Goal: Task Accomplishment & Management: Use online tool/utility

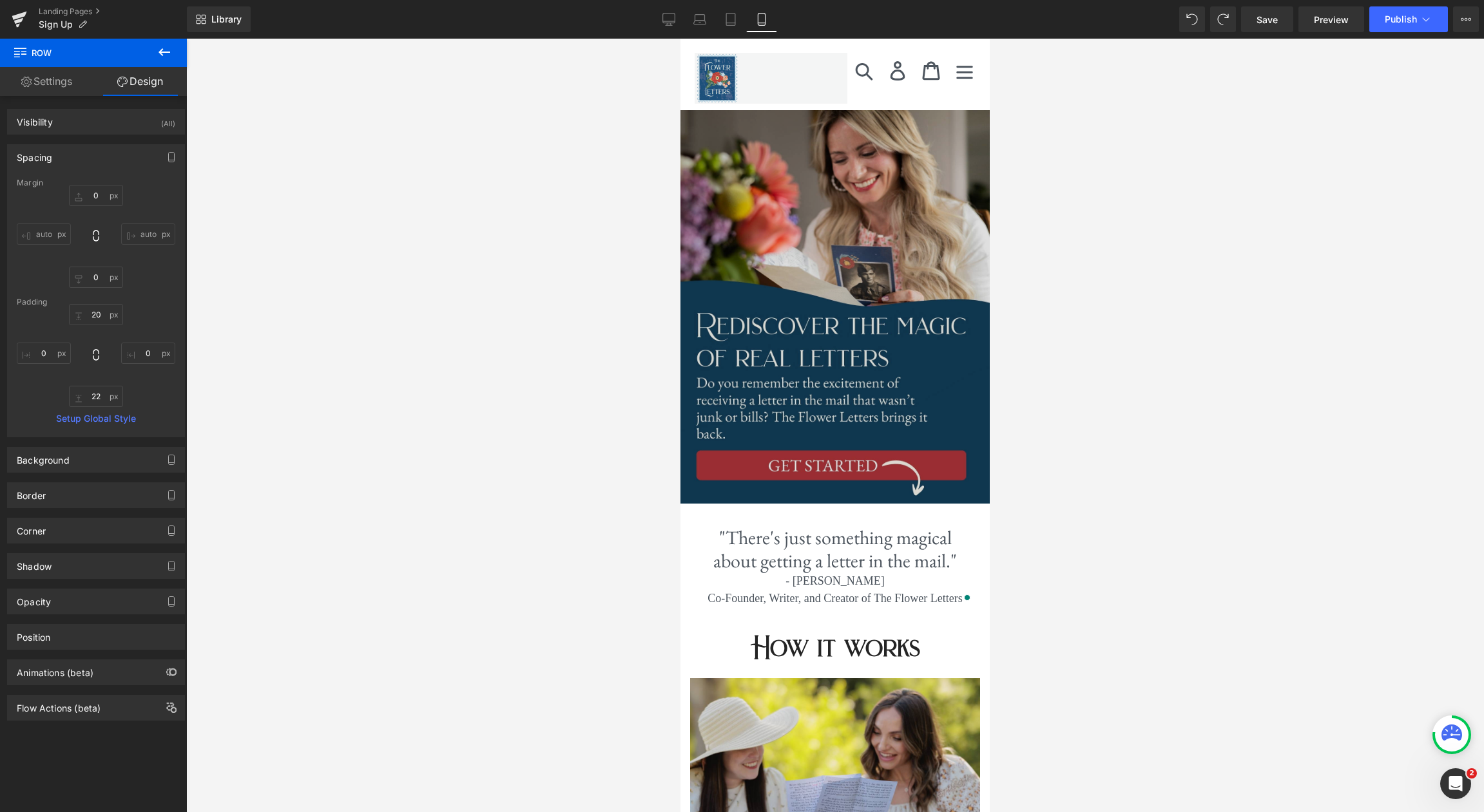
scroll to position [434, 0]
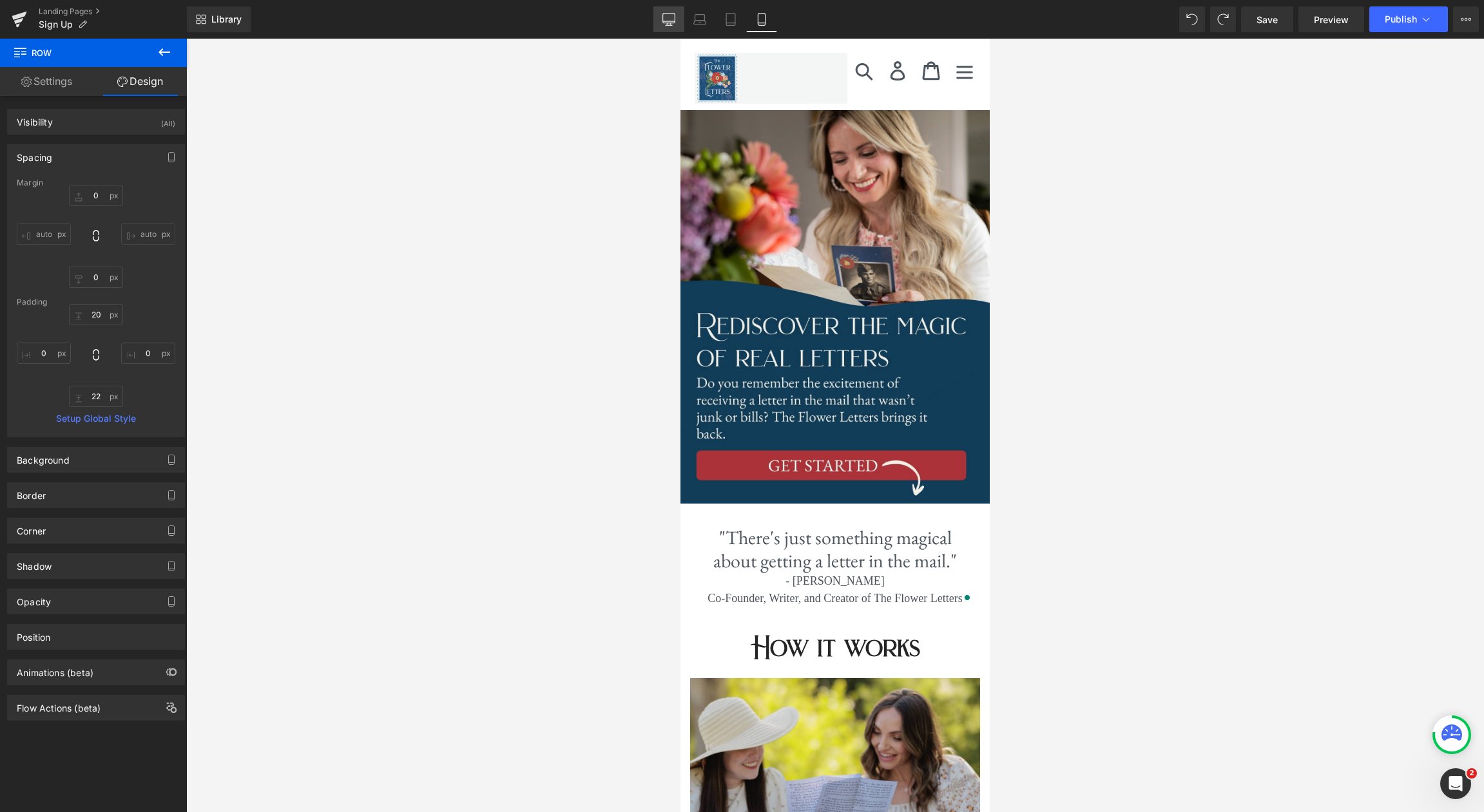
click at [672, 23] on icon at bounding box center [668, 19] width 12 height 10
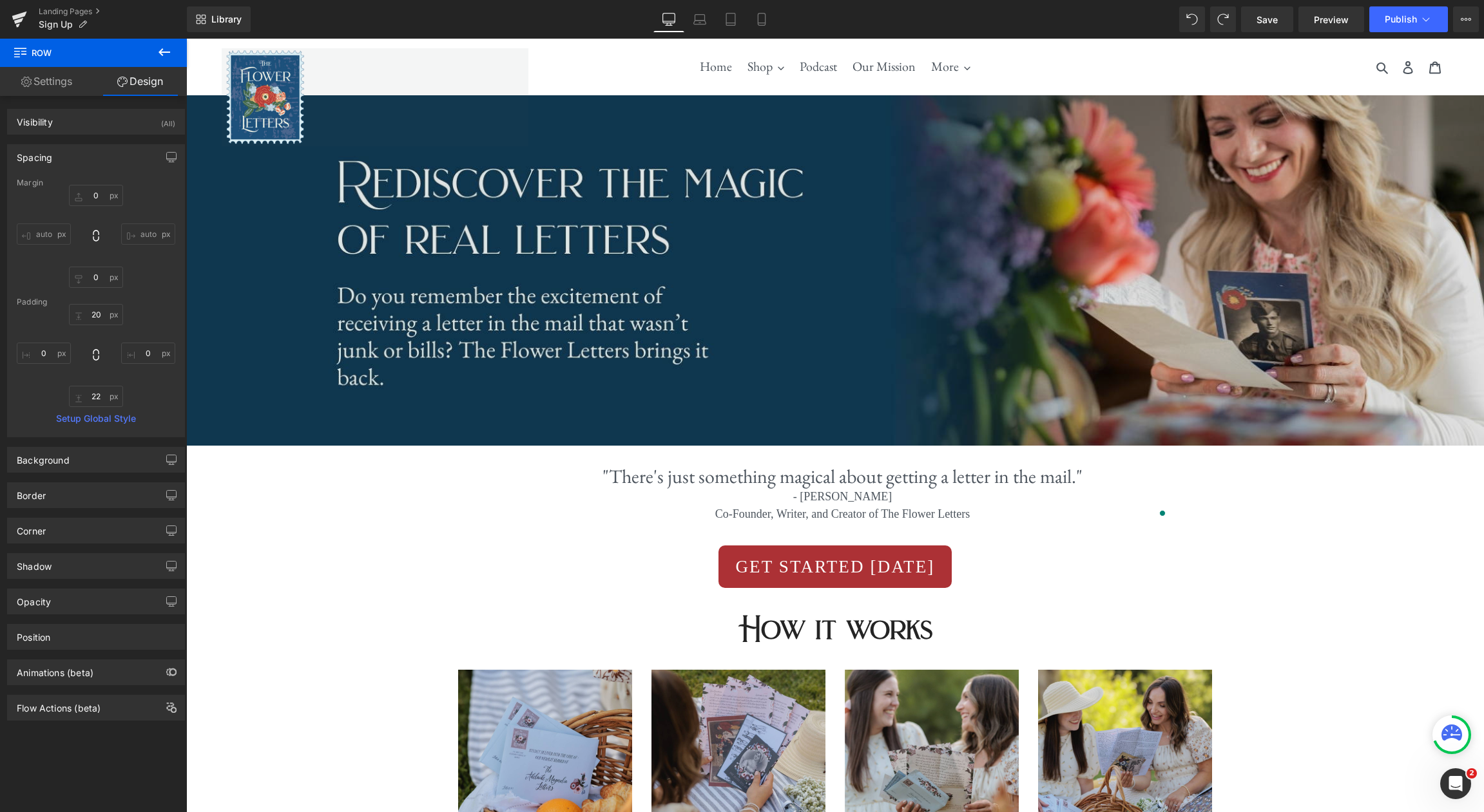
type input "0"
type input "30"
type input "0"
type input "18"
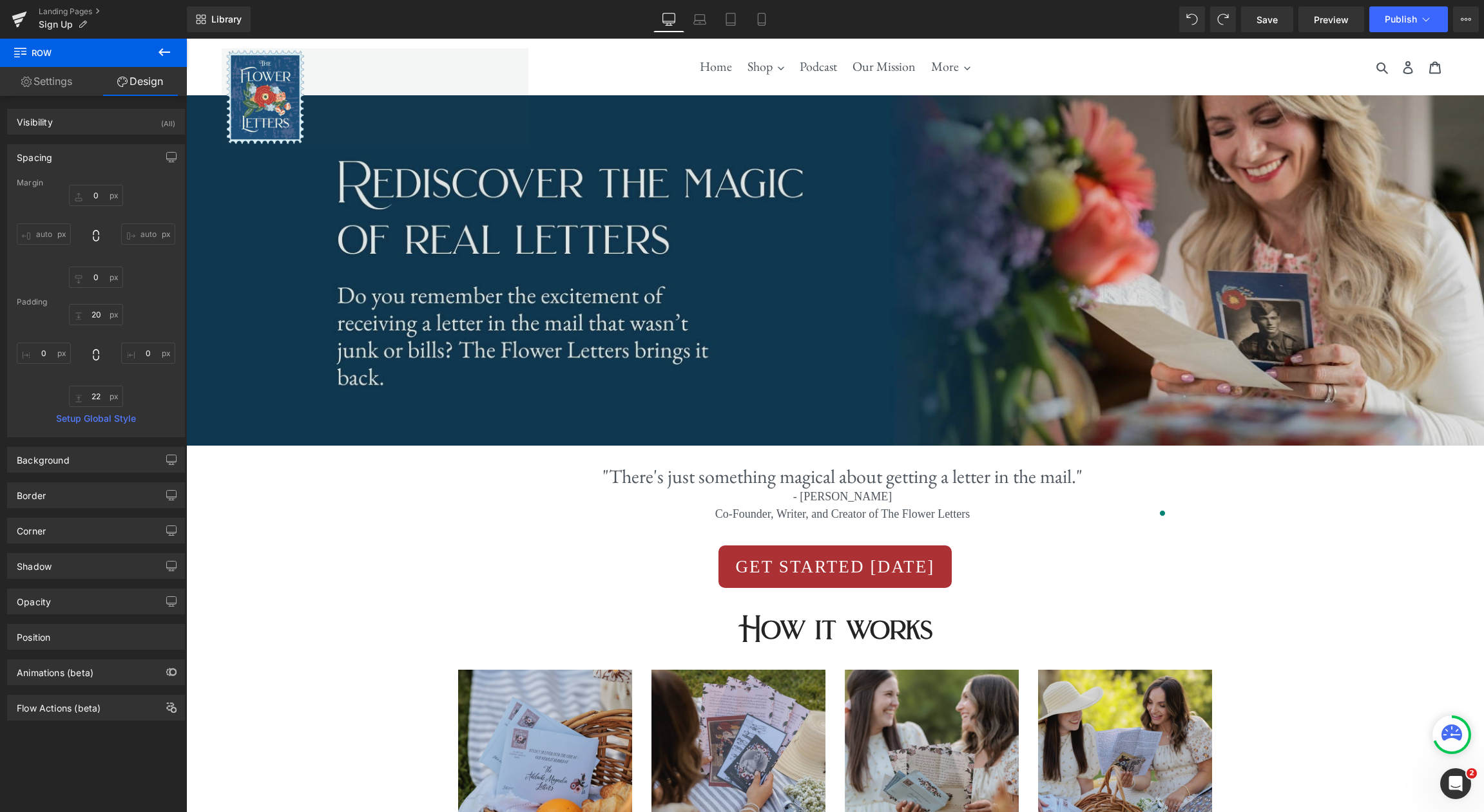
type input "0"
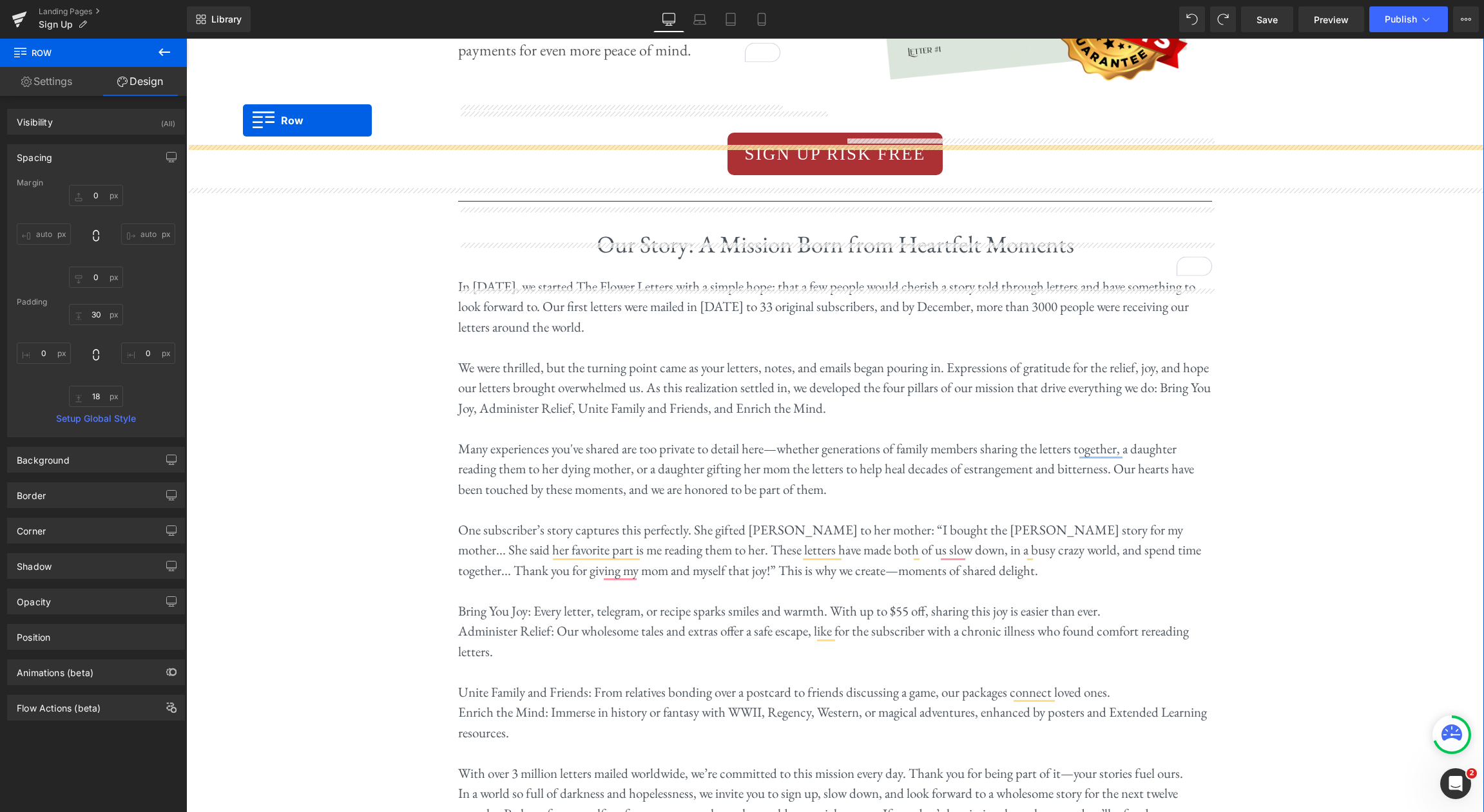
scroll to position [1965, 0]
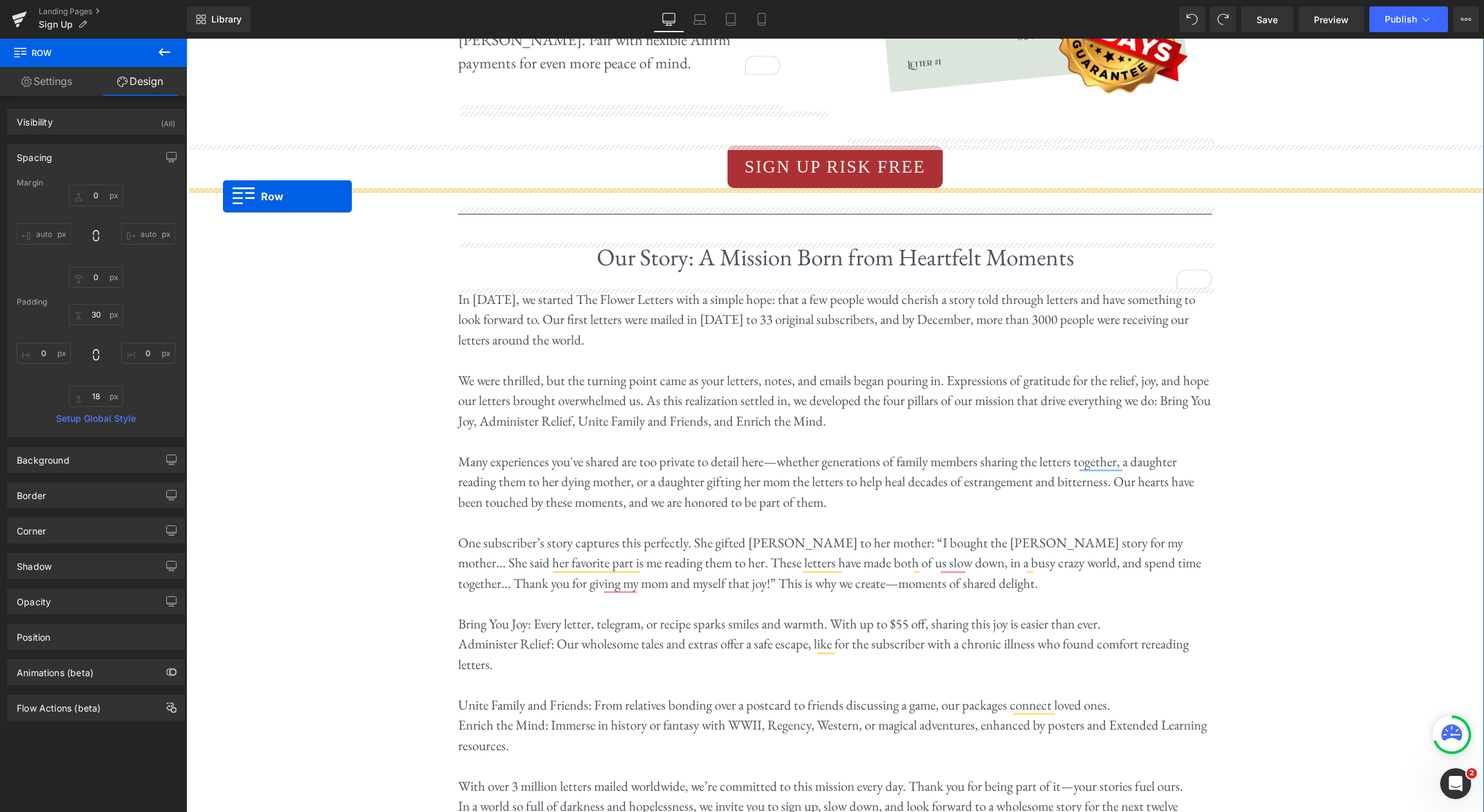
drag, startPoint x: 195, startPoint y: 482, endPoint x: 223, endPoint y: 196, distance: 287.4
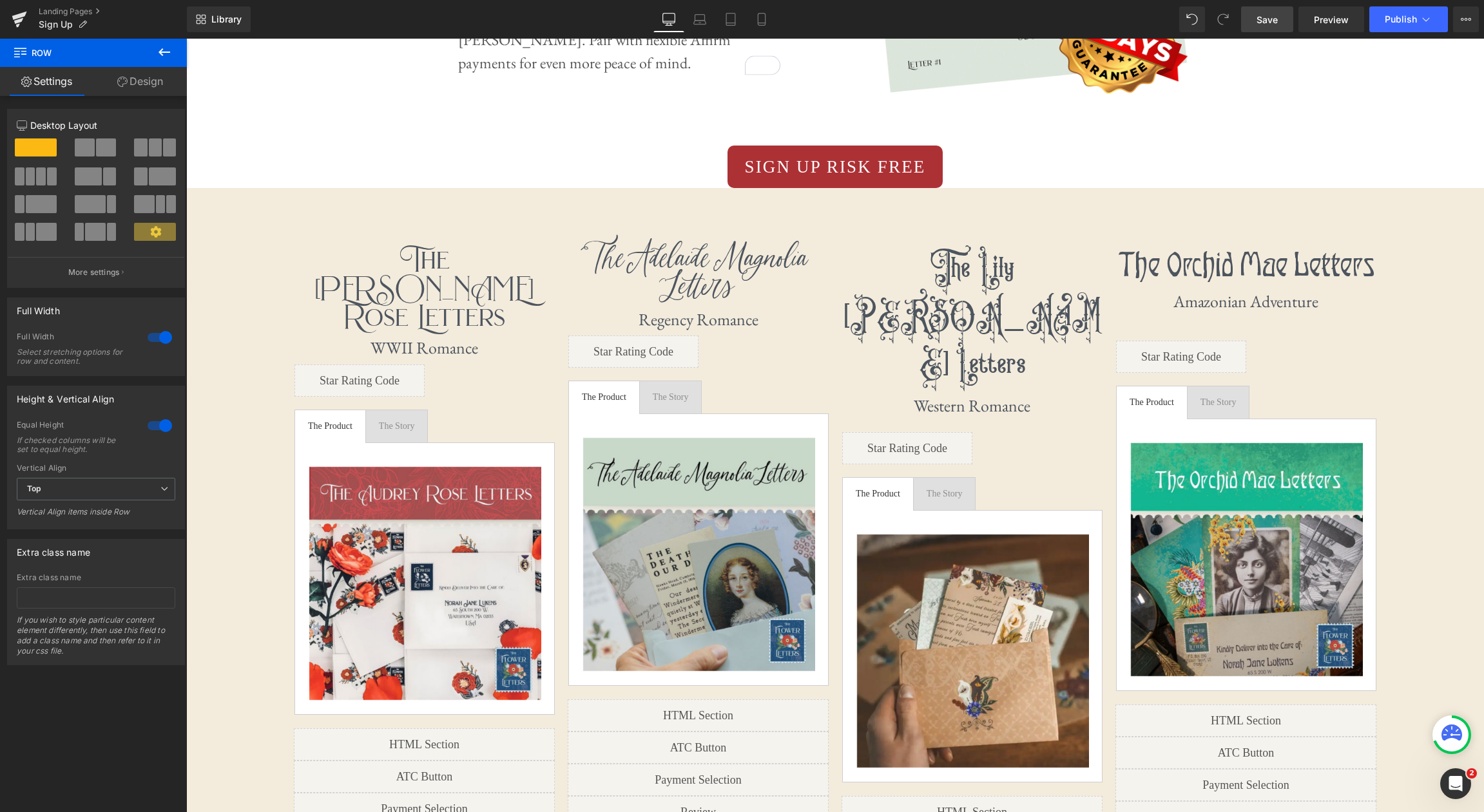
click at [1282, 24] on link "Save" at bounding box center [1267, 19] width 52 height 26
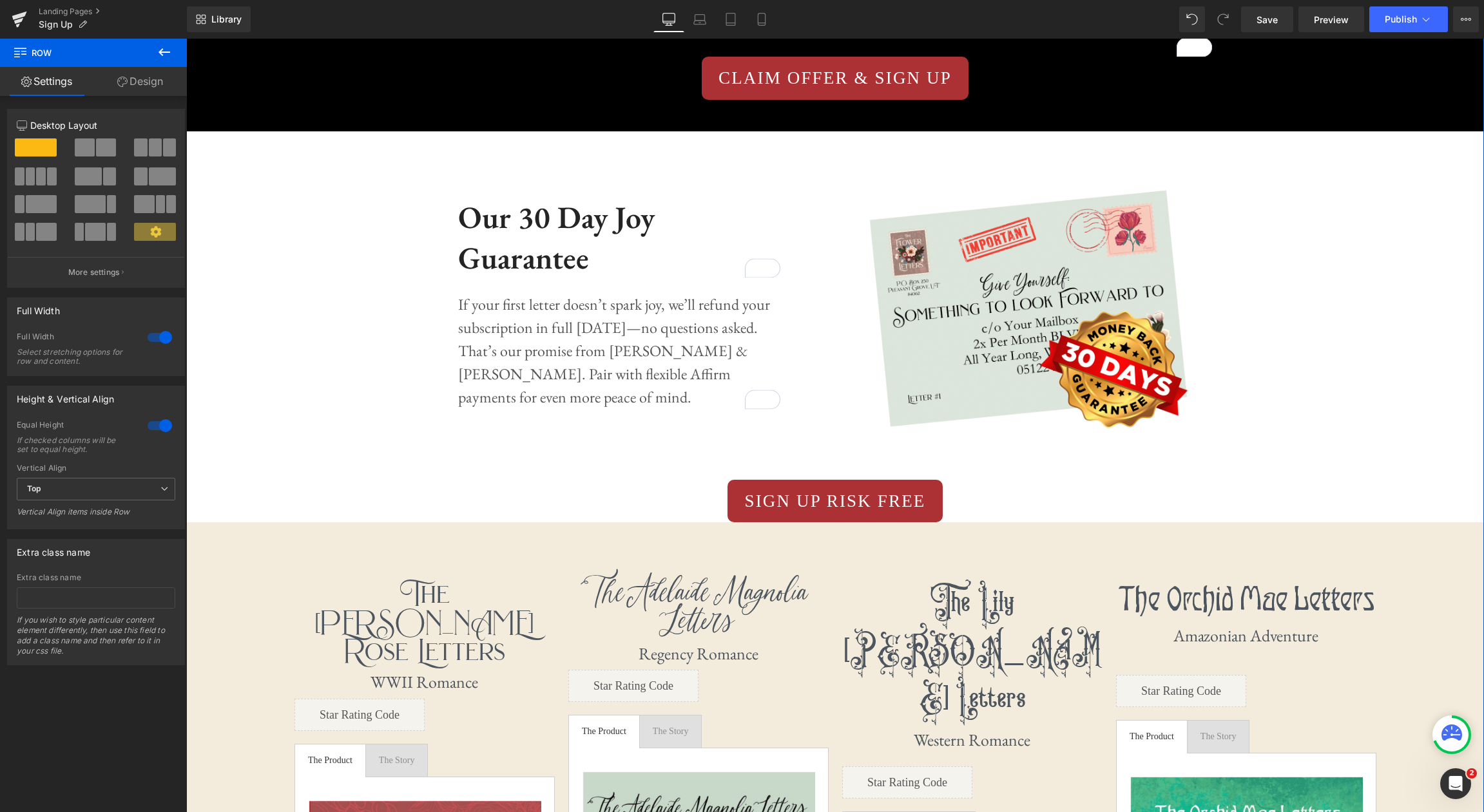
scroll to position [1708, 0]
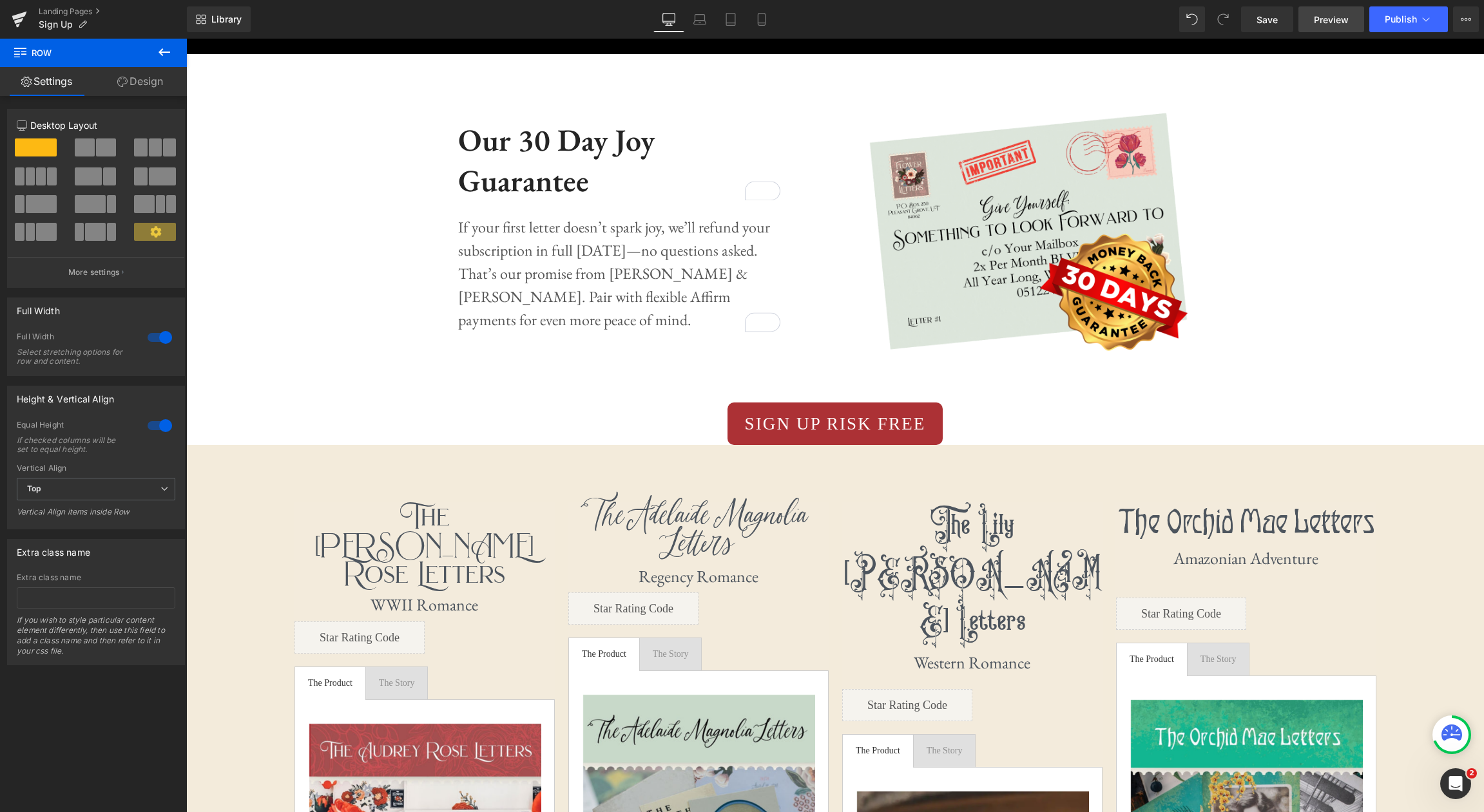
click at [1327, 18] on span "Preview" at bounding box center [1331, 19] width 35 height 14
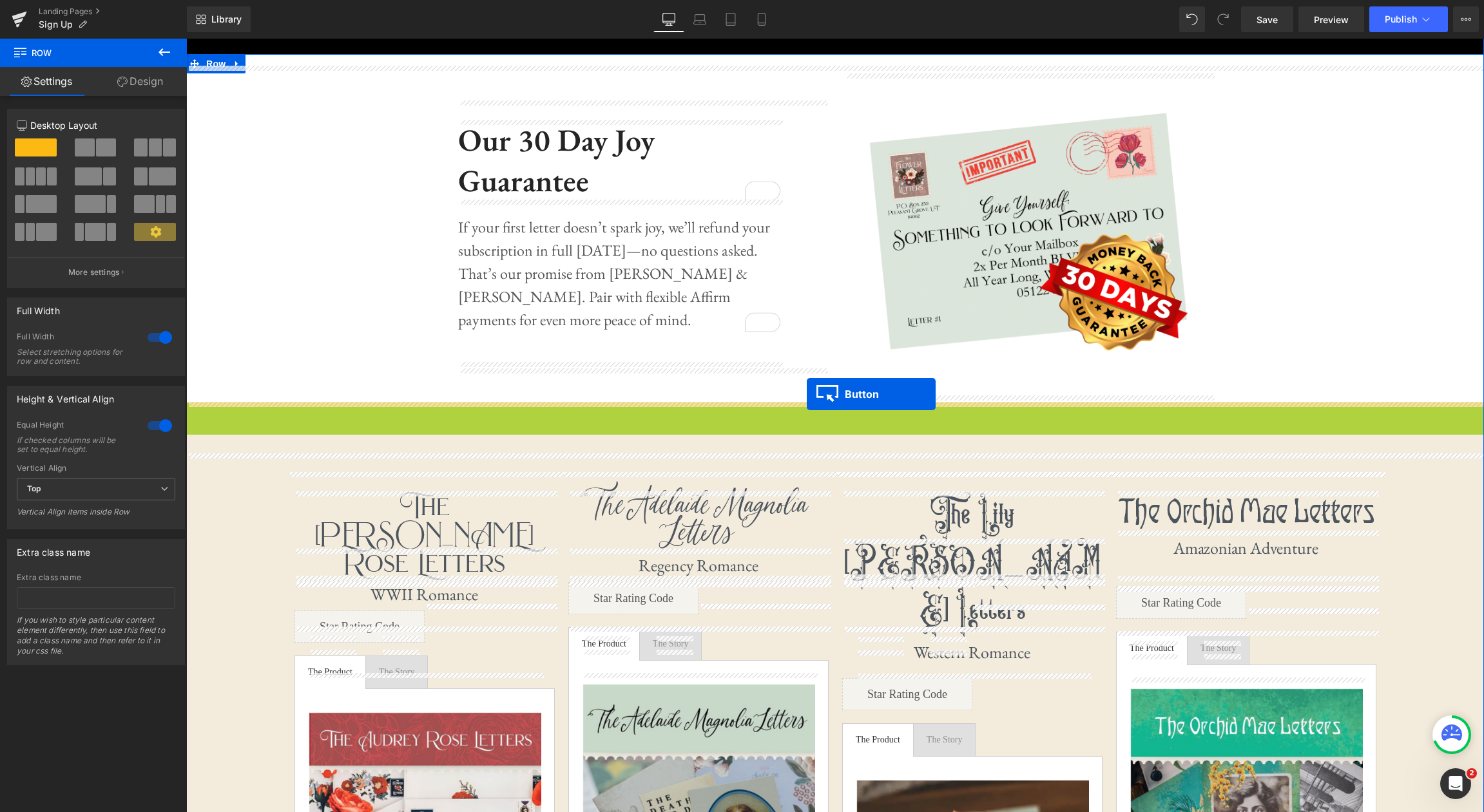
drag, startPoint x: 808, startPoint y: 421, endPoint x: 807, endPoint y: 394, distance: 27.0
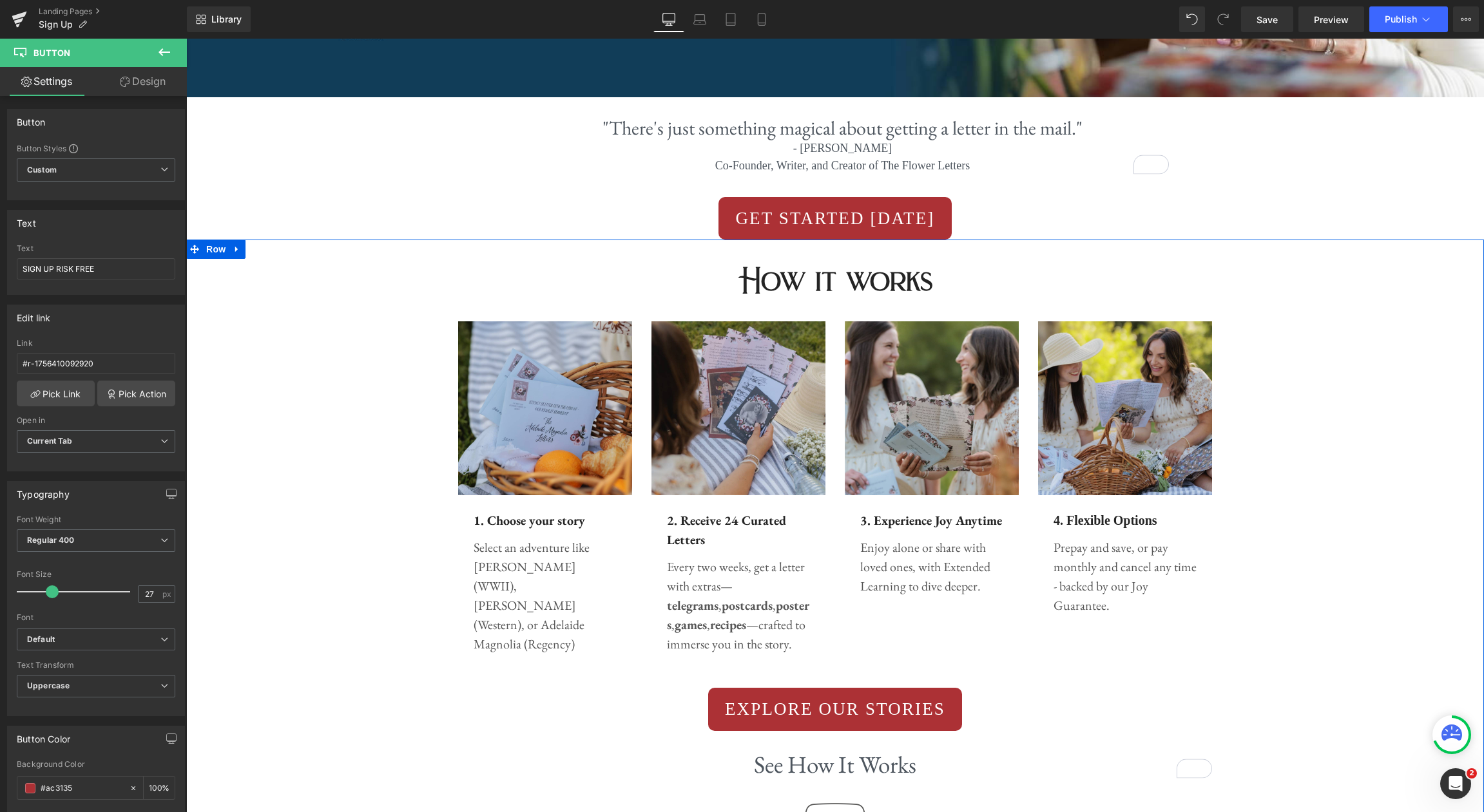
scroll to position [389, 0]
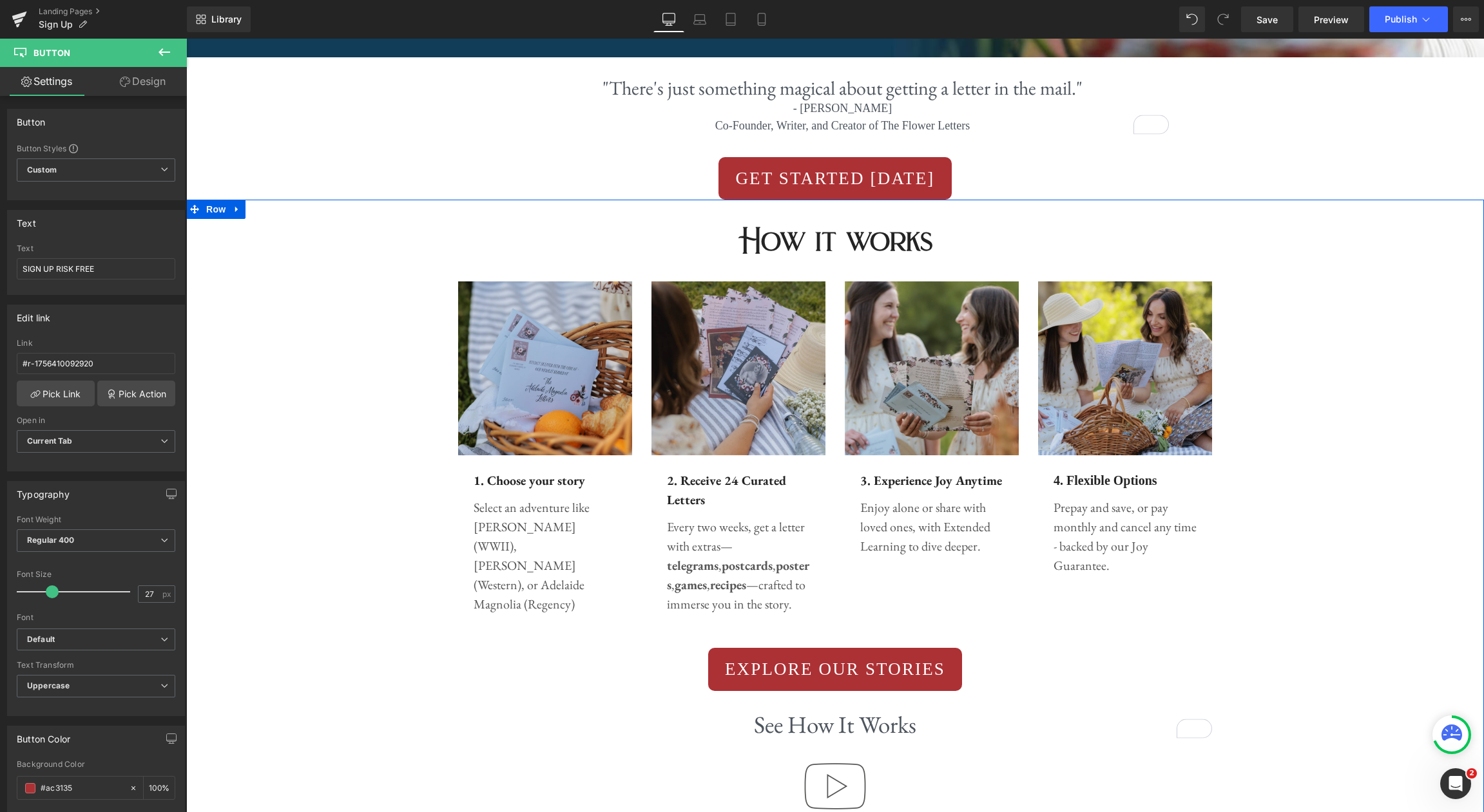
drag, startPoint x: 1350, startPoint y: 550, endPoint x: 1310, endPoint y: 559, distance: 41.0
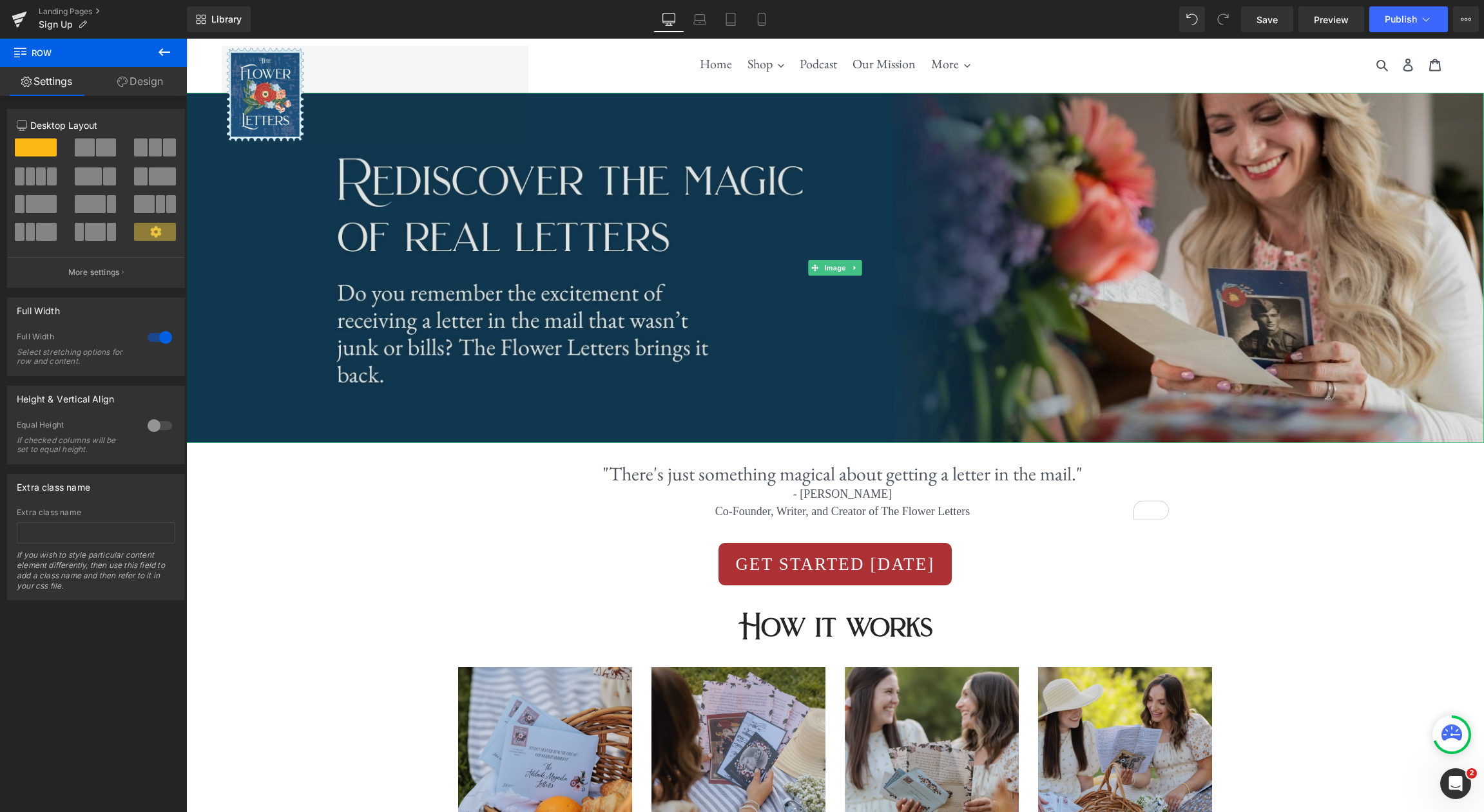
scroll to position [5, 0]
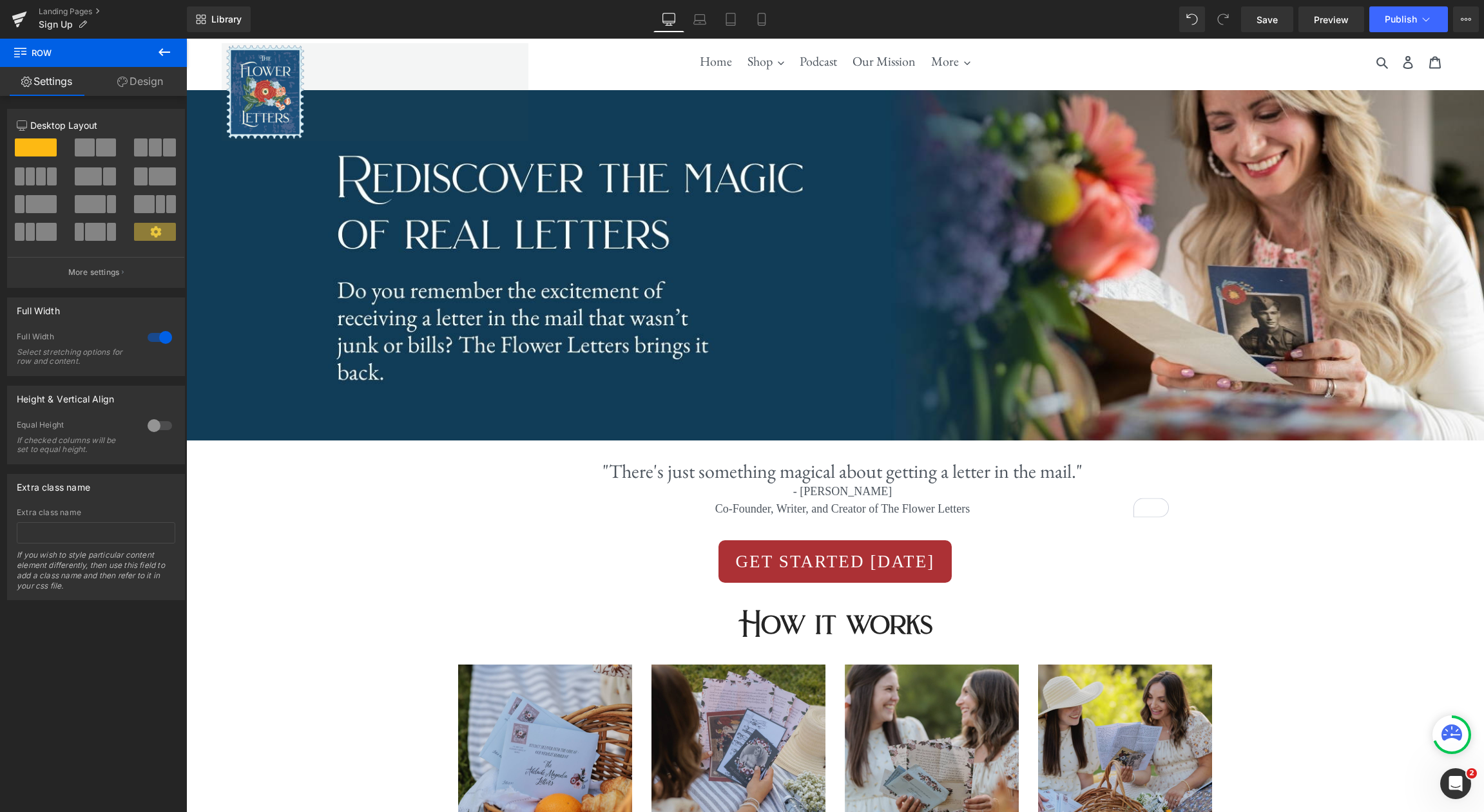
scroll to position [434, 0]
click at [837, 272] on span "Image" at bounding box center [835, 265] width 27 height 15
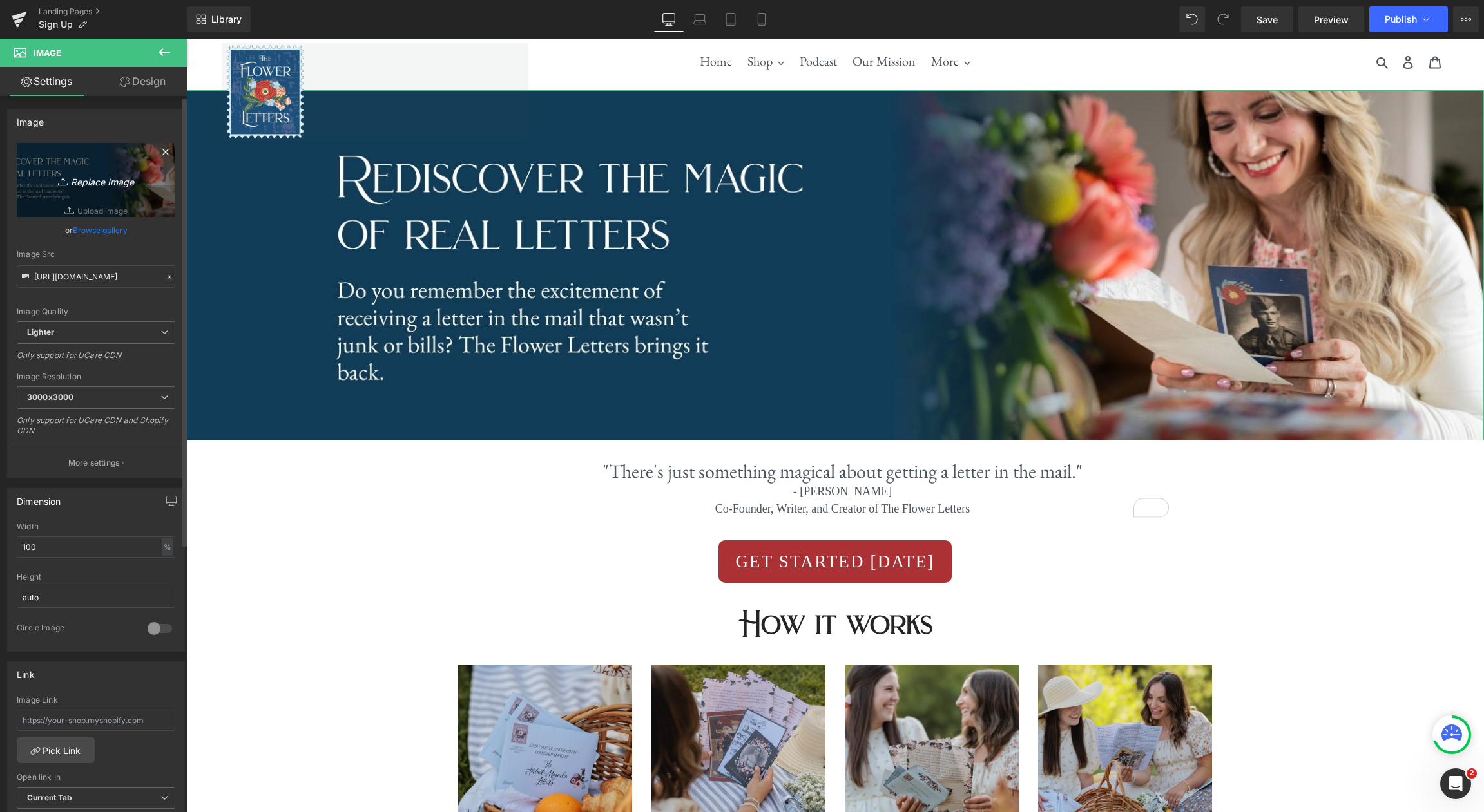
click at [102, 189] on link "Replace Image" at bounding box center [96, 180] width 159 height 74
type input "C:\fakepath\Letter-Story (2).jpg"
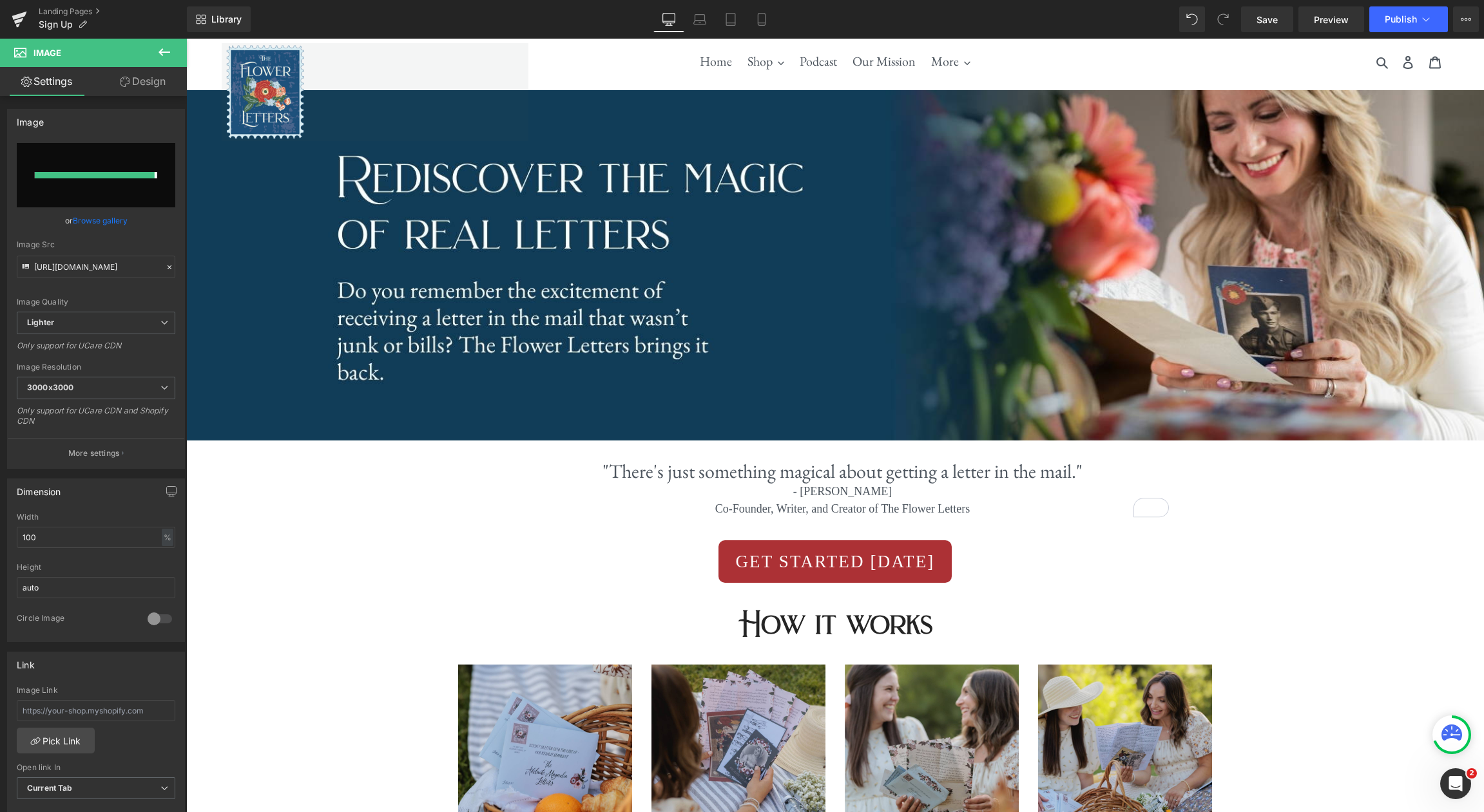
type input "https://ucarecdn.com/648f2d8b-cecf-4912-a230-de024ac8abf7/-/format/auto/-/previ…"
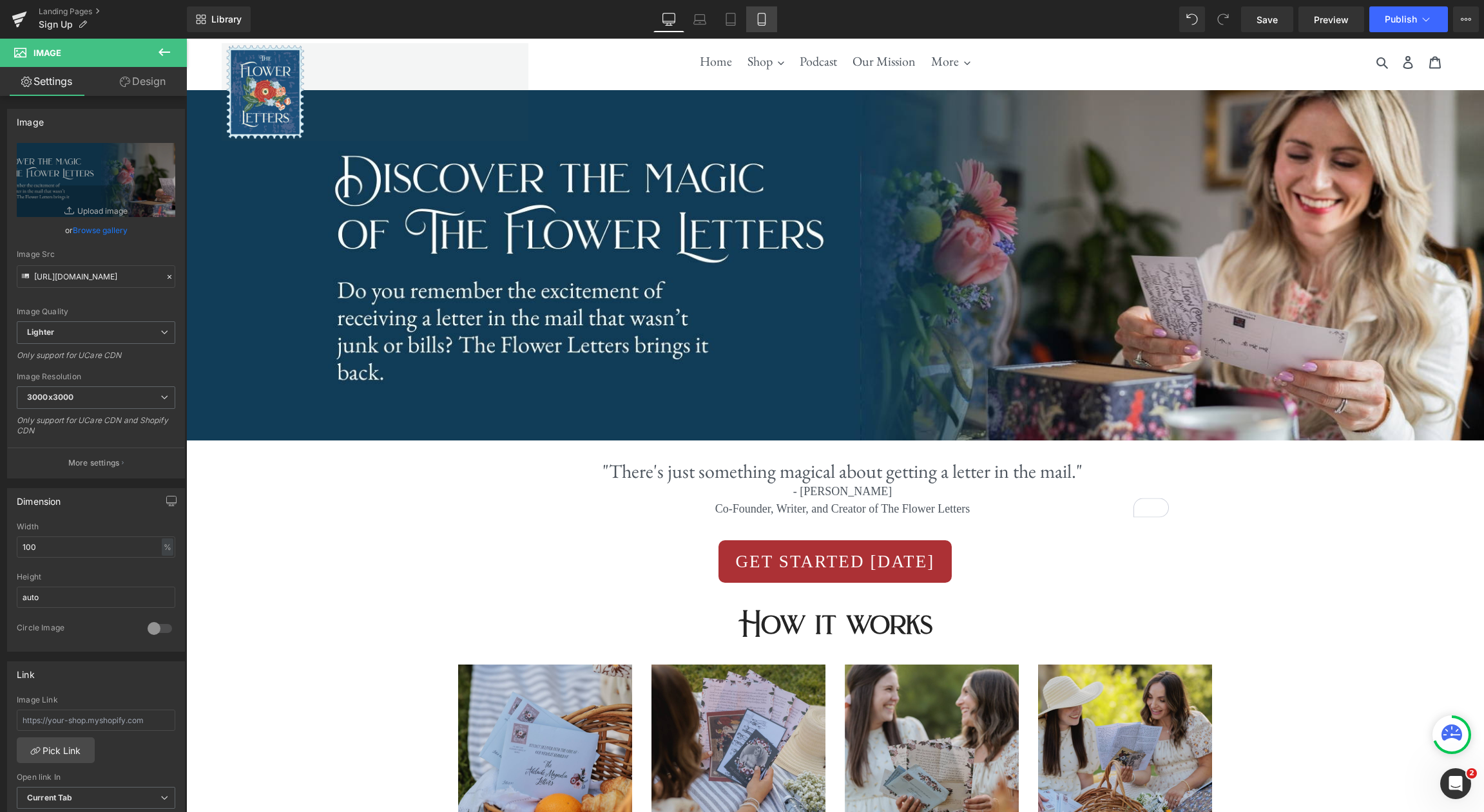
click at [763, 14] on icon at bounding box center [762, 19] width 13 height 13
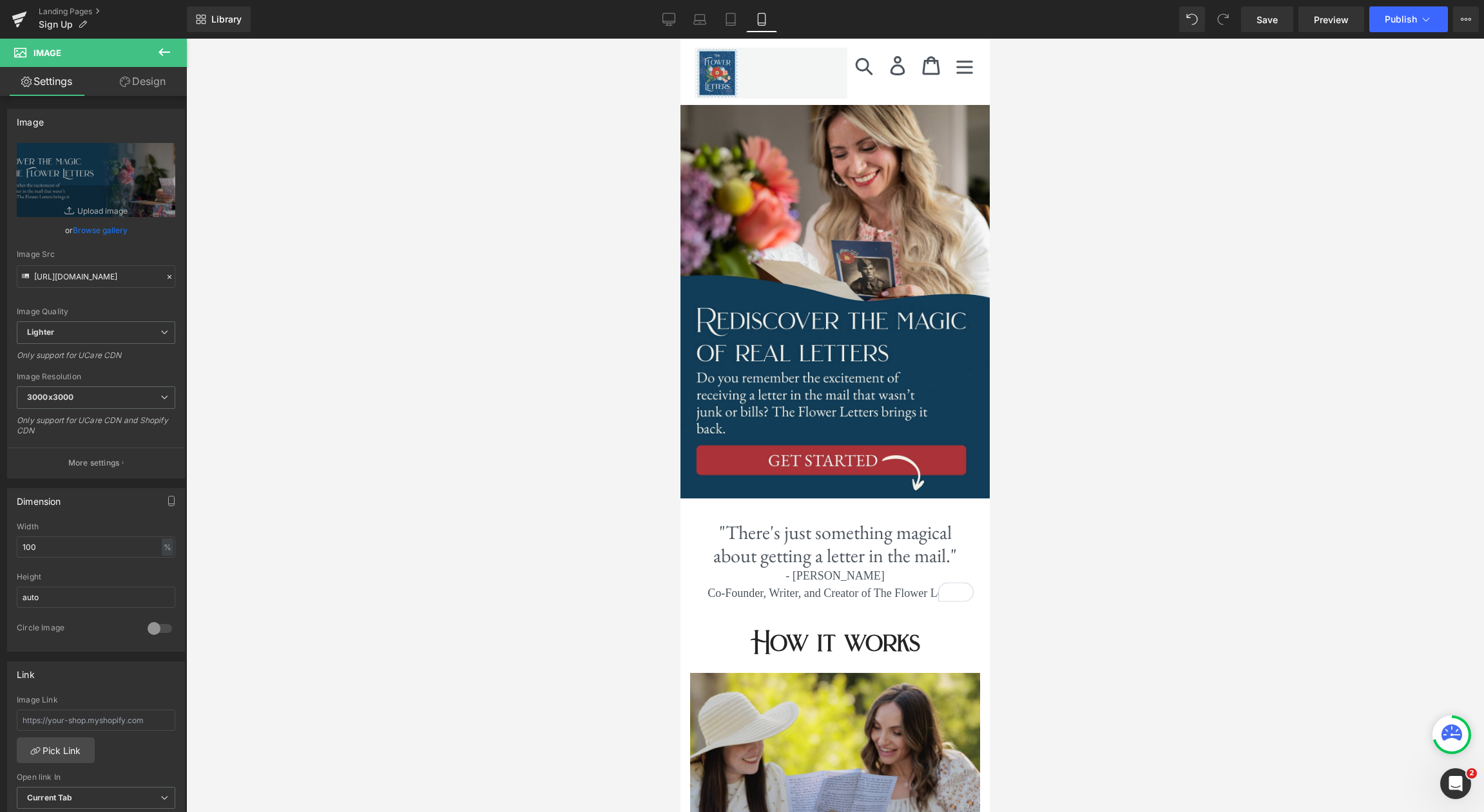
scroll to position [0, 0]
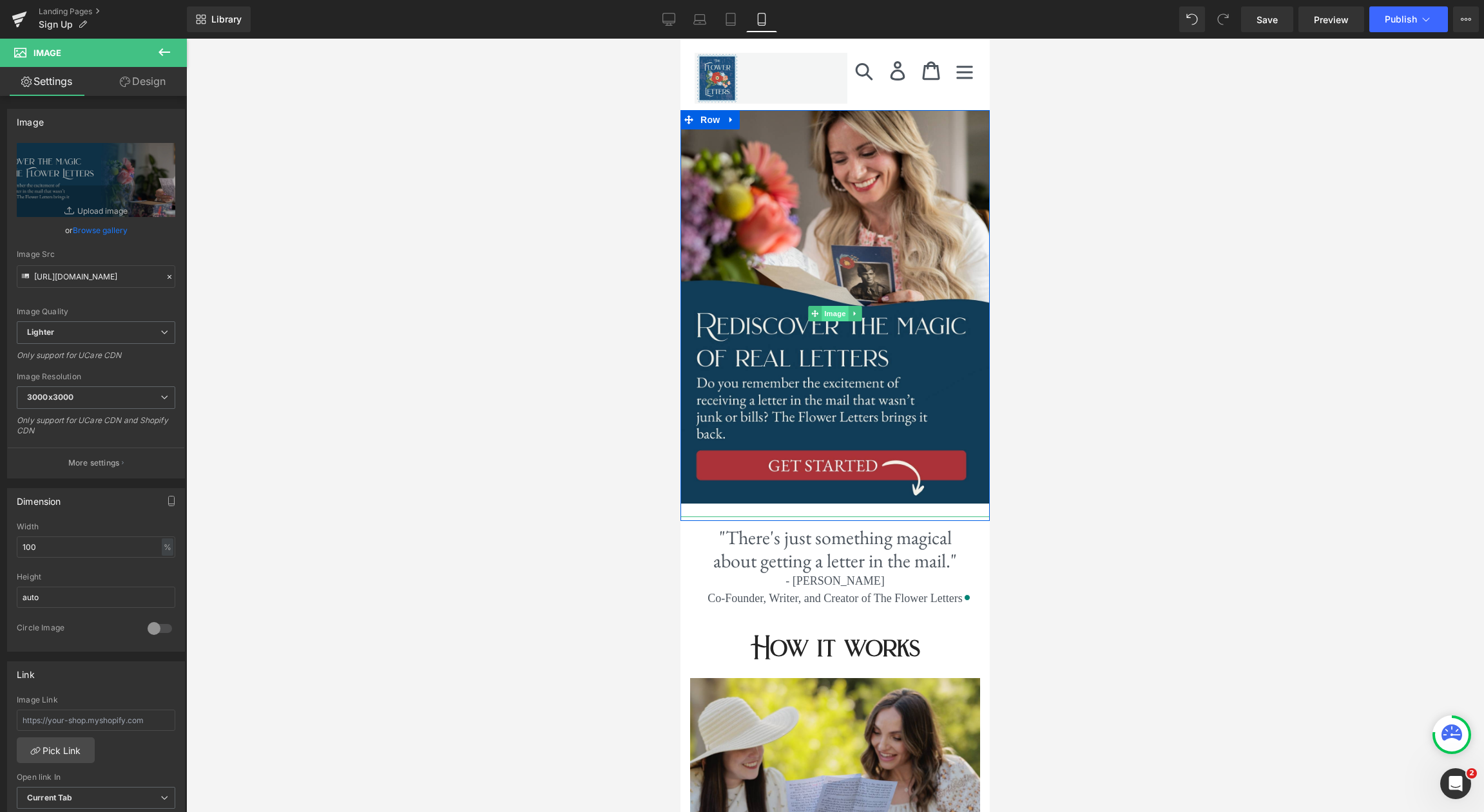
click at [835, 314] on span "Image" at bounding box center [835, 313] width 27 height 15
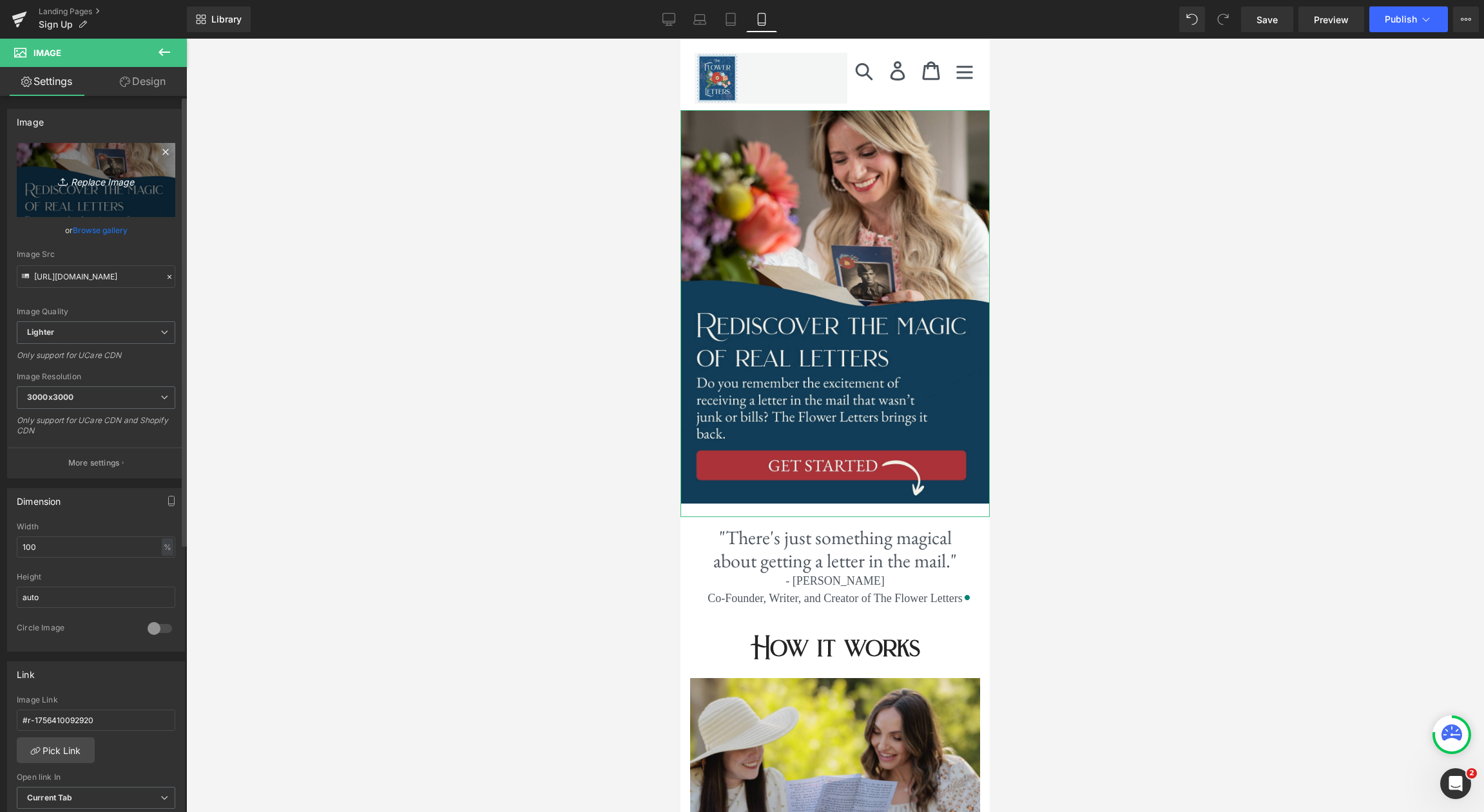
click at [82, 183] on icon "Replace Image" at bounding box center [96, 180] width 103 height 16
type input "C:\fakepath\Letter-Story.jpg"
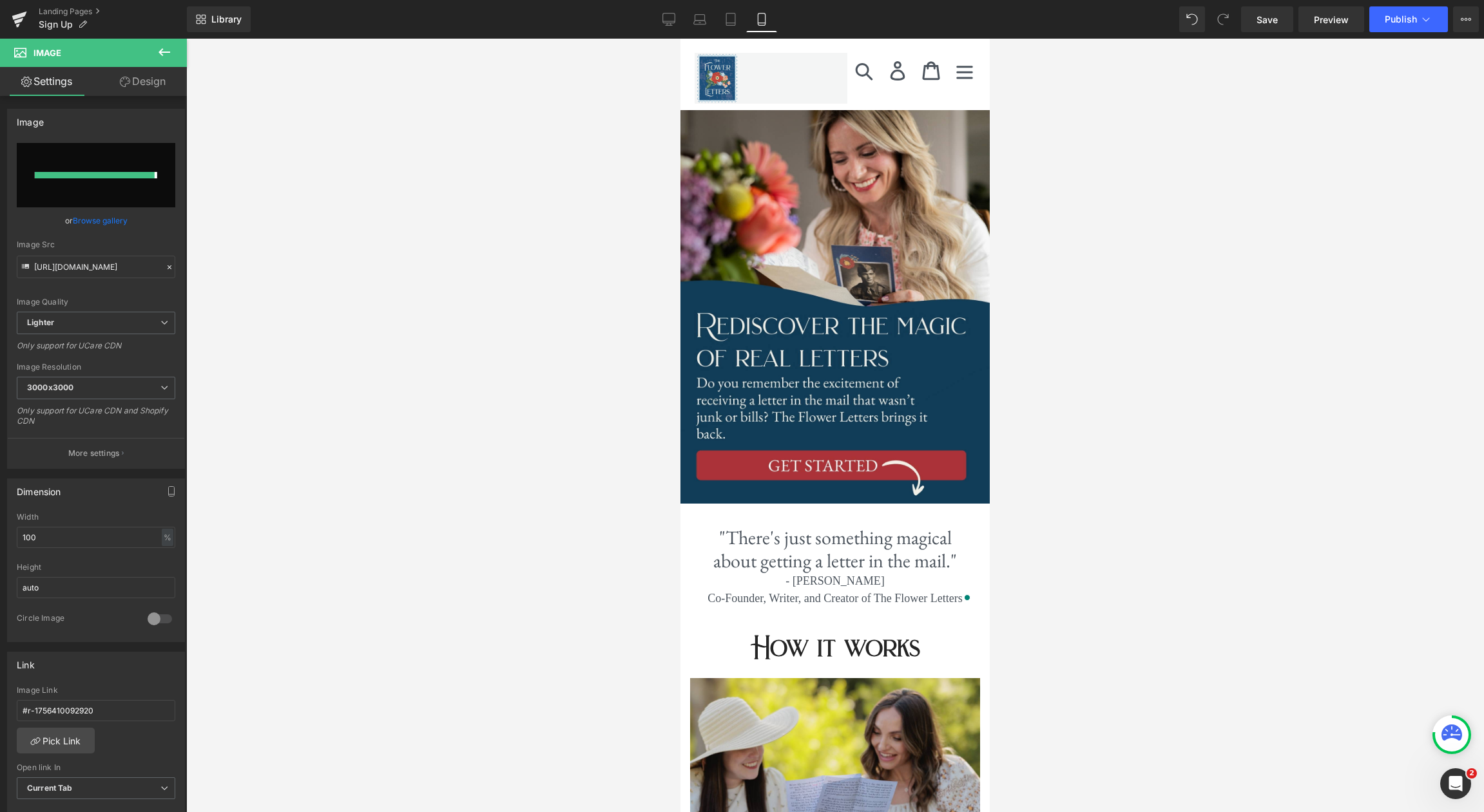
type input "https://ucarecdn.com/64dca7f1-348d-4eee-851f-854fd6fe896d/-/format/auto/-/previ…"
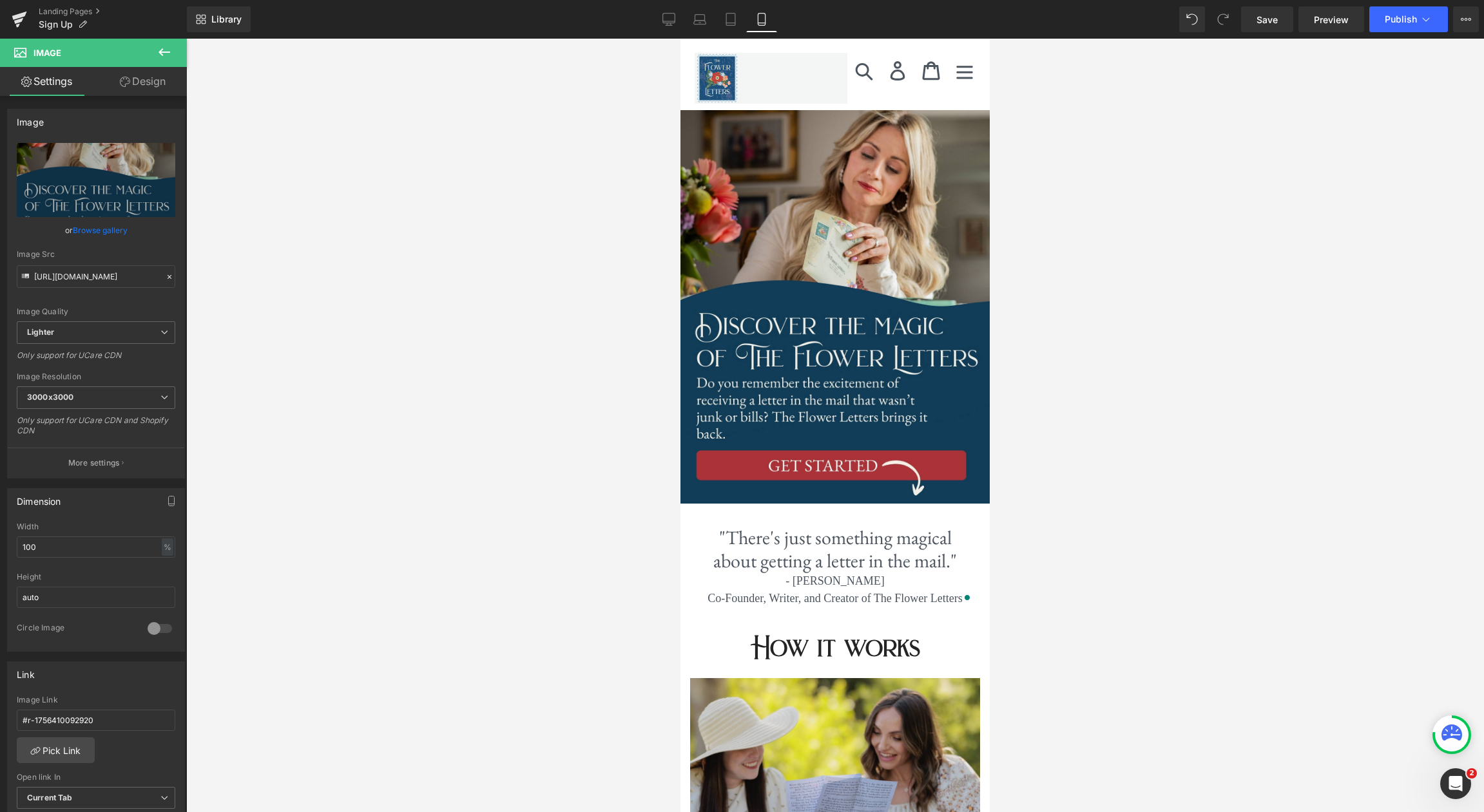
click at [1310, 302] on div at bounding box center [835, 425] width 1298 height 773
click at [680, 20] on link "Desktop" at bounding box center [668, 19] width 31 height 26
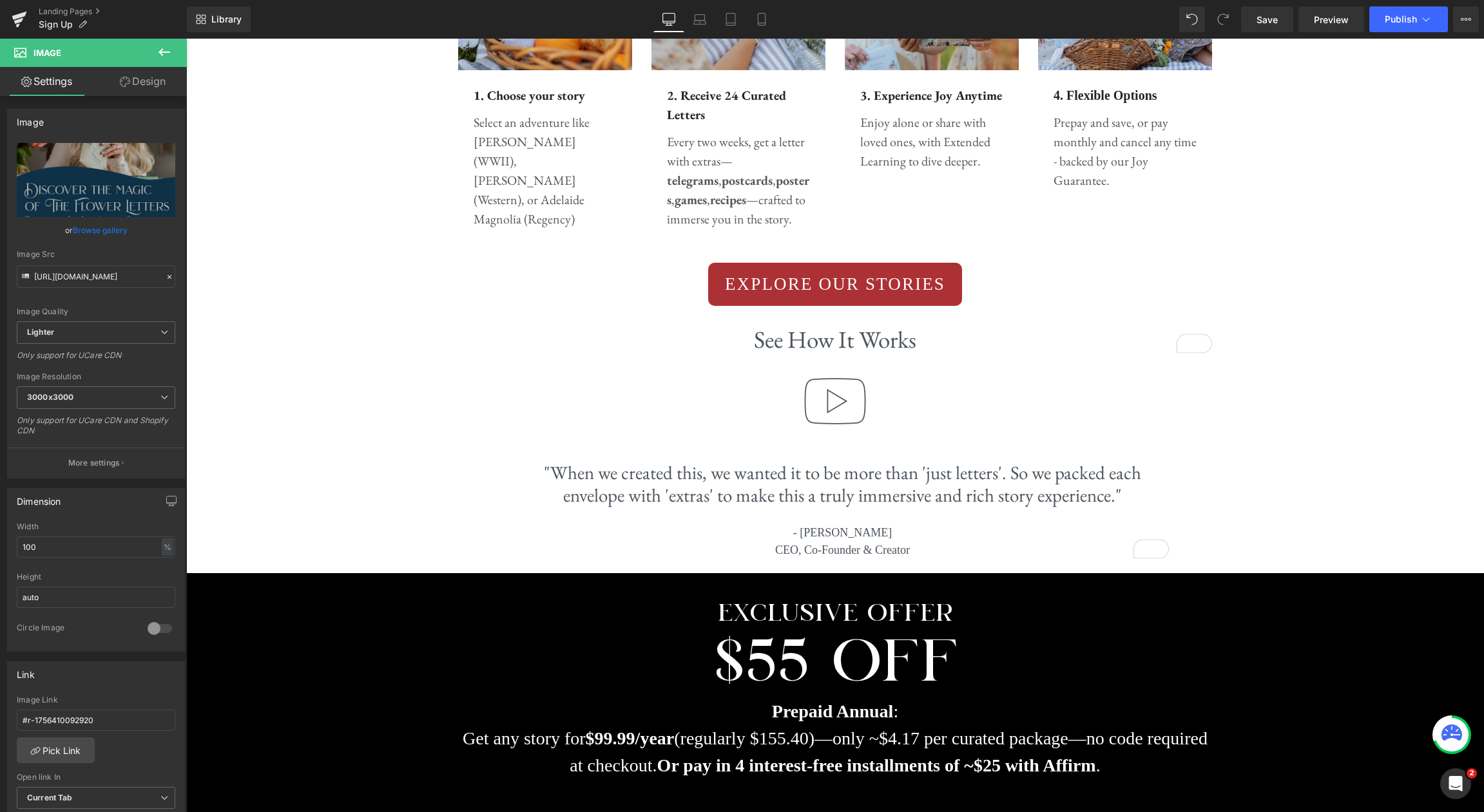
scroll to position [754, 0]
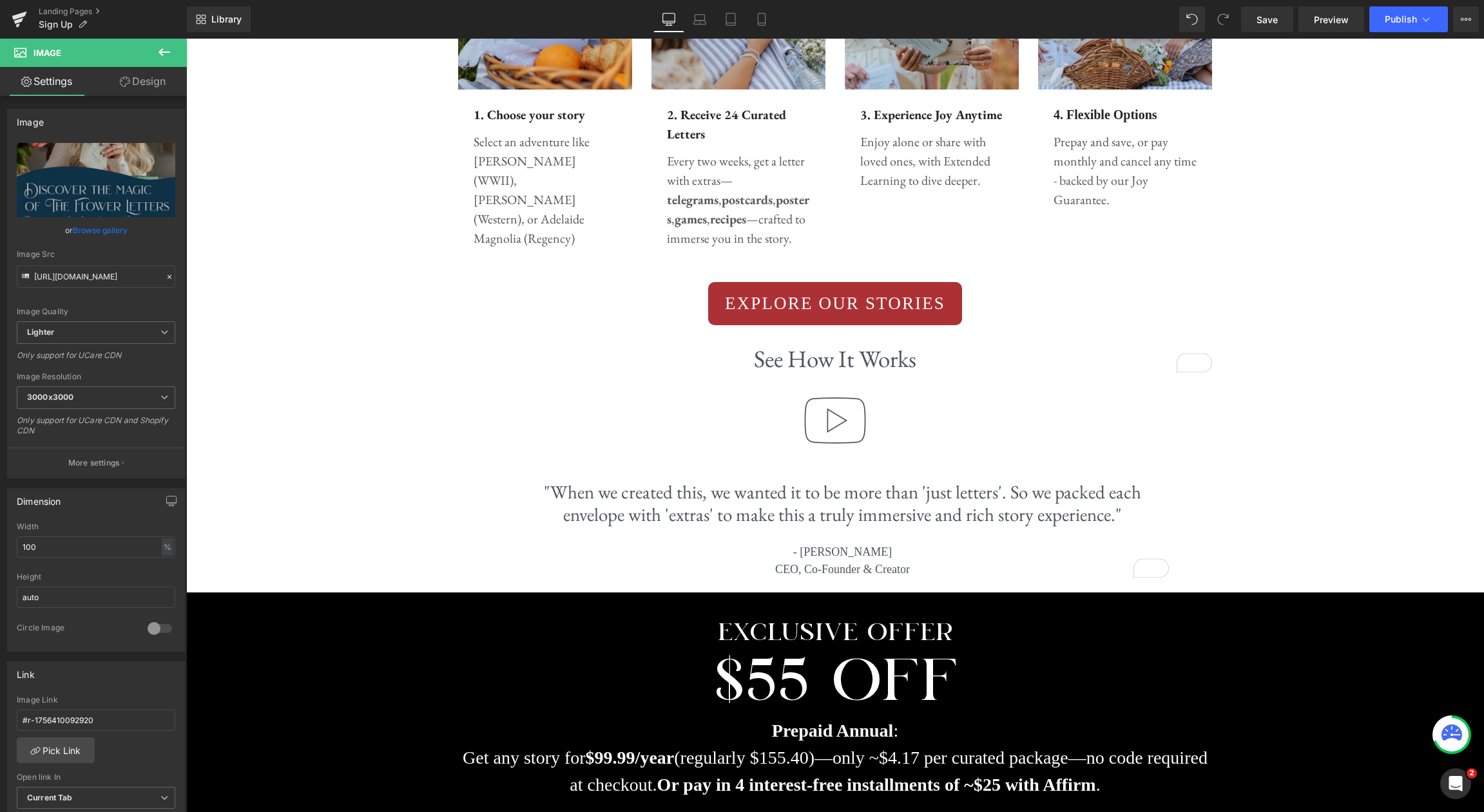
click at [847, 298] on div "EXPLORE OUR STORIES Button" at bounding box center [835, 304] width 1298 height 43
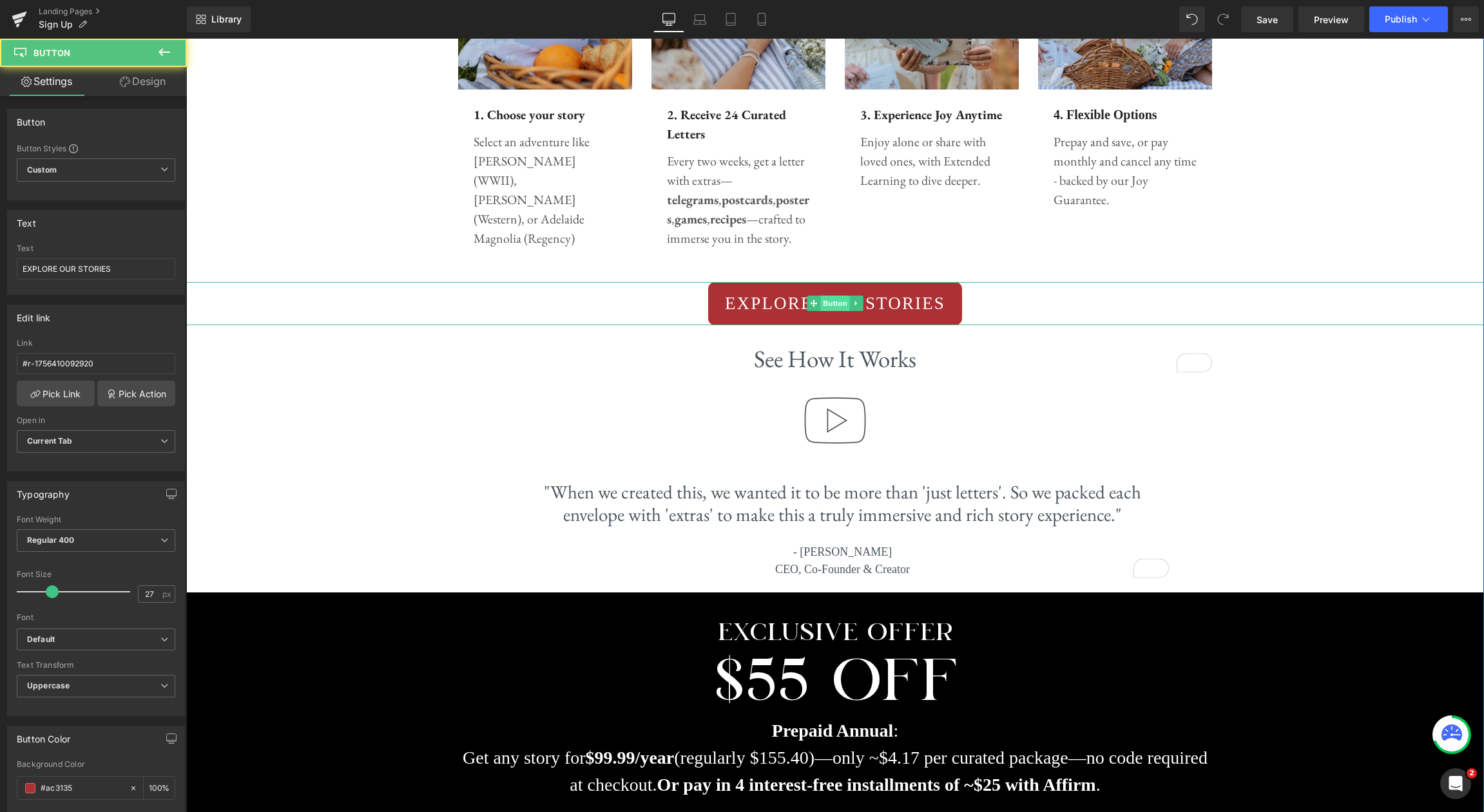
click at [828, 305] on span "Button" at bounding box center [835, 303] width 30 height 15
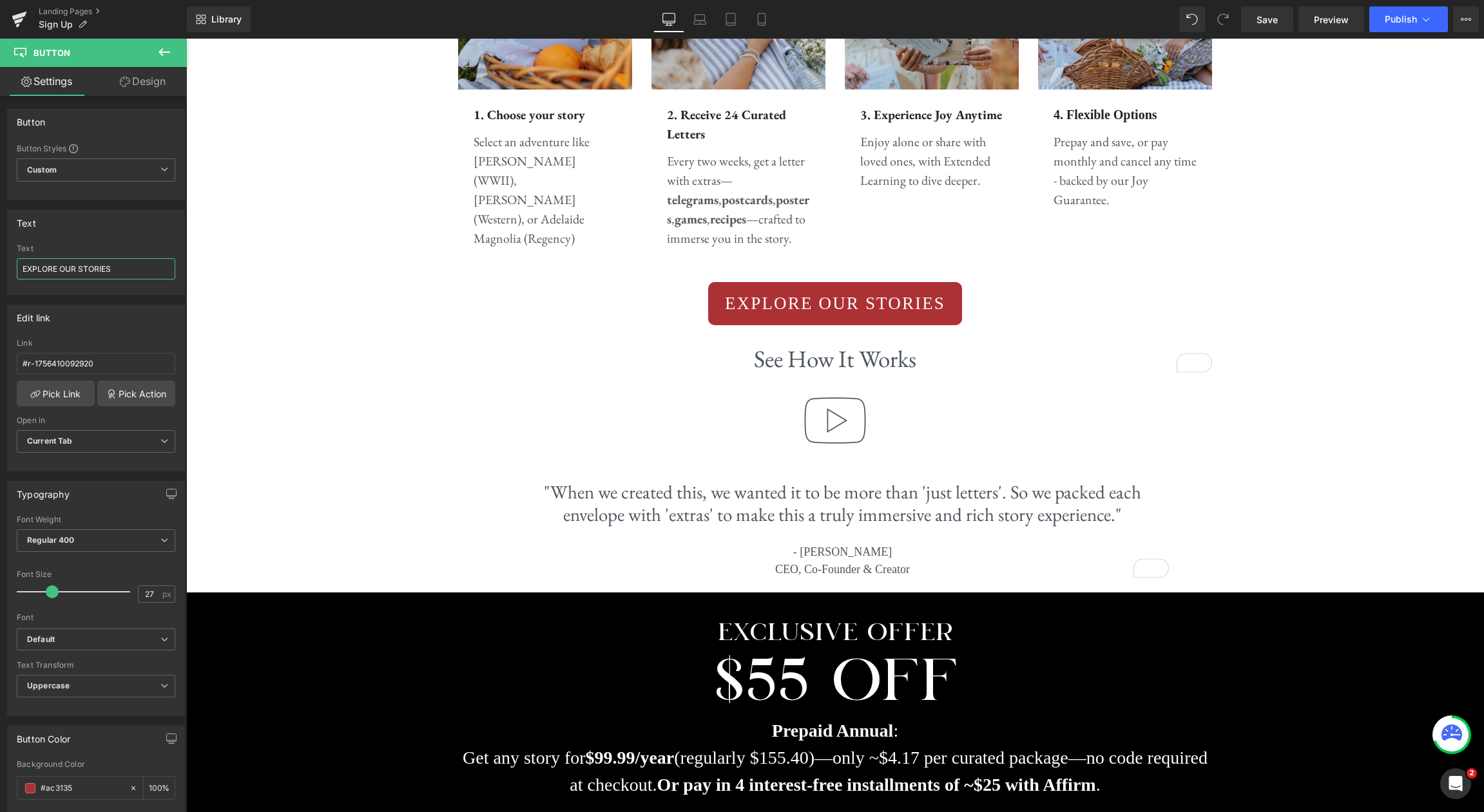
drag, startPoint x: 24, startPoint y: 264, endPoint x: -30, endPoint y: 260, distance: 54.1
click at [0, 260] on html "Button You are previewing how the will restyle your page. You can not edit Elem…" at bounding box center [742, 406] width 1484 height 812
type input "CHOOSE YOUR ADVENTURE"
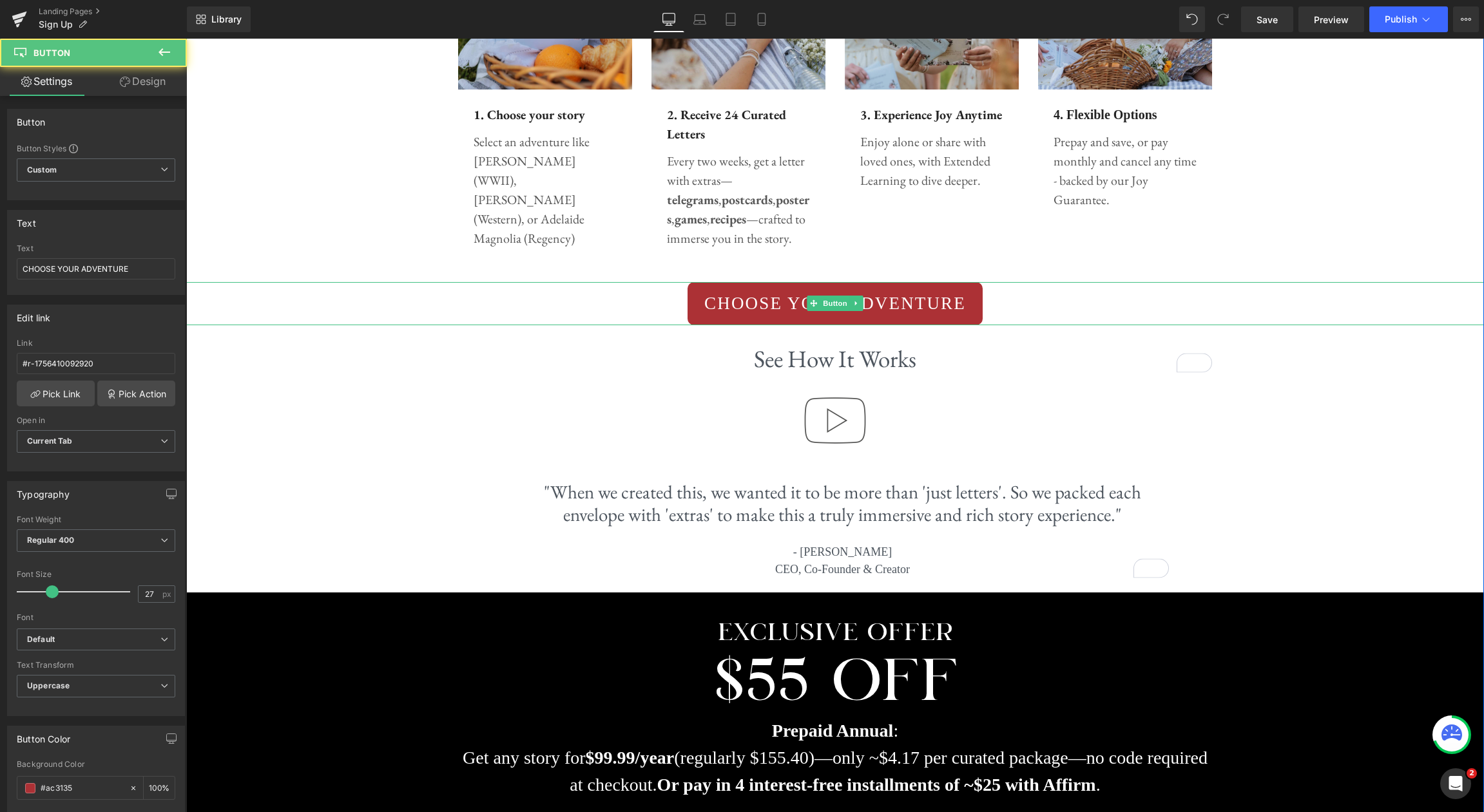
click at [1085, 292] on div "CHOOSE YOUR ADVENTURE" at bounding box center [835, 304] width 1298 height 43
click at [828, 305] on span "Button" at bounding box center [835, 303] width 30 height 15
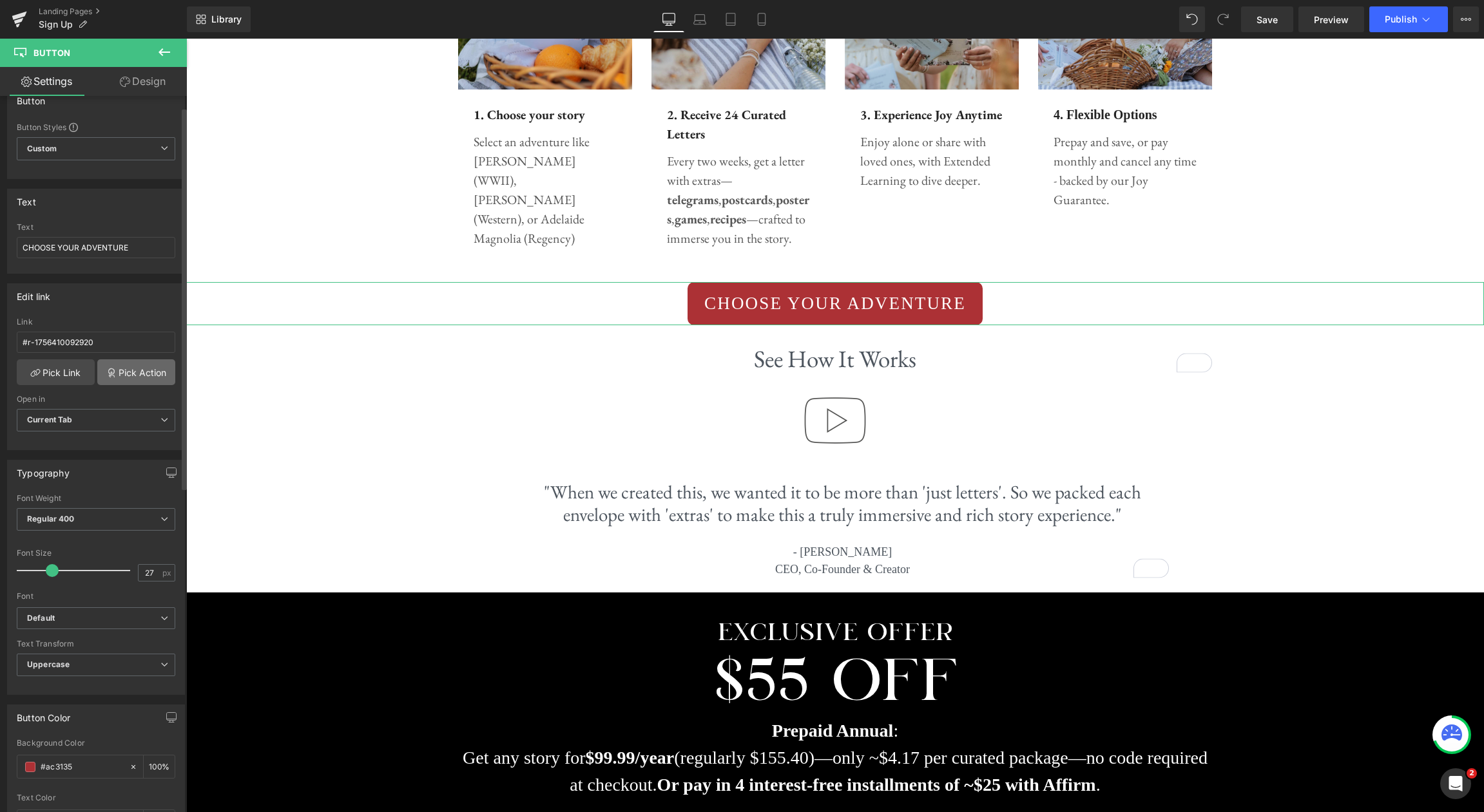
scroll to position [21, 0]
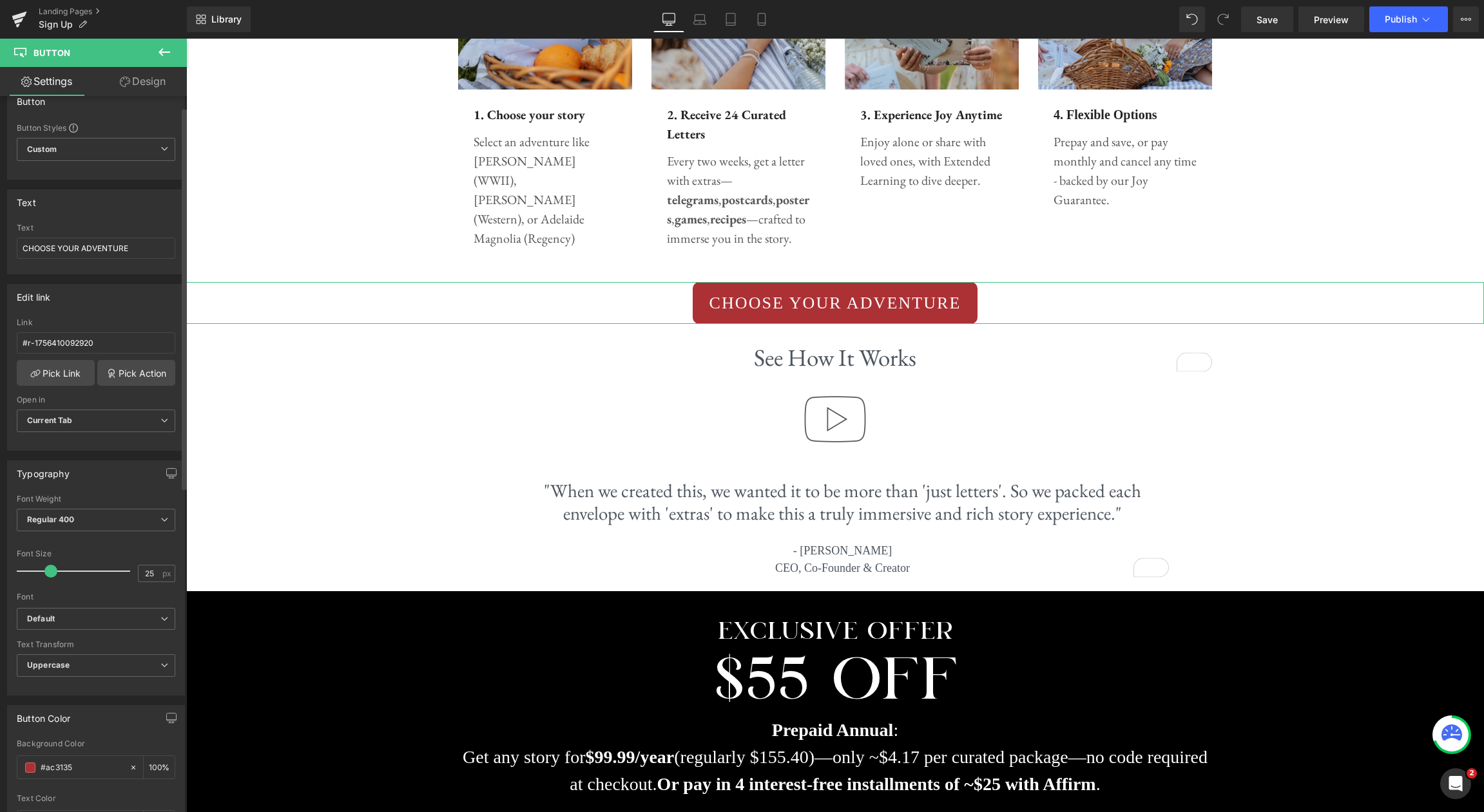
type input "24"
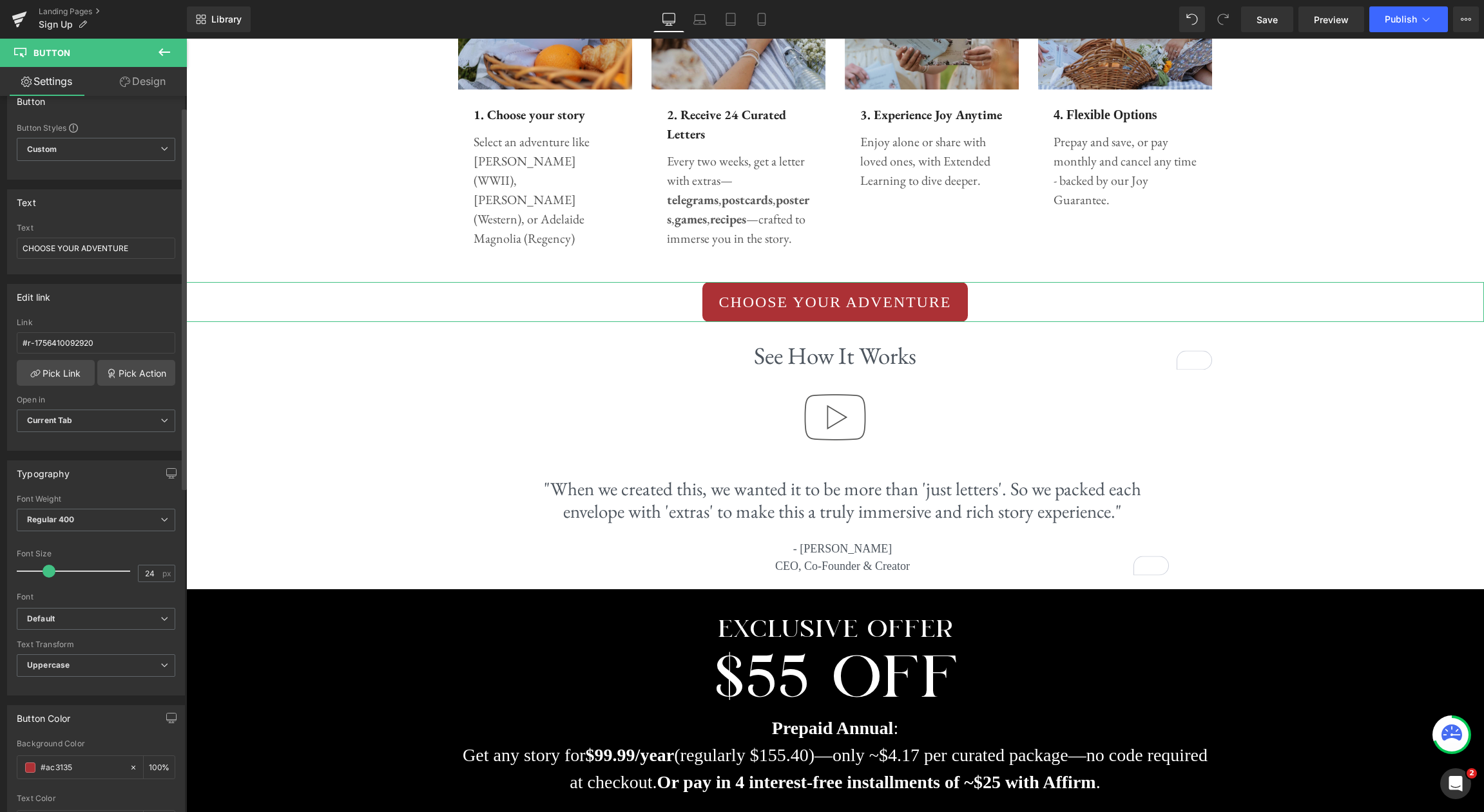
click at [48, 571] on span at bounding box center [49, 571] width 13 height 13
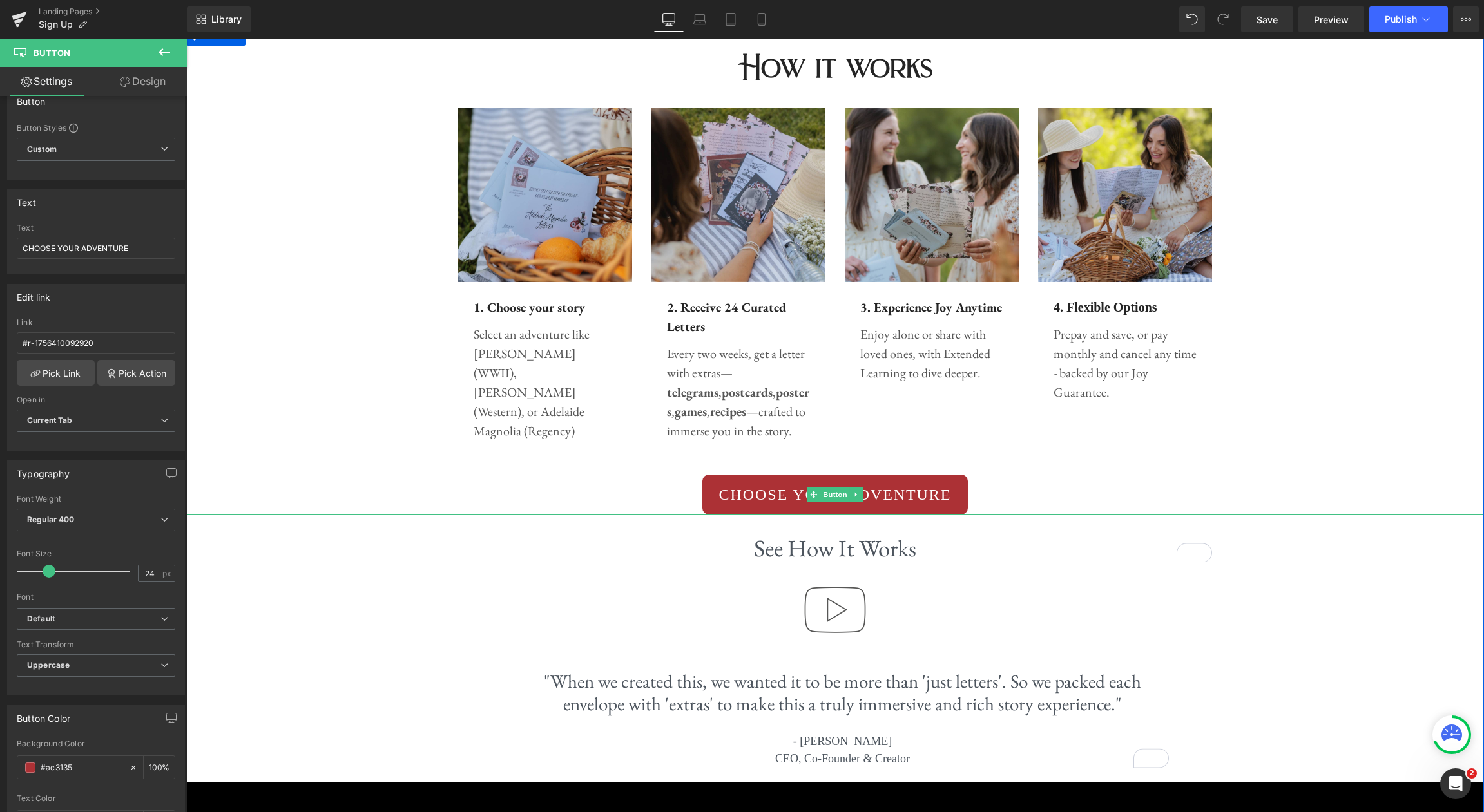
scroll to position [178, 0]
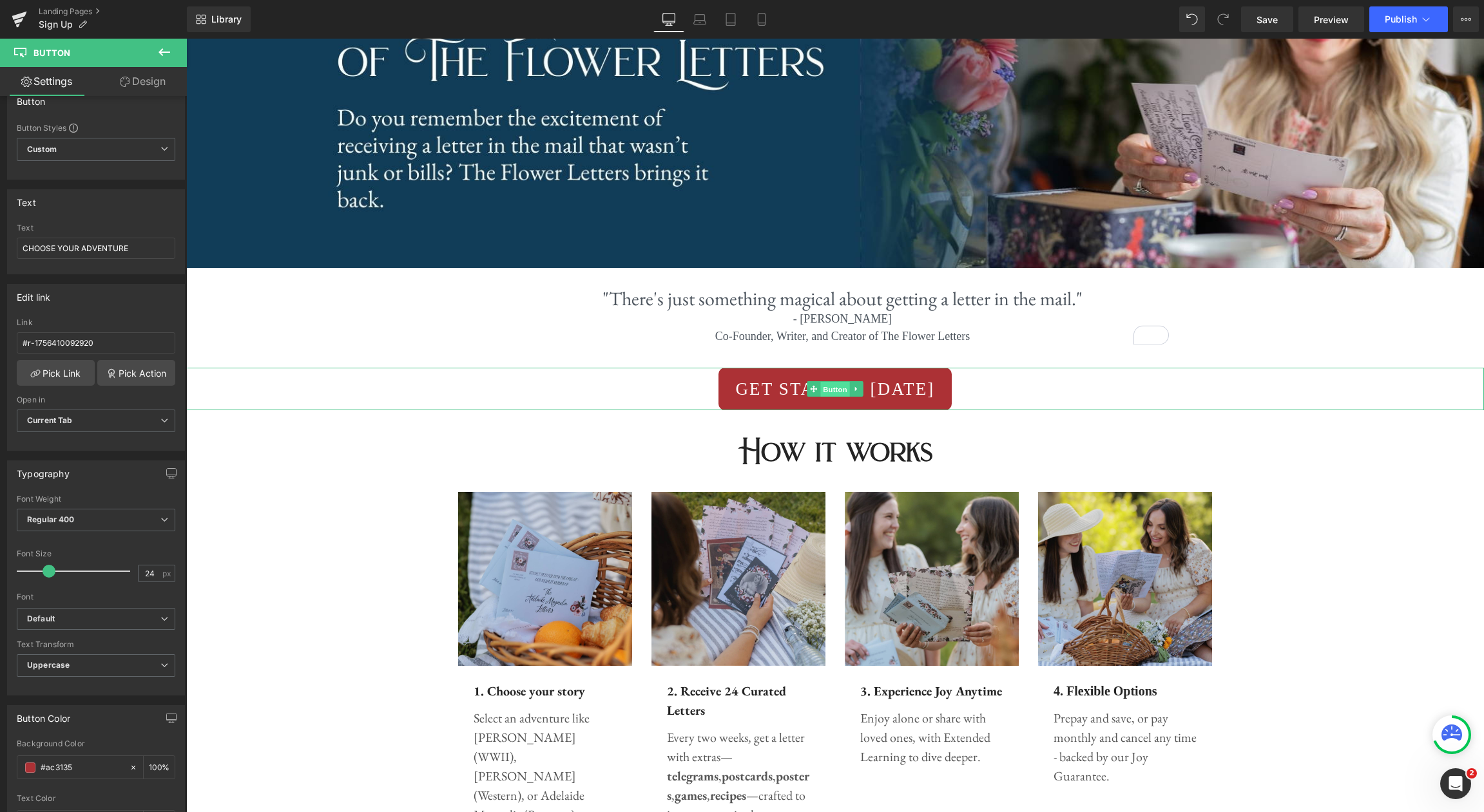
click at [831, 392] on span "Button" at bounding box center [835, 390] width 30 height 15
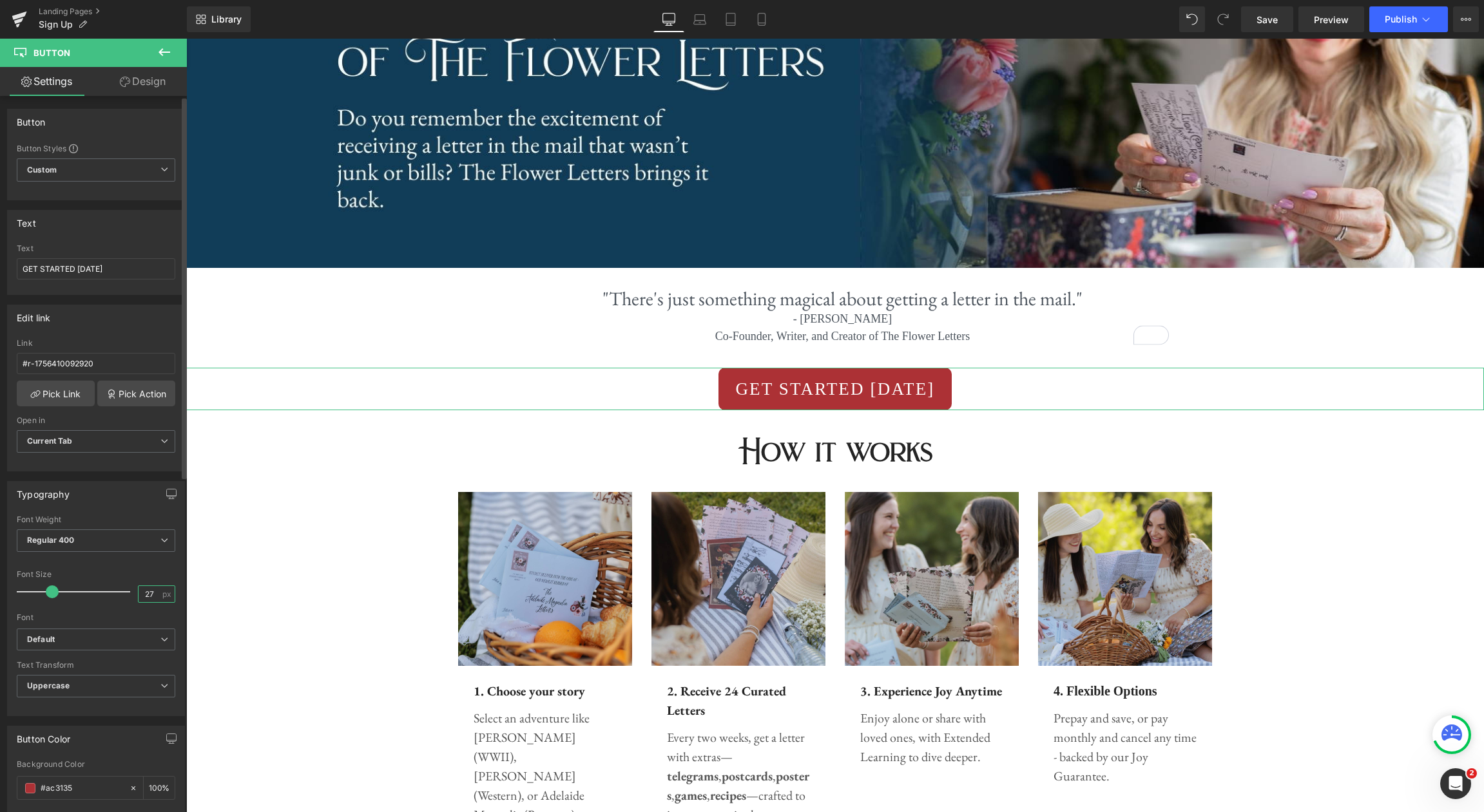
click at [150, 592] on input "27" at bounding box center [150, 594] width 23 height 16
type input "23"
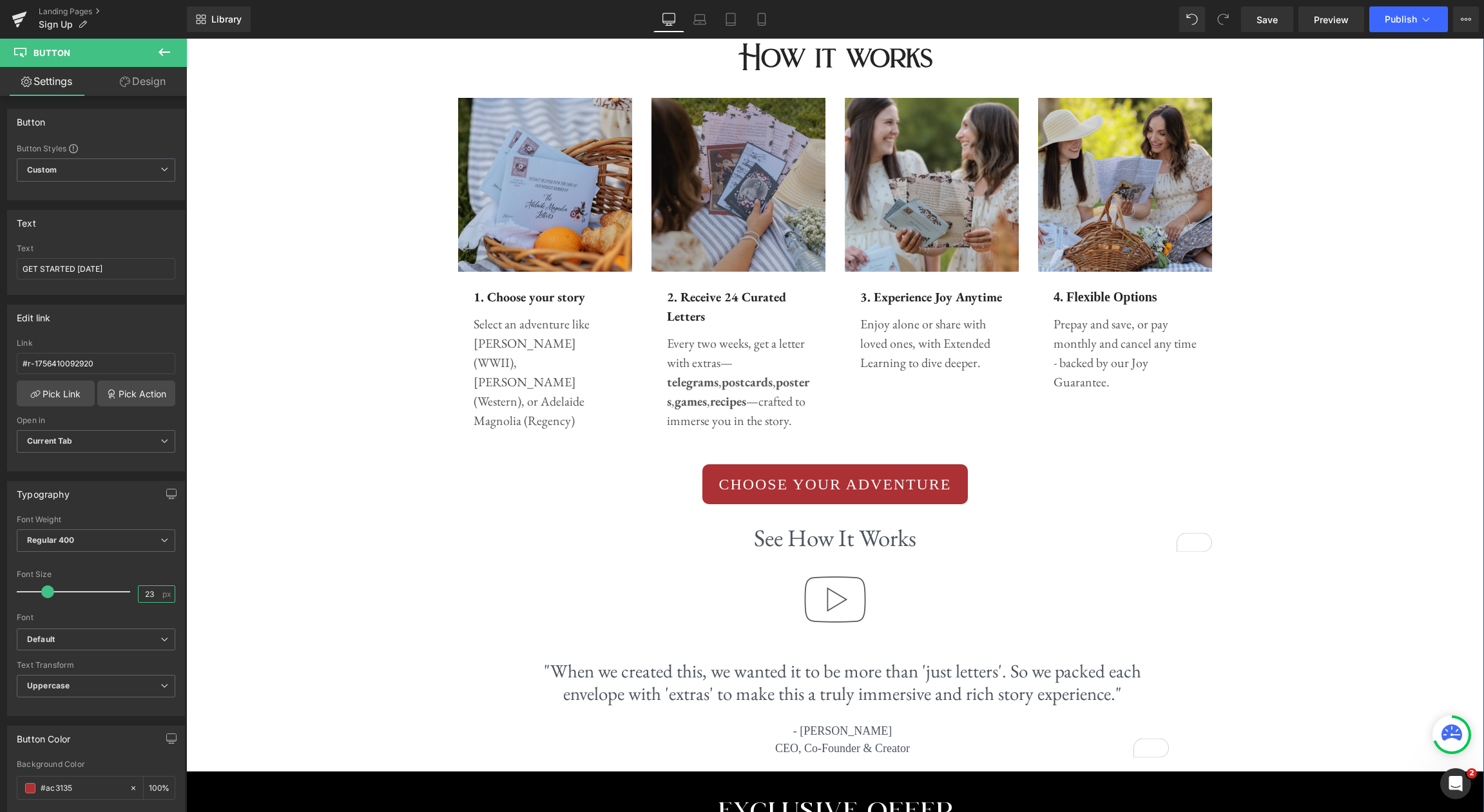
scroll to position [573, 0]
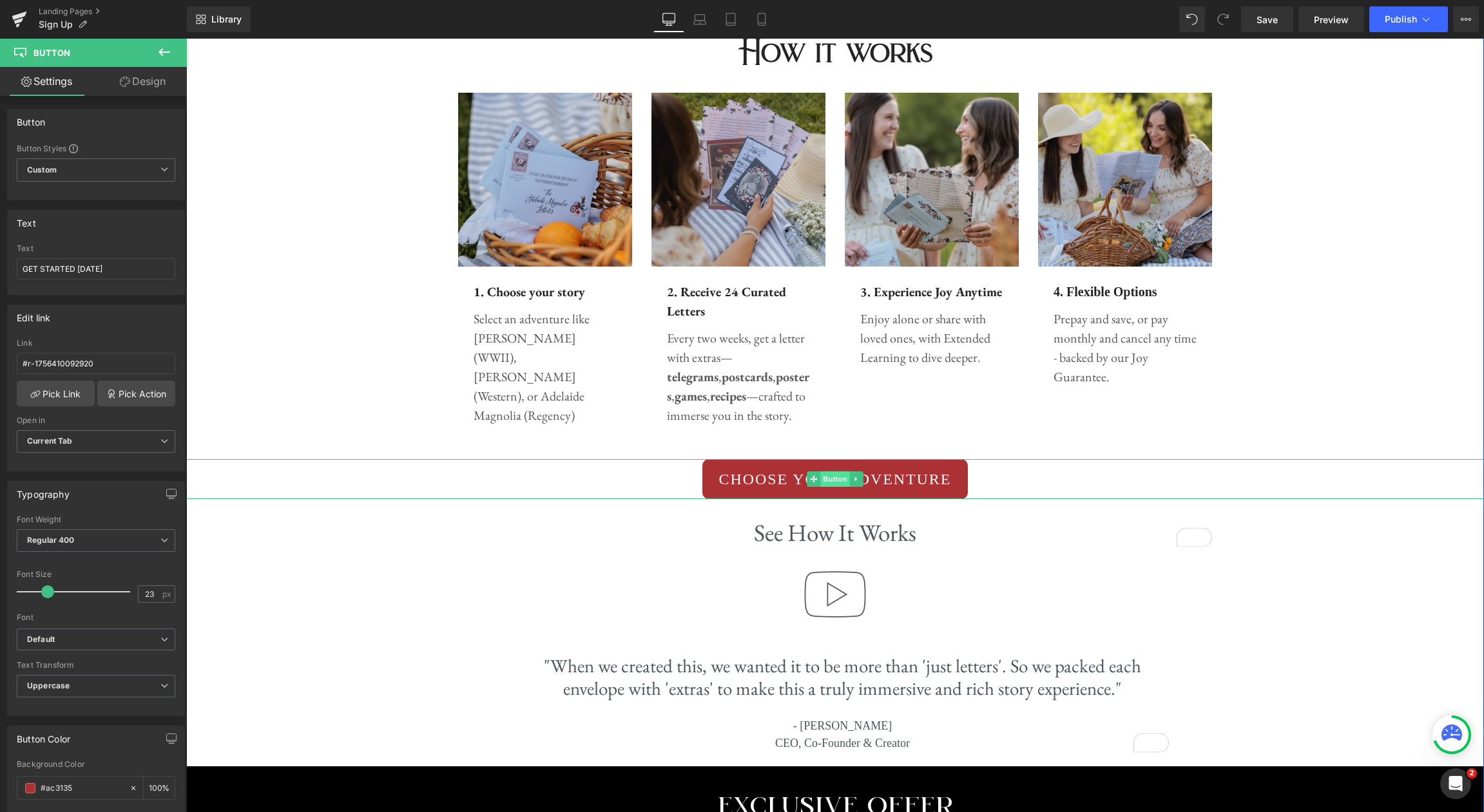
click at [832, 482] on span "Button" at bounding box center [835, 479] width 30 height 15
click at [155, 596] on div "24 px" at bounding box center [156, 594] width 37 height 18
click at [153, 595] on input "24" at bounding box center [150, 594] width 23 height 16
type input "23"
click at [130, 567] on div "Font Default Work Sans Lato Alice Bodoni Moda EB Garamond Poppins IM Fell Doubl…" at bounding box center [96, 571] width 159 height 113
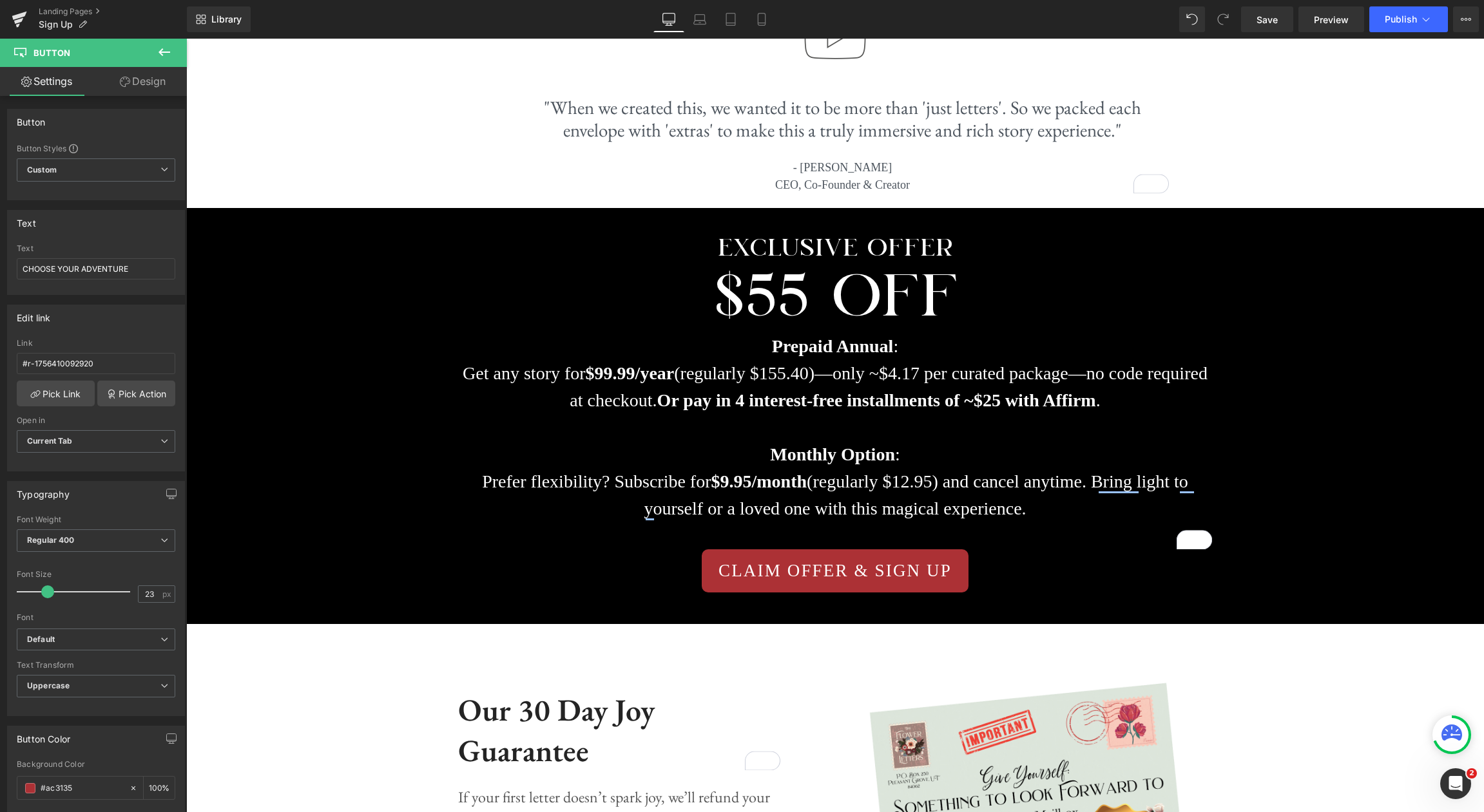
scroll to position [1133, 0]
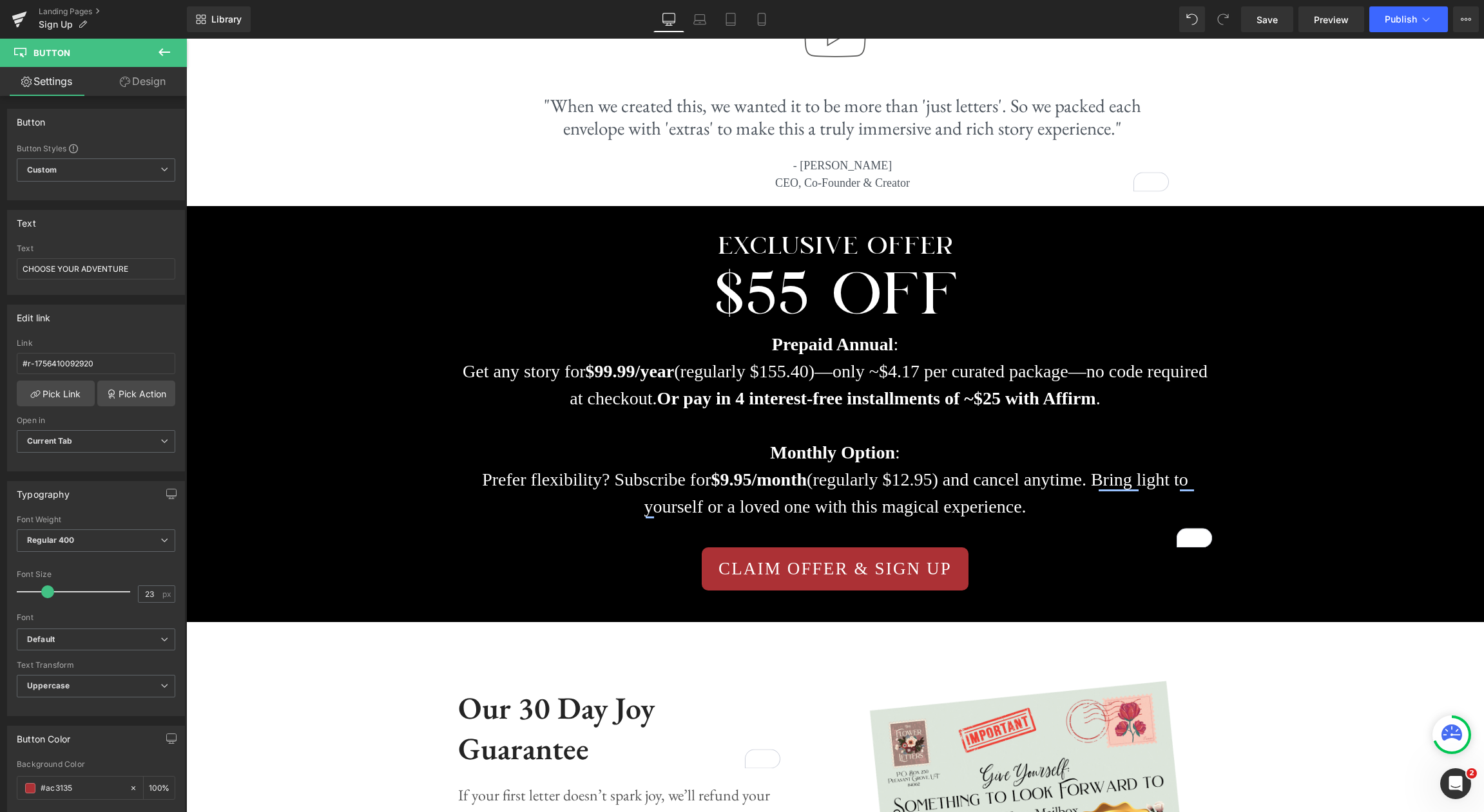
click at [904, 571] on span "CLAIM OFFER & SIGN UP" at bounding box center [835, 569] width 234 height 27
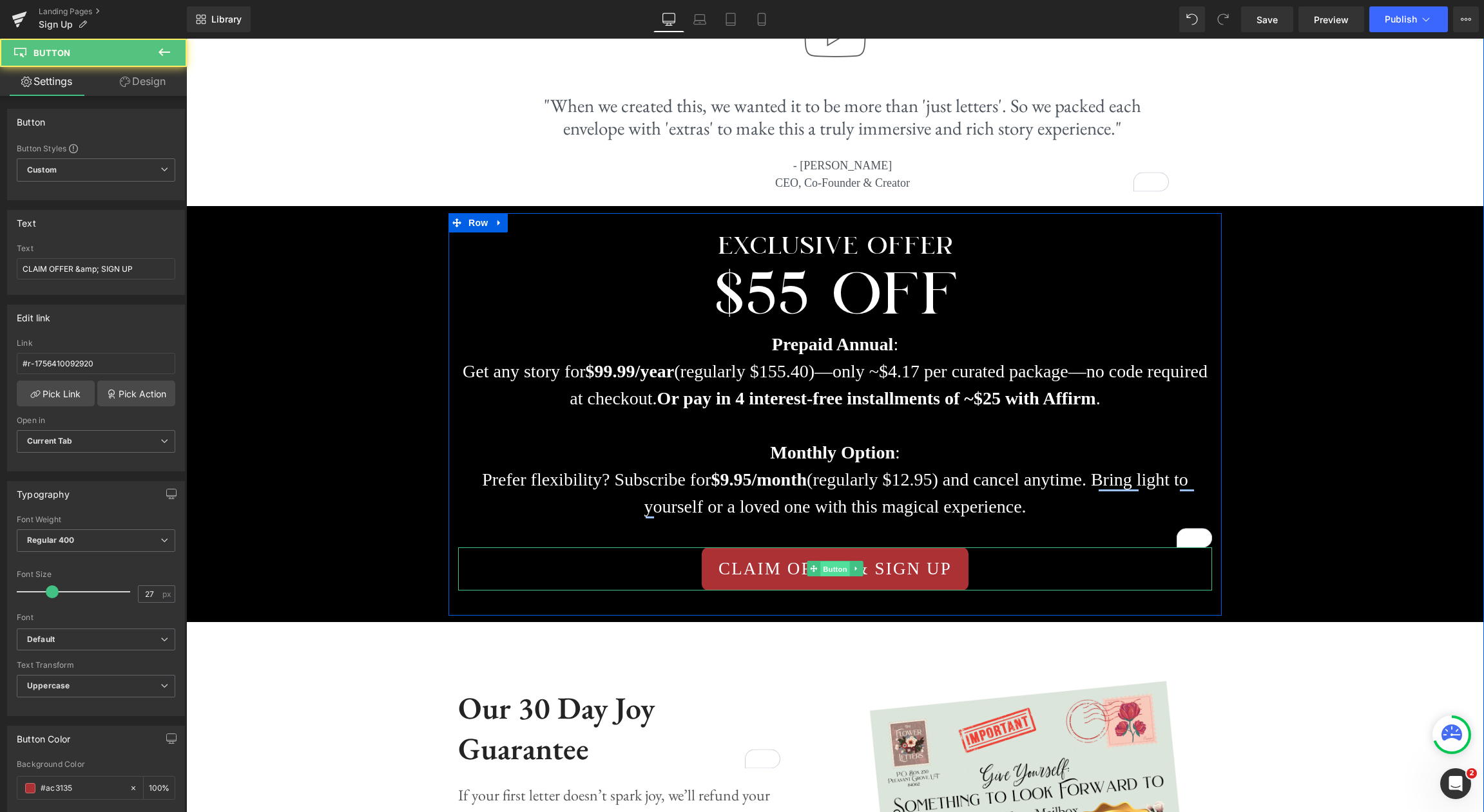
click at [821, 569] on span "Button" at bounding box center [835, 569] width 30 height 15
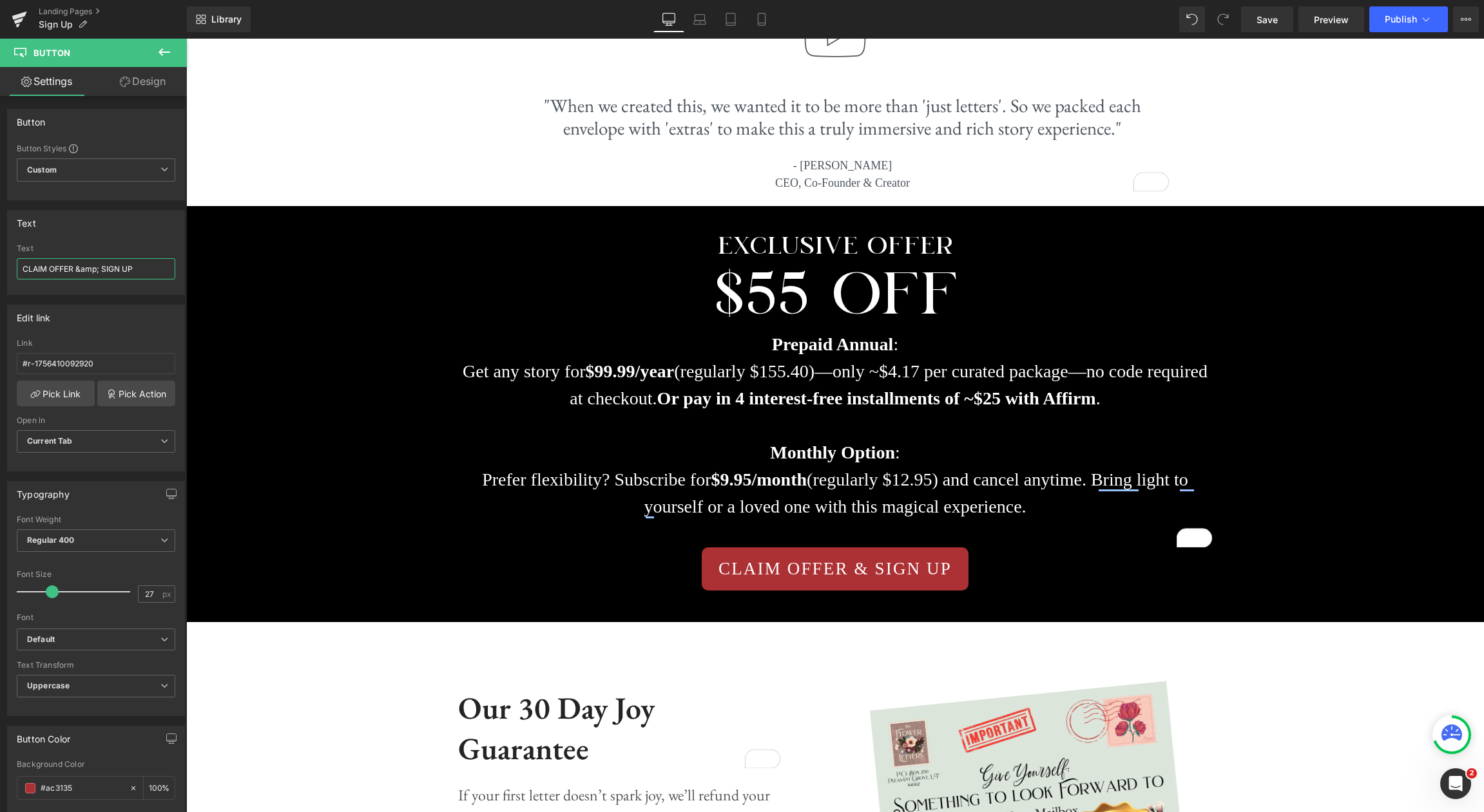
drag, startPoint x: 150, startPoint y: 269, endPoint x: -34, endPoint y: 256, distance: 184.5
click at [0, 256] on html "Button You are previewing how the will restyle your page. You can not edit Elem…" at bounding box center [742, 406] width 1484 height 812
type input "TRY RISK FREE [DATE]"
click at [153, 593] on input "27" at bounding box center [150, 594] width 23 height 16
type input "23"
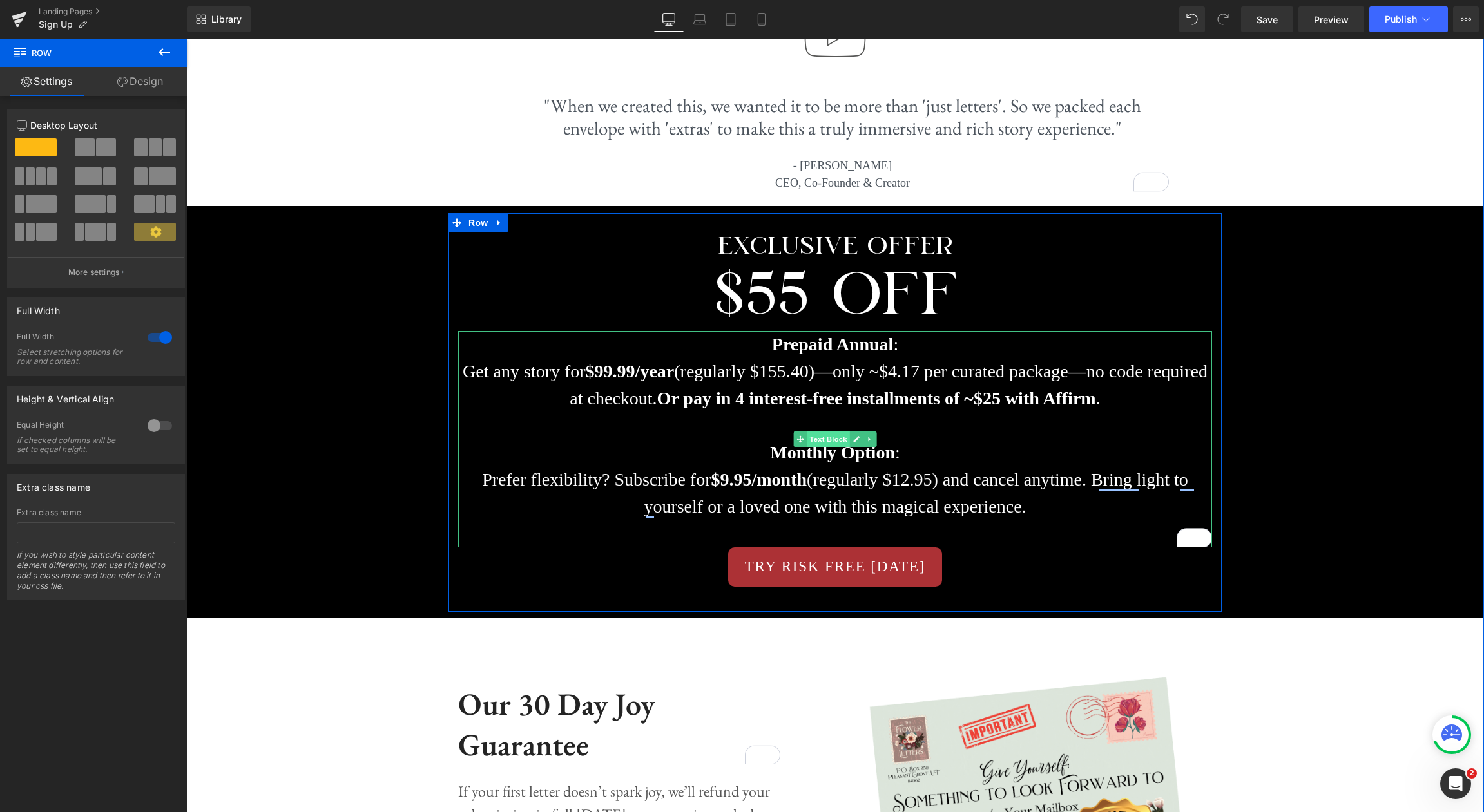
click at [828, 443] on span "Text Block" at bounding box center [828, 439] width 43 height 15
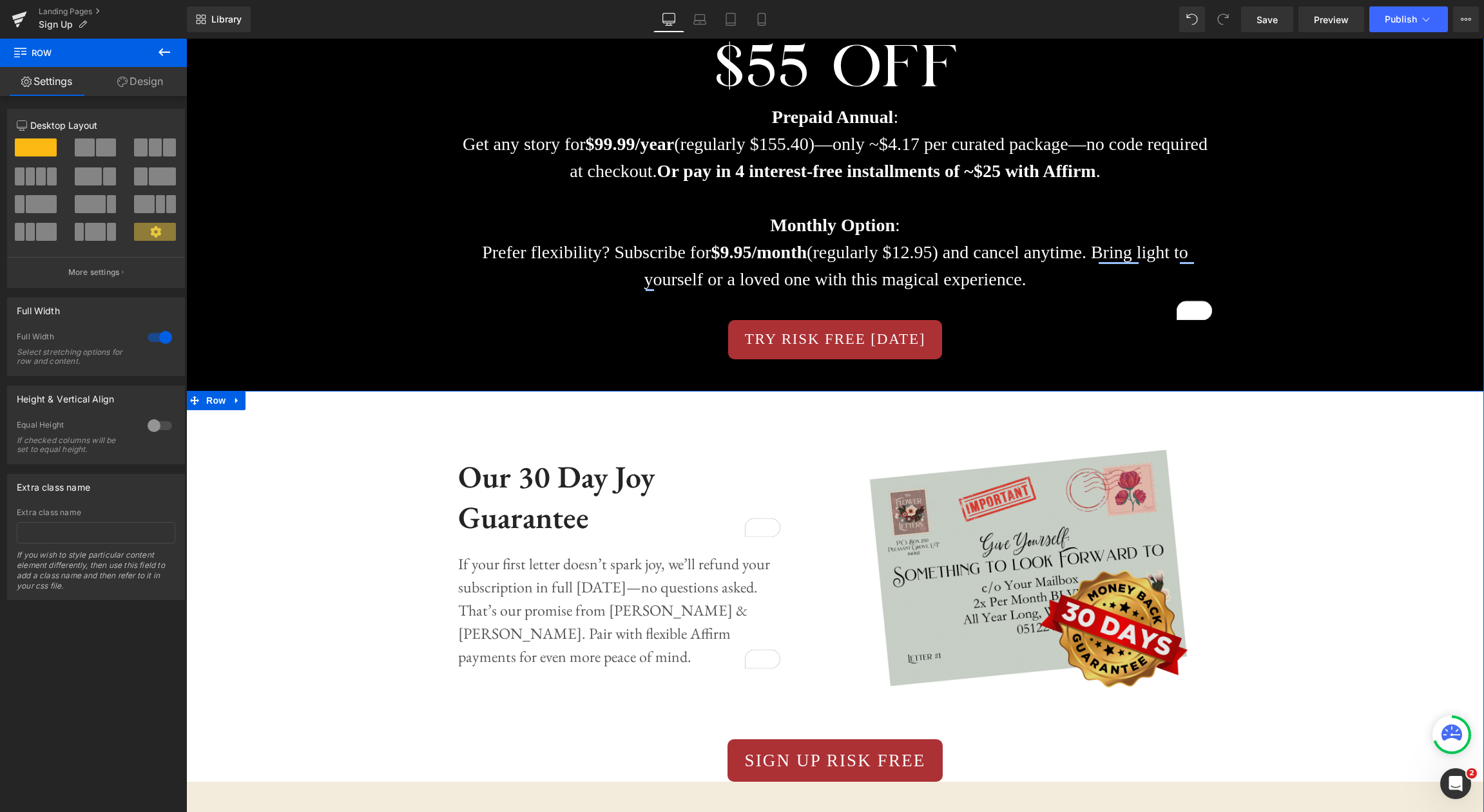
scroll to position [1359, 0]
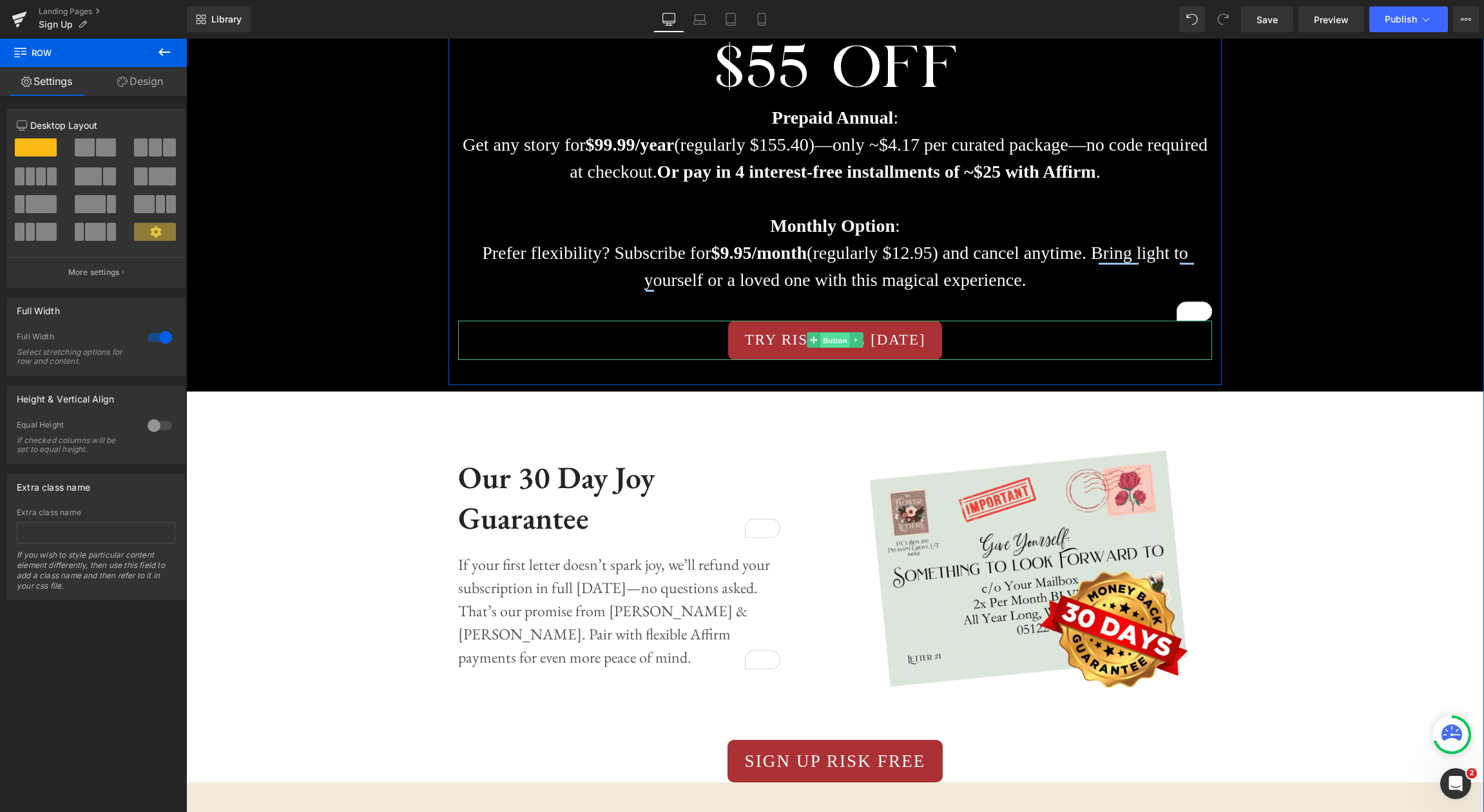
click at [834, 342] on span "Button" at bounding box center [835, 340] width 30 height 15
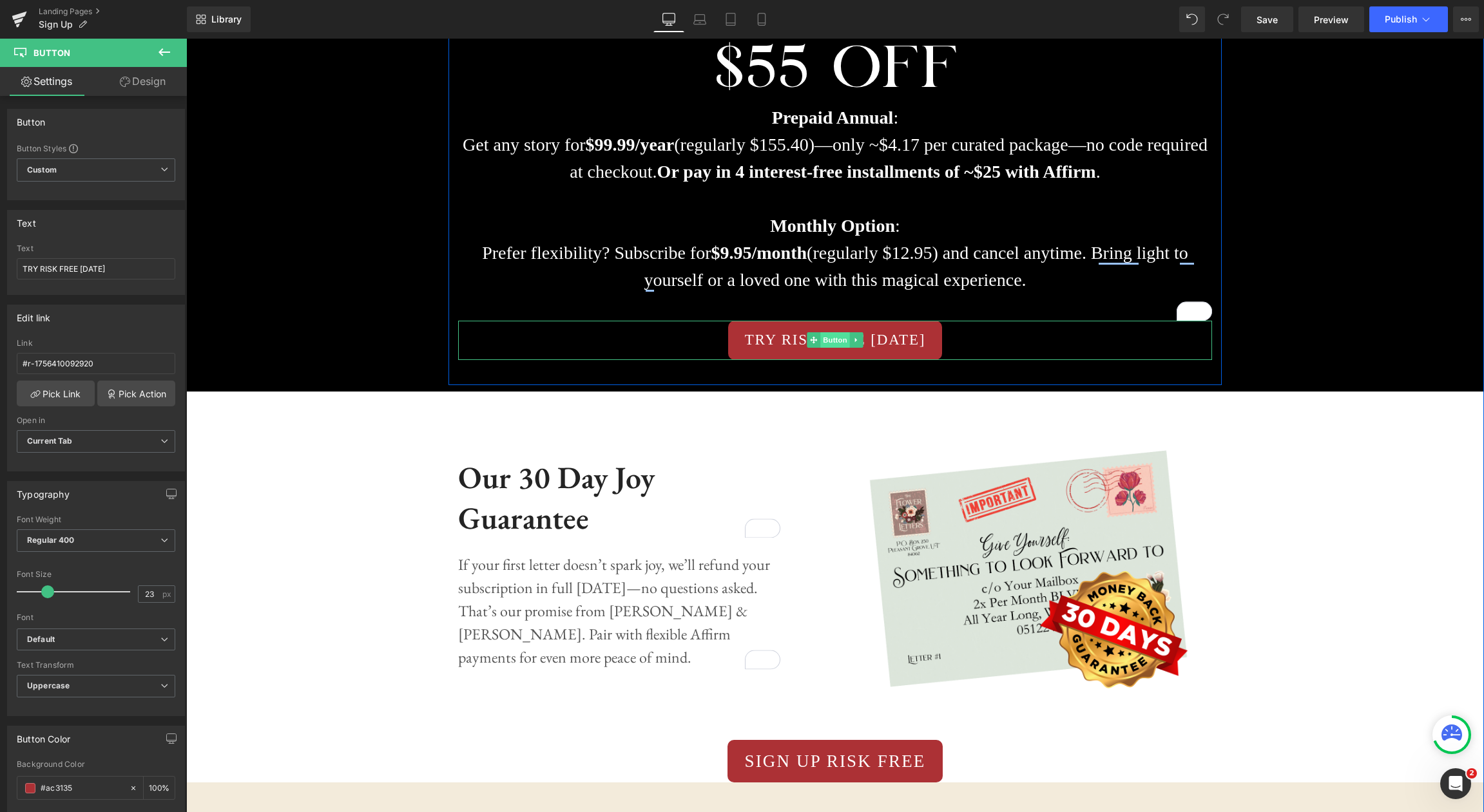
click at [837, 343] on span "Button" at bounding box center [835, 340] width 30 height 15
drag, startPoint x: 118, startPoint y: 270, endPoint x: 2, endPoint y: 266, distance: 116.1
click at [2, 266] on div "Text TRY RISK FREE TODAY Text TRY RISK FREE TODAY" at bounding box center [96, 248] width 192 height 95
type input "SUBSCRIBE & SAVE NOW"
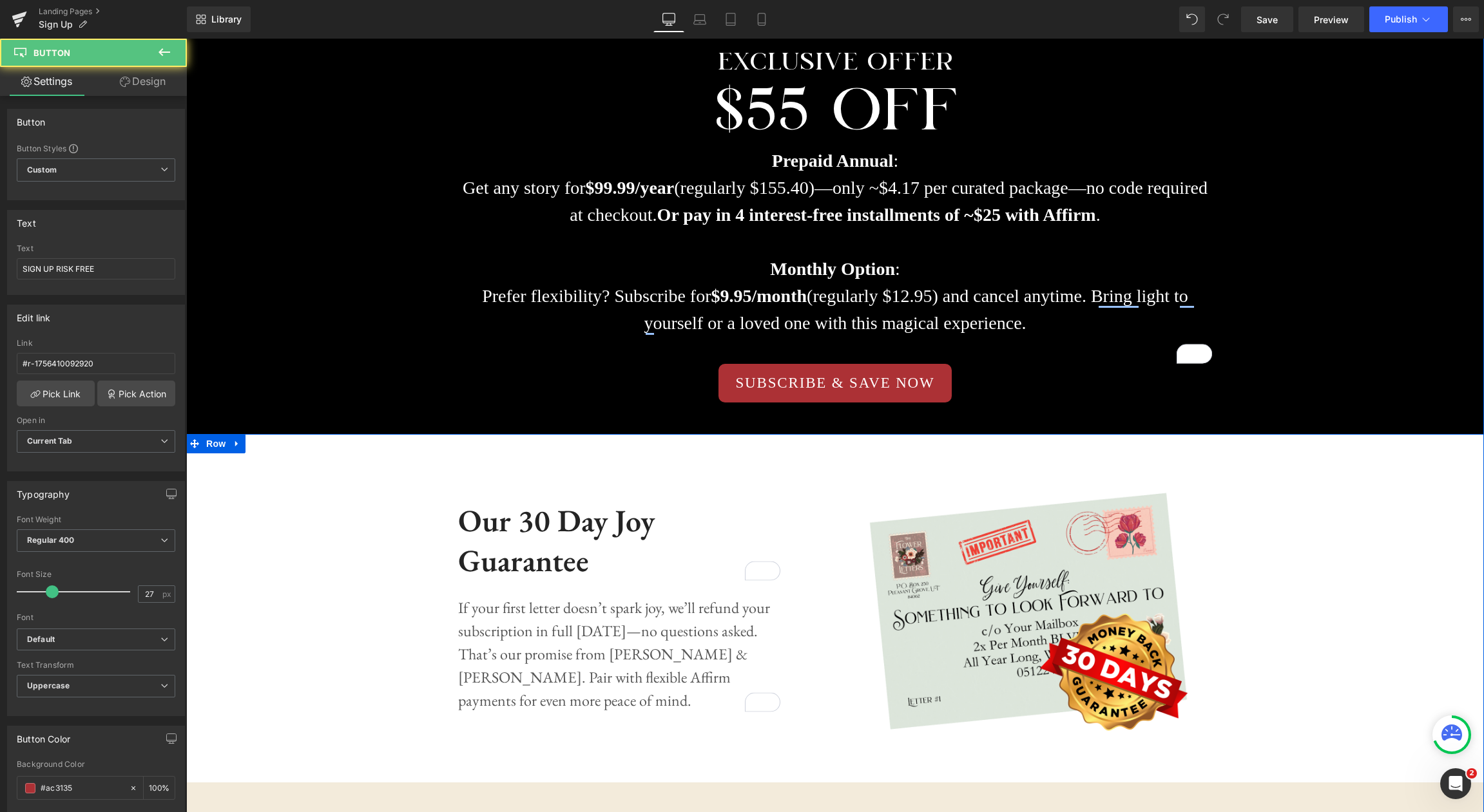
scroll to position [1428, 0]
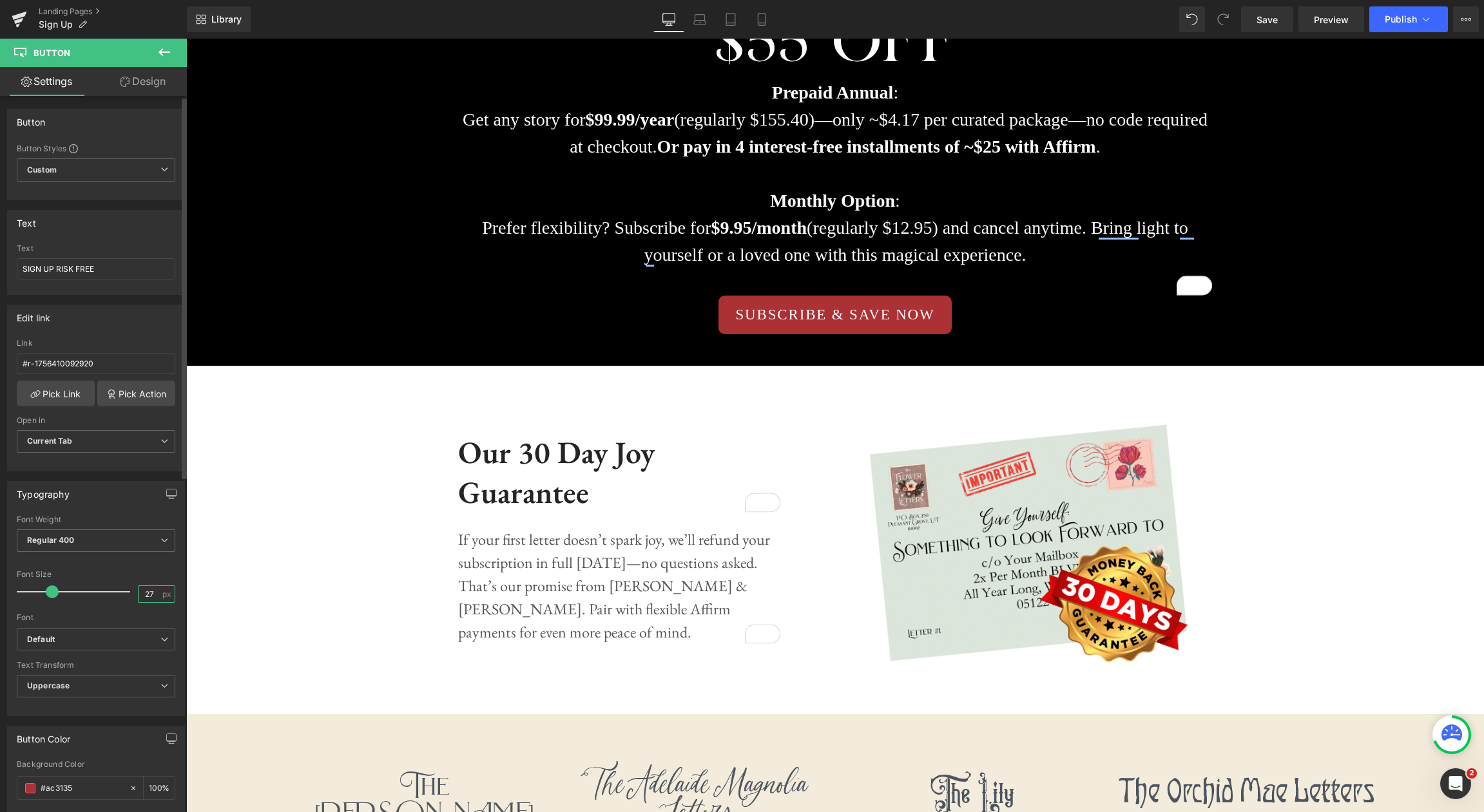
click at [149, 594] on input "27" at bounding box center [150, 594] width 23 height 16
type input "23"
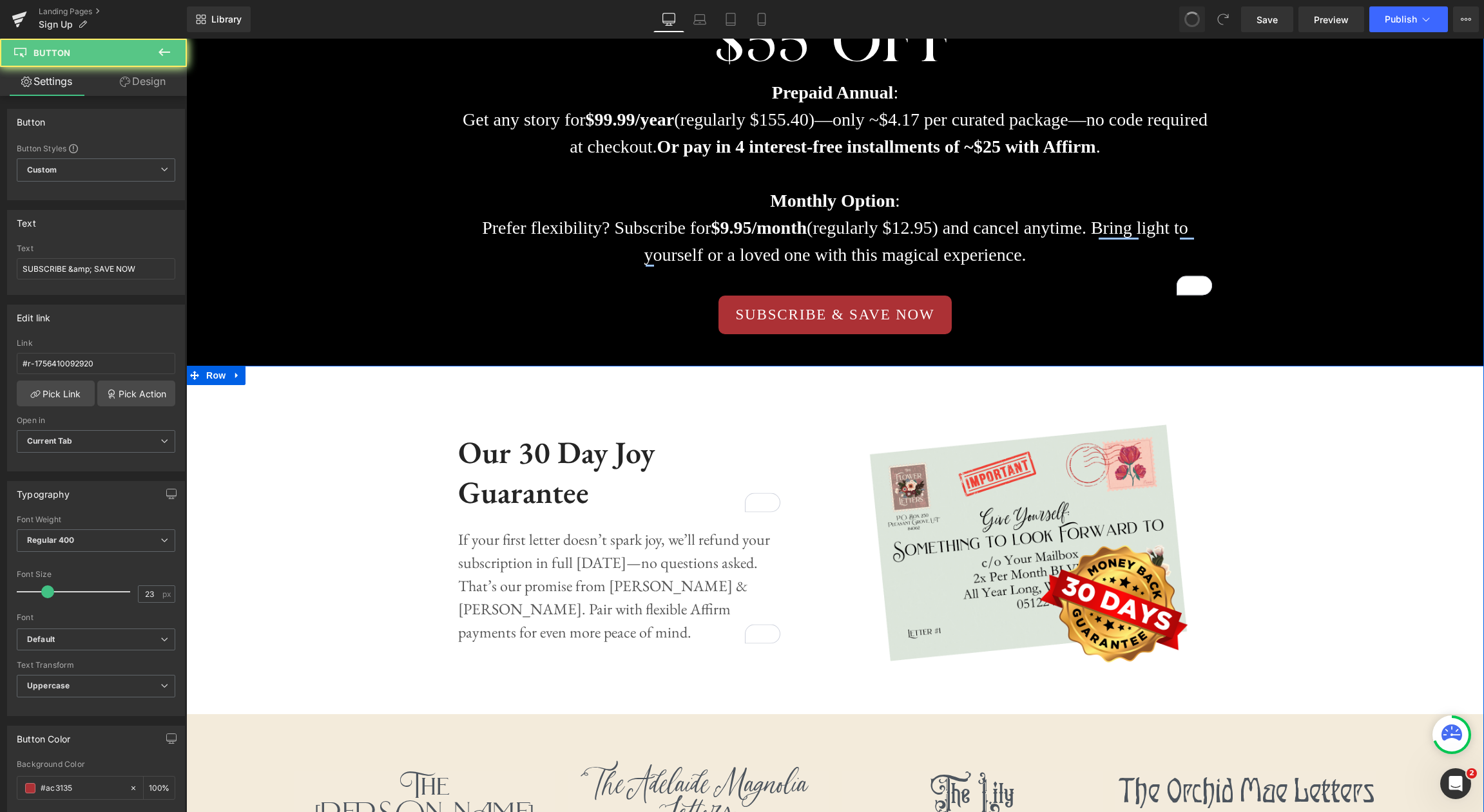
type input "TRY RISK FREE [DATE]"
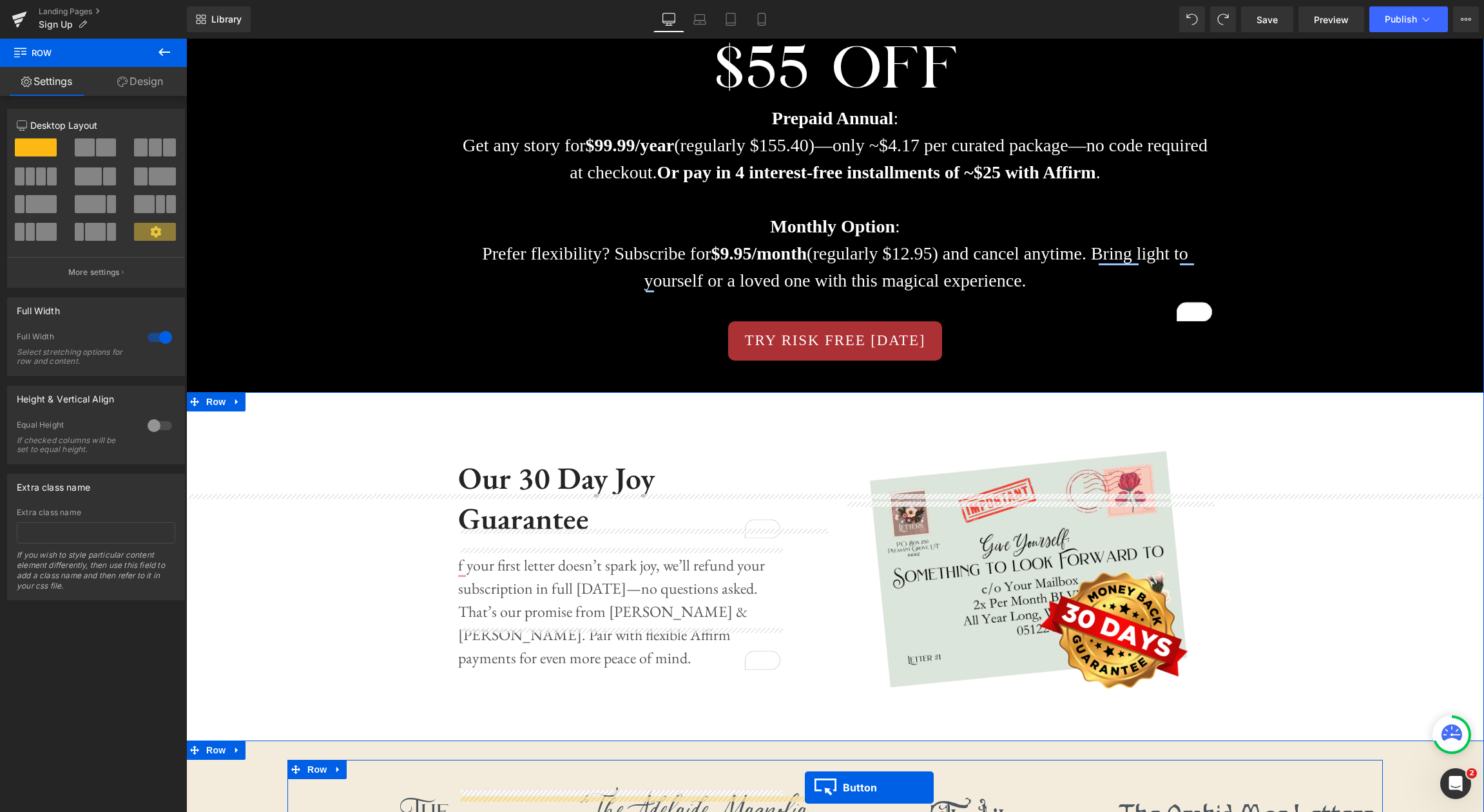
scroll to position [1610, 0]
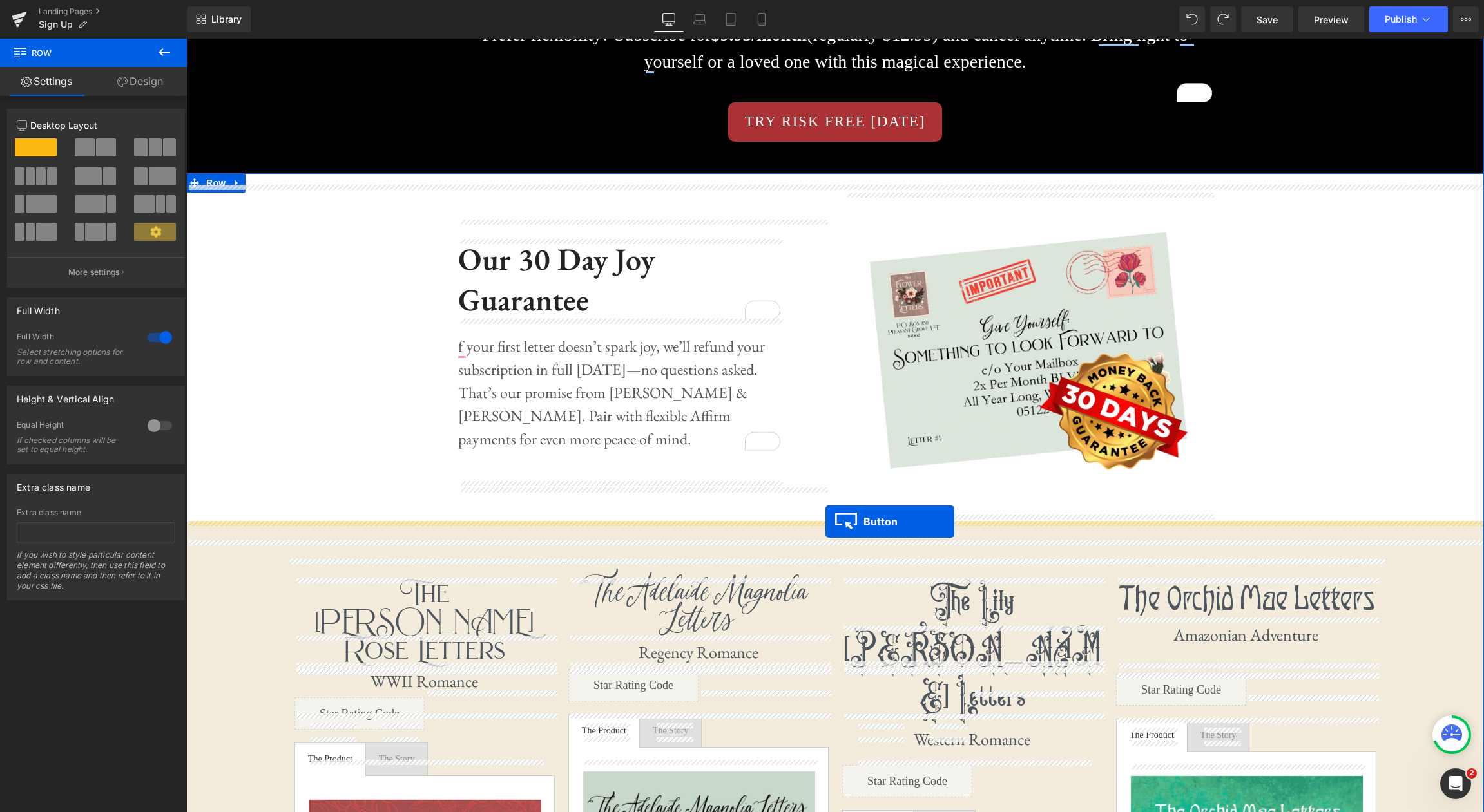
drag, startPoint x: 810, startPoint y: 125, endPoint x: 825, endPoint y: 521, distance: 396.3
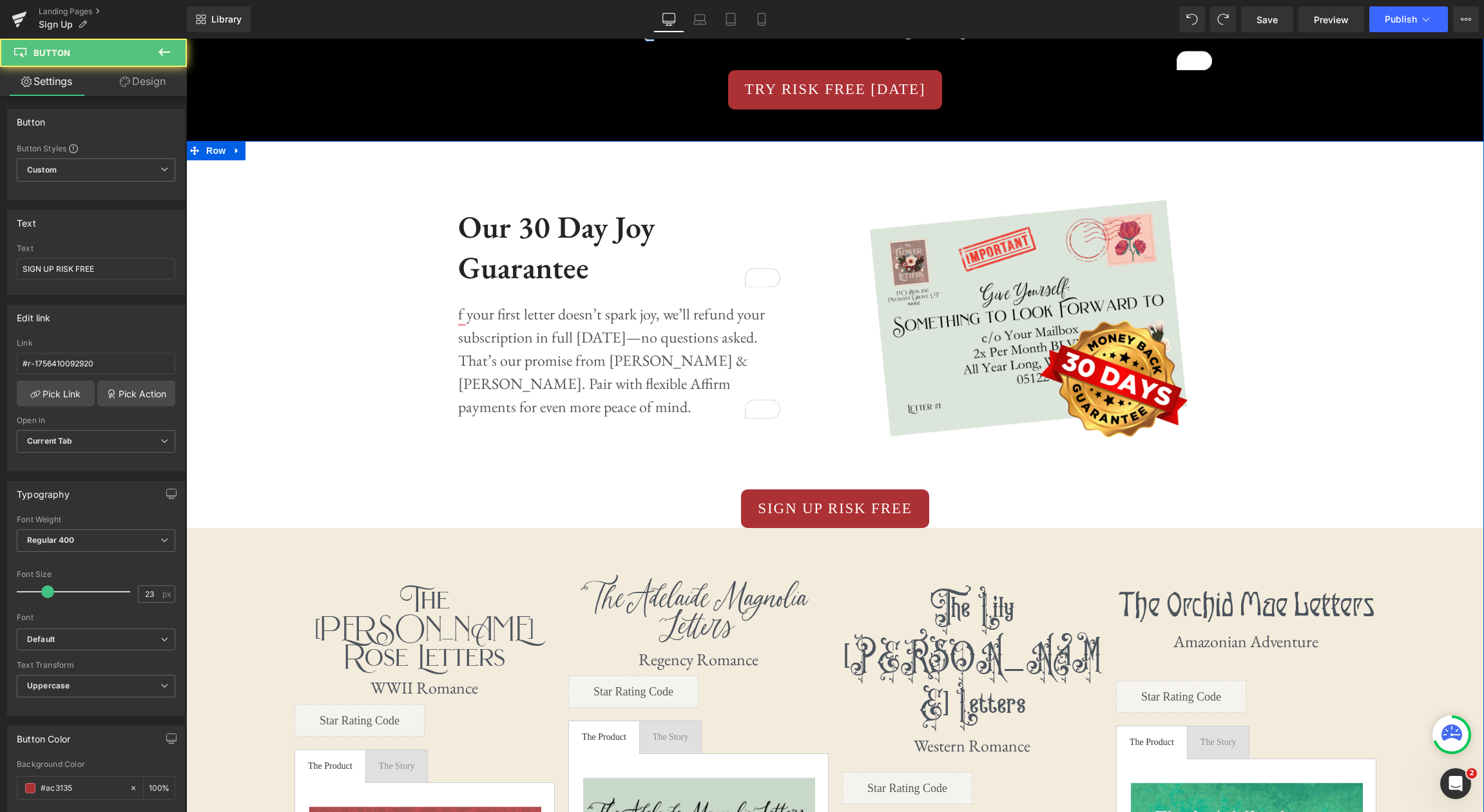
scroll to position [1578, 0]
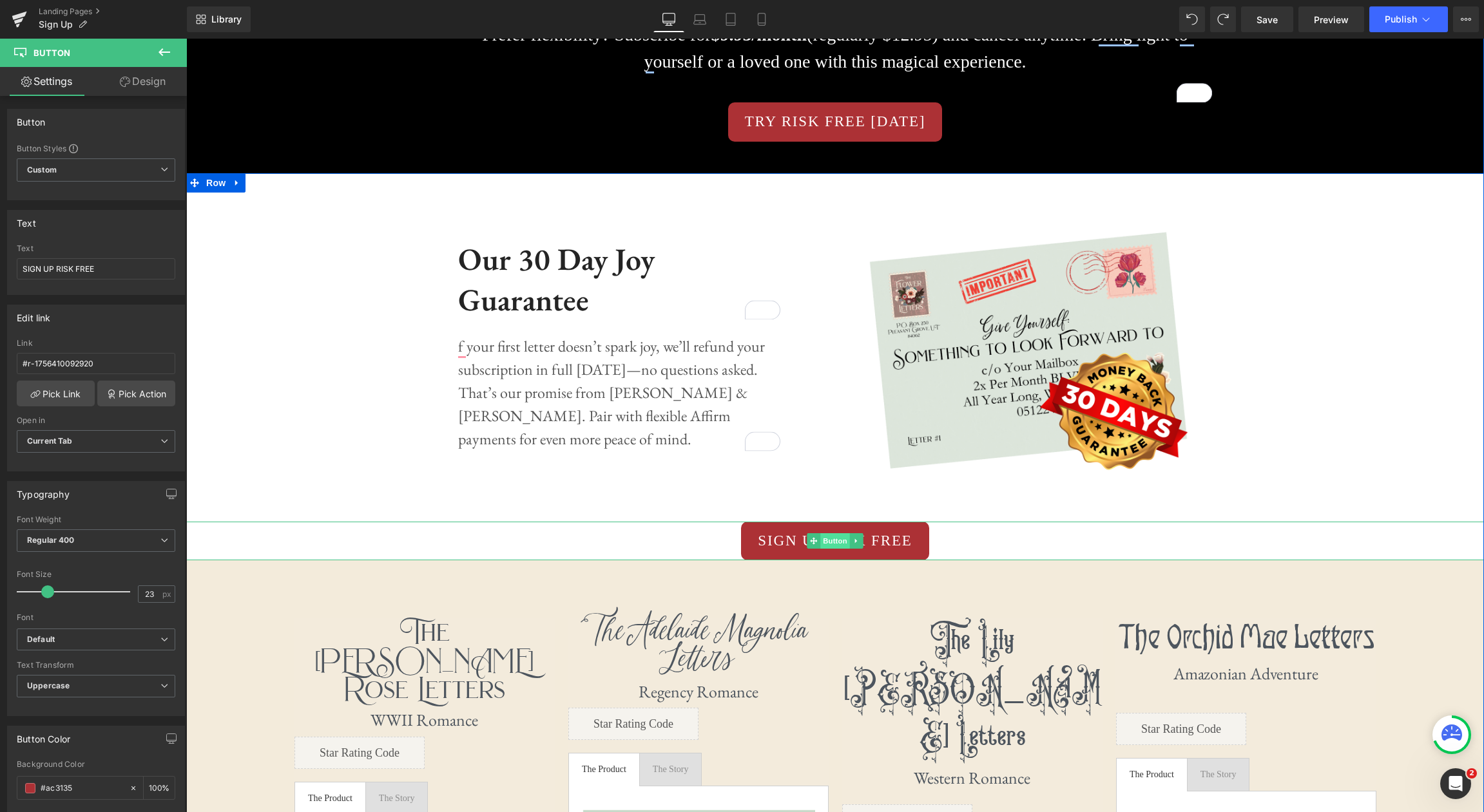
click at [838, 542] on span "Button" at bounding box center [835, 541] width 30 height 15
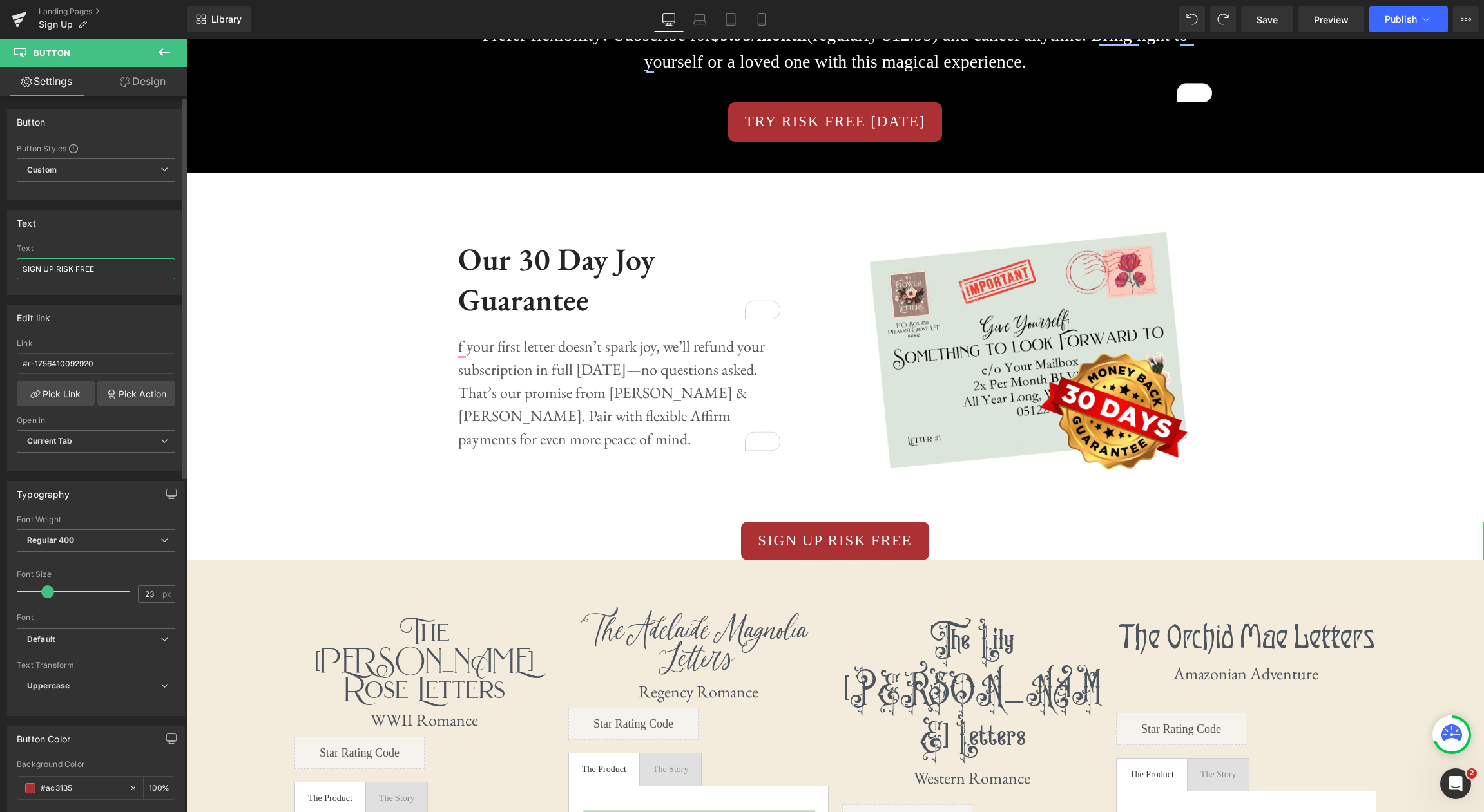
click at [134, 272] on input "SIGN UP RISK FREE" at bounding box center [96, 269] width 159 height 21
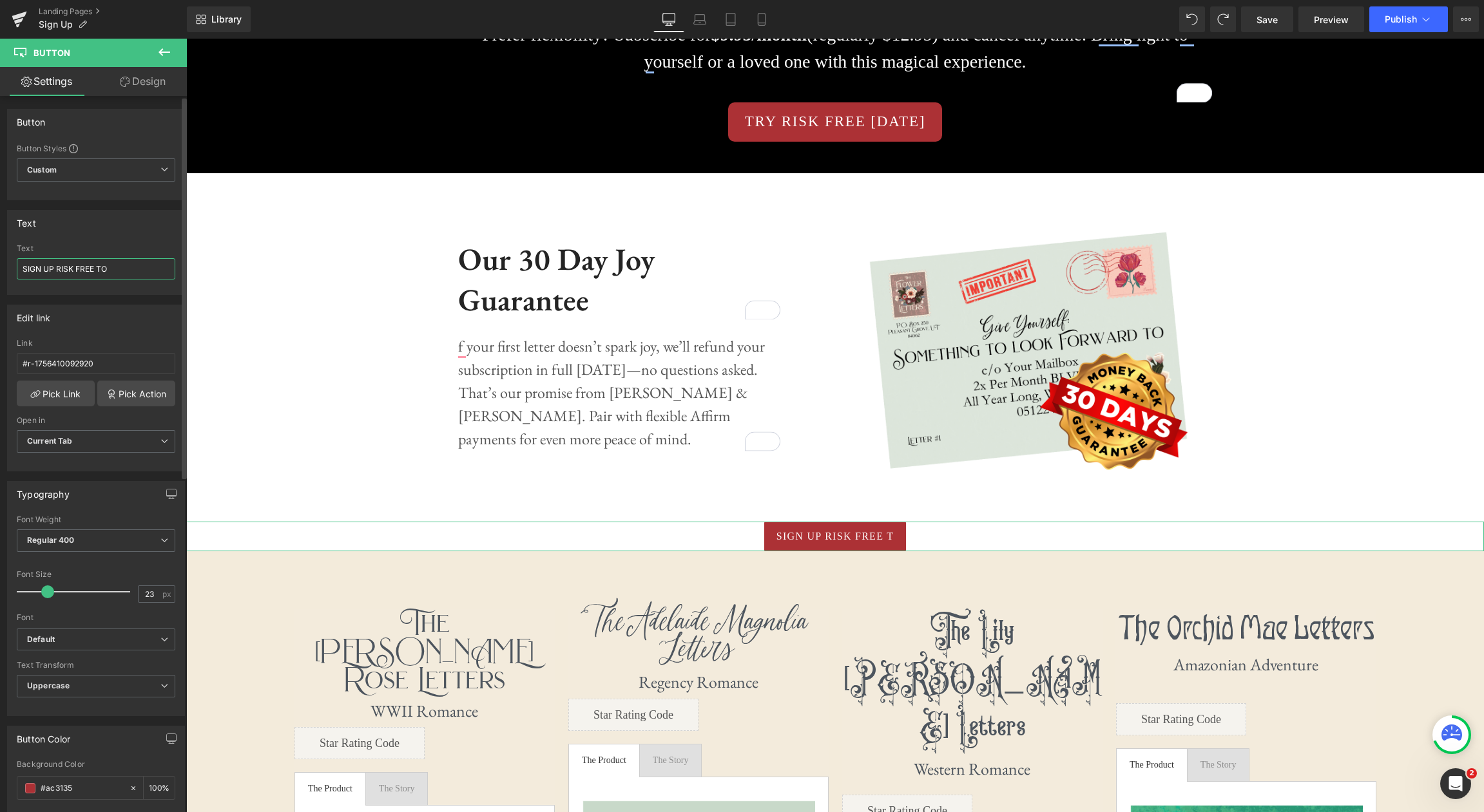
type input "SIGN UP RISK FREE TOD"
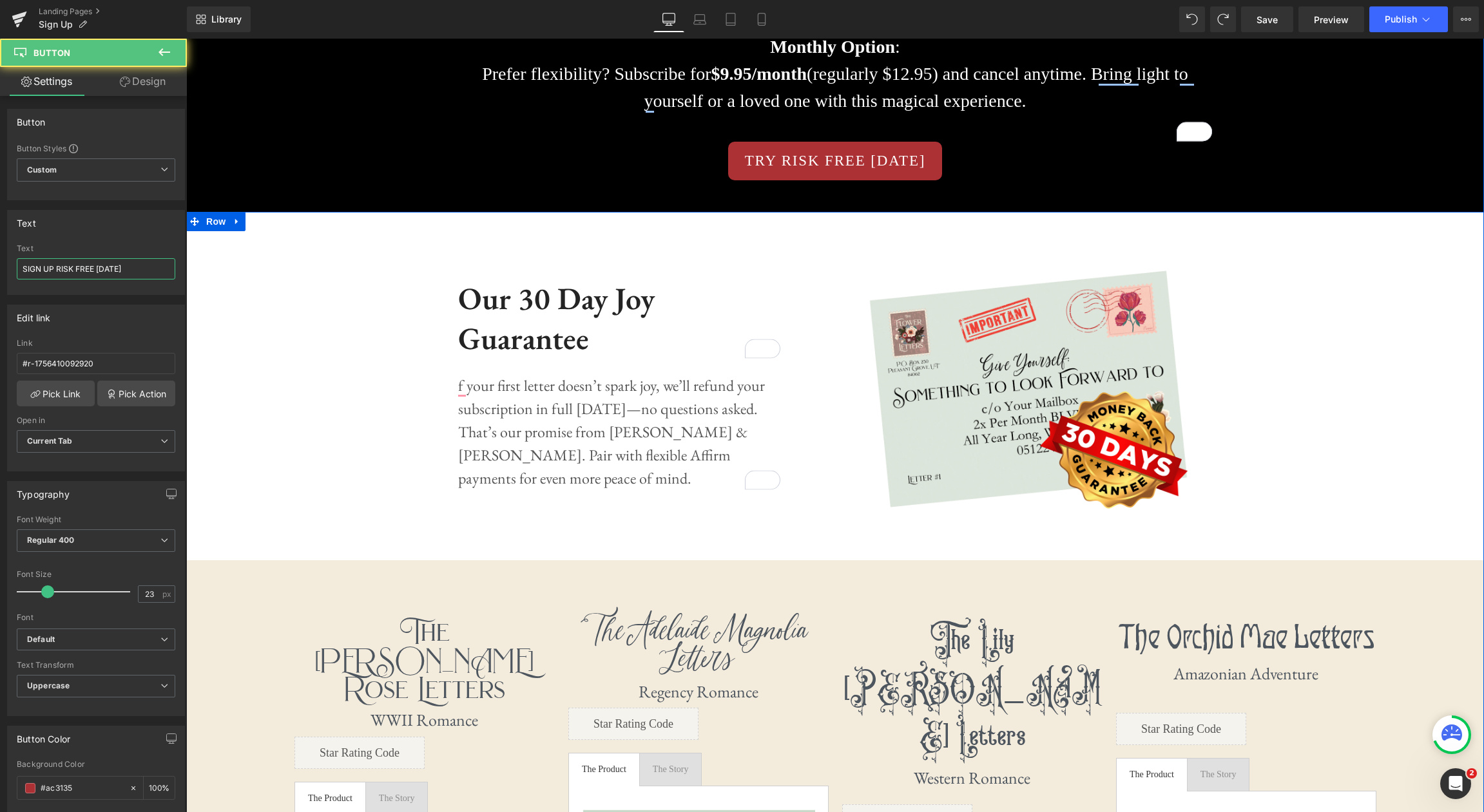
scroll to position [1617, 0]
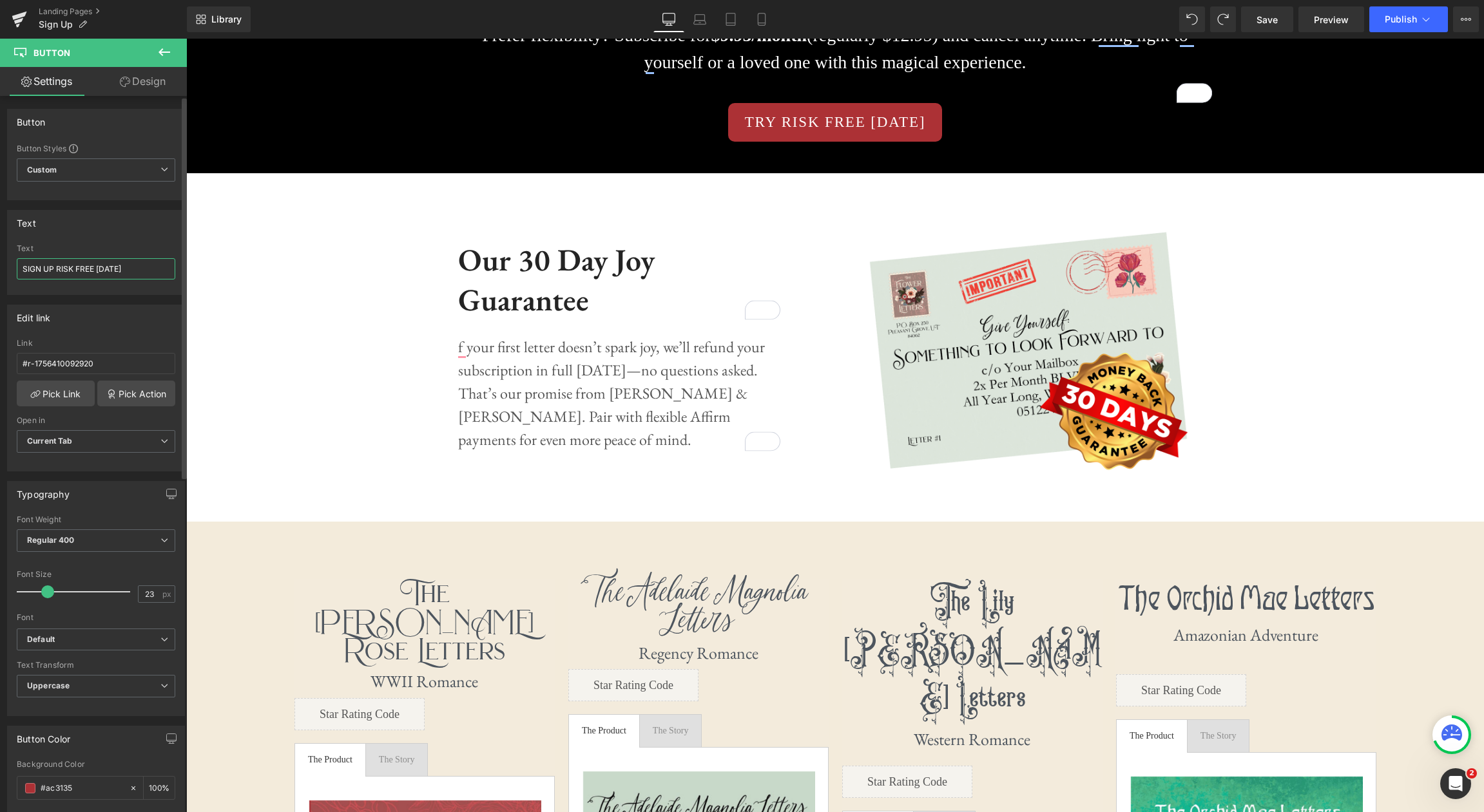
drag, startPoint x: 132, startPoint y: 269, endPoint x: 8, endPoint y: 262, distance: 124.2
click at [8, 262] on div "SIGN UP RISK FREE TODAY Text SIGN UP RISK FREE TODAY" at bounding box center [96, 269] width 176 height 50
type input "TRY RISK FREE [DATE]"
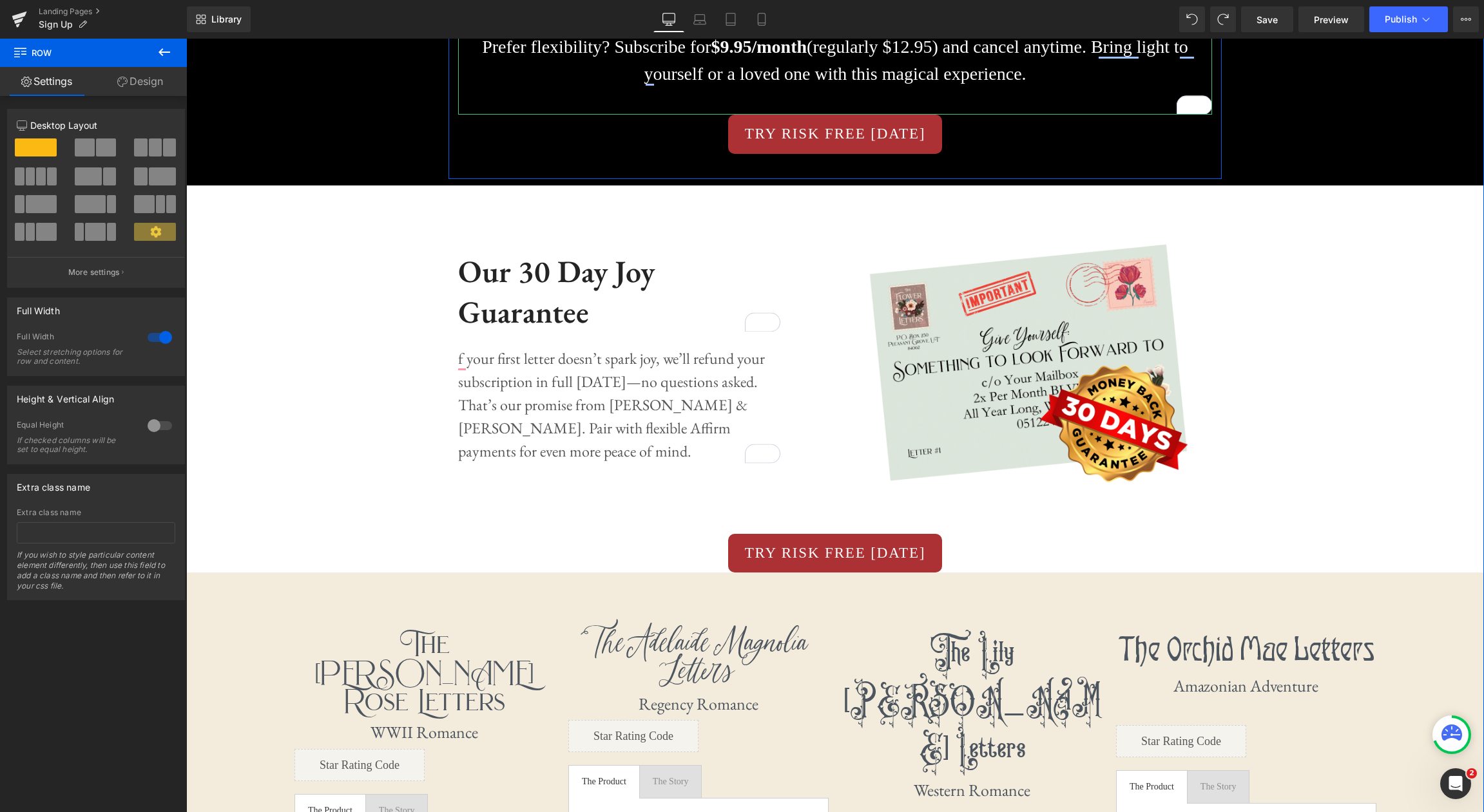
scroll to position [1618, 0]
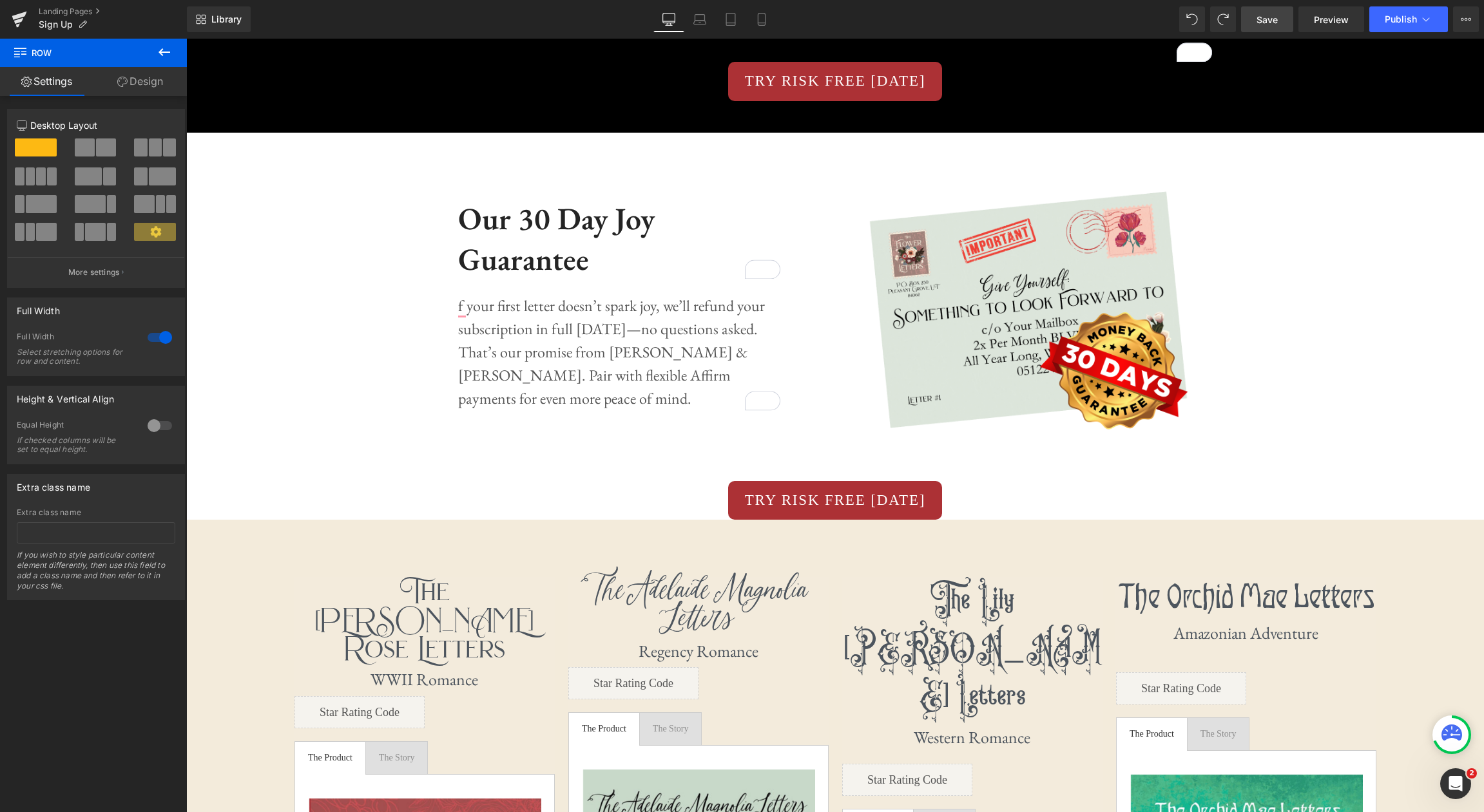
click at [1259, 21] on span "Save" at bounding box center [1267, 19] width 21 height 14
click at [829, 88] on span "Button" at bounding box center [835, 81] width 30 height 15
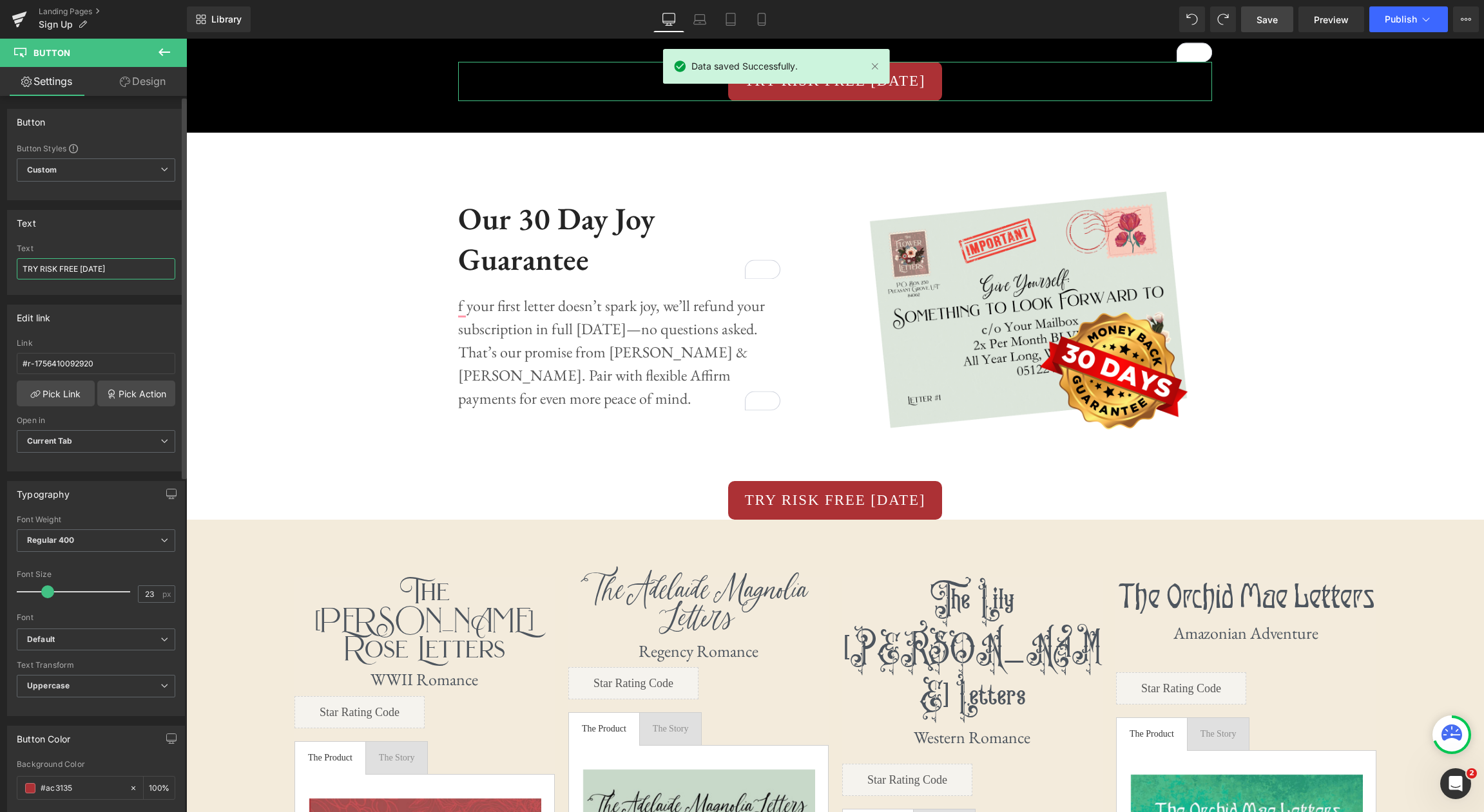
drag, startPoint x: 118, startPoint y: 270, endPoint x: 14, endPoint y: 266, distance: 104.1
click at [14, 266] on div "TRY RISK FREE TODAY Text TRY RISK FREE TODAY" at bounding box center [96, 269] width 176 height 50
type input "SUBSCRIBE & SAVE NOW"
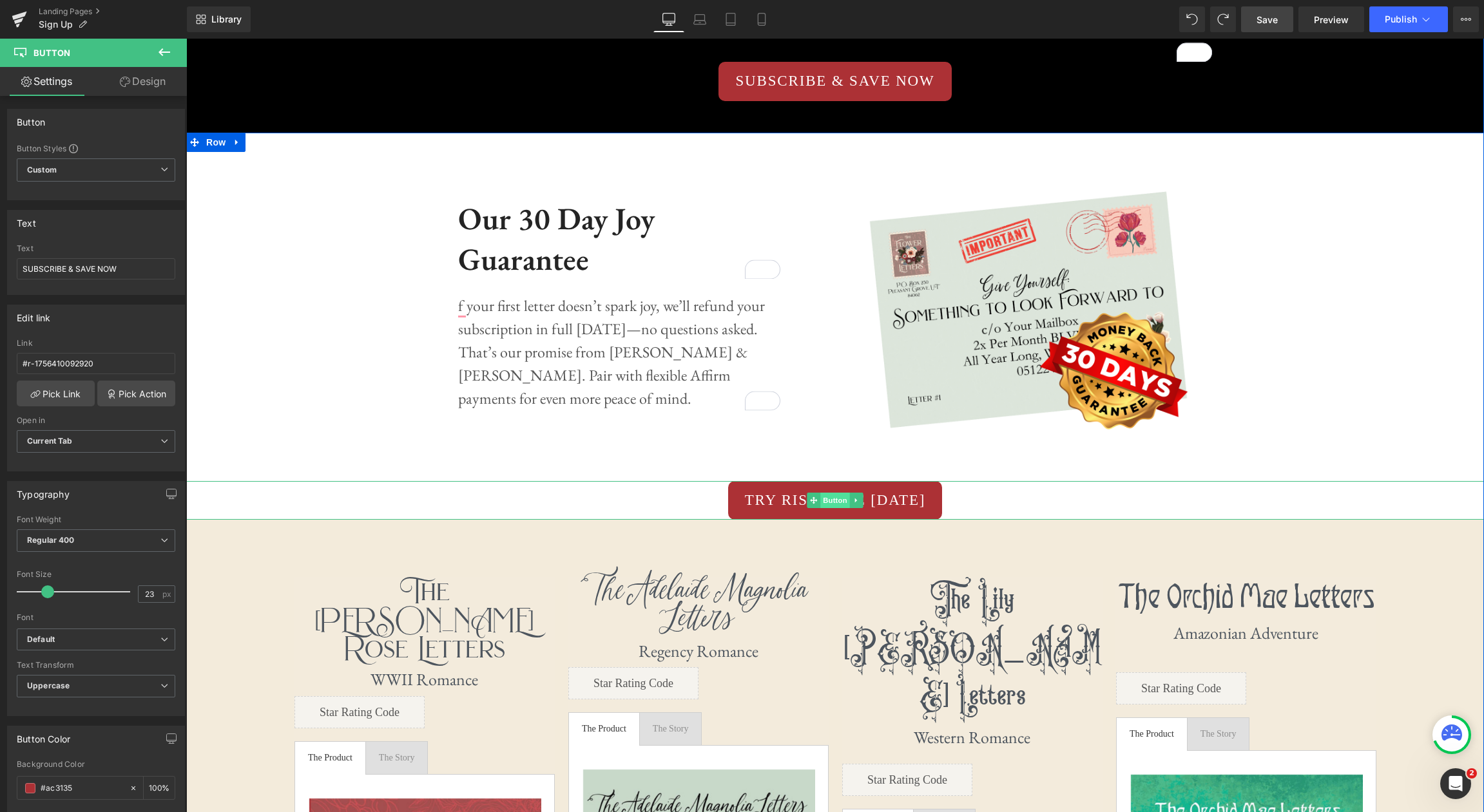
click at [841, 501] on span "Button" at bounding box center [835, 500] width 30 height 15
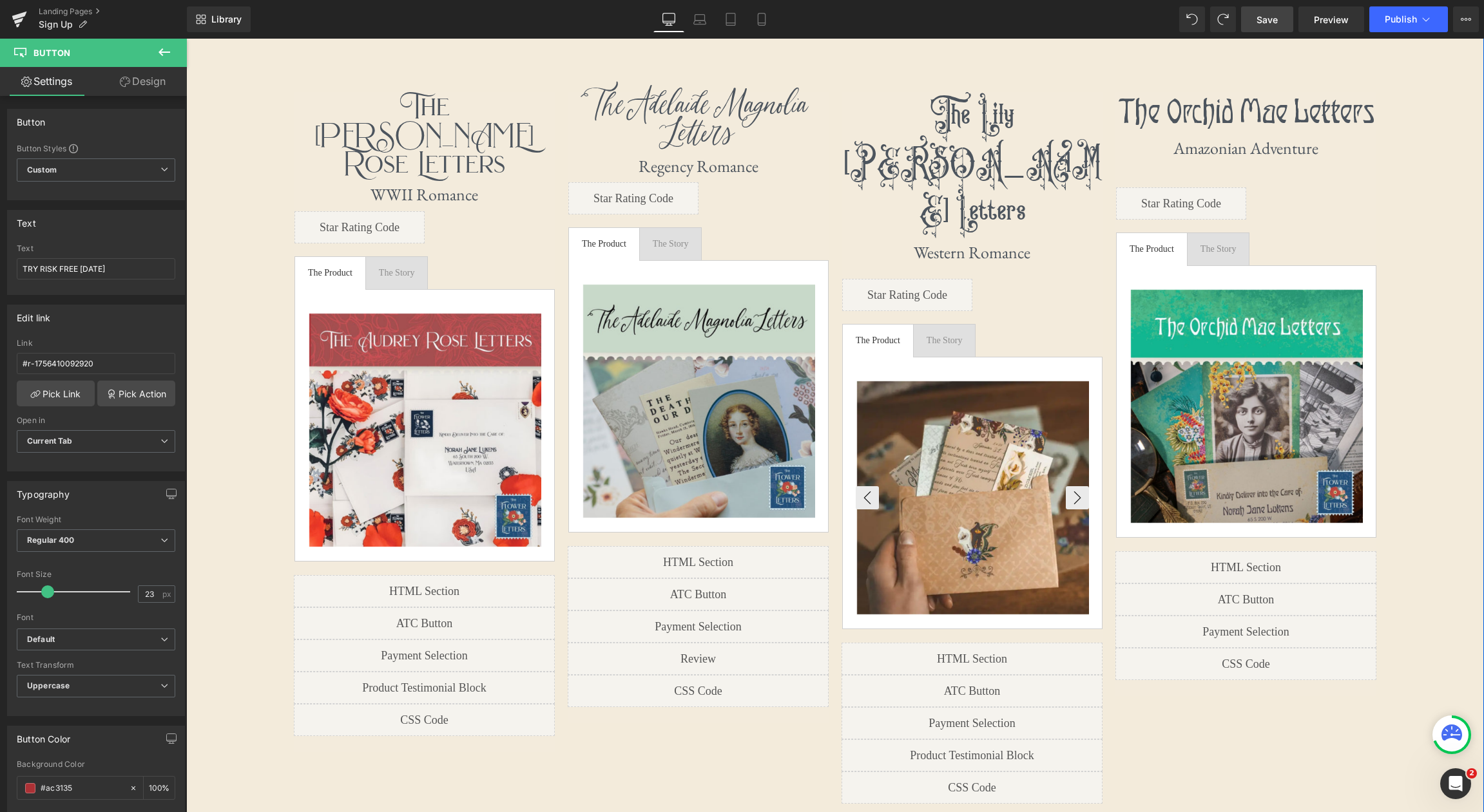
scroll to position [1777, 0]
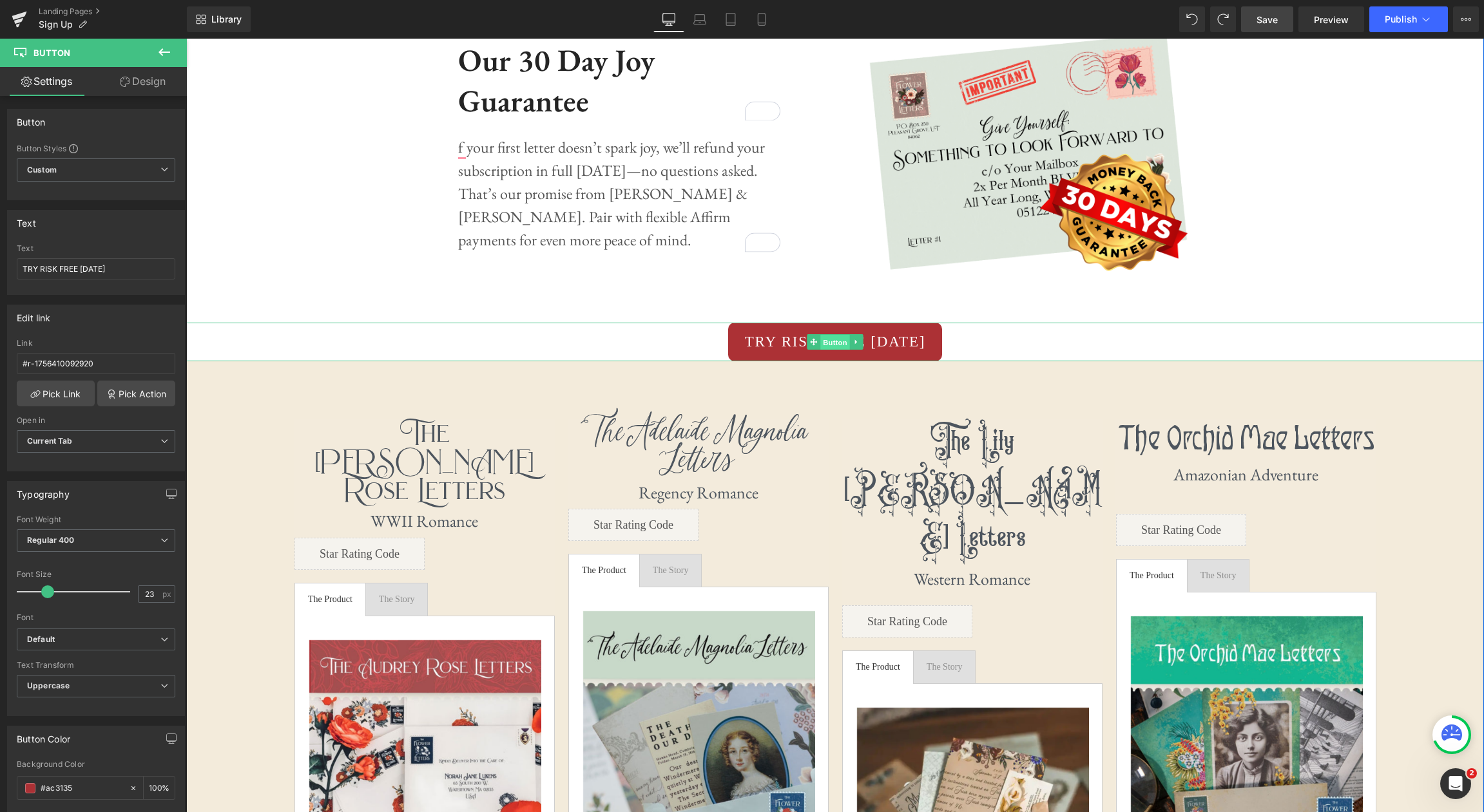
click at [834, 340] on span "Button" at bounding box center [835, 342] width 30 height 15
click at [768, 22] on link "Mobile" at bounding box center [762, 19] width 31 height 26
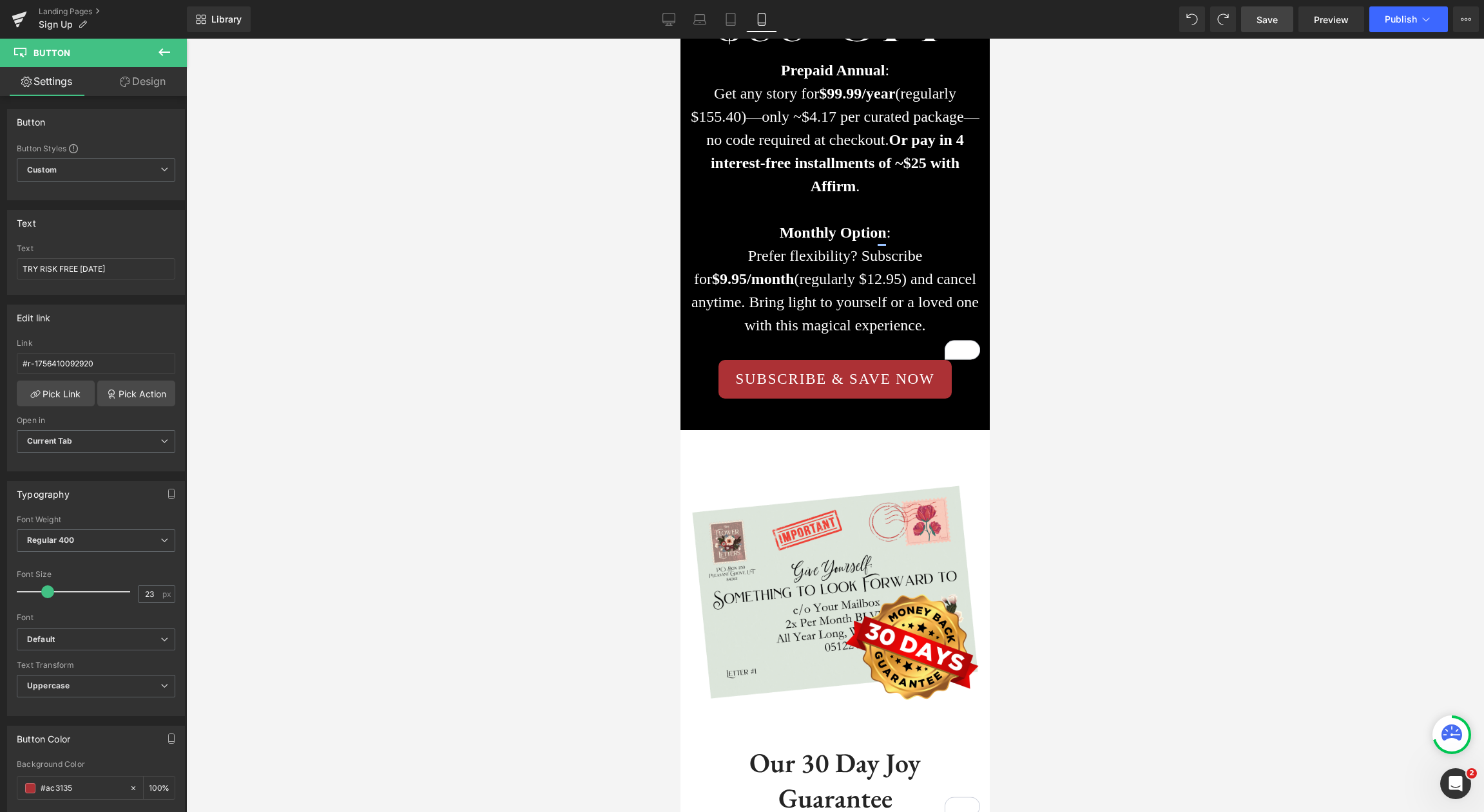
scroll to position [2380, 0]
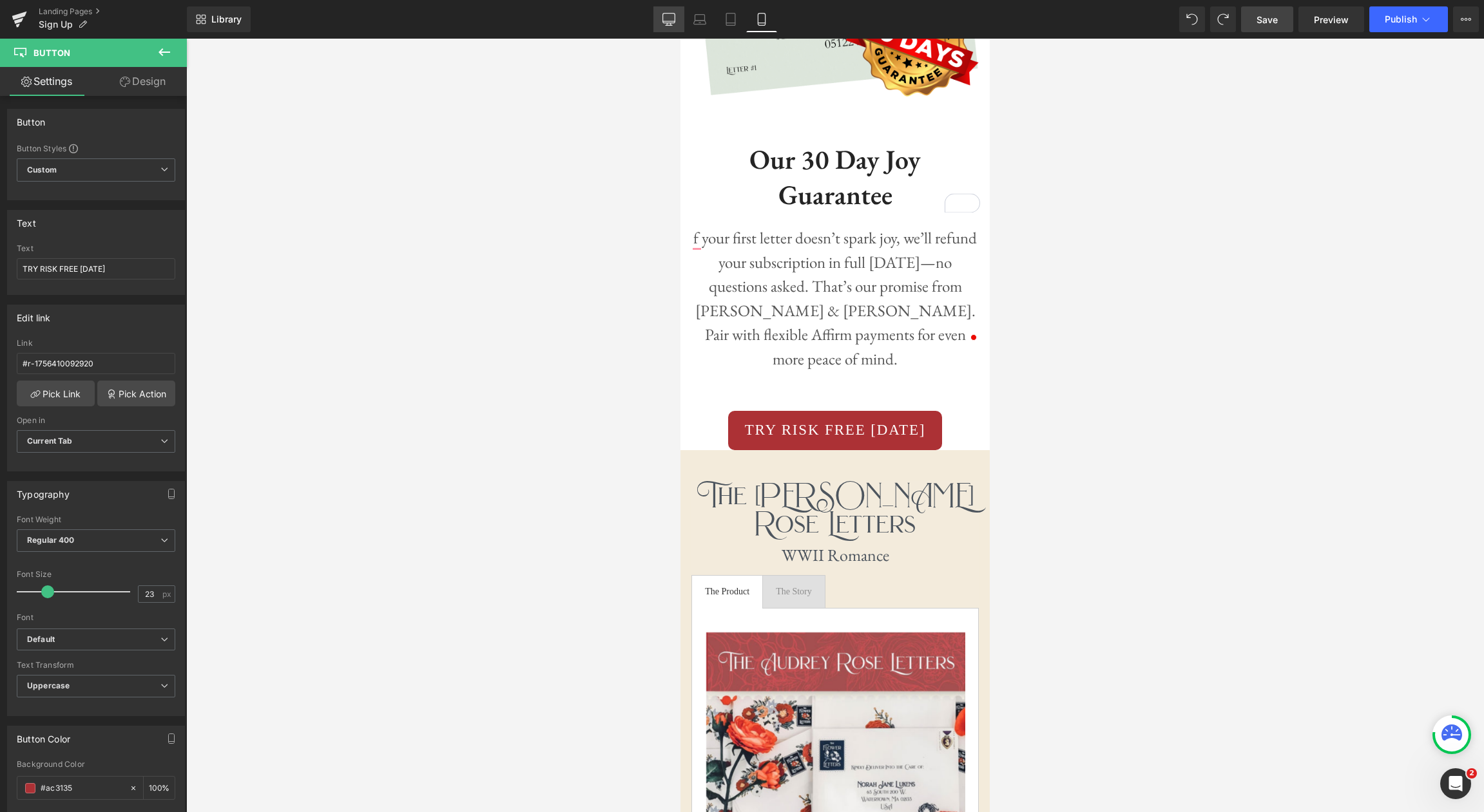
click at [666, 21] on icon at bounding box center [669, 19] width 13 height 13
type input "100"
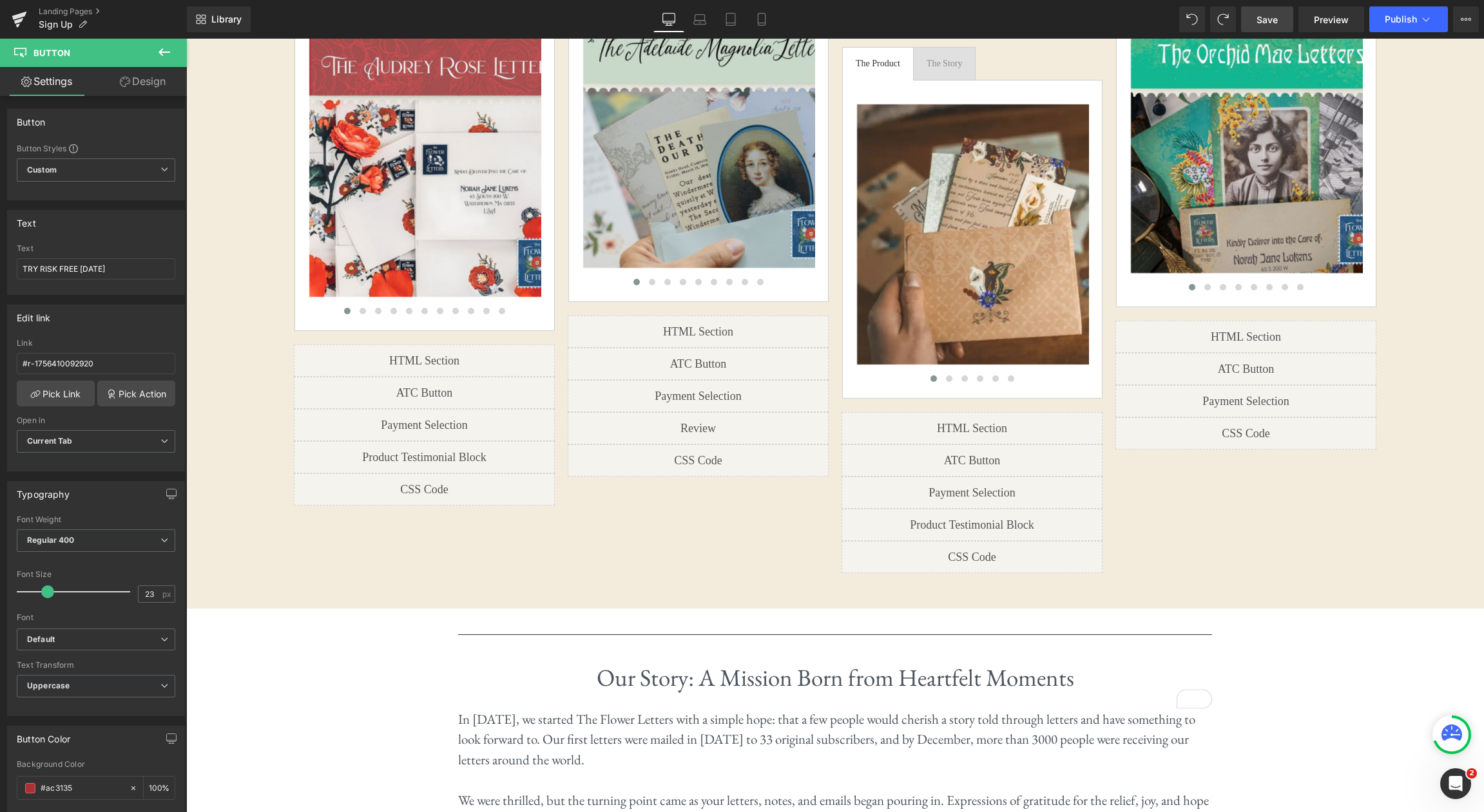
scroll to position [1777, 0]
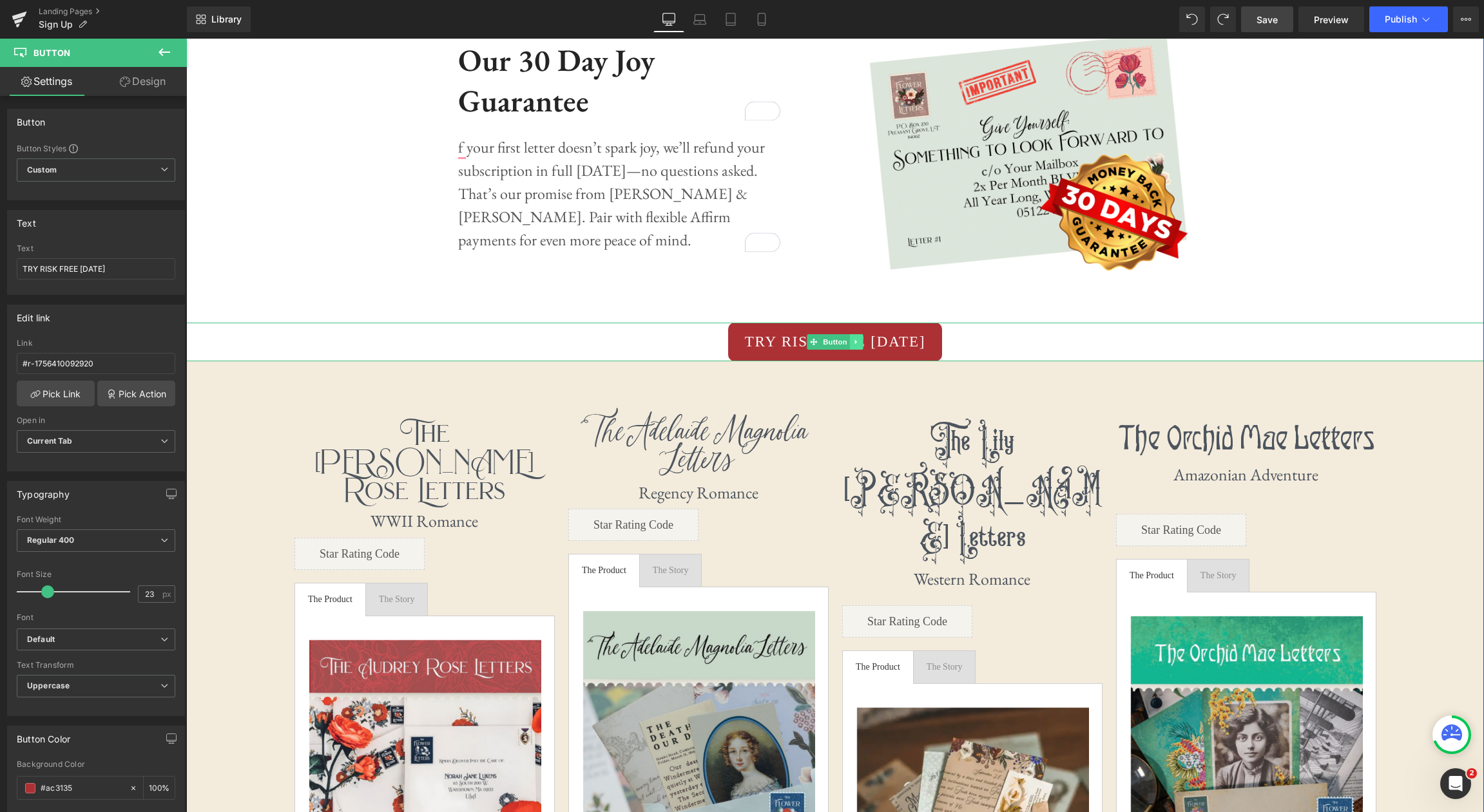
click at [857, 342] on icon at bounding box center [857, 342] width 7 height 8
click at [852, 342] on icon at bounding box center [849, 342] width 7 height 8
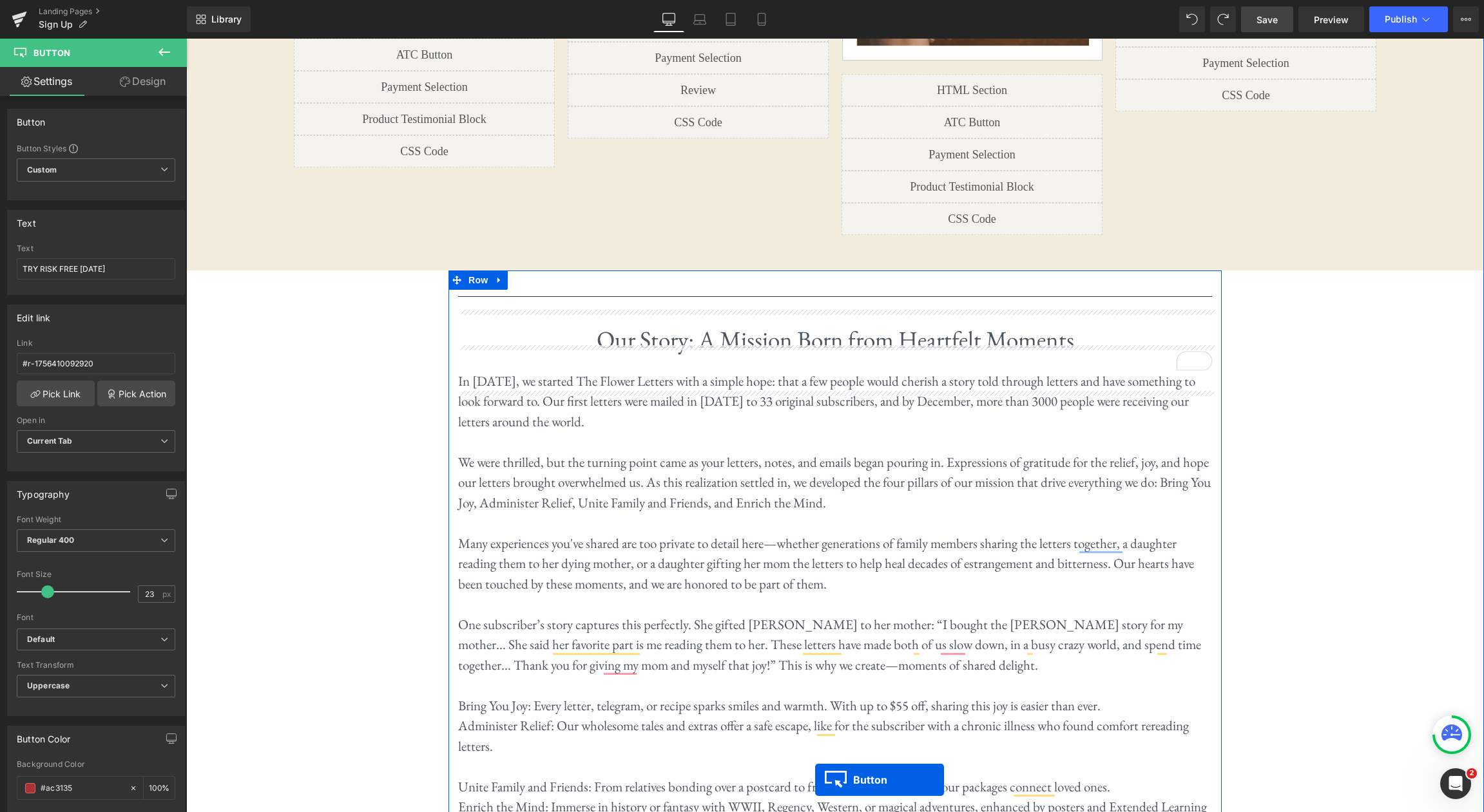
scroll to position [2923, 0]
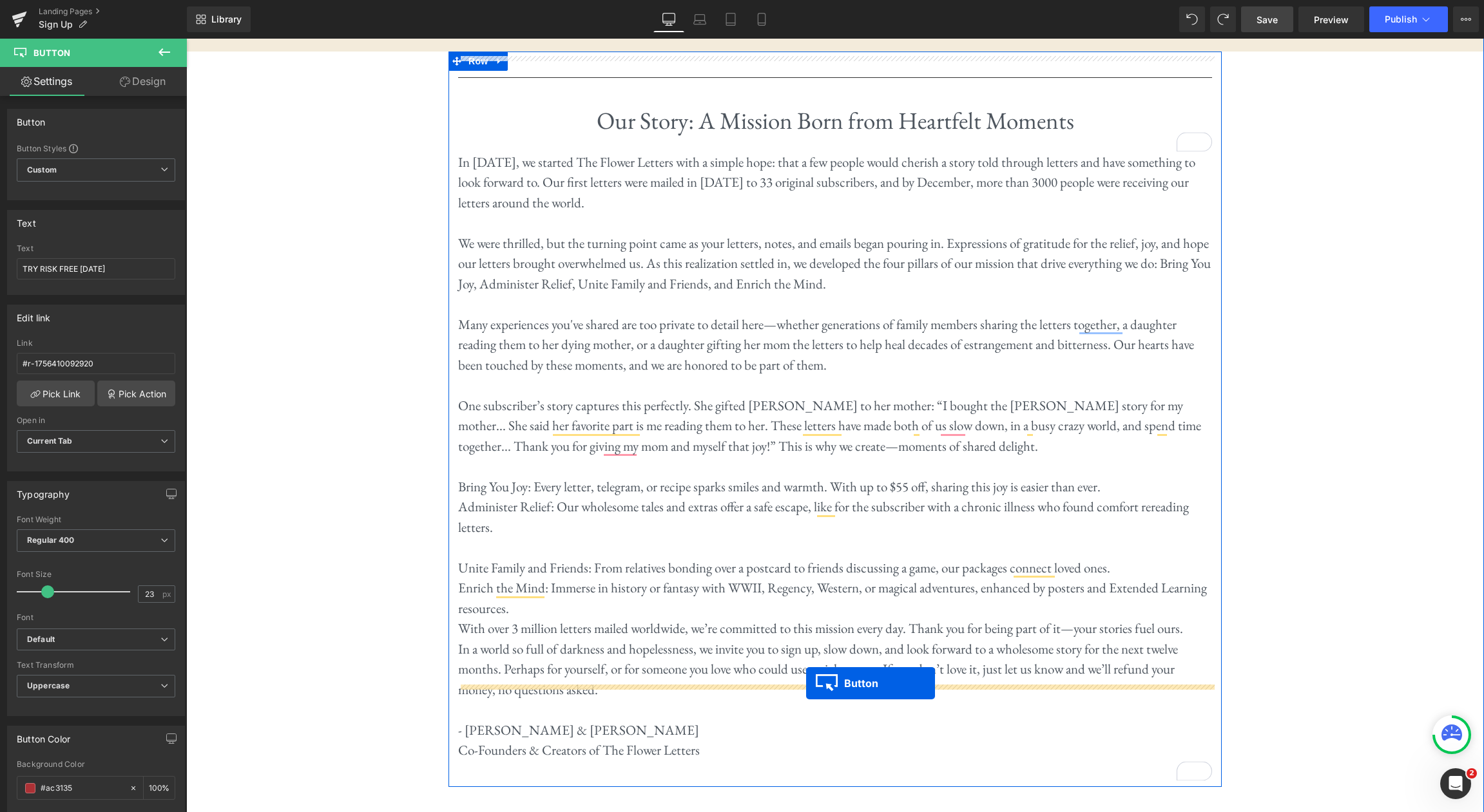
drag, startPoint x: 812, startPoint y: 380, endPoint x: 806, endPoint y: 680, distance: 300.1
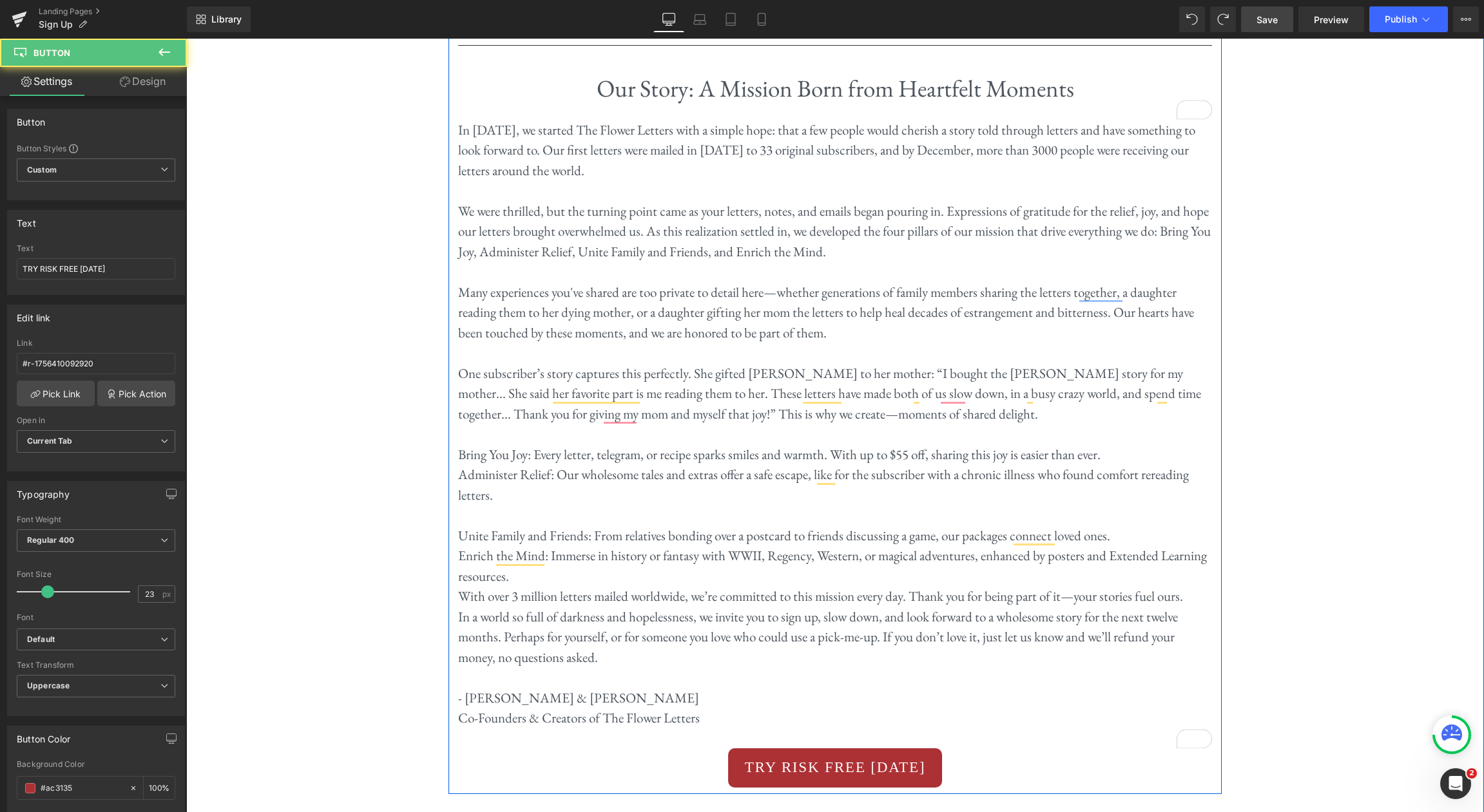
scroll to position [2891, 0]
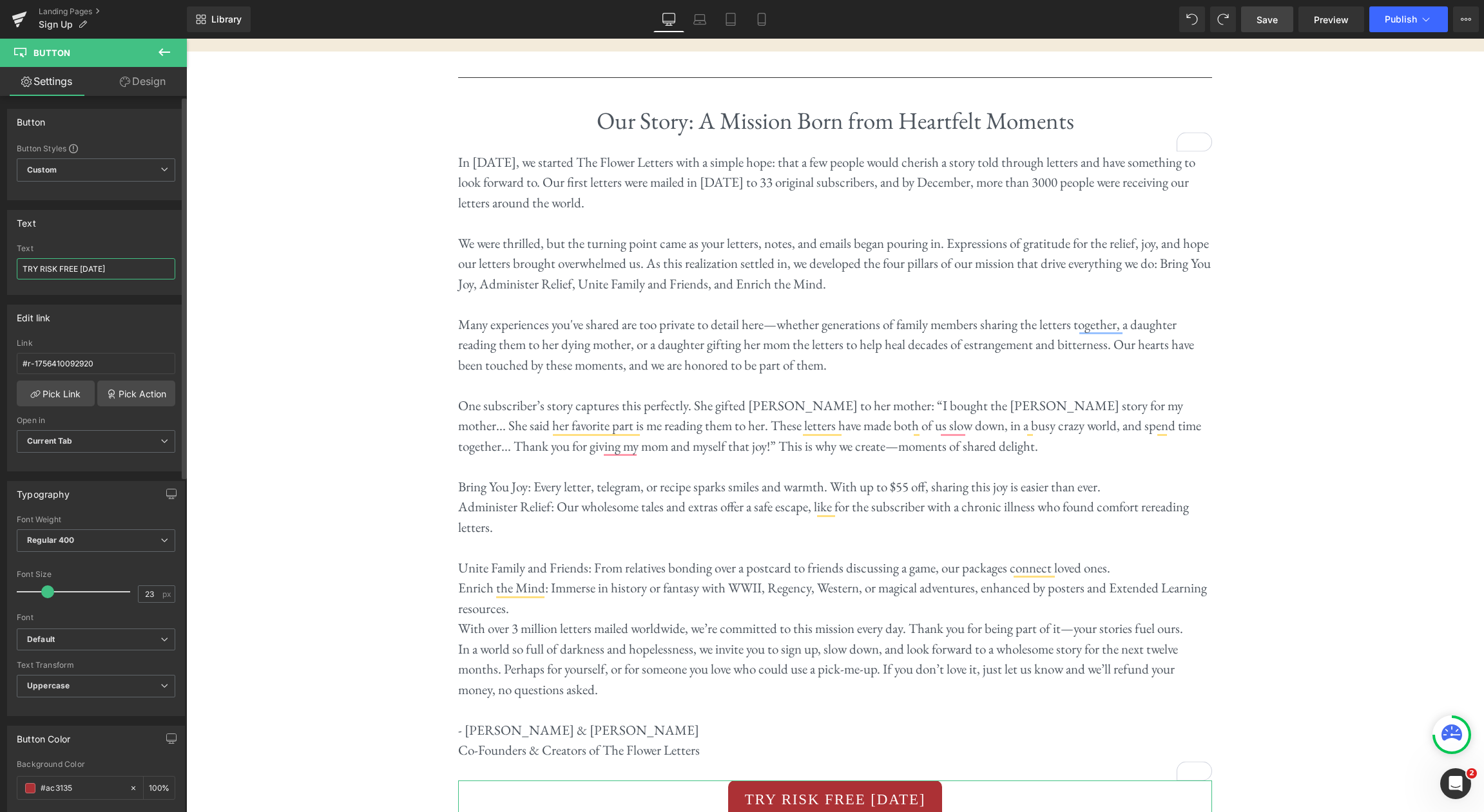
drag, startPoint x: 133, startPoint y: 268, endPoint x: 4, endPoint y: 254, distance: 129.8
click at [4, 254] on div "Text TRY RISK FREE TODAY Text TRY RISK FREE TODAY" at bounding box center [96, 248] width 192 height 95
type input "JOIN OUR MISSION"
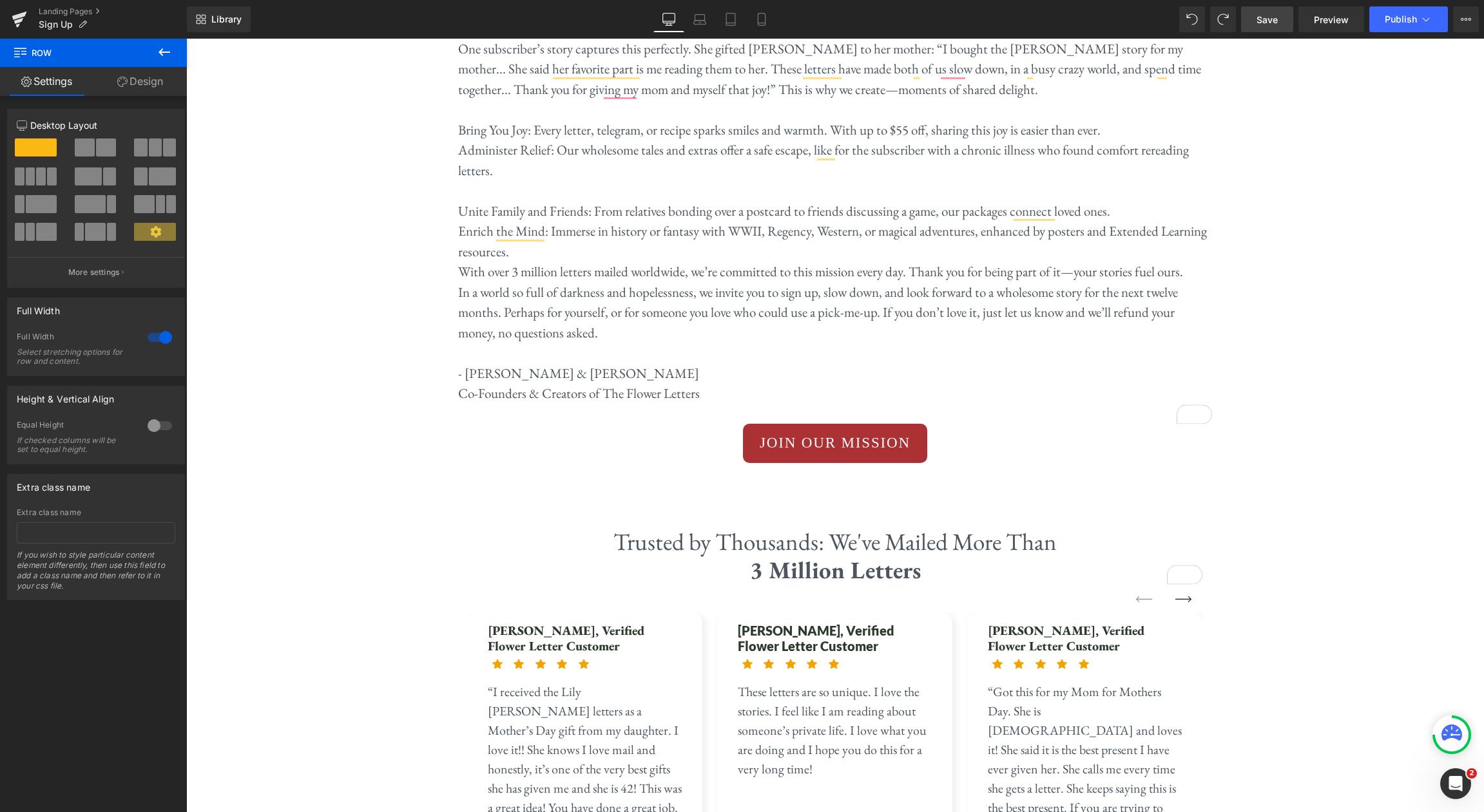
scroll to position [3232, 0]
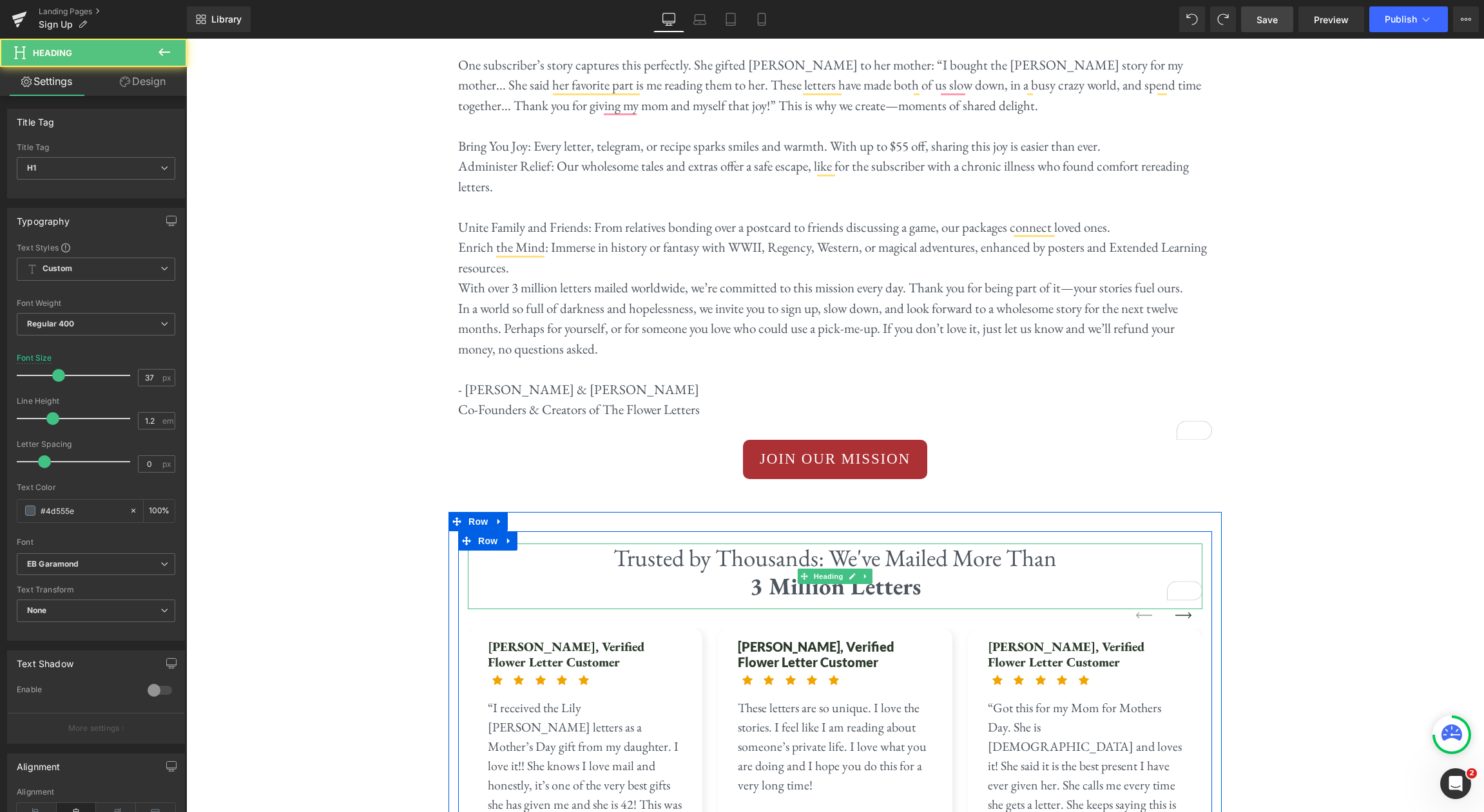
click at [996, 572] on h1 "3 Million Letters" at bounding box center [835, 586] width 734 height 28
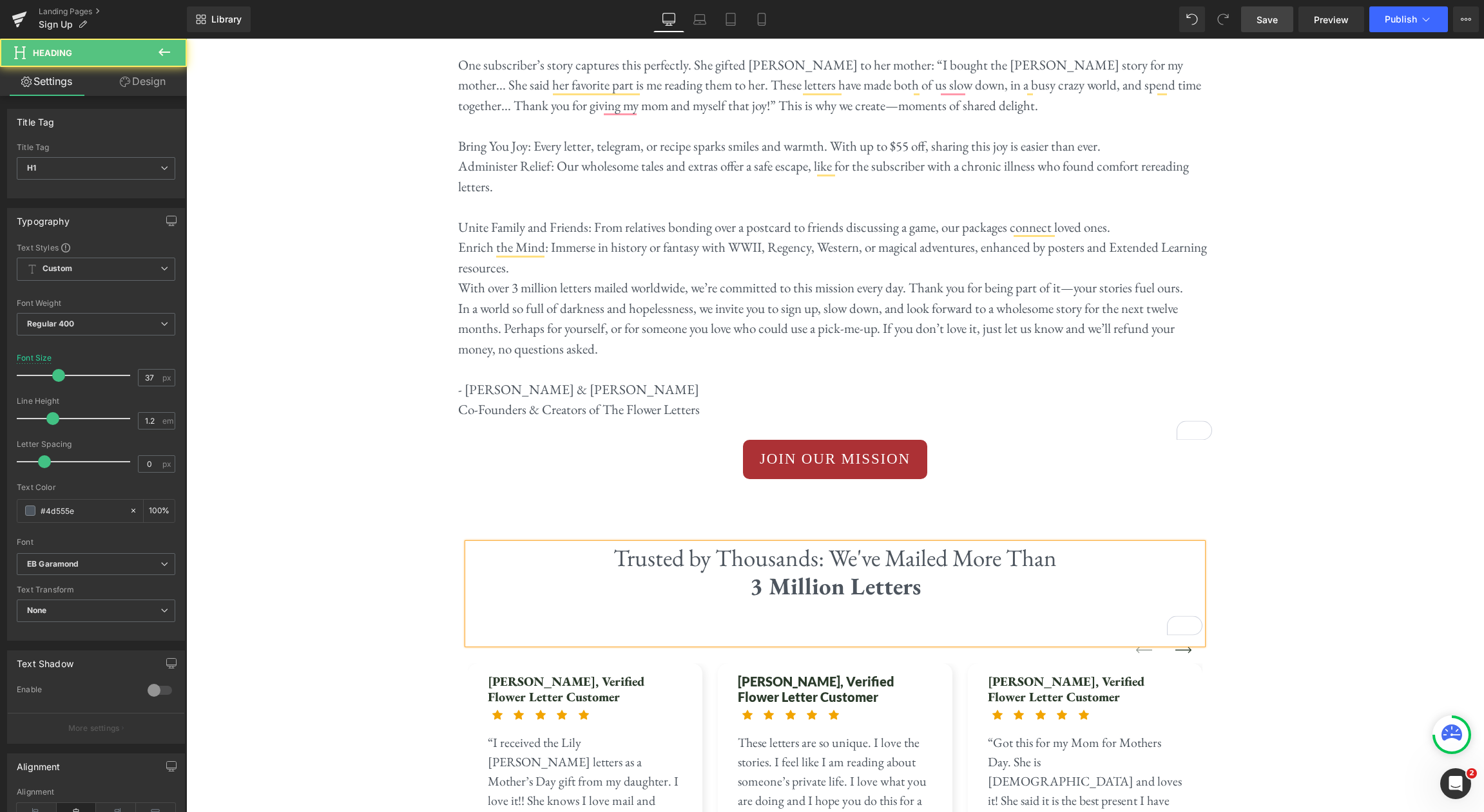
click at [844, 618] on div "To enrich screen reader interactions, please activate Accessibility in Grammarl…" at bounding box center [835, 627] width 734 height 18
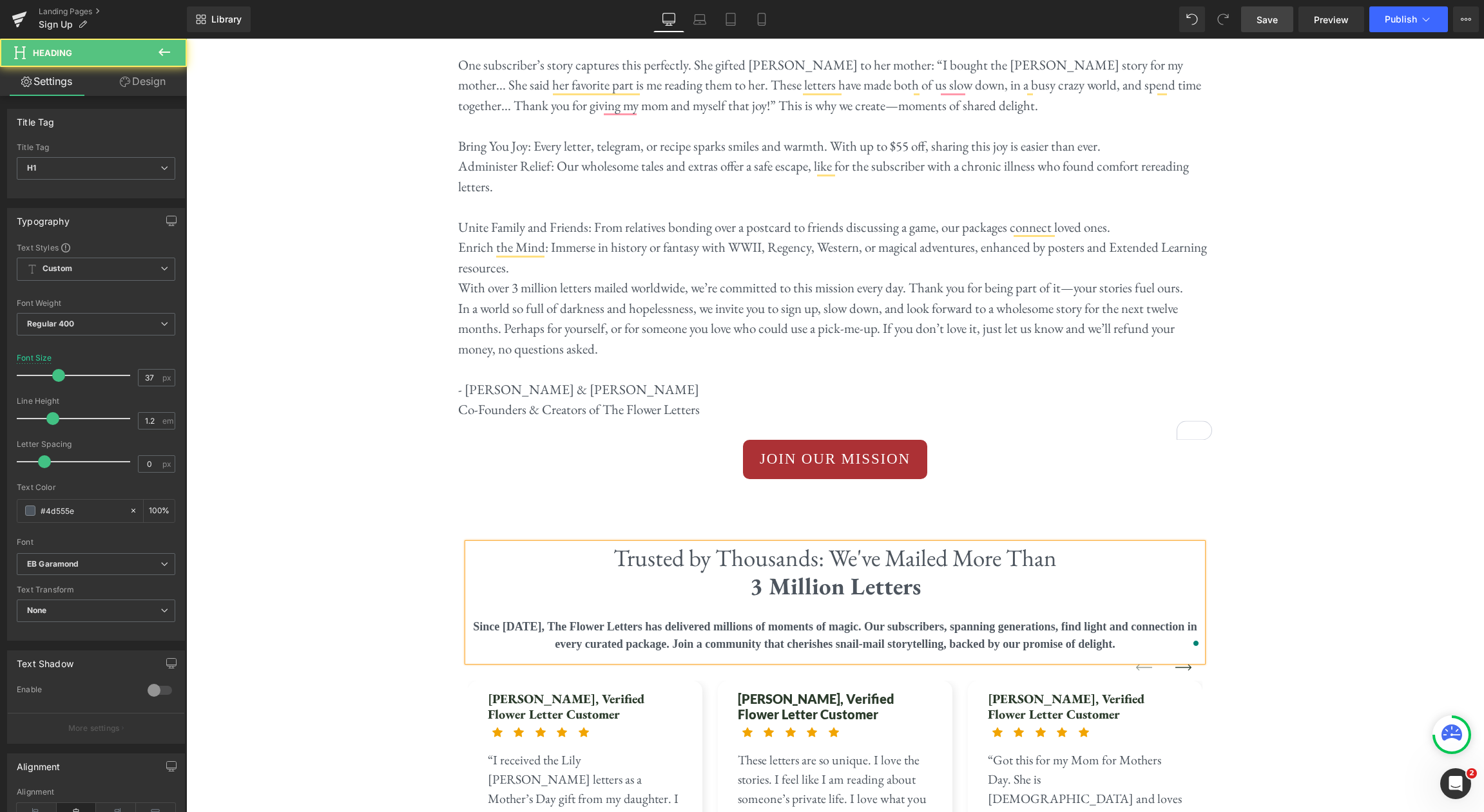
click at [937, 620] on strong "Since [DATE], The Flower Letters has delivered millions of moments of magic. Ou…" at bounding box center [834, 636] width 724 height 31
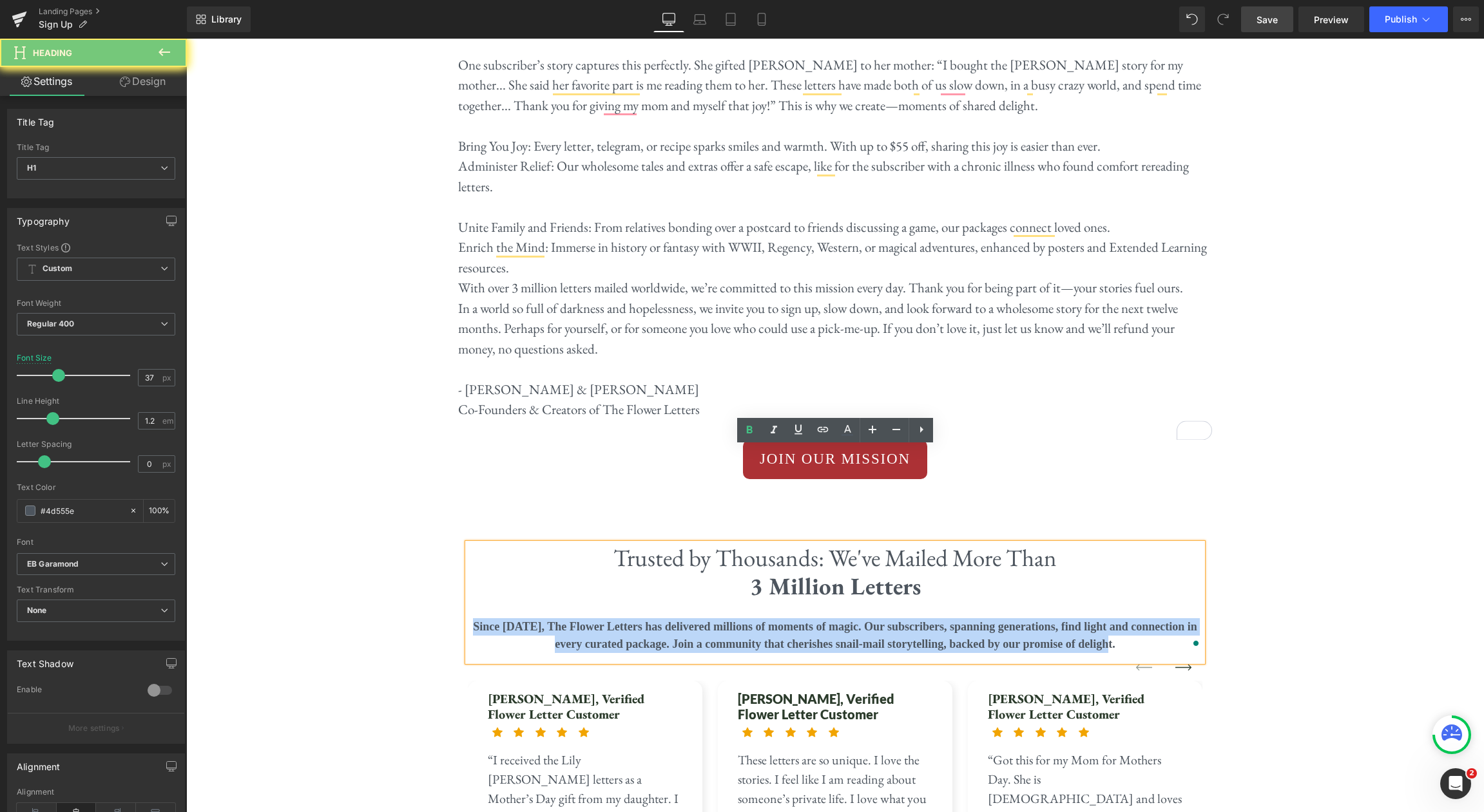
click at [937, 620] on strong "Since [DATE], The Flower Letters has delivered millions of moments of magic. Ou…" at bounding box center [834, 636] width 724 height 31
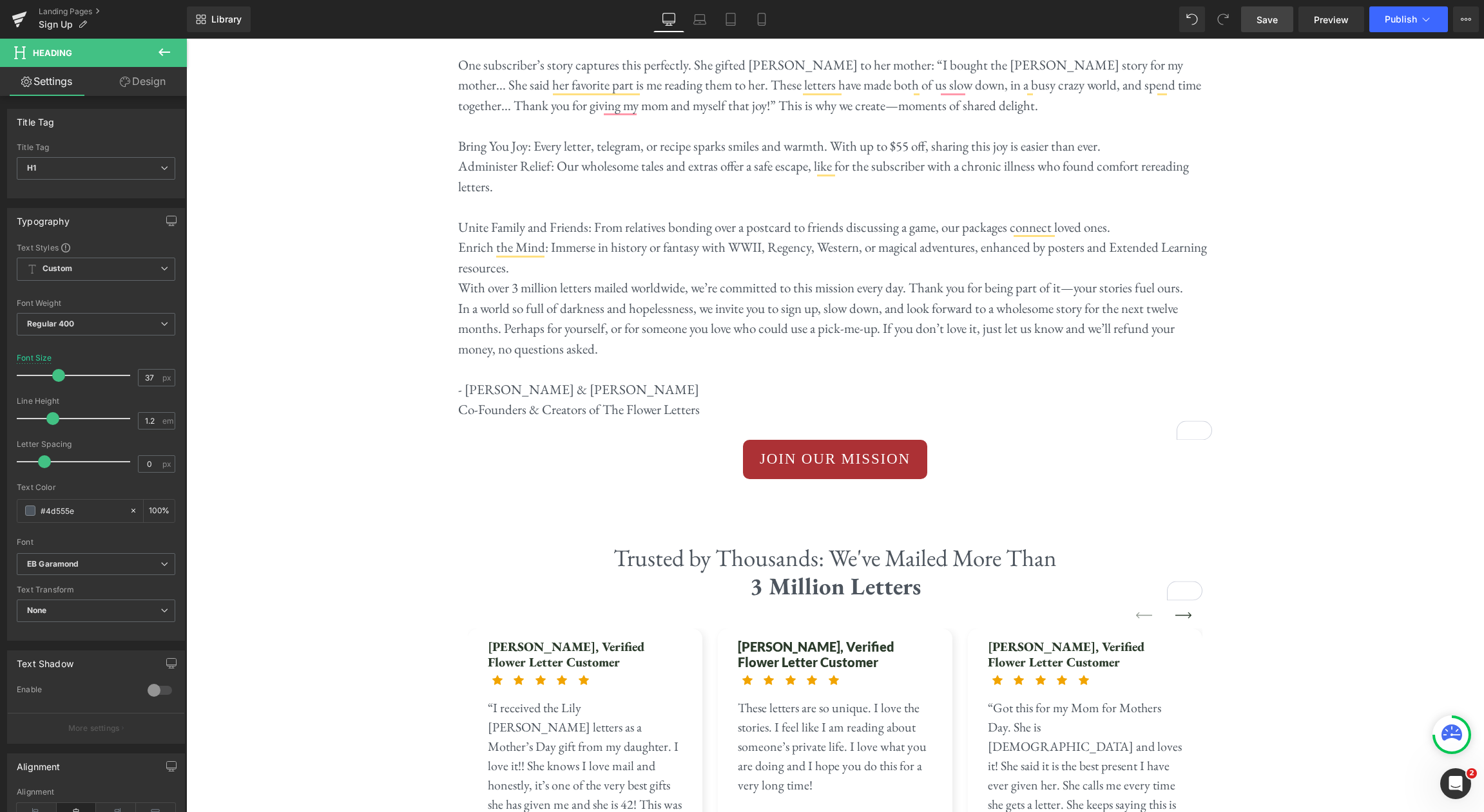
click at [163, 53] on icon at bounding box center [163, 52] width 15 height 15
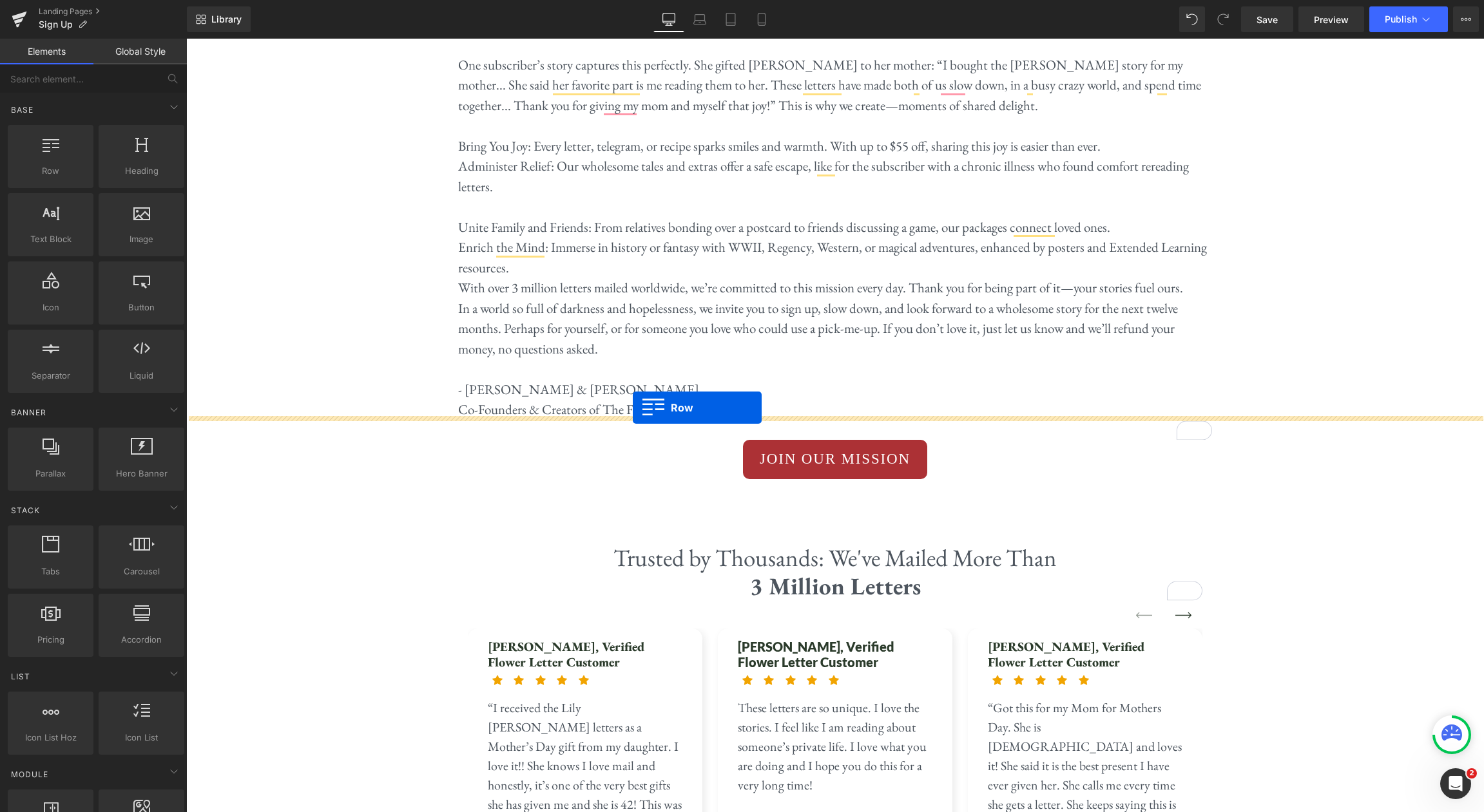
scroll to position [434, 0]
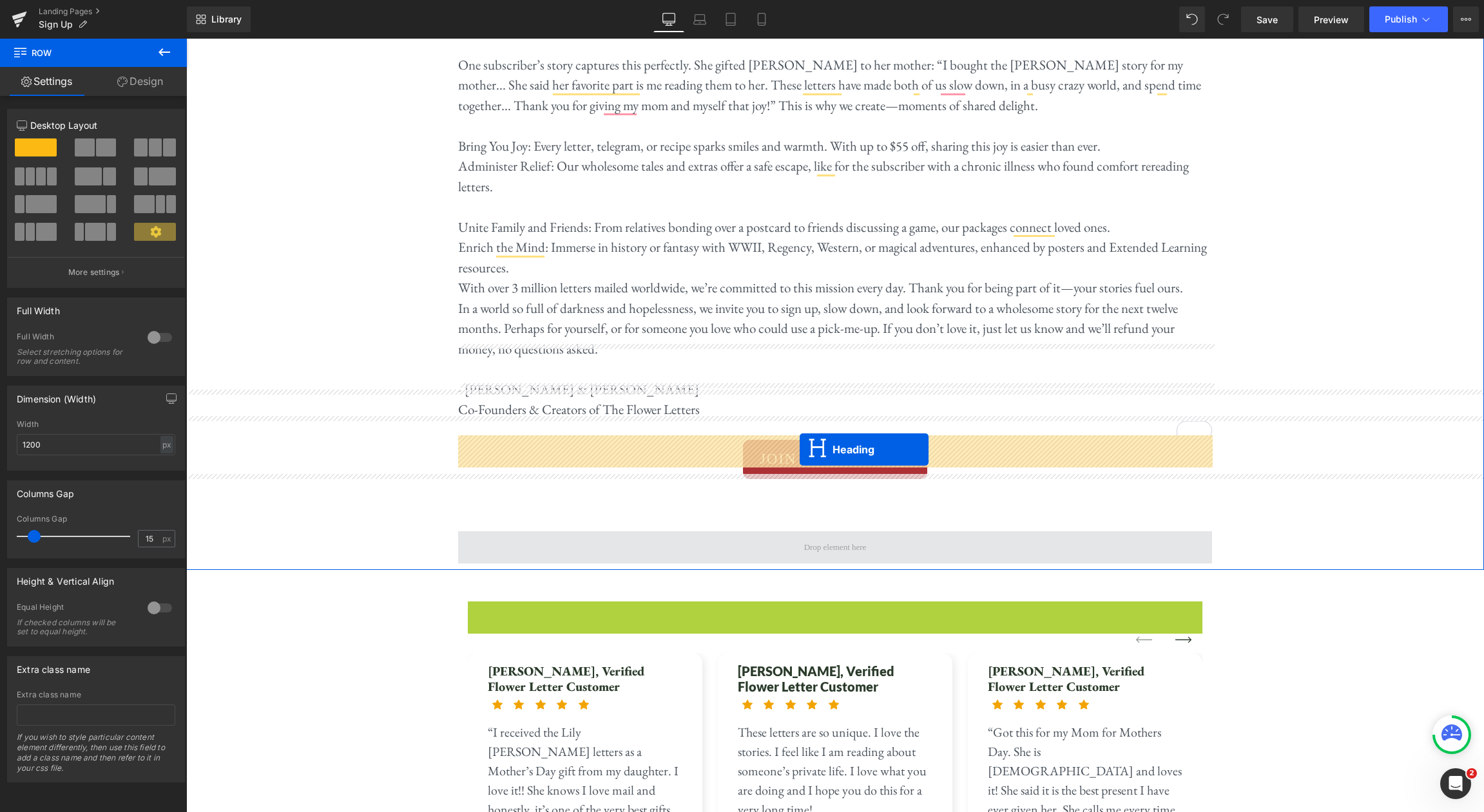
drag, startPoint x: 802, startPoint y: 540, endPoint x: 800, endPoint y: 450, distance: 90.0
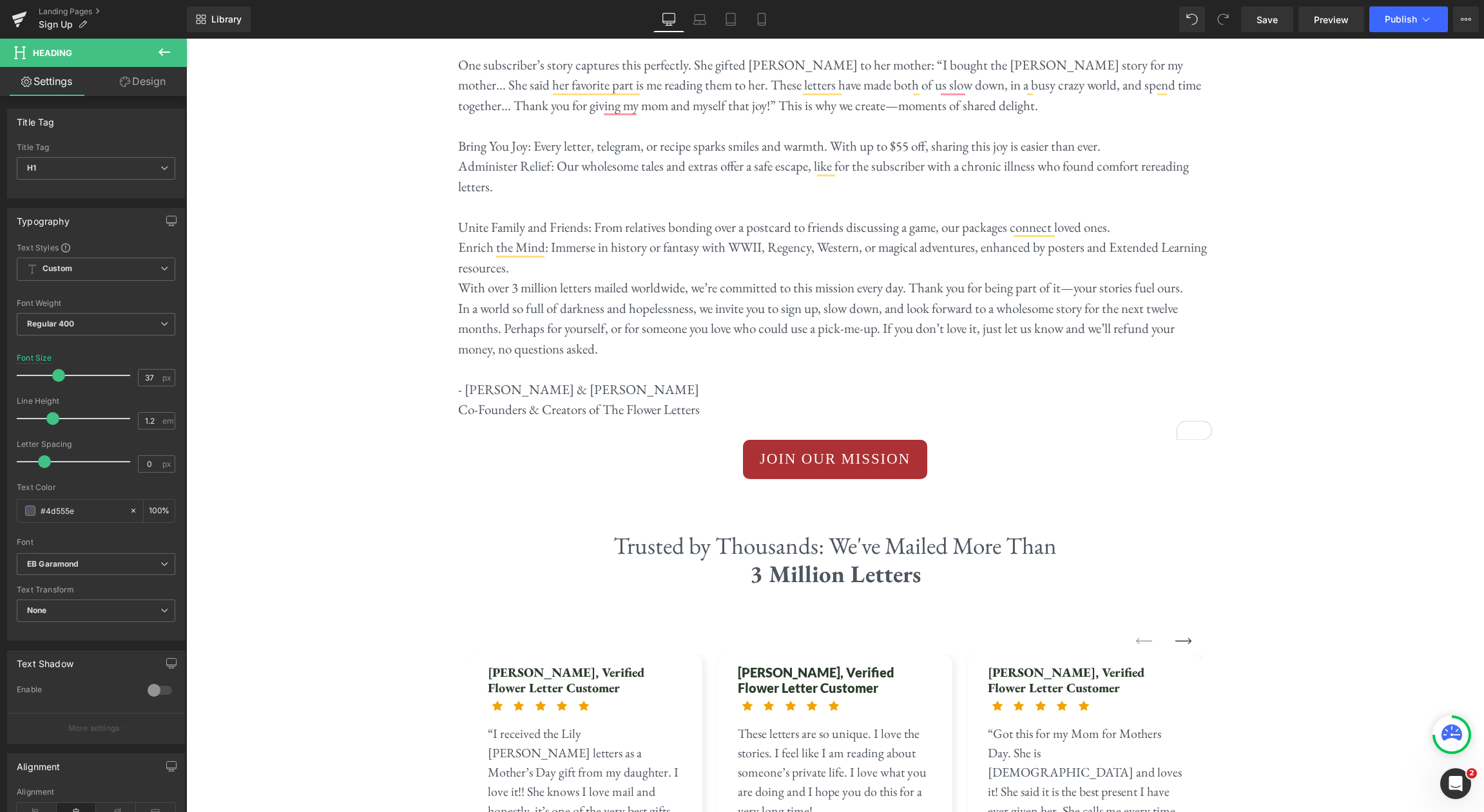
click at [178, 54] on button at bounding box center [164, 52] width 45 height 28
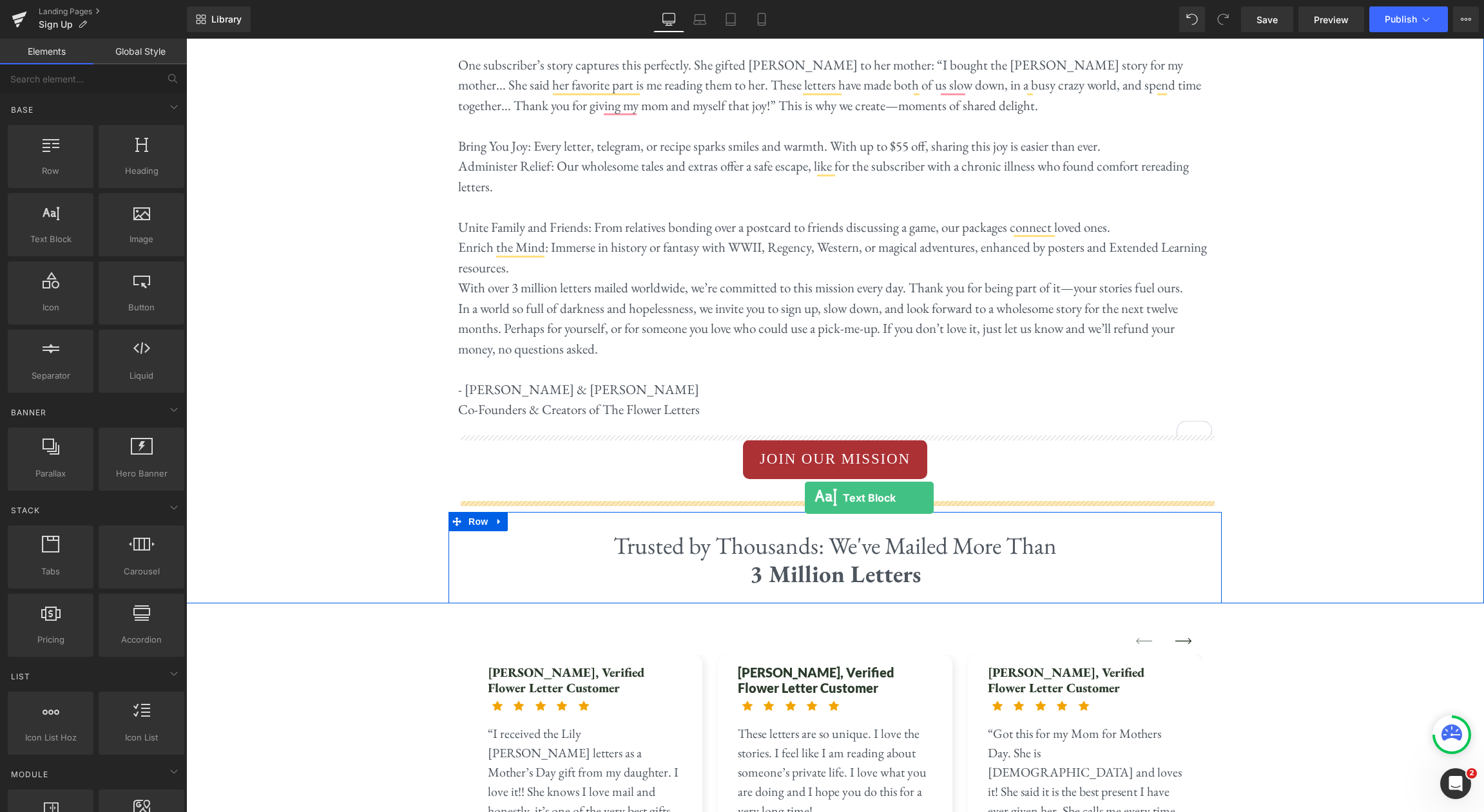
drag, startPoint x: 248, startPoint y: 263, endPoint x: 803, endPoint y: 498, distance: 602.7
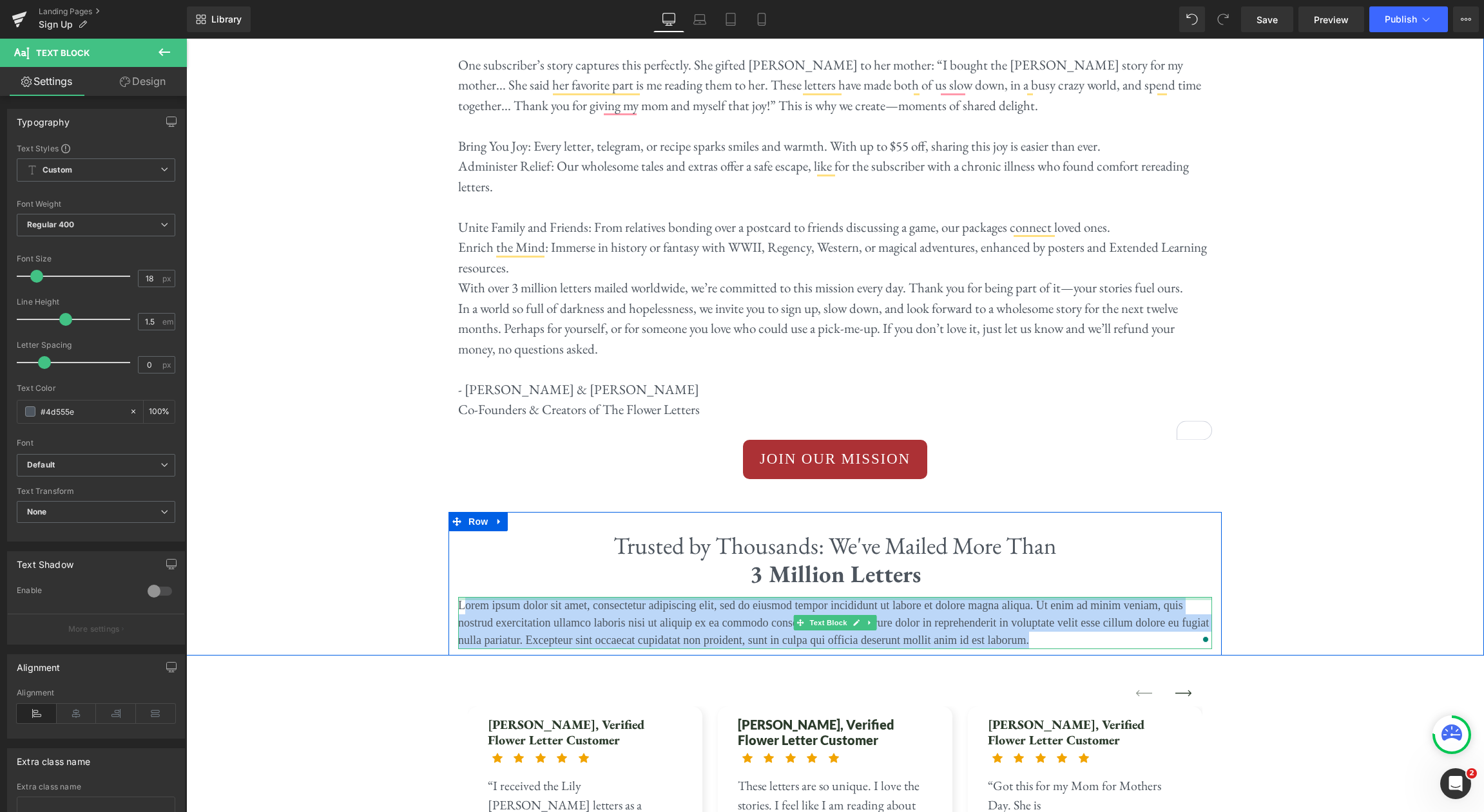
drag, startPoint x: 1069, startPoint y: 547, endPoint x: 465, endPoint y: 501, distance: 605.7
click at [465, 597] on div "Lorem ipsum dolor sit amet, consectetur adipiscing elit, sed do eiusmod tempor …" at bounding box center [835, 623] width 754 height 52
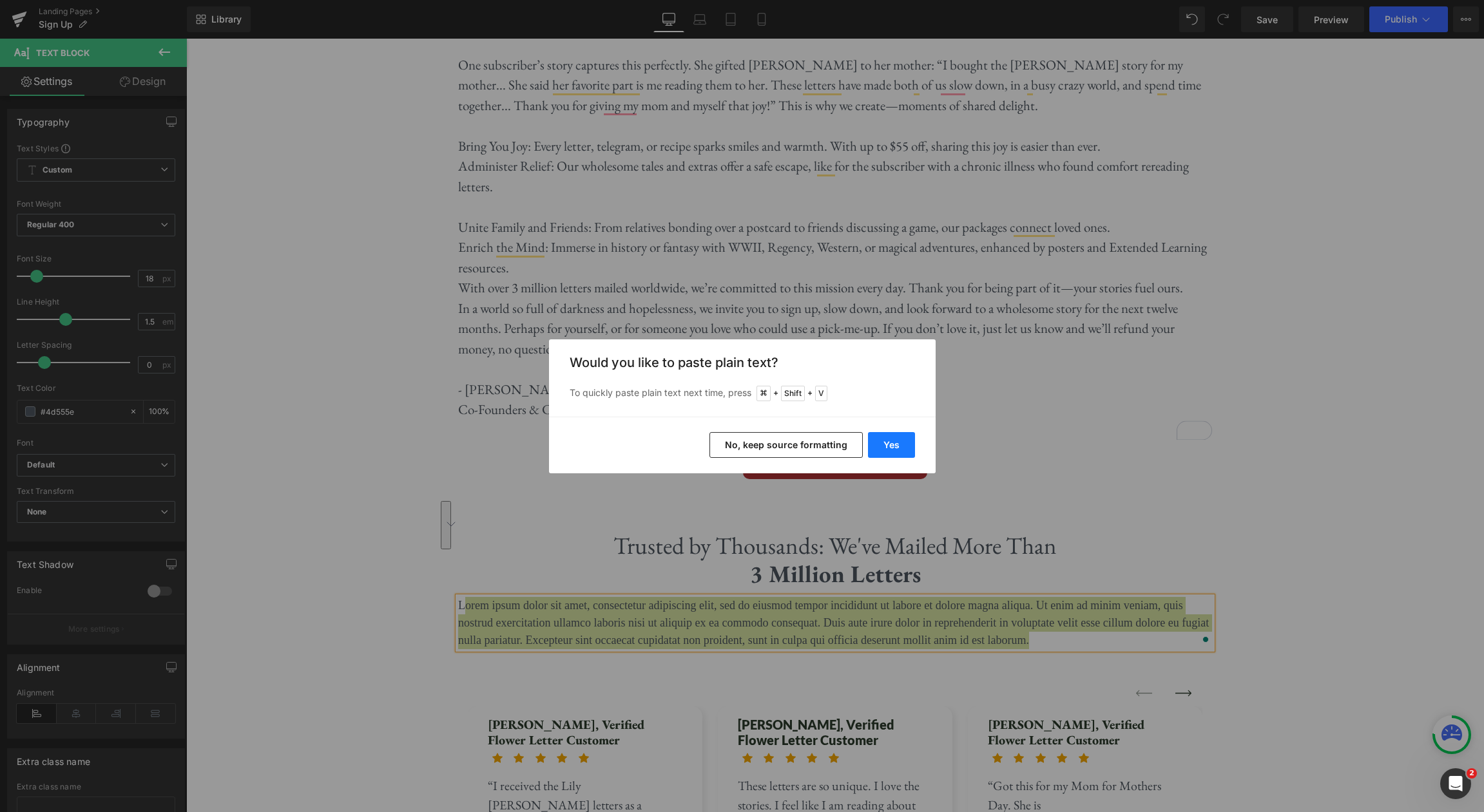
click at [911, 446] on button "Yes" at bounding box center [891, 445] width 47 height 26
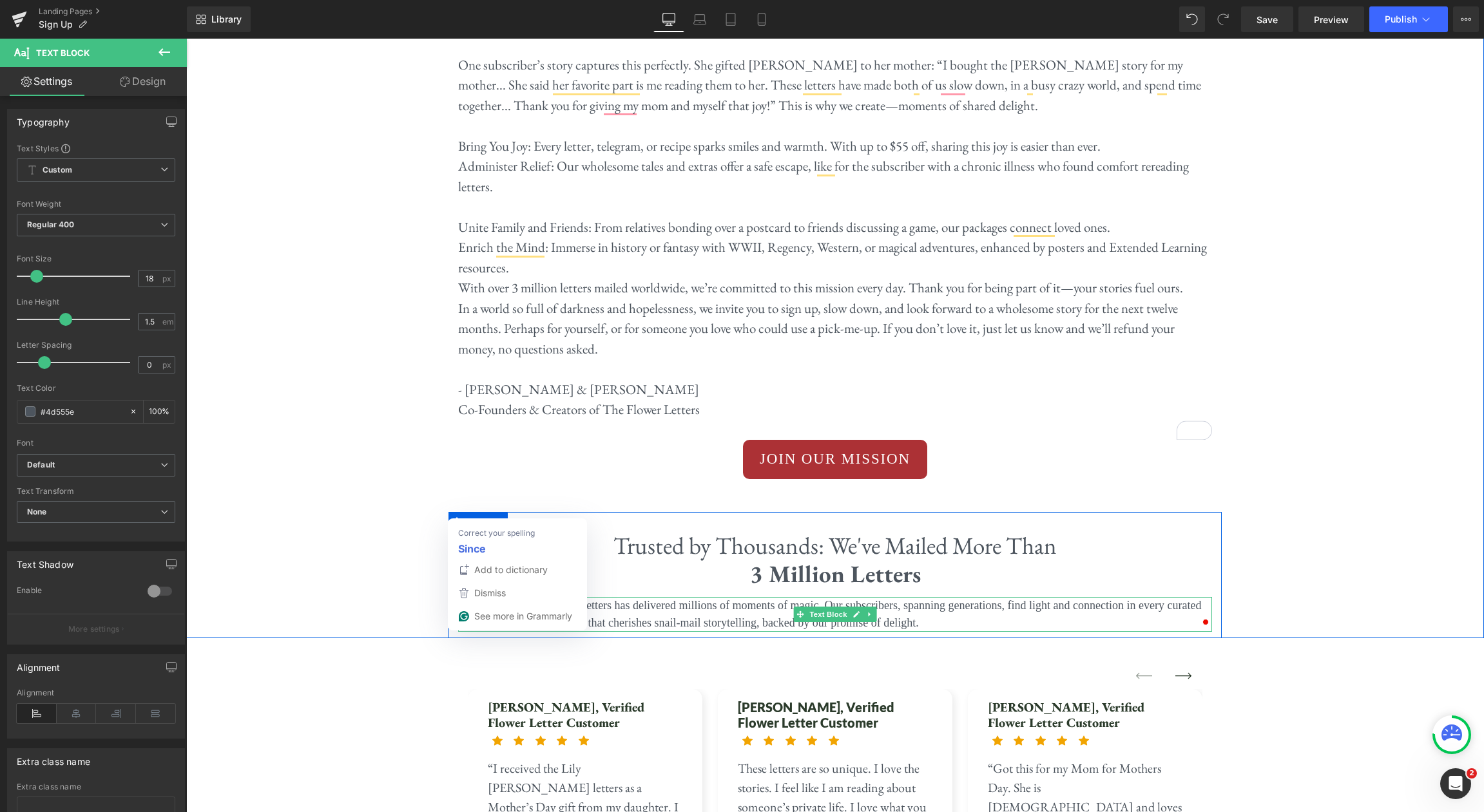
click at [462, 597] on p "LSince 2020, The Flower Letters has delivered millions of moments of magic. Our…" at bounding box center [835, 614] width 754 height 35
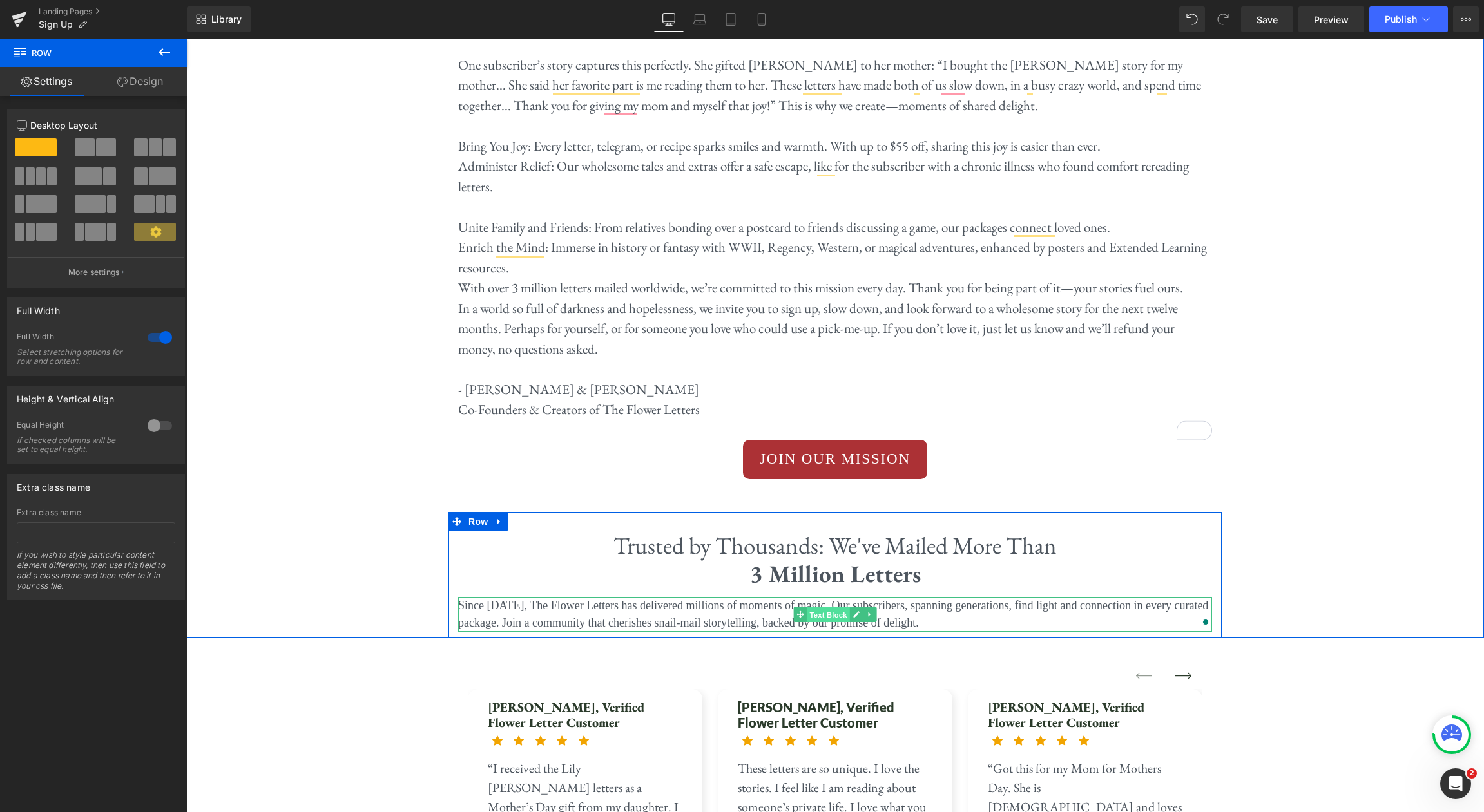
click at [837, 608] on span "Text Block" at bounding box center [828, 615] width 43 height 15
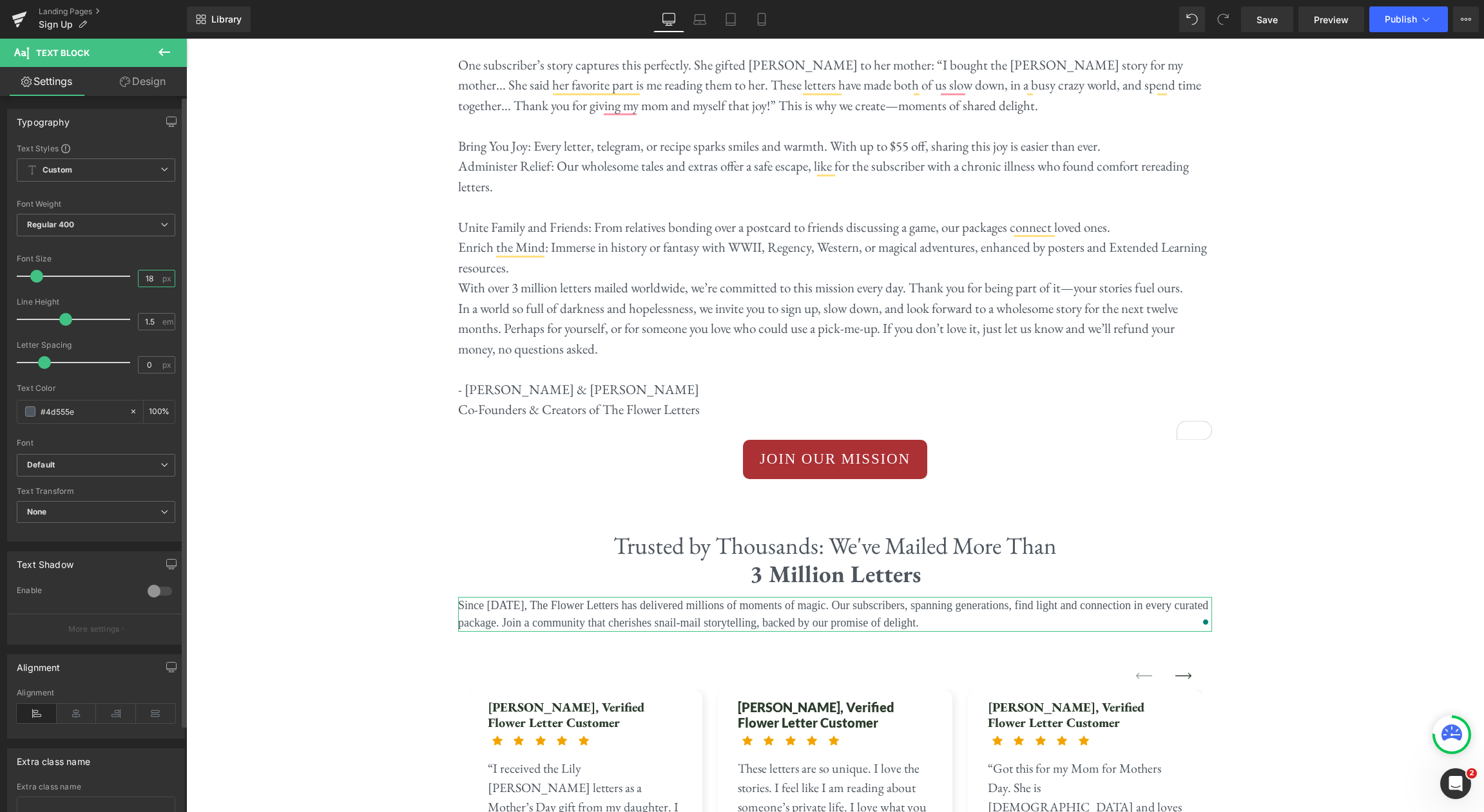
click at [153, 280] on input "18" at bounding box center [150, 278] width 23 height 16
type input "1"
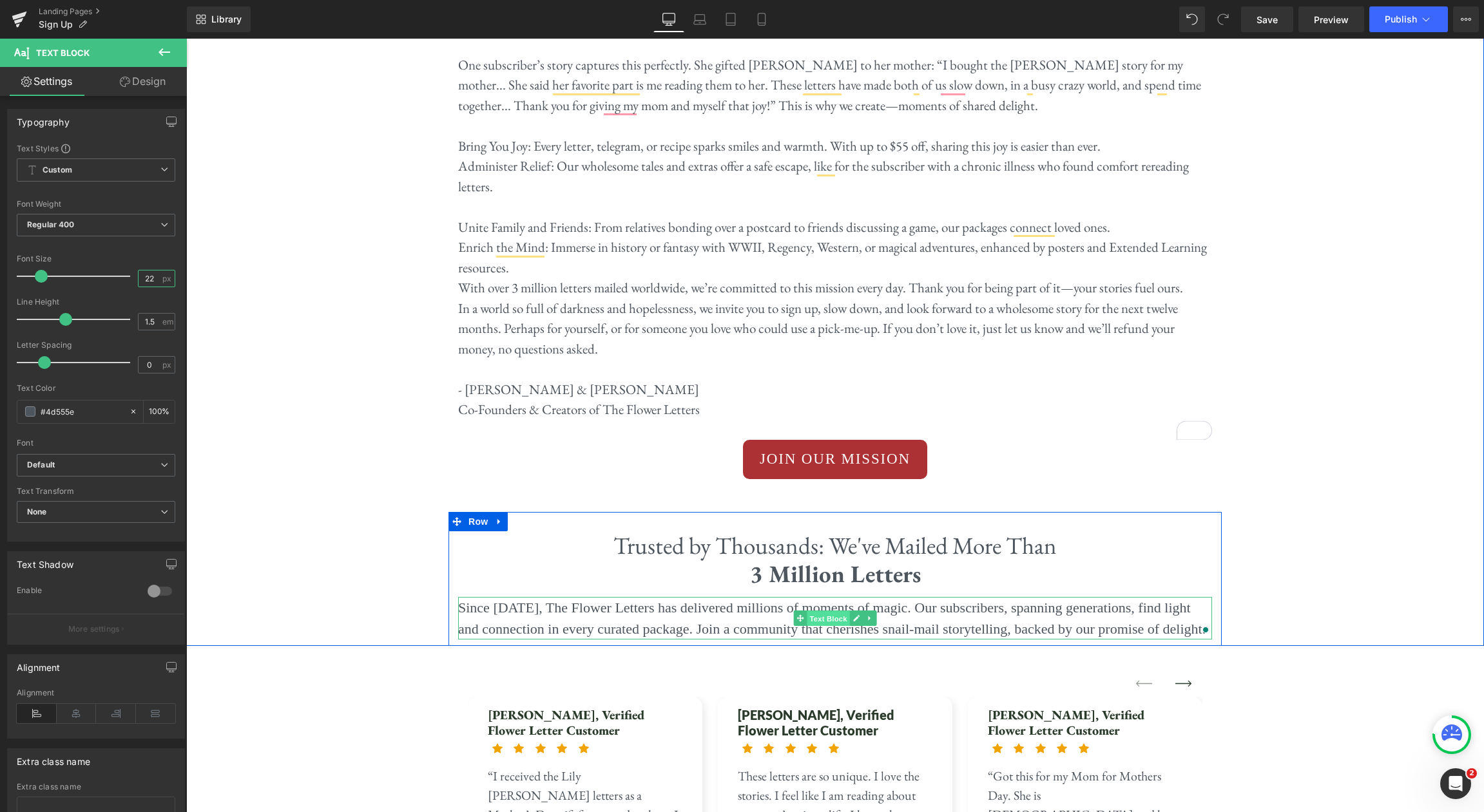
click at [839, 611] on span "Text Block" at bounding box center [828, 618] width 43 height 15
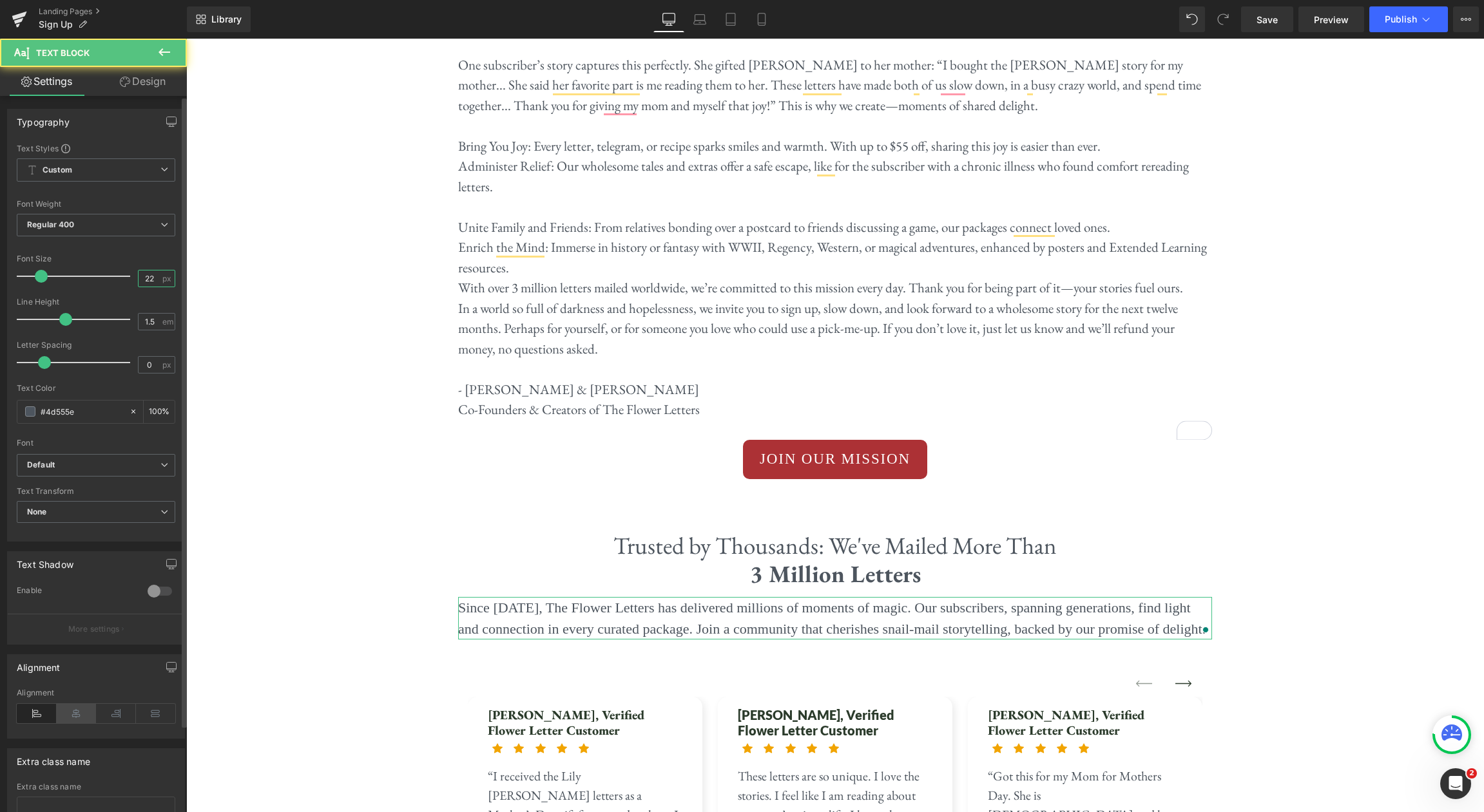
type input "22"
click at [69, 711] on icon at bounding box center [76, 714] width 40 height 19
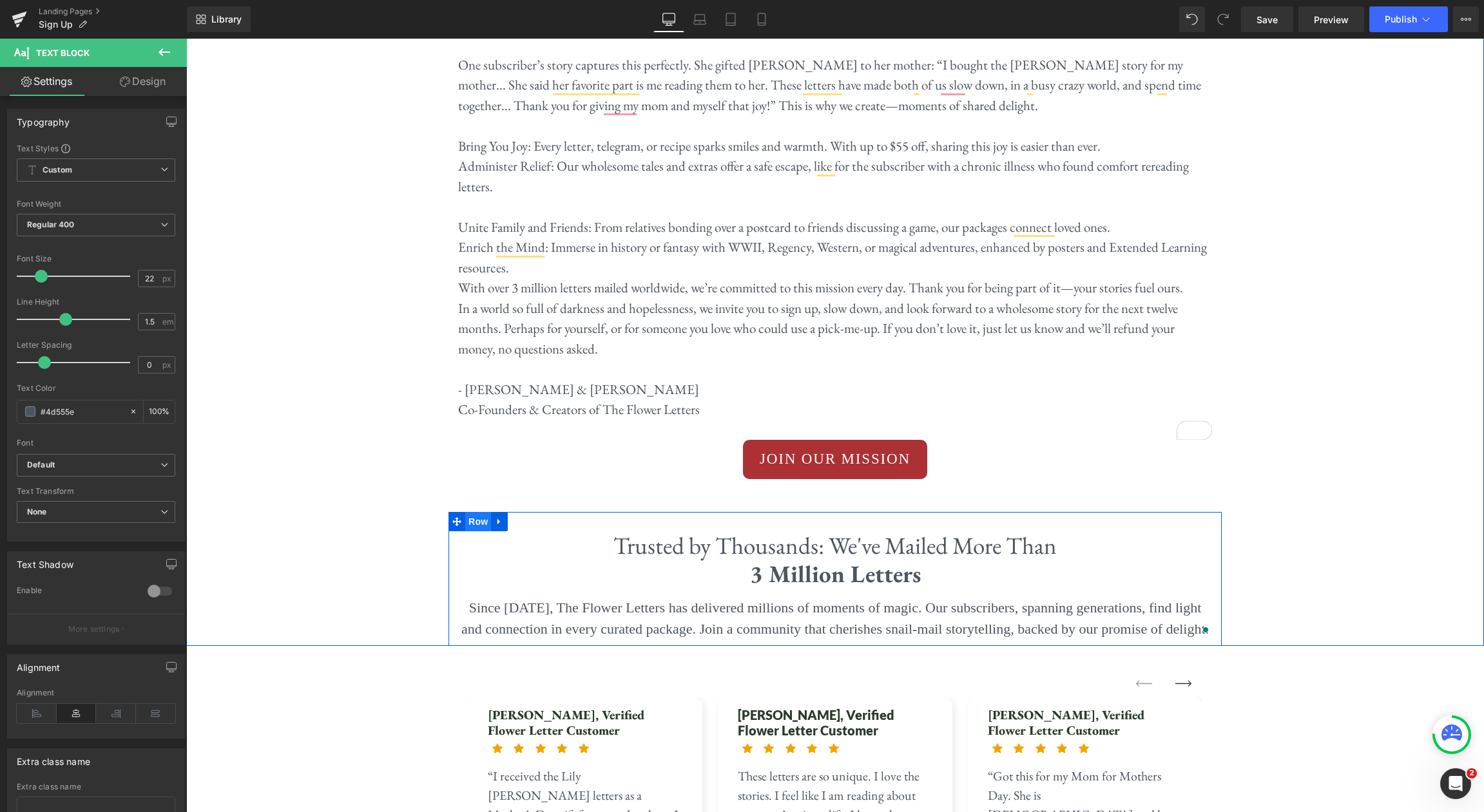
click at [470, 512] on span "Row" at bounding box center [478, 521] width 26 height 19
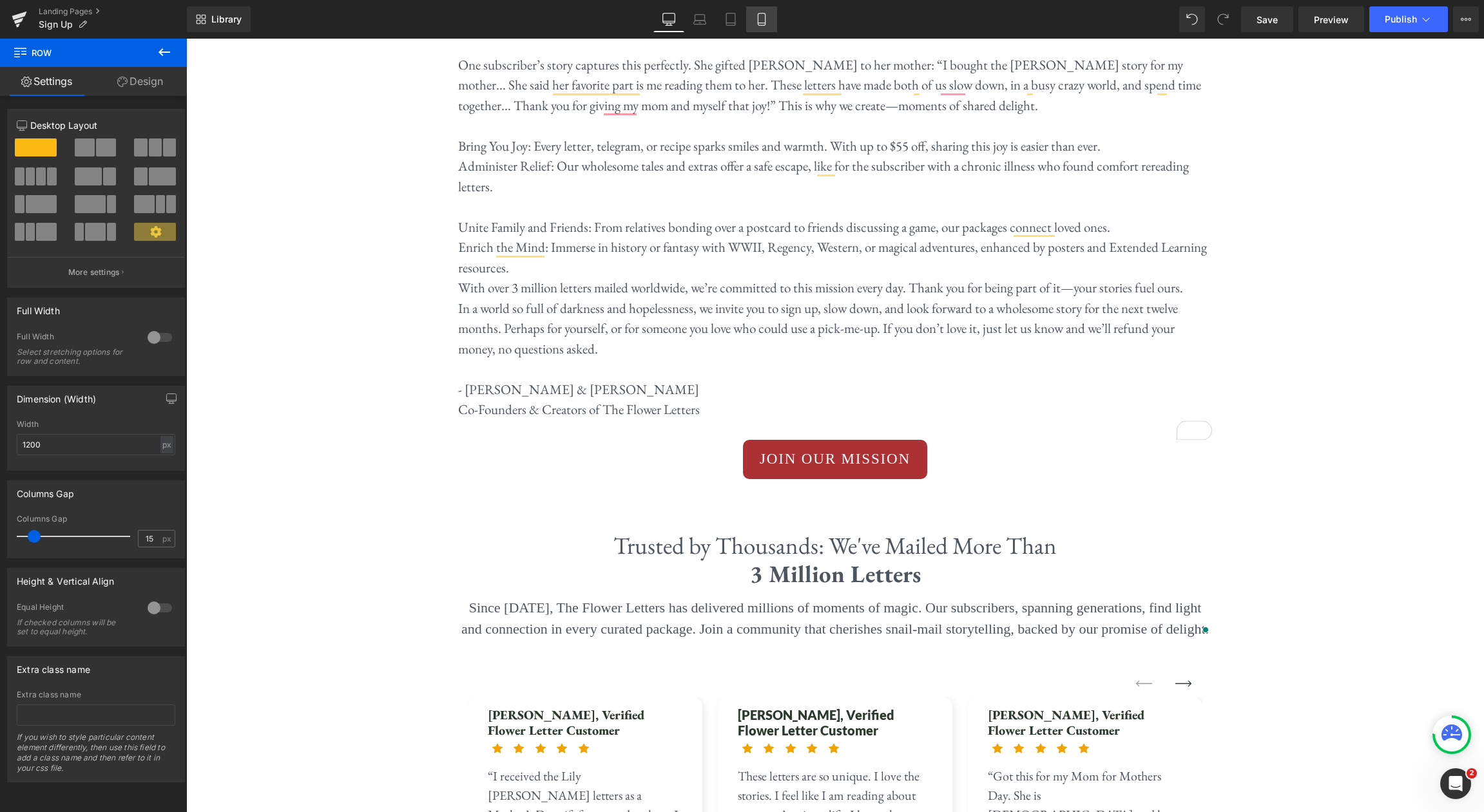
drag, startPoint x: 751, startPoint y: 14, endPoint x: 101, endPoint y: 97, distance: 655.3
click at [751, 14] on link "Mobile" at bounding box center [762, 19] width 31 height 26
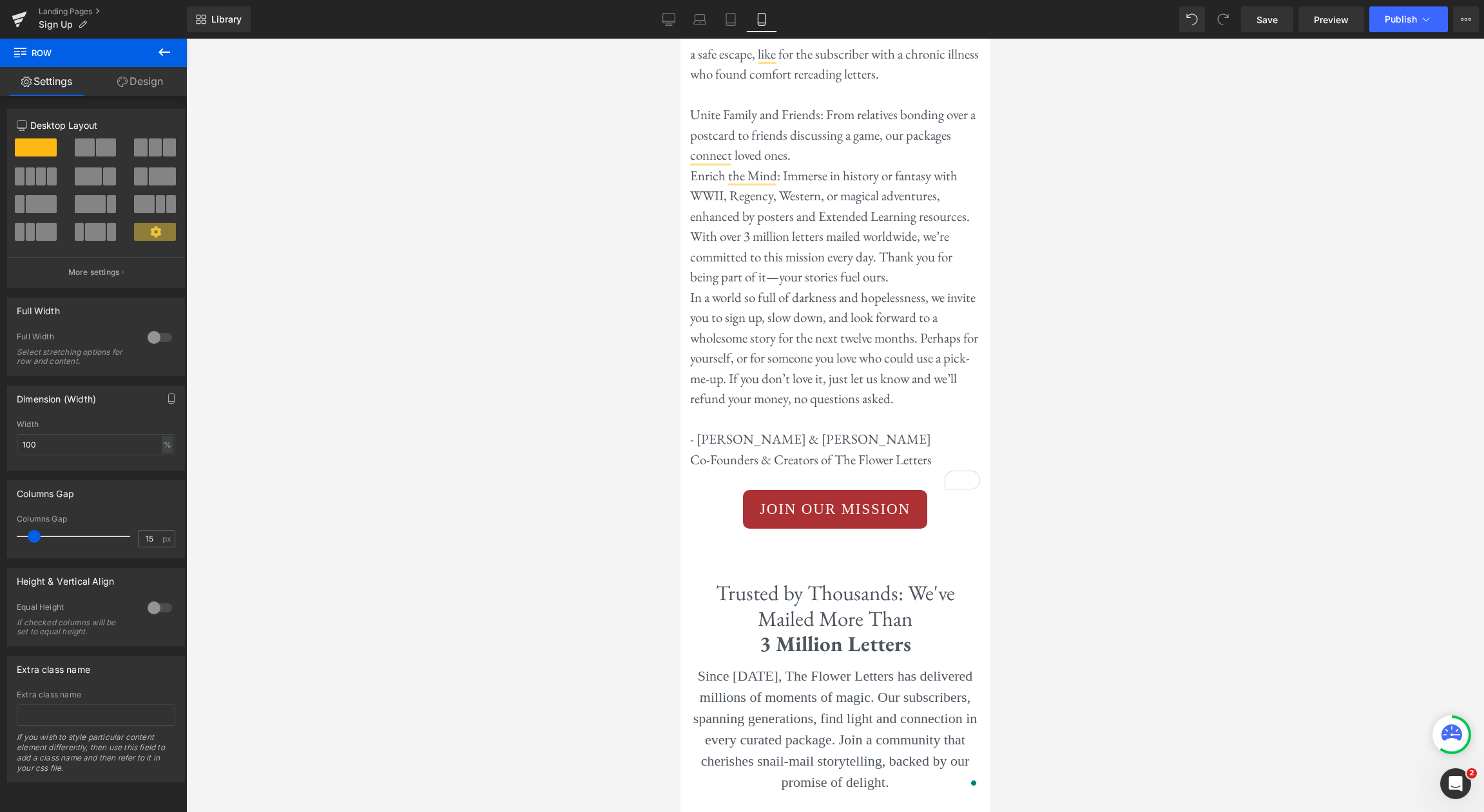
scroll to position [6466, 0]
click at [666, 21] on icon at bounding box center [668, 21] width 12 height 0
type input "1200"
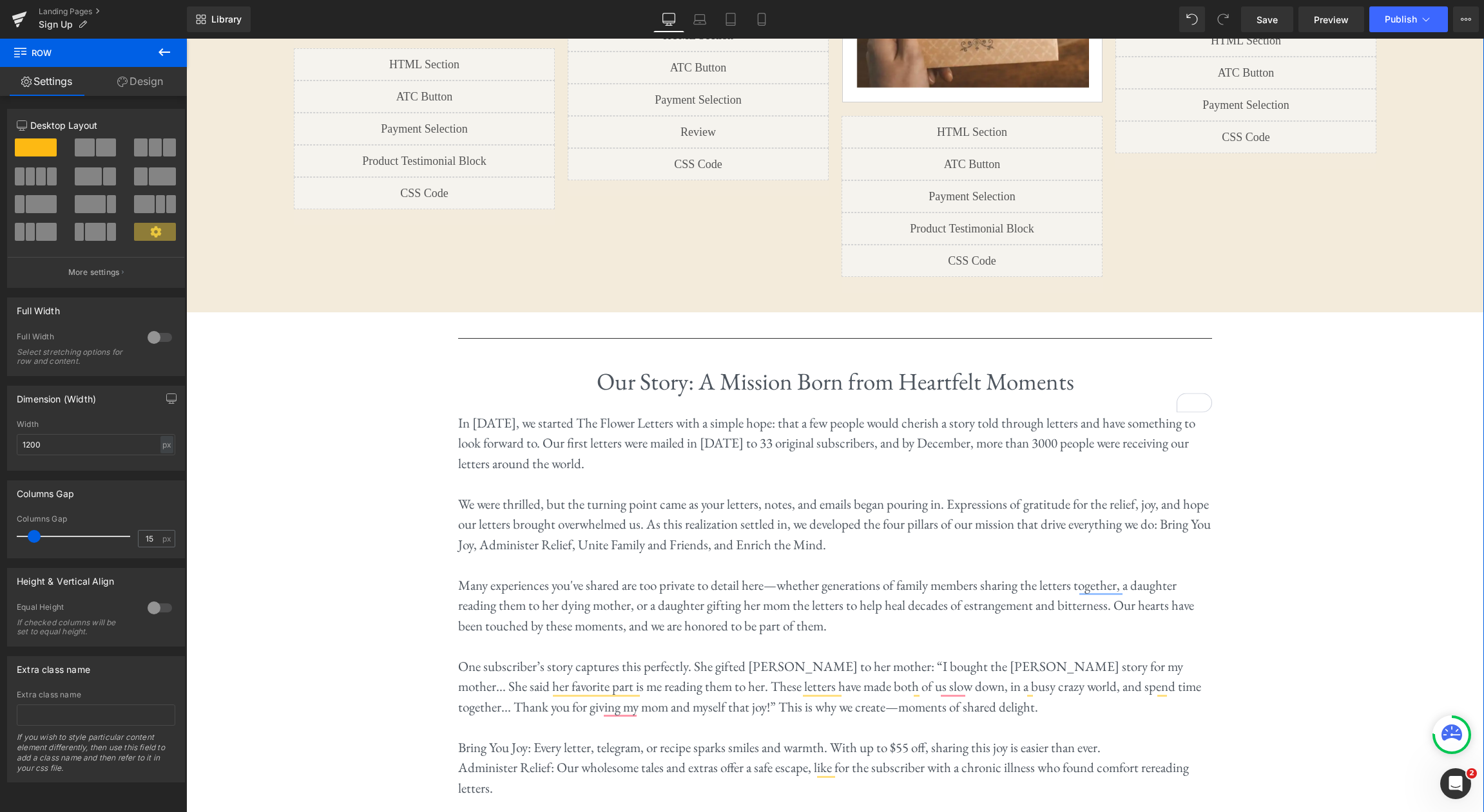
scroll to position [2646, 0]
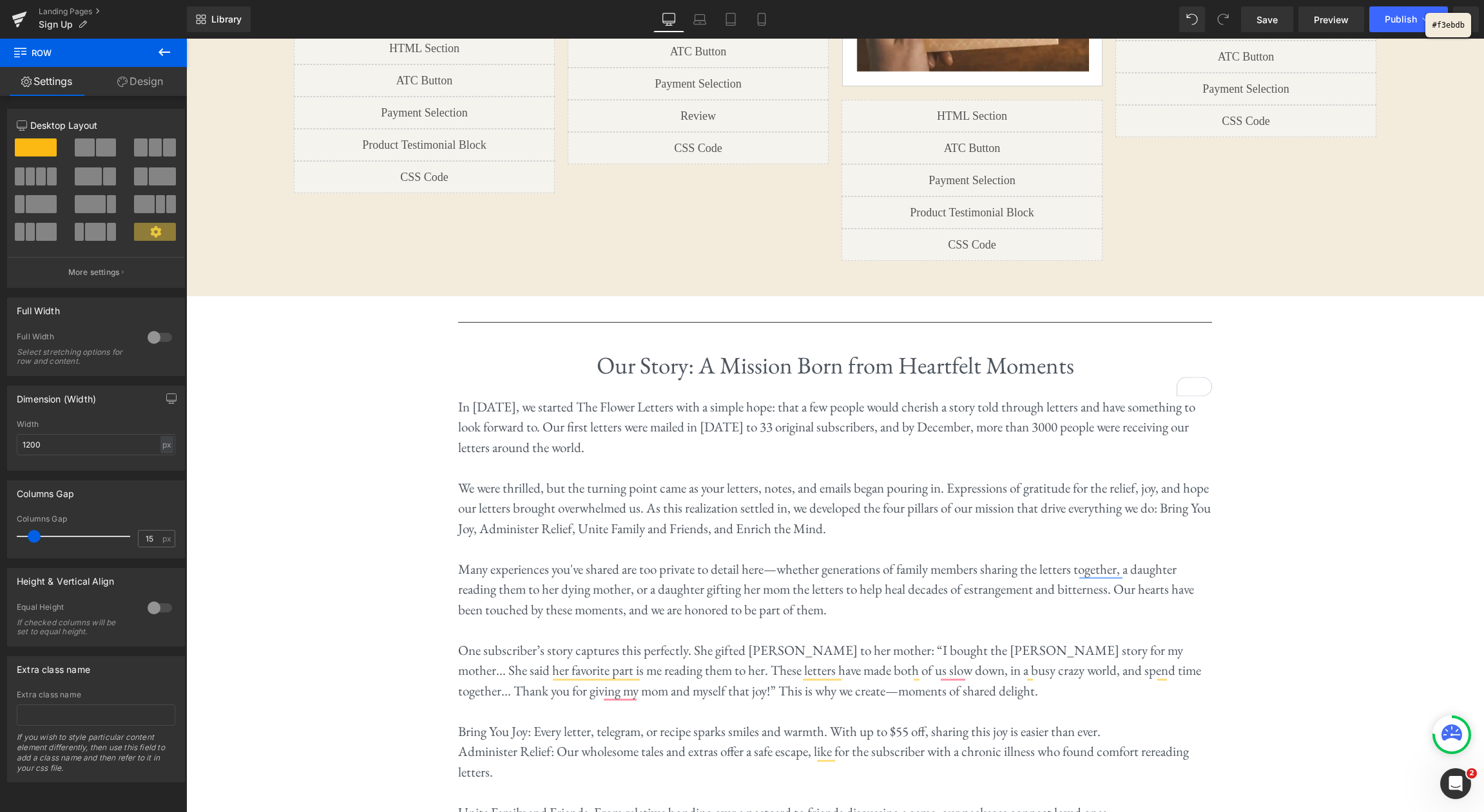
click at [1164, 199] on div at bounding box center [742, 406] width 1484 height 812
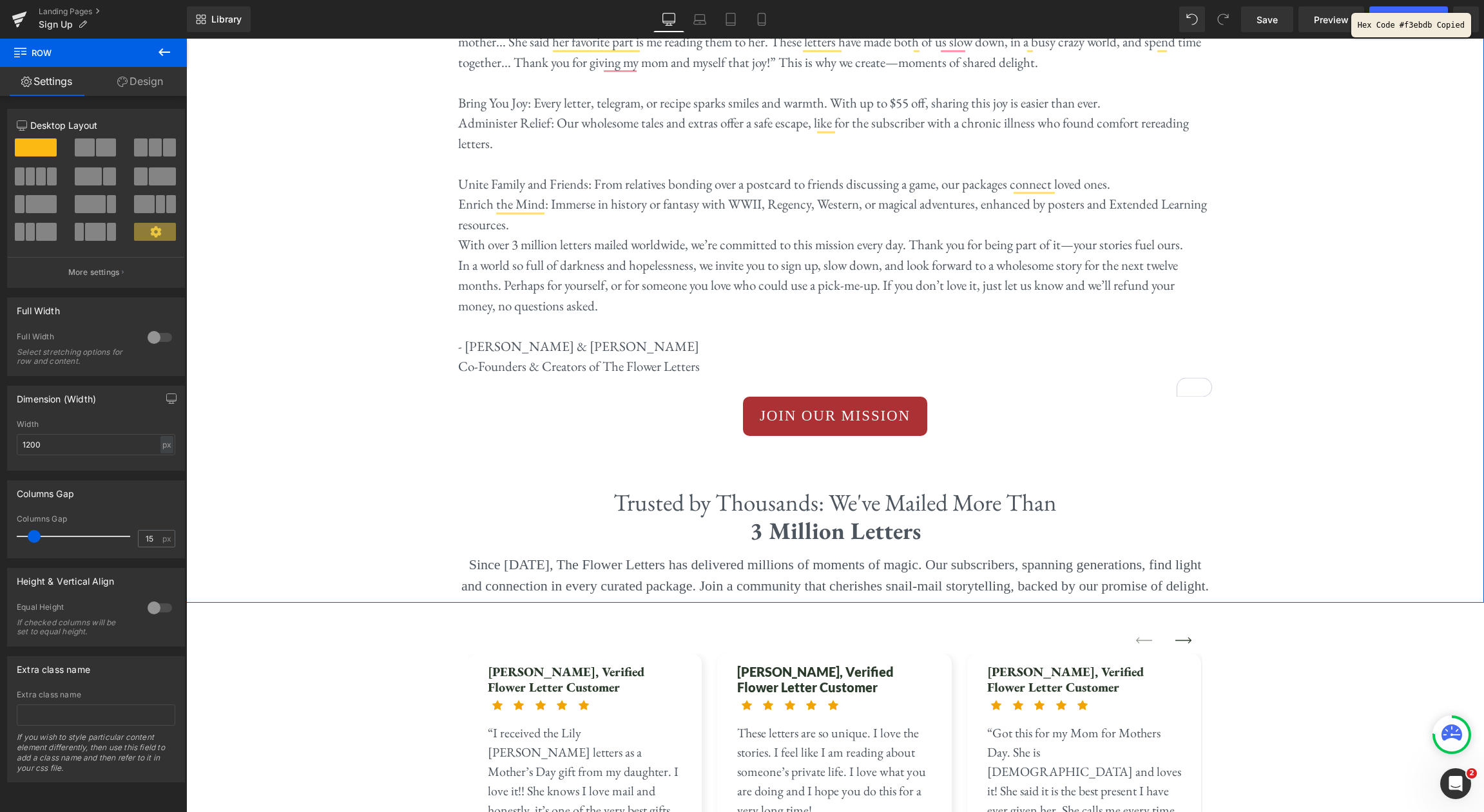
scroll to position [3424, 0]
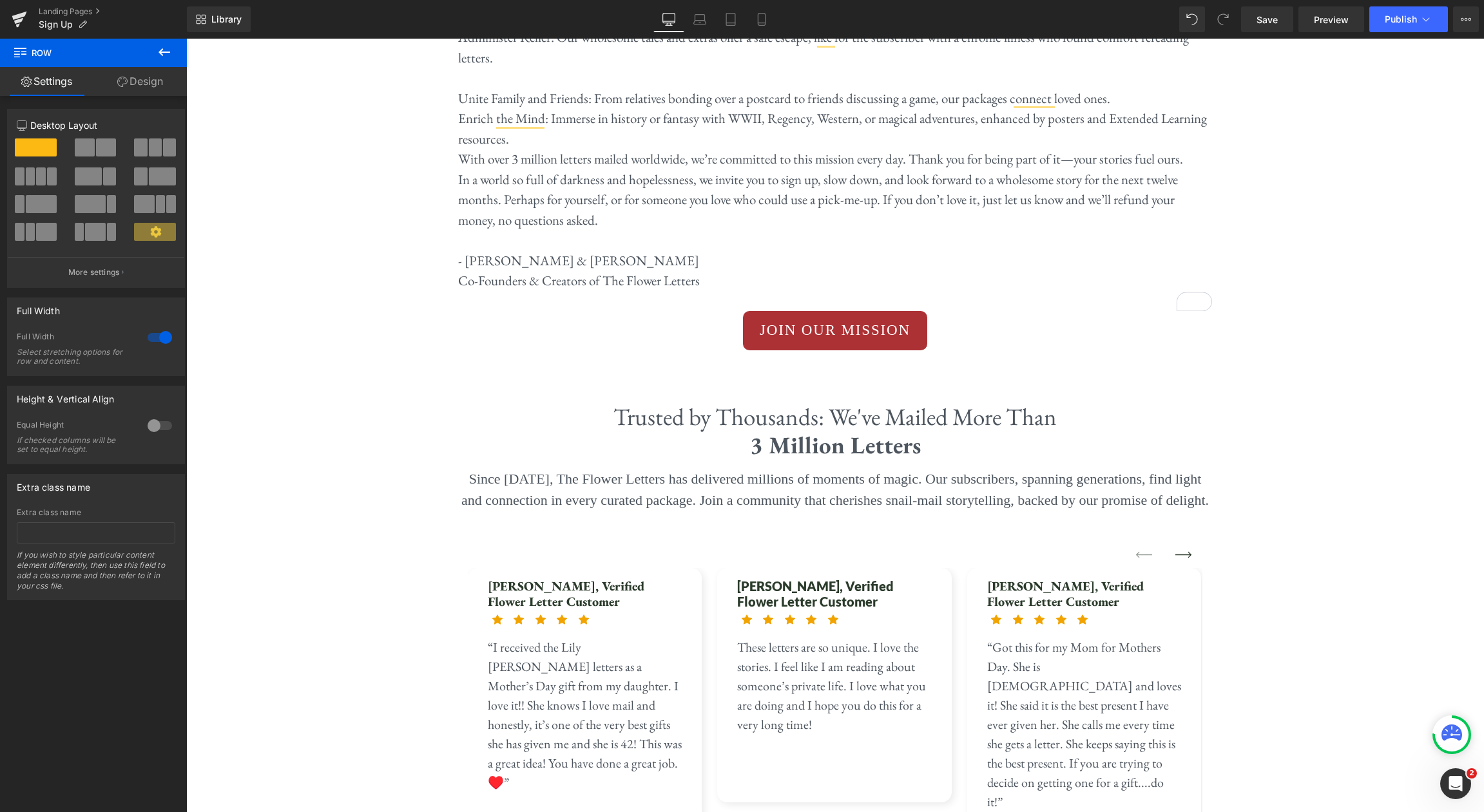
scroll to position [3338, 0]
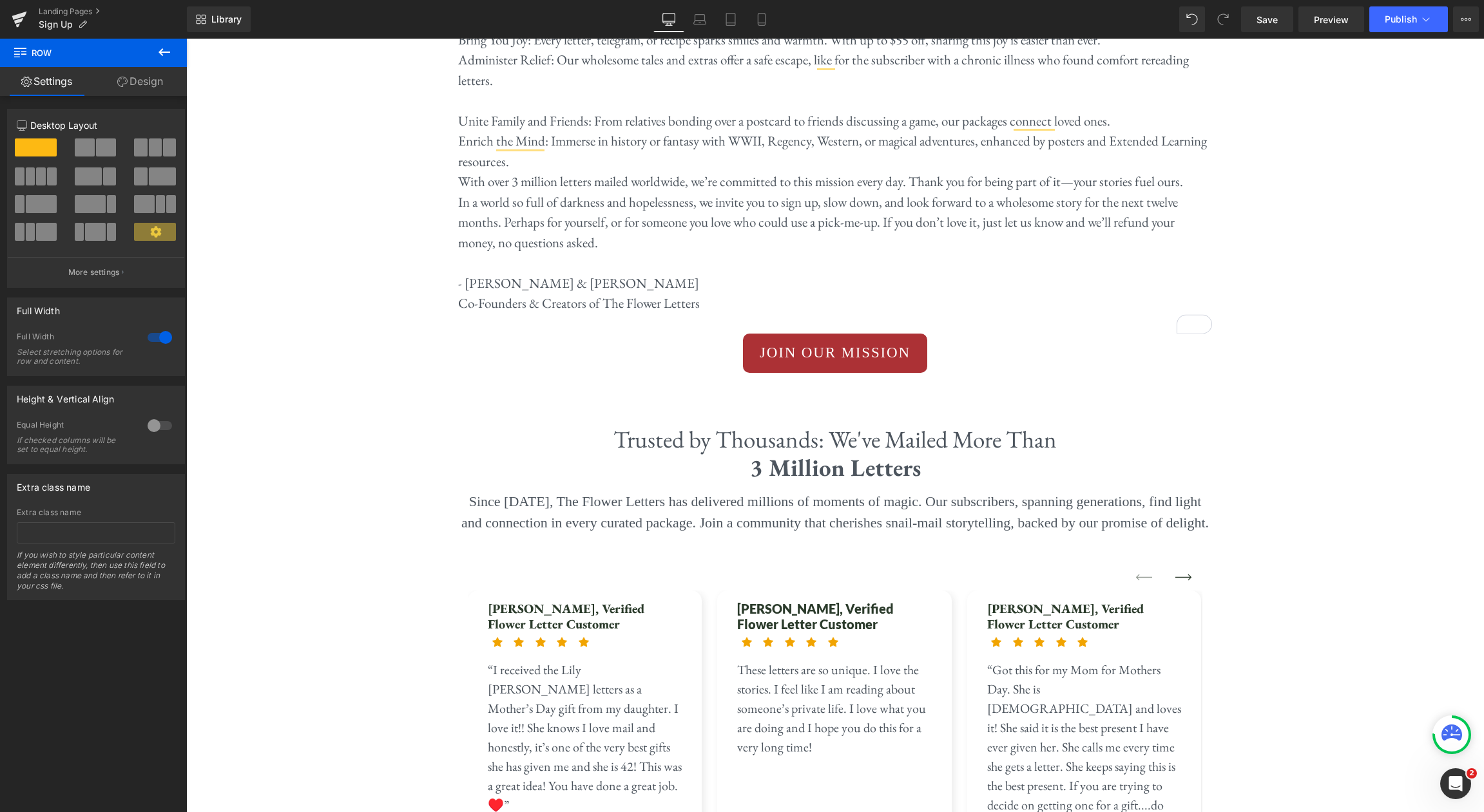
click at [172, 58] on icon at bounding box center [163, 52] width 15 height 15
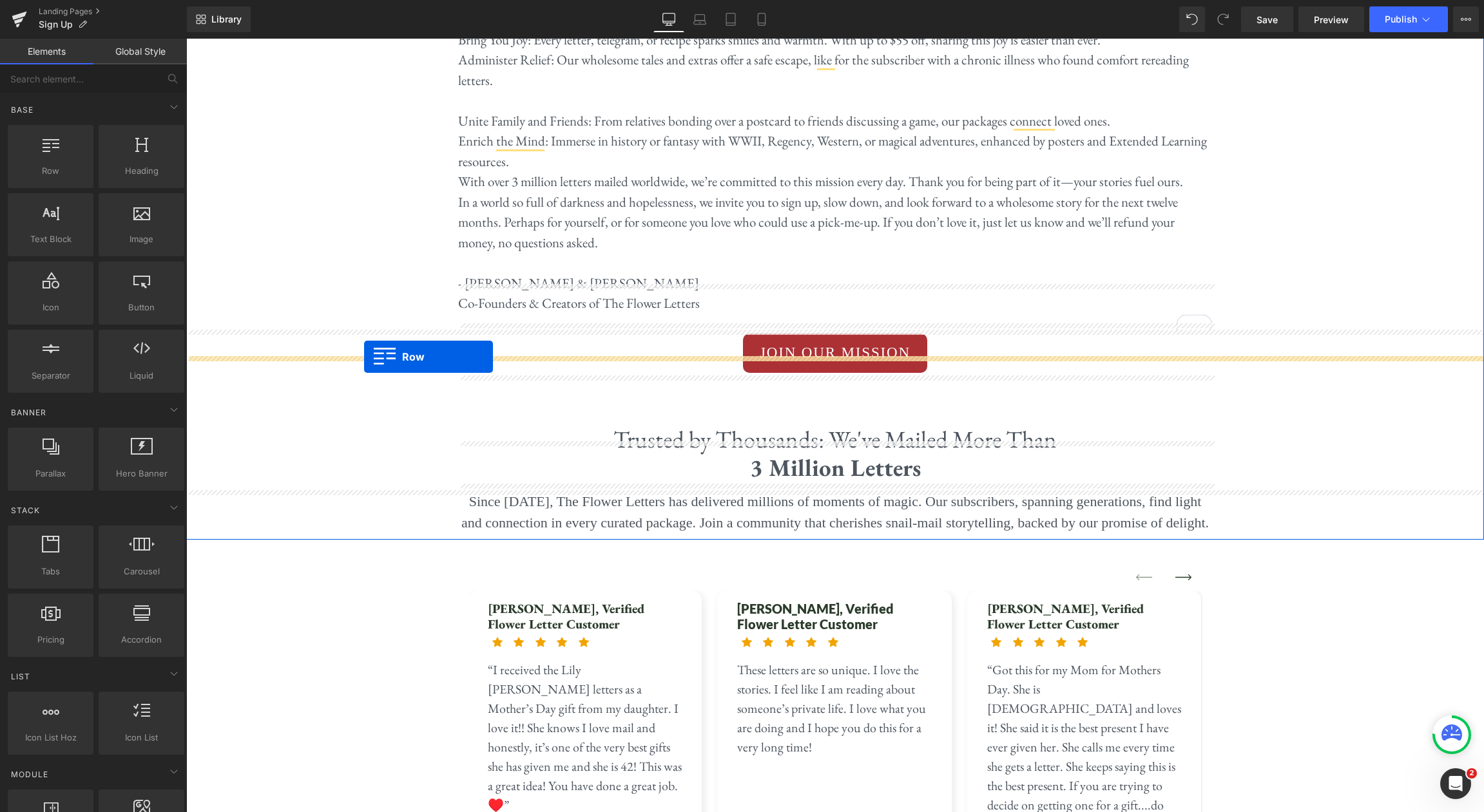
drag, startPoint x: 229, startPoint y: 199, endPoint x: 364, endPoint y: 357, distance: 207.8
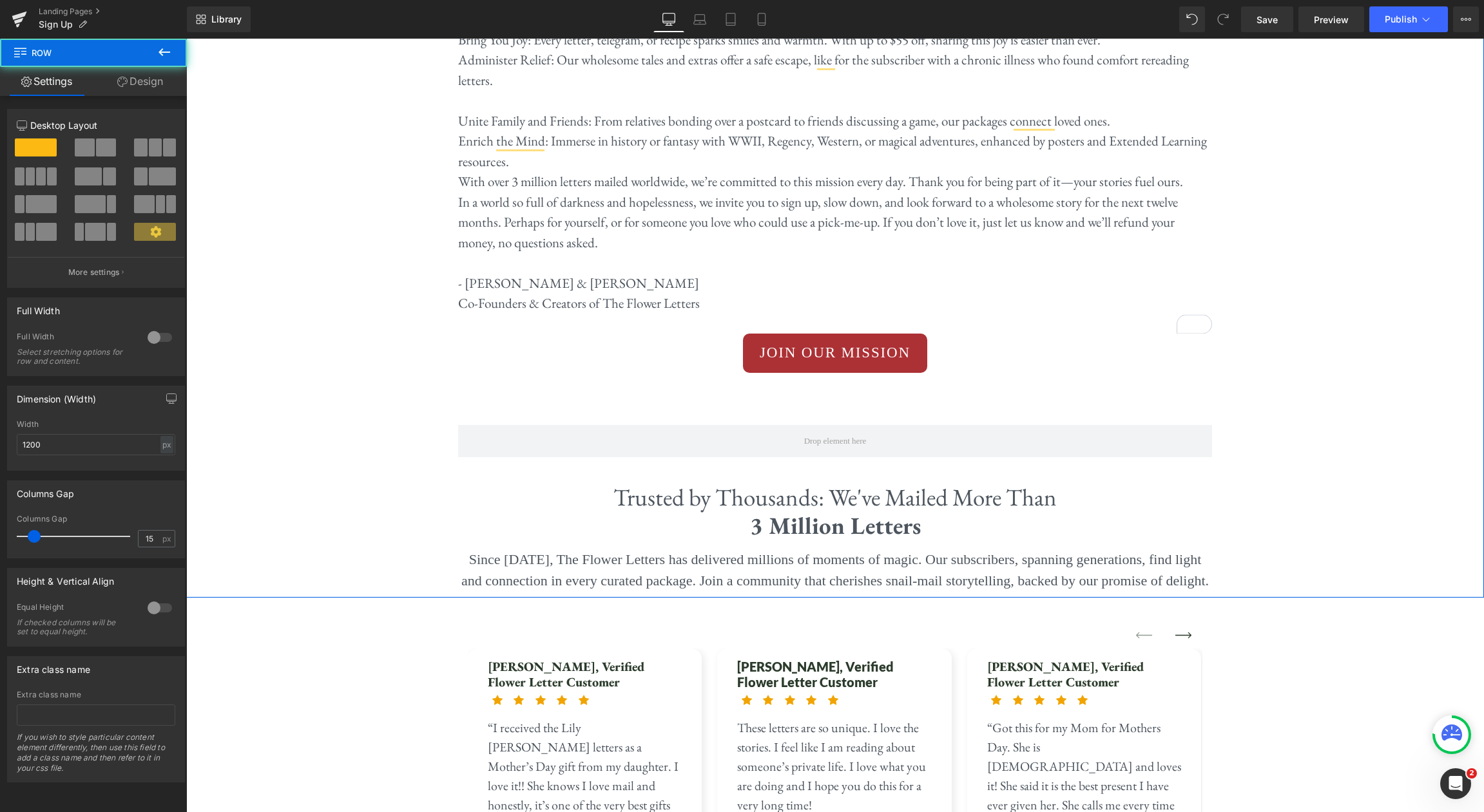
scroll to position [3291, 0]
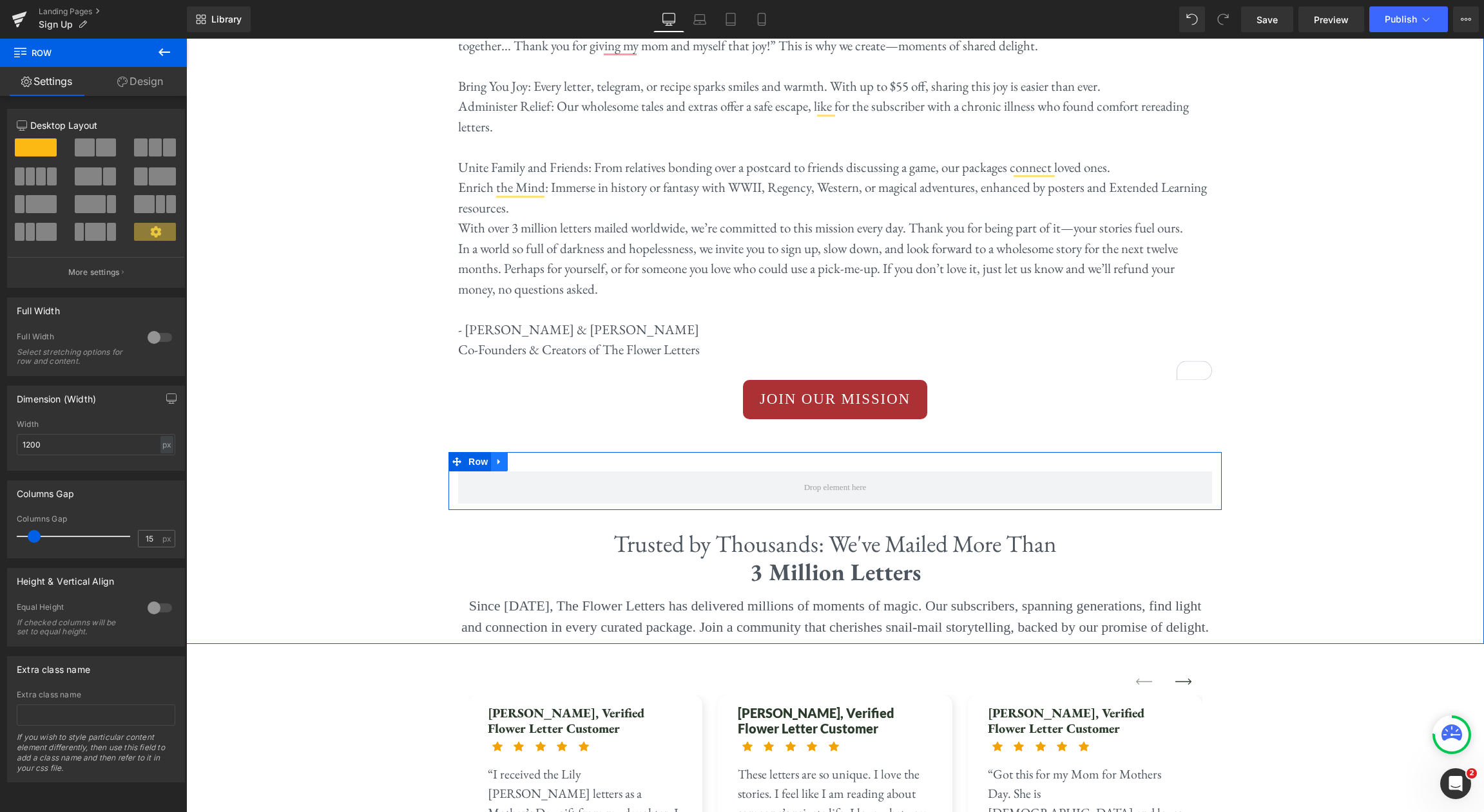
click at [498, 460] on icon at bounding box center [498, 462] width 2 height 6
click at [153, 340] on div at bounding box center [159, 338] width 31 height 21
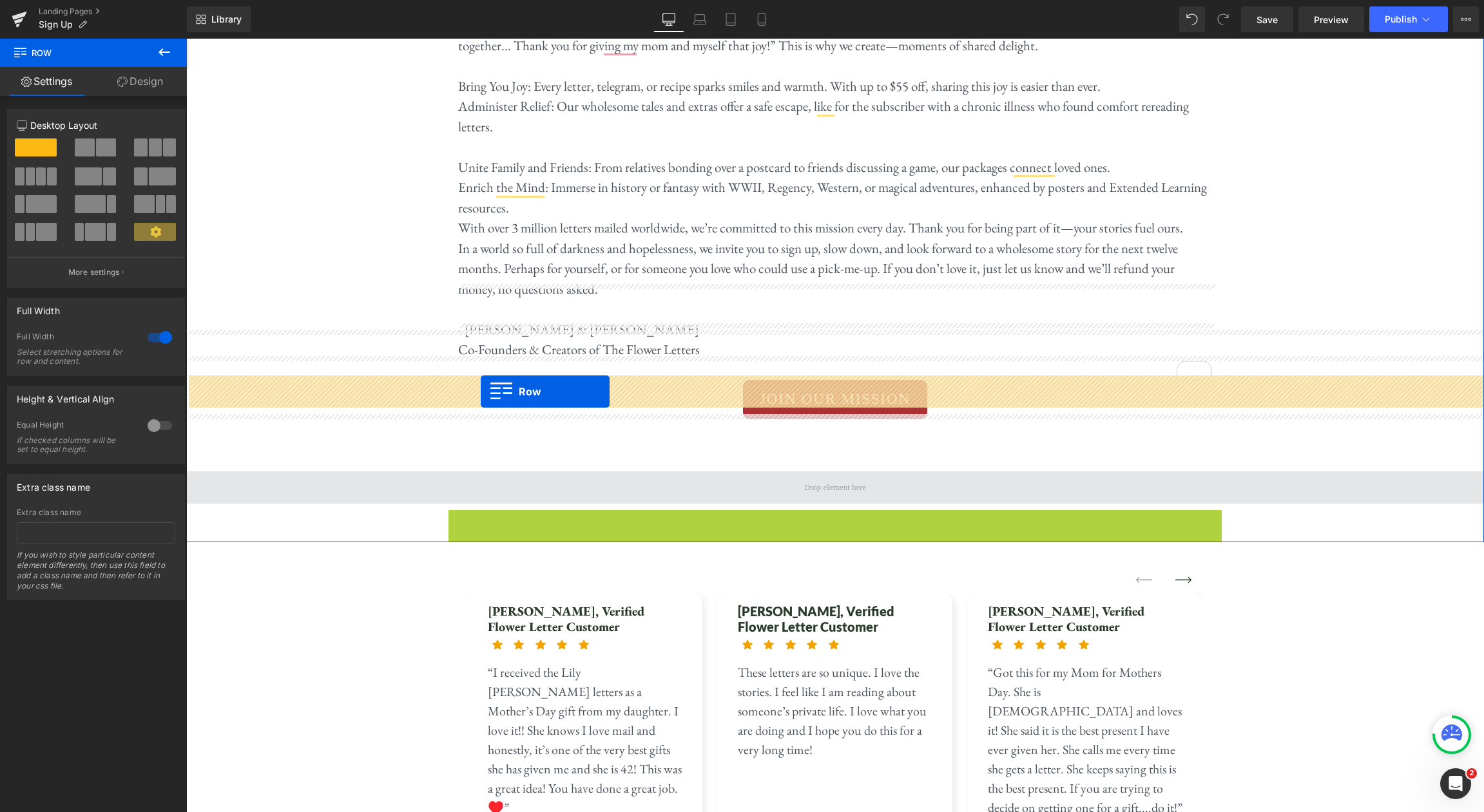
drag, startPoint x: 451, startPoint y: 422, endPoint x: 481, endPoint y: 392, distance: 42.4
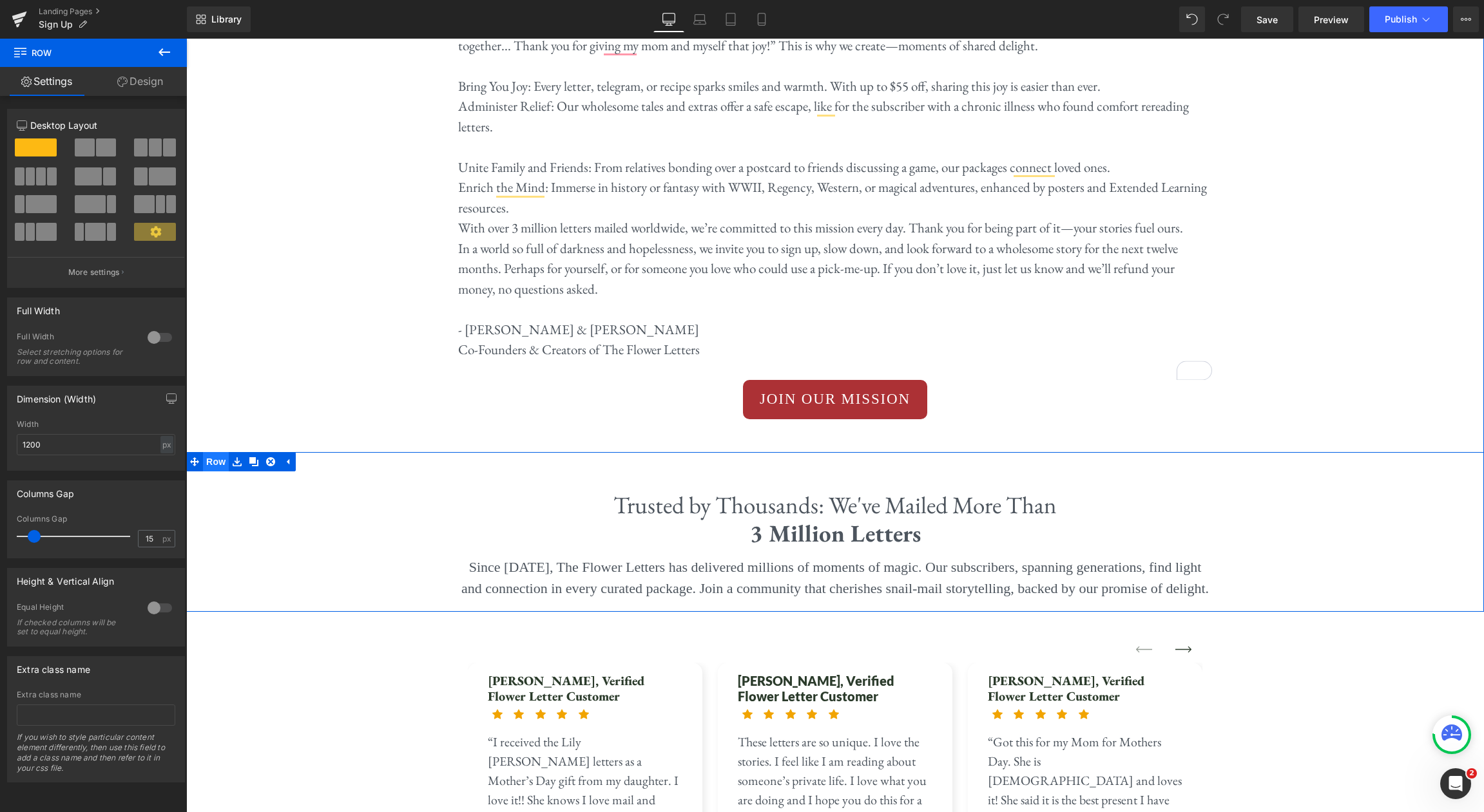
click at [215, 452] on span "Row" at bounding box center [216, 462] width 26 height 19
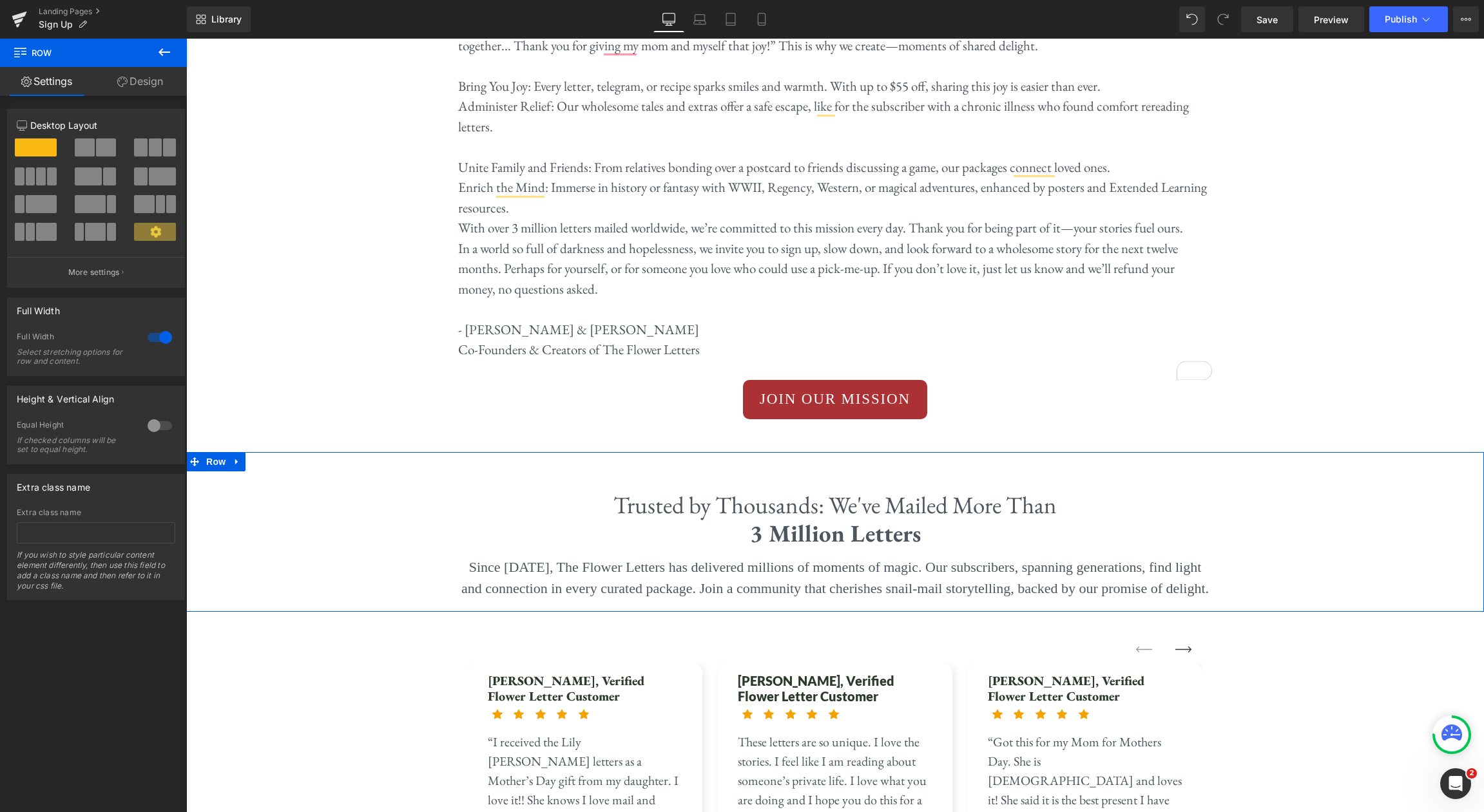
click at [156, 80] on link "Design" at bounding box center [140, 81] width 93 height 29
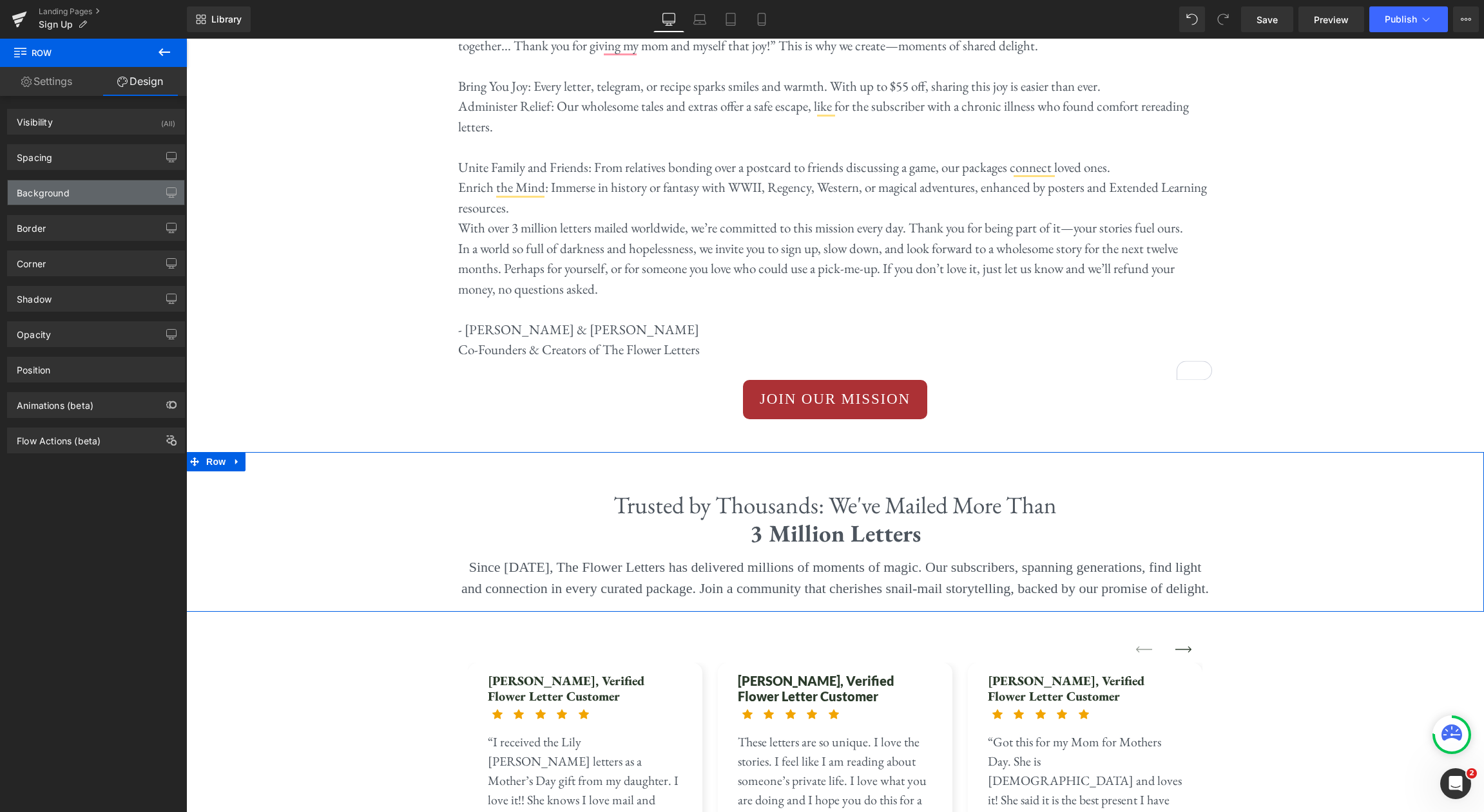
click at [94, 188] on div "Background" at bounding box center [96, 192] width 176 height 24
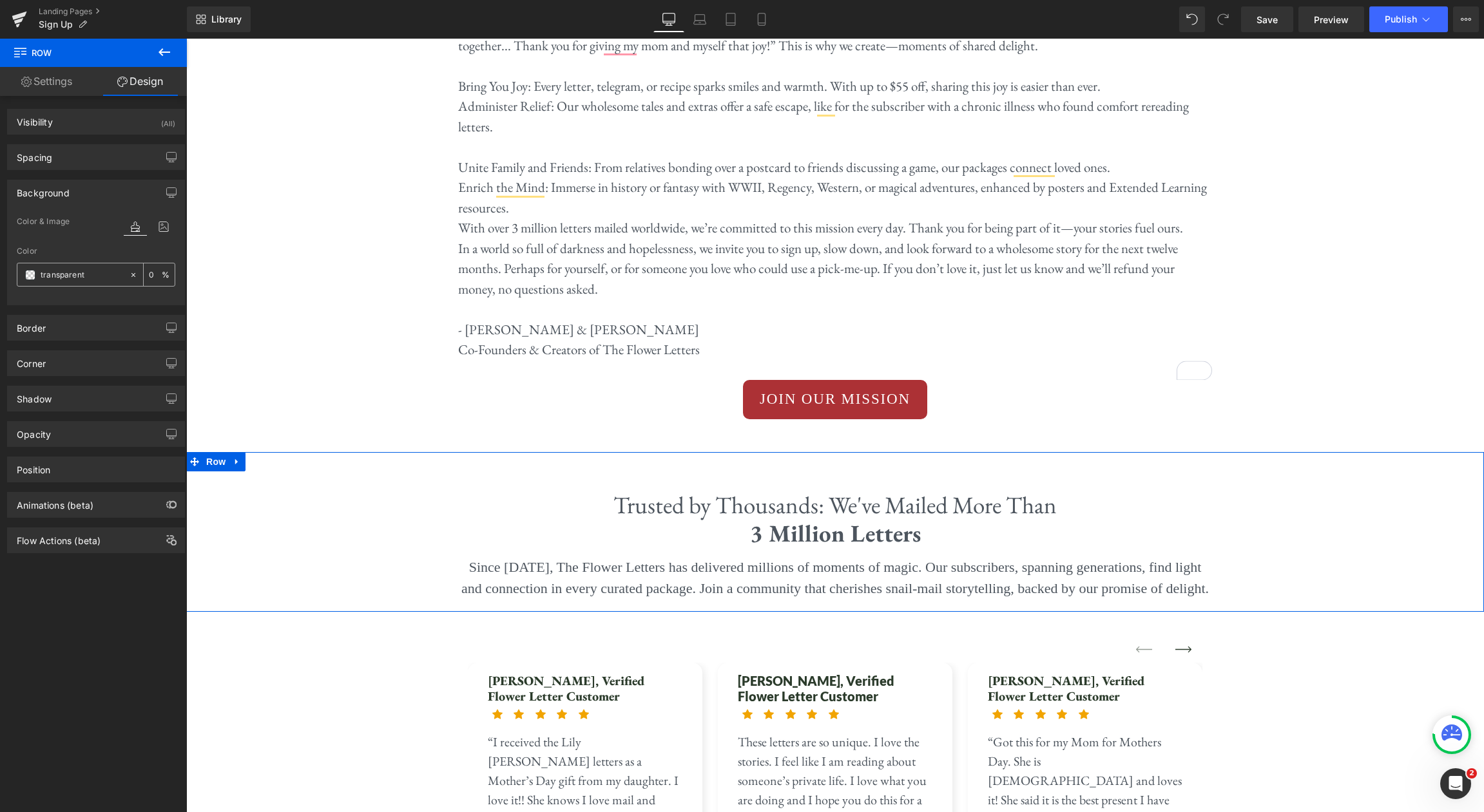
click at [91, 276] on input "transparent" at bounding box center [81, 275] width 82 height 14
paste input "#f3ebdb"
type input "#f3ebdb"
type input "100"
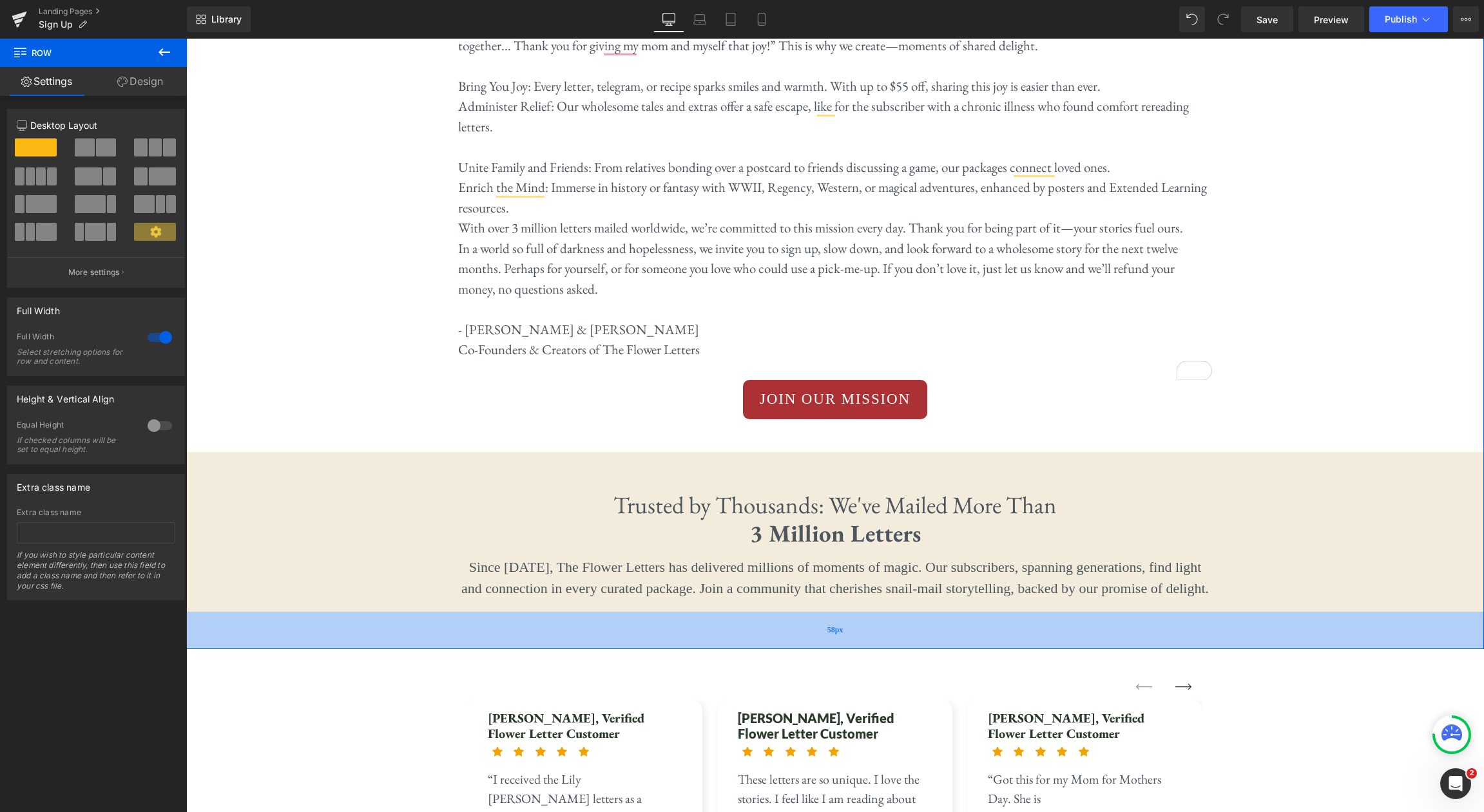
drag, startPoint x: 1052, startPoint y: 513, endPoint x: 1052, endPoint y: 550, distance: 37.0
click at [1052, 612] on div "58px" at bounding box center [835, 630] width 1298 height 37
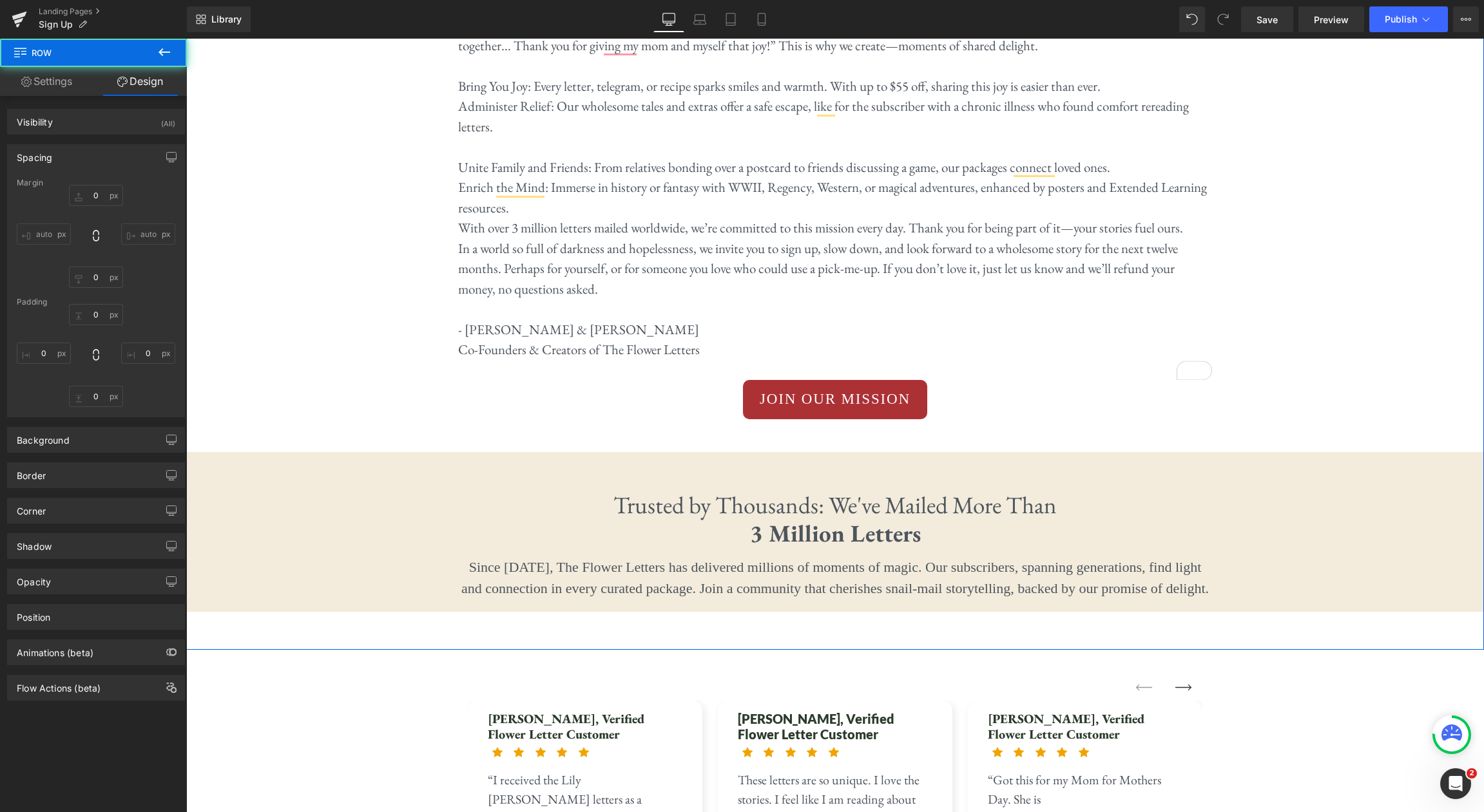
type input "0"
type input "19"
type input "0"
type input "59"
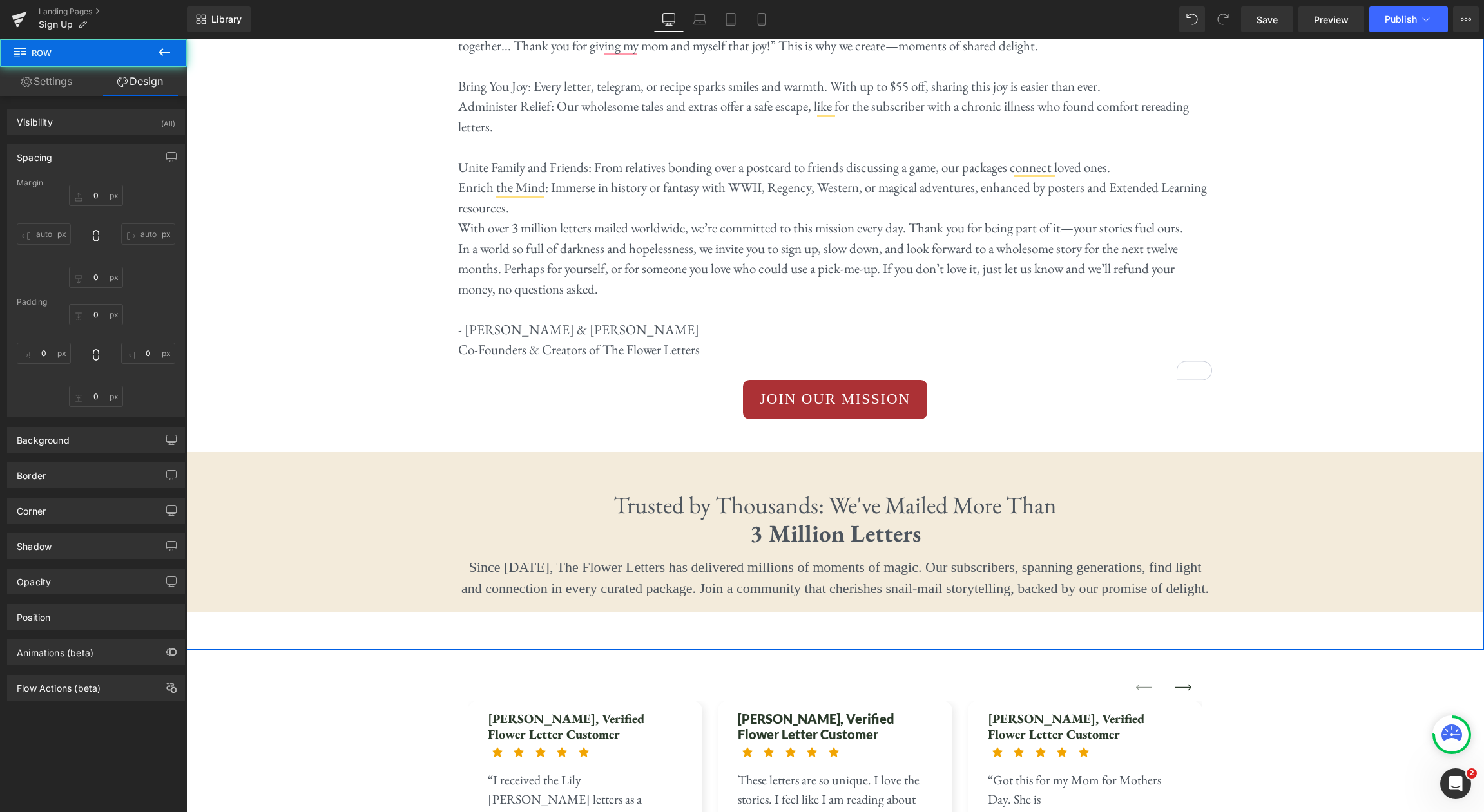
type input "0"
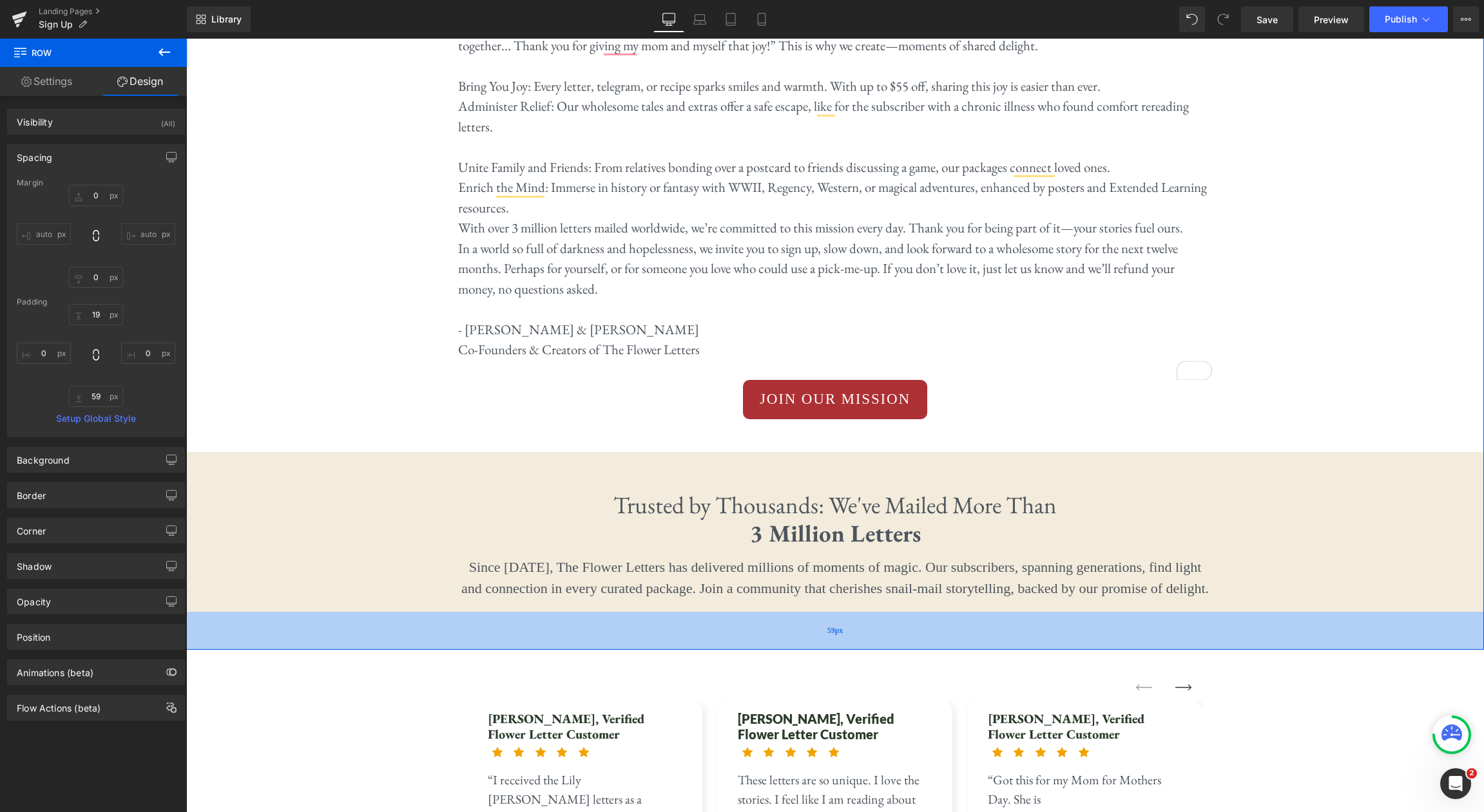
type input "0"
type input "19"
type input "0"
type input "1"
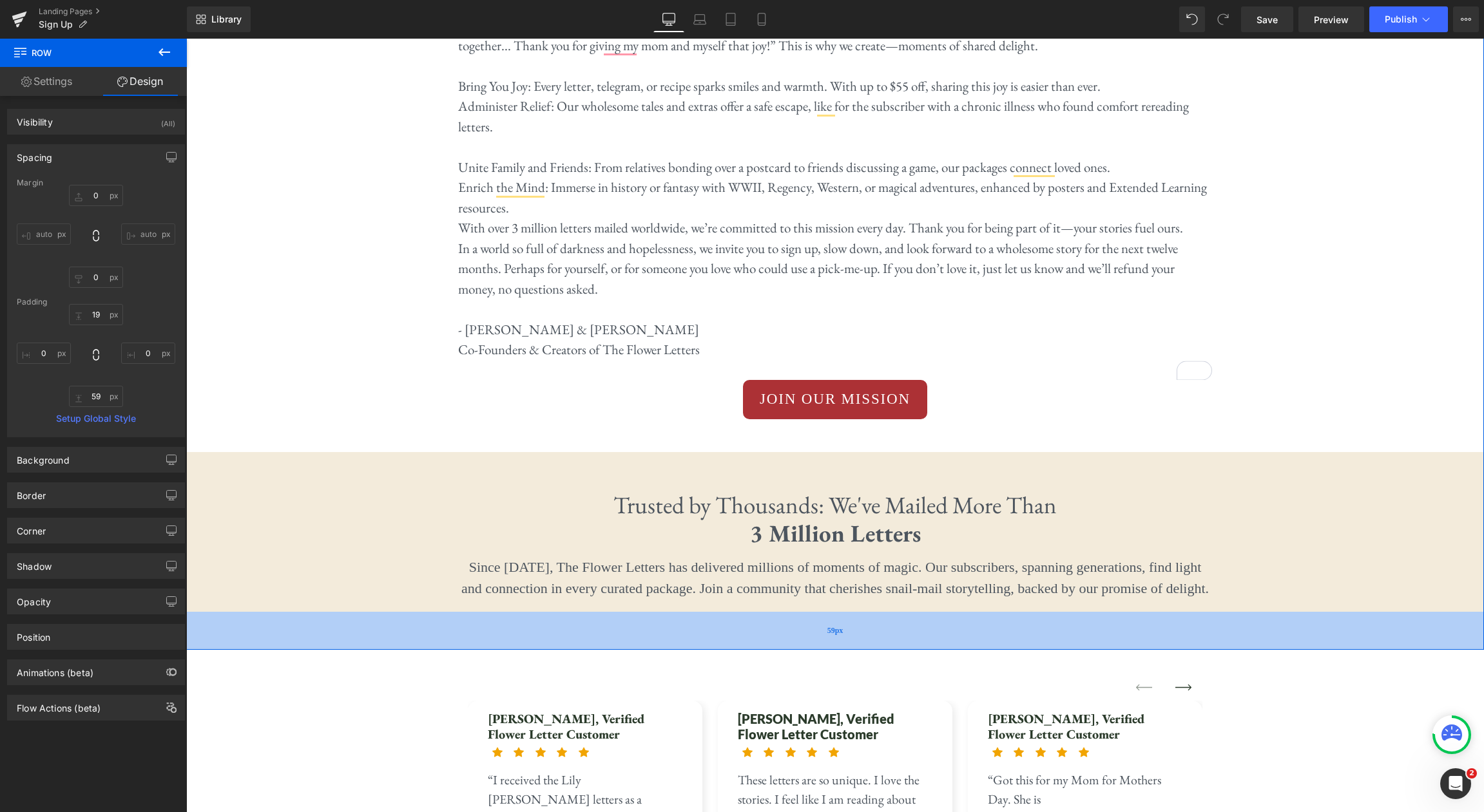
type input "0"
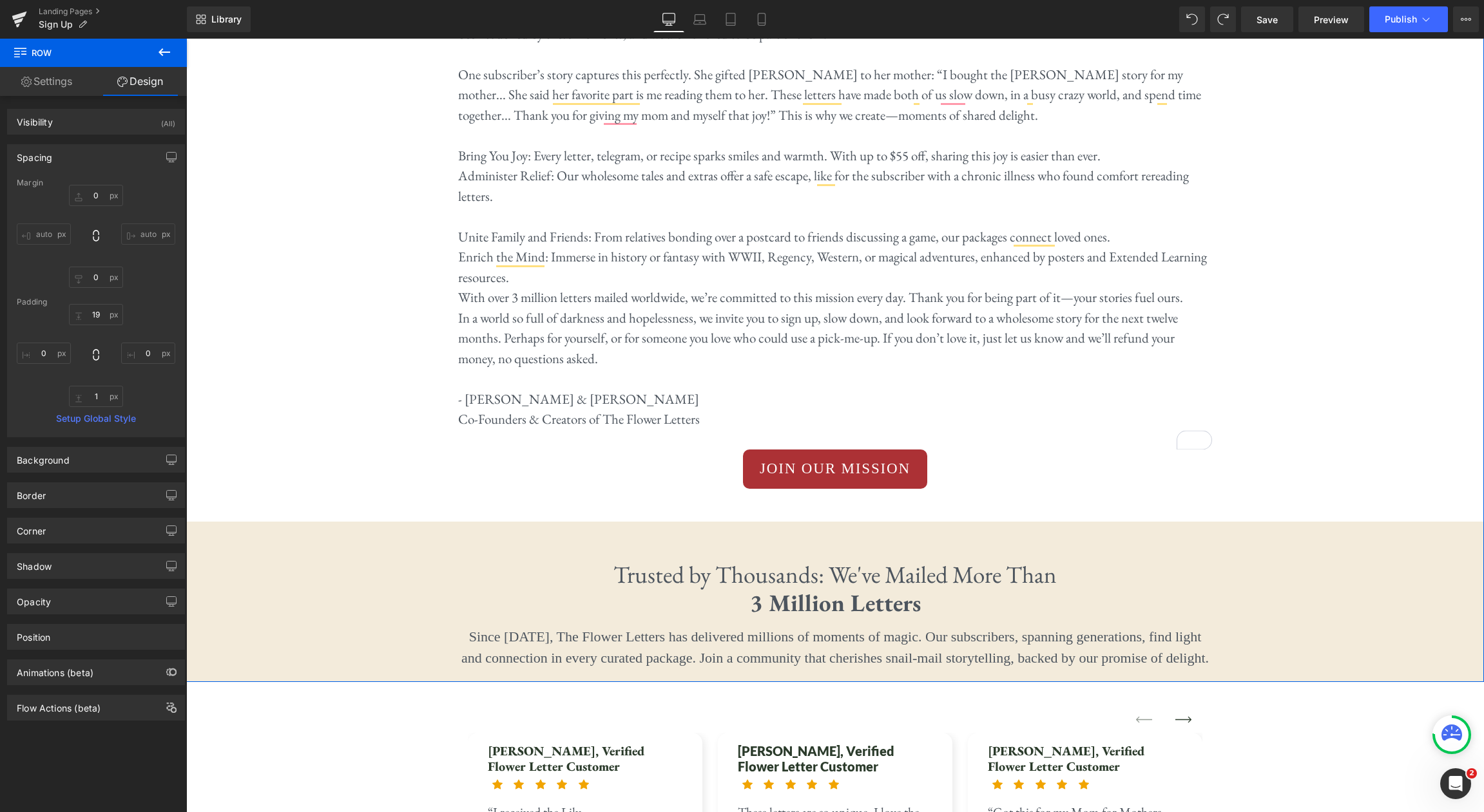
scroll to position [3223, 0]
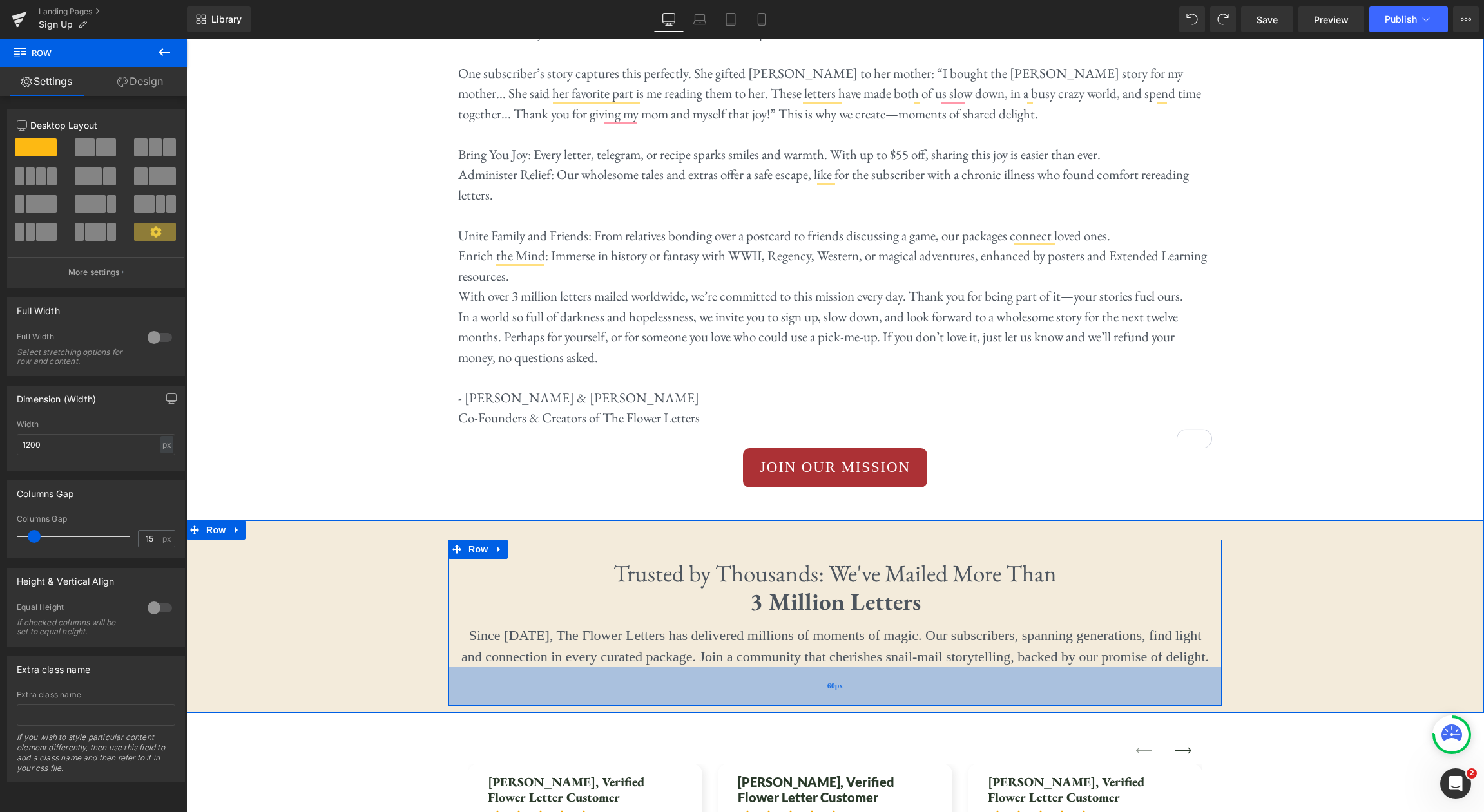
drag, startPoint x: 1002, startPoint y: 572, endPoint x: 1011, endPoint y: 593, distance: 22.8
click at [1002, 667] on div "60px" at bounding box center [835, 686] width 773 height 39
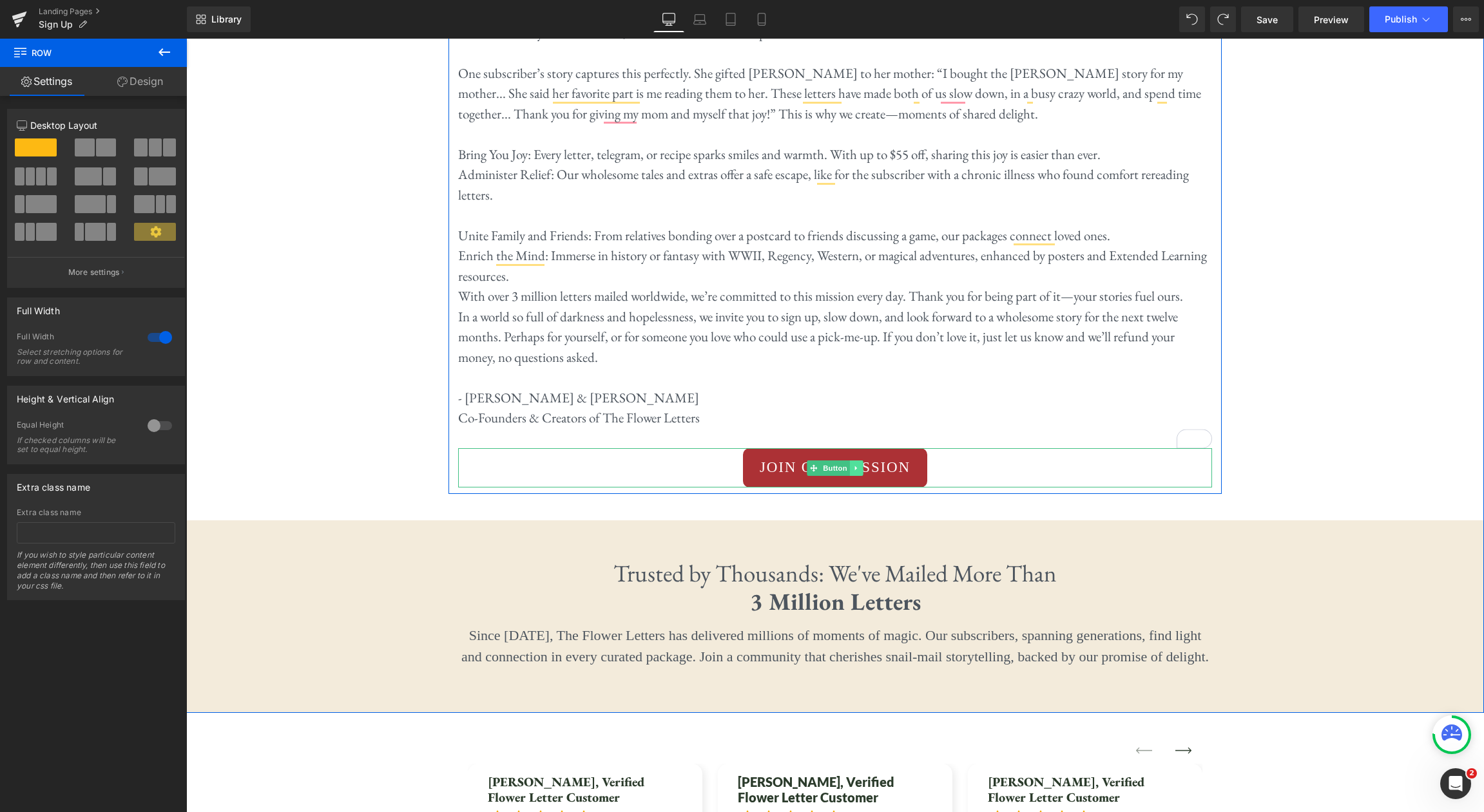
click at [862, 460] on link at bounding box center [857, 468] width 14 height 15
click at [853, 464] on icon at bounding box center [849, 468] width 7 height 7
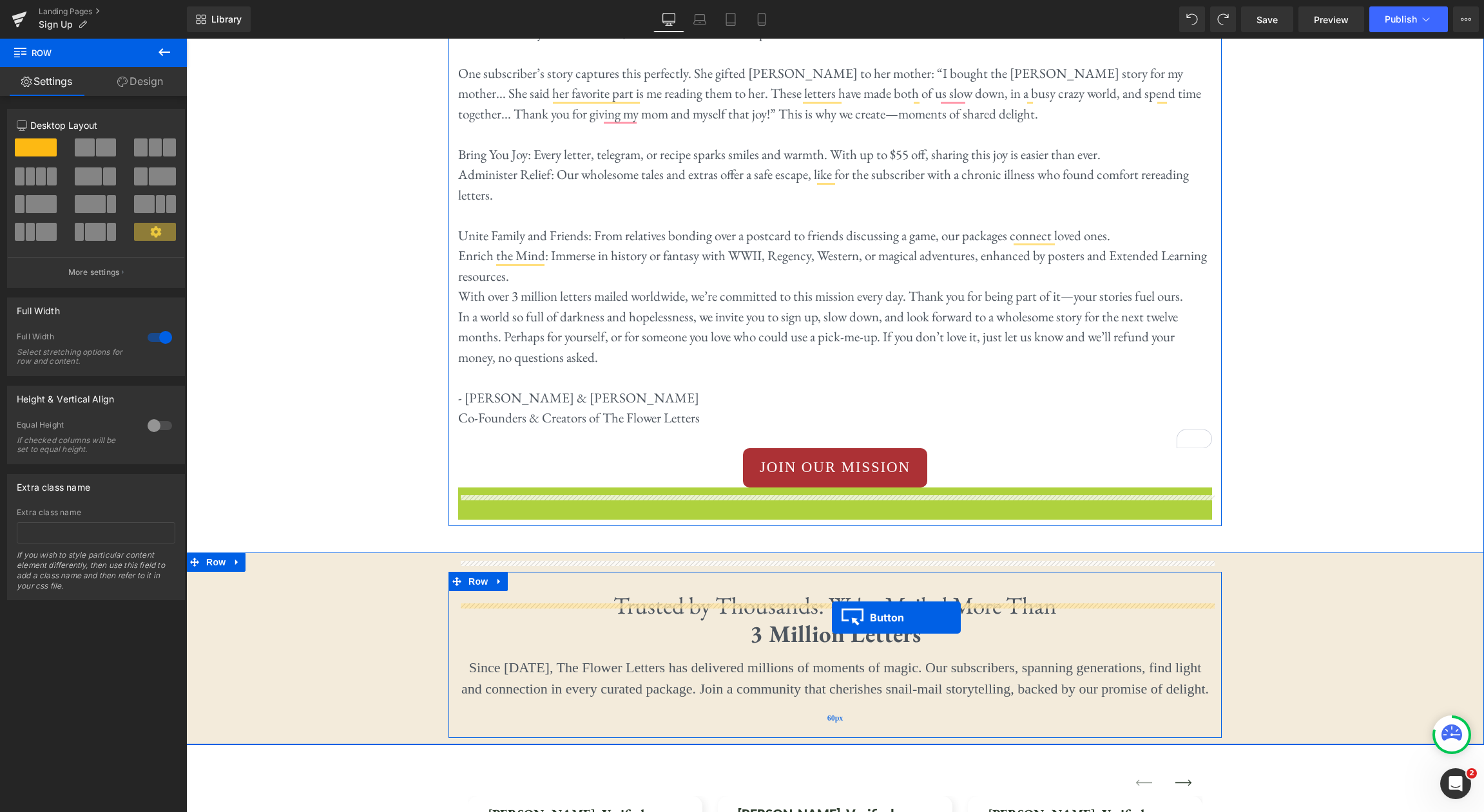
drag, startPoint x: 812, startPoint y: 411, endPoint x: 824, endPoint y: 616, distance: 205.4
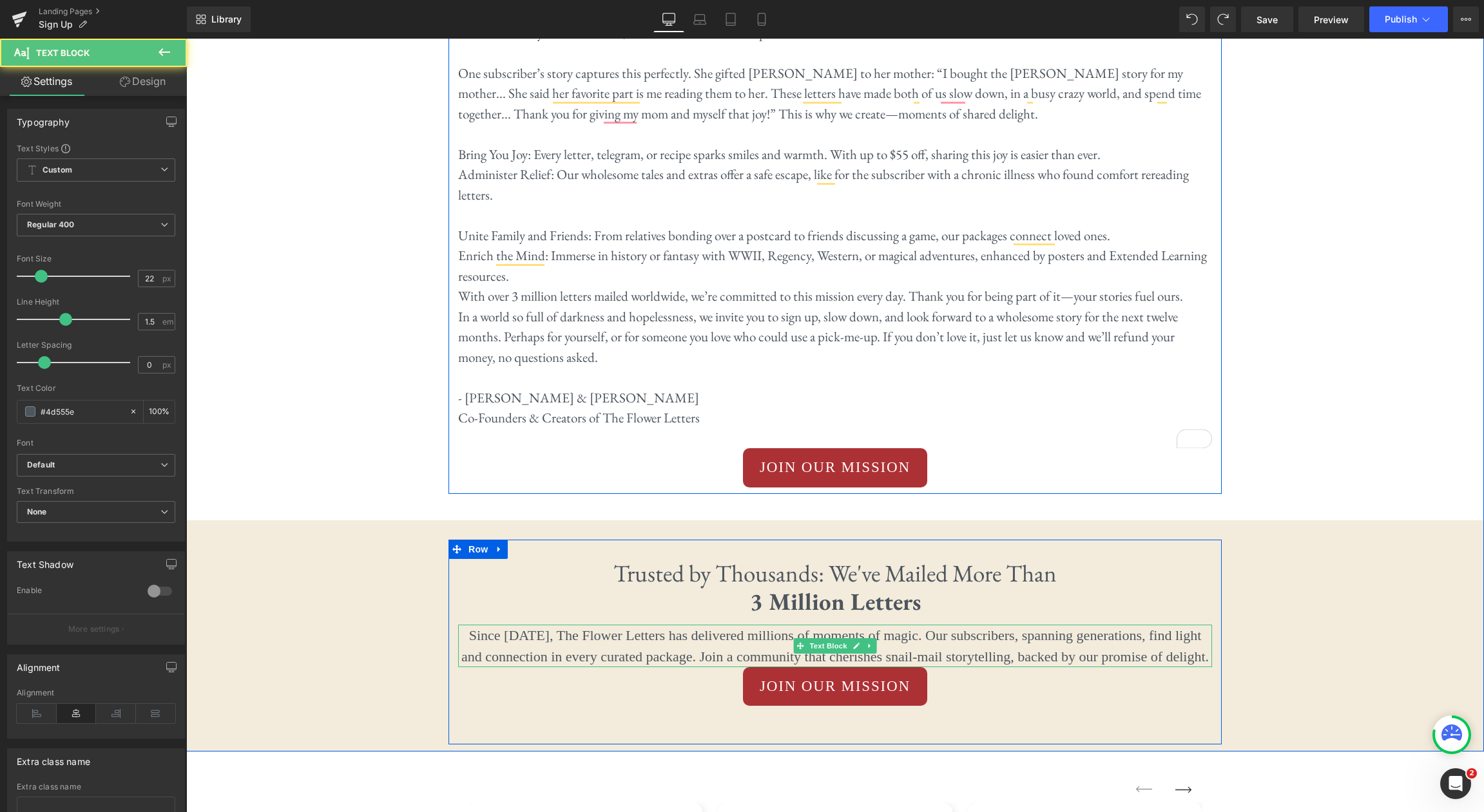
click at [1198, 624] on p "Since [DATE], The Flower Letters has delivered millions of moments of magic. Ou…" at bounding box center [835, 645] width 754 height 43
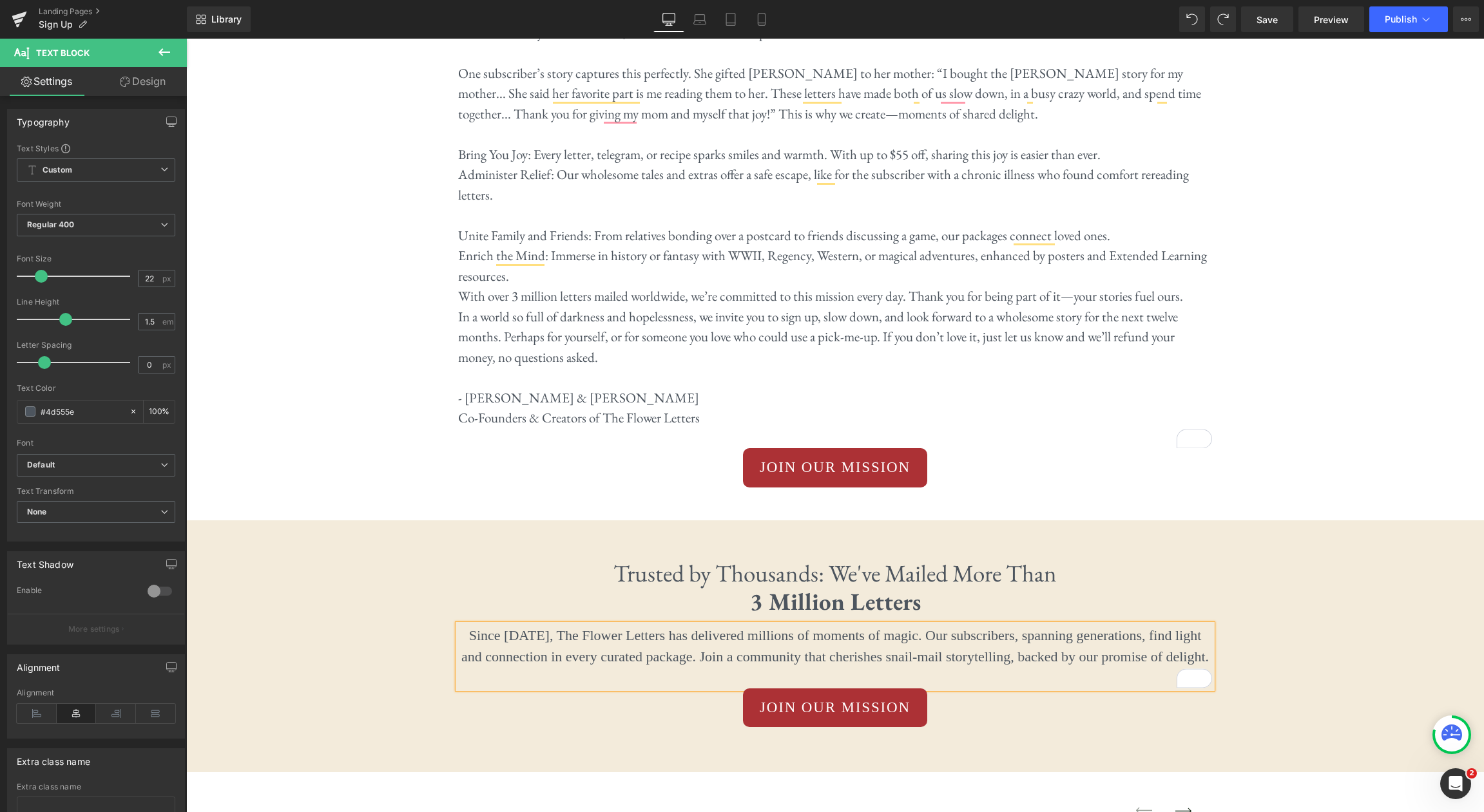
scroll to position [434, 0]
click at [837, 700] on span "Button" at bounding box center [835, 707] width 30 height 15
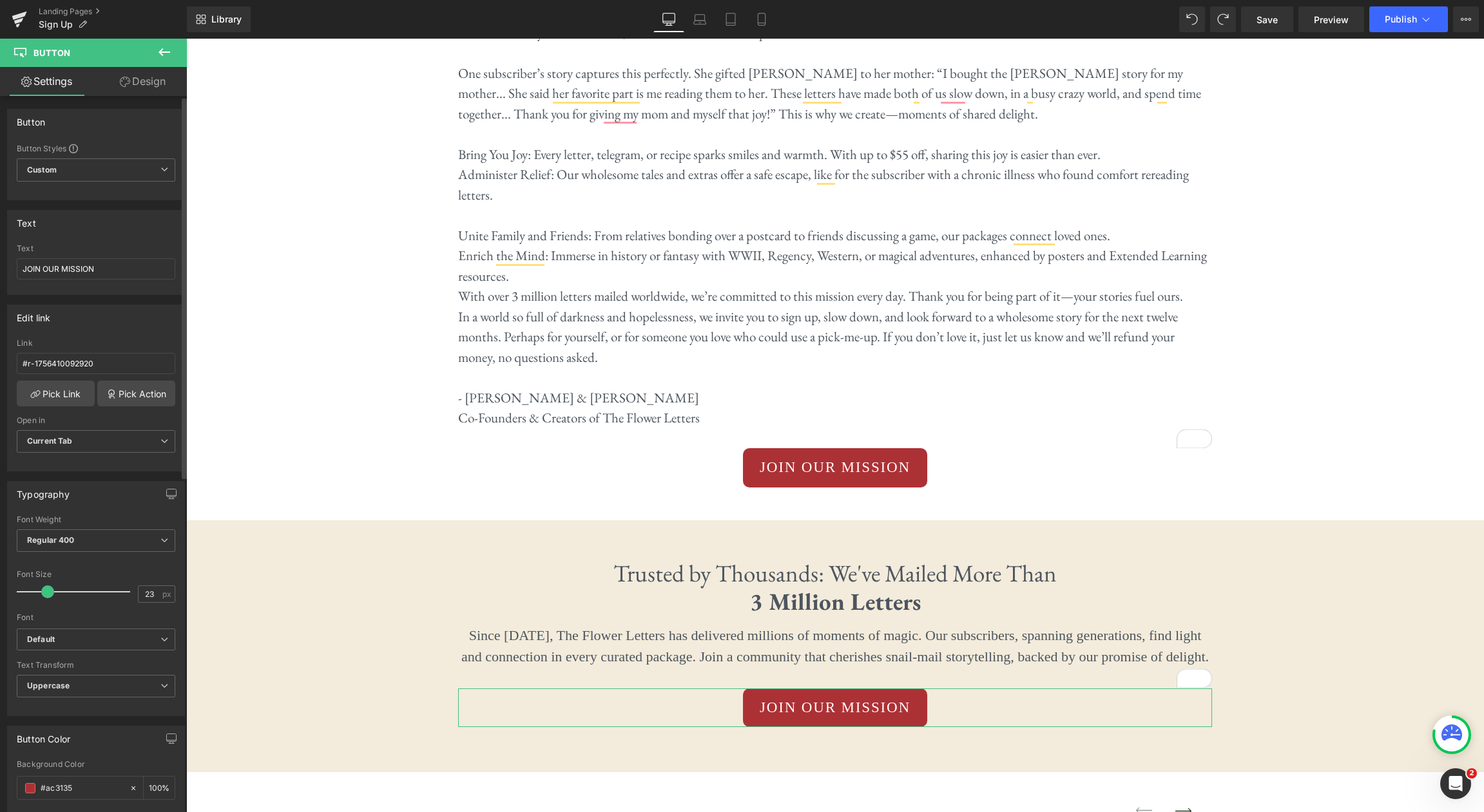
drag, startPoint x: 134, startPoint y: 269, endPoint x: 14, endPoint y: 262, distance: 120.2
click at [14, 262] on div "JOIN OUR MISSION Text JOIN OUR MISSION" at bounding box center [96, 269] width 176 height 50
type input "BECOME PART OF OUR COMMUNITY"
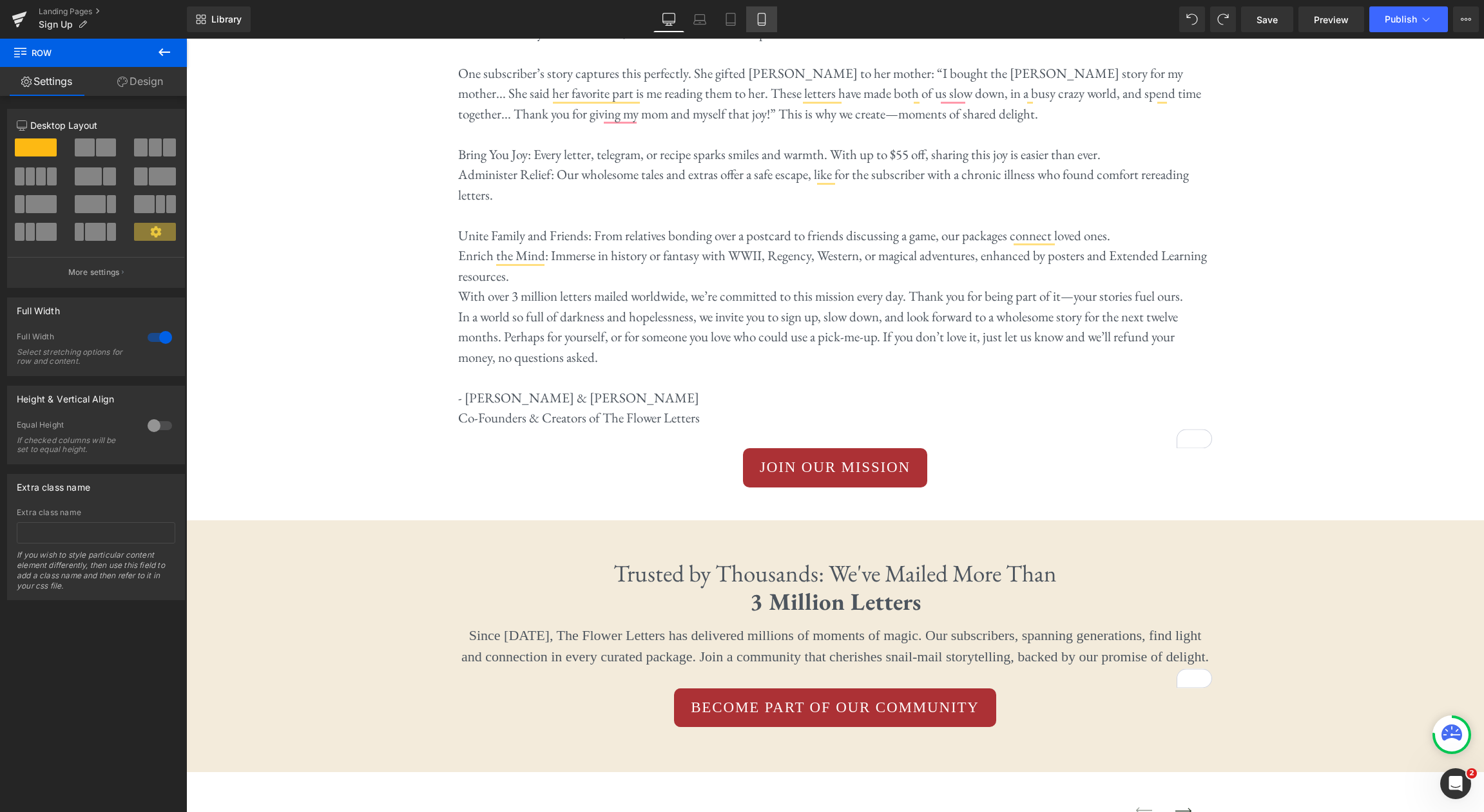
click at [763, 19] on icon at bounding box center [762, 19] width 13 height 13
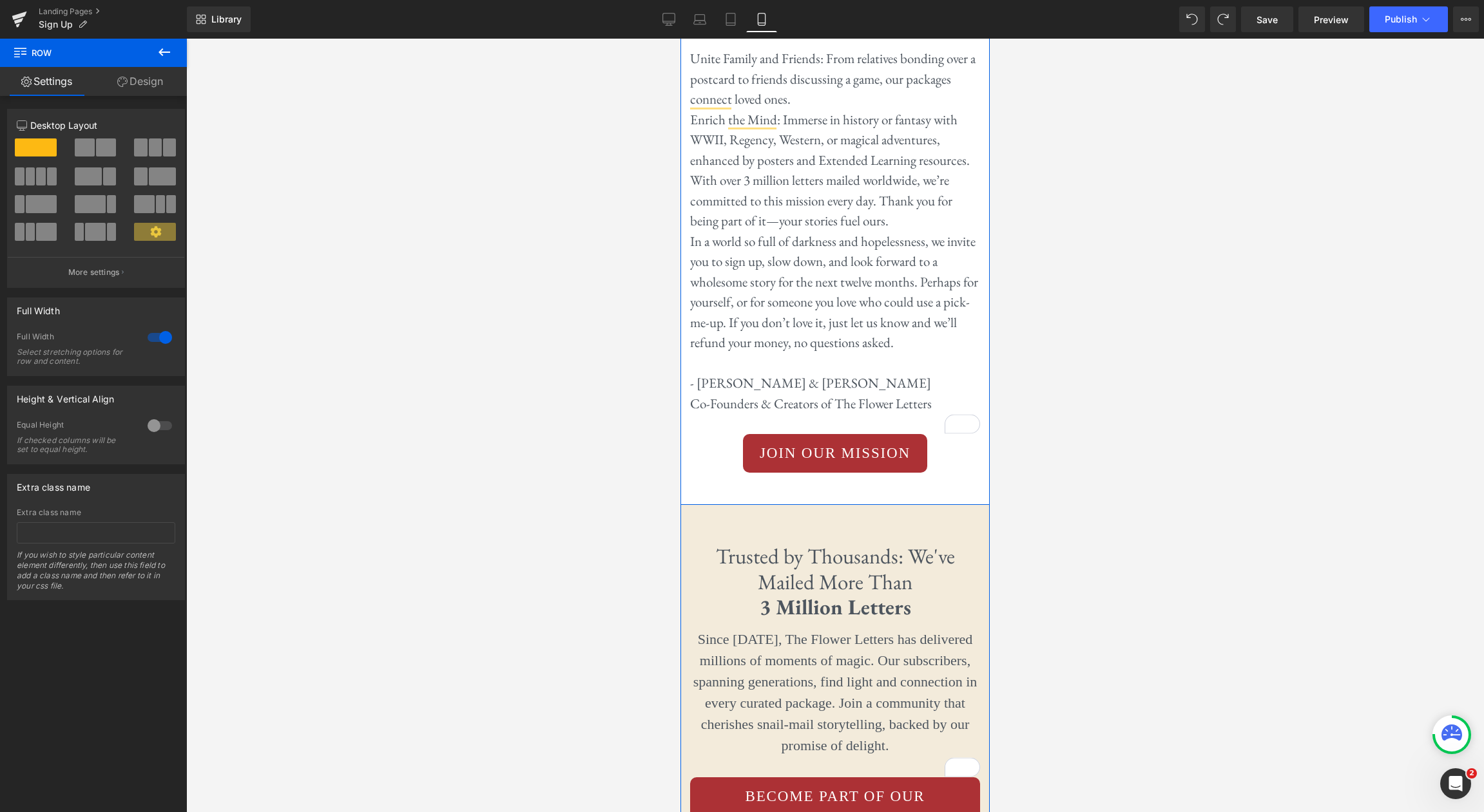
scroll to position [6713, 0]
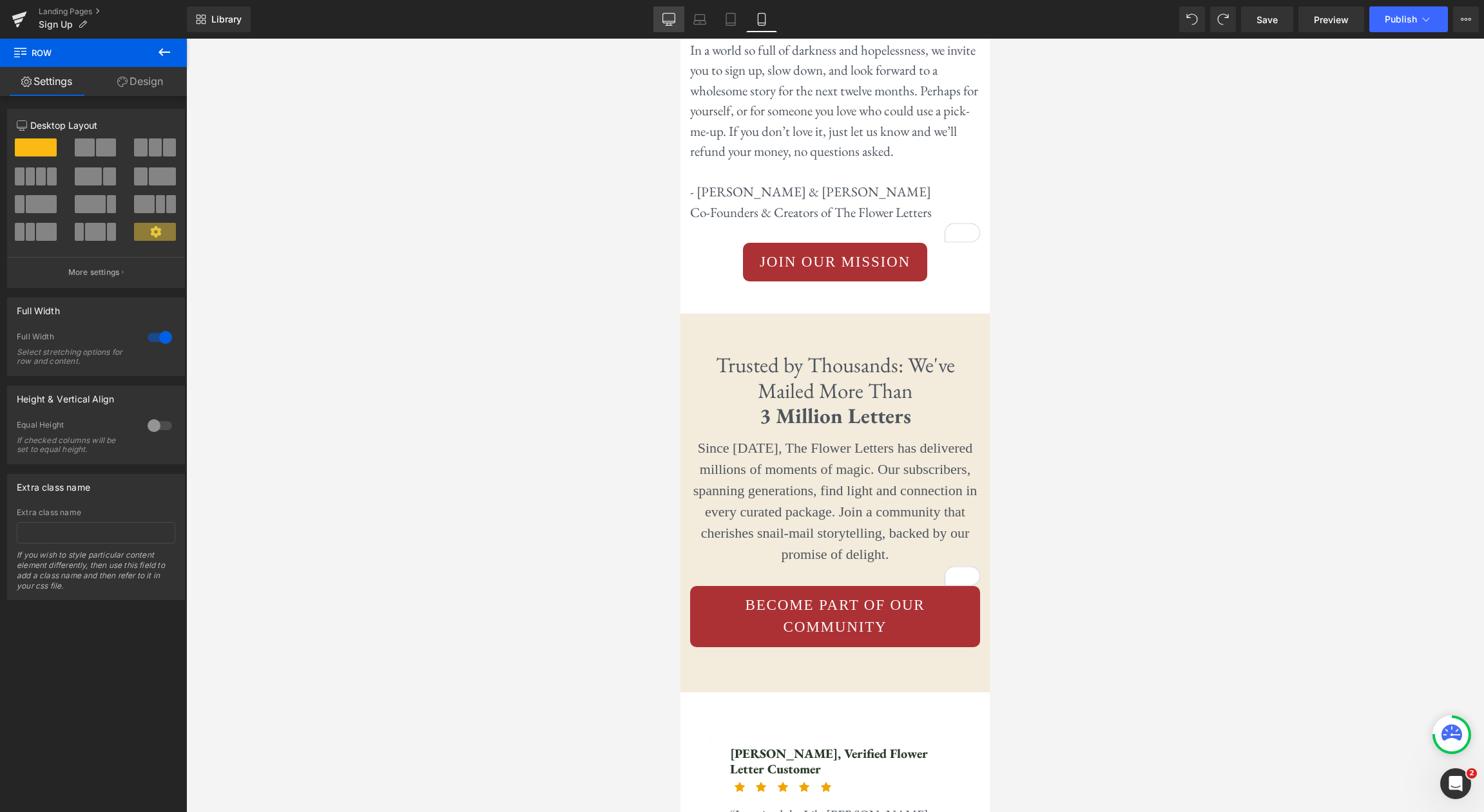
click at [669, 23] on icon at bounding box center [668, 19] width 12 height 10
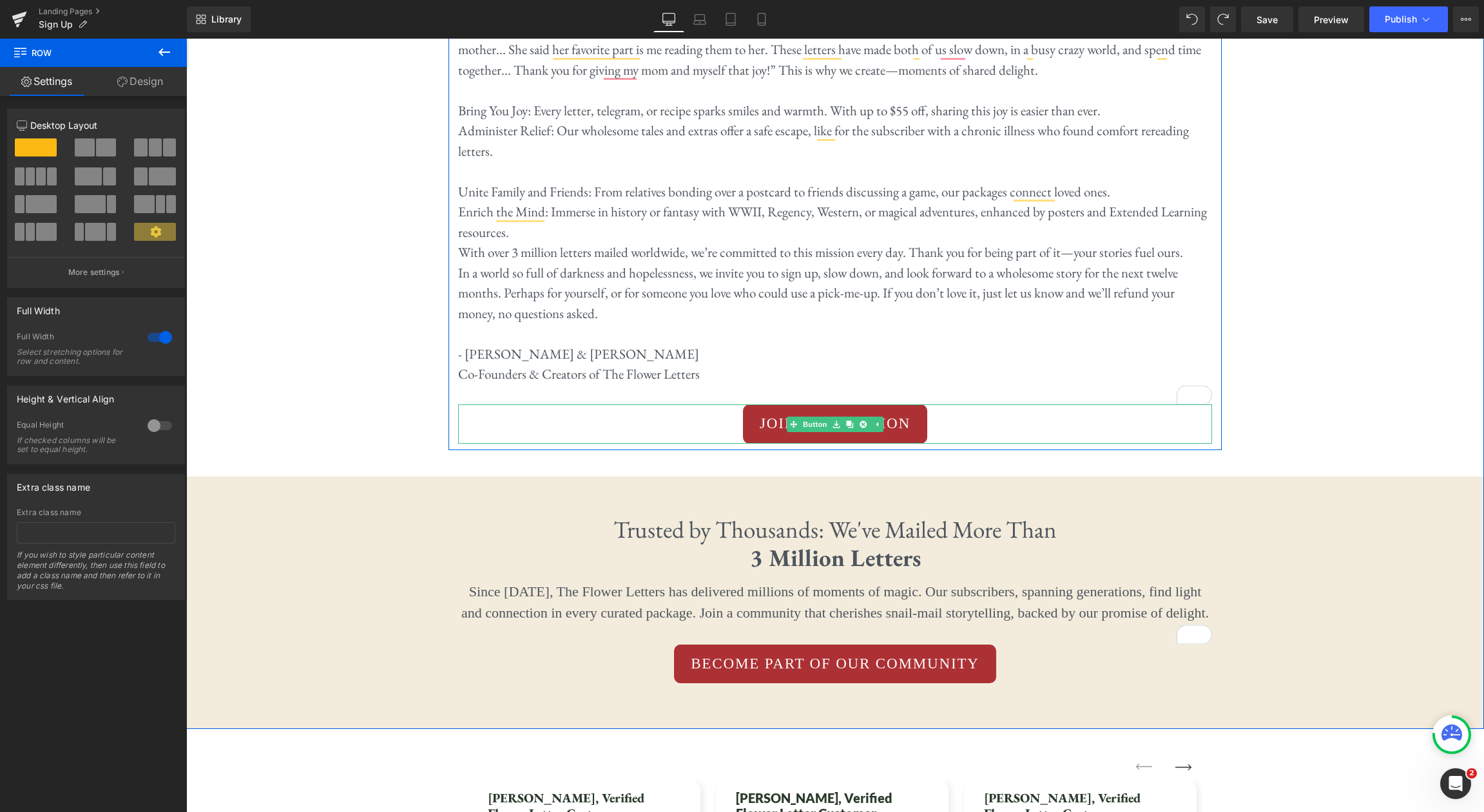
scroll to position [3271, 0]
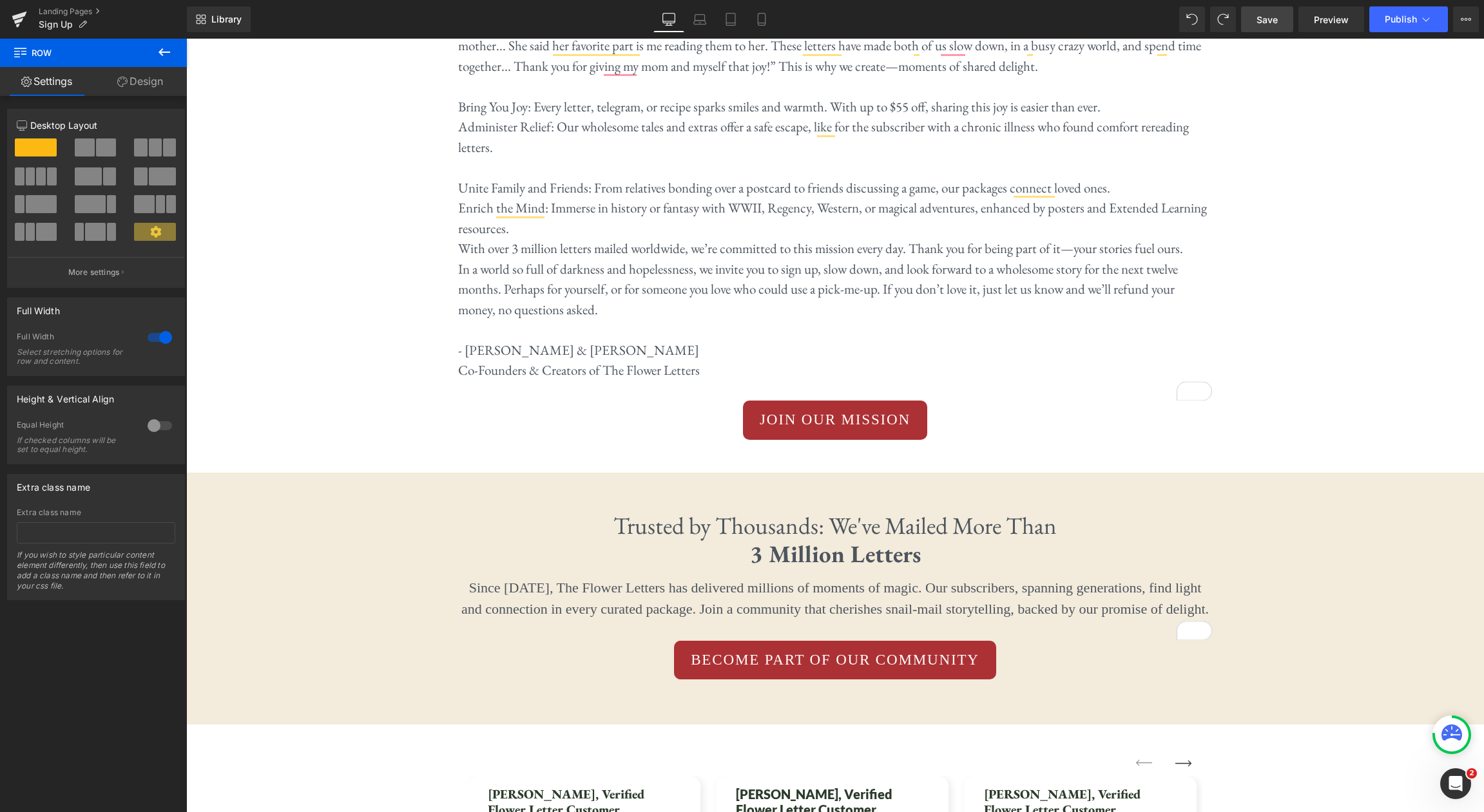
click at [1269, 31] on link "Save" at bounding box center [1267, 19] width 52 height 26
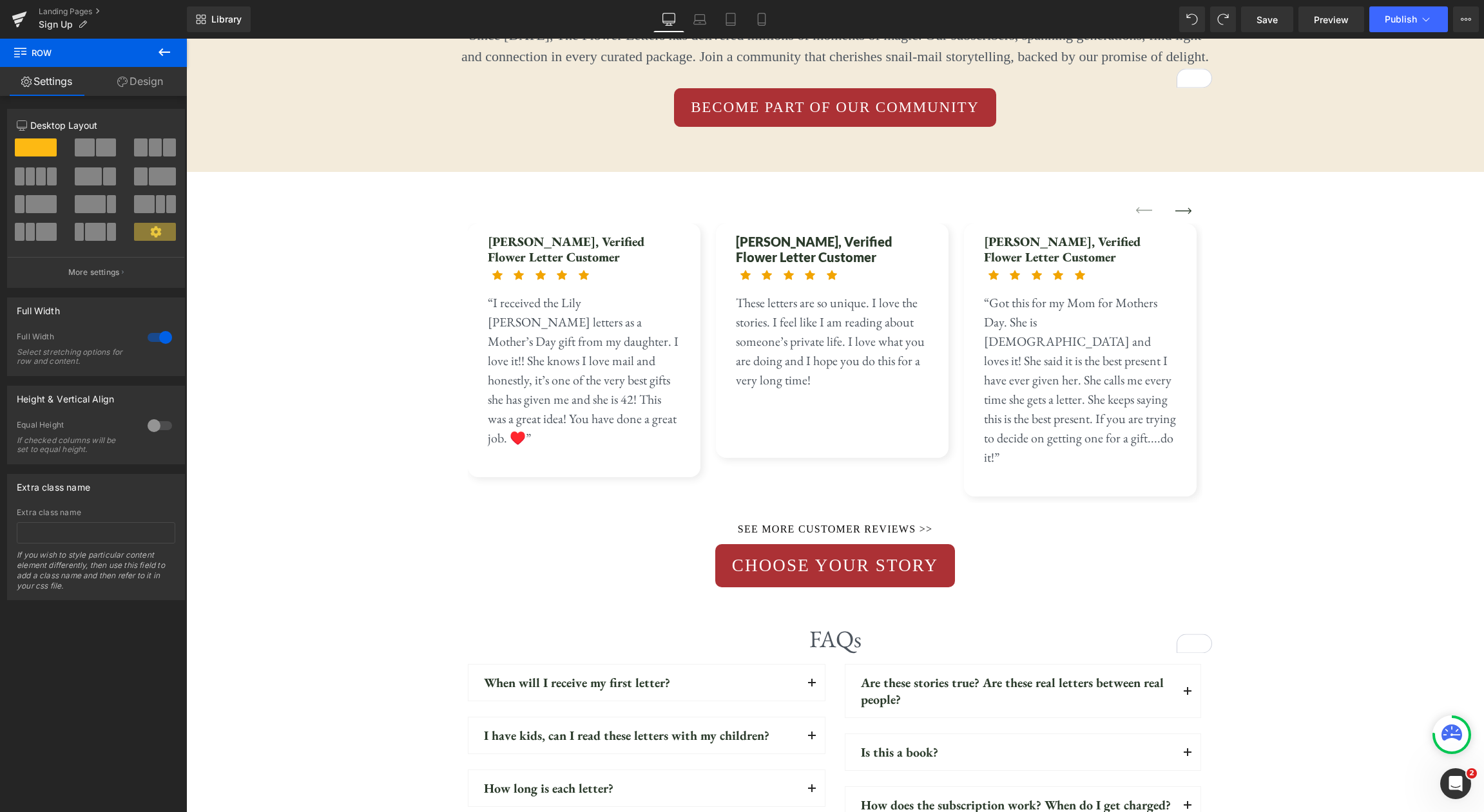
scroll to position [3825, 0]
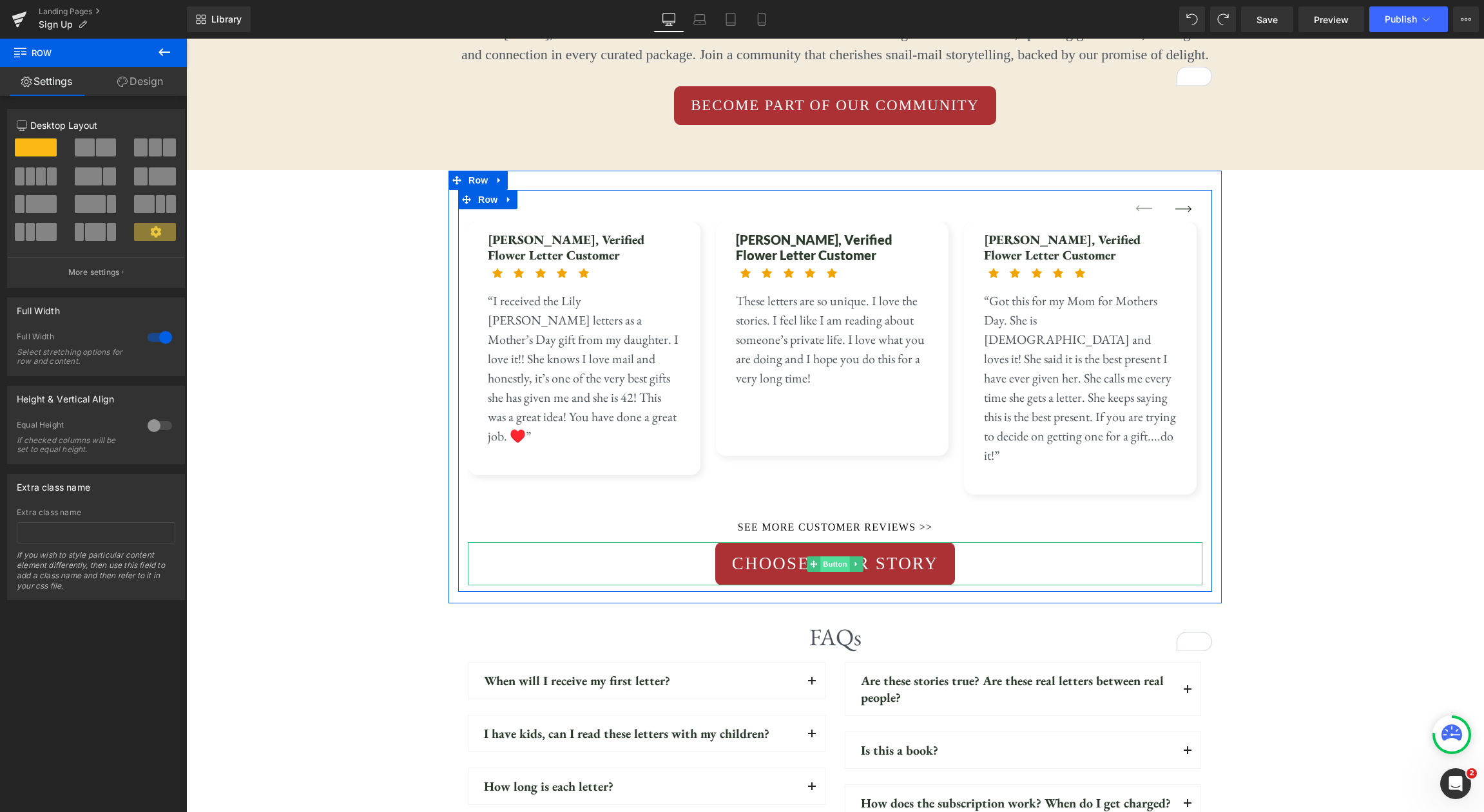
click at [828, 556] on span "Button" at bounding box center [835, 563] width 30 height 15
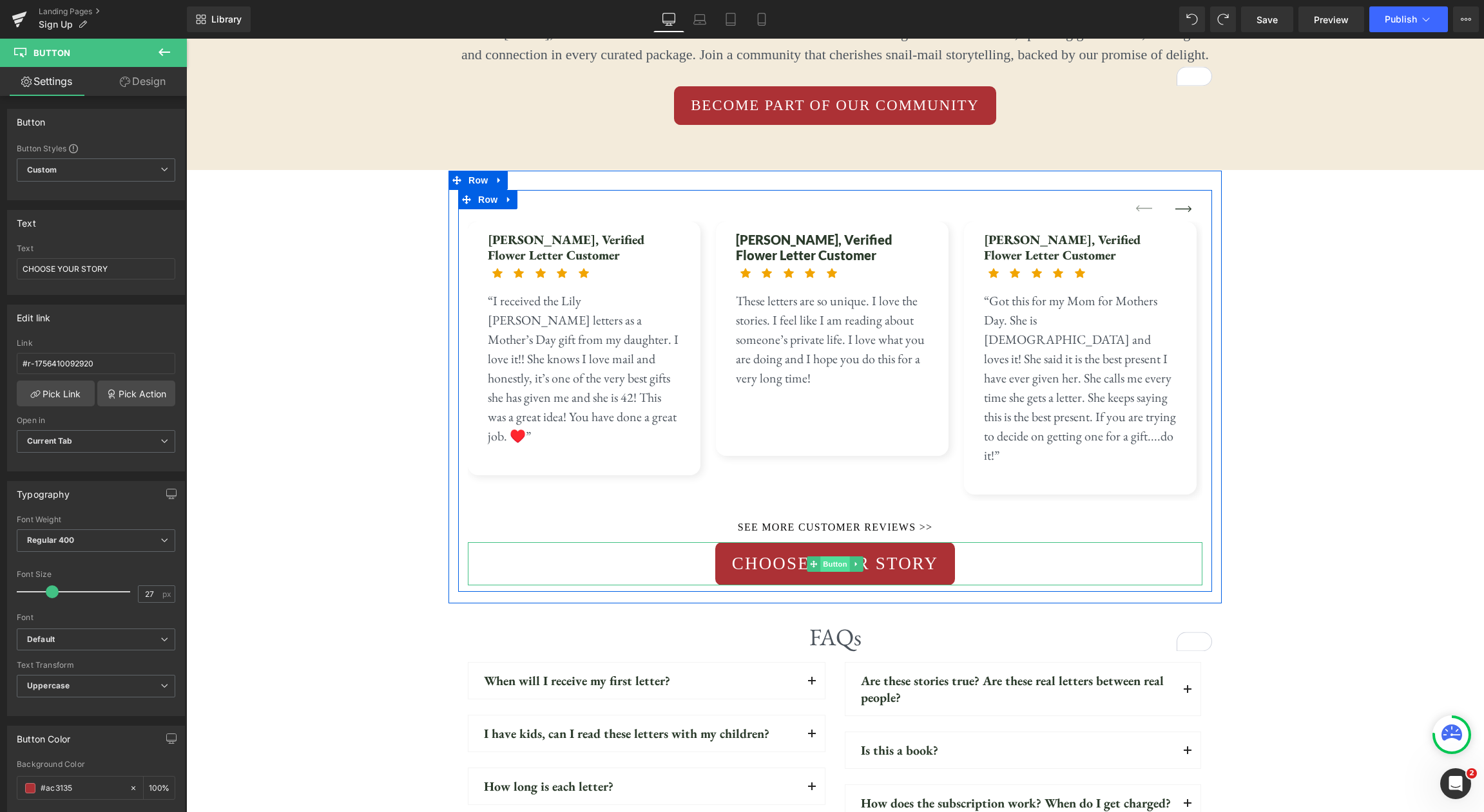
click at [843, 556] on span "Button" at bounding box center [835, 563] width 30 height 15
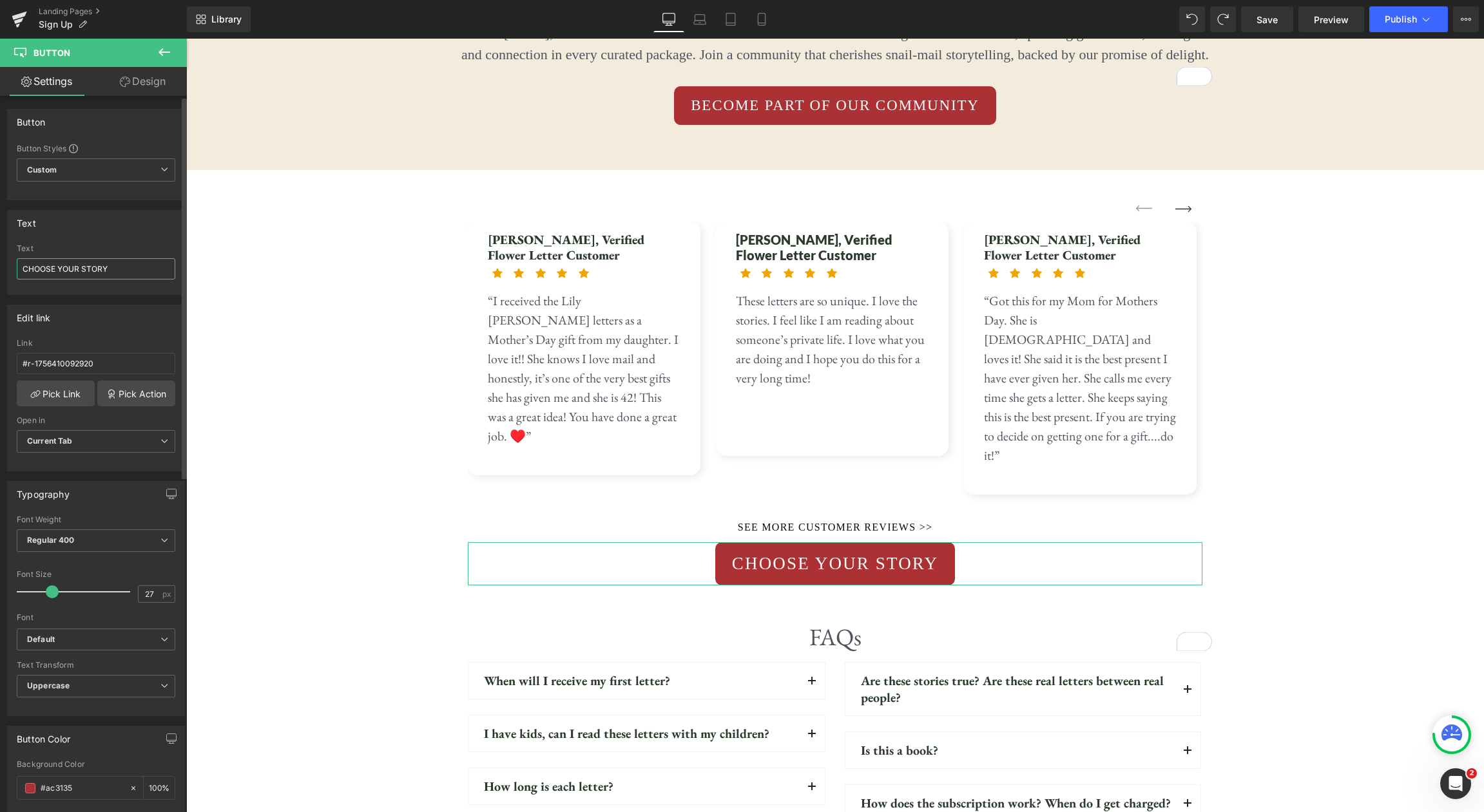
drag, startPoint x: 122, startPoint y: 272, endPoint x: 14, endPoint y: 262, distance: 108.5
click at [14, 262] on div "CHOOSE YOUR STORY Text CHOOSE YOUR STORY" at bounding box center [96, 269] width 176 height 50
type input "G"
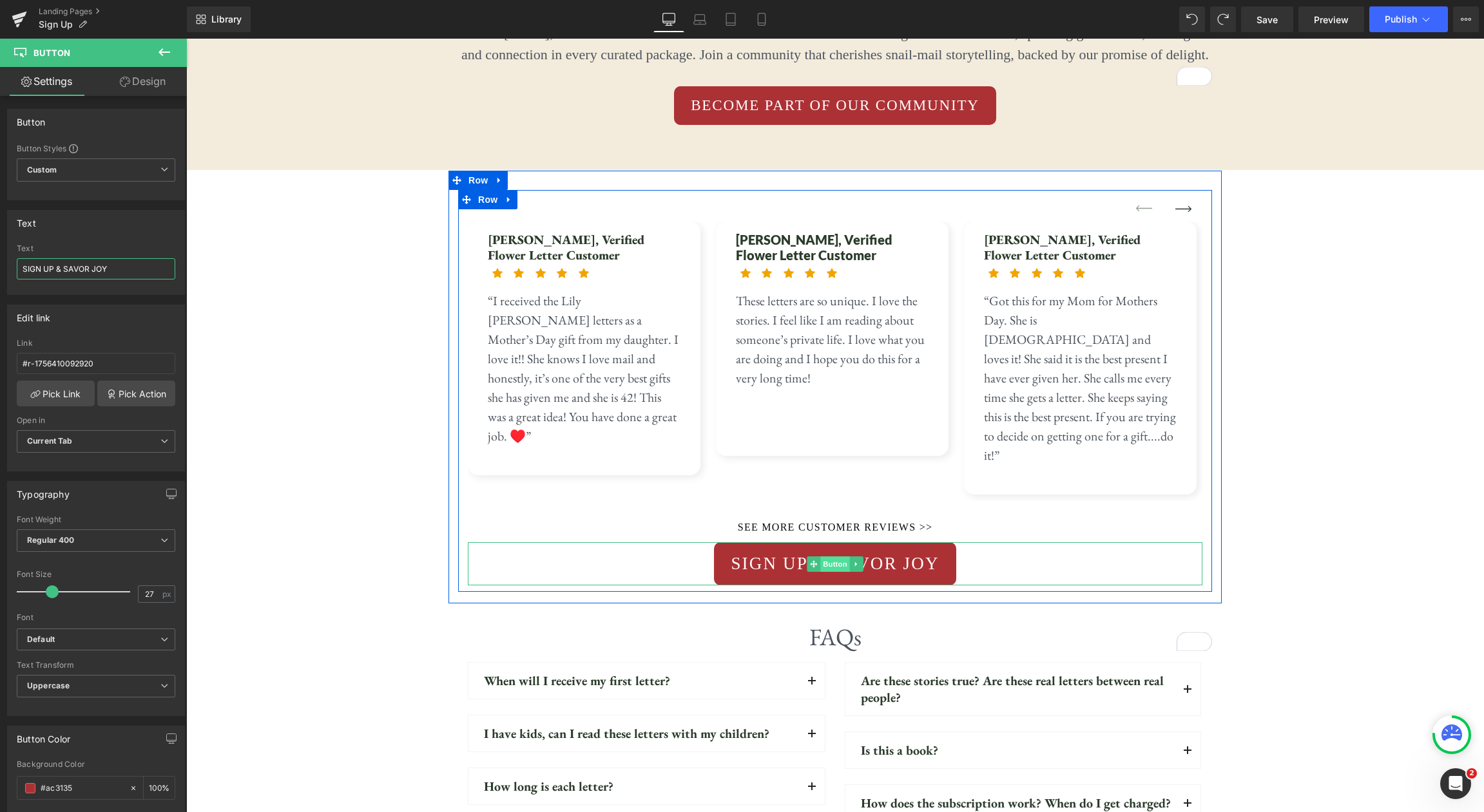
click at [835, 556] on span "Button" at bounding box center [835, 563] width 30 height 15
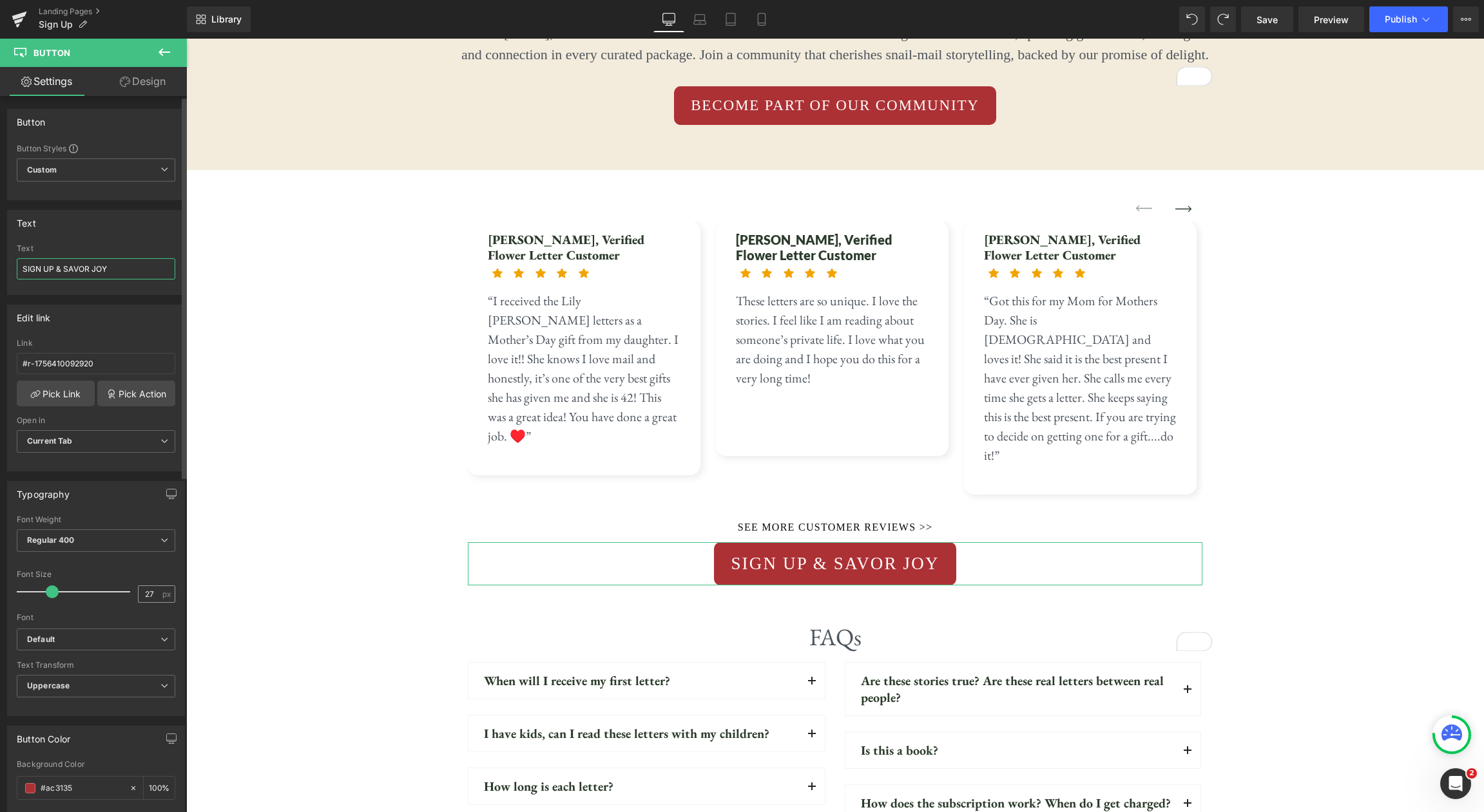
type input "SIGN UP & SAVOR JOY"
click at [148, 591] on input "27" at bounding box center [150, 594] width 23 height 16
type input "22"
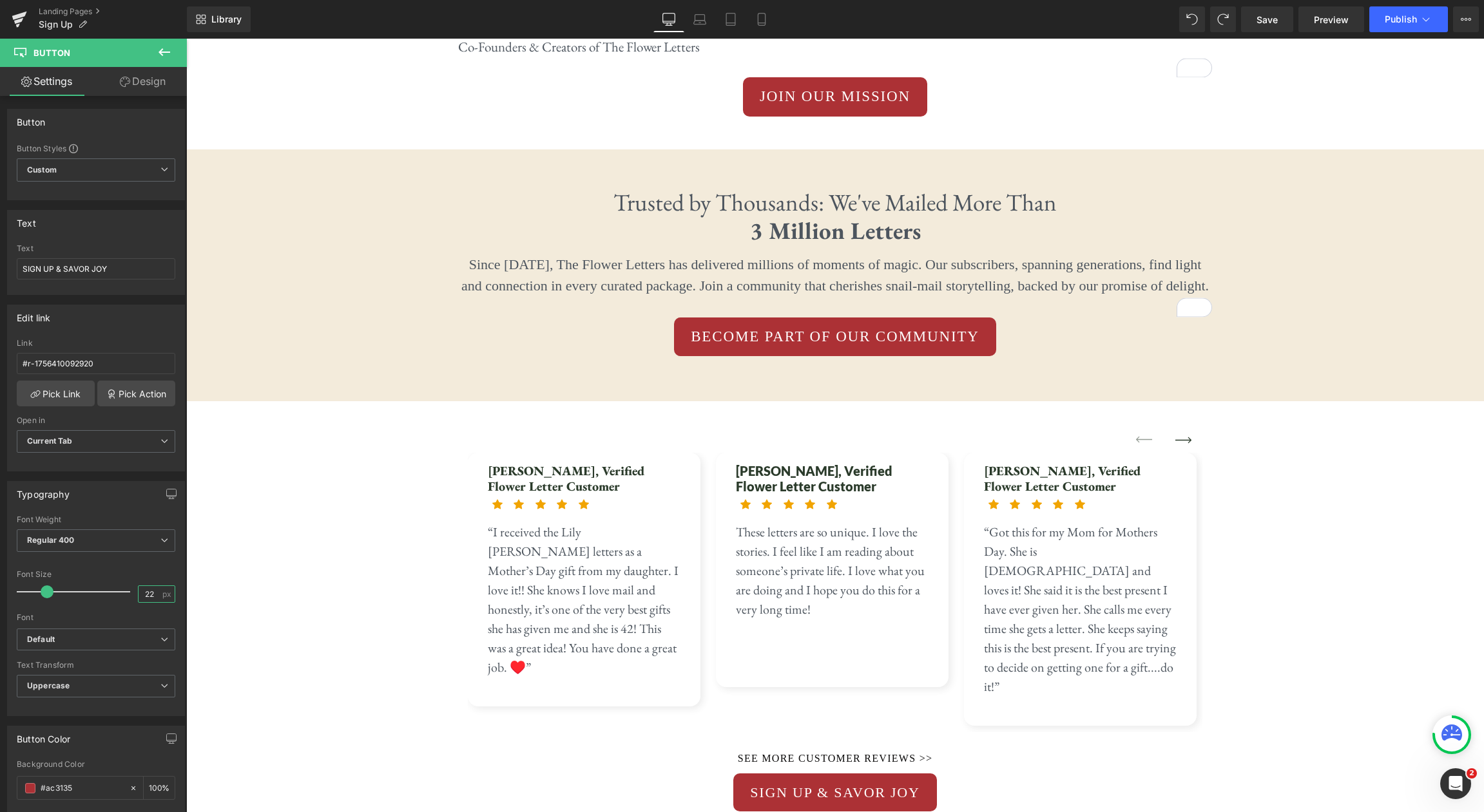
scroll to position [3551, 0]
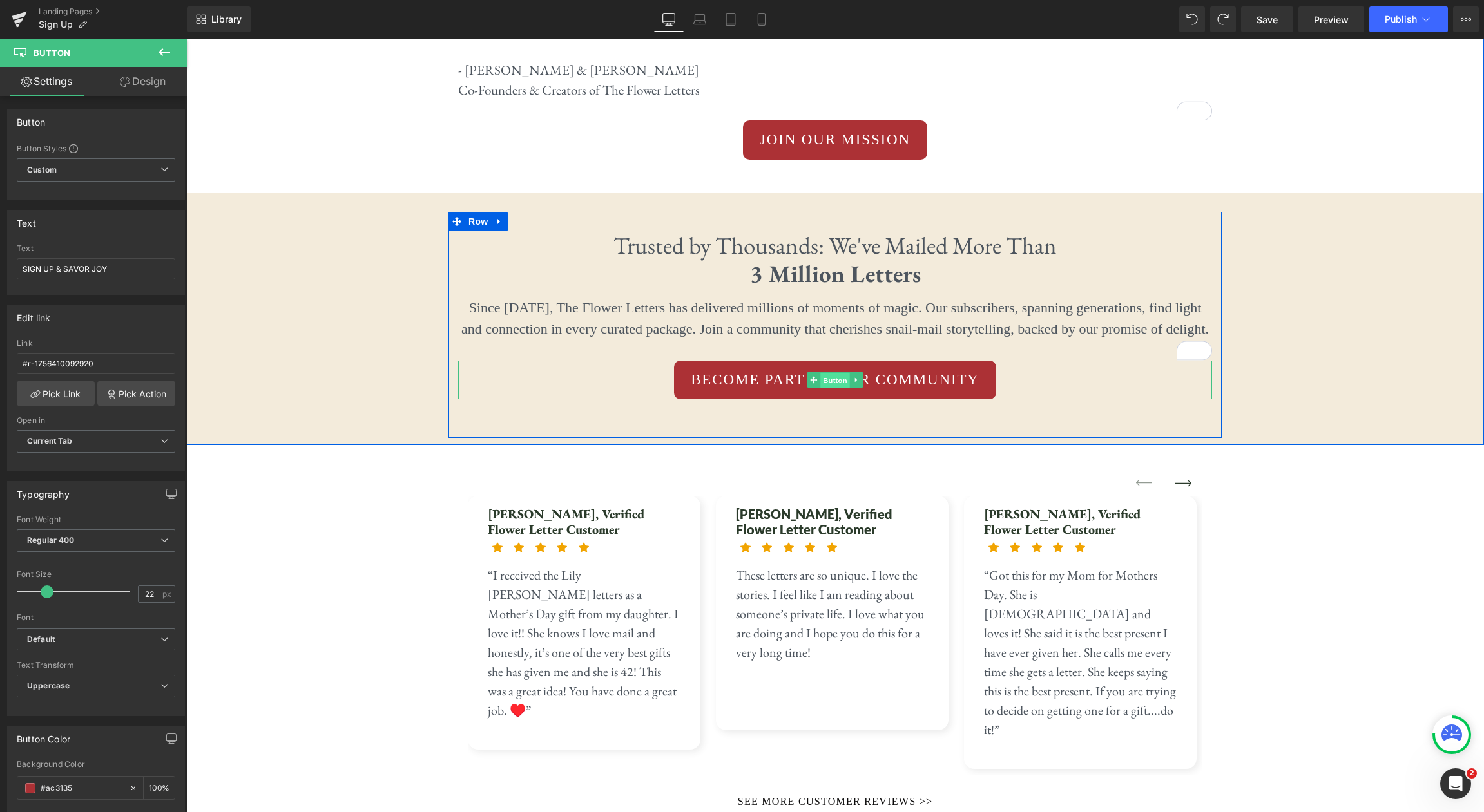
click at [831, 373] on span "Button" at bounding box center [835, 380] width 30 height 15
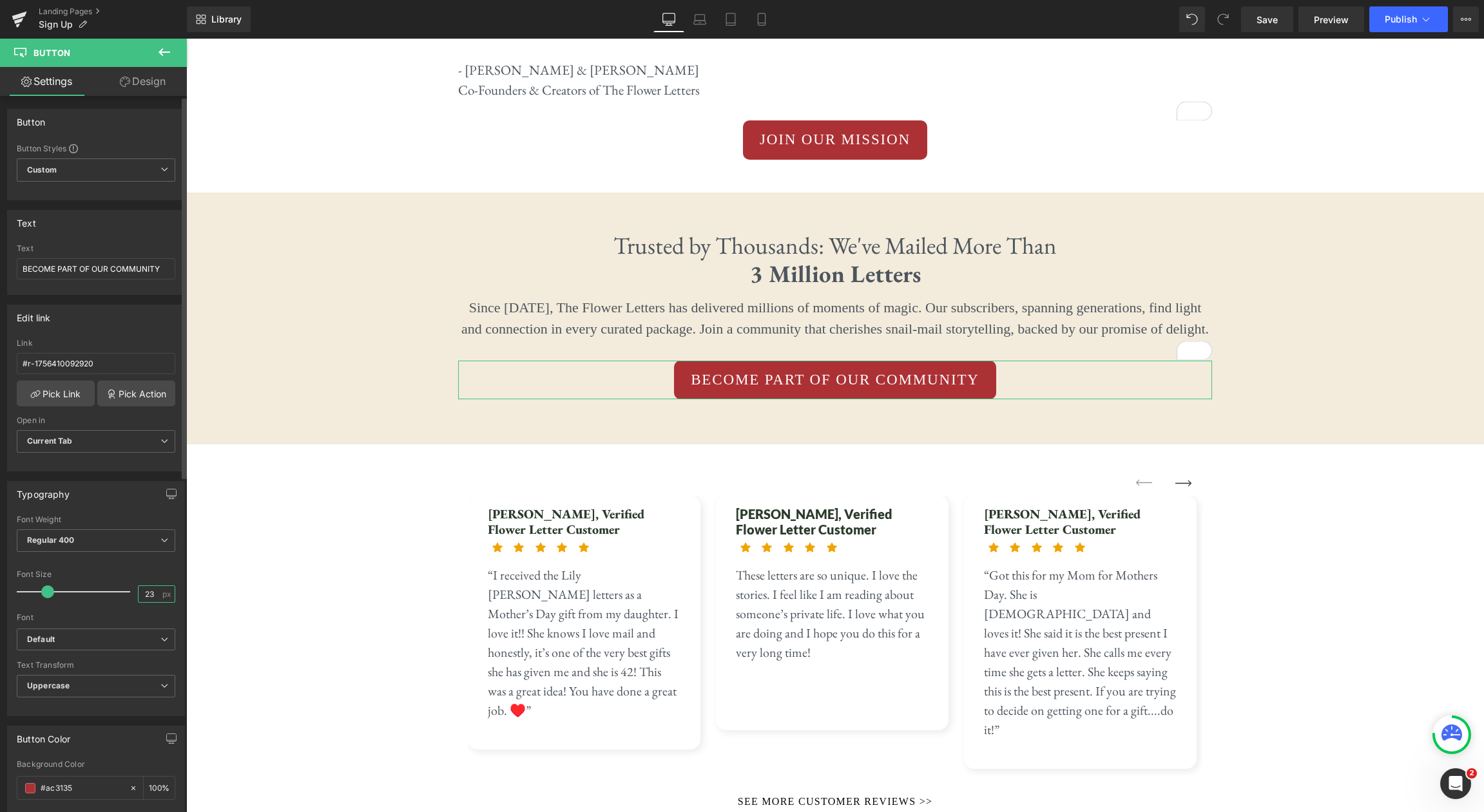
click at [148, 591] on input "23" at bounding box center [150, 594] width 23 height 16
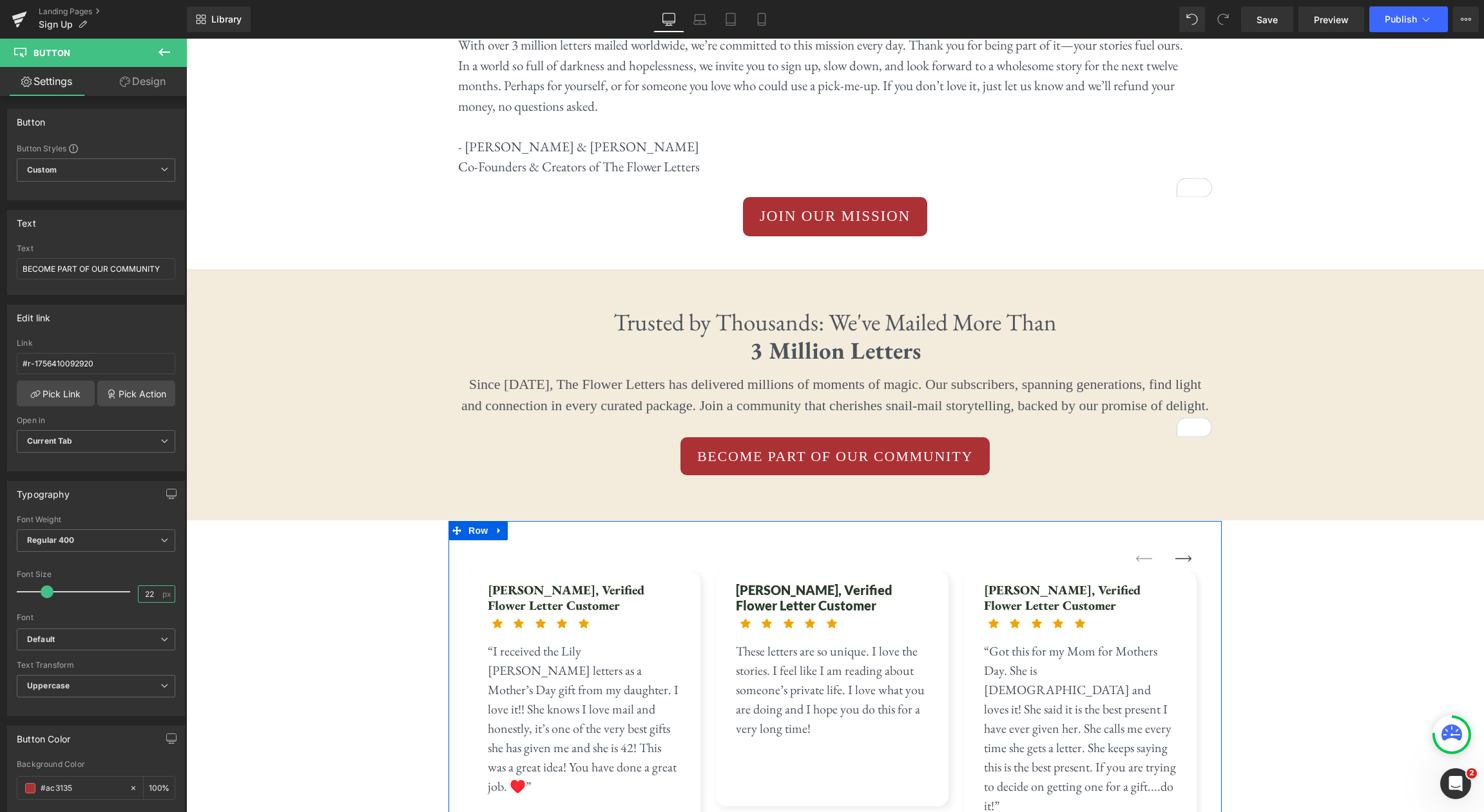
scroll to position [3382, 0]
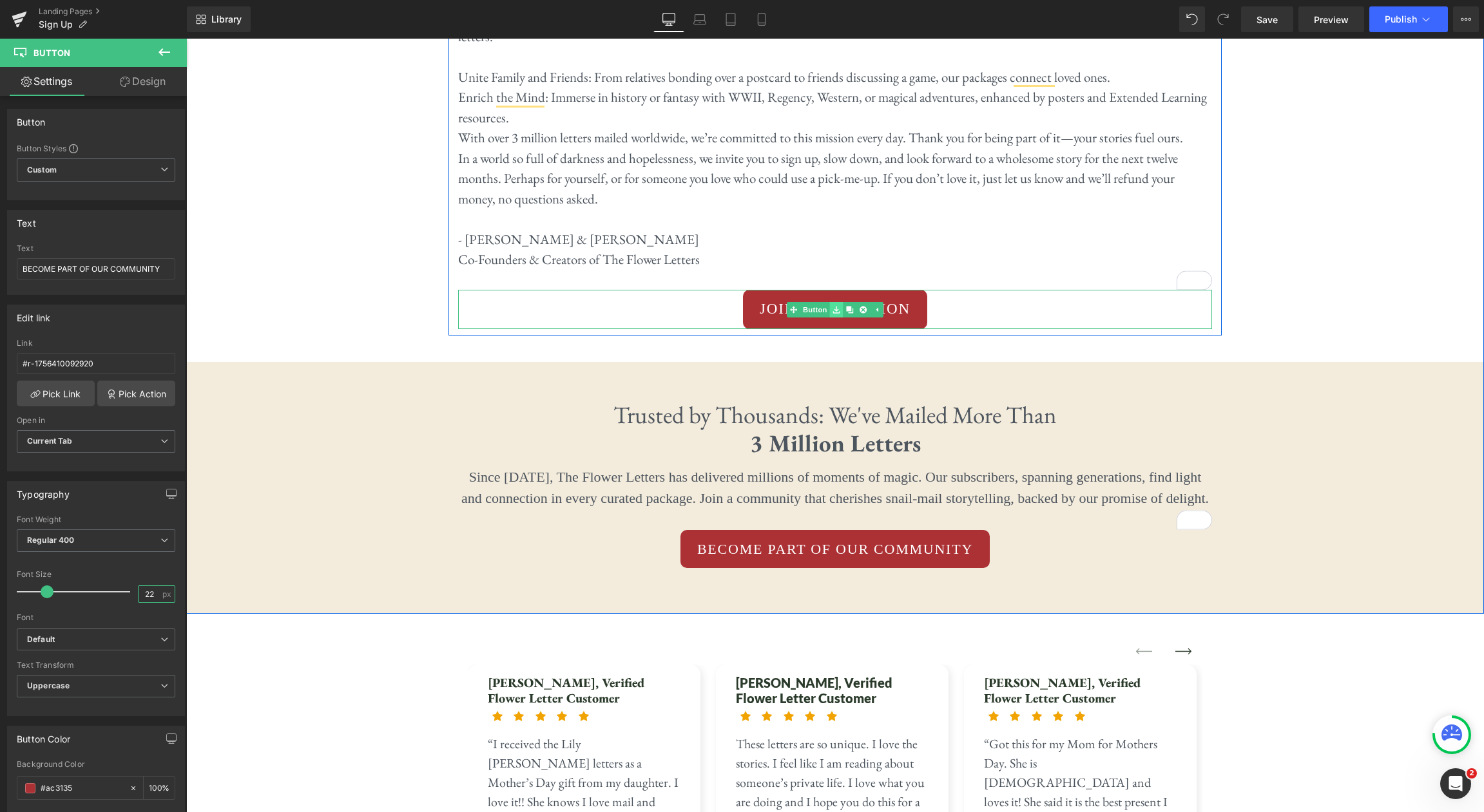
type input "22"
click at [832, 302] on link at bounding box center [837, 309] width 14 height 15
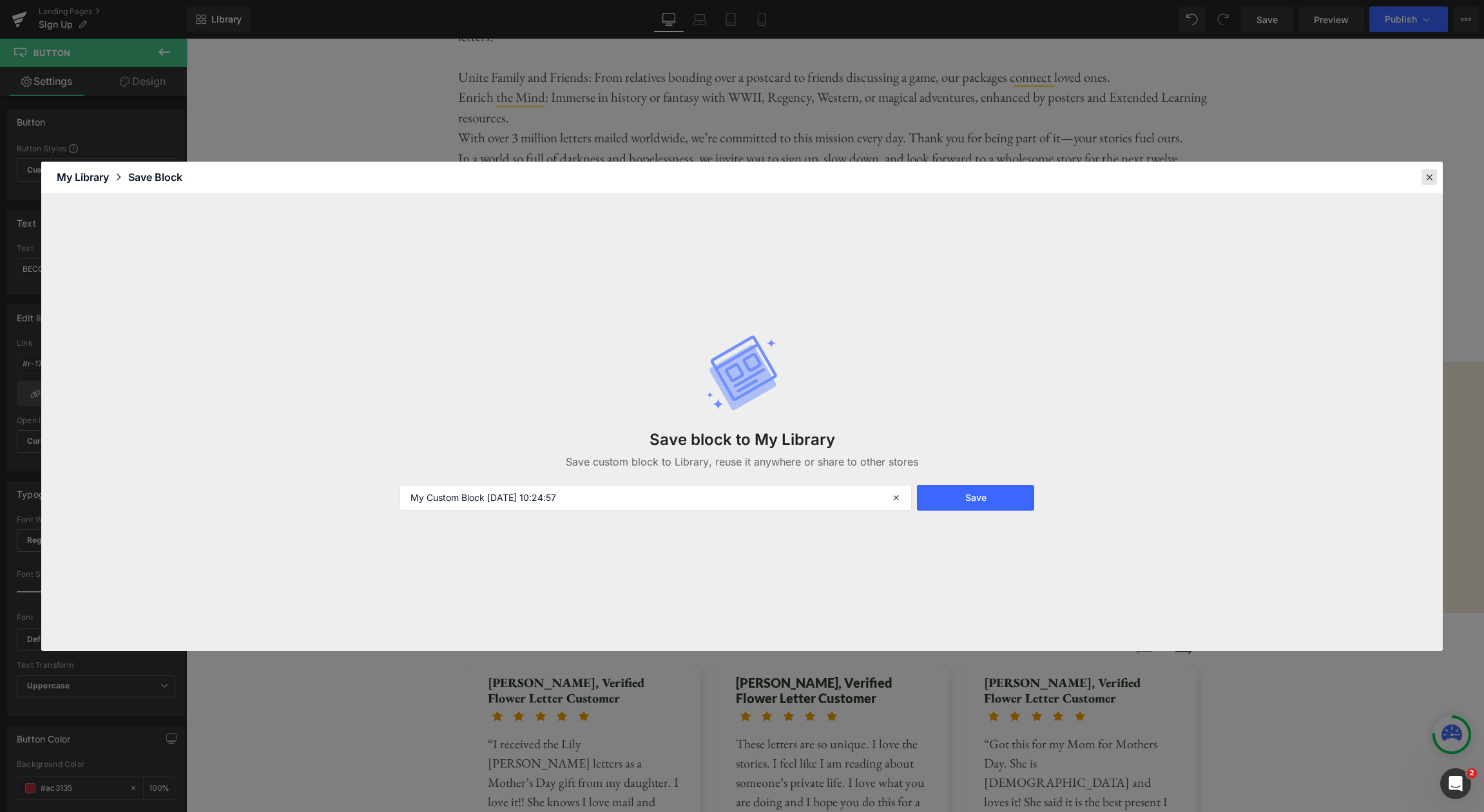
click at [1433, 177] on icon at bounding box center [1429, 177] width 11 height 11
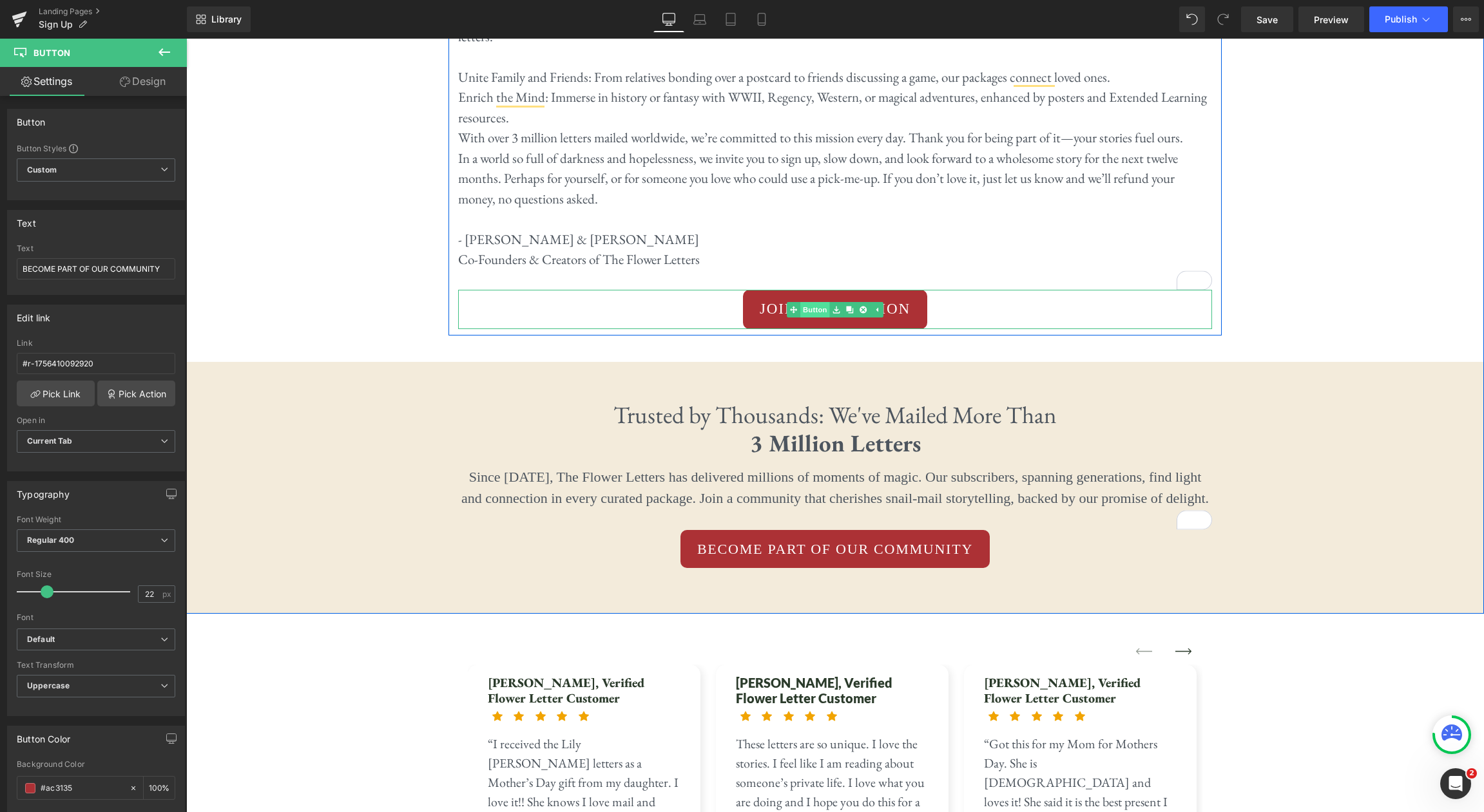
click at [813, 302] on link "Button" at bounding box center [808, 309] width 43 height 15
click at [833, 302] on span "Button" at bounding box center [835, 309] width 30 height 15
click at [152, 595] on input "23" at bounding box center [150, 594] width 23 height 16
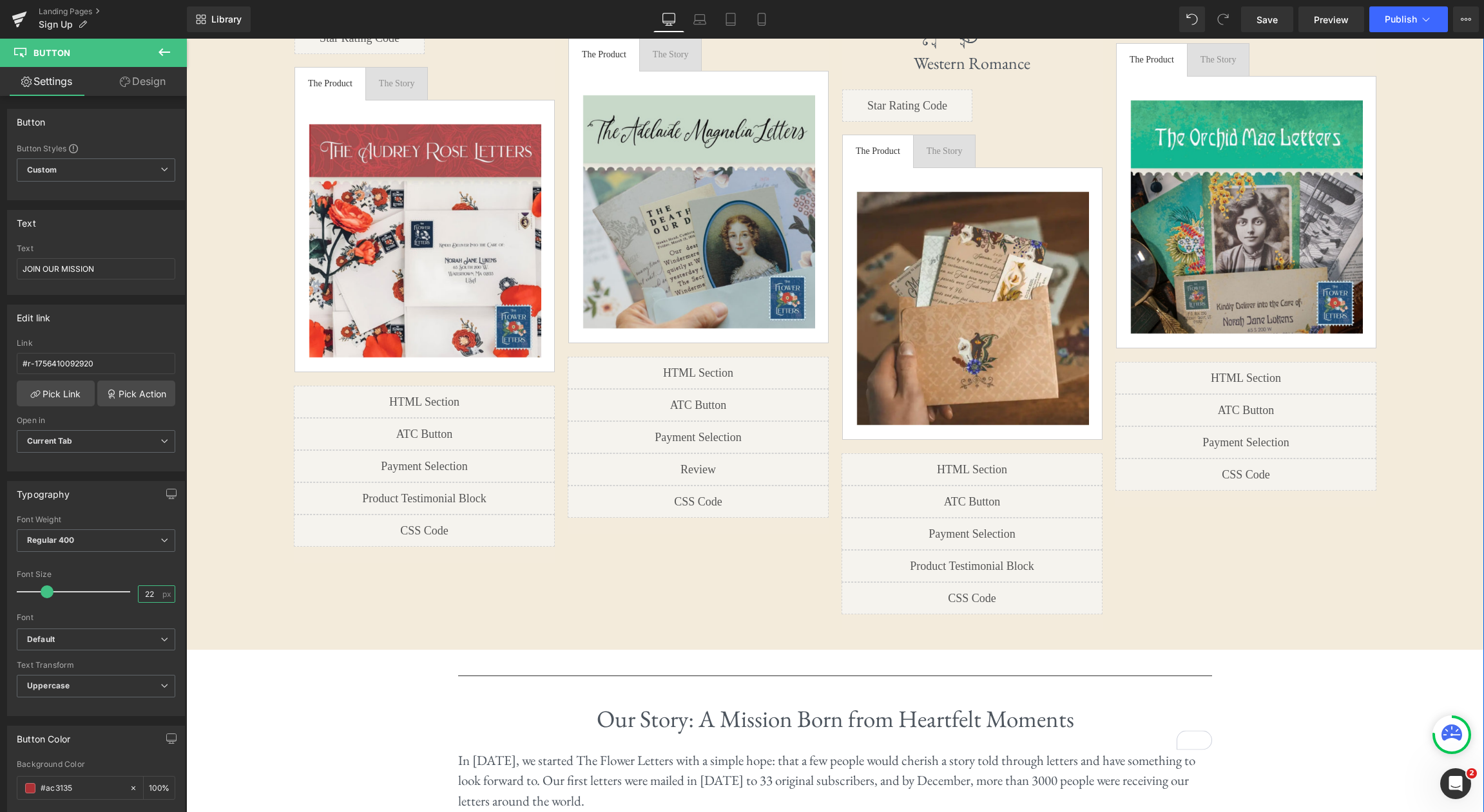
scroll to position [2294, 0]
type input "22"
click at [857, 678] on link at bounding box center [862, 686] width 14 height 15
click at [866, 682] on icon at bounding box center [868, 685] width 7 height 7
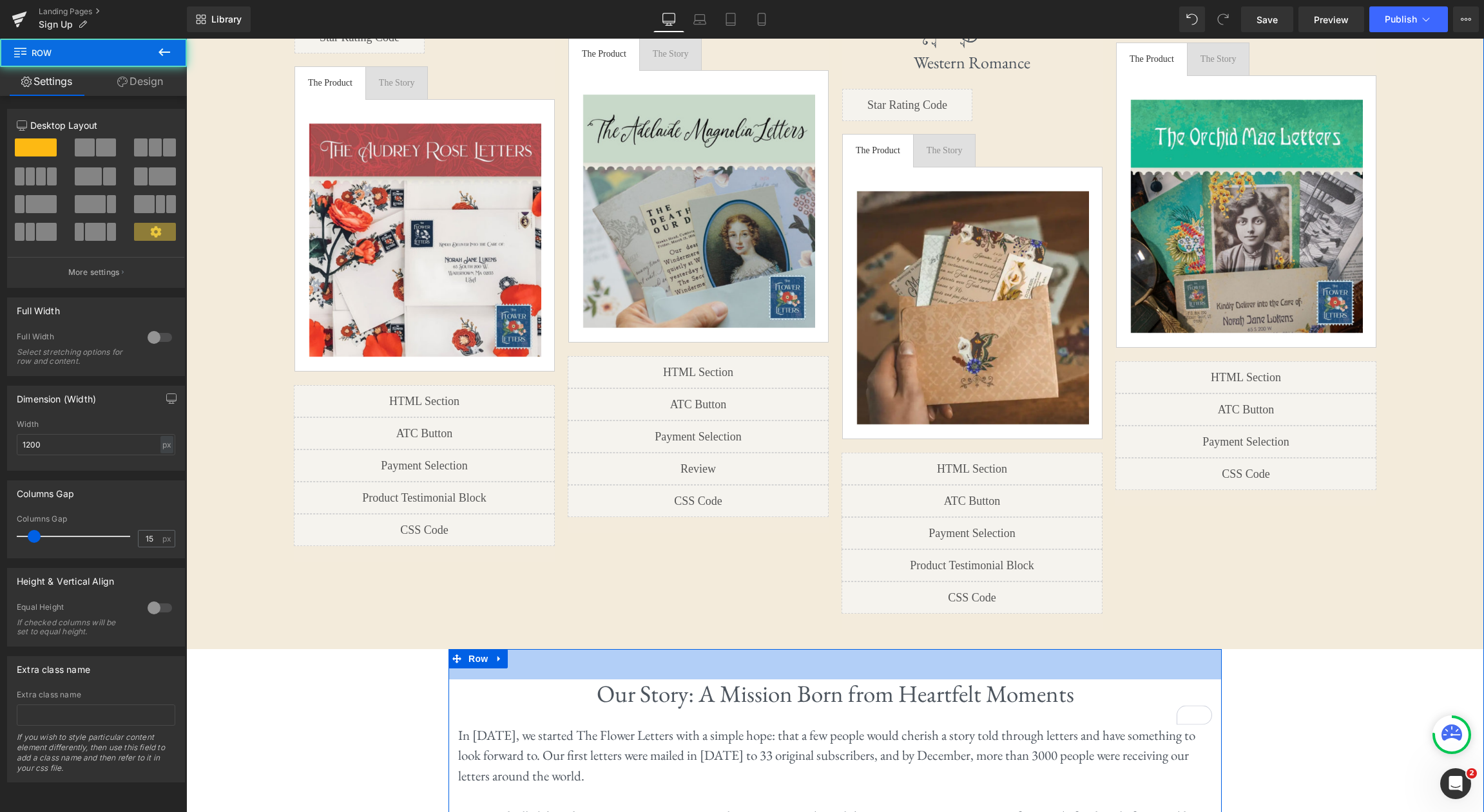
drag, startPoint x: 889, startPoint y: 569, endPoint x: 1195, endPoint y: 532, distance: 308.2
click at [889, 649] on div "47px" at bounding box center [835, 665] width 773 height 31
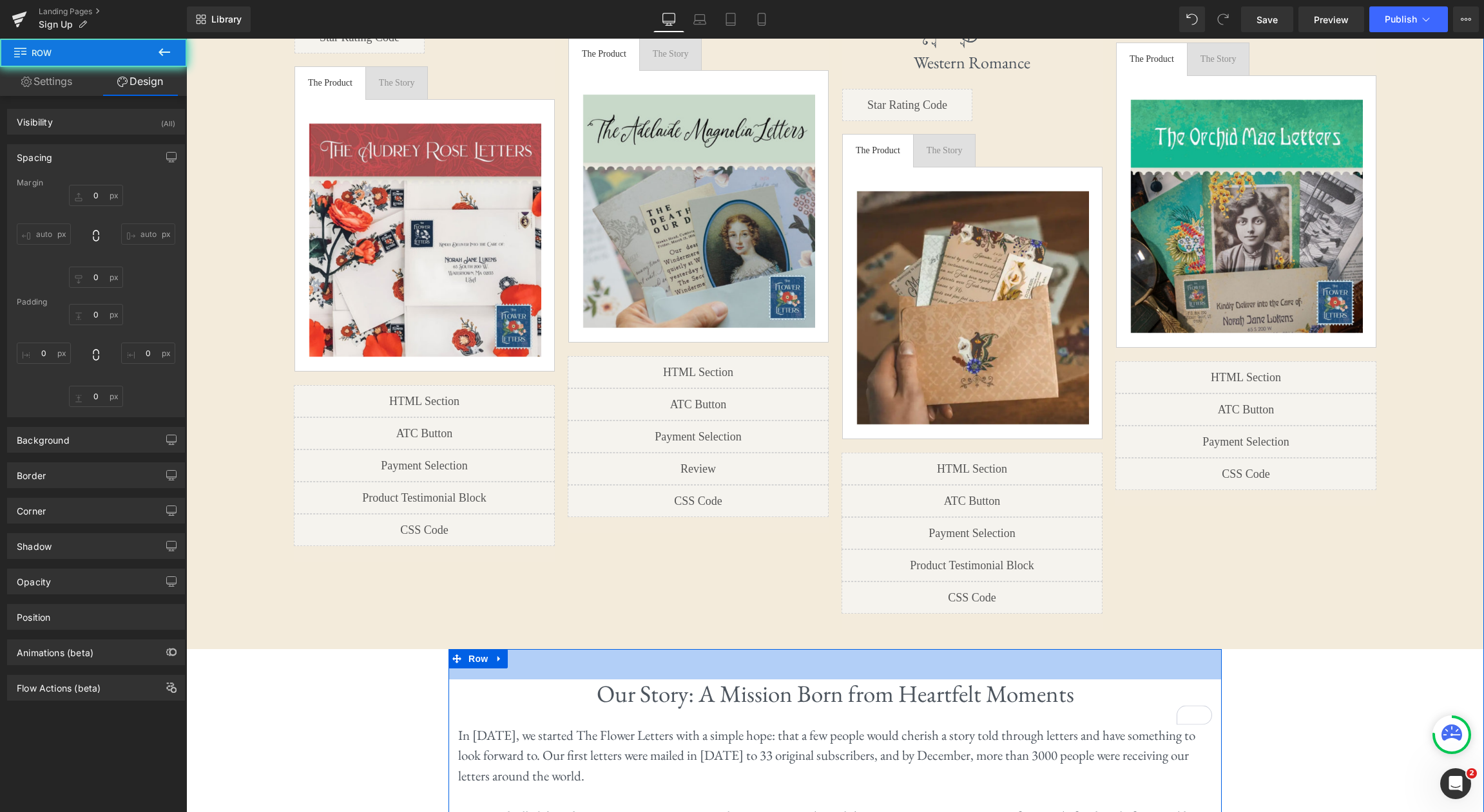
type input "0"
type input "47"
type input "0"
type input "10"
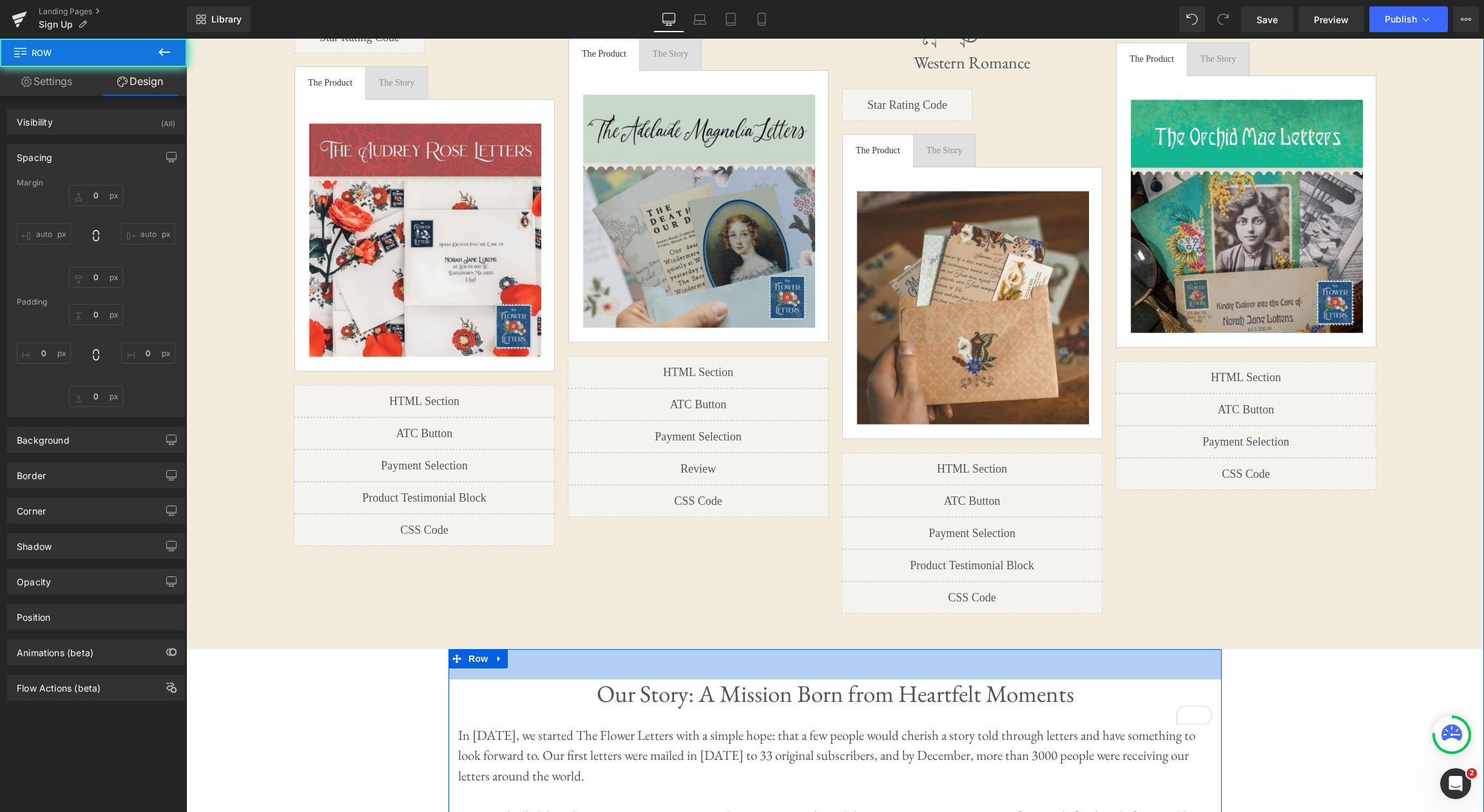
type input "0"
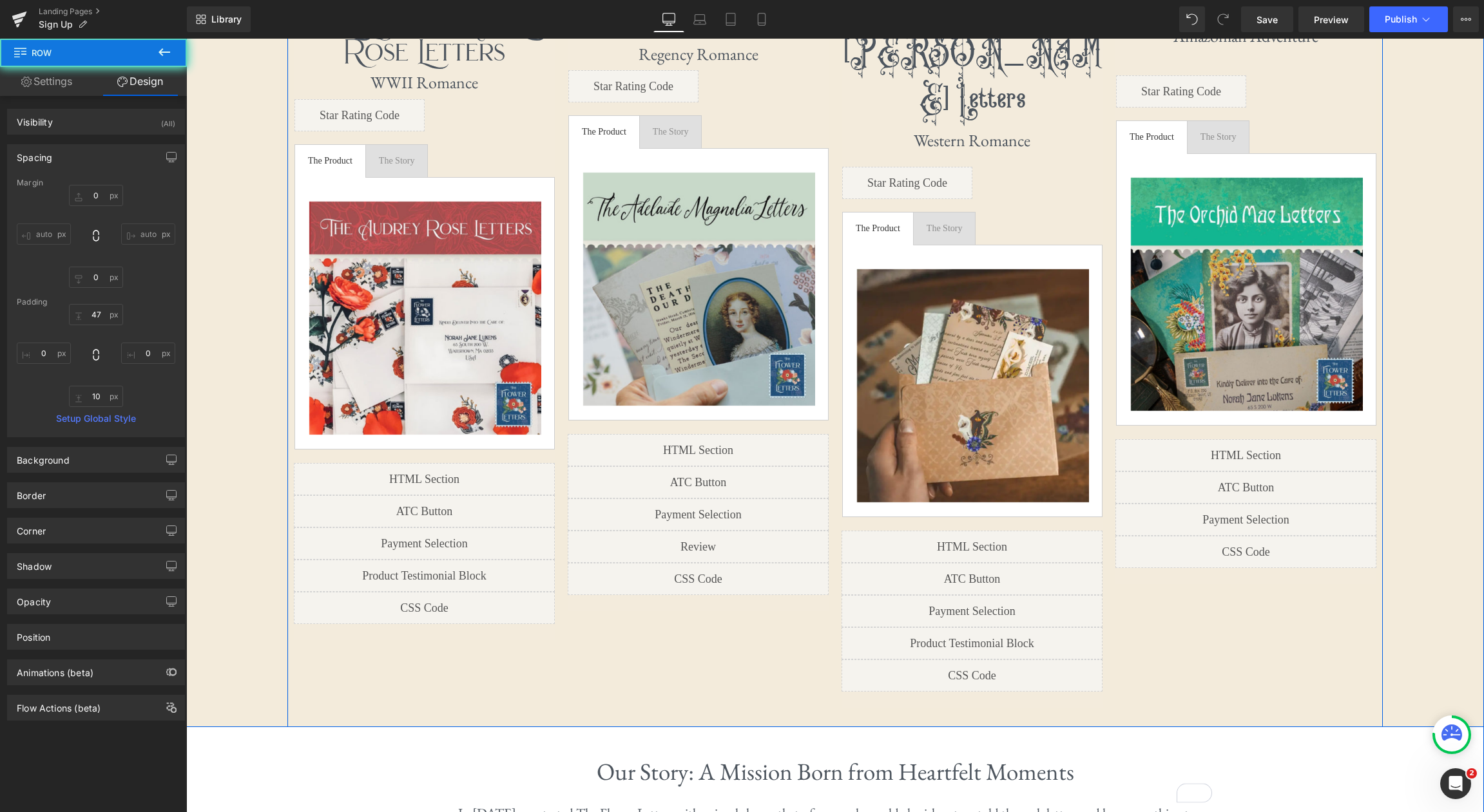
scroll to position [2167, 0]
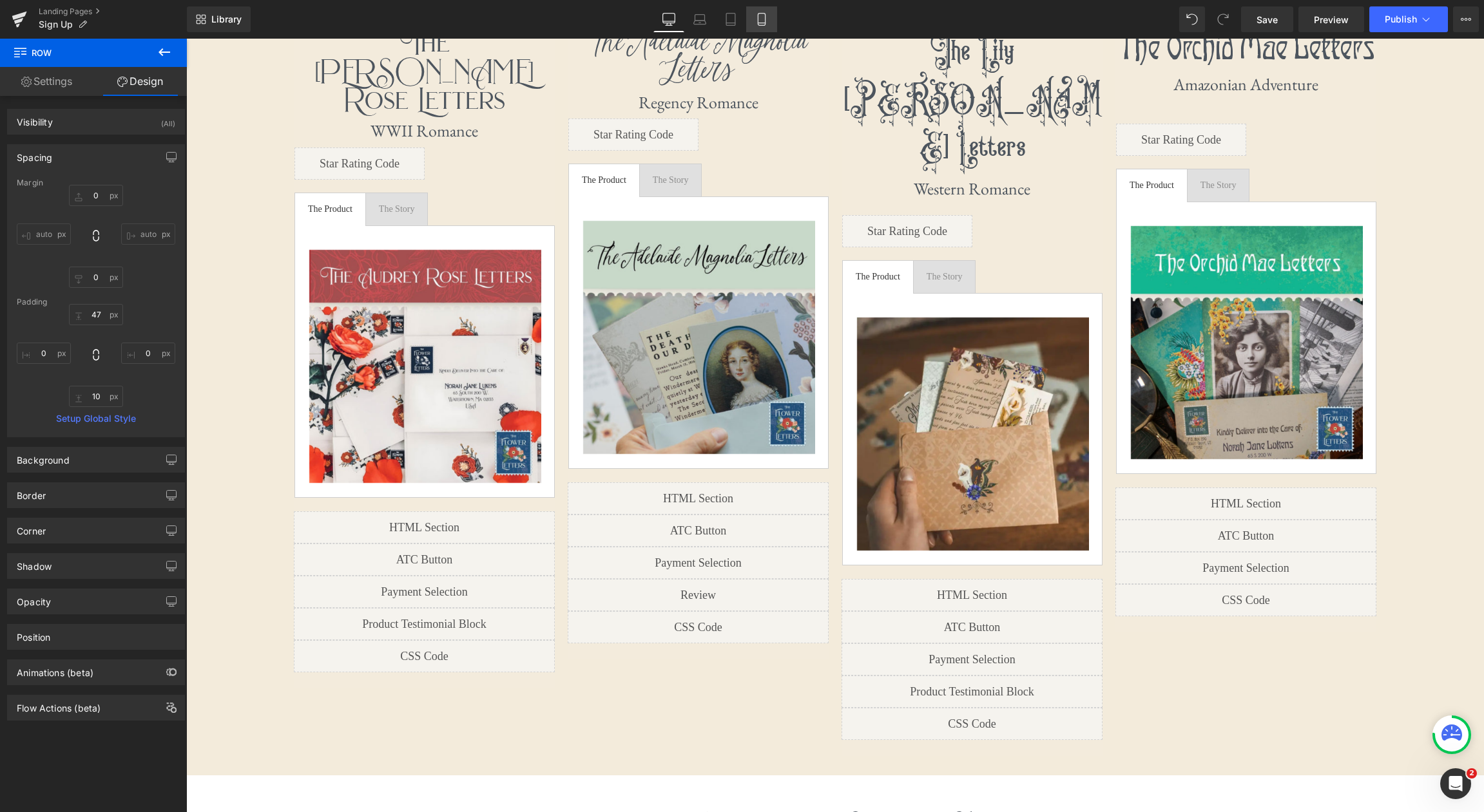
click at [756, 14] on icon at bounding box center [762, 19] width 13 height 13
type input "0"
type input "17"
type input "0"
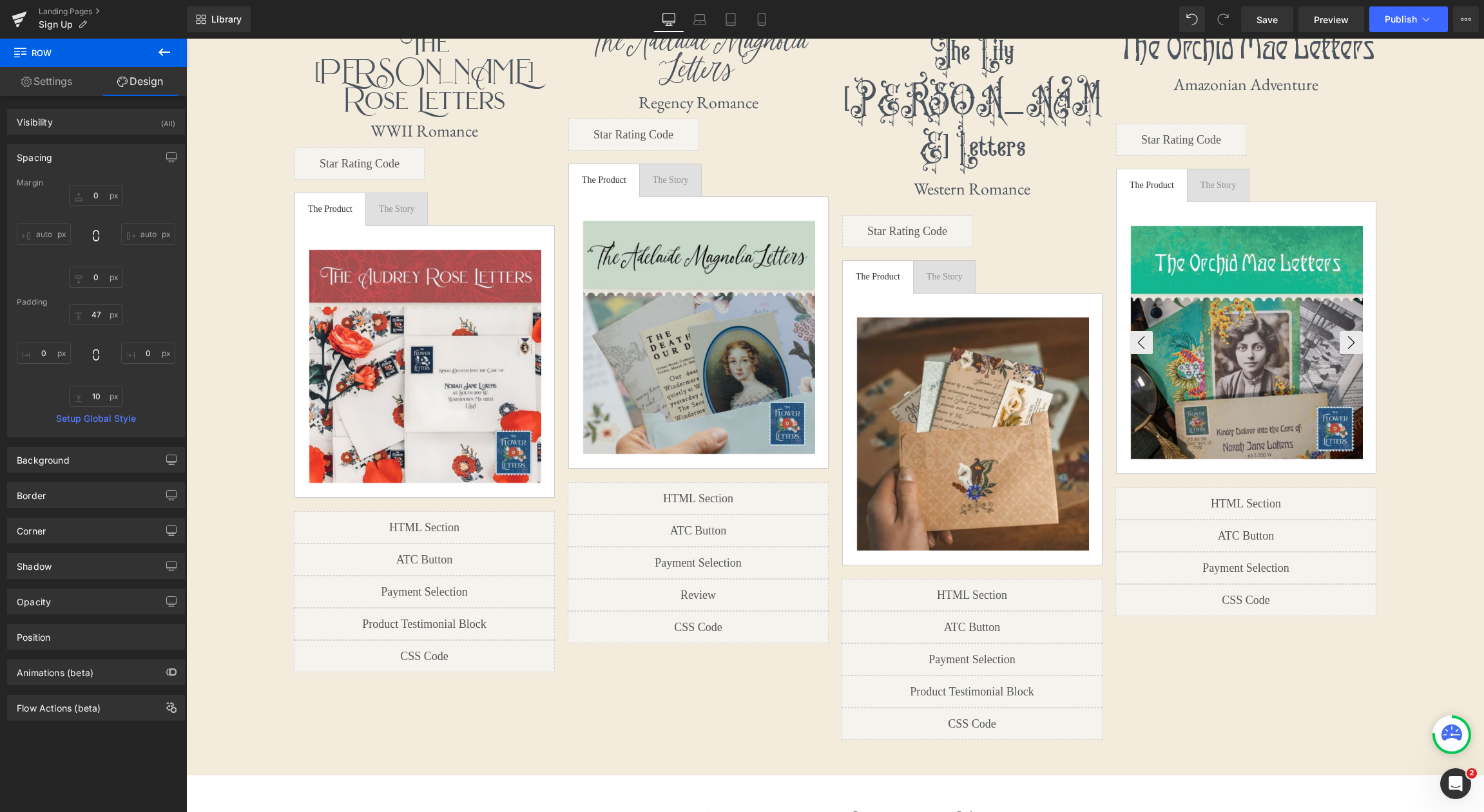
type input "50"
type input "0"
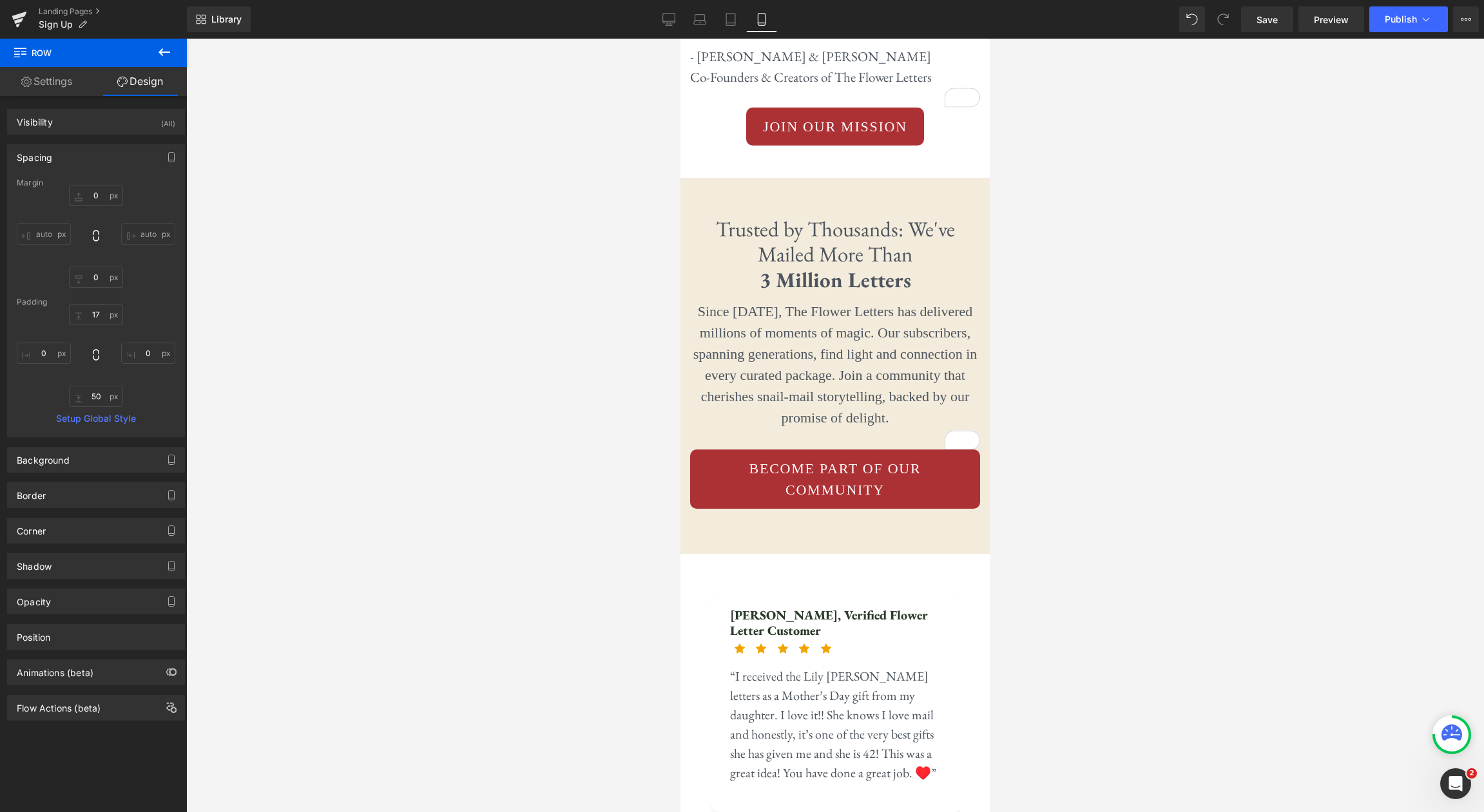
scroll to position [6814, 0]
click at [672, 18] on icon at bounding box center [669, 19] width 13 height 13
type input "0"
type input "47"
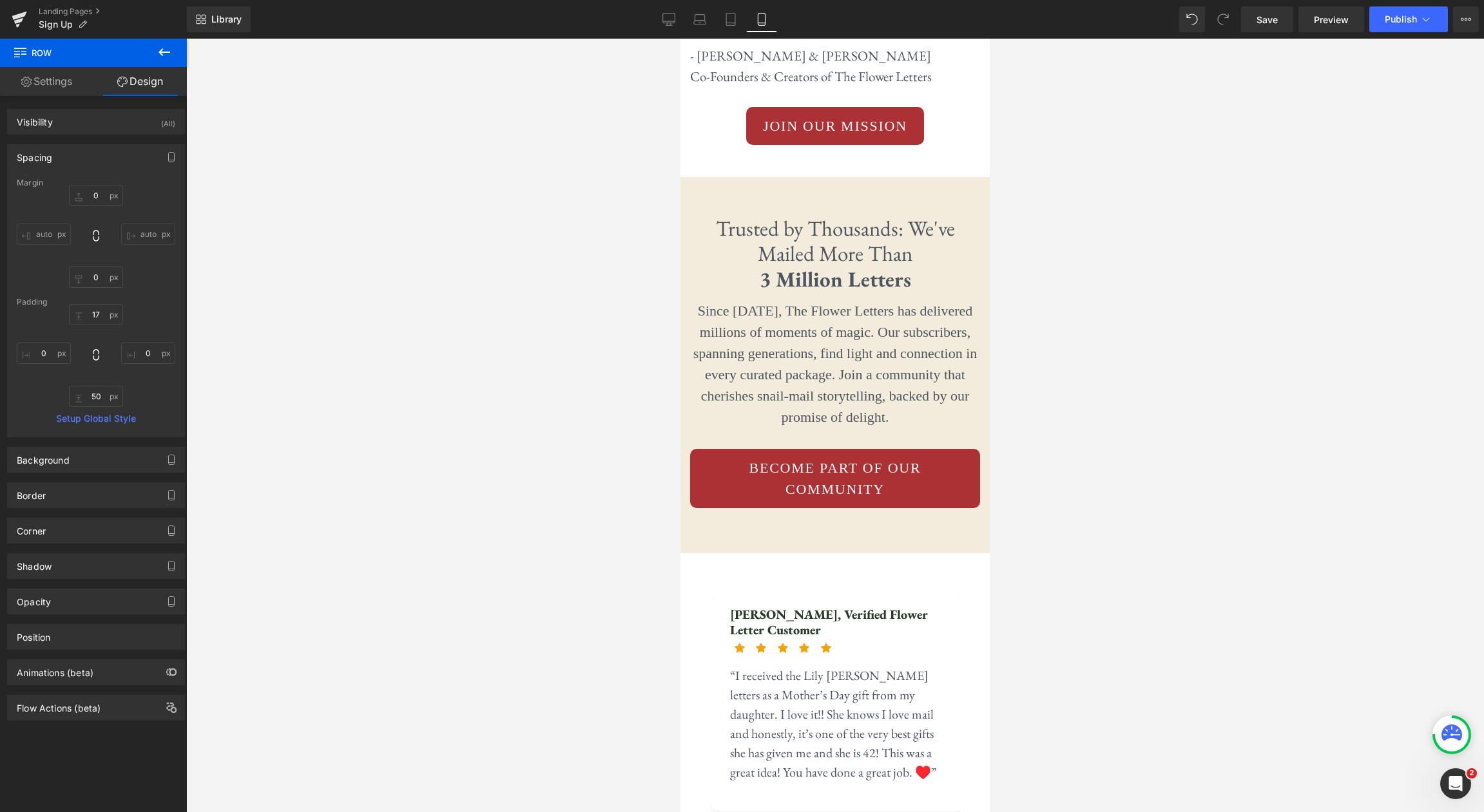
type input "0"
type input "10"
type input "0"
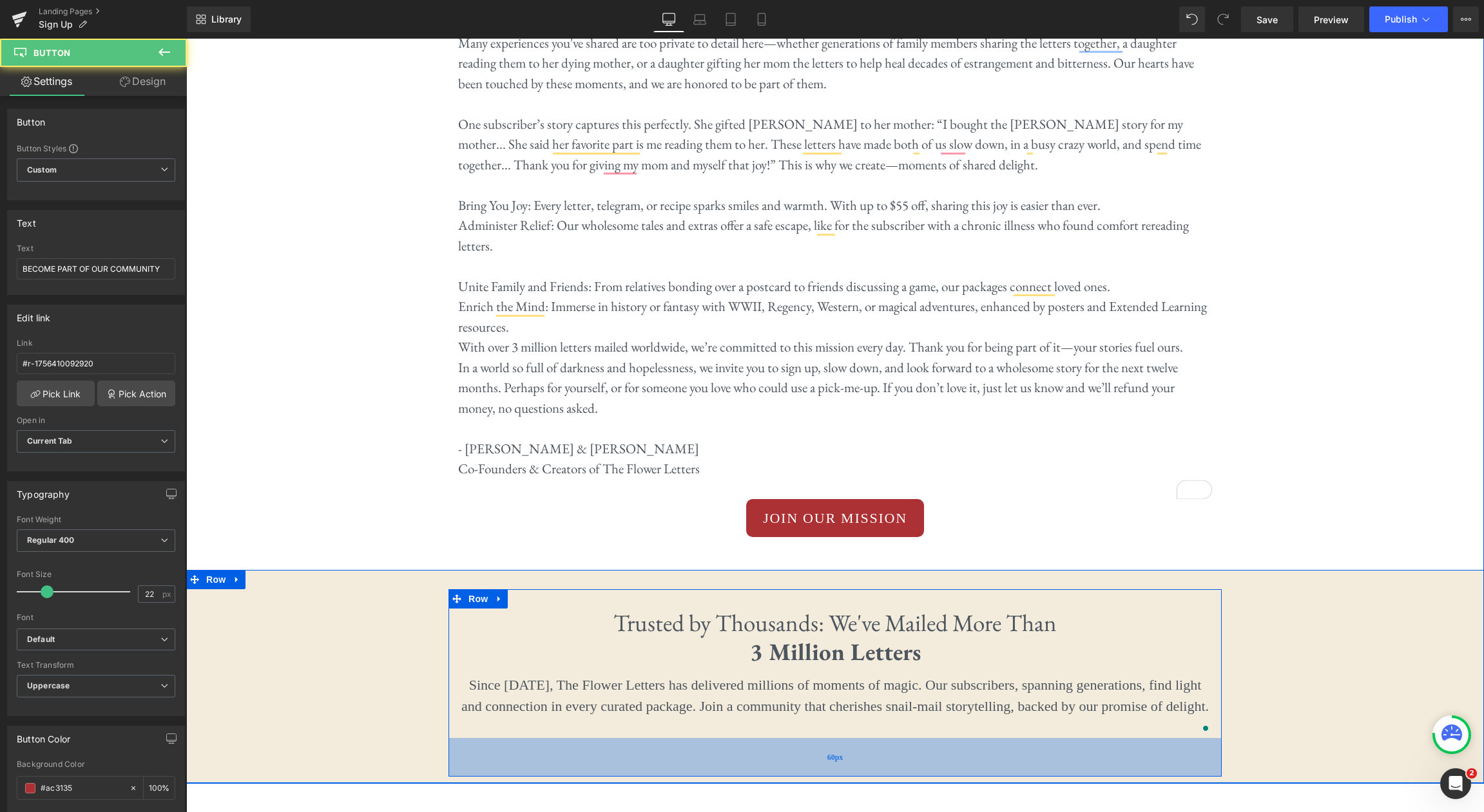
scroll to position [3224, 0]
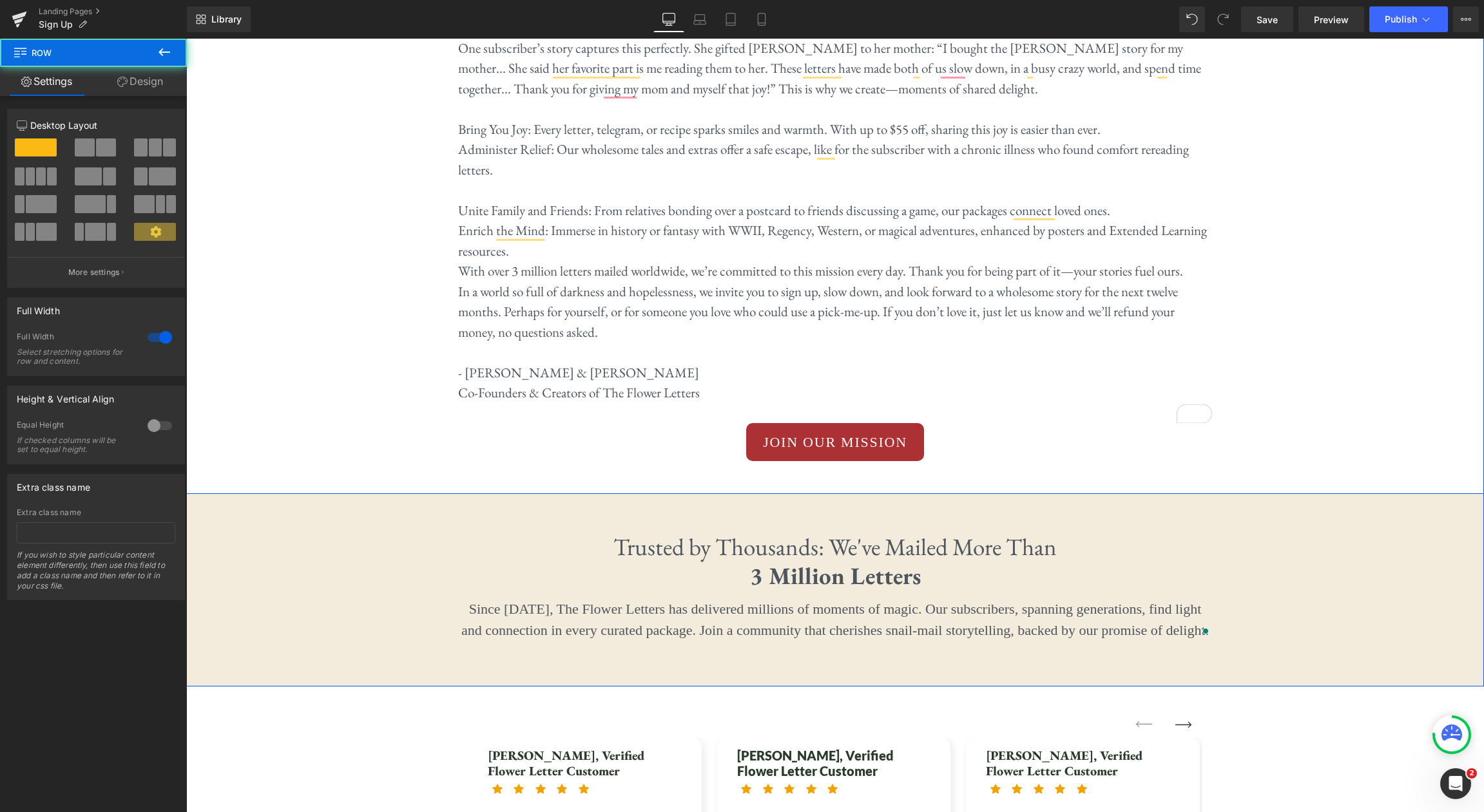
scroll to position [3186, 0]
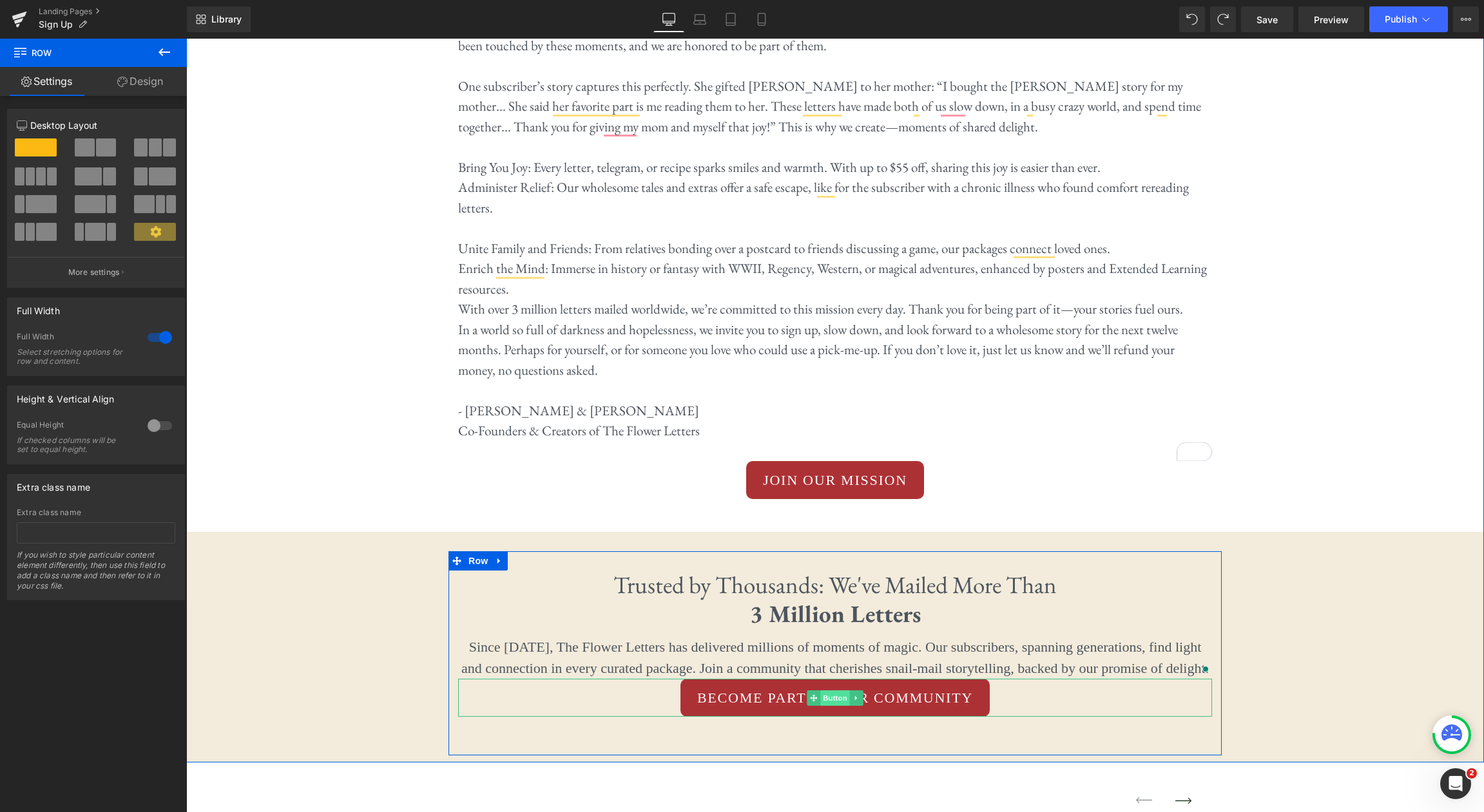
click at [833, 690] on span "Button" at bounding box center [835, 698] width 30 height 15
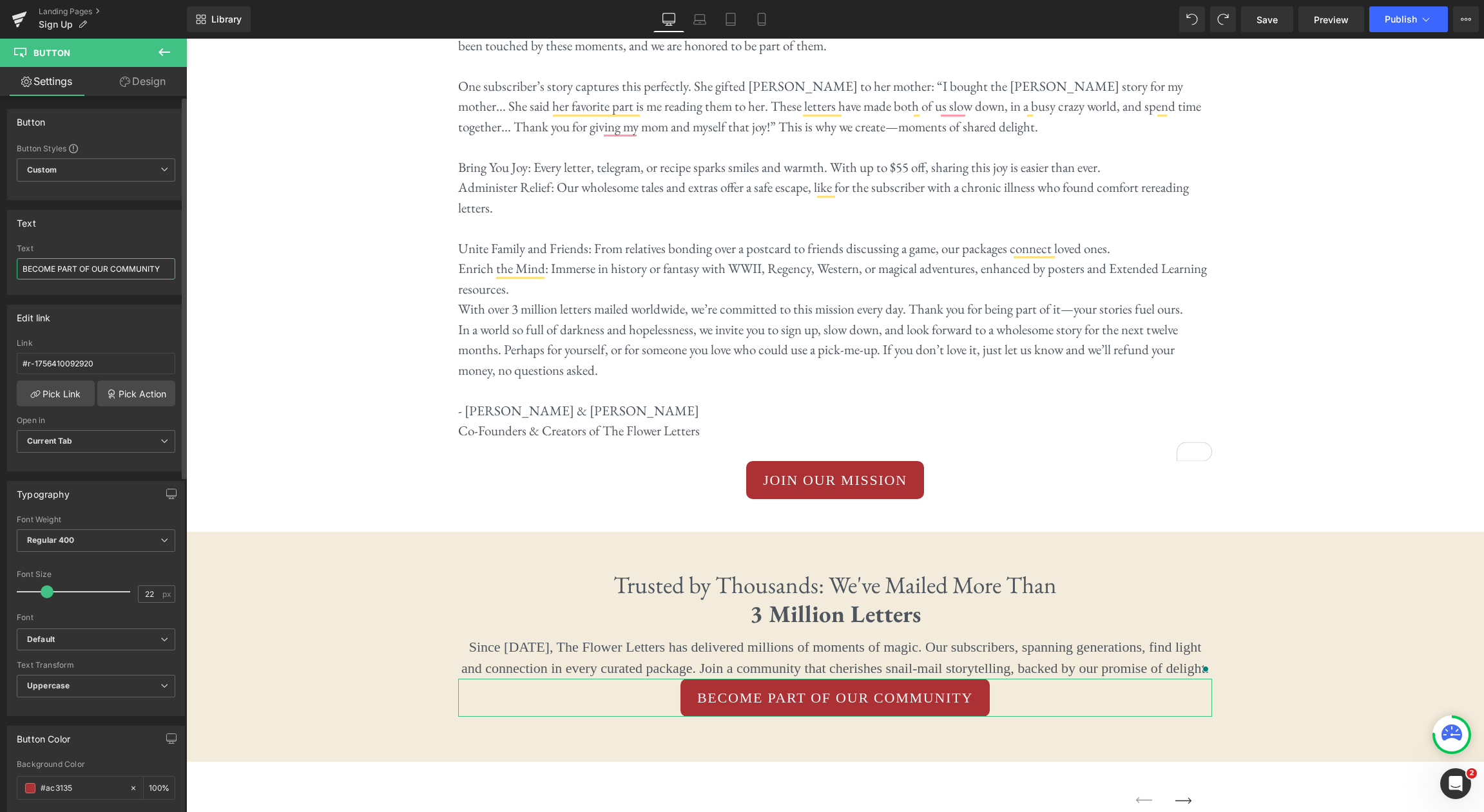
drag, startPoint x: 93, startPoint y: 269, endPoint x: 14, endPoint y: 262, distance: 79.3
click at [14, 262] on div "BECOME PART OF OUR COMMUNITY Text BECOME PART OF OUR COMMUNITY" at bounding box center [96, 269] width 176 height 50
type input "JOIN OUR COMMUNITY"
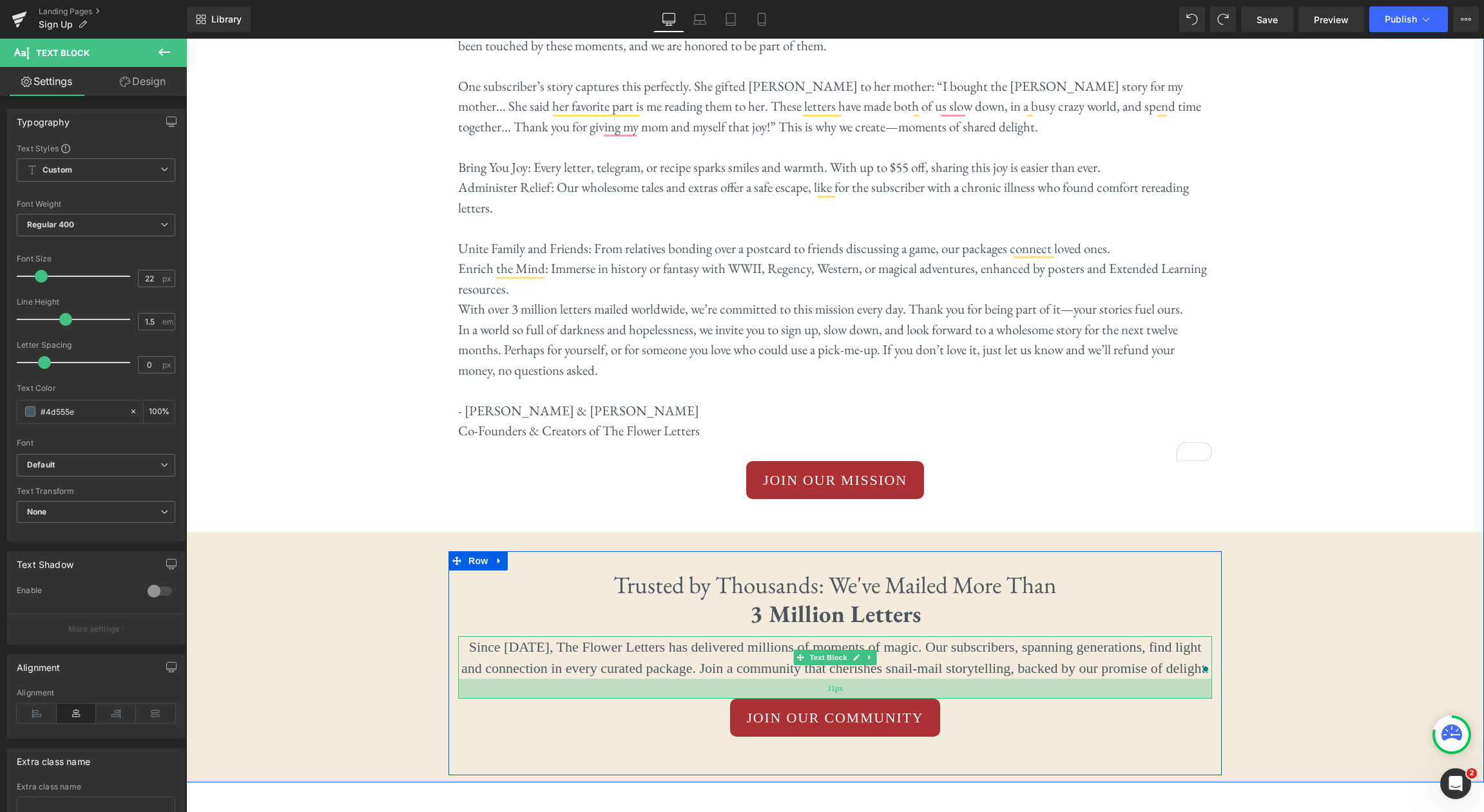
drag, startPoint x: 976, startPoint y: 627, endPoint x: 976, endPoint y: 647, distance: 20.0
click at [976, 678] on div "31px" at bounding box center [835, 688] width 754 height 20
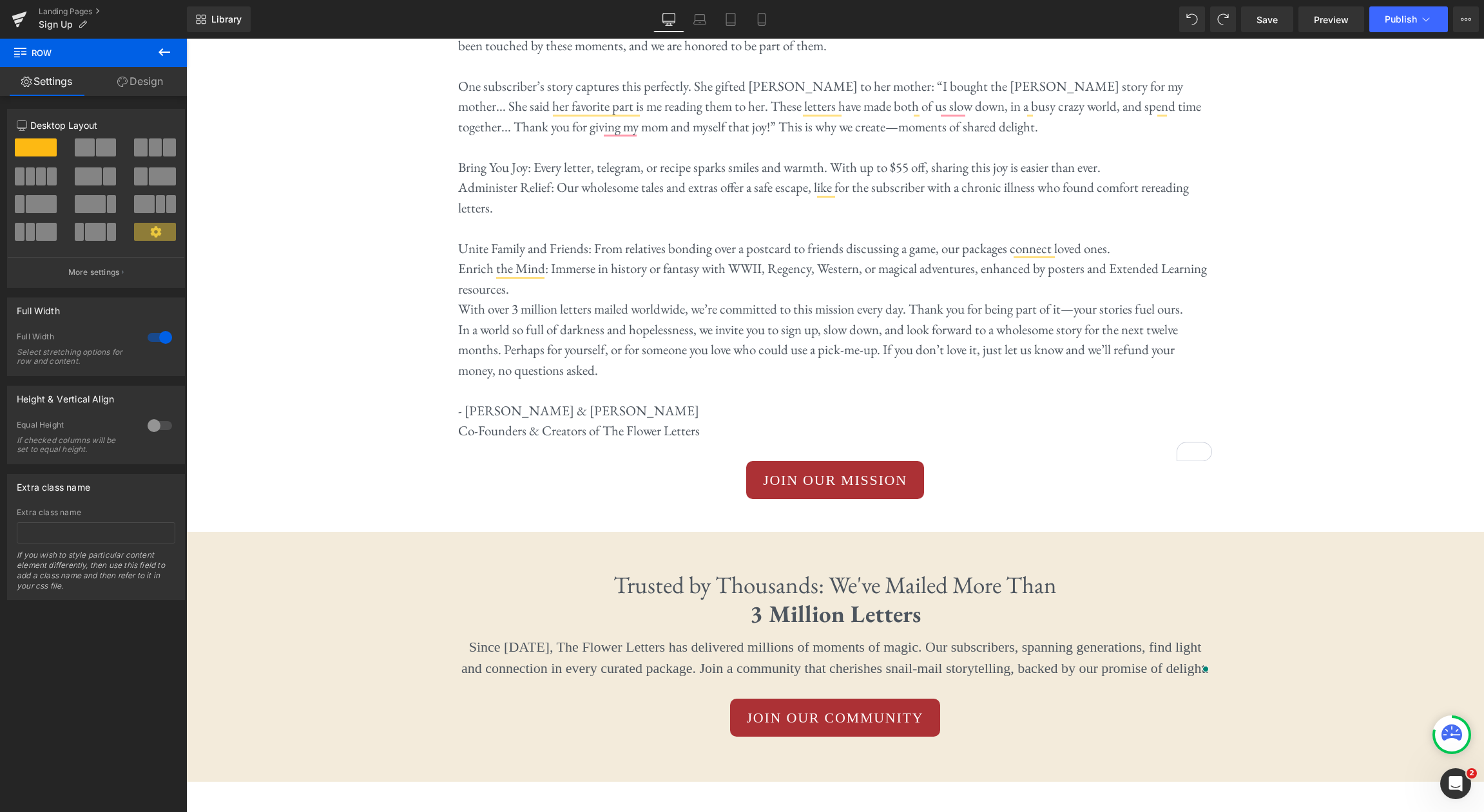
click at [169, 56] on icon at bounding box center [163, 52] width 15 height 15
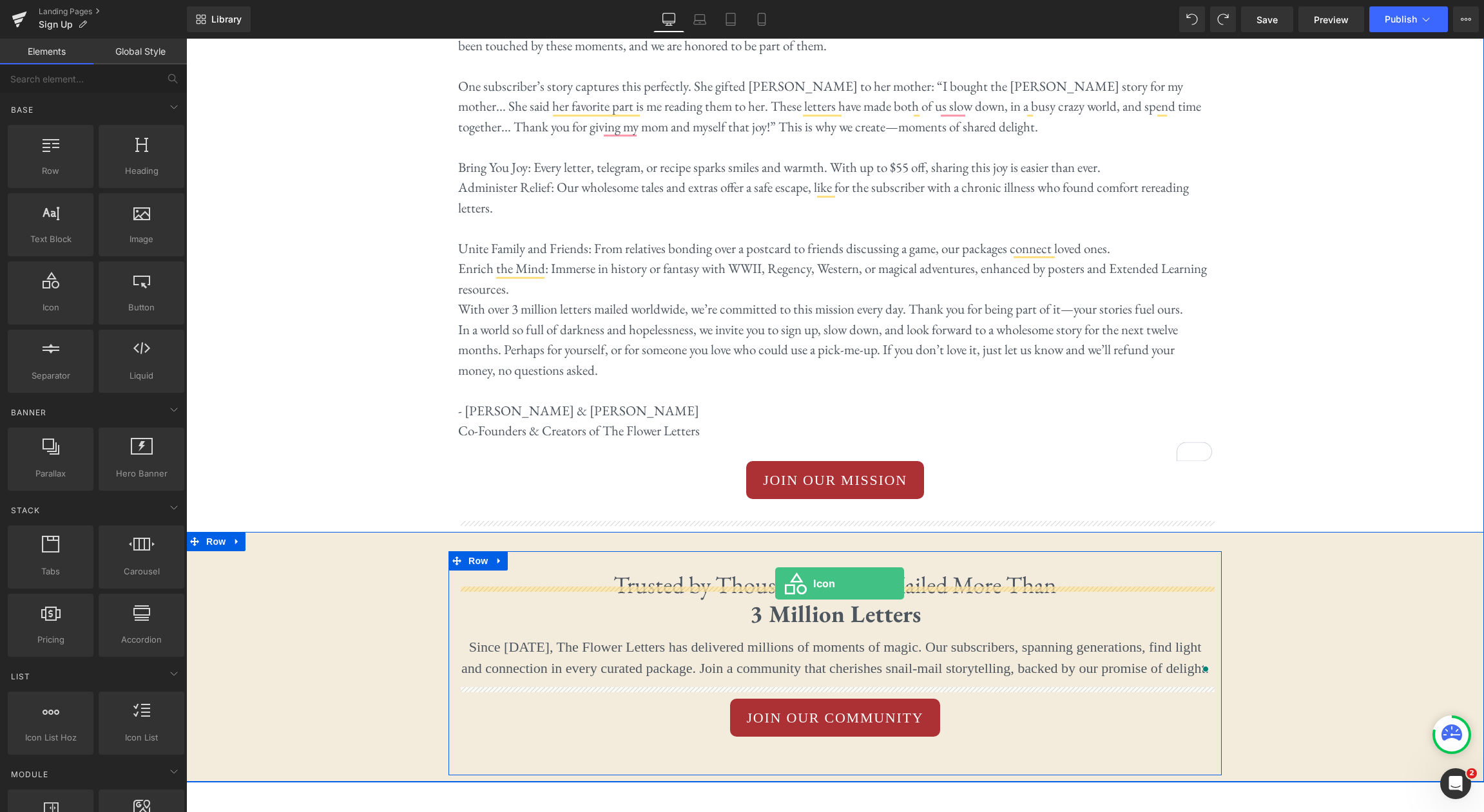
drag, startPoint x: 229, startPoint y: 331, endPoint x: 775, endPoint y: 583, distance: 601.3
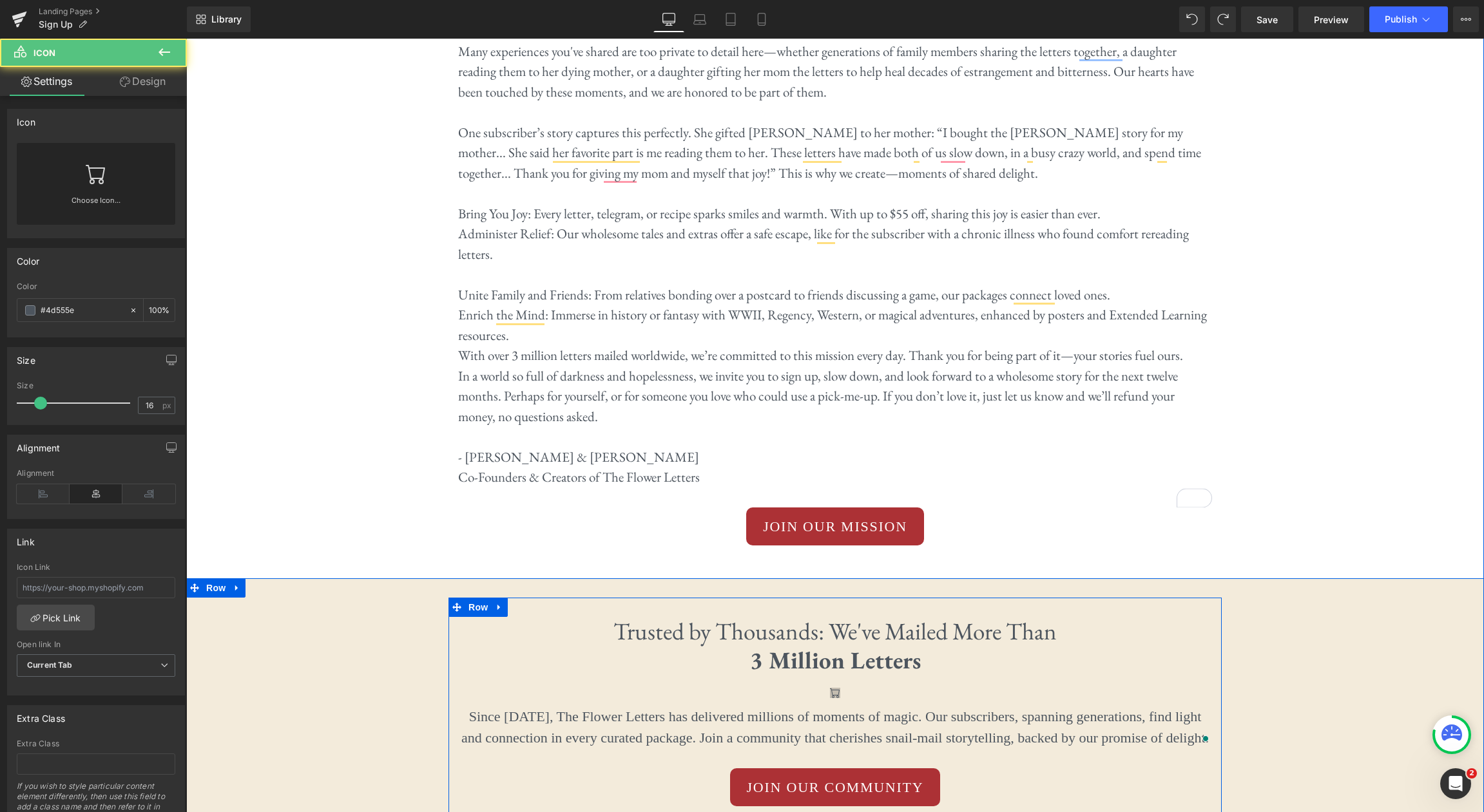
scroll to position [434, 0]
click at [834, 687] on span "Icon" at bounding box center [835, 695] width 21 height 15
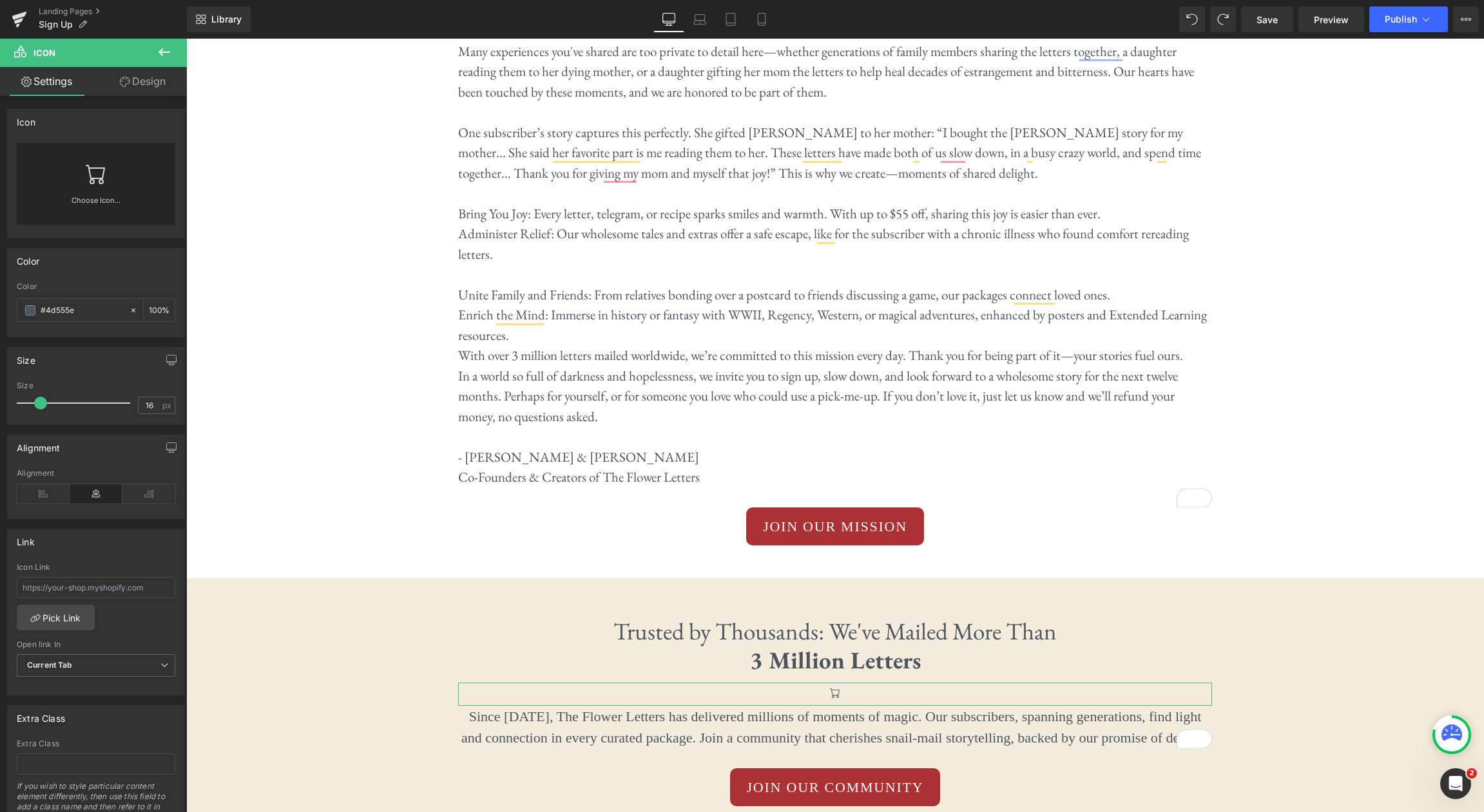
click at [101, 204] on link "Choose Icon..." at bounding box center [96, 210] width 159 height 31
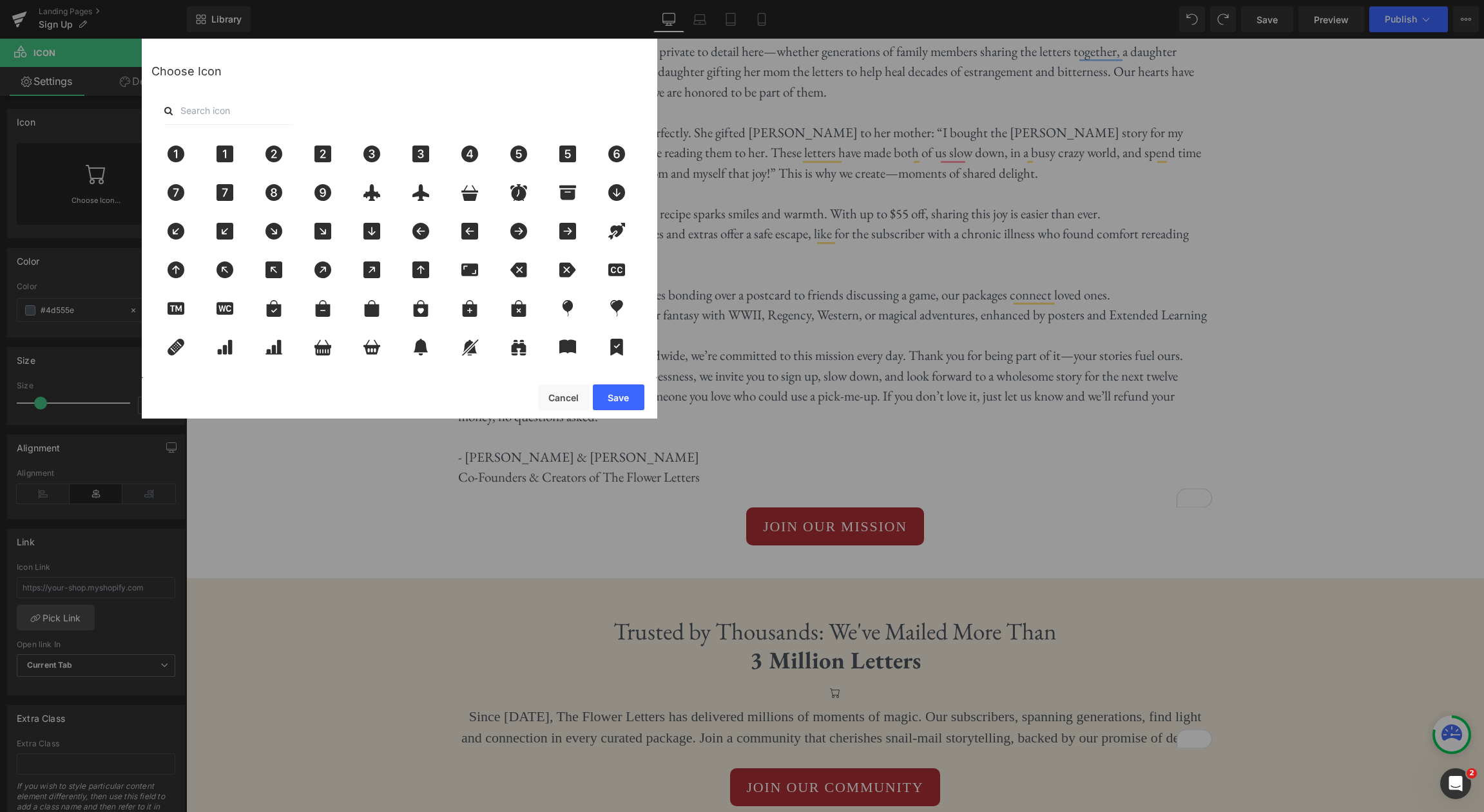
click at [247, 109] on input "text" at bounding box center [229, 110] width 129 height 28
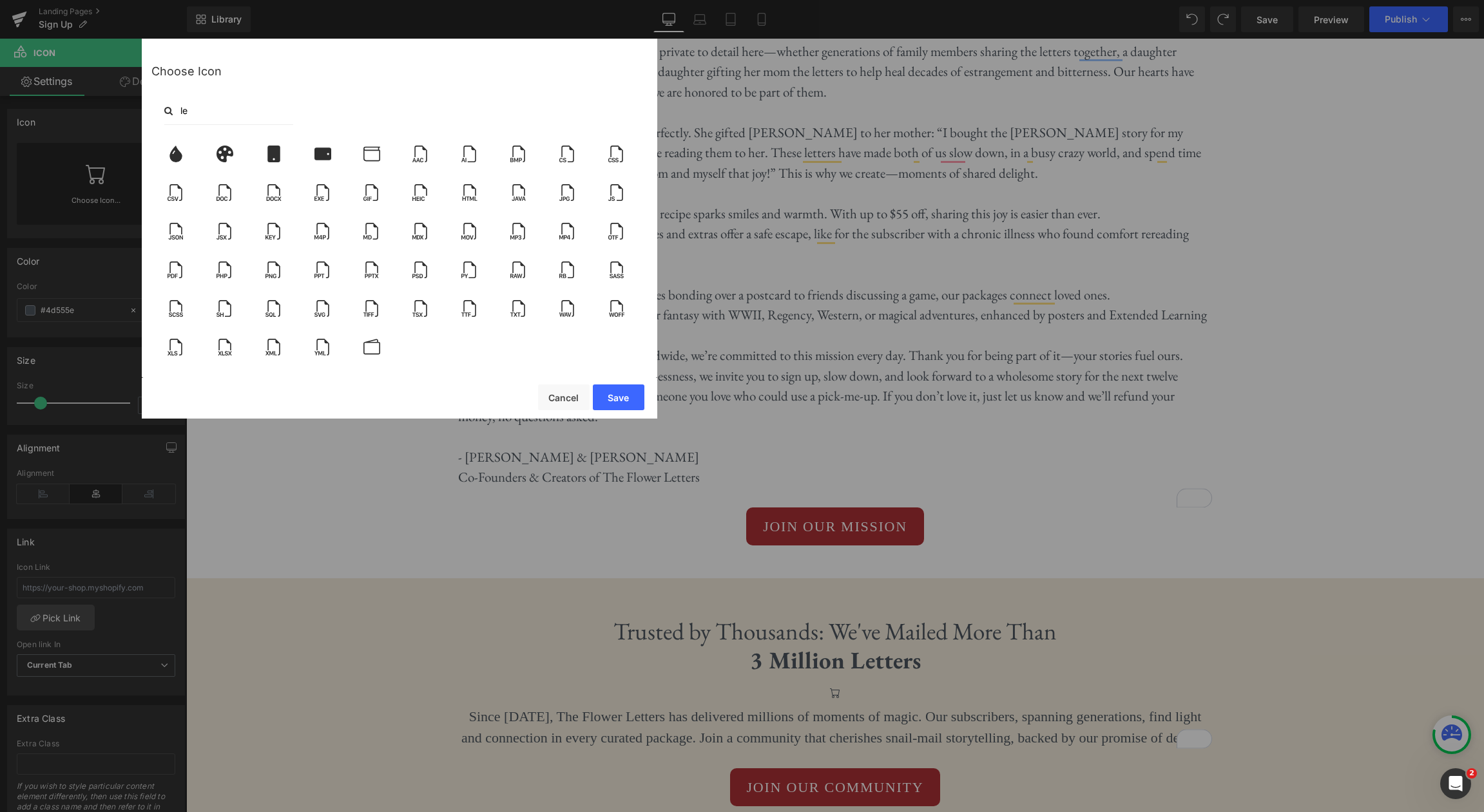
type input "l"
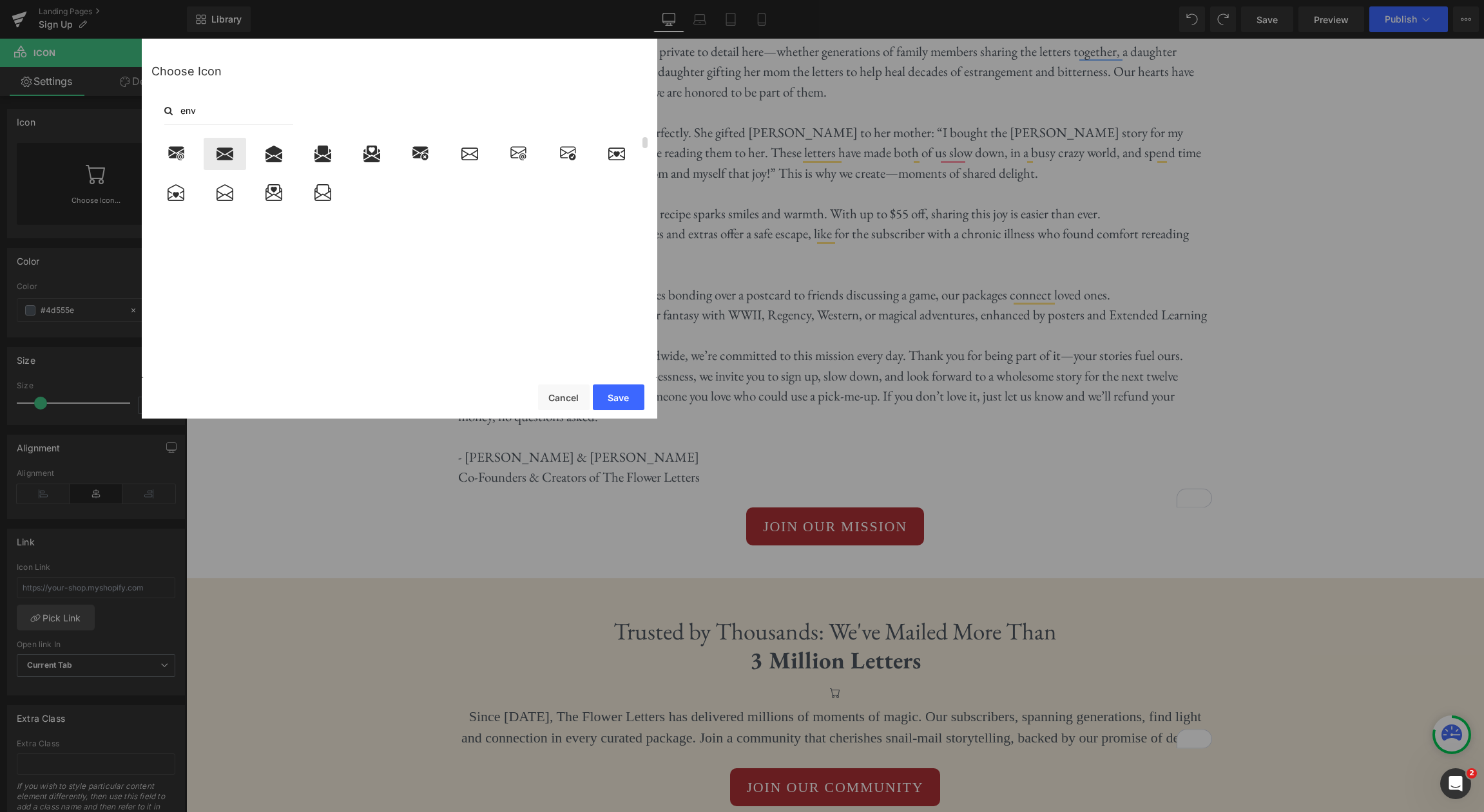
type input "env"
click at [224, 157] on icon at bounding box center [225, 154] width 17 height 13
click at [615, 403] on button "Save" at bounding box center [618, 398] width 52 height 26
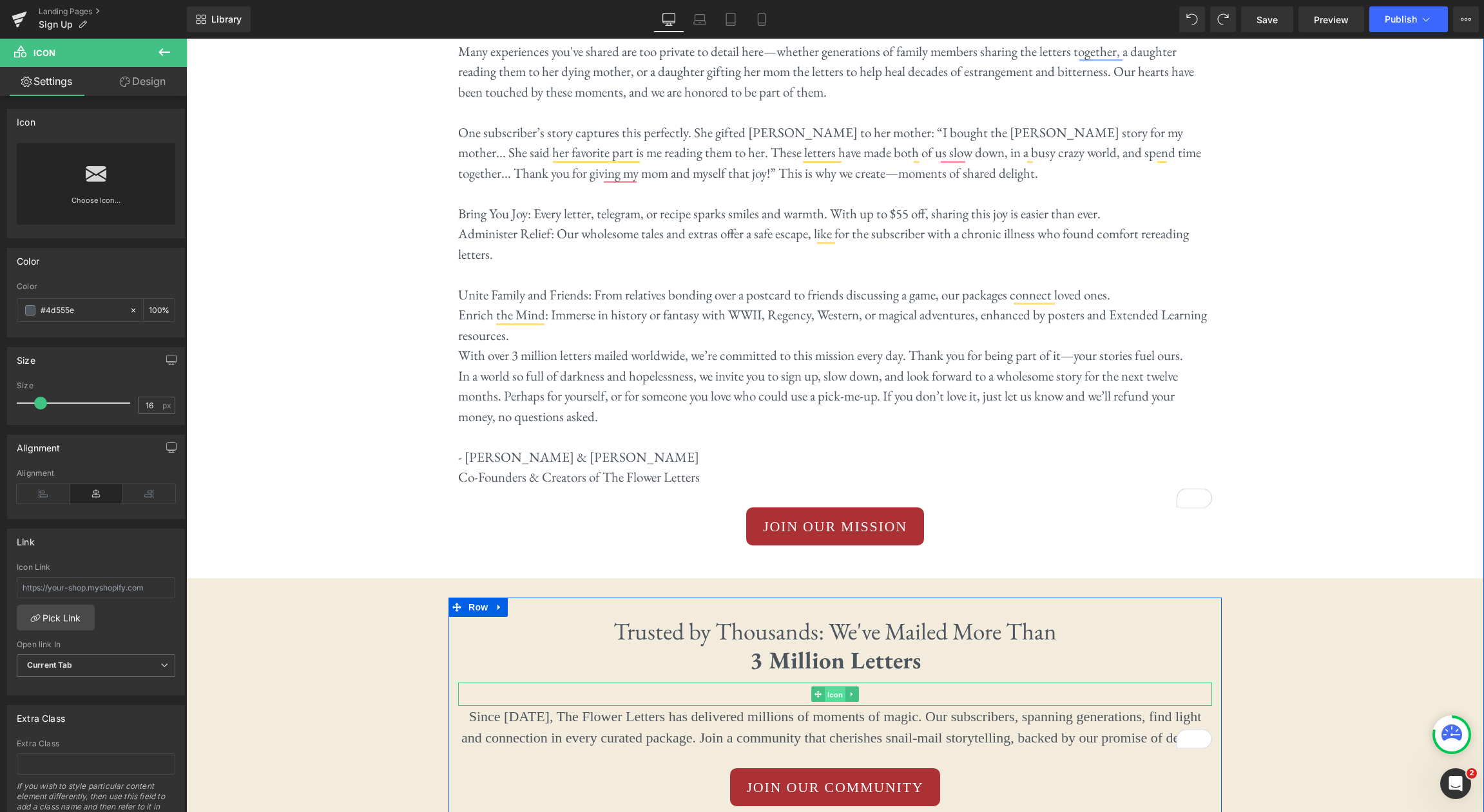
click at [840, 687] on span "Icon" at bounding box center [835, 695] width 21 height 15
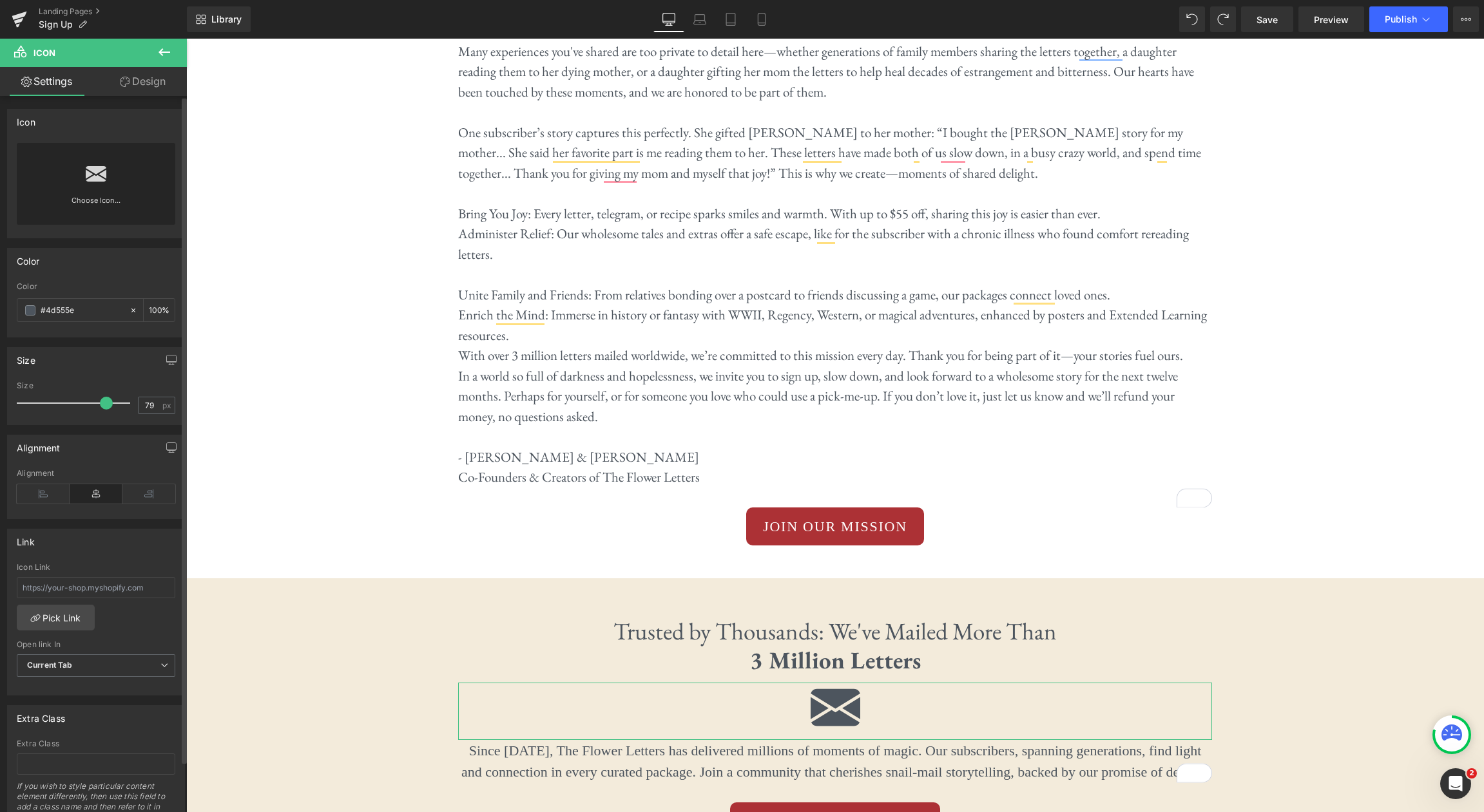
type input "80"
drag, startPoint x: 41, startPoint y: 400, endPoint x: 105, endPoint y: 401, distance: 64.0
click at [105, 401] on span at bounding box center [109, 403] width 13 height 13
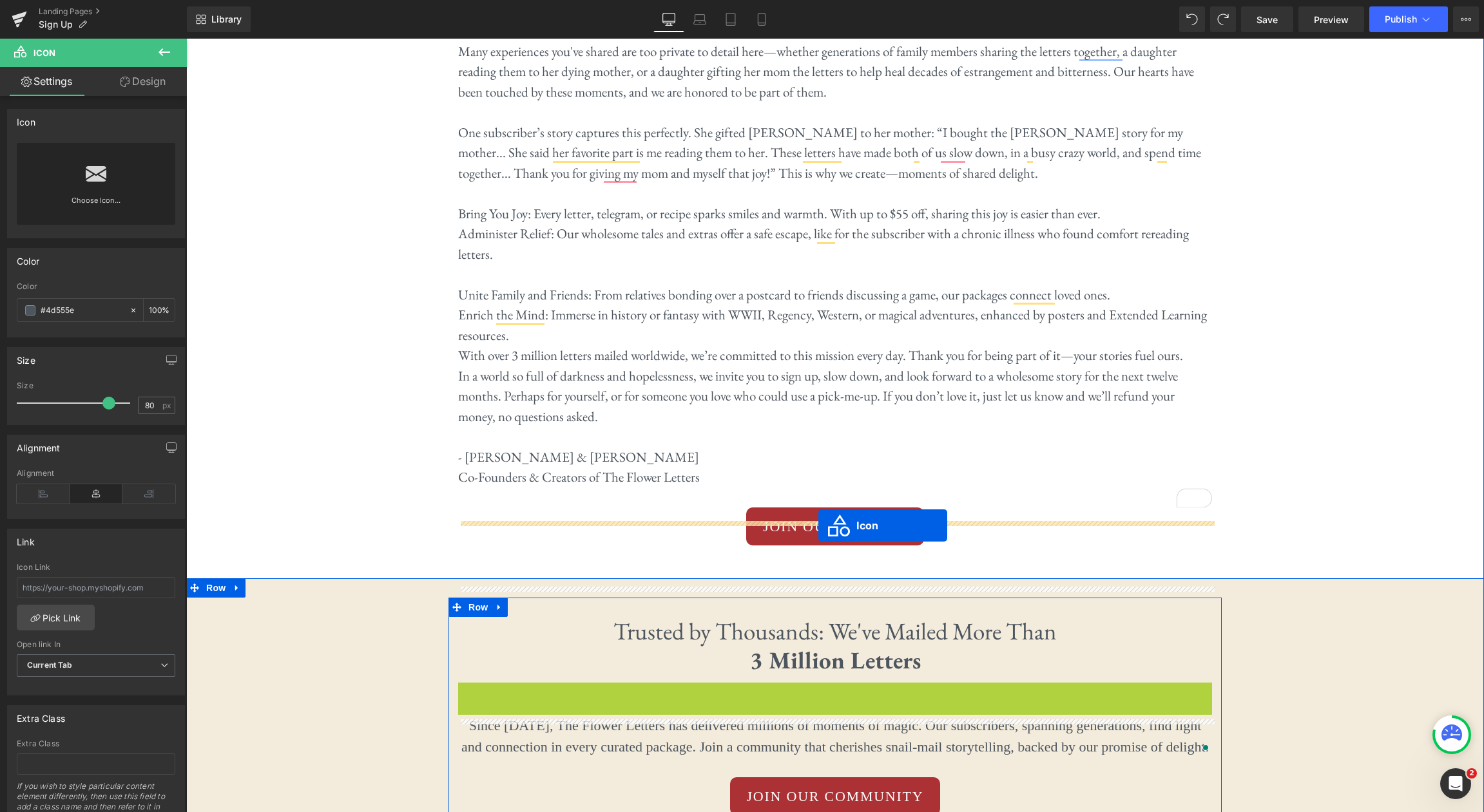
drag, startPoint x: 814, startPoint y: 619, endPoint x: 818, endPoint y: 526, distance: 93.1
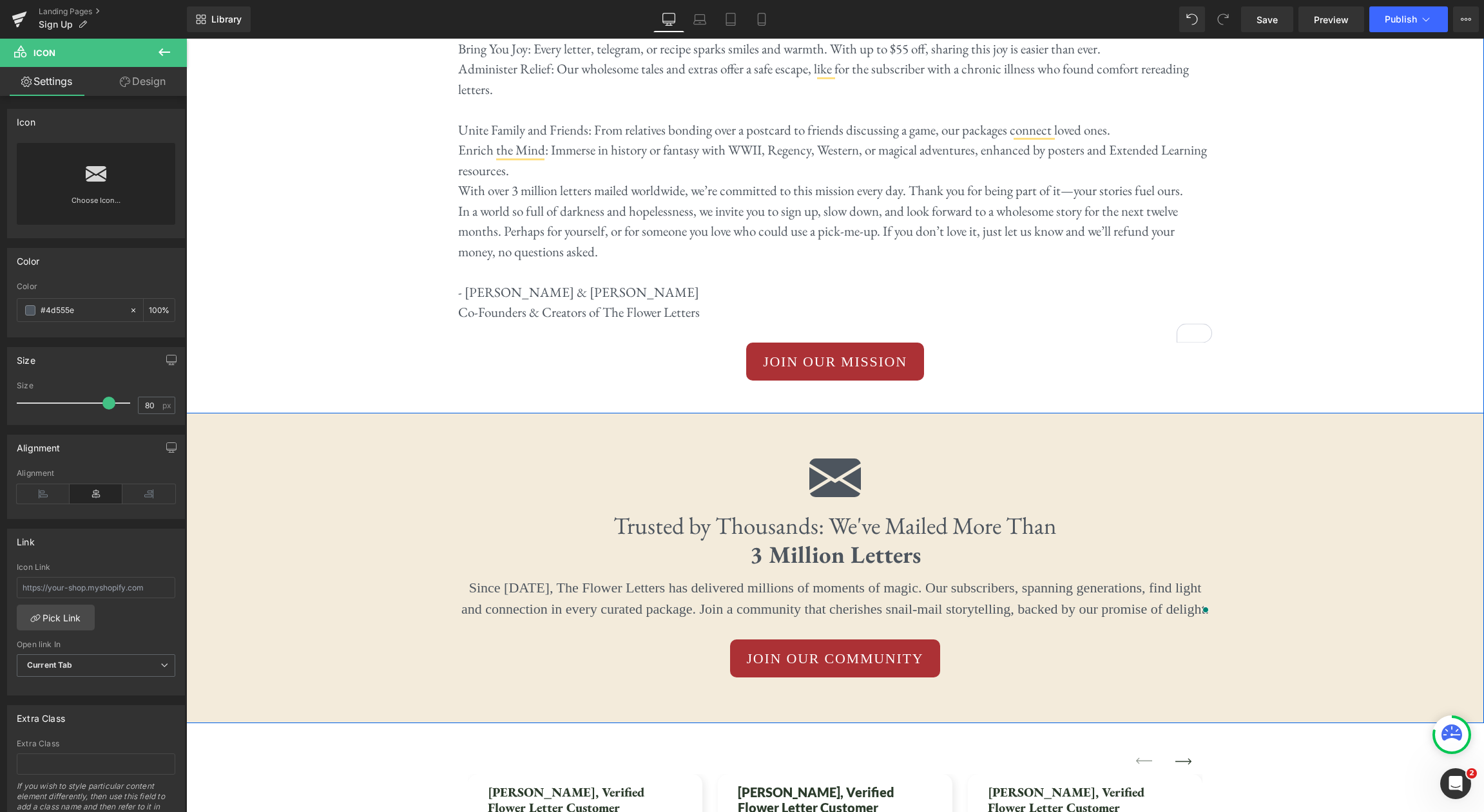
scroll to position [3316, 0]
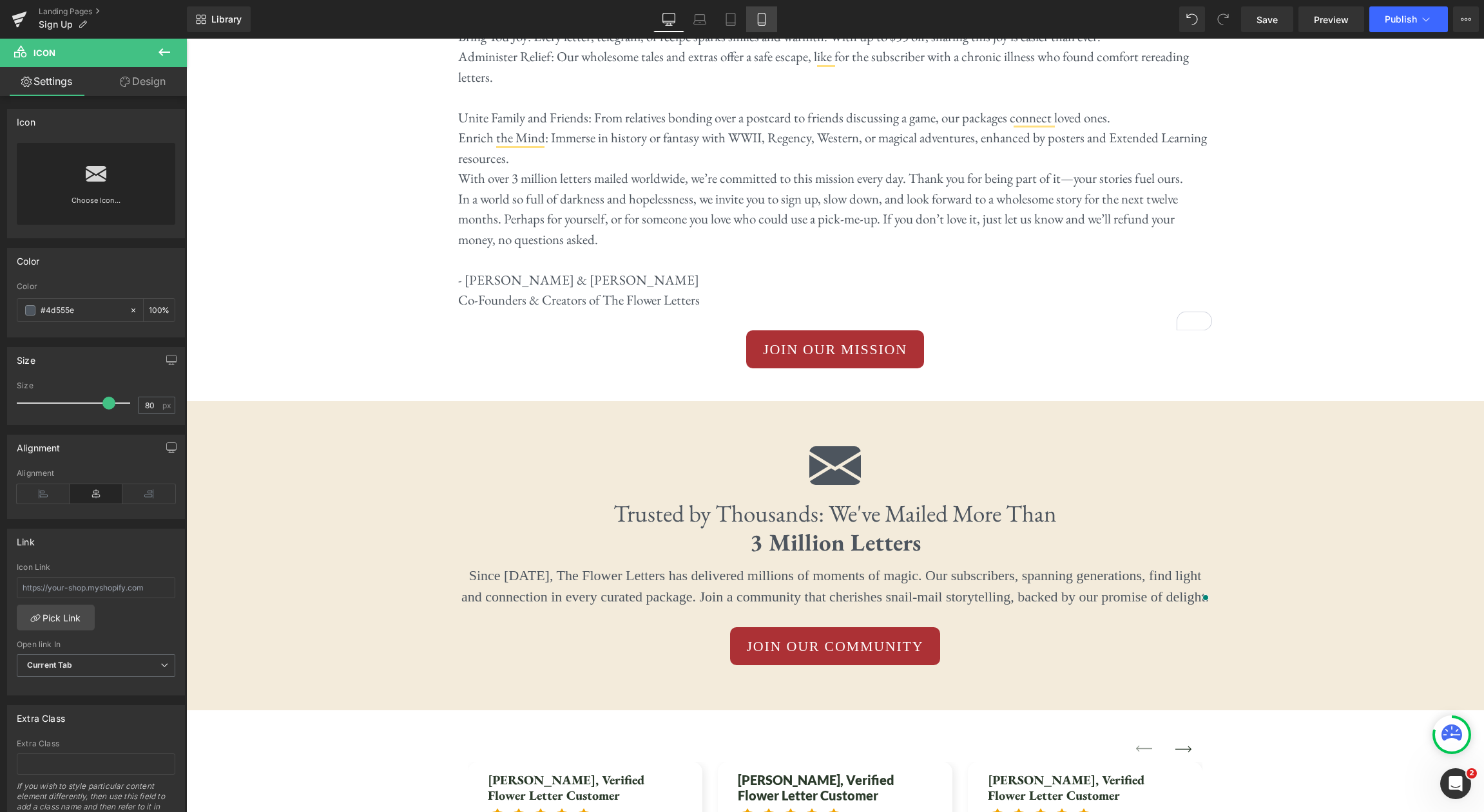
click at [771, 24] on link "Mobile" at bounding box center [762, 19] width 31 height 26
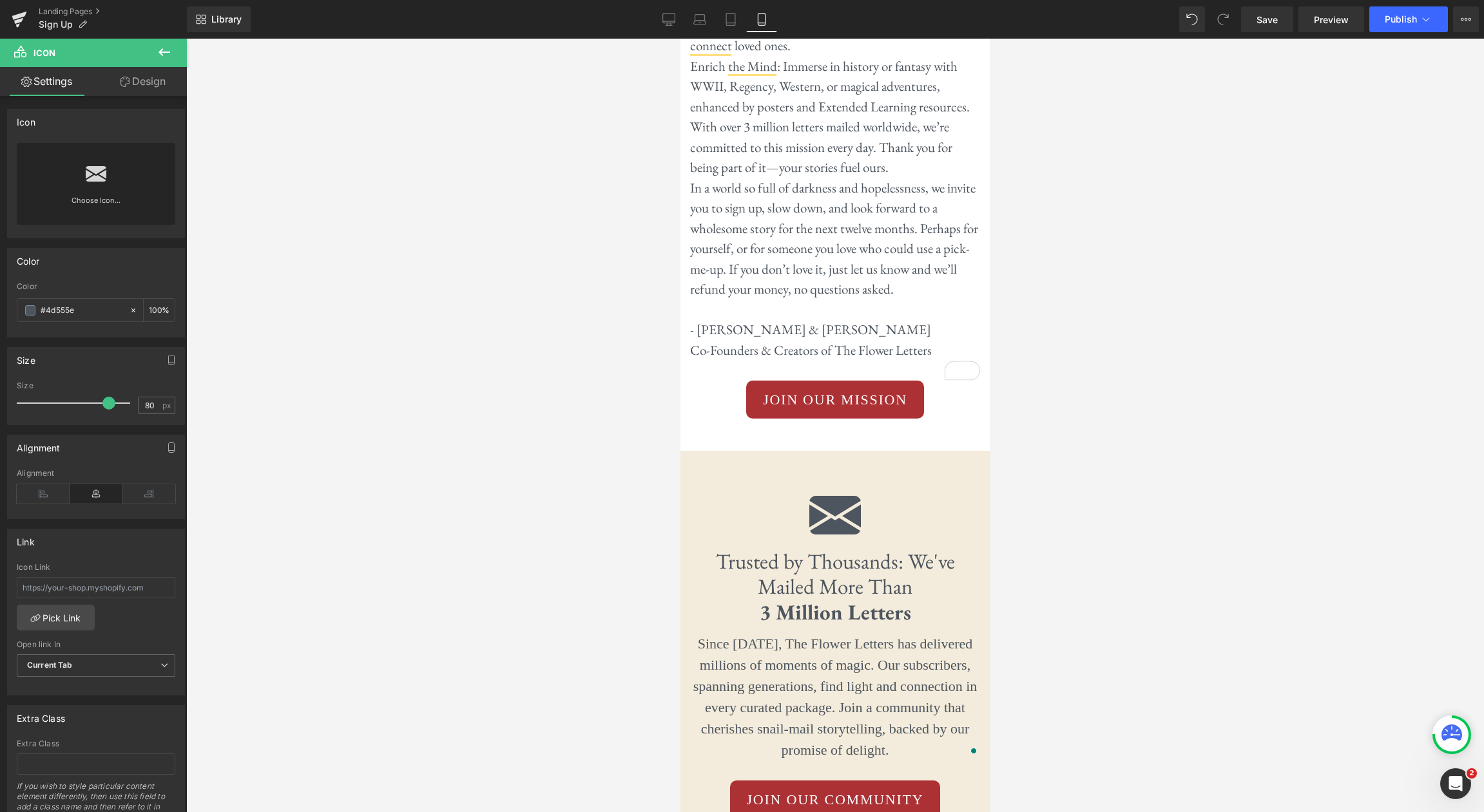
scroll to position [6546, 0]
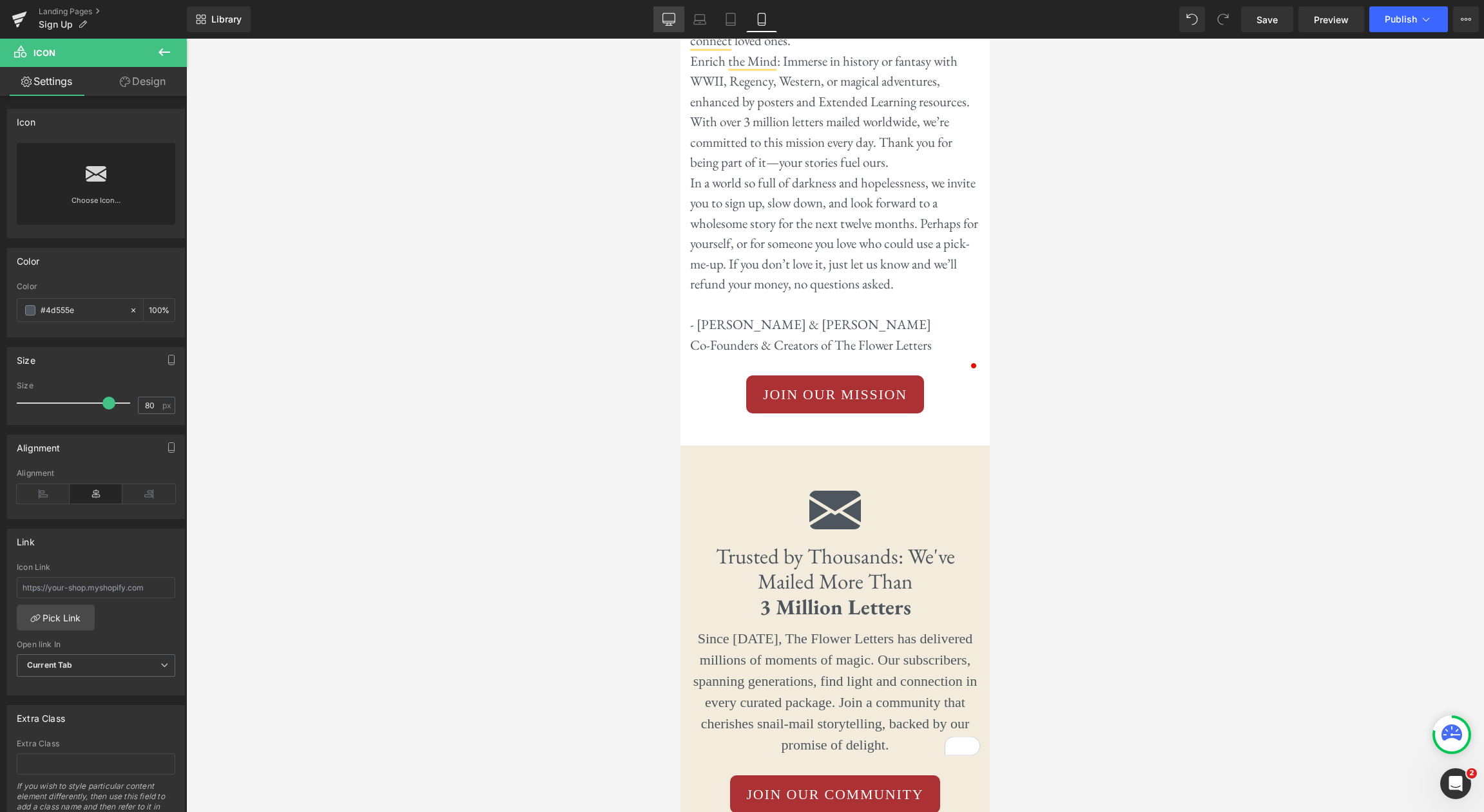
click at [672, 19] on icon at bounding box center [669, 19] width 13 height 13
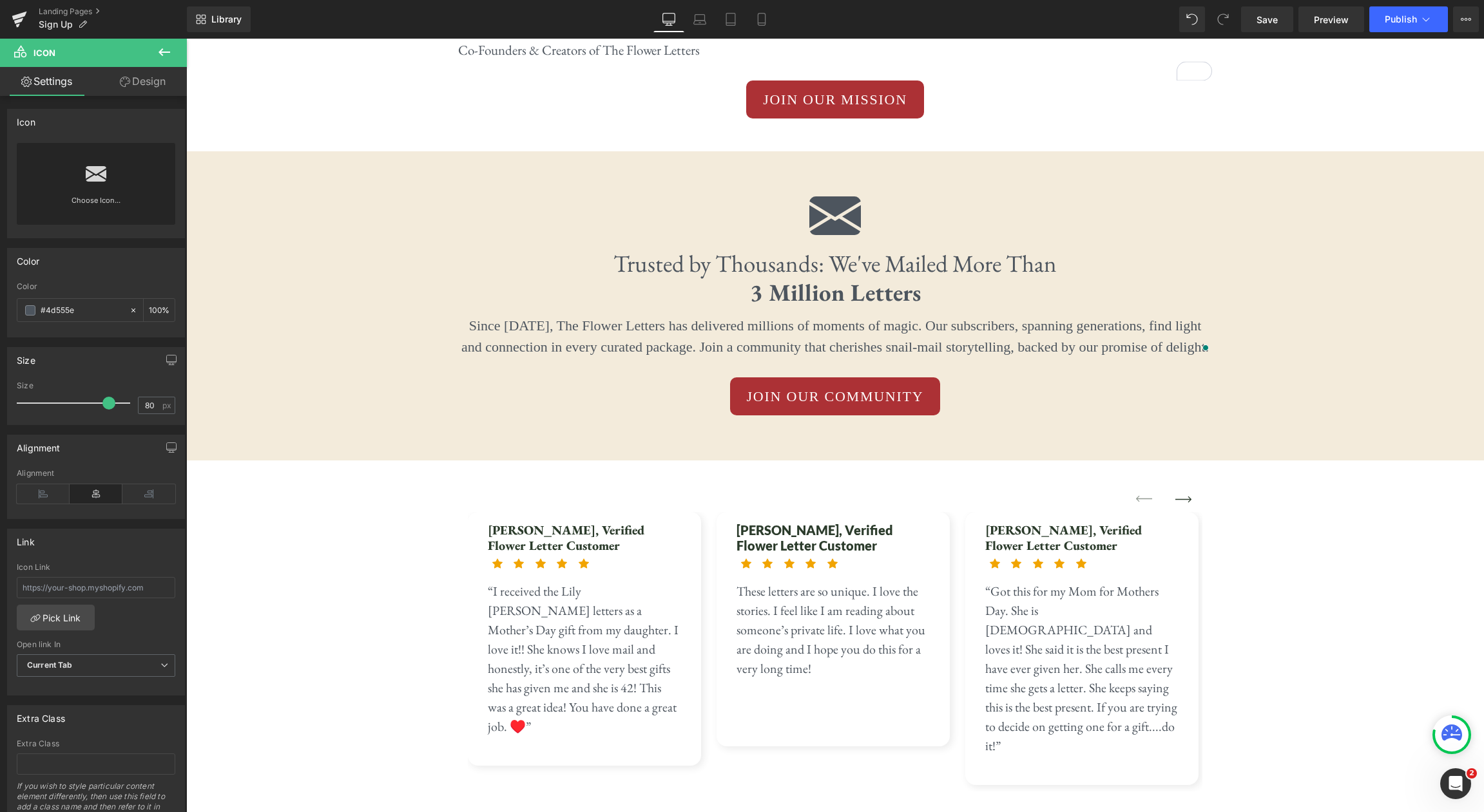
scroll to position [3566, 0]
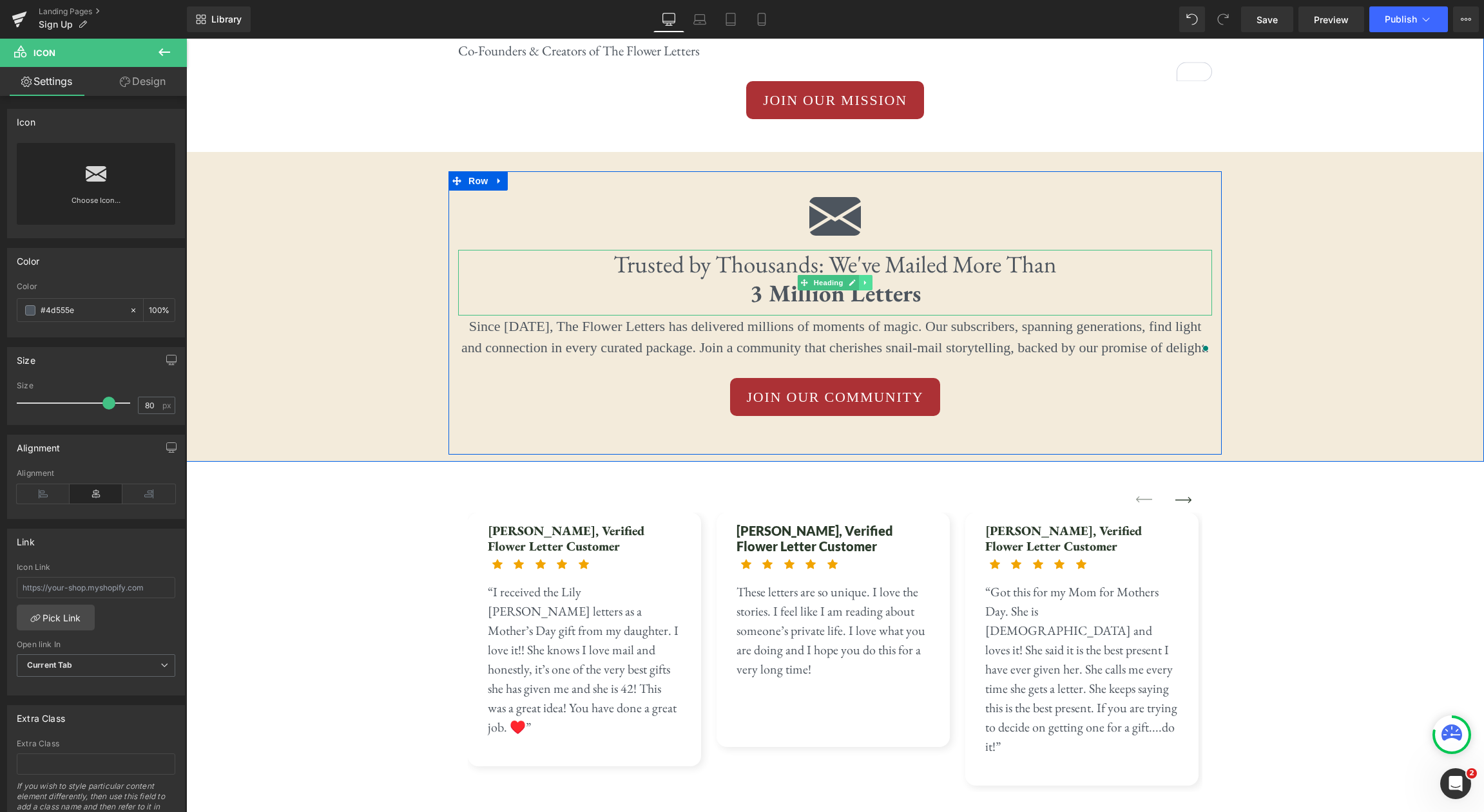
click at [865, 281] on icon at bounding box center [865, 283] width 2 height 5
click at [854, 275] on link at bounding box center [859, 282] width 14 height 15
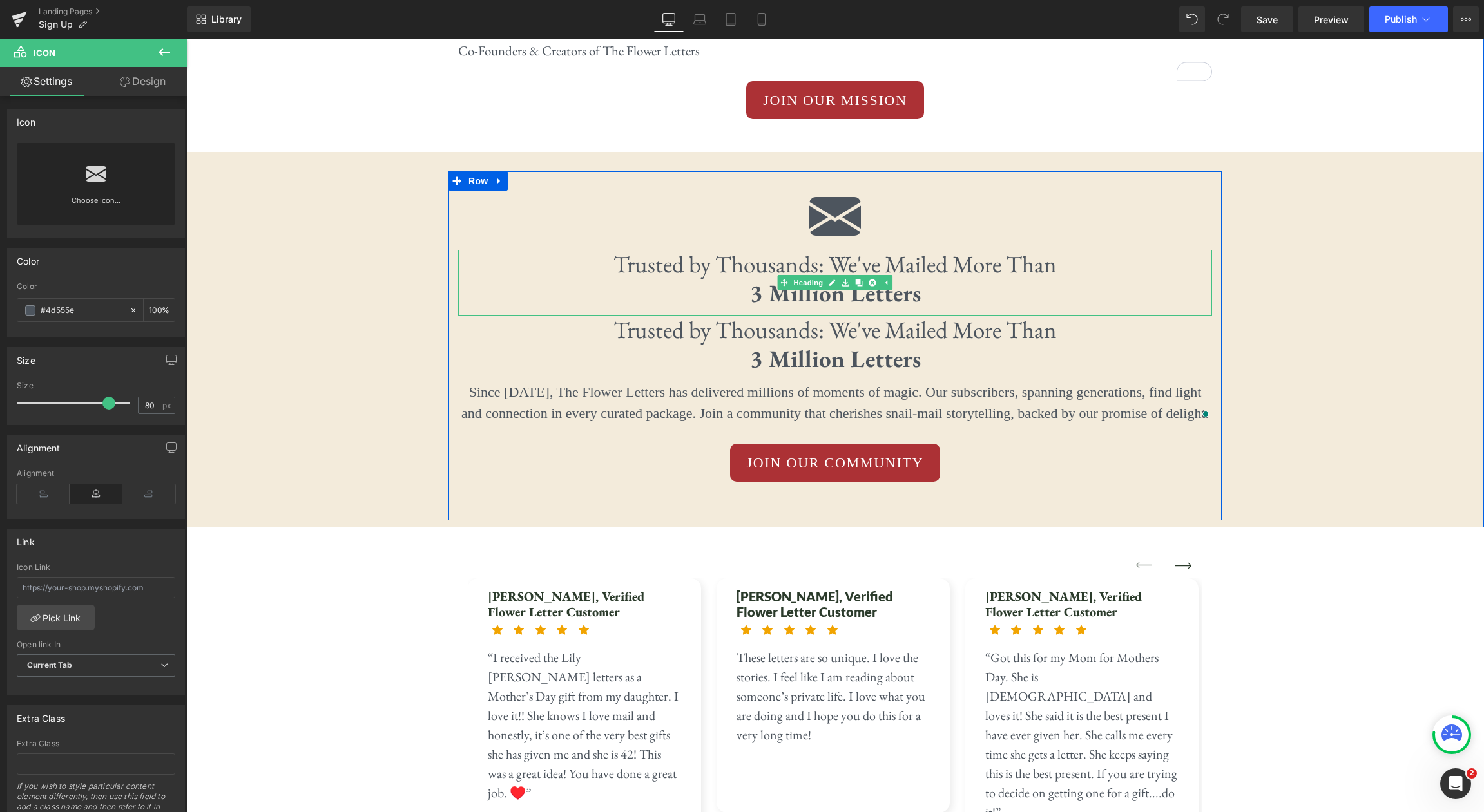
scroll to position [3519, 0]
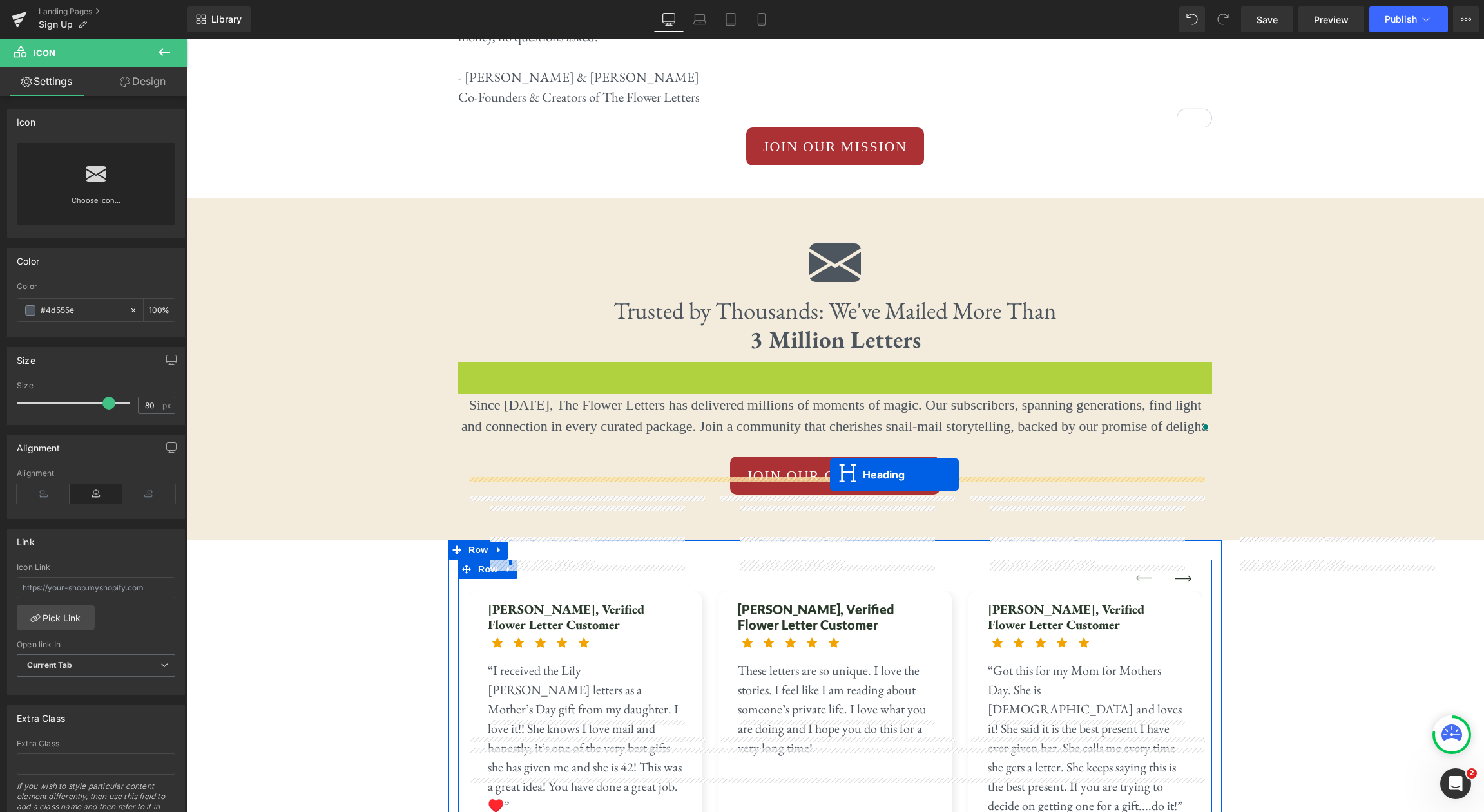
drag, startPoint x: 800, startPoint y: 299, endPoint x: 830, endPoint y: 475, distance: 178.5
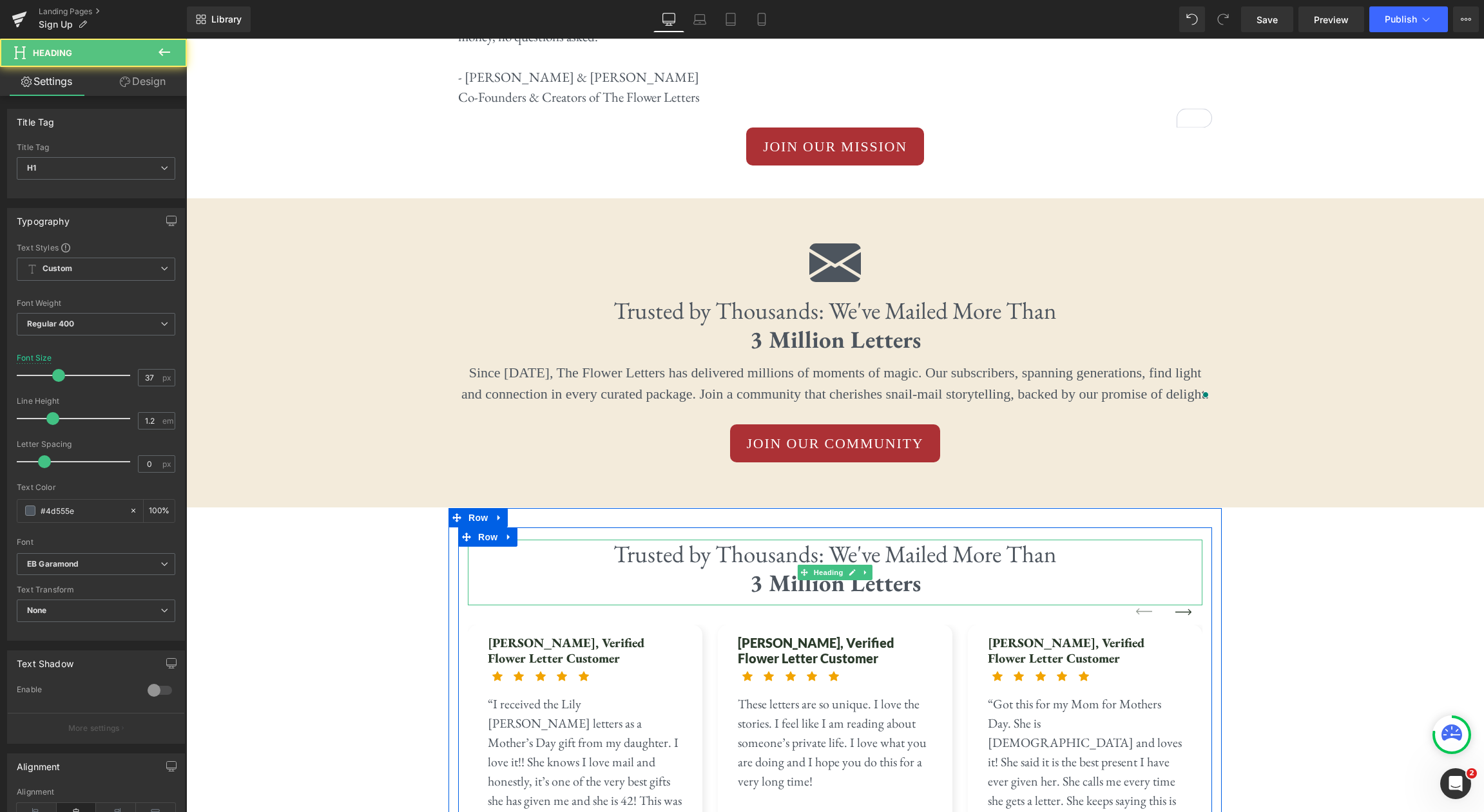
click at [927, 569] on h1 "3 Million Letters" at bounding box center [835, 583] width 734 height 28
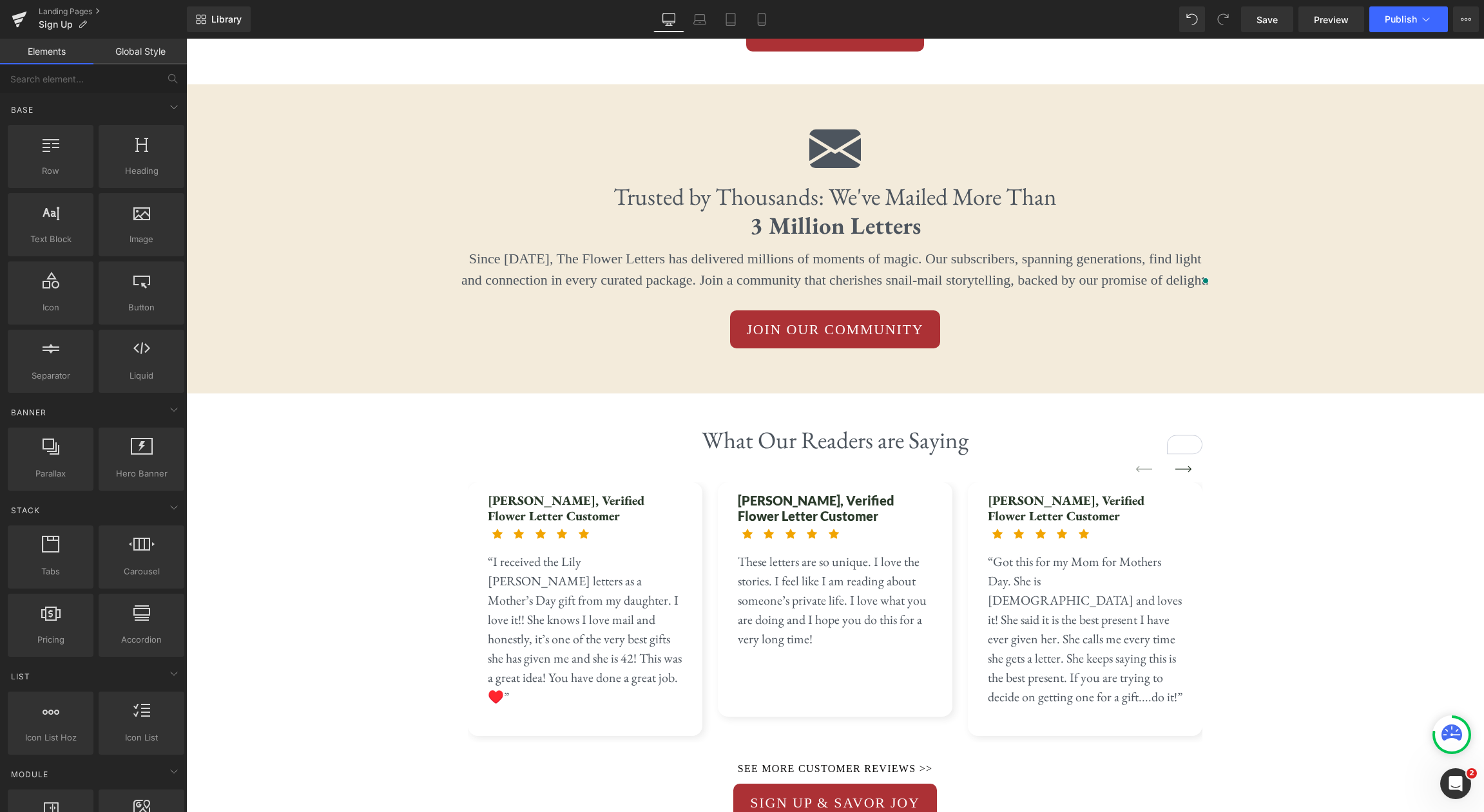
scroll to position [3634, 0]
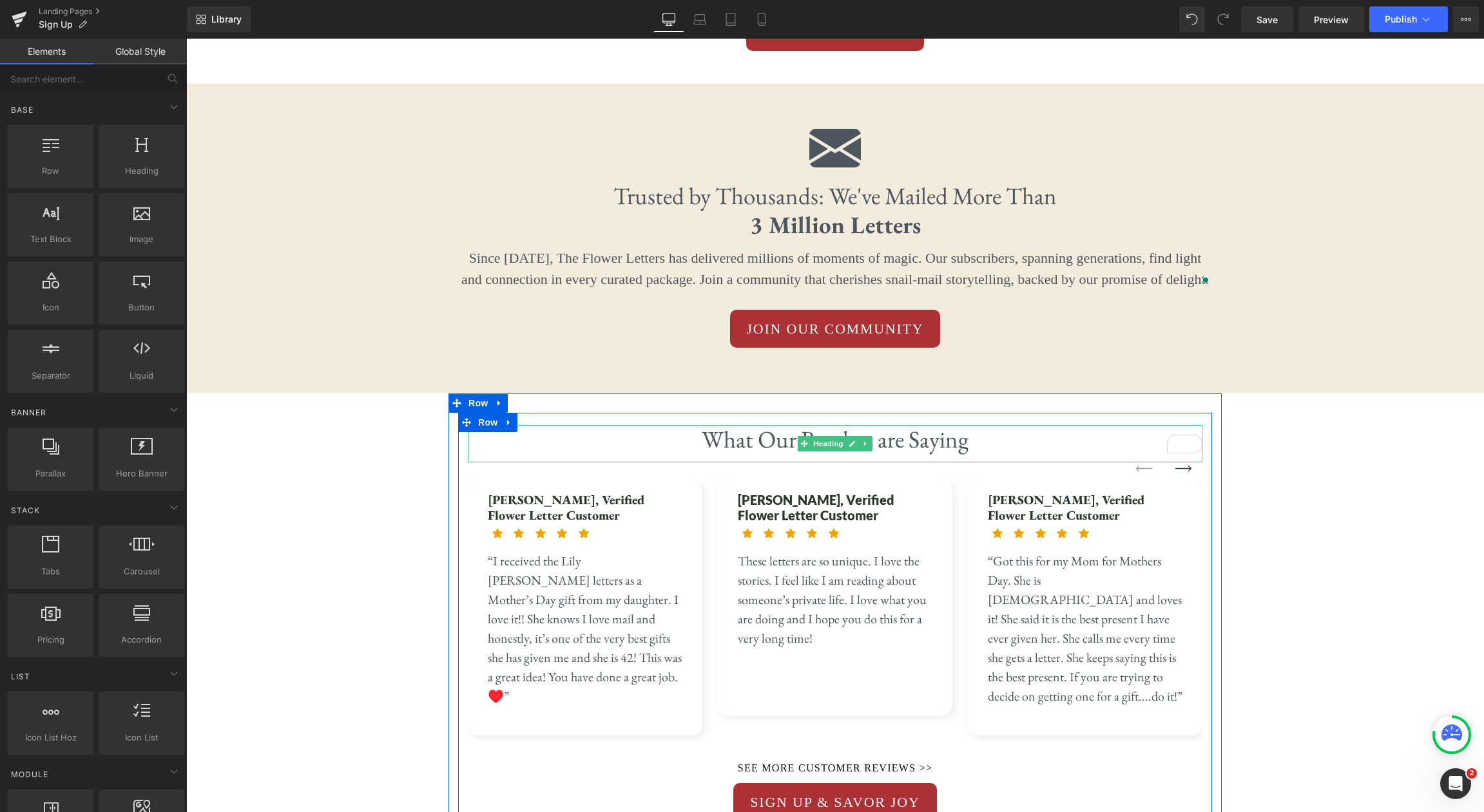
click at [979, 425] on h1 "What Our Readers are Saying" at bounding box center [835, 439] width 734 height 28
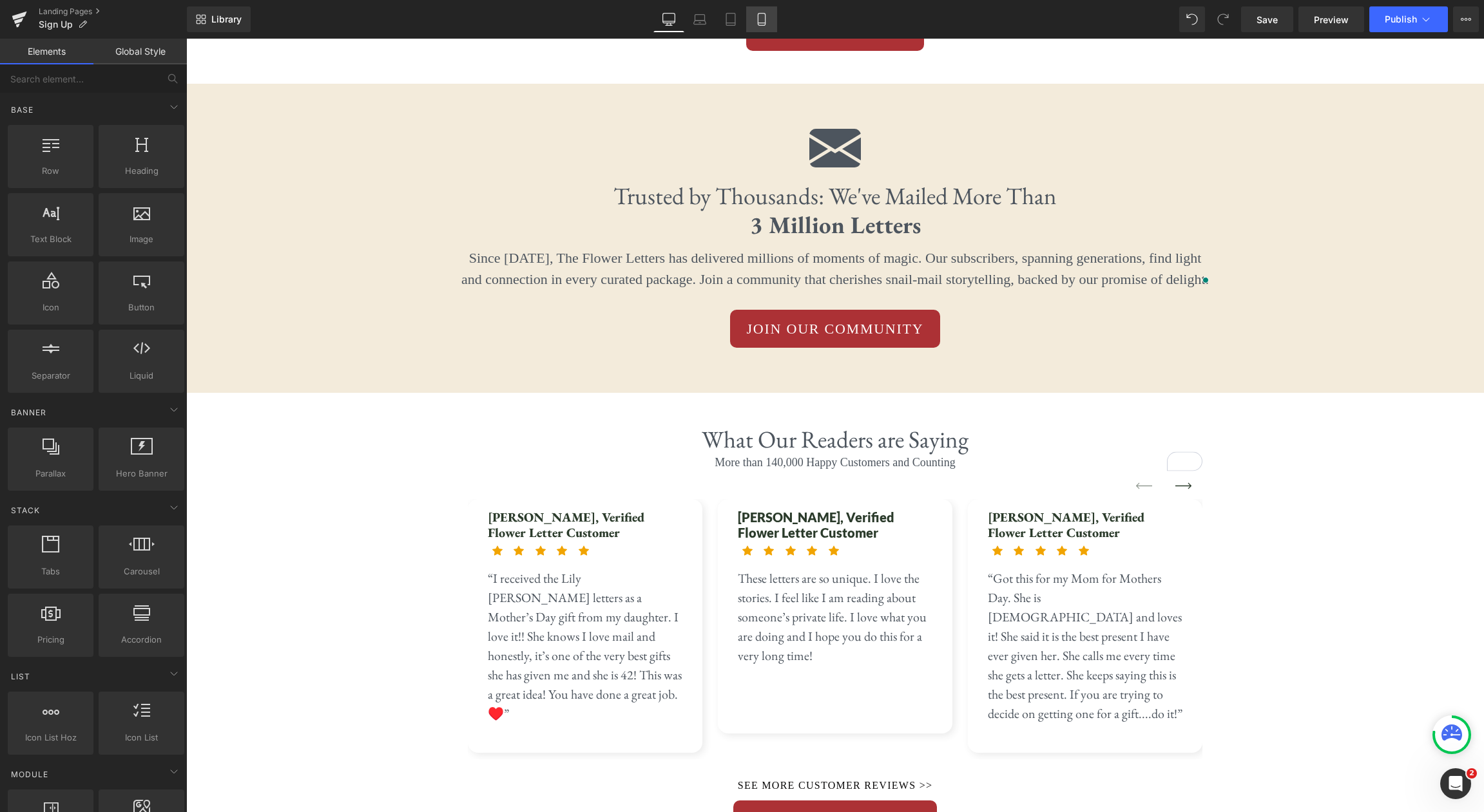
click at [758, 18] on icon at bounding box center [761, 19] width 7 height 12
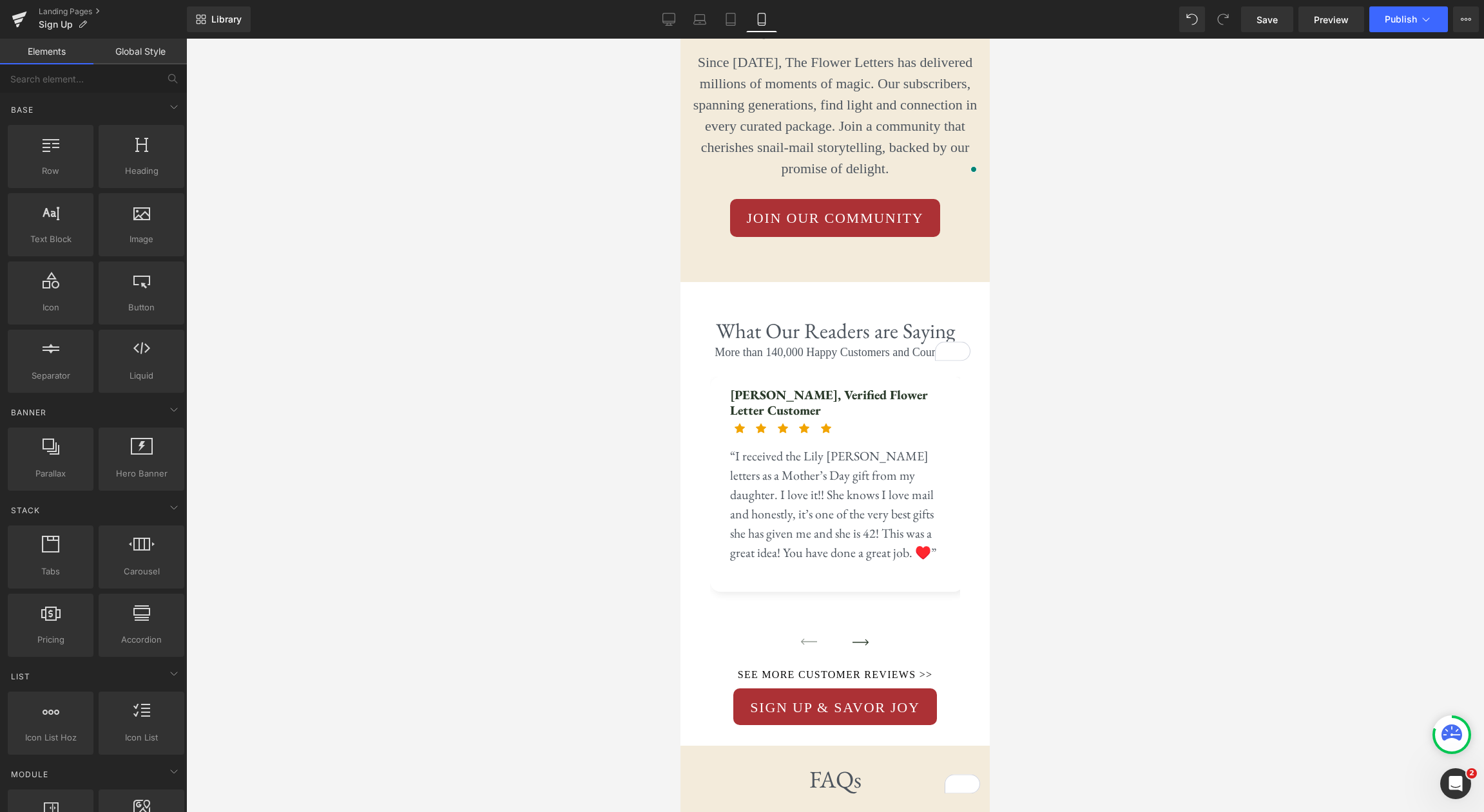
scroll to position [7105, 0]
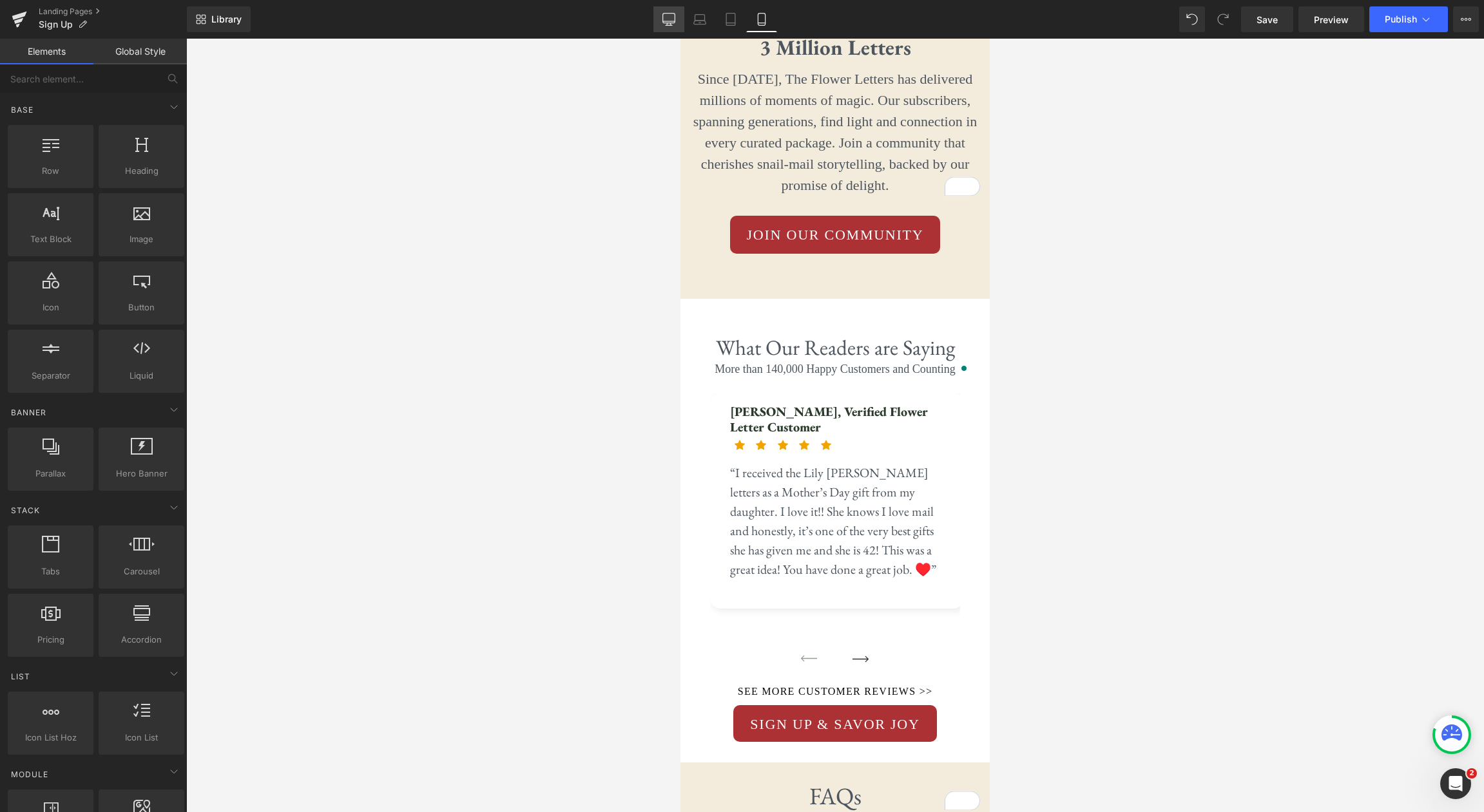
click at [672, 27] on link "Desktop" at bounding box center [668, 19] width 31 height 26
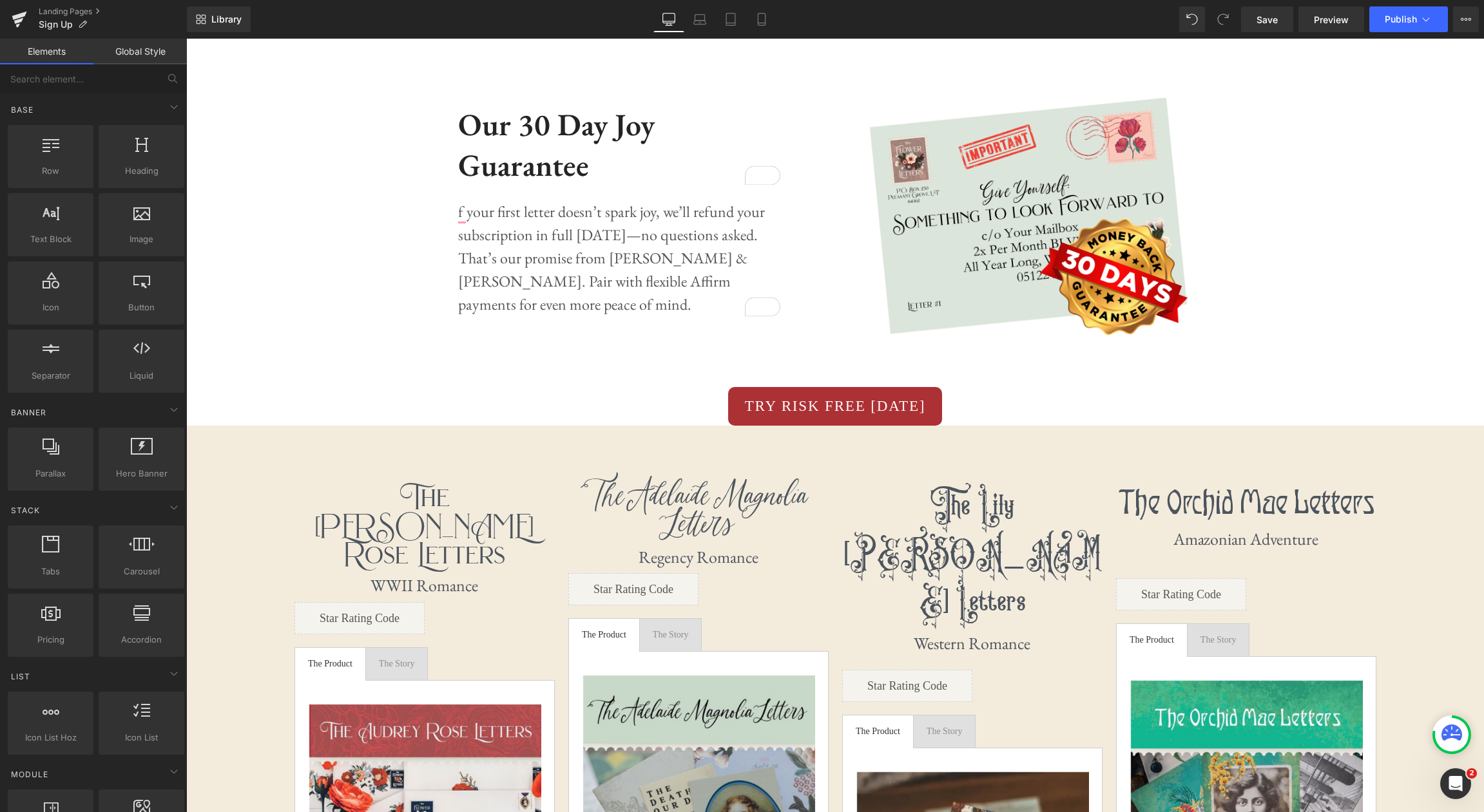
scroll to position [1674, 0]
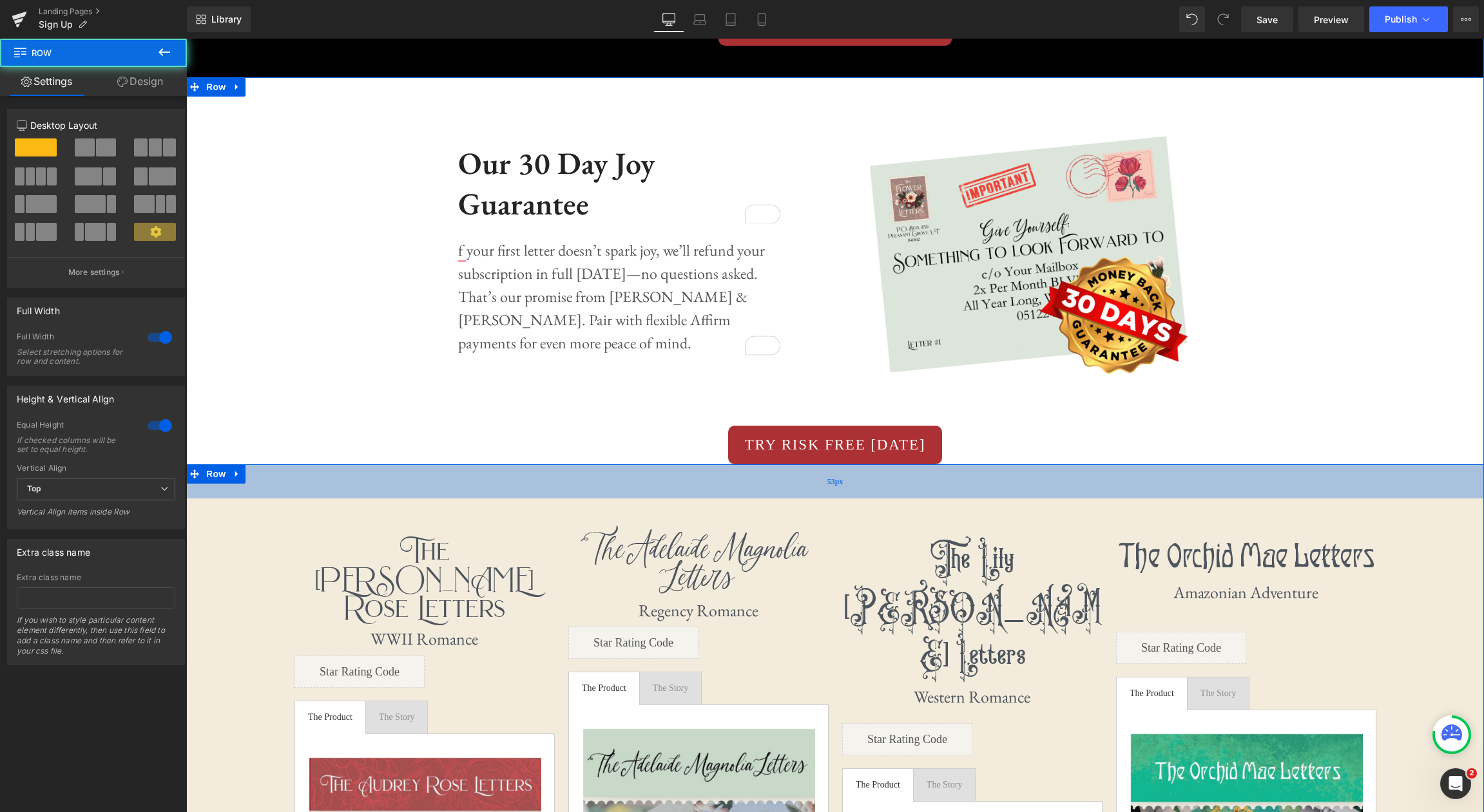
drag, startPoint x: 969, startPoint y: 464, endPoint x: 967, endPoint y: 479, distance: 15.1
click at [967, 479] on div "53px" at bounding box center [835, 481] width 1298 height 34
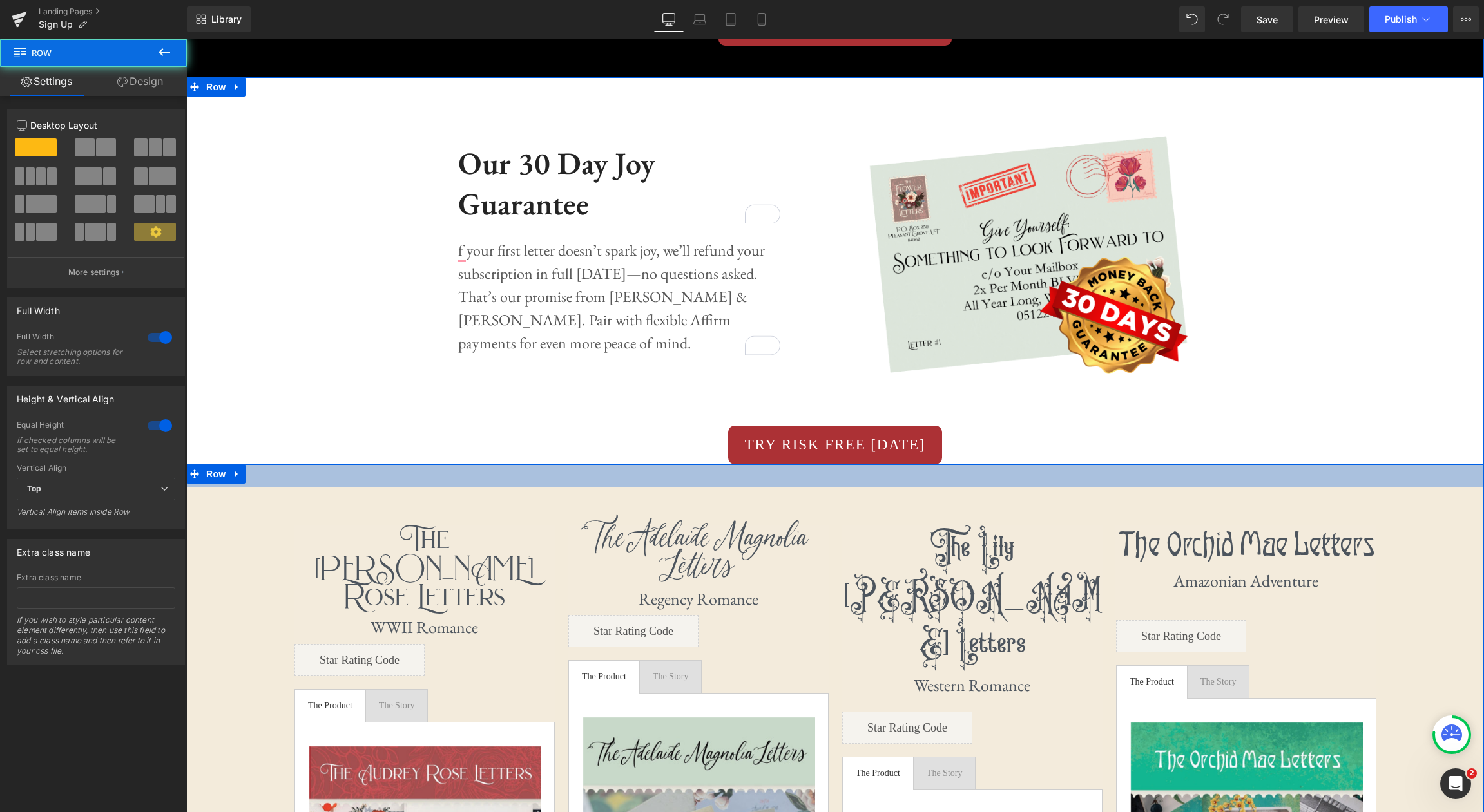
drag, startPoint x: 1014, startPoint y: 472, endPoint x: 1016, endPoint y: 460, distance: 12.2
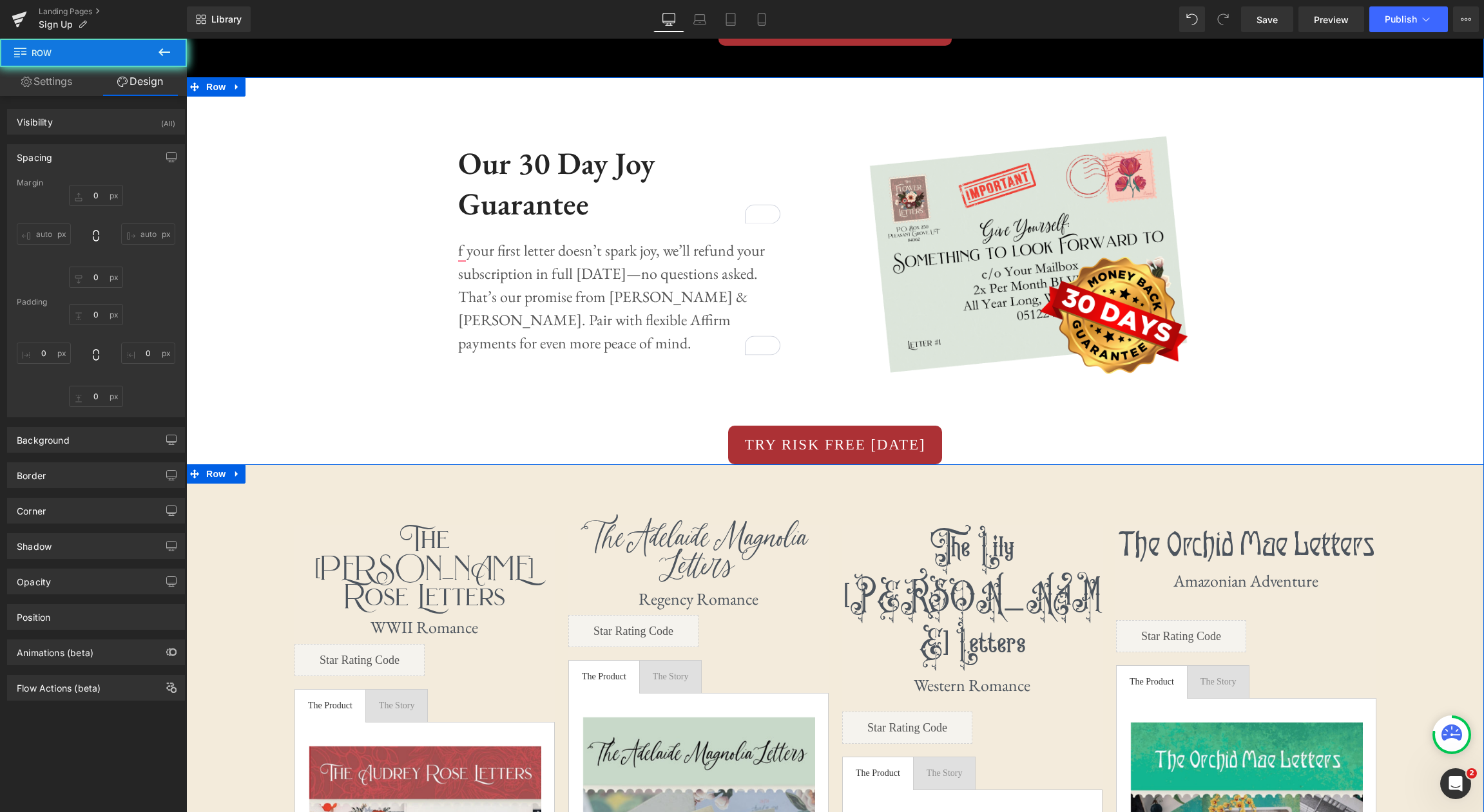
type input "0"
type input "35"
type input "0"
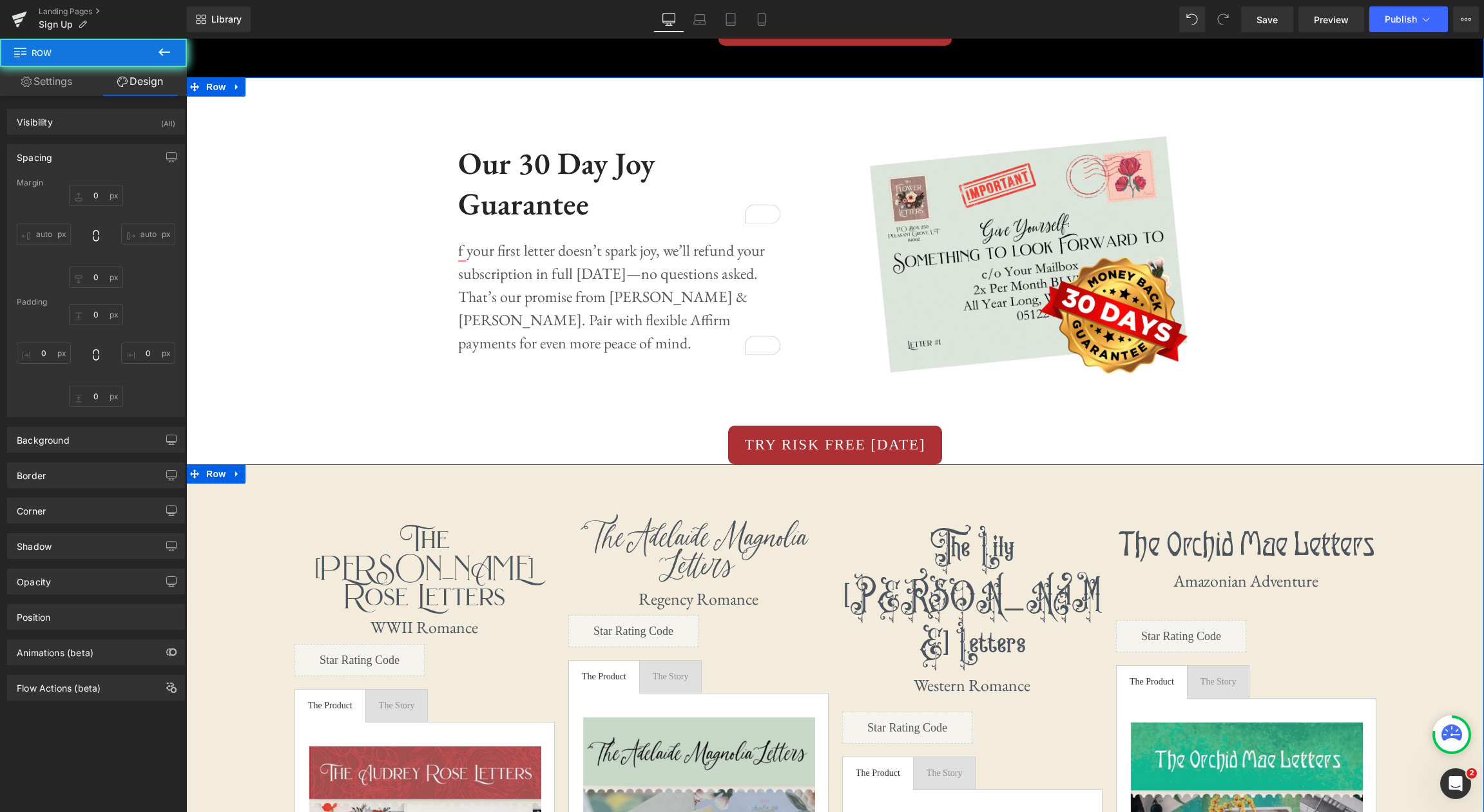
type input "0"
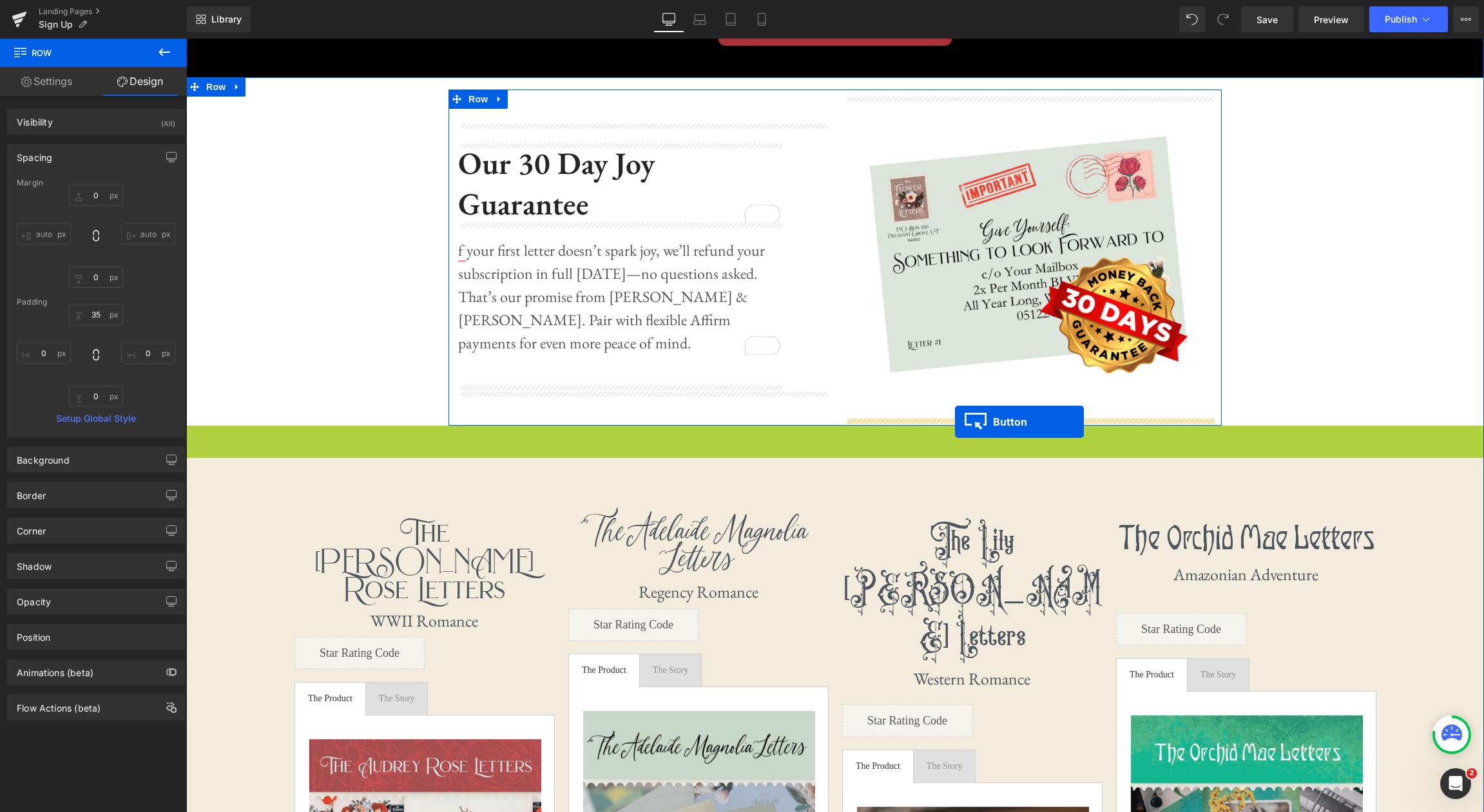
drag, startPoint x: 792, startPoint y: 440, endPoint x: 955, endPoint y: 421, distance: 164.1
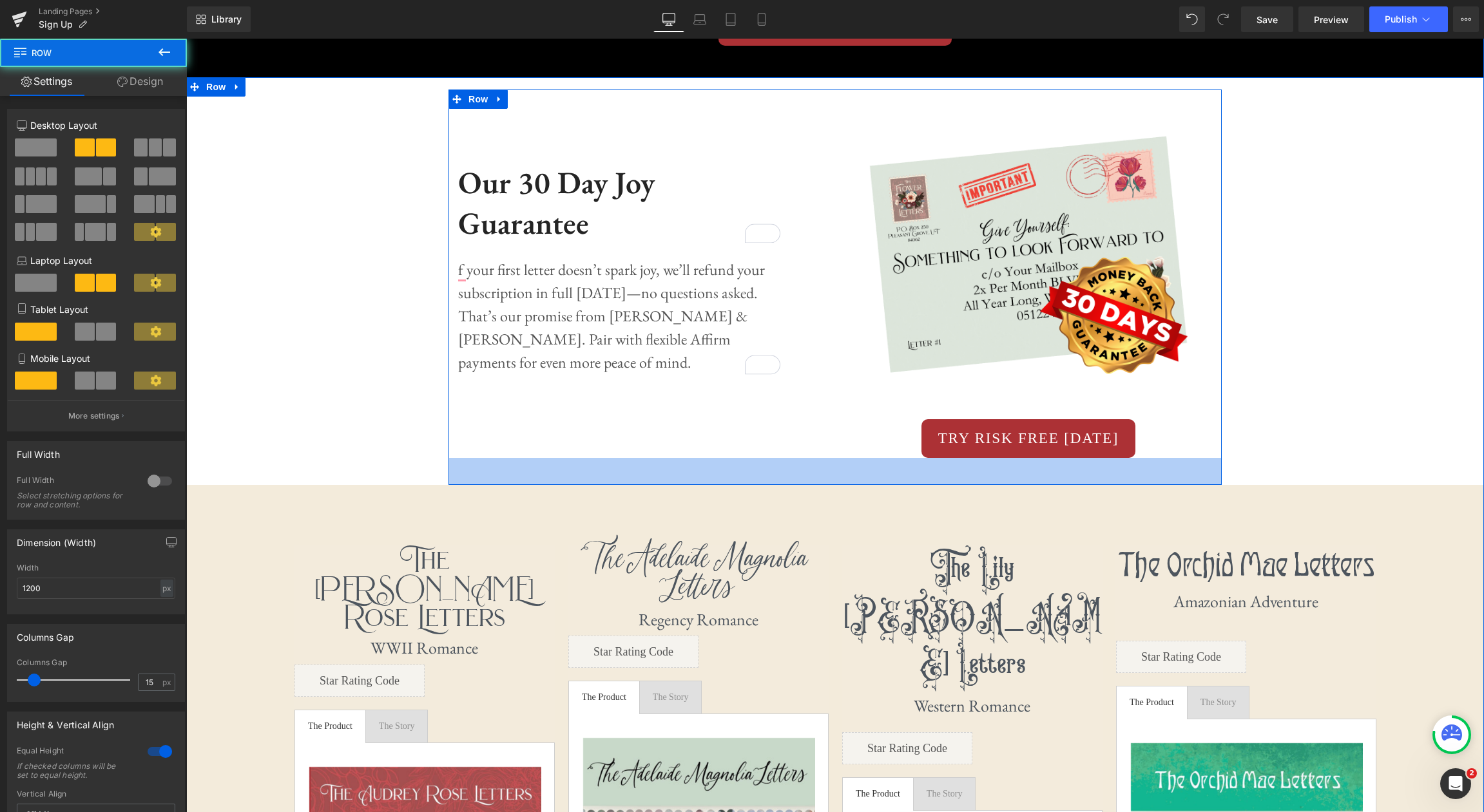
drag, startPoint x: 839, startPoint y: 460, endPoint x: 970, endPoint y: 456, distance: 131.1
click at [837, 480] on div "42px" at bounding box center [835, 472] width 773 height 27
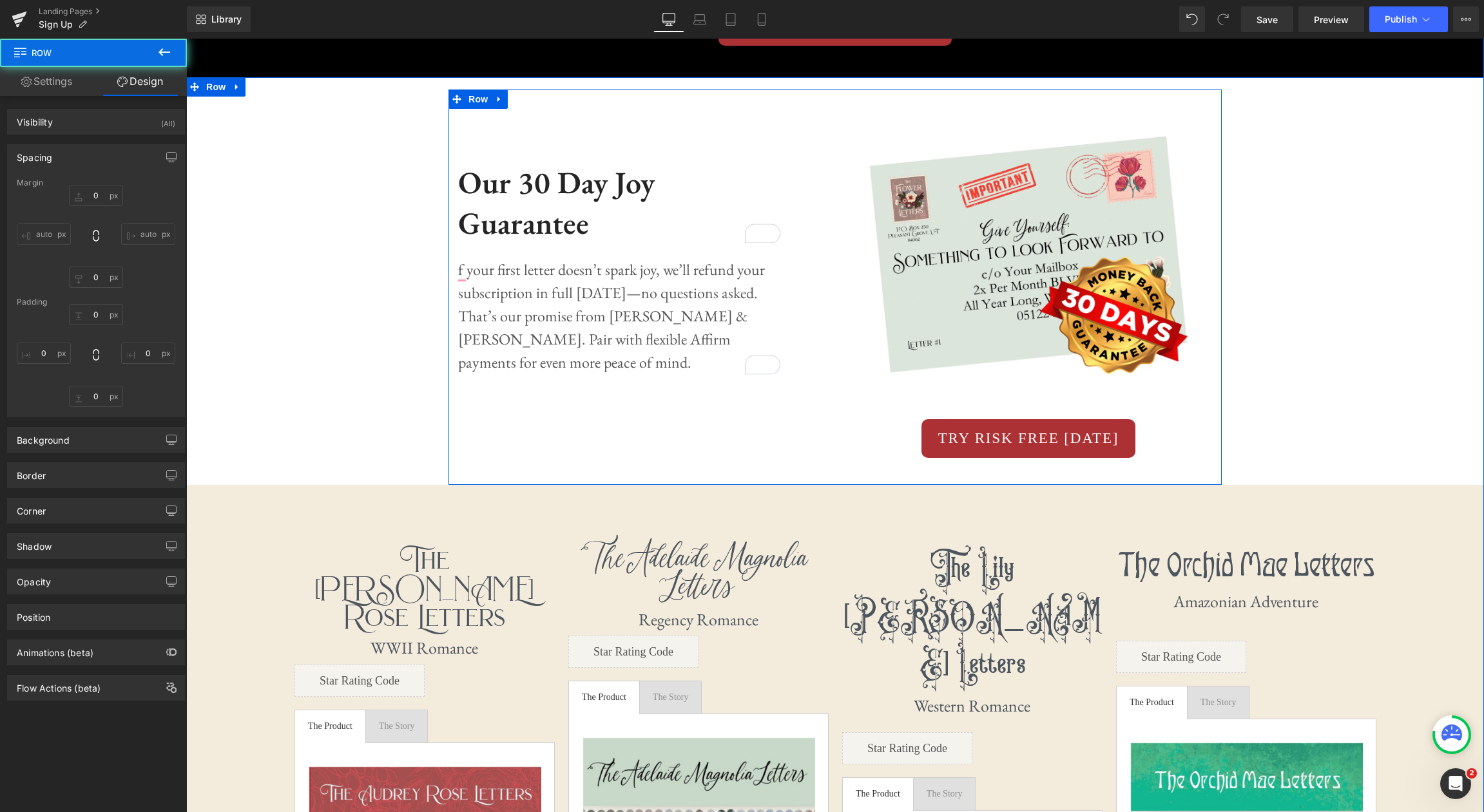
type input "0"
type input "12"
type input "0"
type input "42"
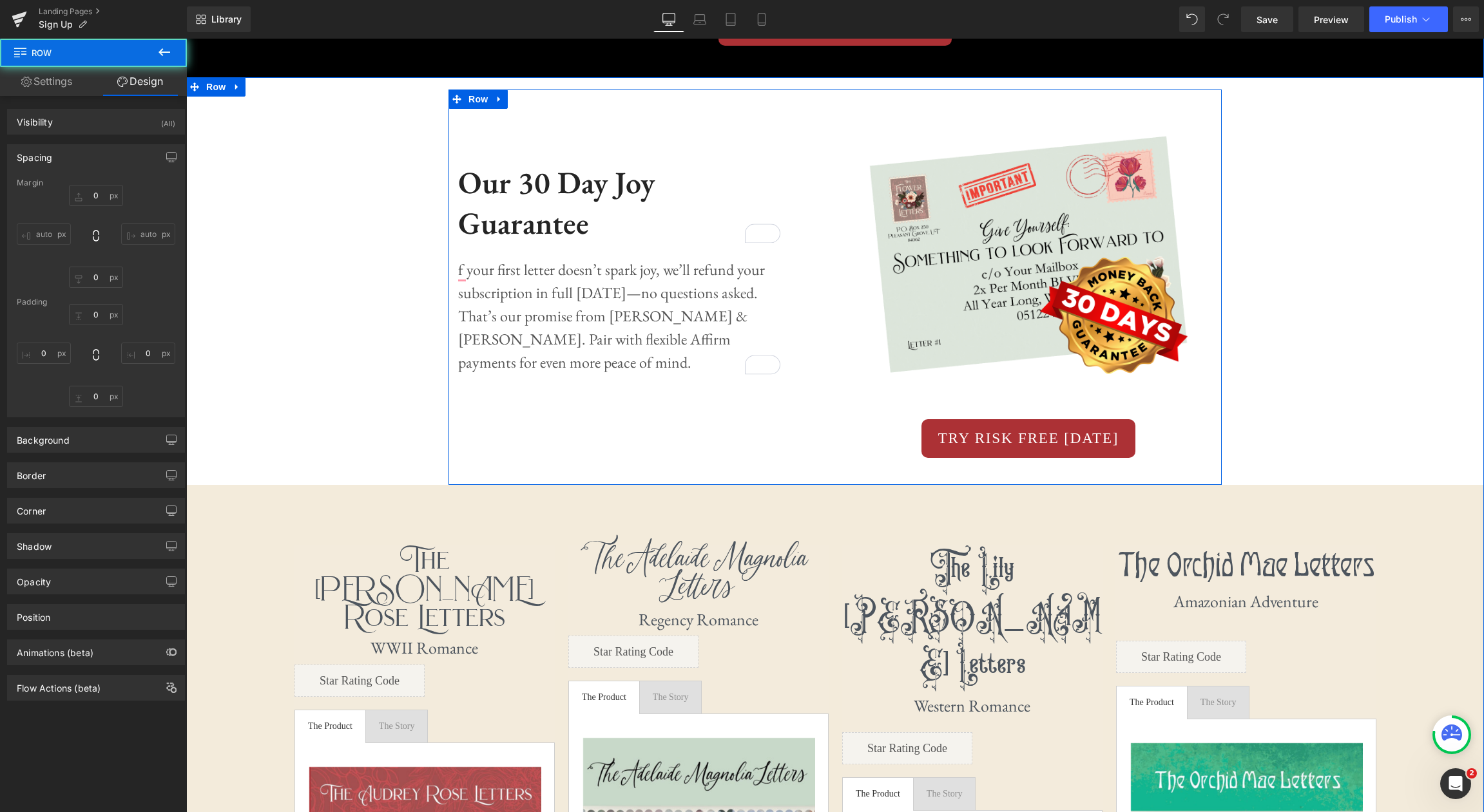
type input "0"
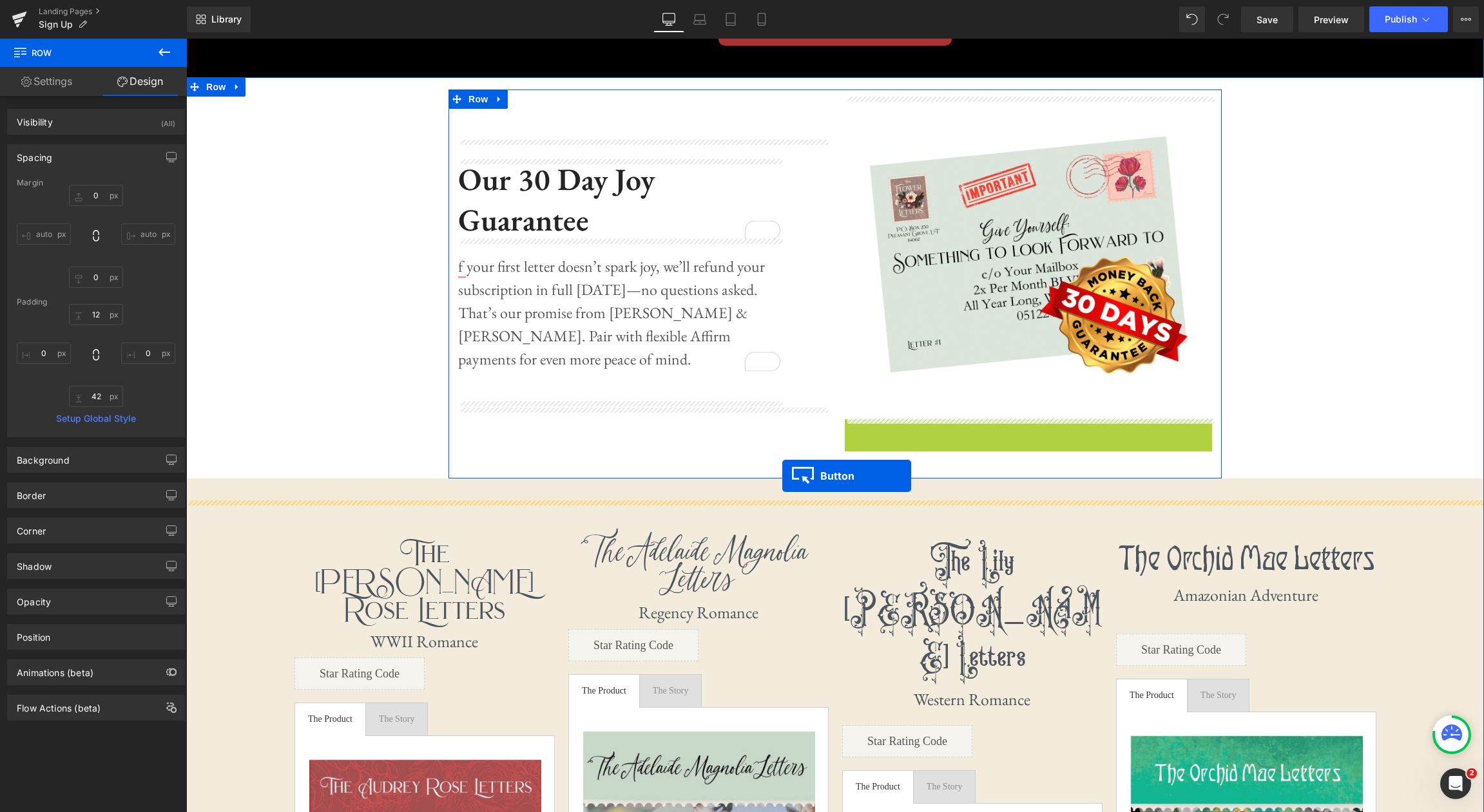
drag, startPoint x: 1005, startPoint y: 437, endPoint x: 782, endPoint y: 476, distance: 226.4
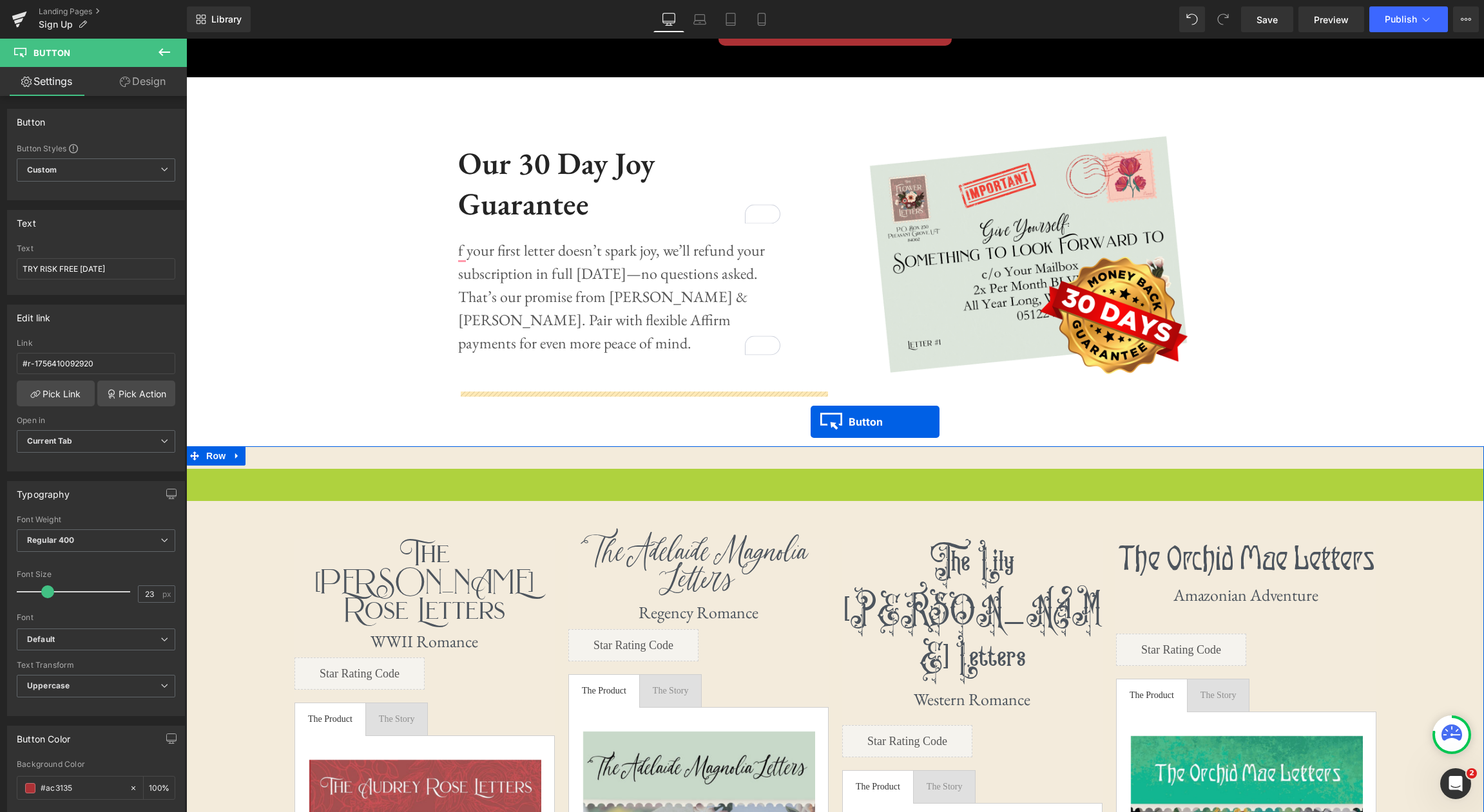
drag, startPoint x: 810, startPoint y: 488, endPoint x: 811, endPoint y: 421, distance: 67.0
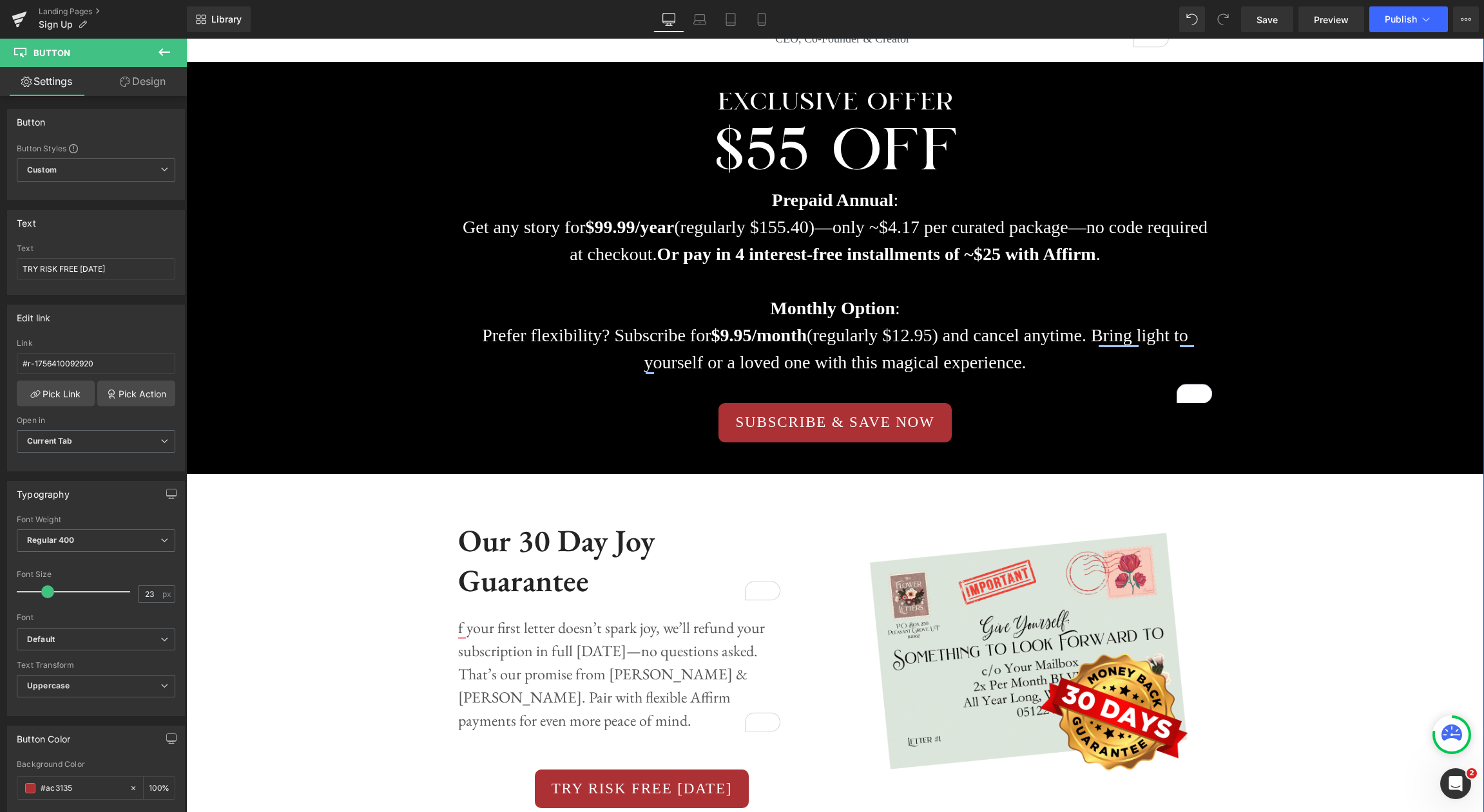
scroll to position [1454, 0]
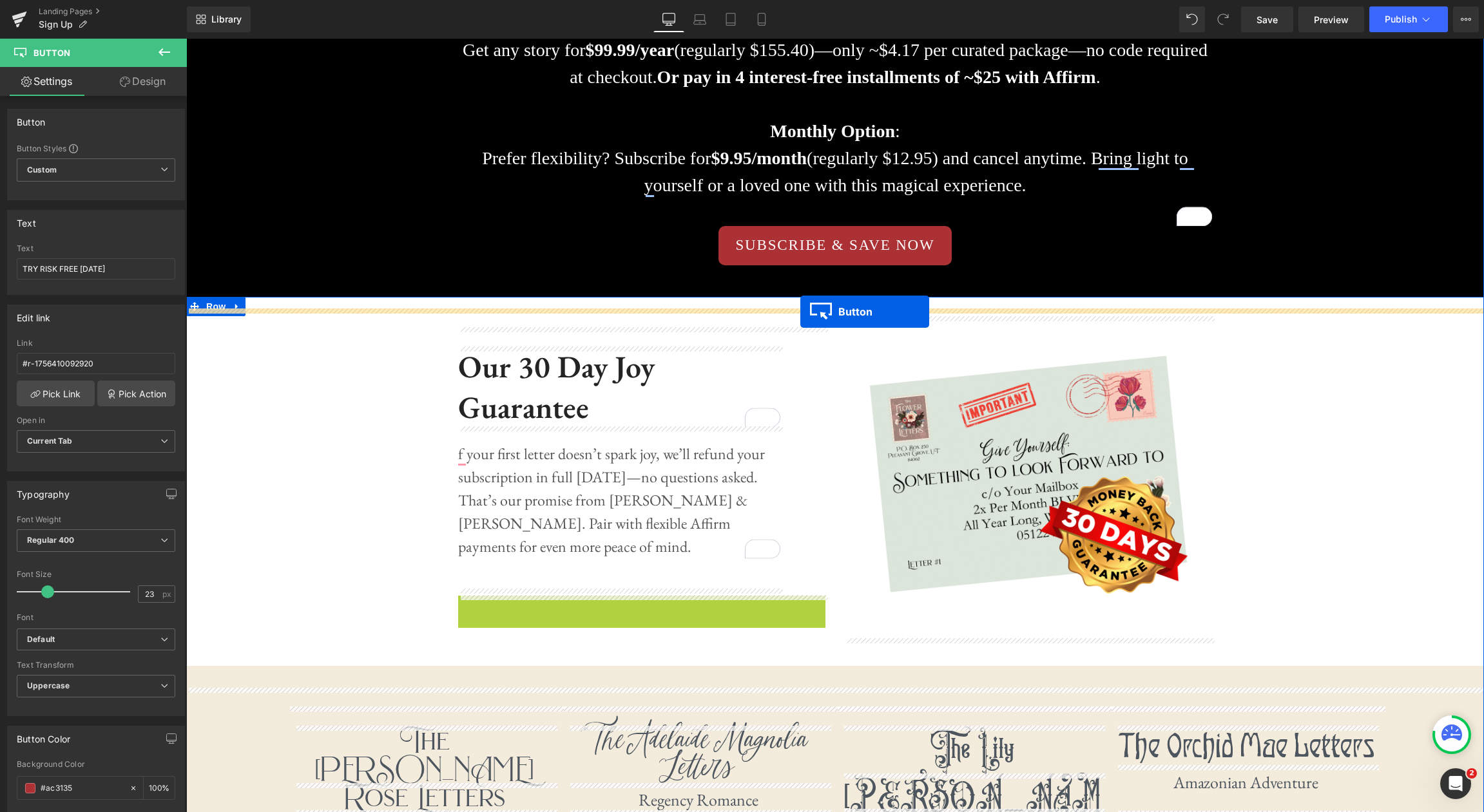
drag, startPoint x: 618, startPoint y: 610, endPoint x: 800, endPoint y: 311, distance: 350.0
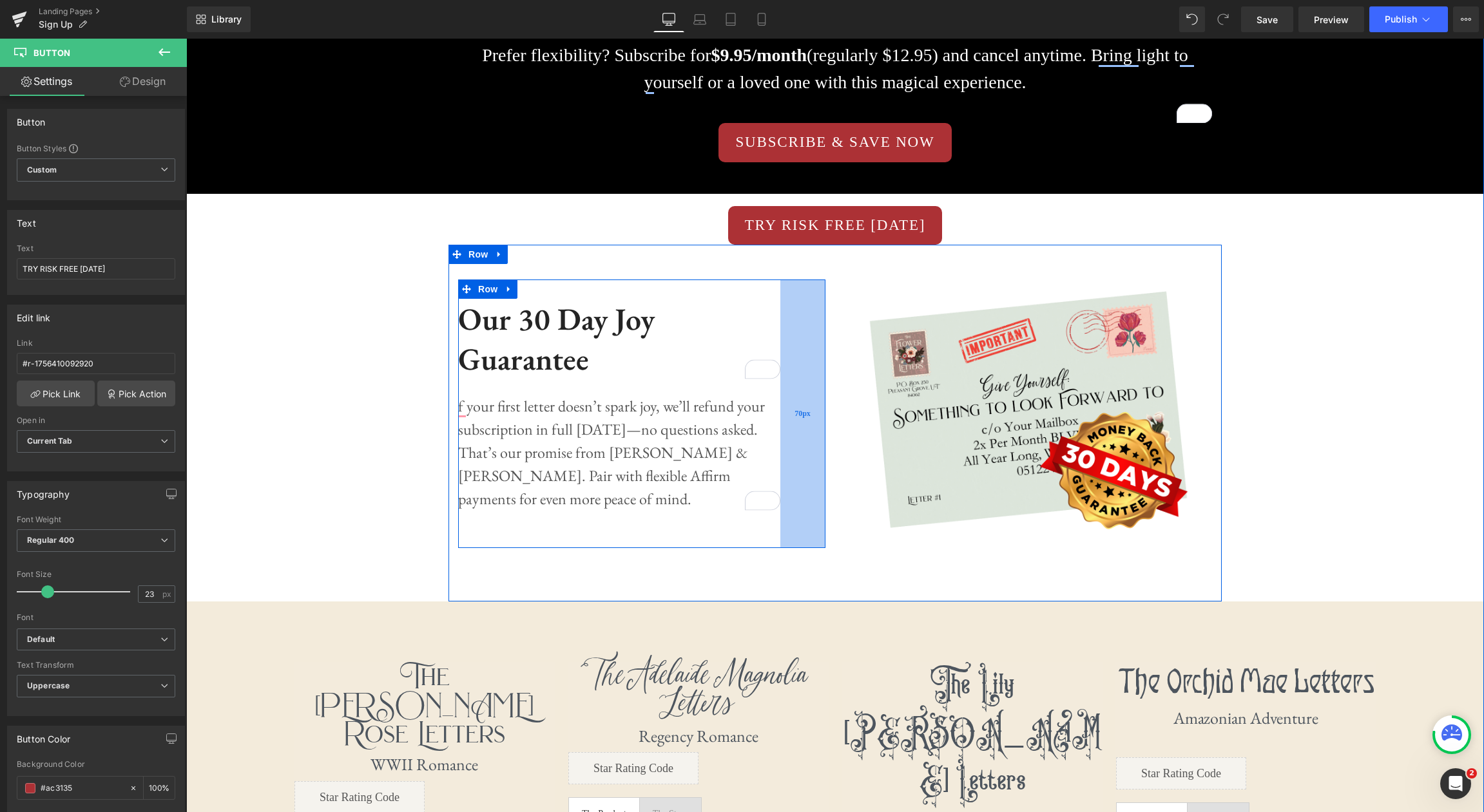
scroll to position [1559, 0]
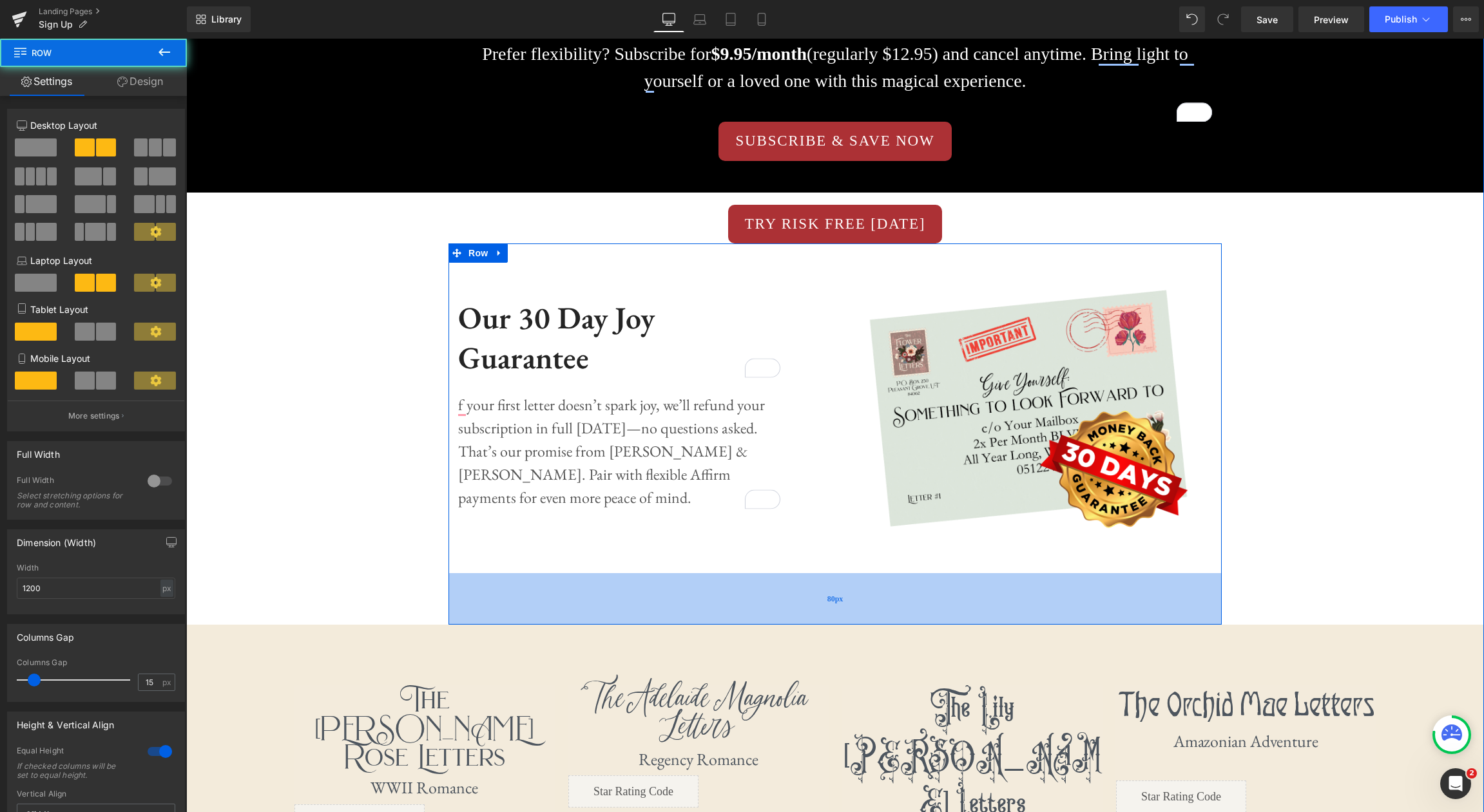
drag, startPoint x: 862, startPoint y: 593, endPoint x: 862, endPoint y: 618, distance: 25.0
click at [862, 618] on div "80px" at bounding box center [835, 599] width 773 height 52
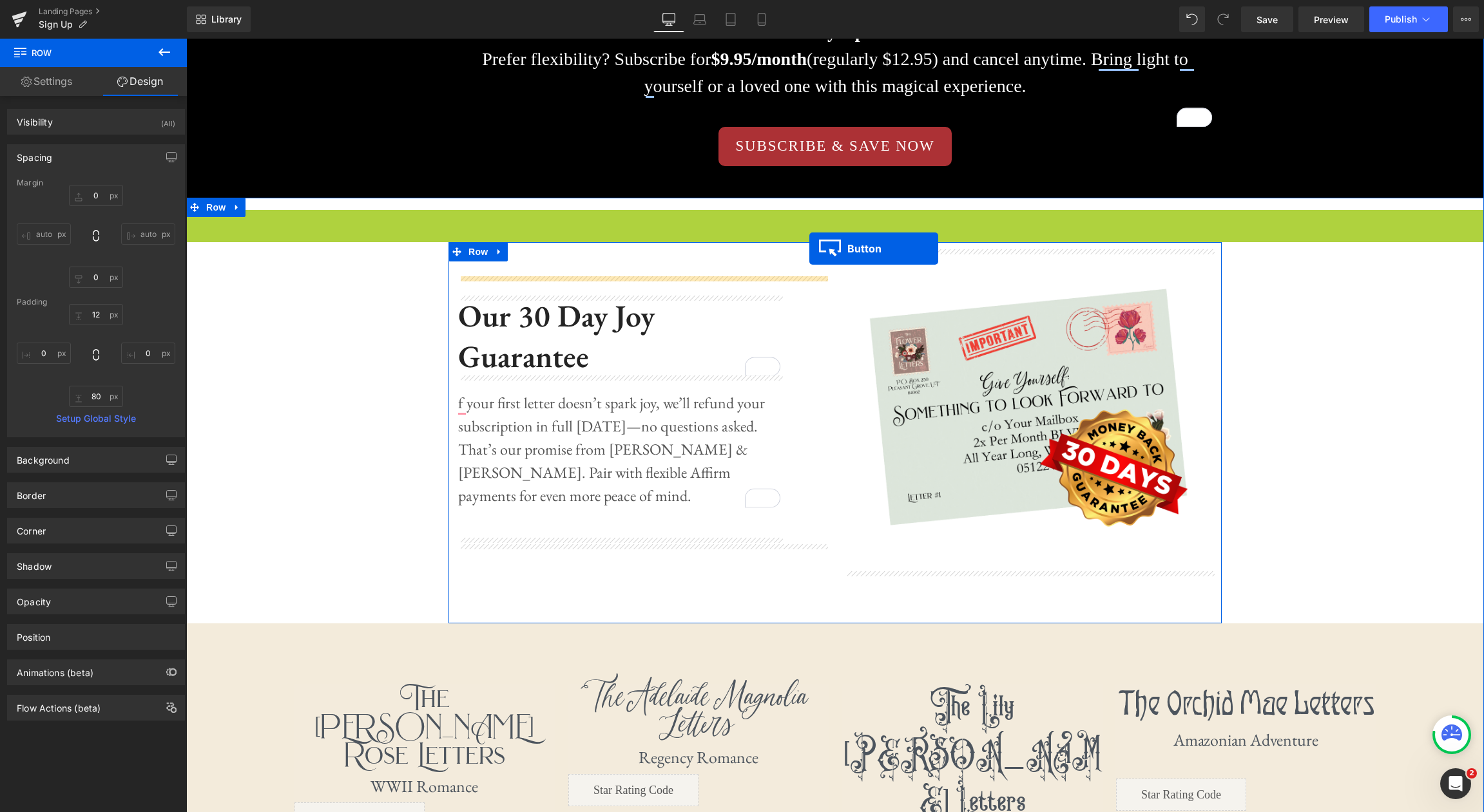
scroll to position [1552, 0]
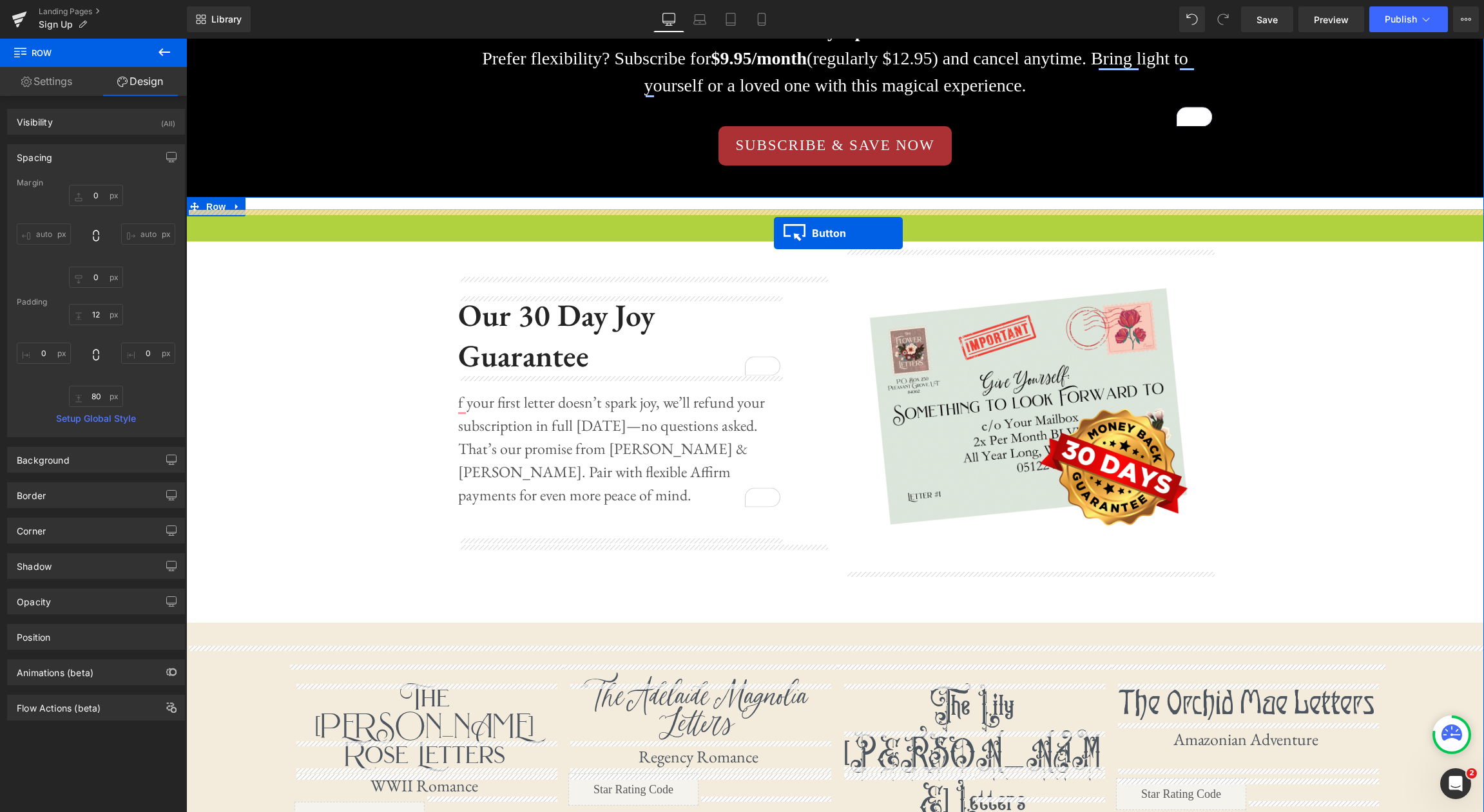
drag, startPoint x: 814, startPoint y: 219, endPoint x: 774, endPoint y: 233, distance: 42.4
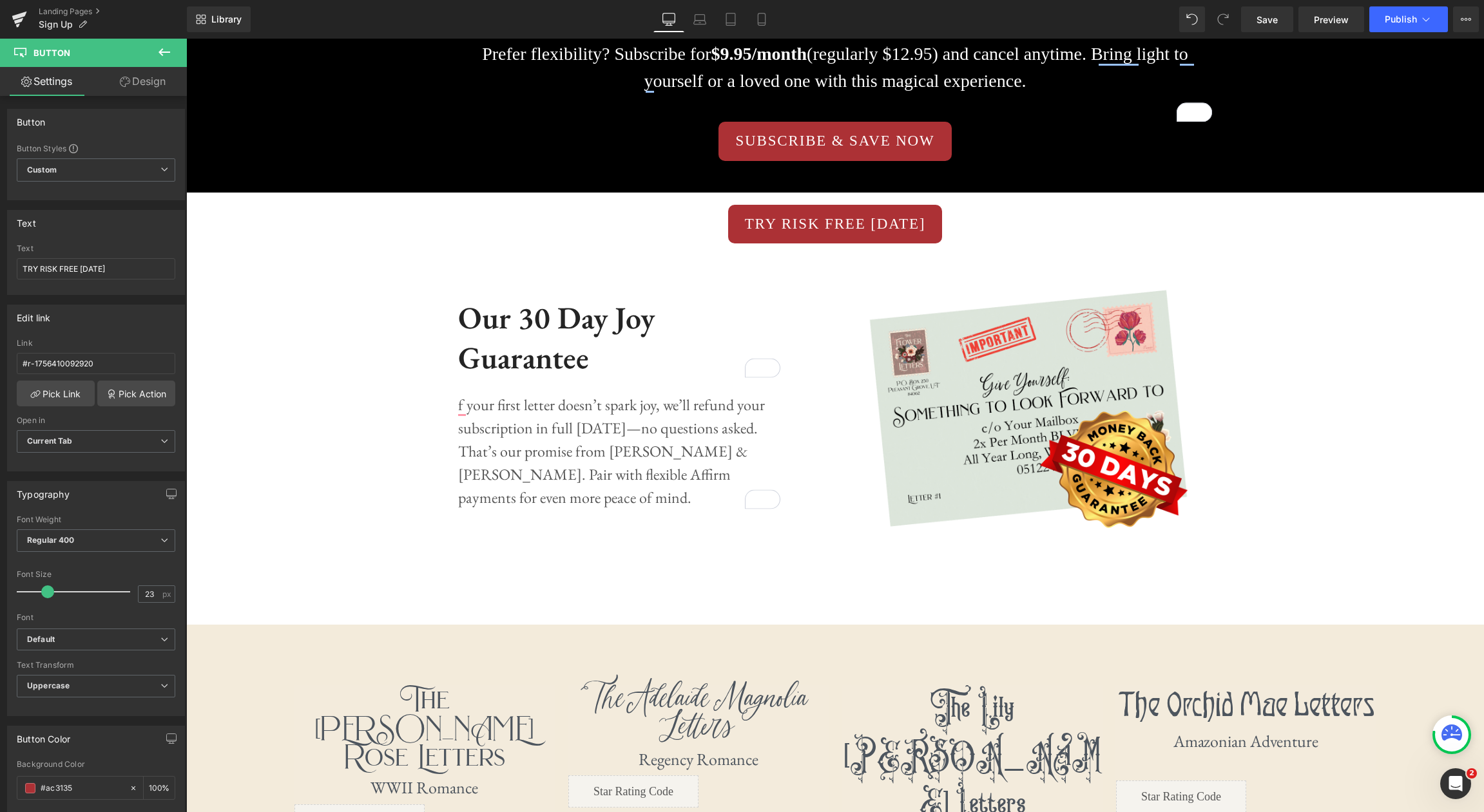
click at [164, 50] on icon at bounding box center [163, 52] width 15 height 15
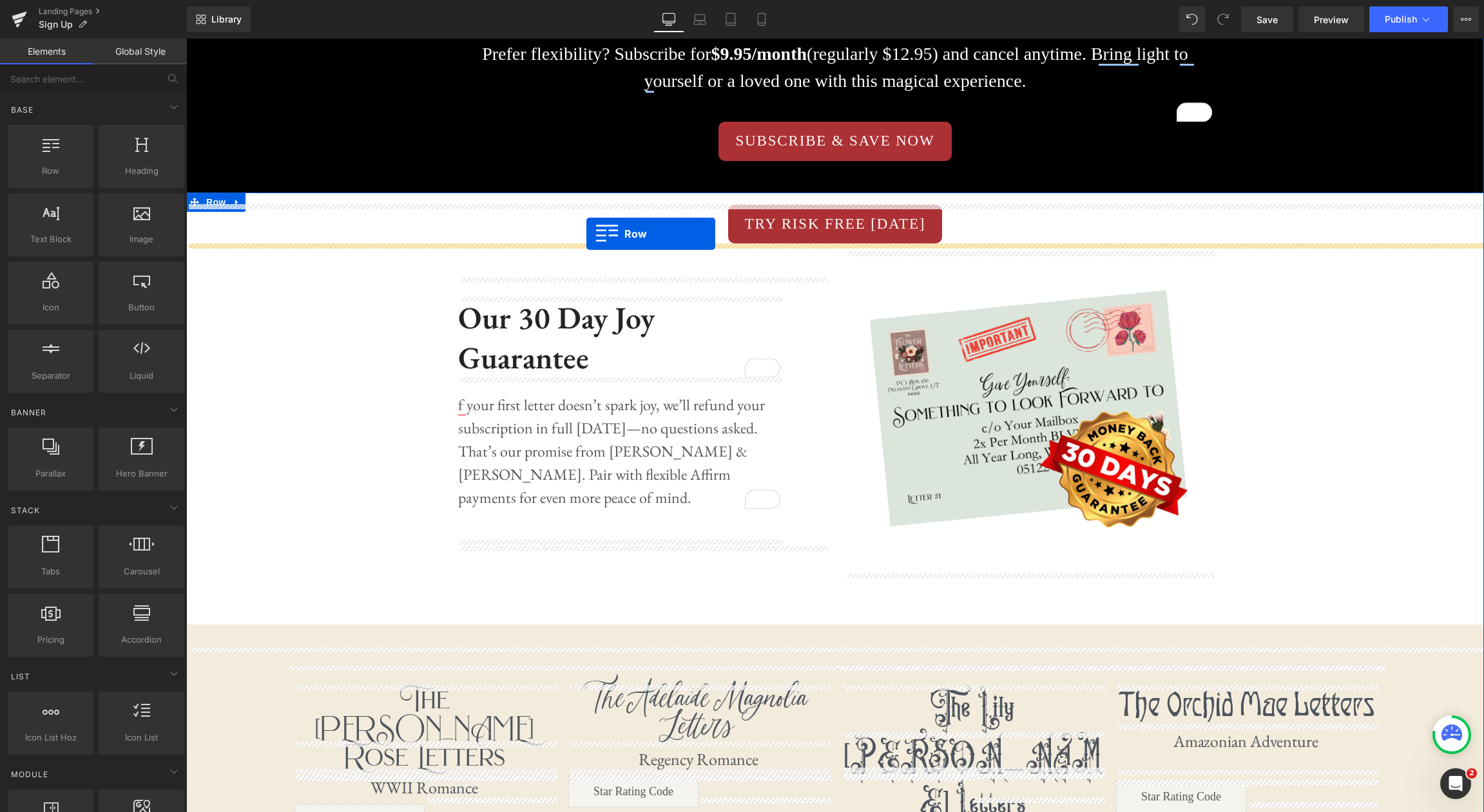
drag, startPoint x: 241, startPoint y: 195, endPoint x: 586, endPoint y: 233, distance: 347.1
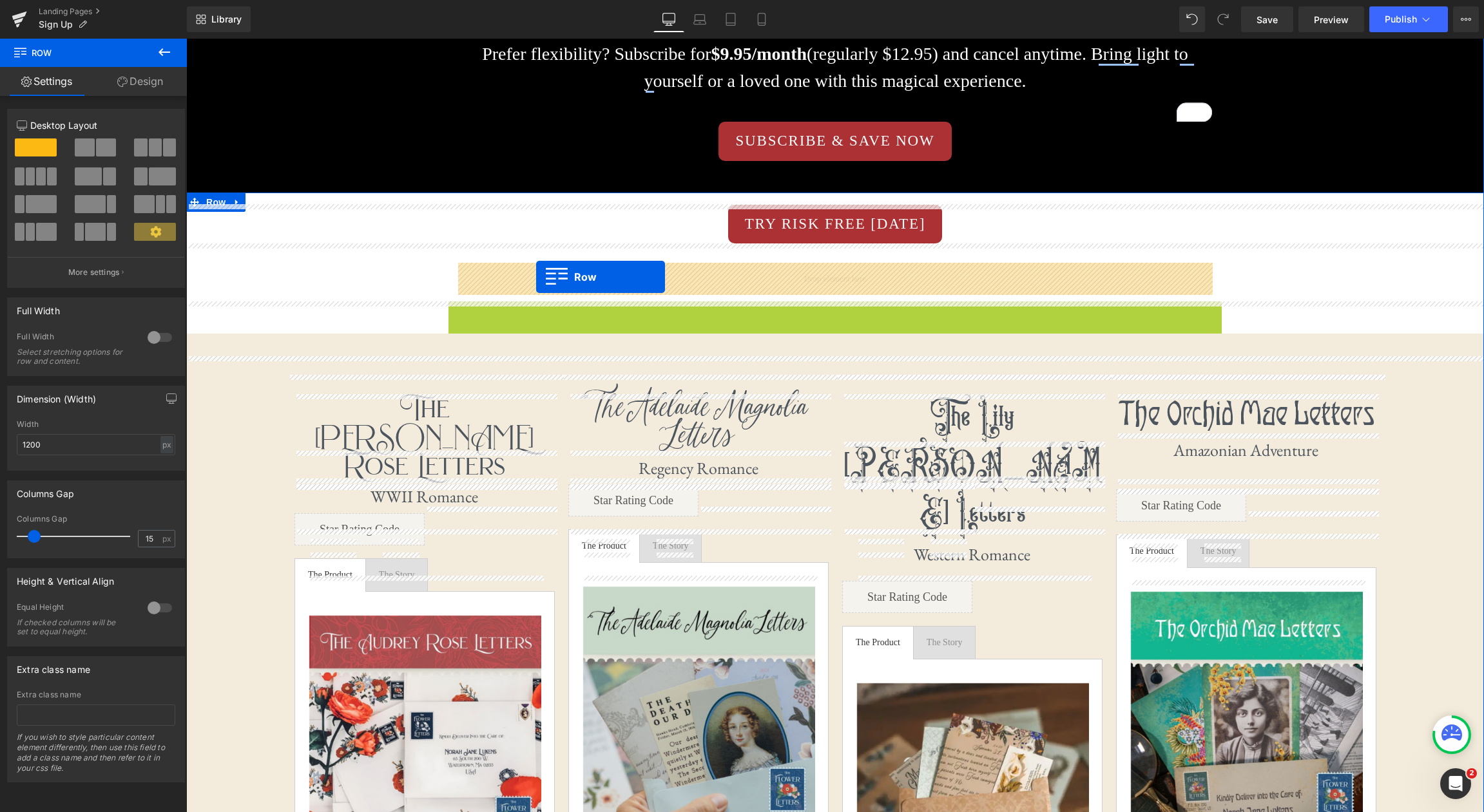
drag, startPoint x: 453, startPoint y: 315, endPoint x: 536, endPoint y: 277, distance: 91.3
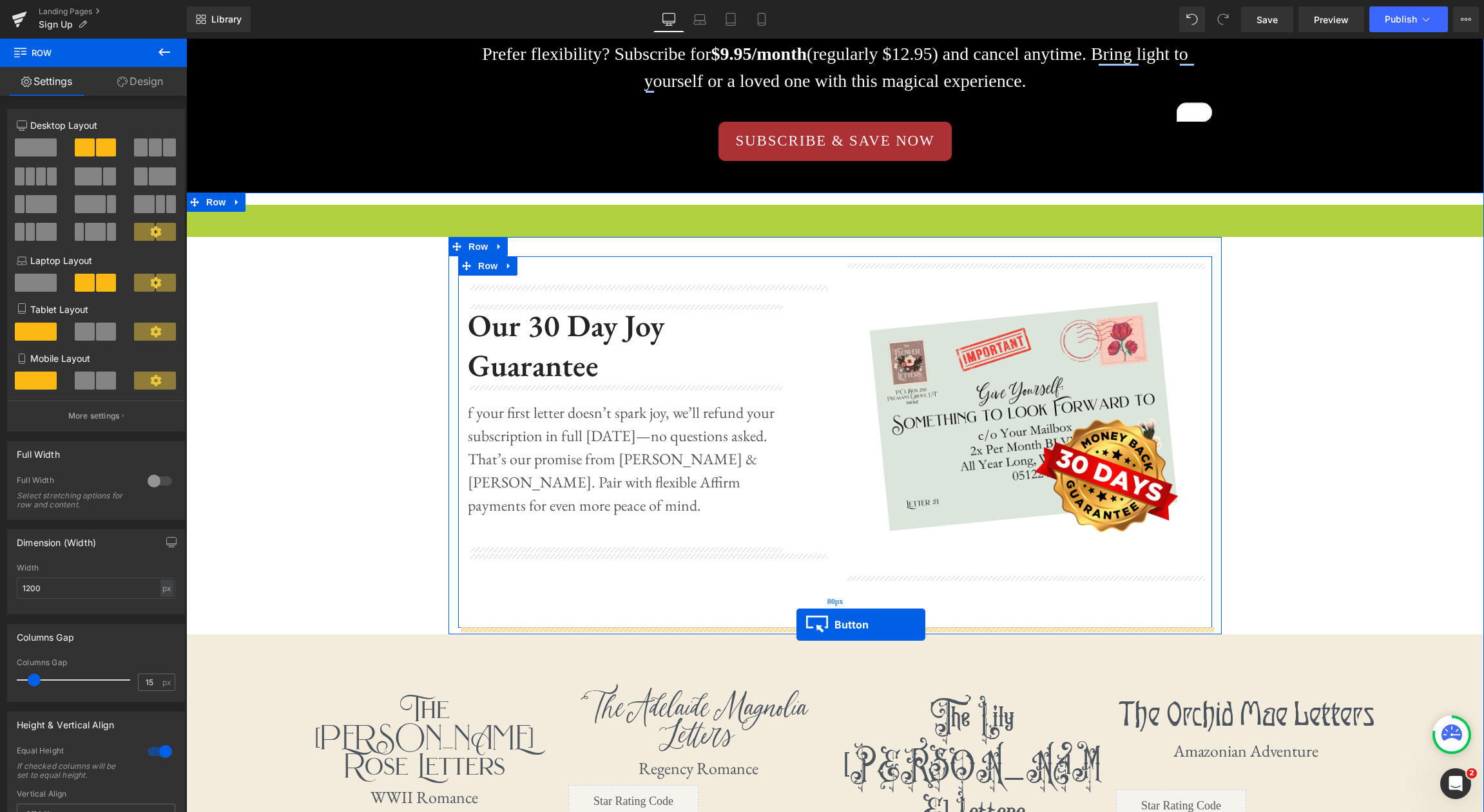
drag, startPoint x: 811, startPoint y: 221, endPoint x: 796, endPoint y: 624, distance: 403.3
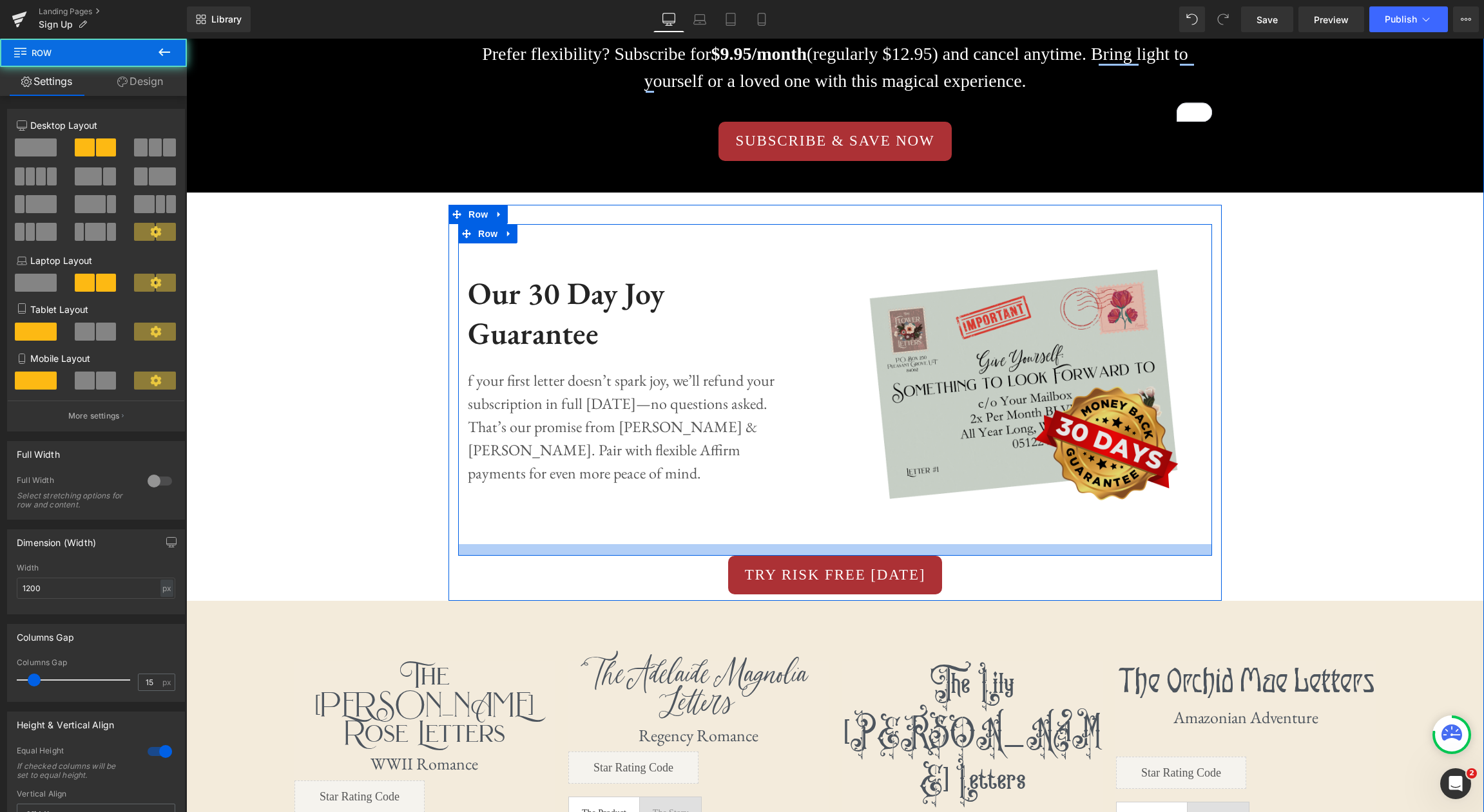
drag, startPoint x: 860, startPoint y: 569, endPoint x: 862, endPoint y: 529, distance: 40.0
click at [862, 529] on div "Image Our 30 Day Joy Guarantee Heading f your first letter doesn’t spark joy, w…" at bounding box center [835, 390] width 754 height 332
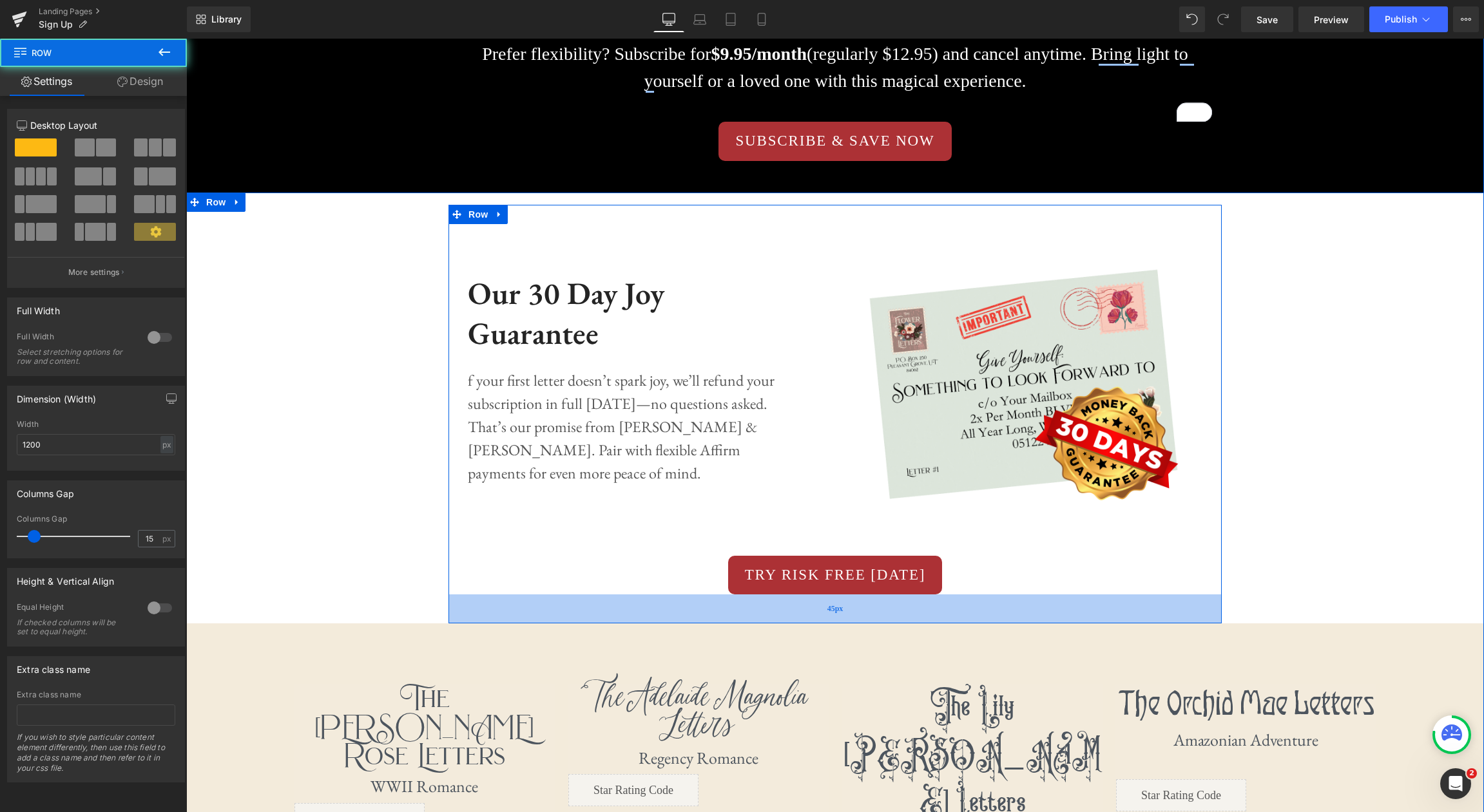
drag, startPoint x: 913, startPoint y: 598, endPoint x: 911, endPoint y: 620, distance: 22.1
click at [911, 620] on div "45px" at bounding box center [835, 609] width 773 height 29
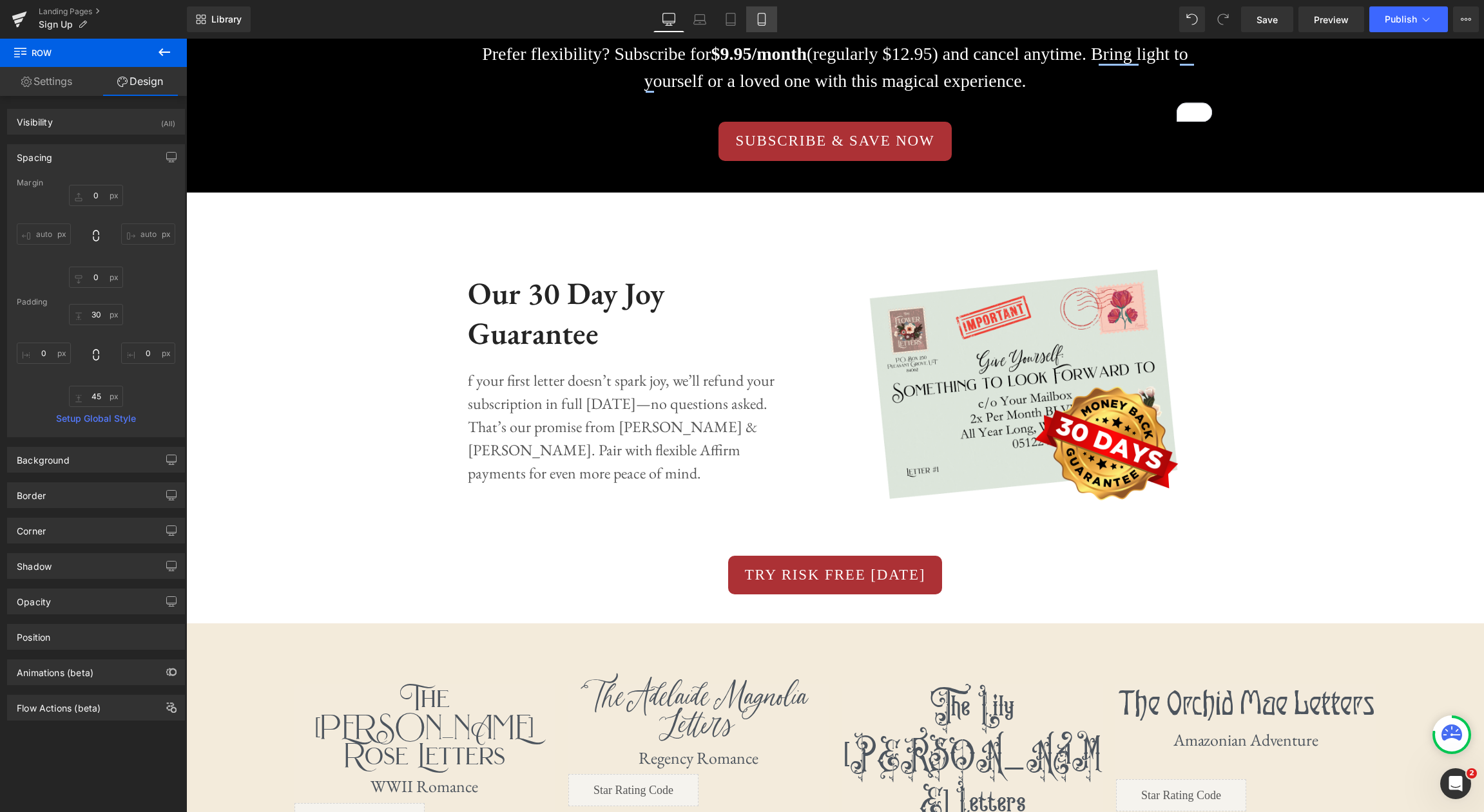
click at [767, 26] on link "Mobile" at bounding box center [762, 19] width 31 height 26
type input "0"
type input "30"
type input "0"
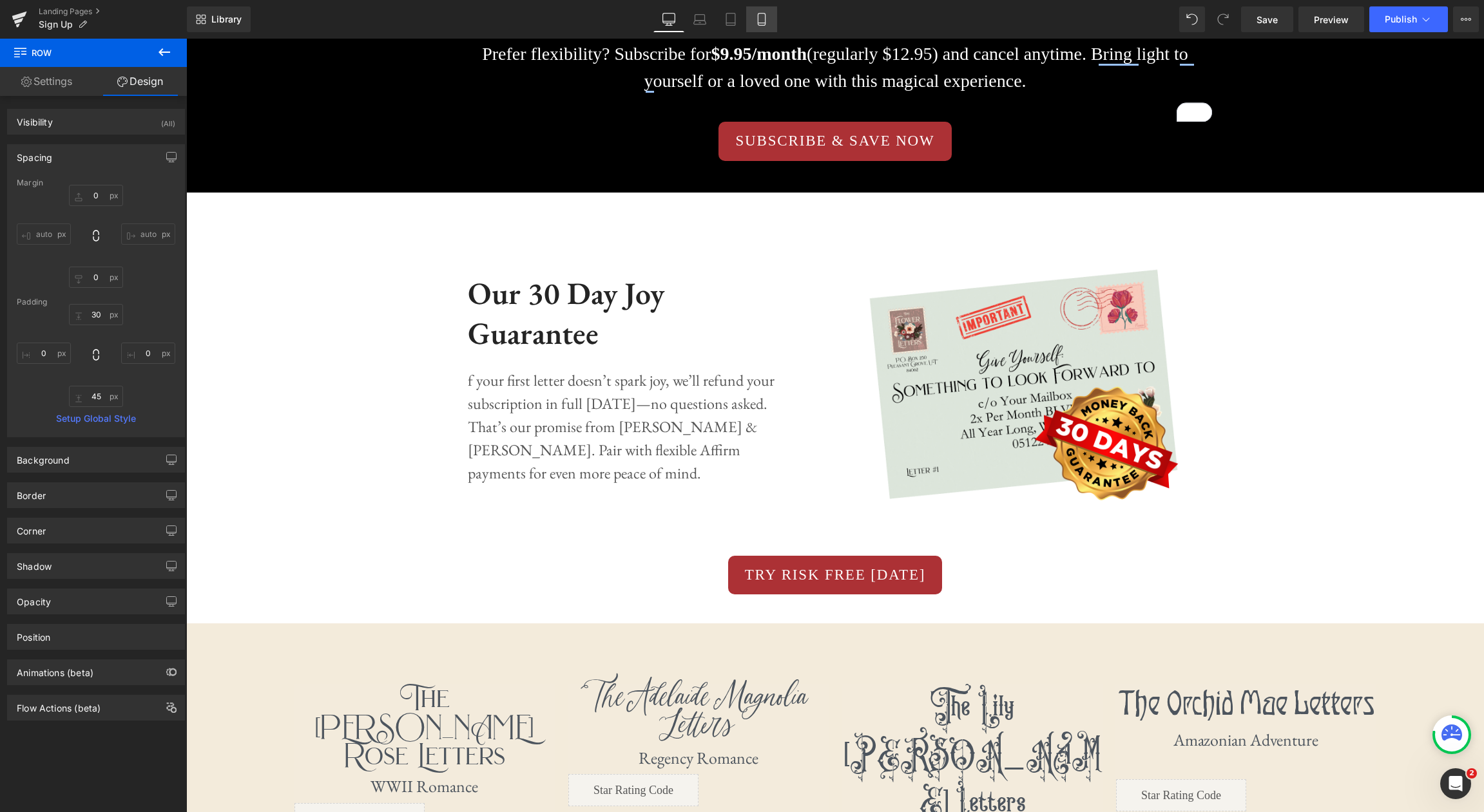
type input "45"
type input "0"
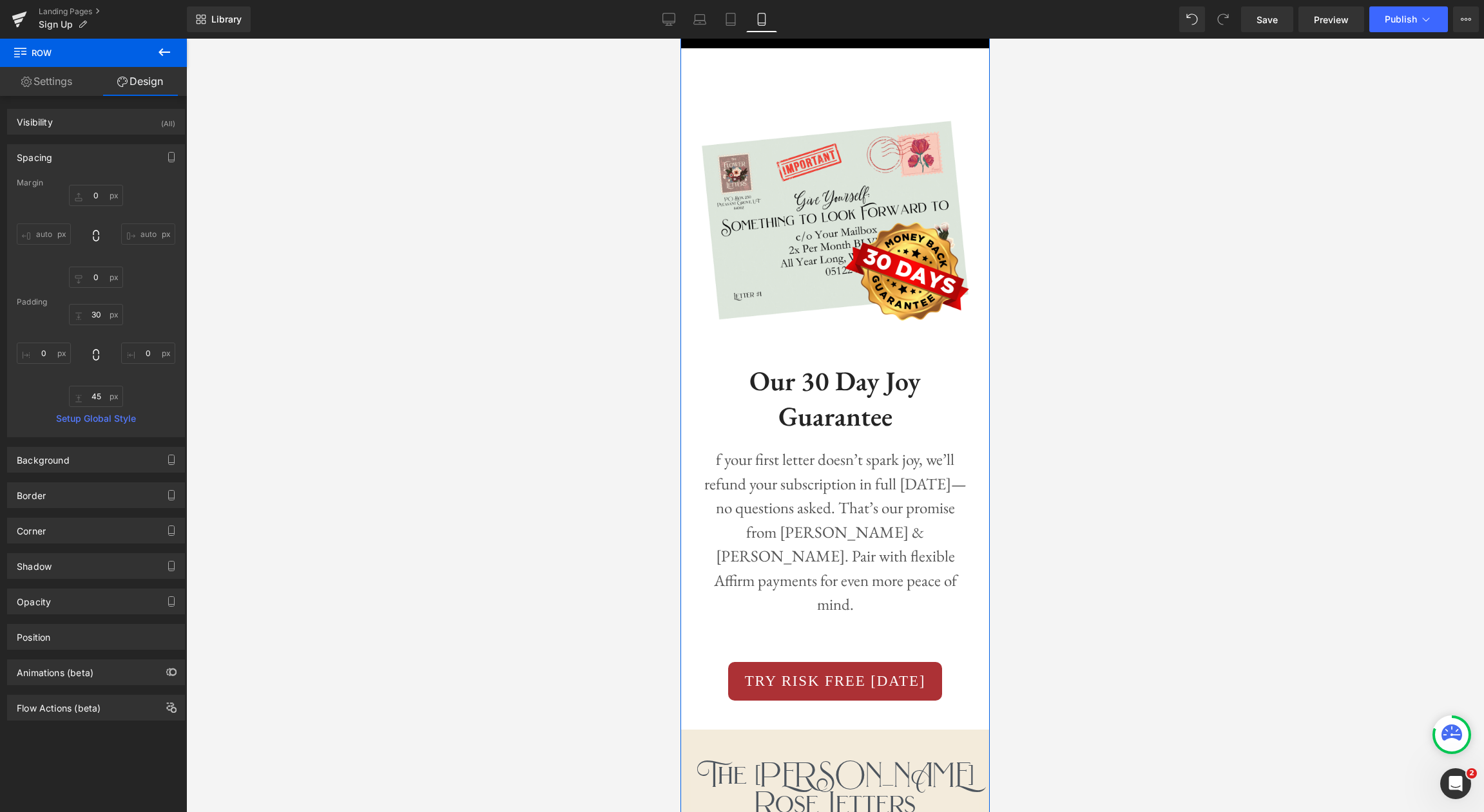
scroll to position [2158, 0]
click at [663, 14] on icon at bounding box center [669, 19] width 13 height 13
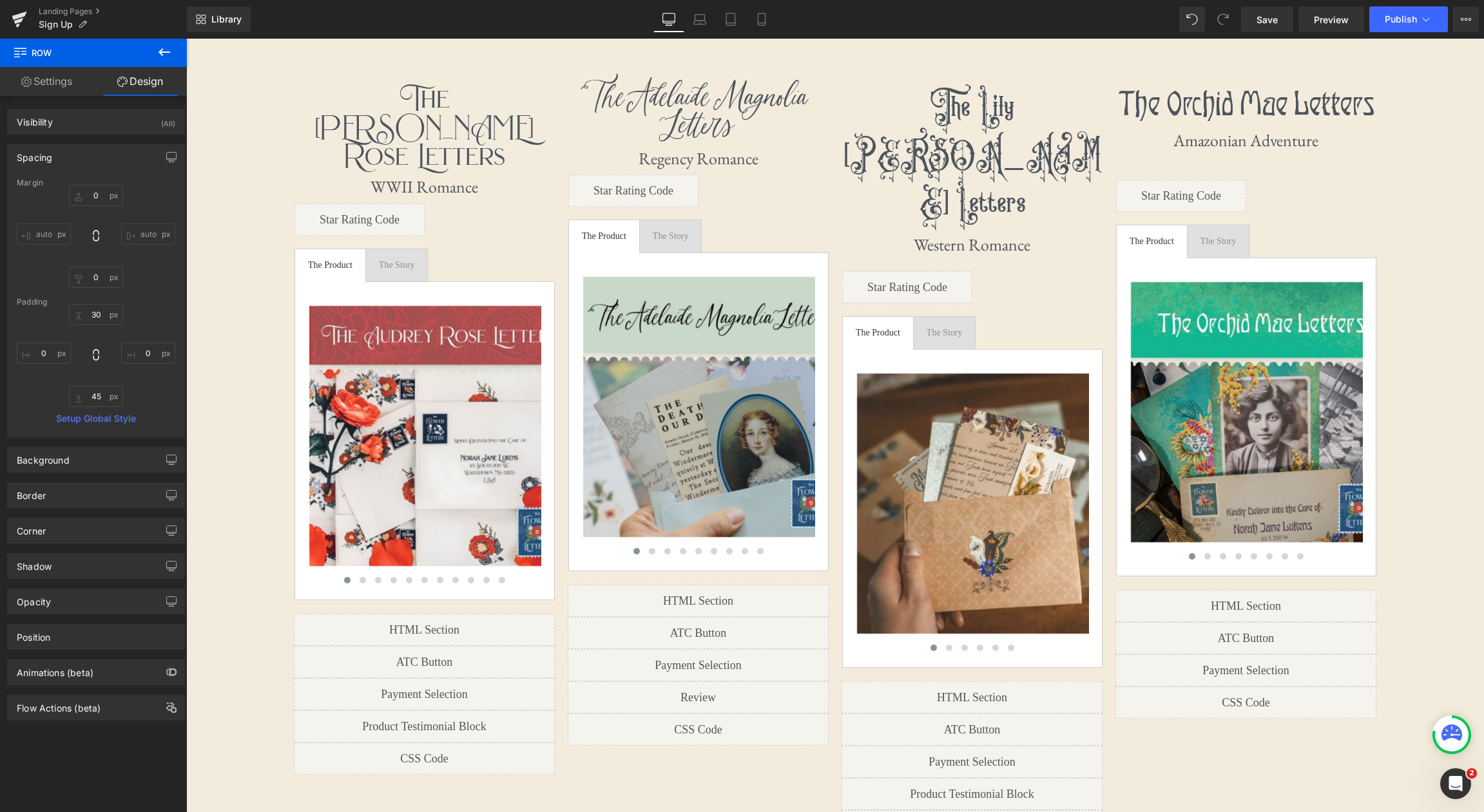
type input "0"
type input "30"
type input "0"
type input "45"
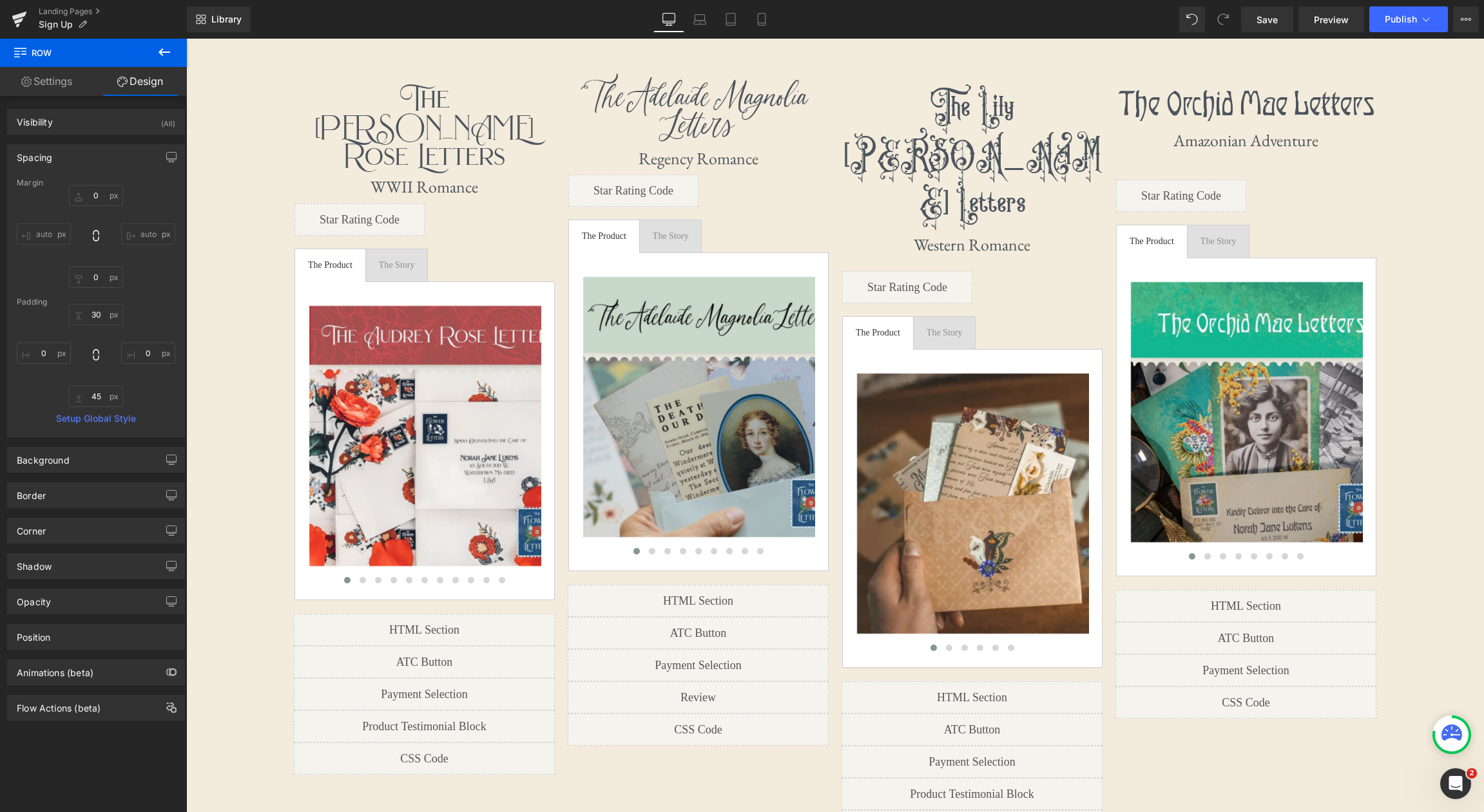
type input "0"
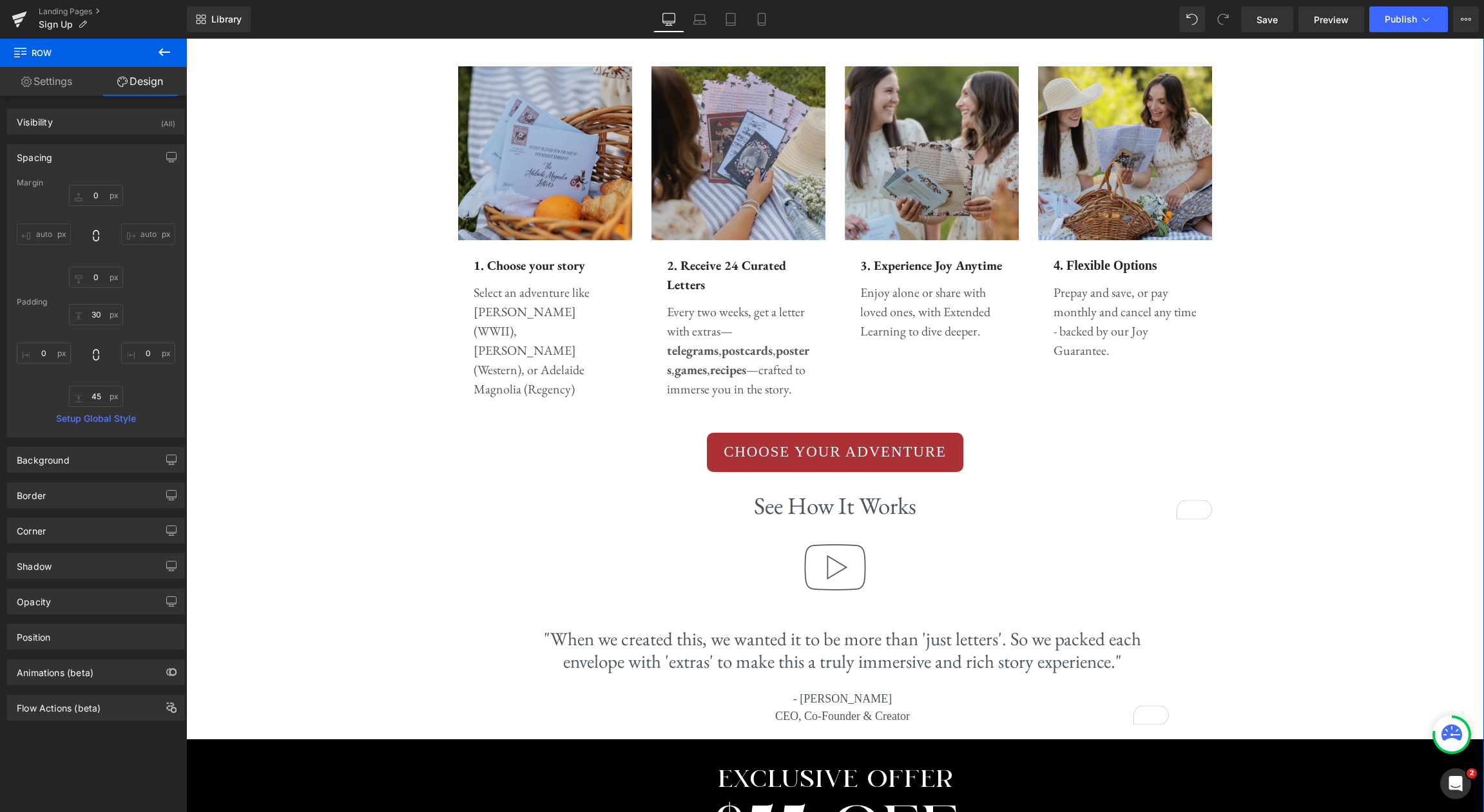
scroll to position [551, 0]
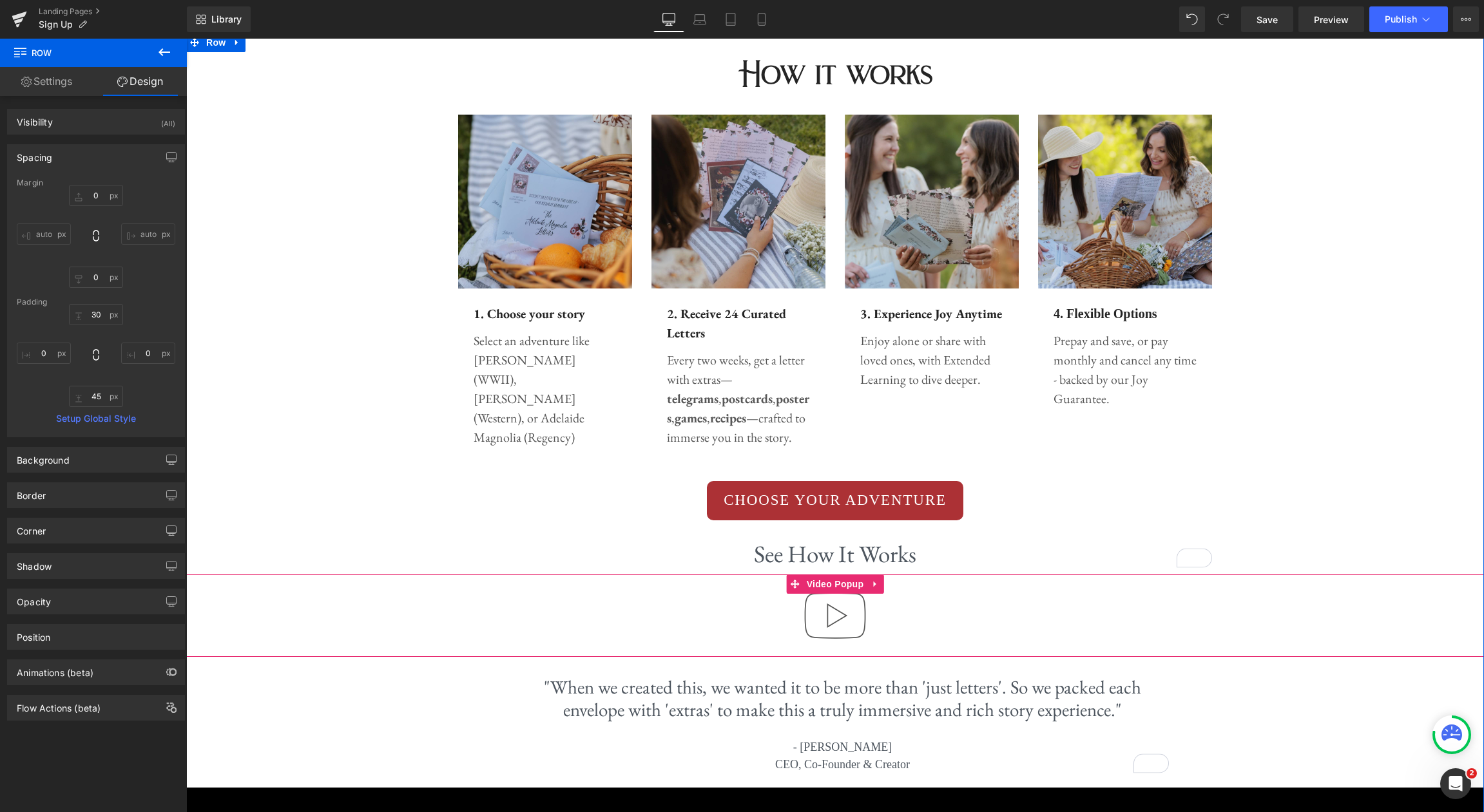
click at [858, 612] on img at bounding box center [835, 616] width 82 height 82
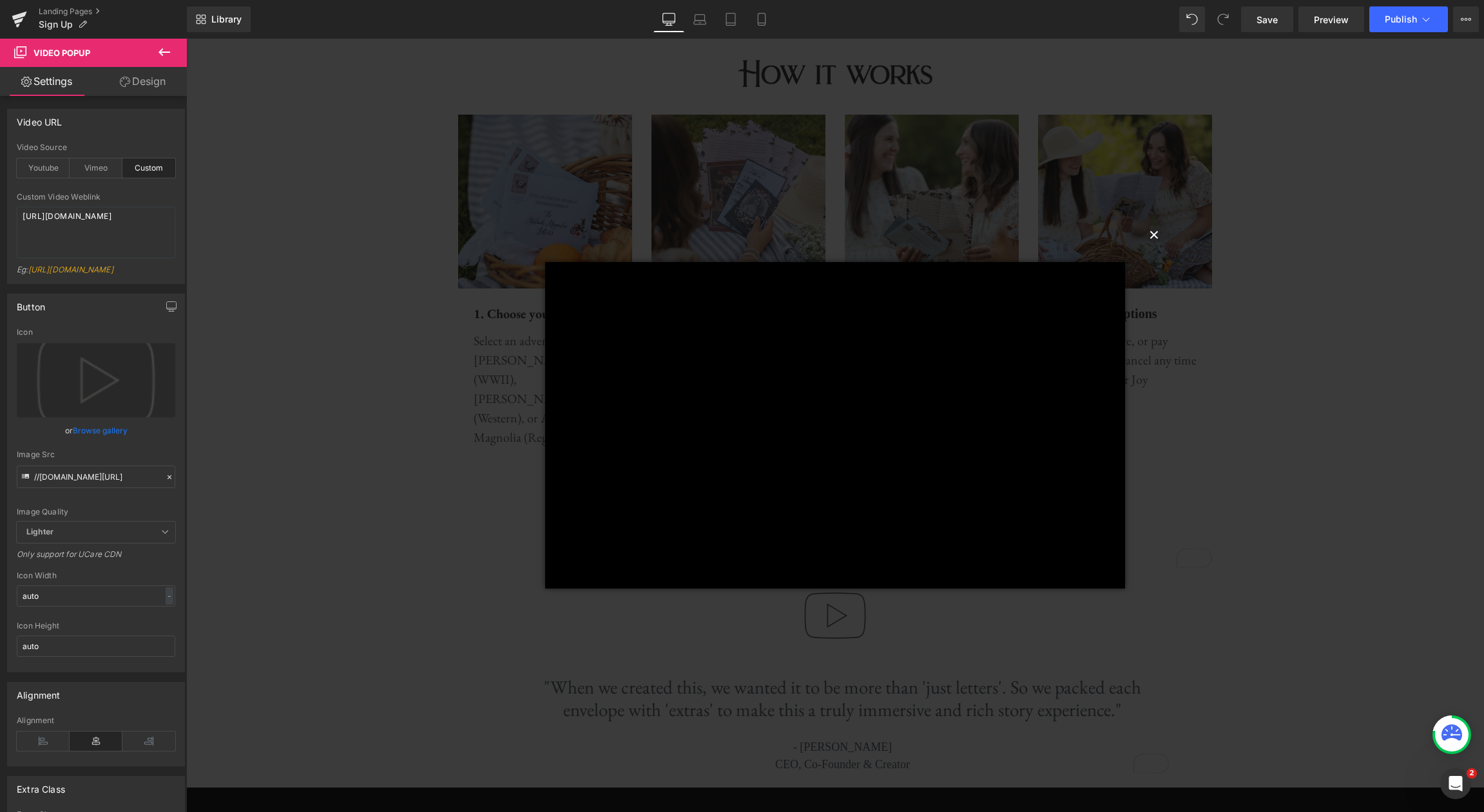
click at [1156, 233] on button "×" at bounding box center [1154, 233] width 26 height 26
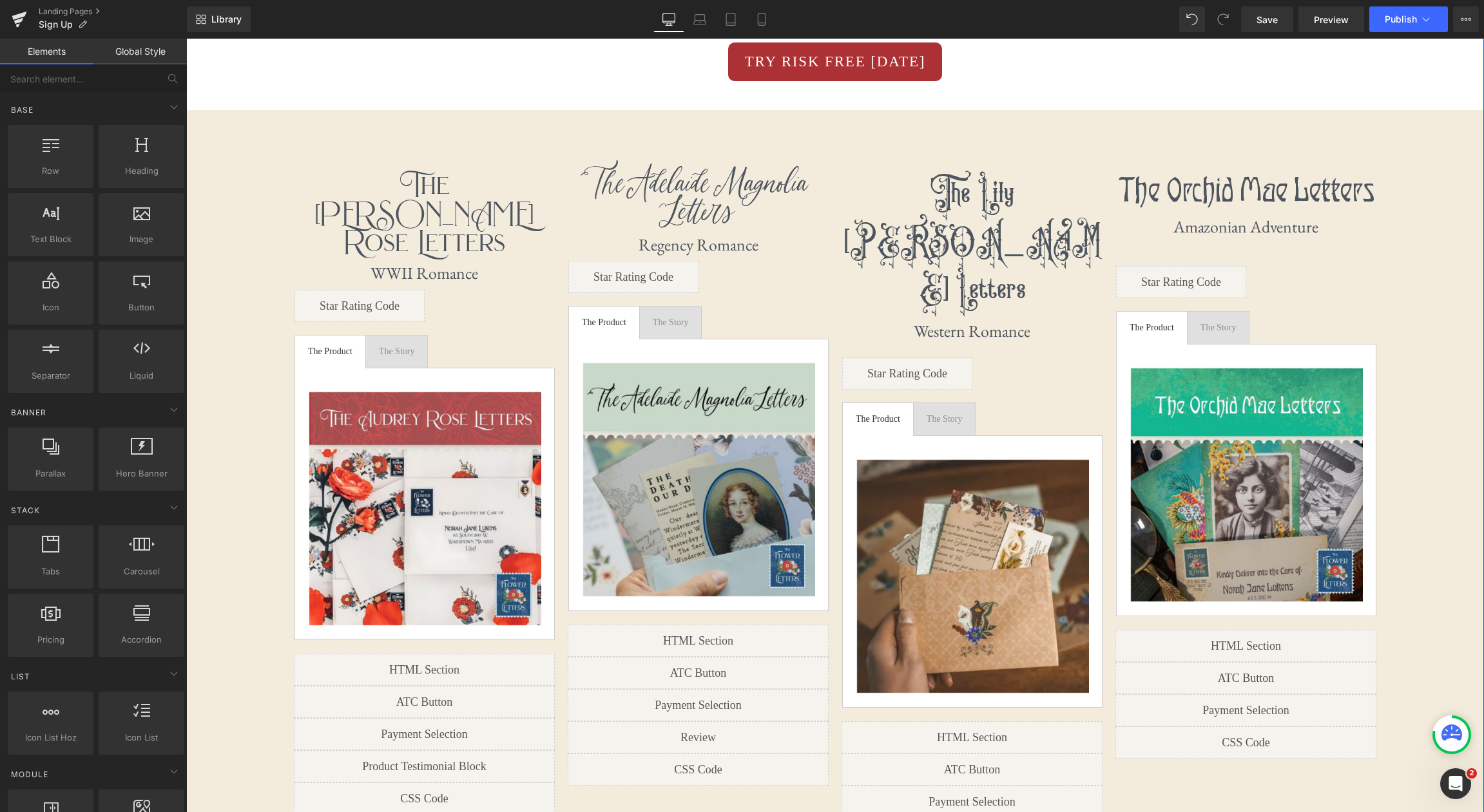
scroll to position [2094, 0]
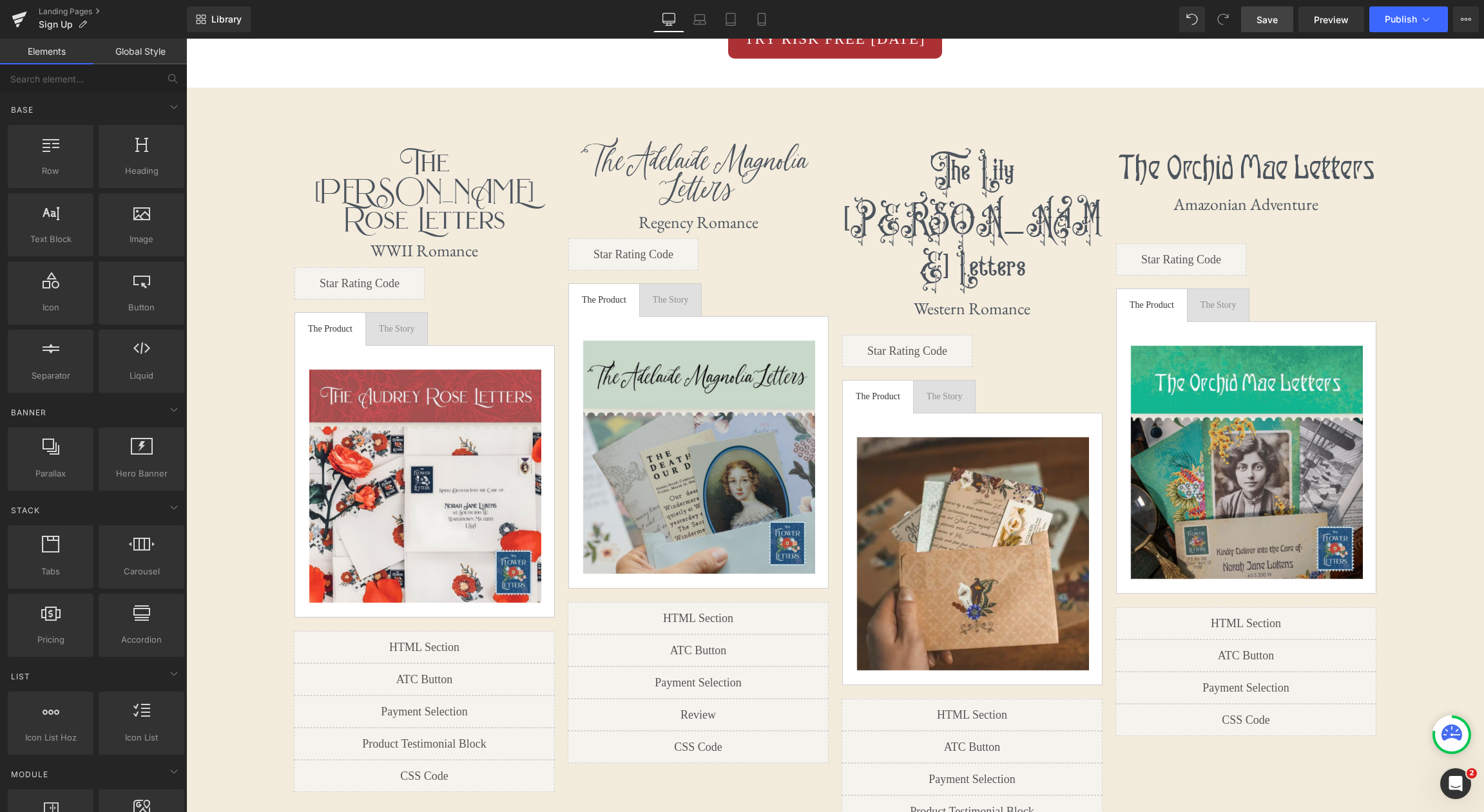
click at [1277, 29] on link "Save" at bounding box center [1267, 19] width 52 height 26
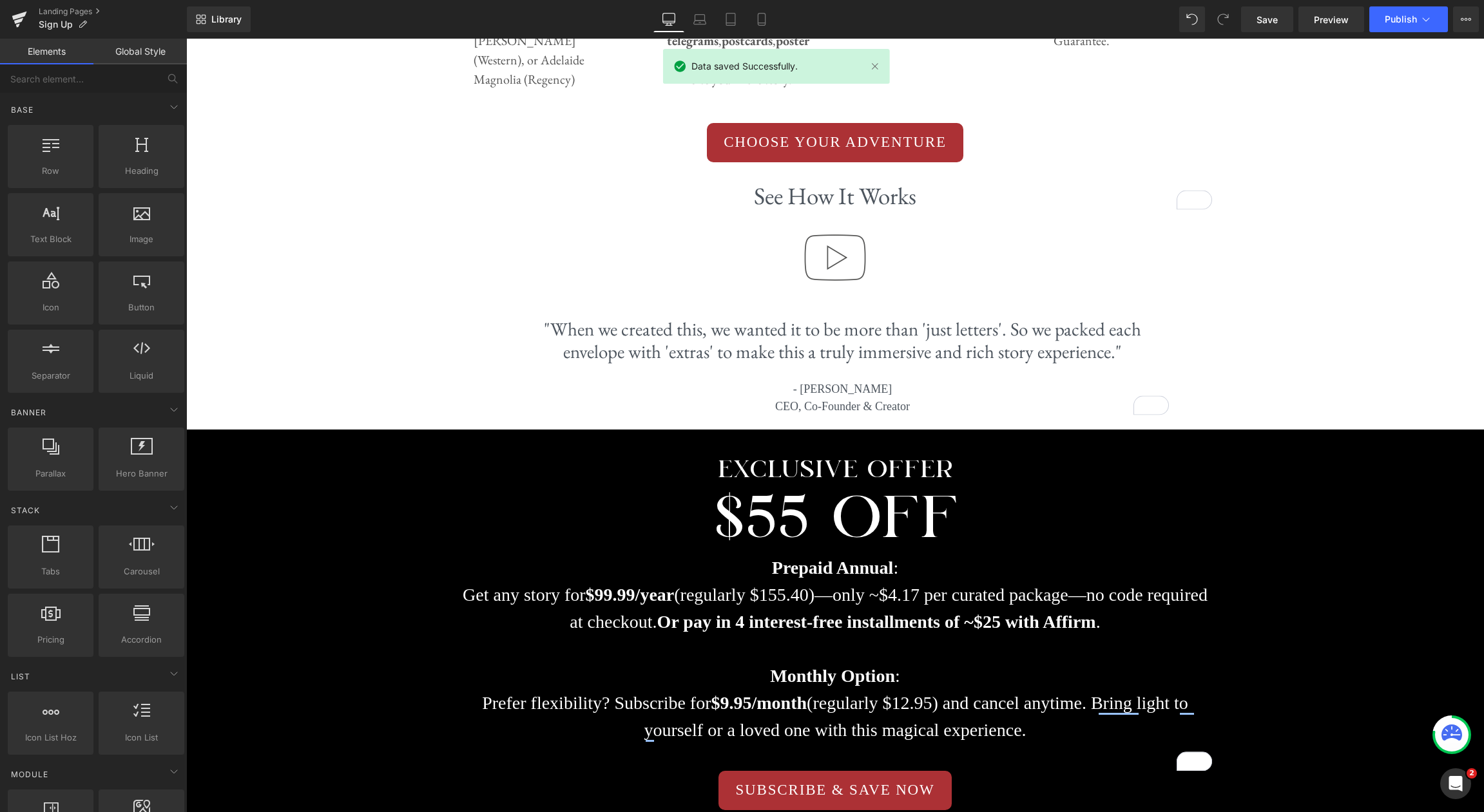
scroll to position [646, 0]
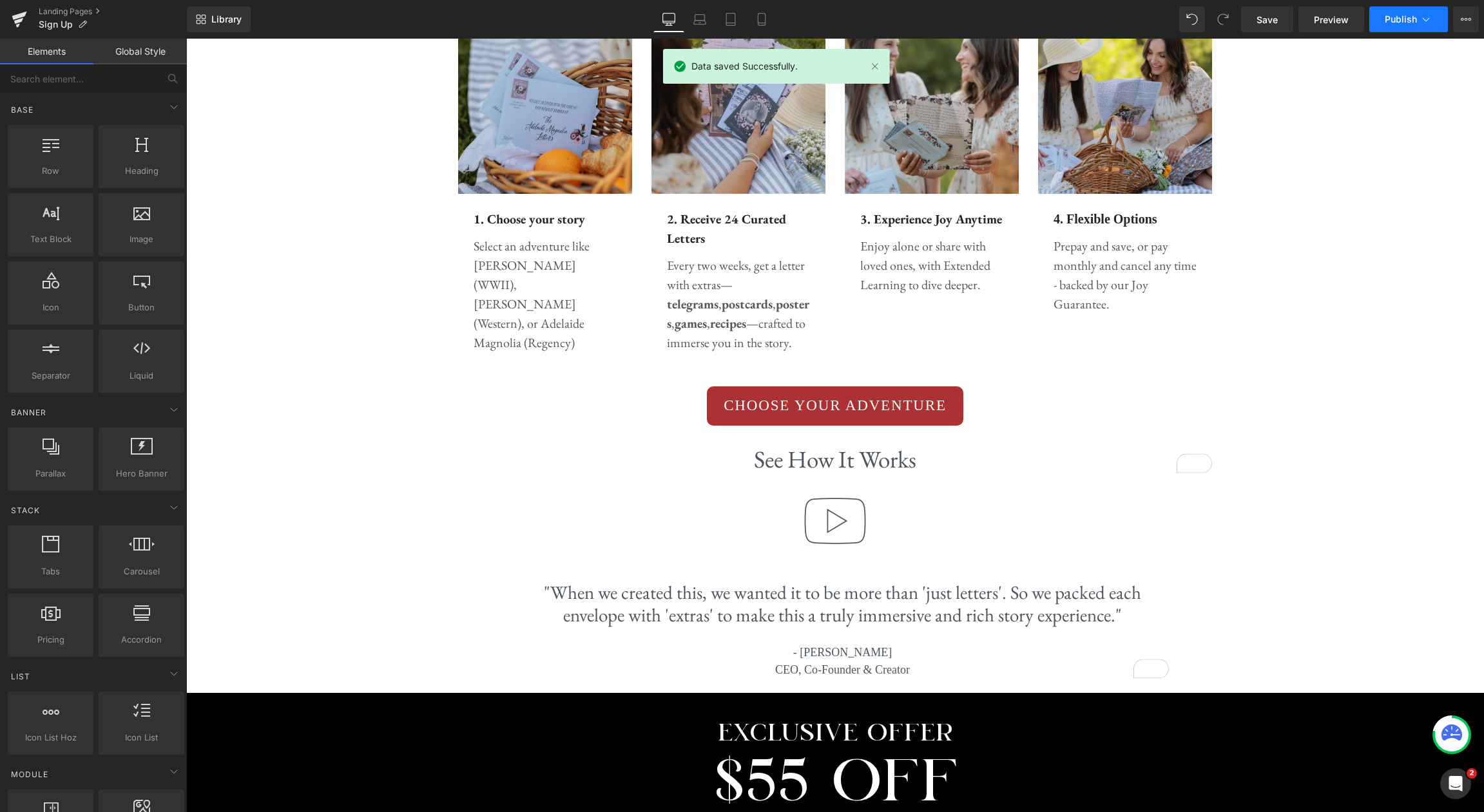
click at [1427, 31] on button "Publish" at bounding box center [1408, 19] width 79 height 26
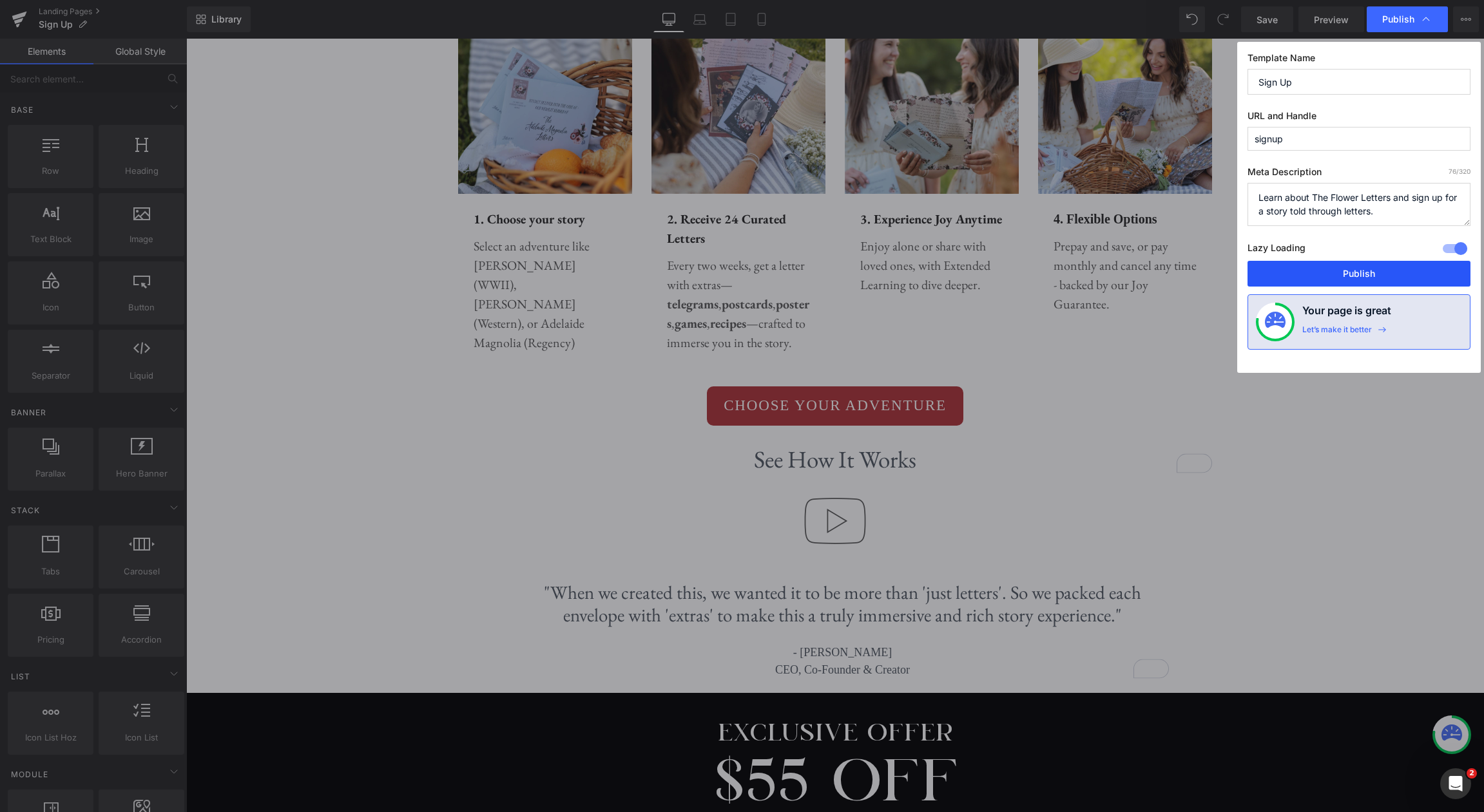
click at [1375, 270] on button "Publish" at bounding box center [1358, 274] width 223 height 26
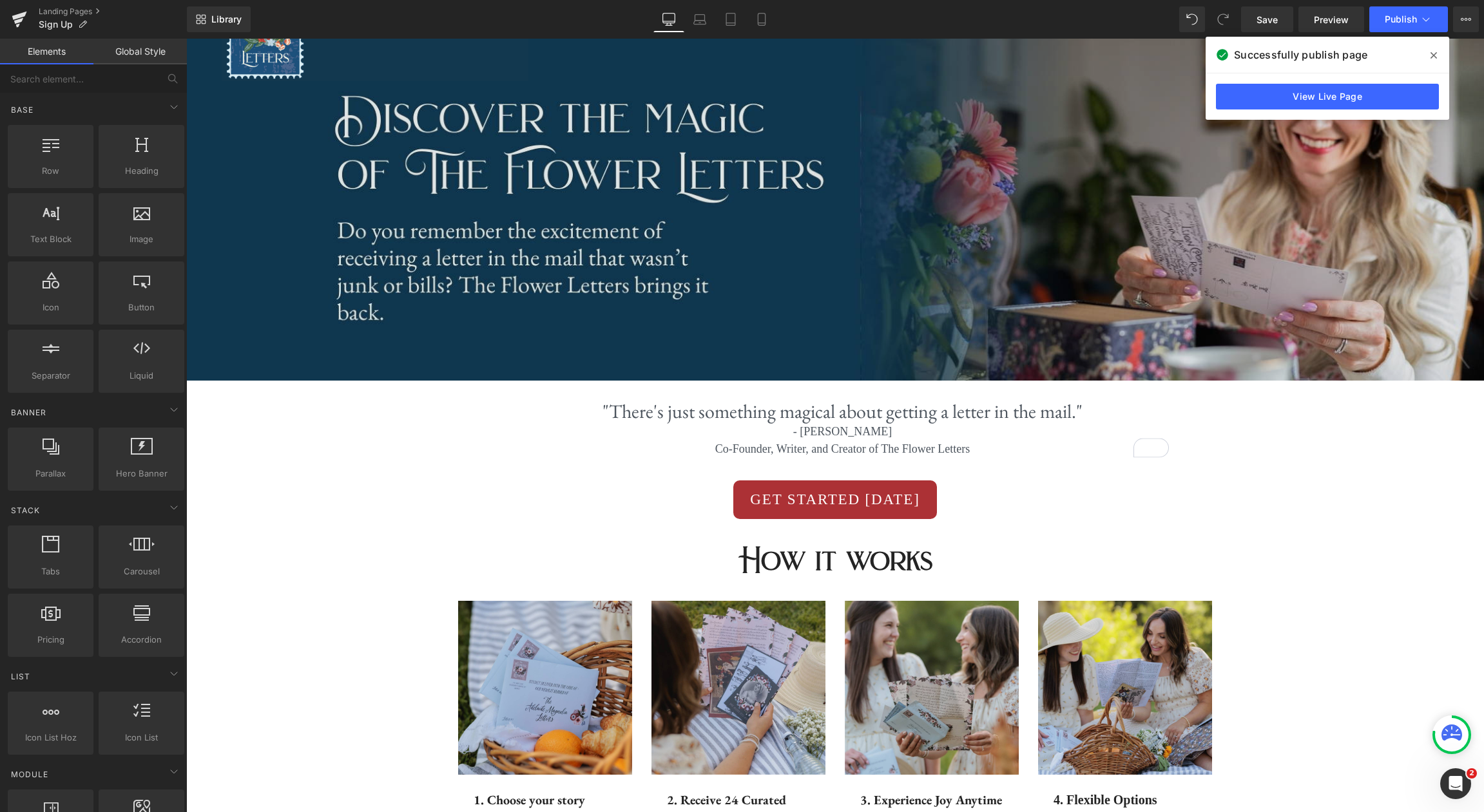
scroll to position [64, 0]
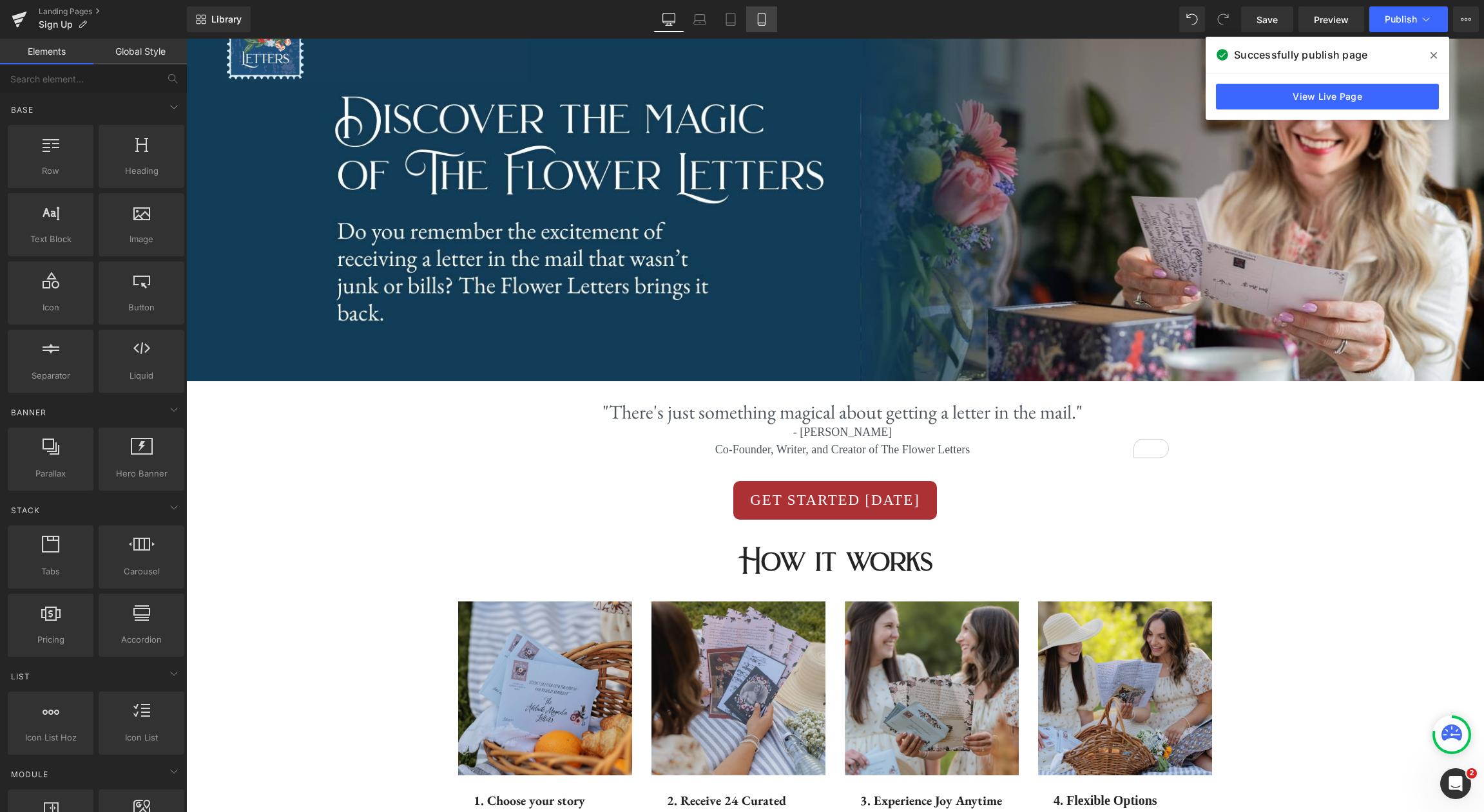
click at [767, 25] on icon at bounding box center [762, 19] width 13 height 13
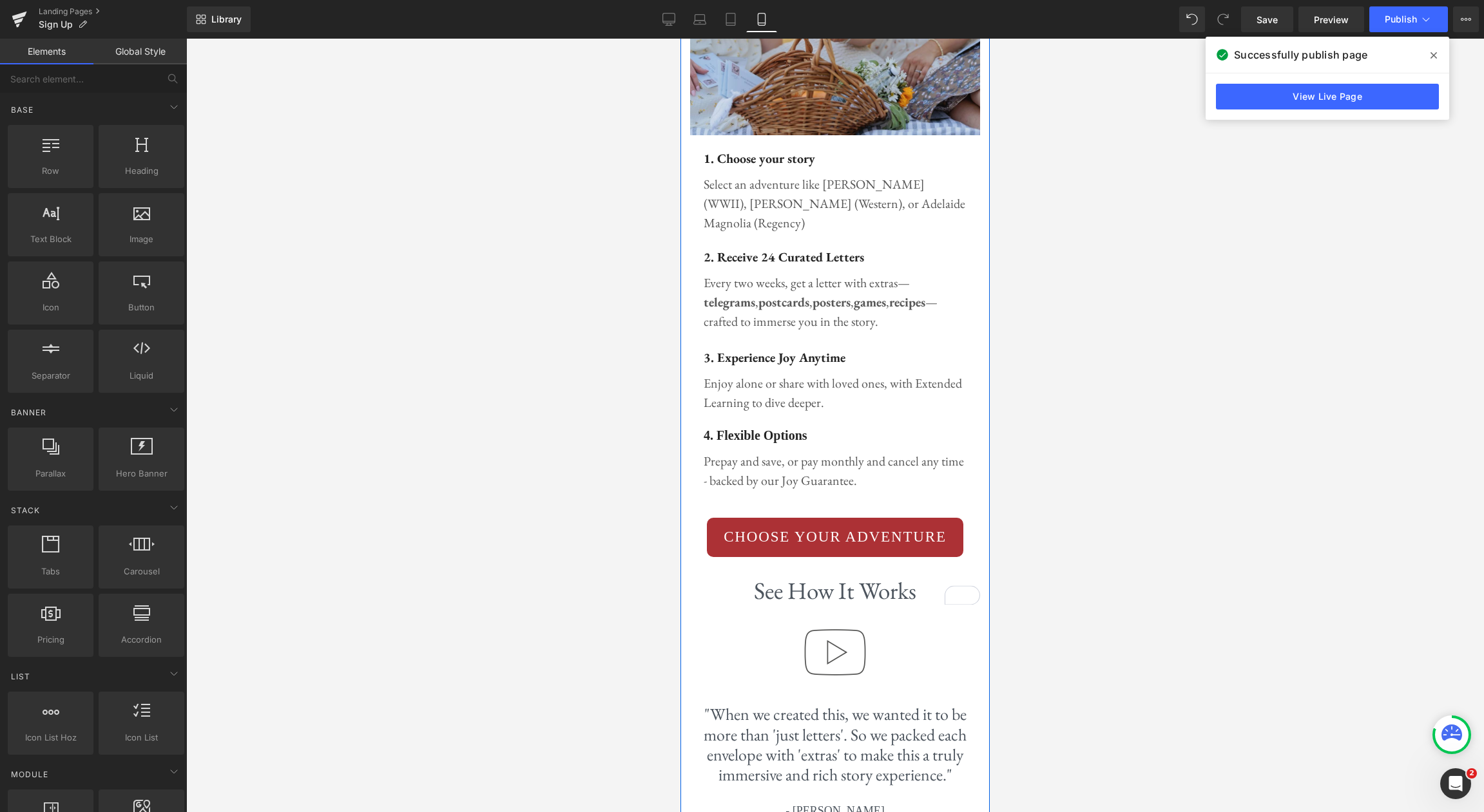
scroll to position [787, 0]
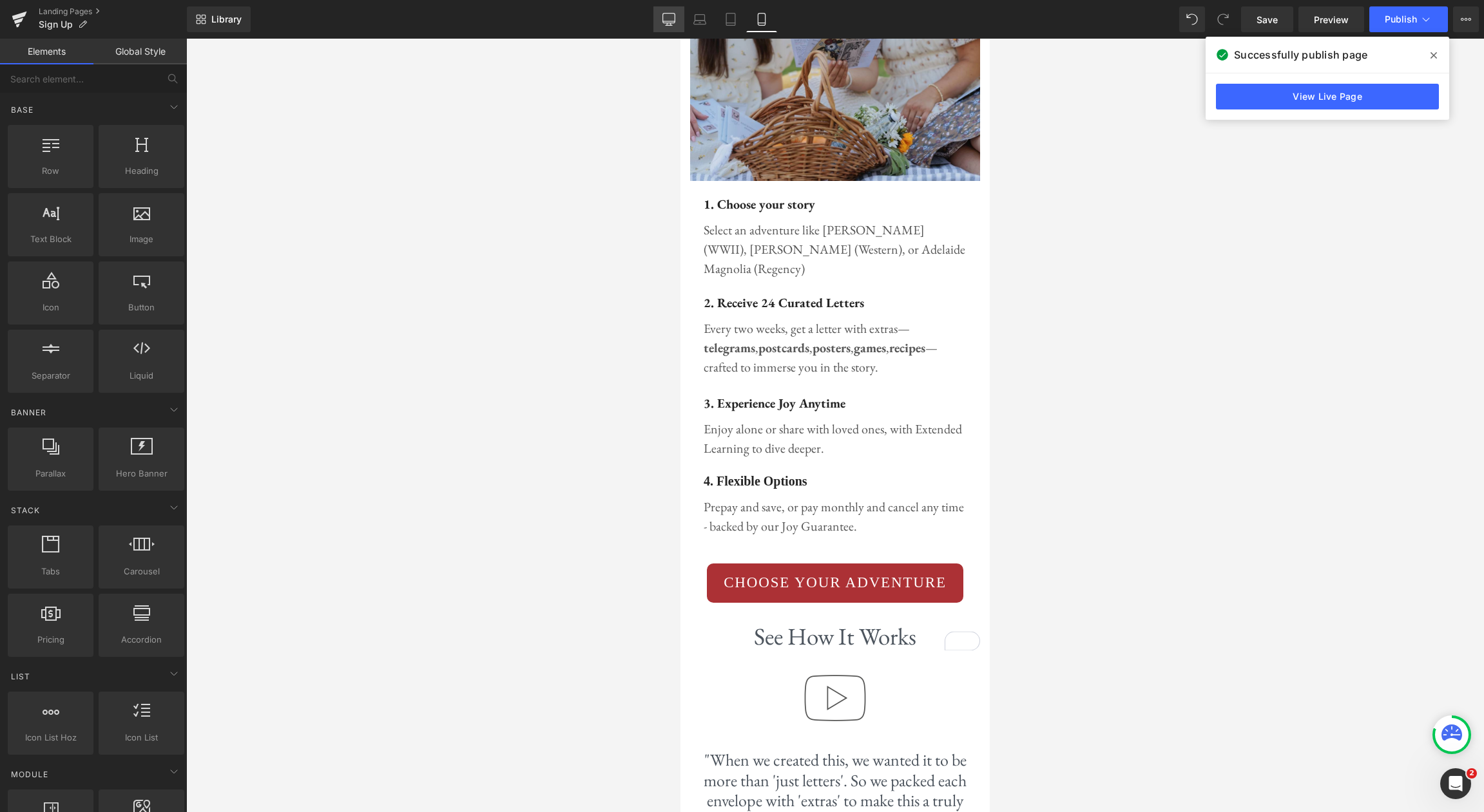
click at [661, 18] on link "Desktop" at bounding box center [668, 19] width 31 height 26
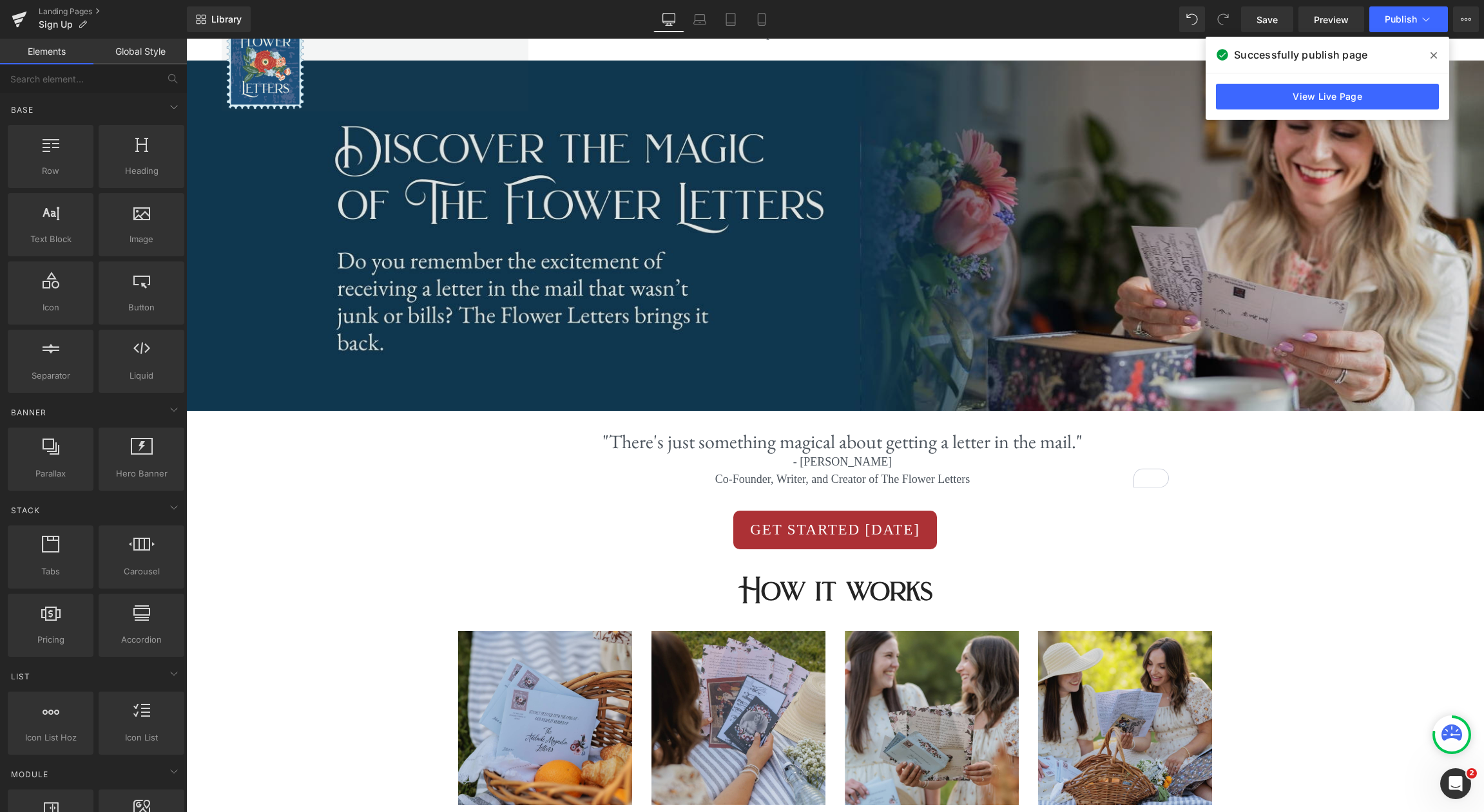
scroll to position [0, 0]
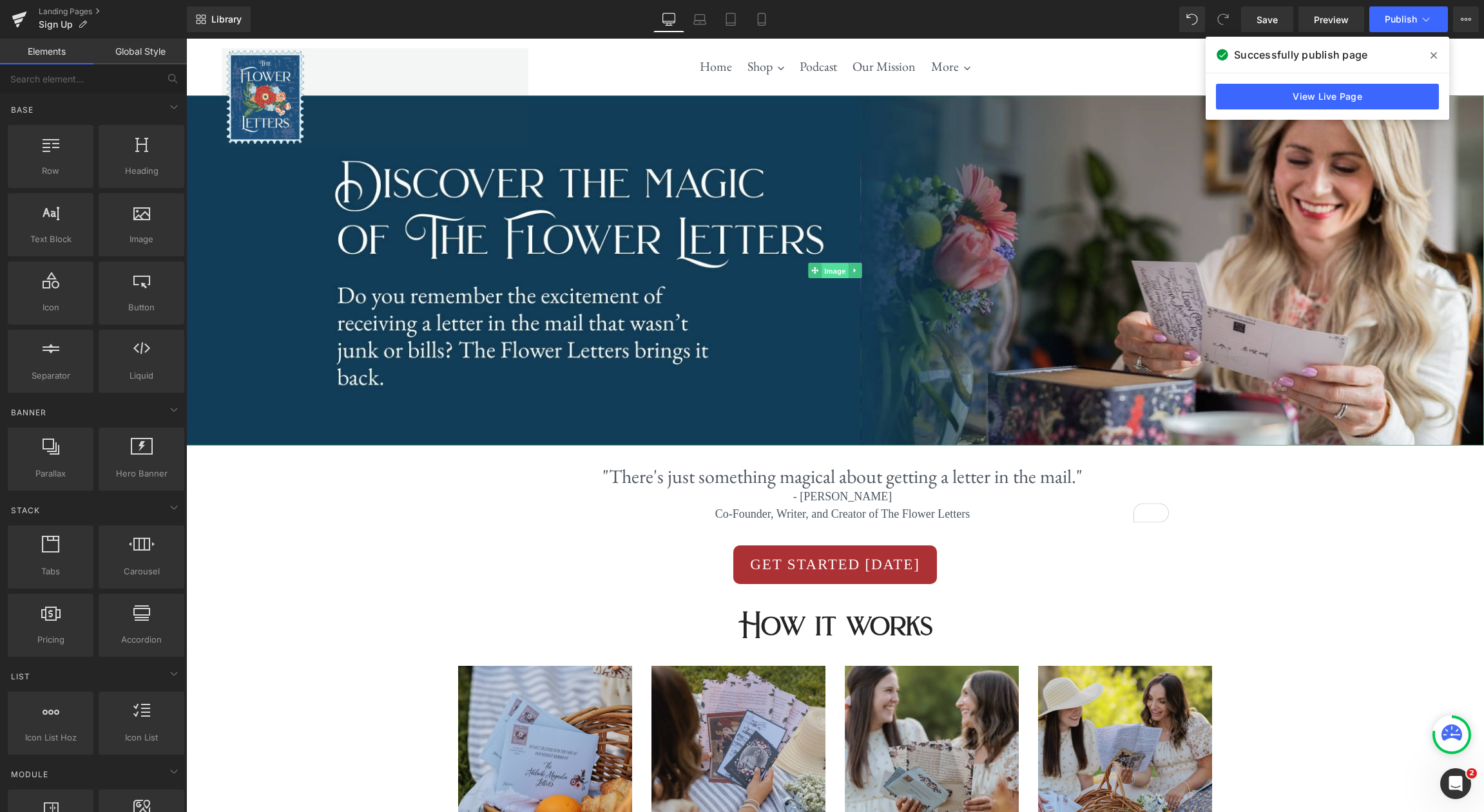
click at [846, 275] on span "Image" at bounding box center [835, 270] width 27 height 15
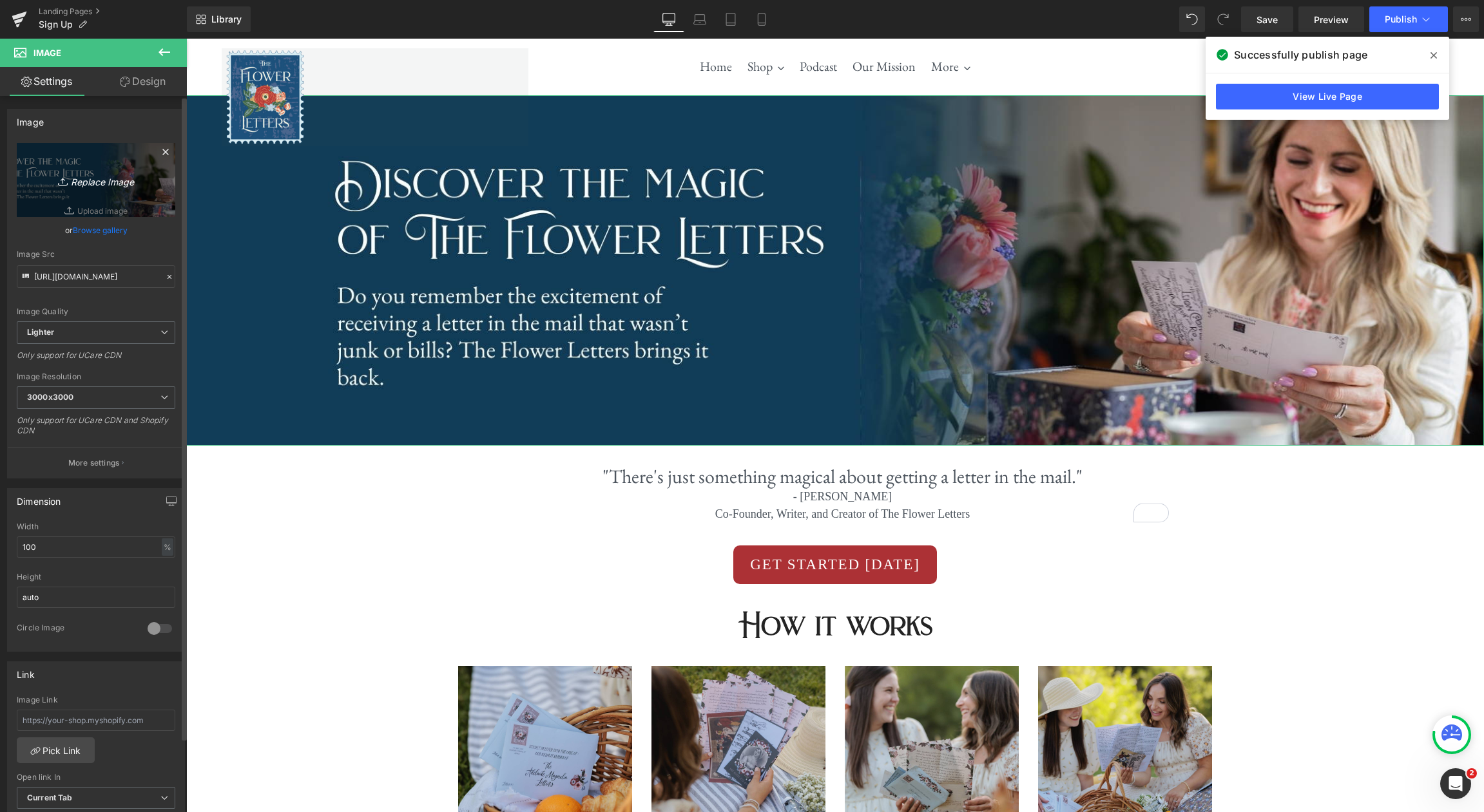
click at [105, 183] on icon "Replace Image" at bounding box center [96, 180] width 103 height 16
type input "C:\fakepath\Letter-Story (3).jpg"
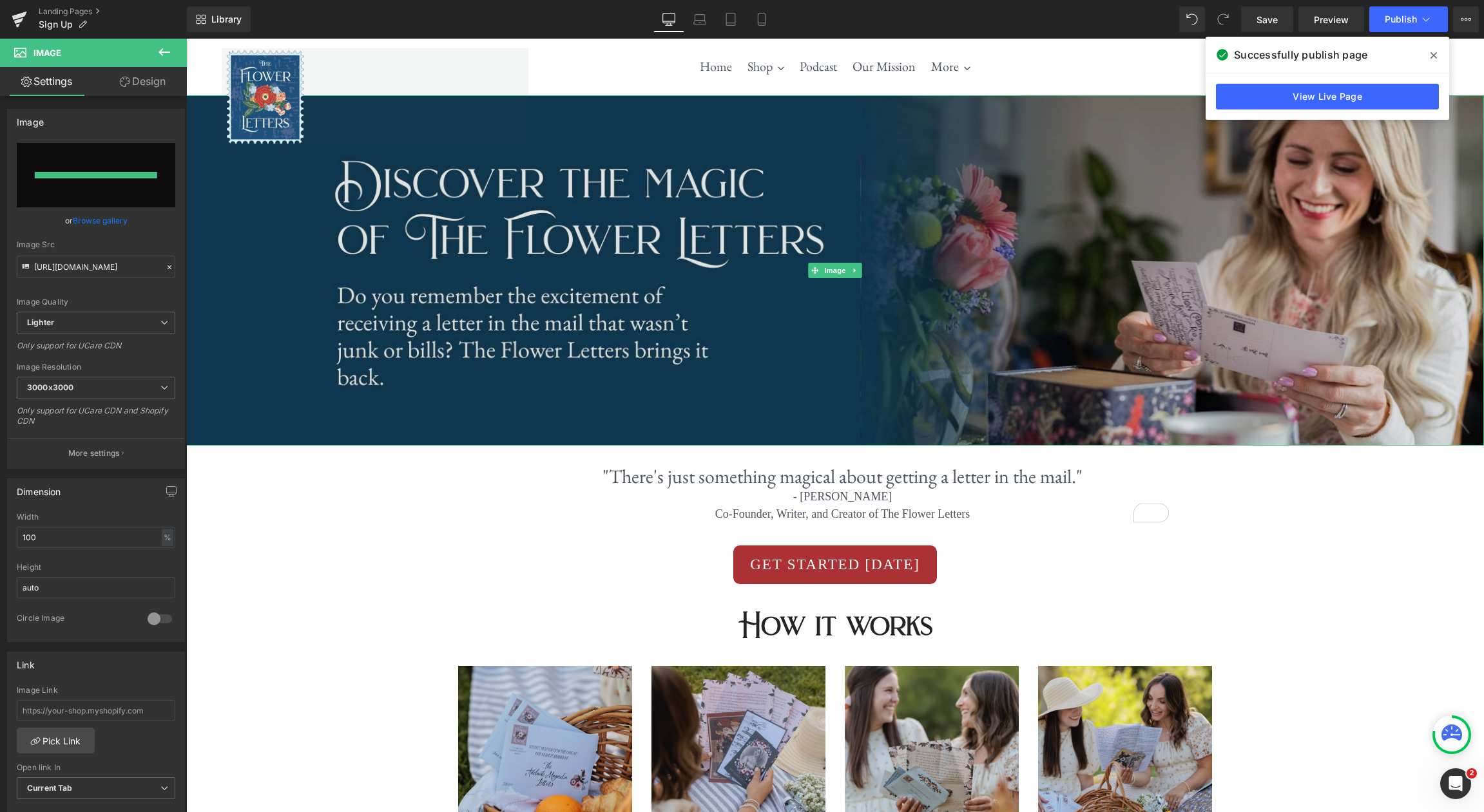
type input "[URL][DOMAIN_NAME]"
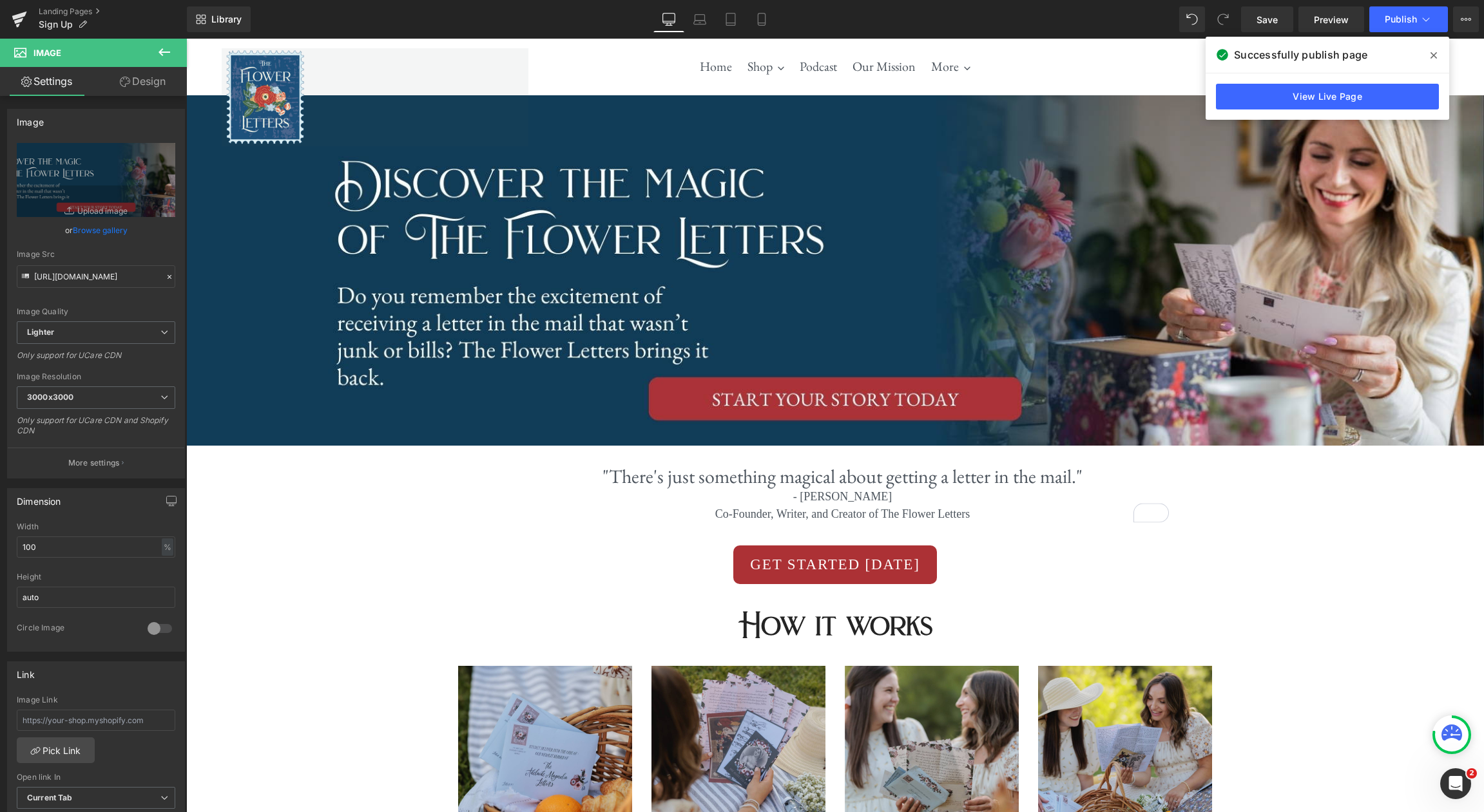
click at [1437, 53] on span at bounding box center [1434, 56] width 21 height 21
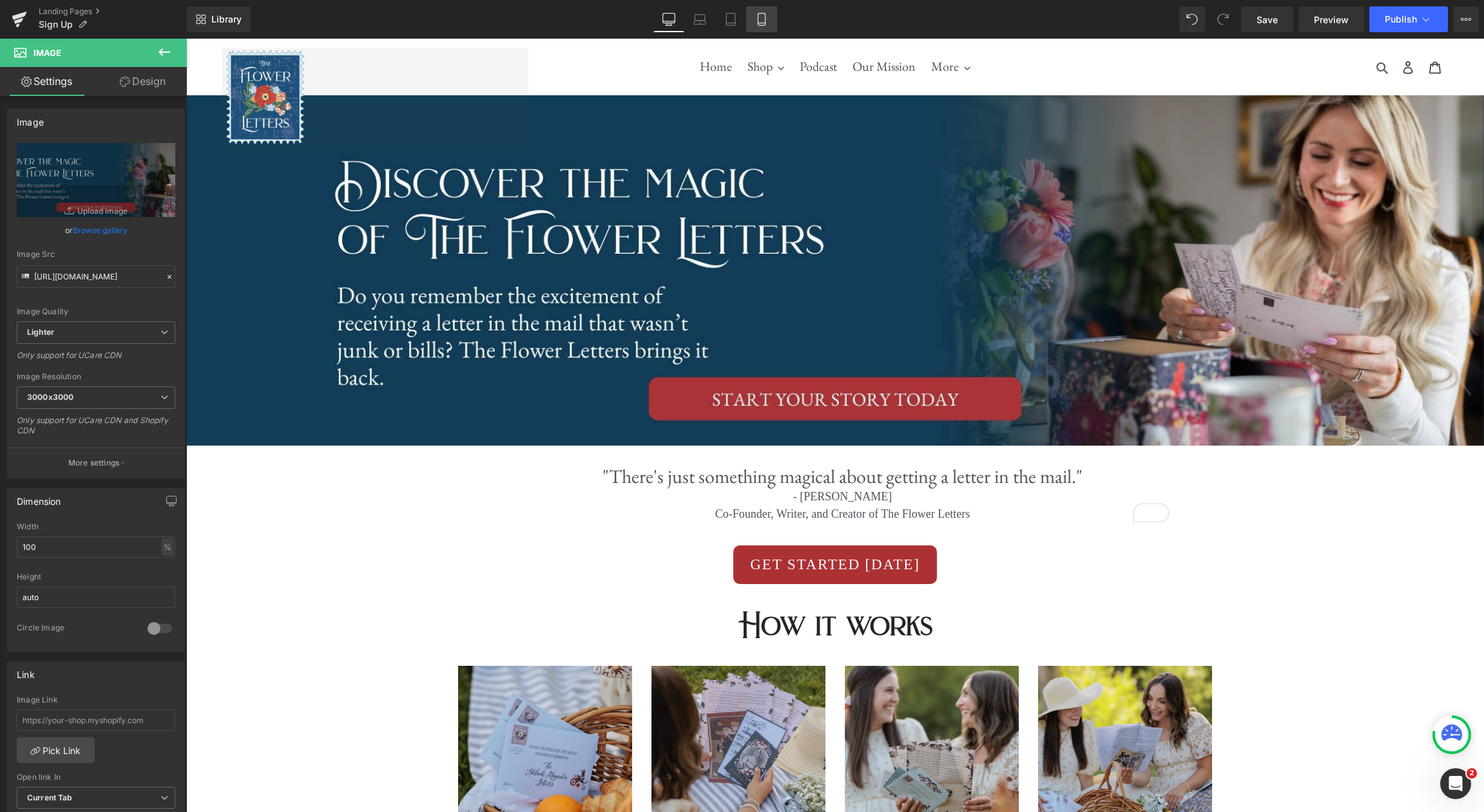
click at [763, 14] on icon at bounding box center [762, 19] width 13 height 13
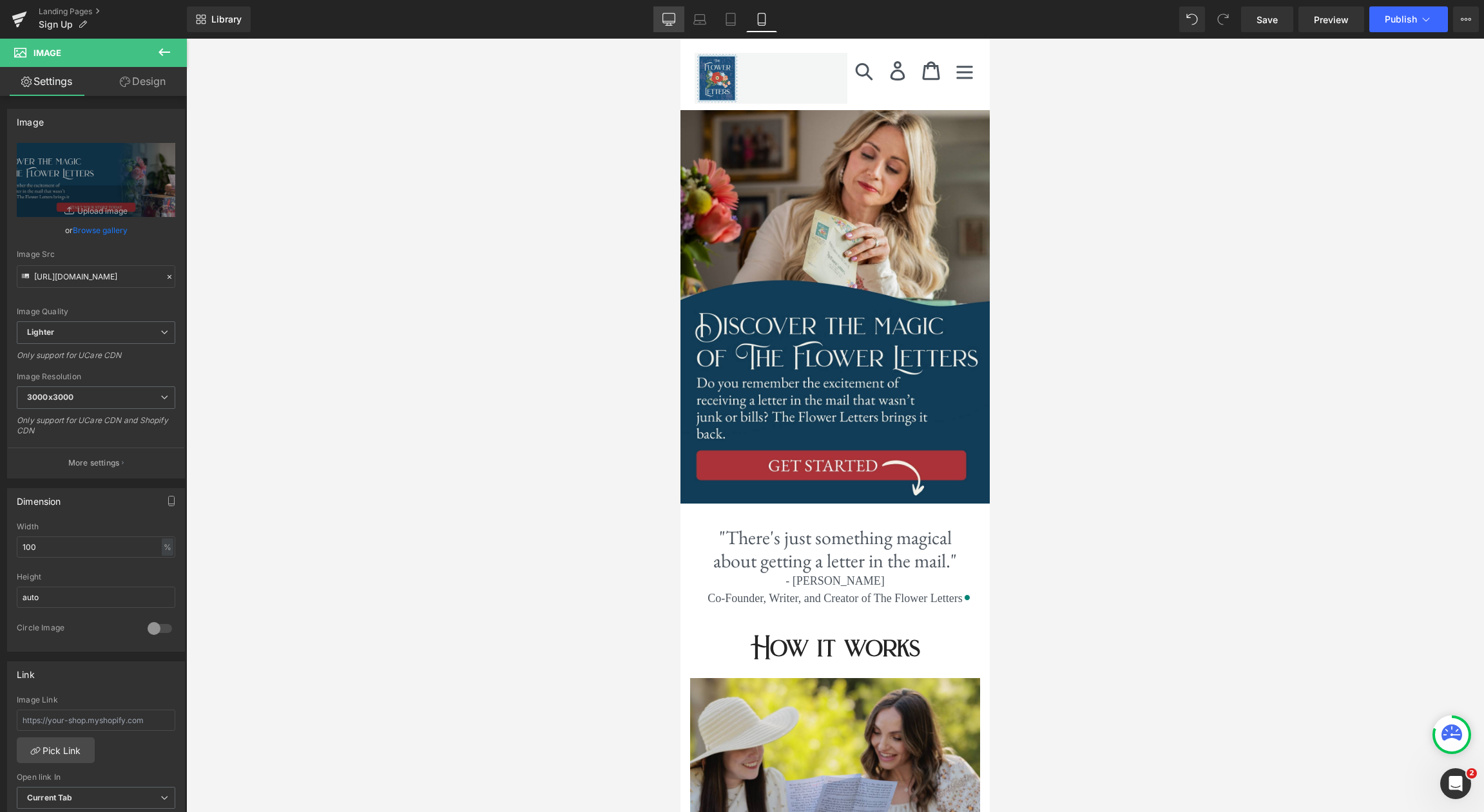
click at [672, 23] on icon at bounding box center [669, 19] width 13 height 13
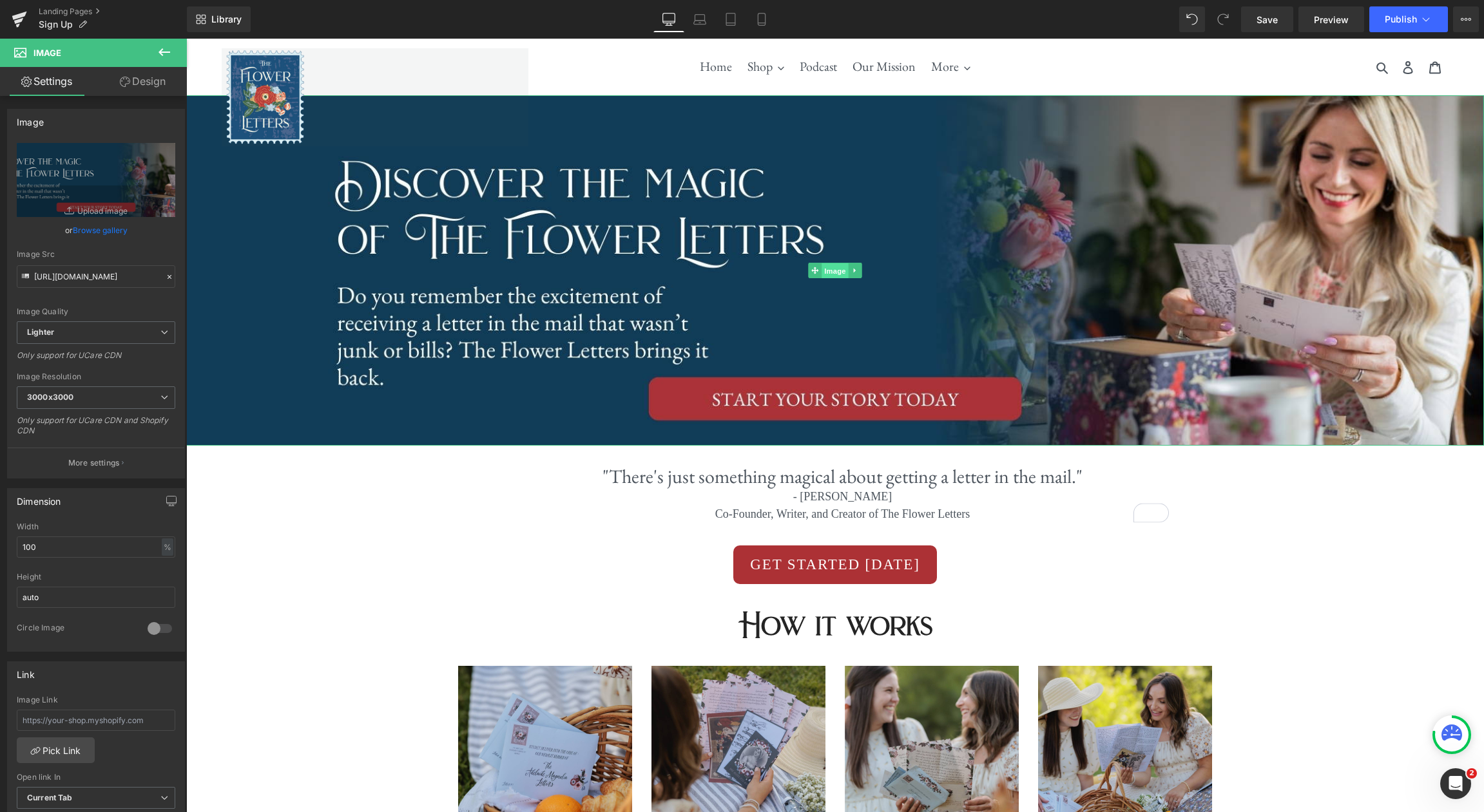
click at [829, 267] on span "Image" at bounding box center [835, 270] width 27 height 15
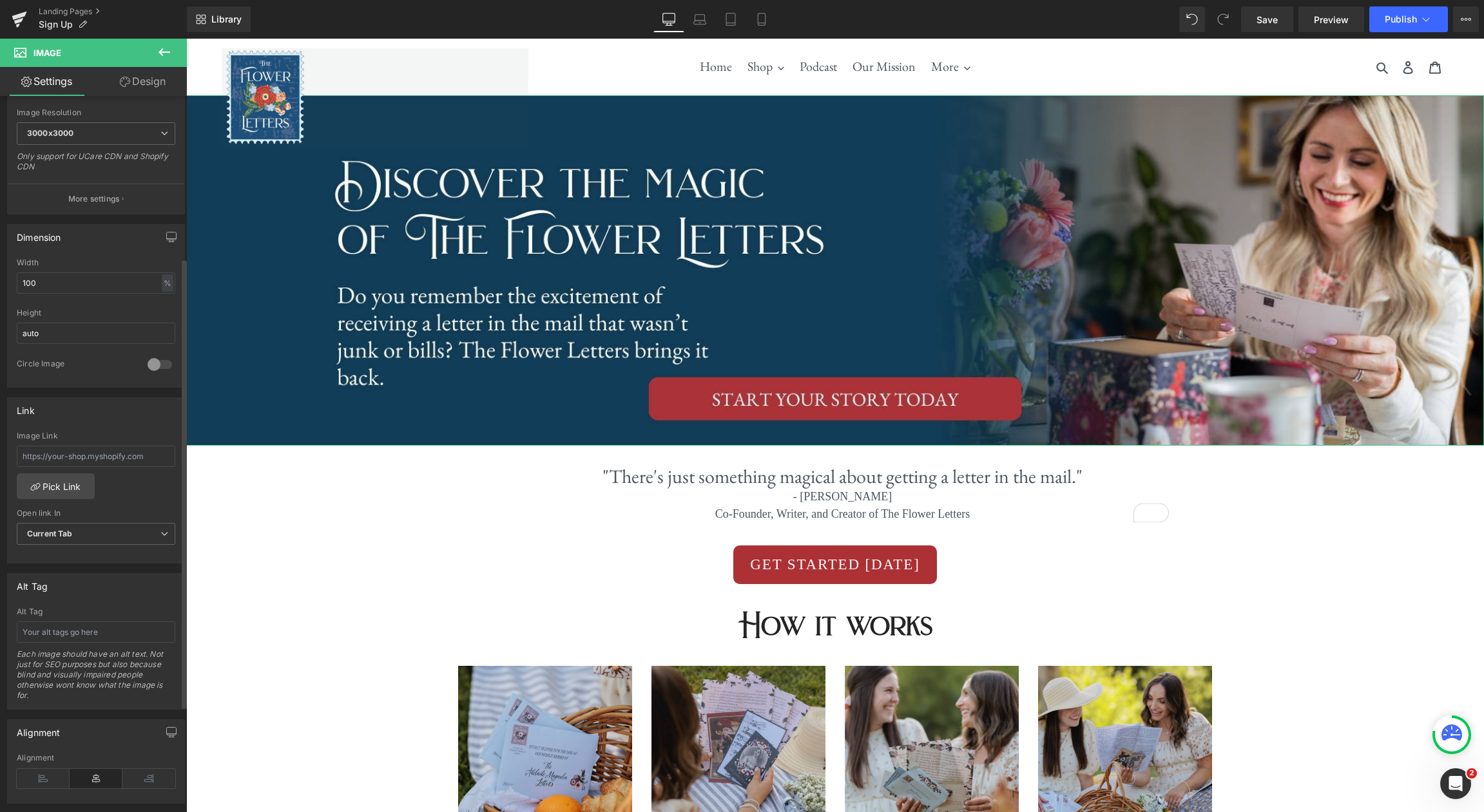
scroll to position [258, 0]
click at [150, 464] on input "text" at bounding box center [96, 463] width 159 height 21
click at [838, 570] on span "Button" at bounding box center [835, 564] width 30 height 15
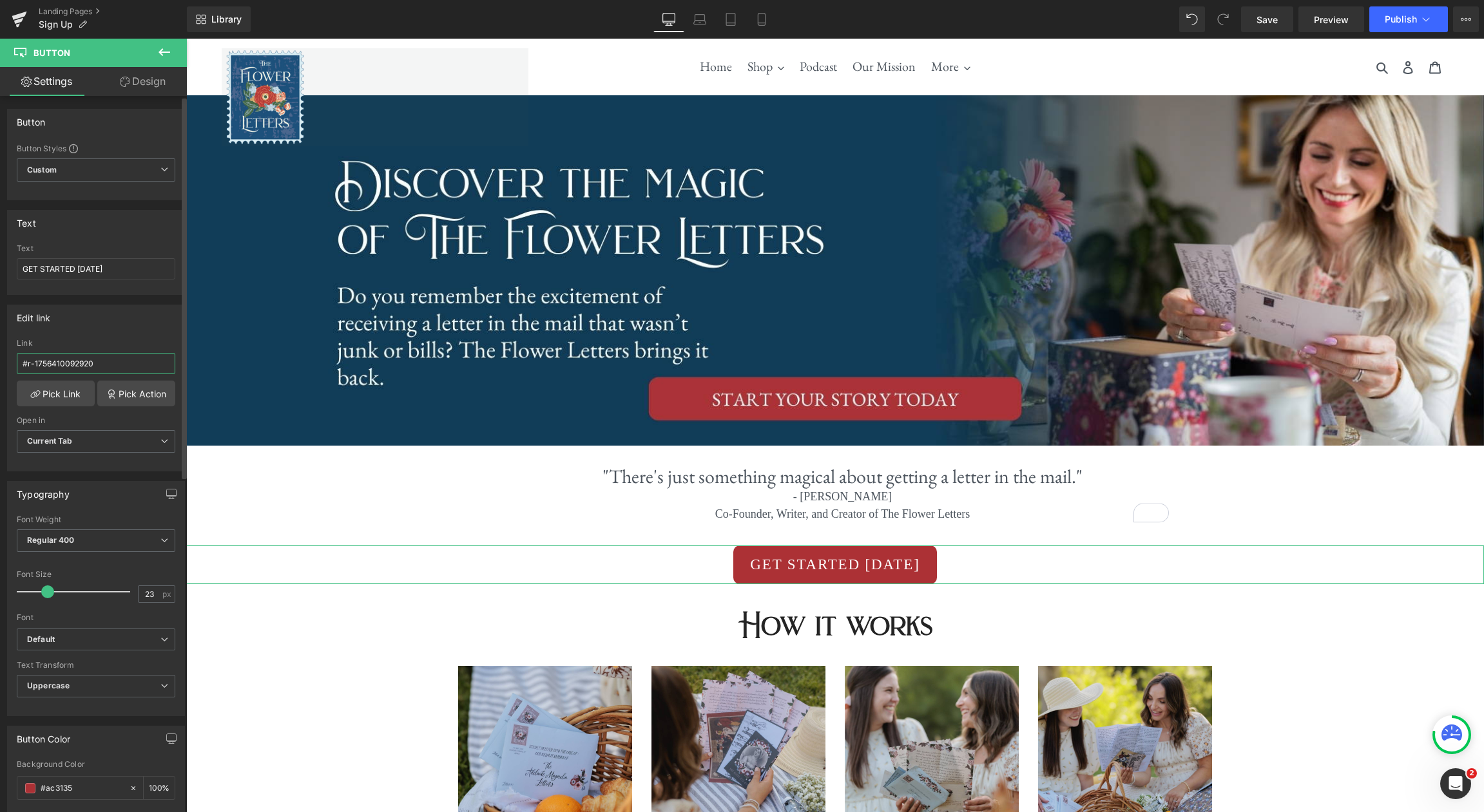
click at [127, 361] on input "#r-1756410092920" at bounding box center [96, 364] width 159 height 21
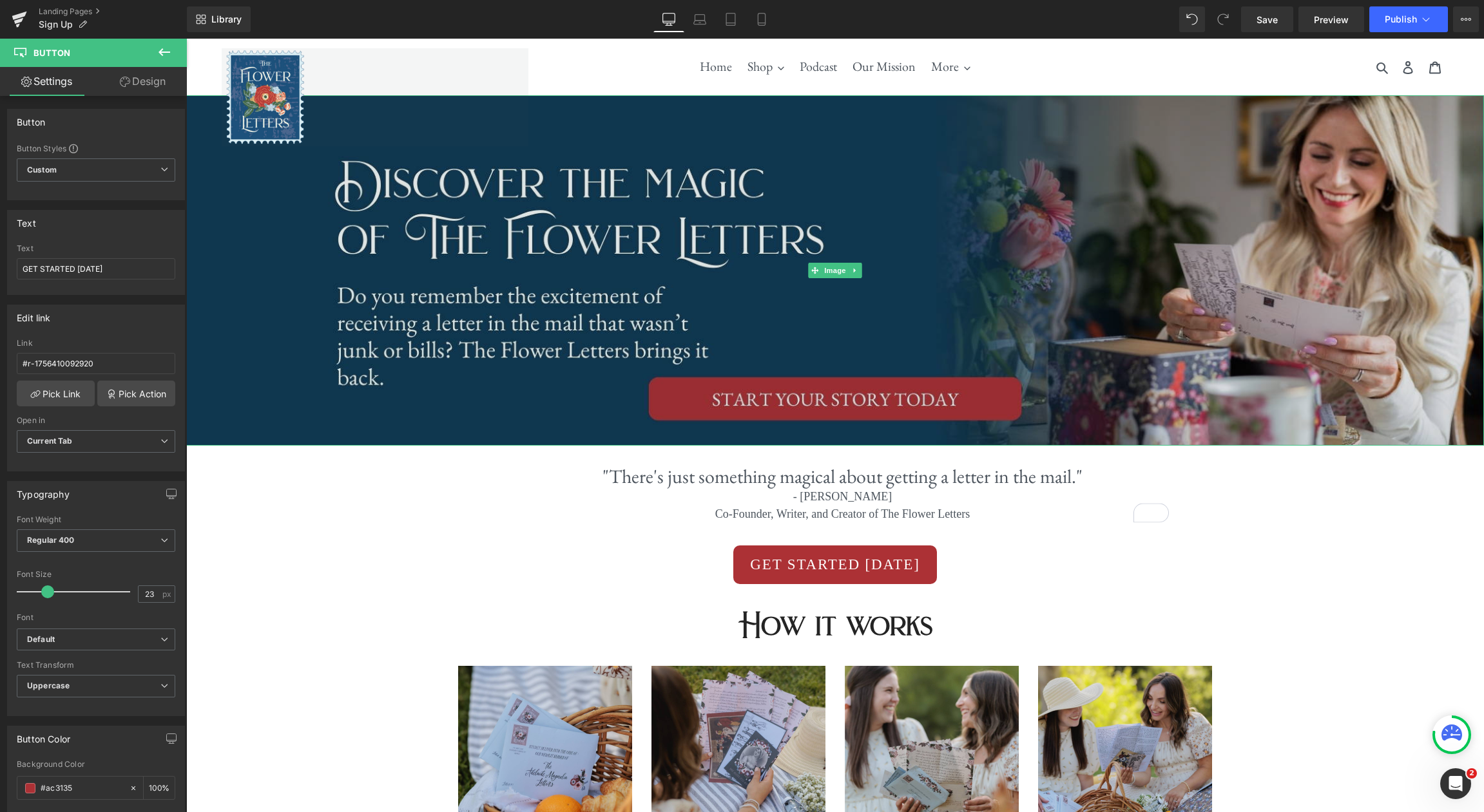
click at [845, 398] on img at bounding box center [835, 270] width 1298 height 350
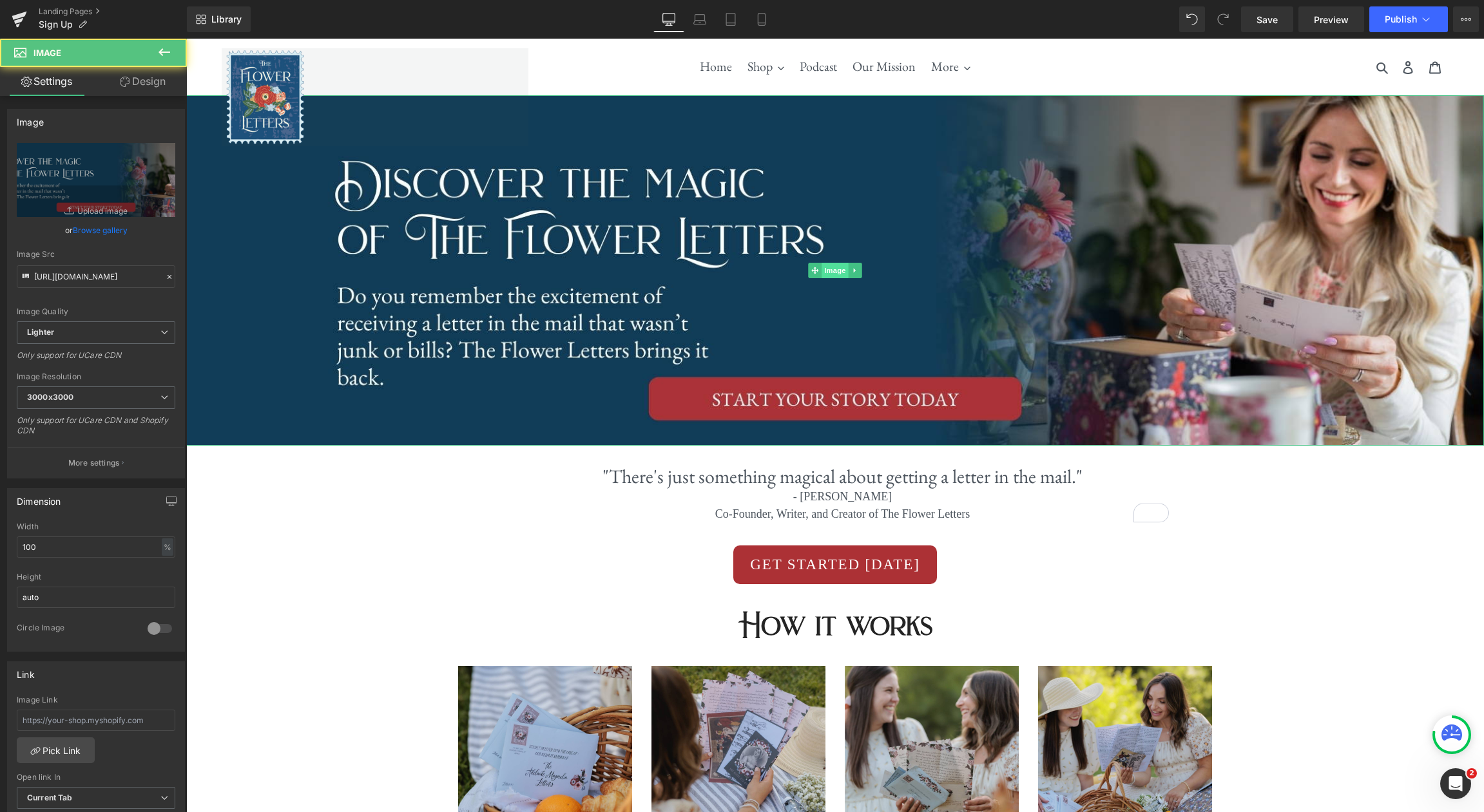
click at [834, 273] on span "Image" at bounding box center [835, 270] width 27 height 15
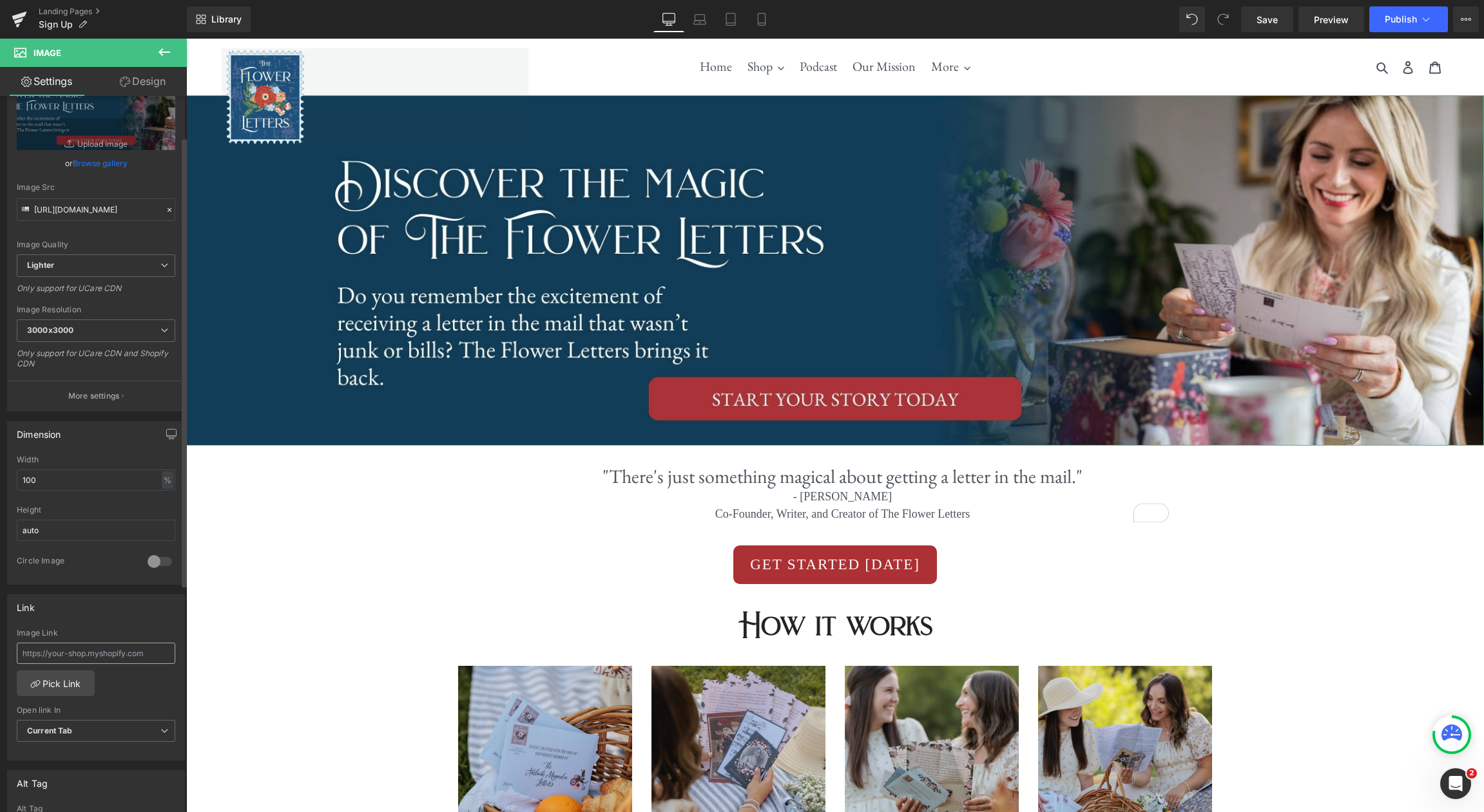
scroll to position [72, 0]
click at [143, 646] on input "text" at bounding box center [96, 649] width 159 height 21
type input "#r-1756410092920"
click at [1278, 15] on span "Save" at bounding box center [1267, 19] width 21 height 14
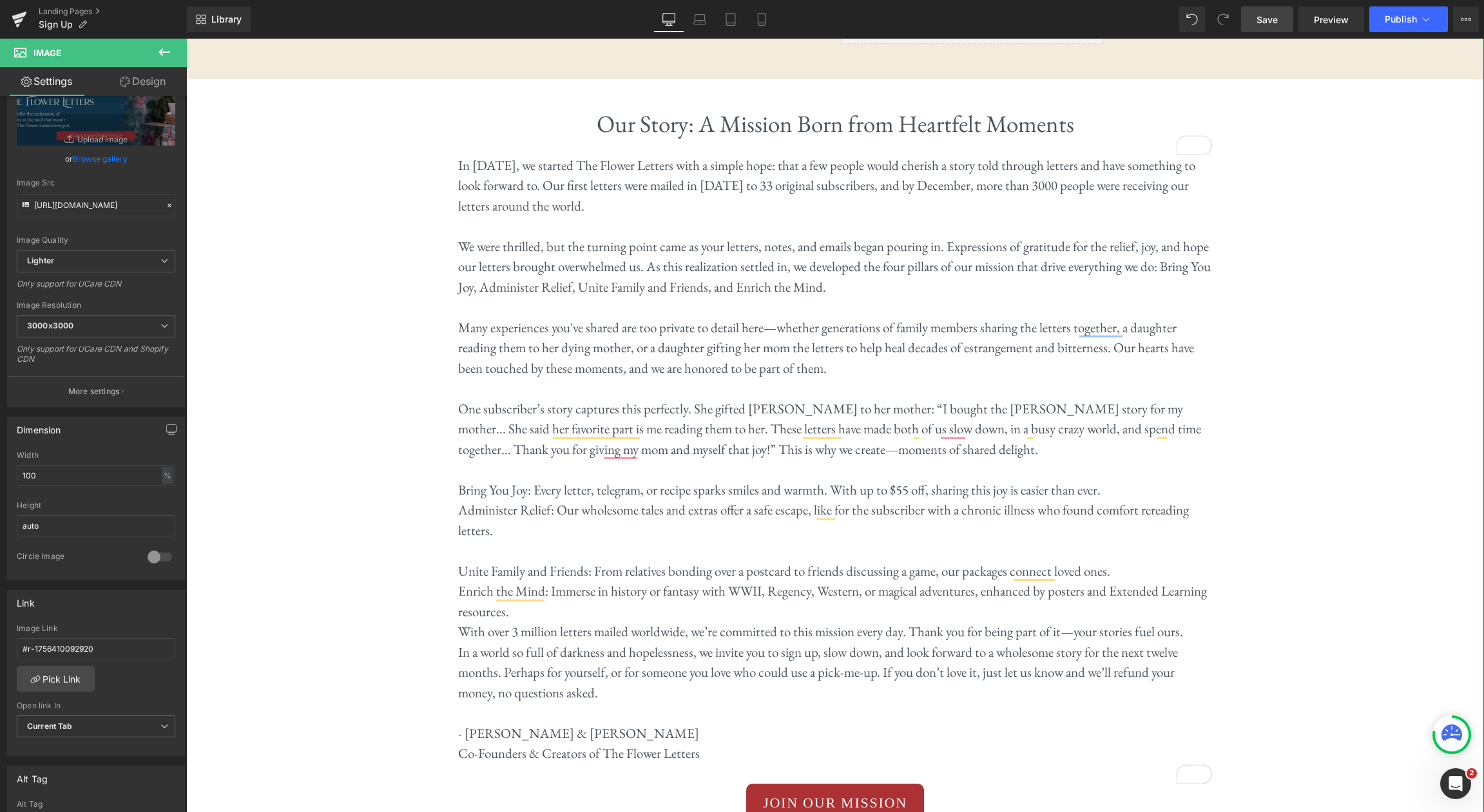
scroll to position [2966, 0]
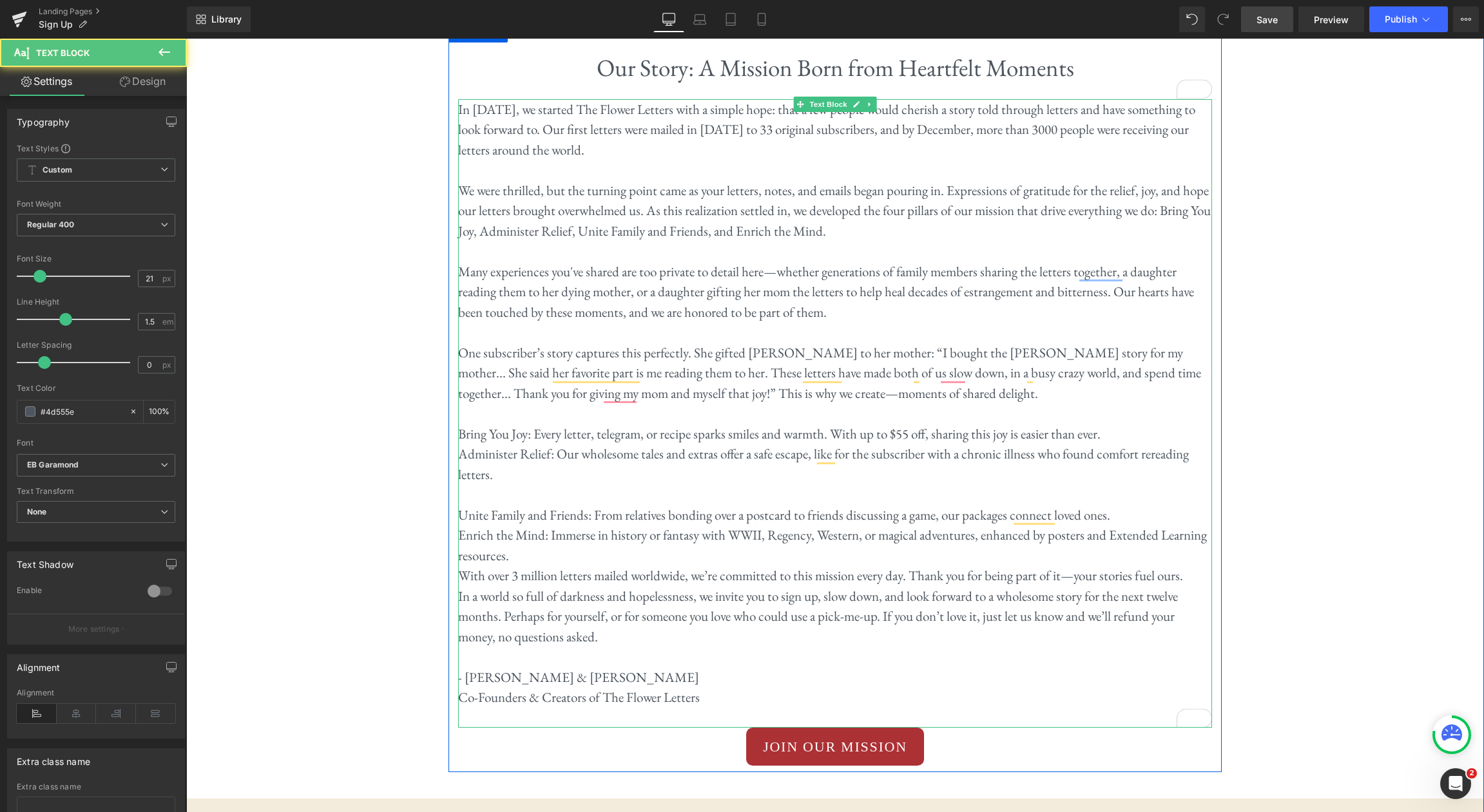
click at [555, 525] on p "Enrich the Mind: Immerse in history or fantasy with WWII, Regency, Western, or …" at bounding box center [835, 545] width 754 height 40
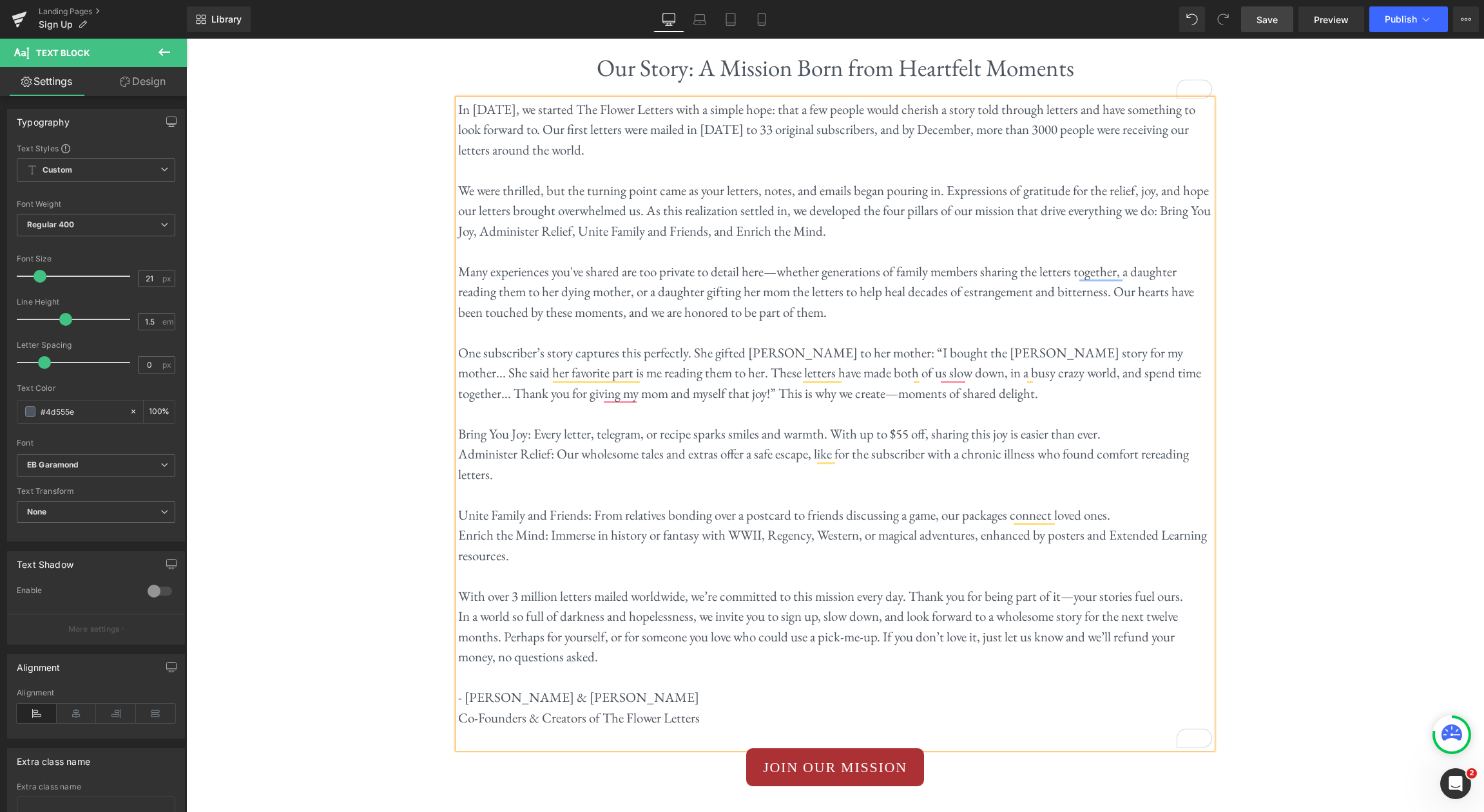
click at [1197, 586] on p "With over 3 million letters mailed worldwide, we’re committed to this mission e…" at bounding box center [835, 596] width 754 height 21
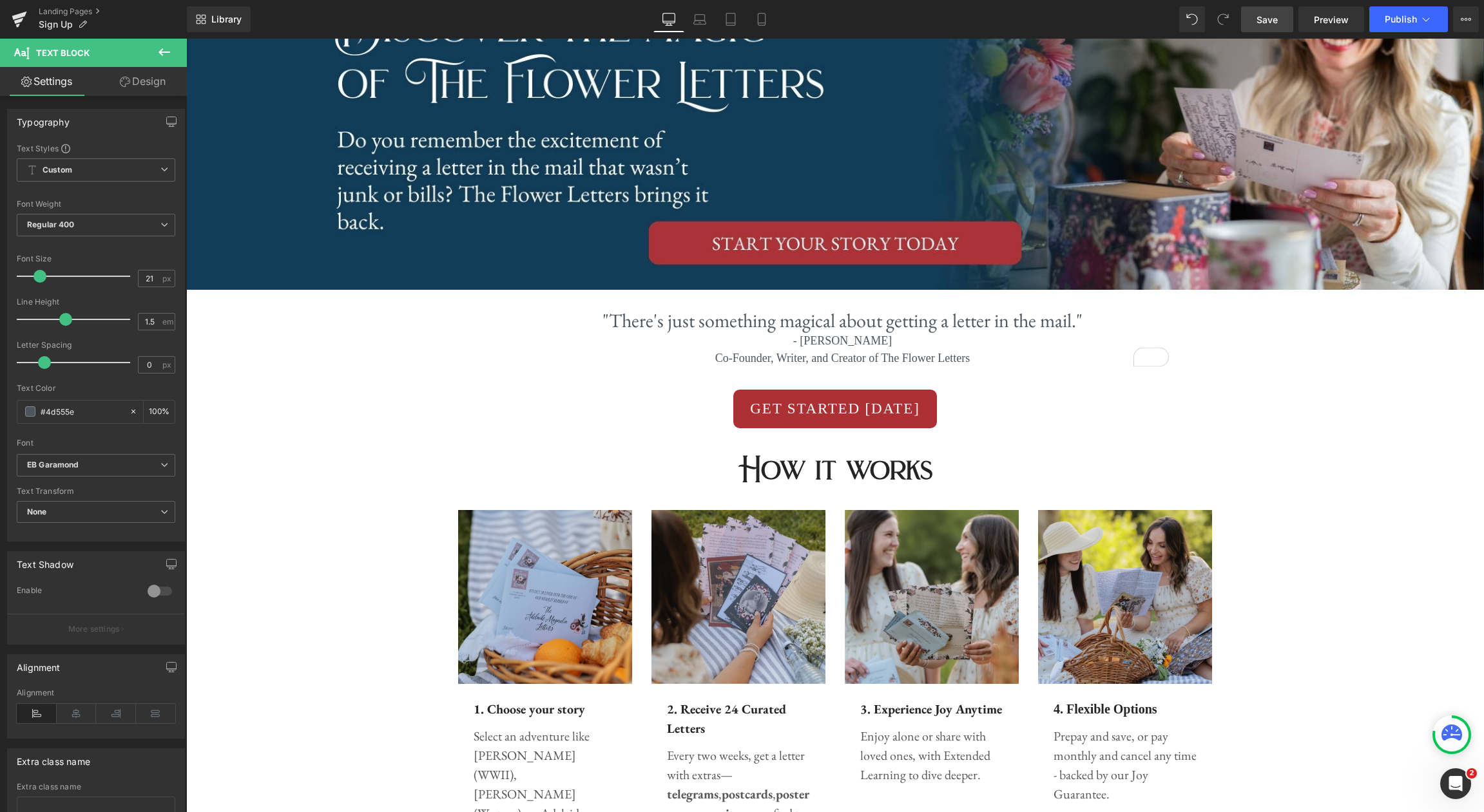
scroll to position [0, 0]
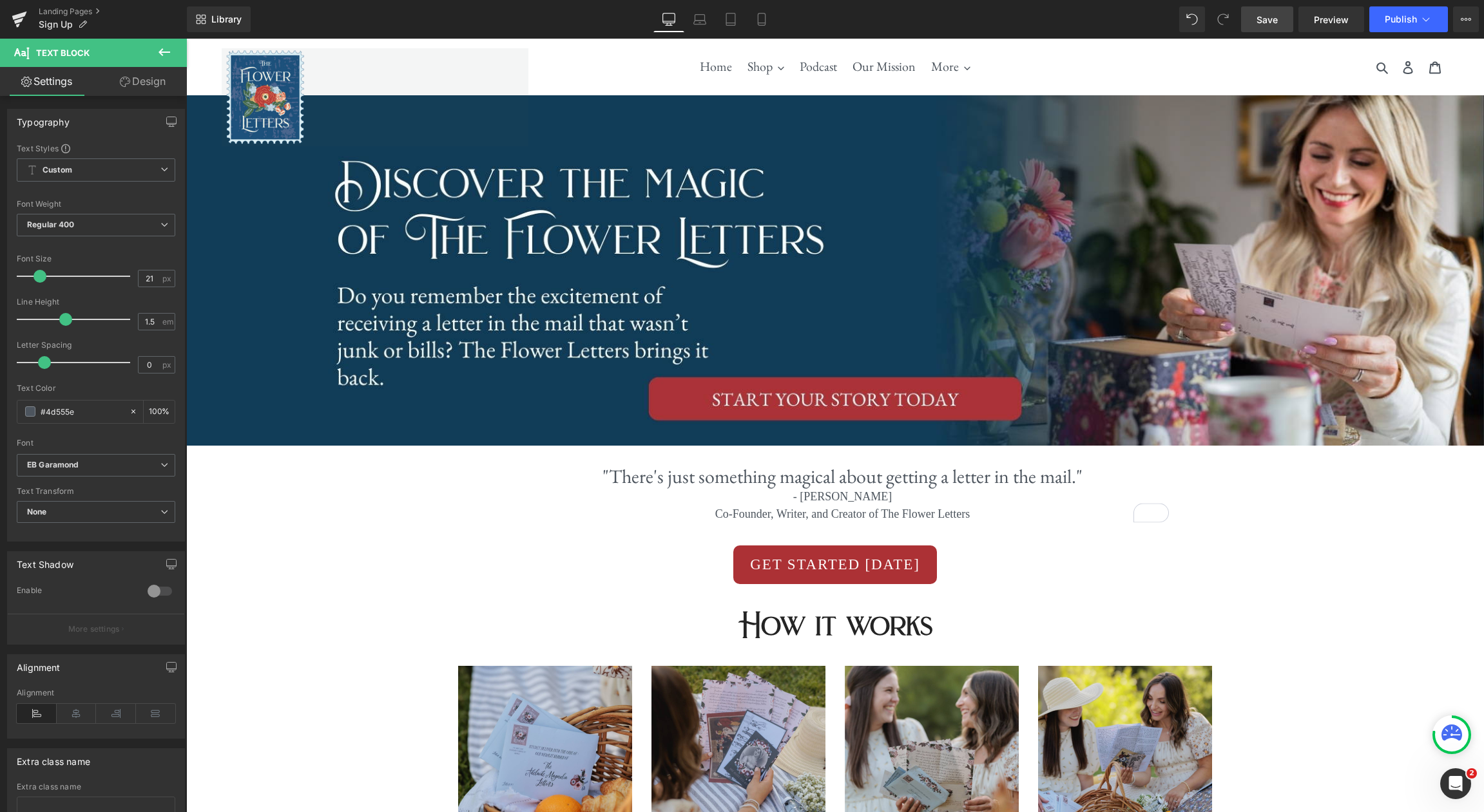
click at [167, 50] on icon at bounding box center [163, 52] width 15 height 15
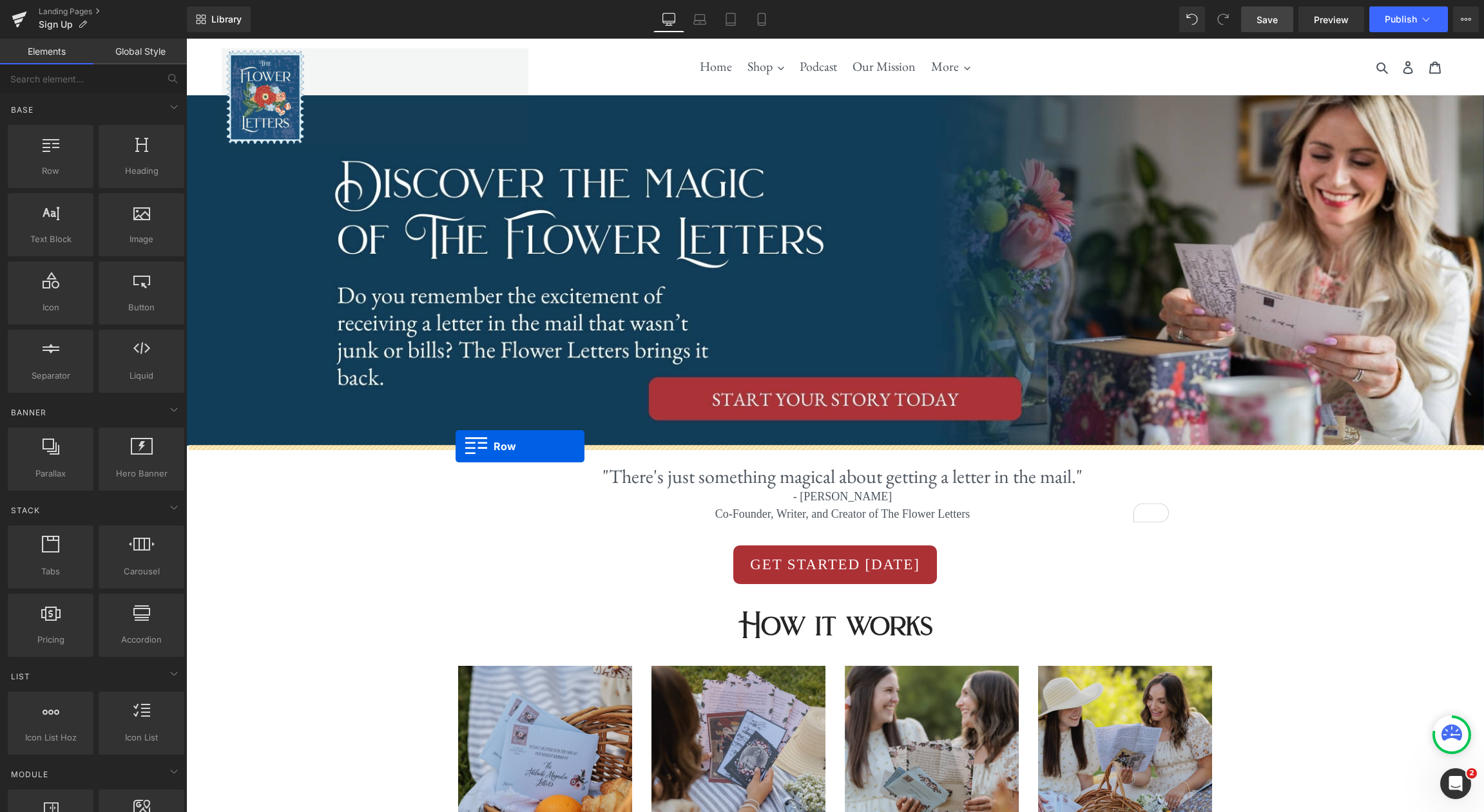
drag, startPoint x: 224, startPoint y: 196, endPoint x: 456, endPoint y: 447, distance: 341.8
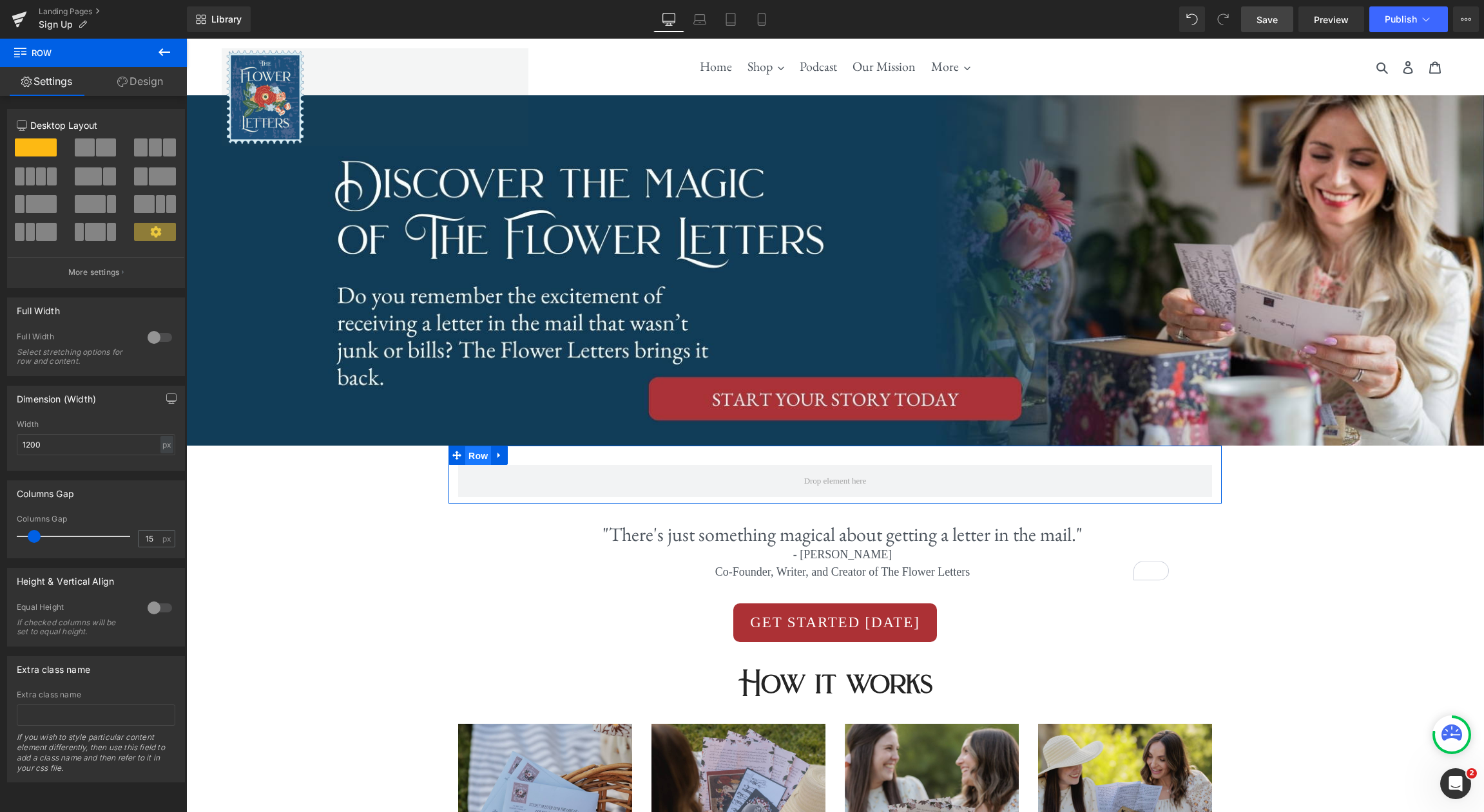
click at [486, 458] on span "Row" at bounding box center [478, 456] width 26 height 19
click at [156, 338] on div at bounding box center [159, 338] width 31 height 21
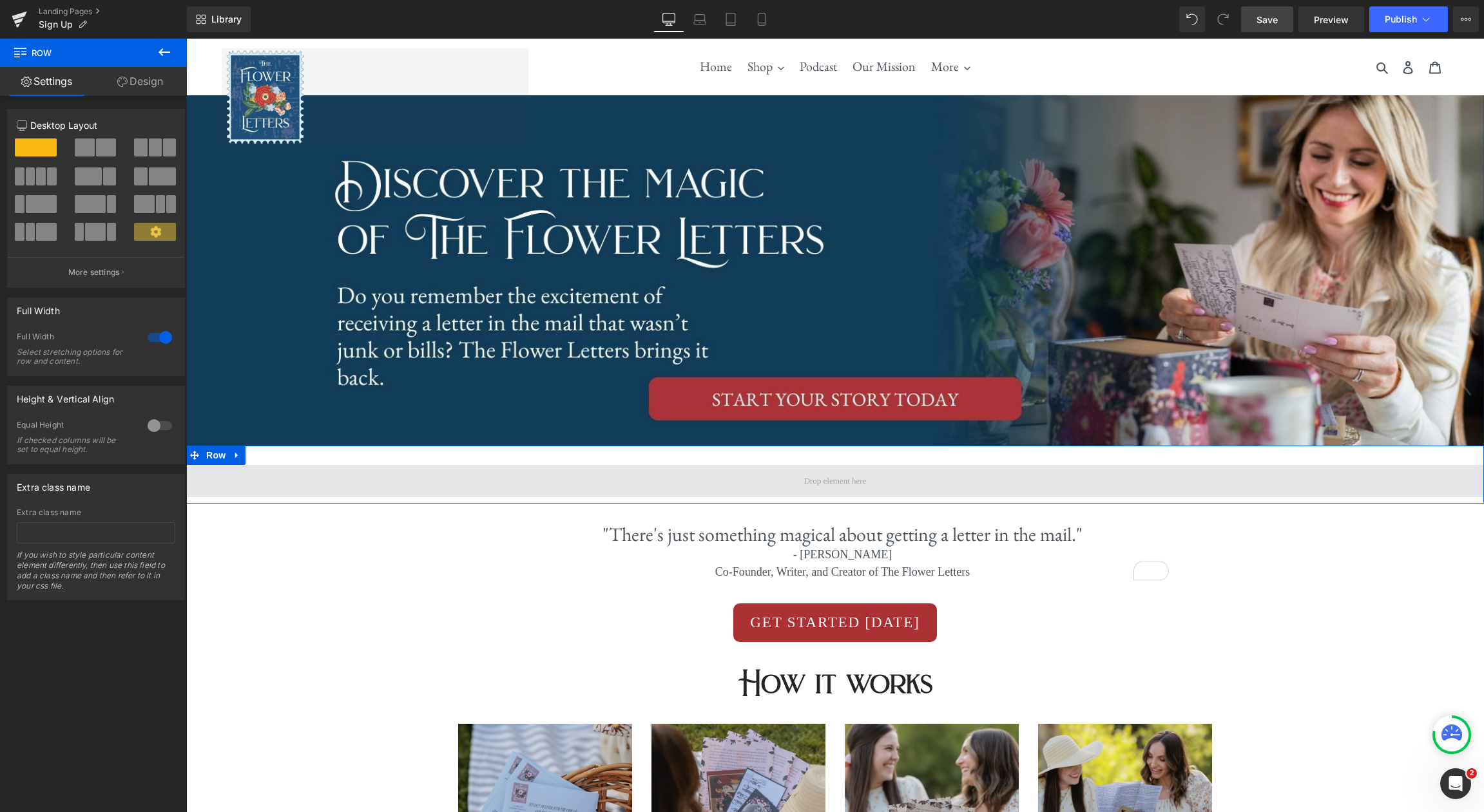
click at [832, 482] on span at bounding box center [835, 481] width 72 height 19
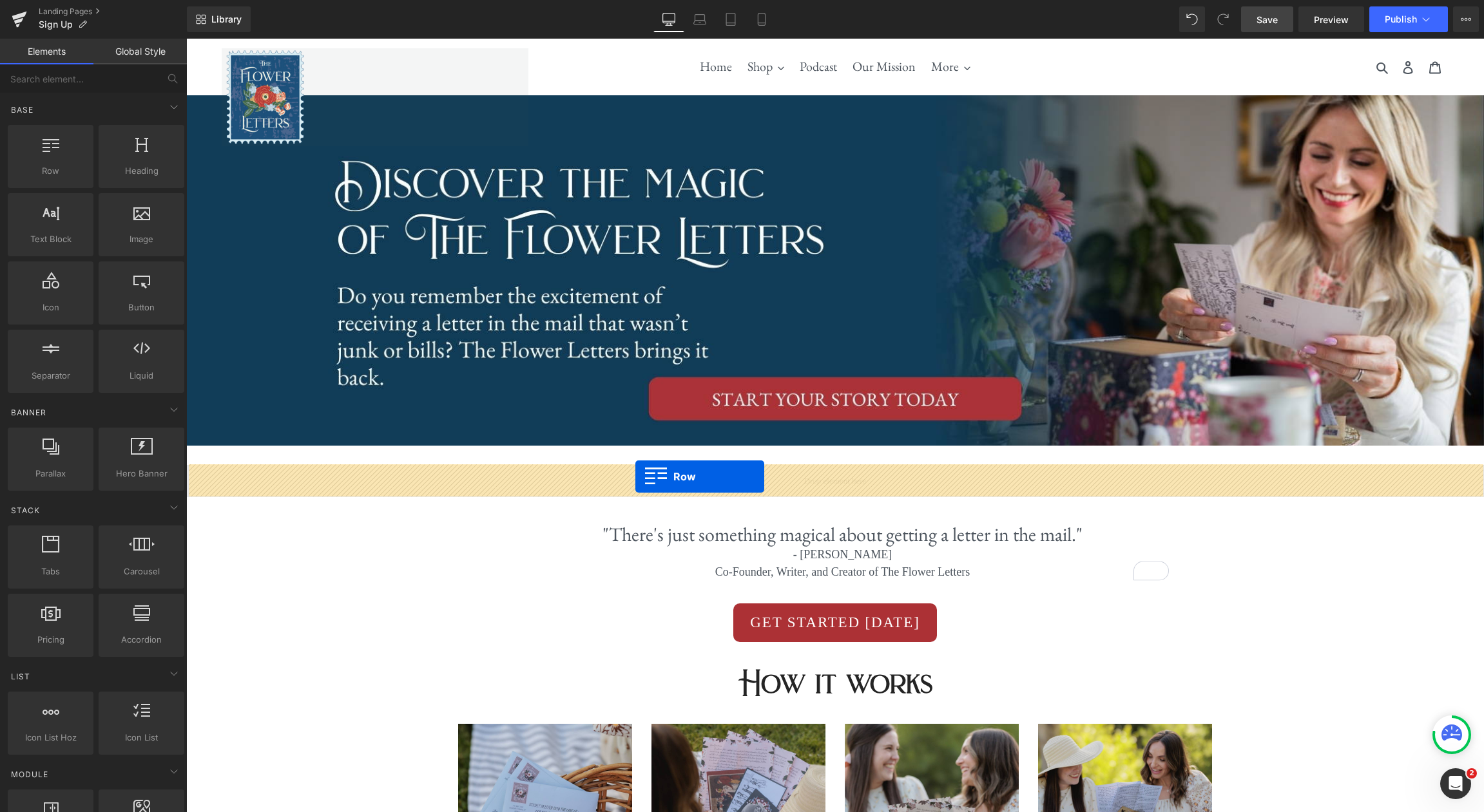
drag, startPoint x: 224, startPoint y: 200, endPoint x: 635, endPoint y: 476, distance: 495.1
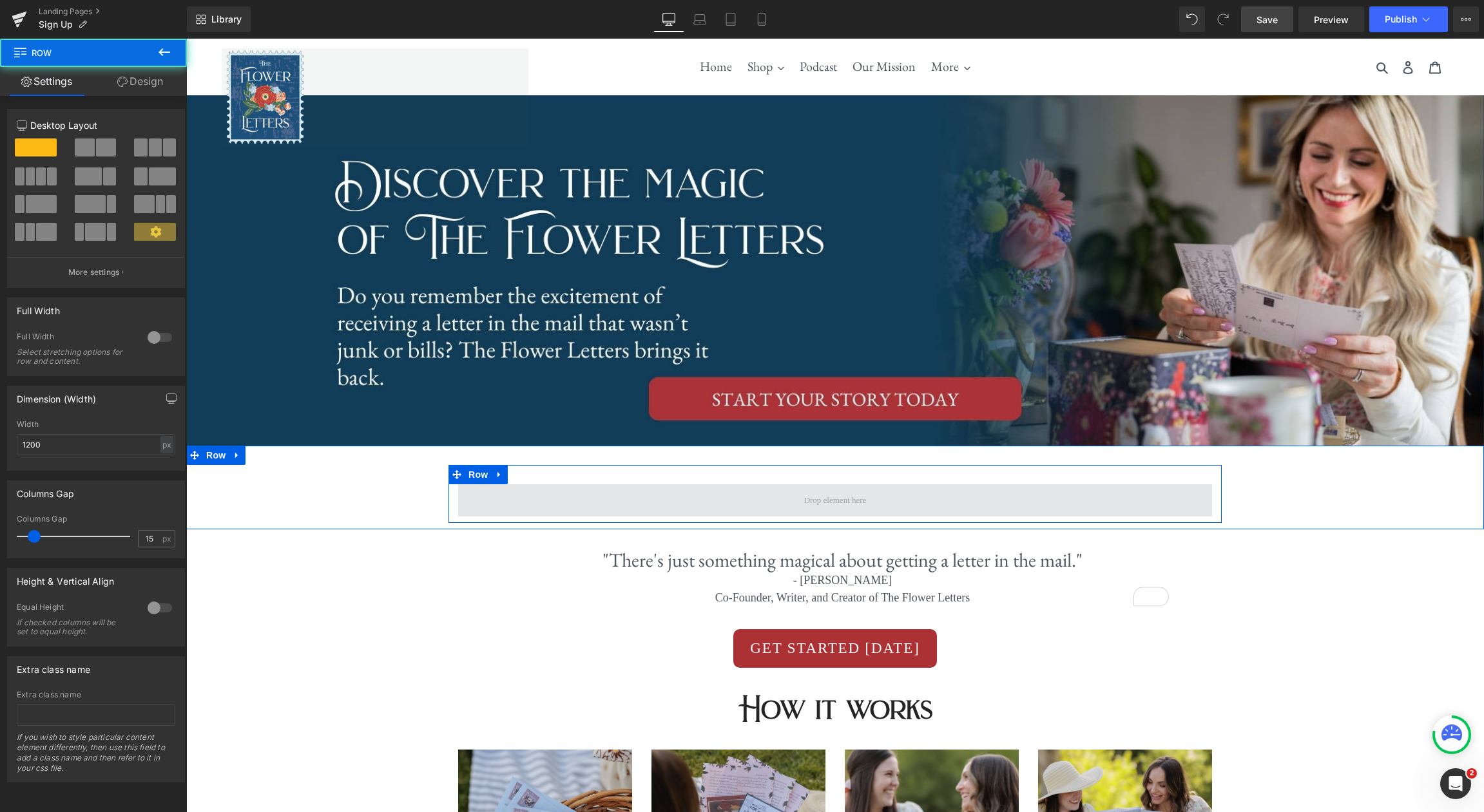
click at [800, 488] on span at bounding box center [835, 501] width 754 height 32
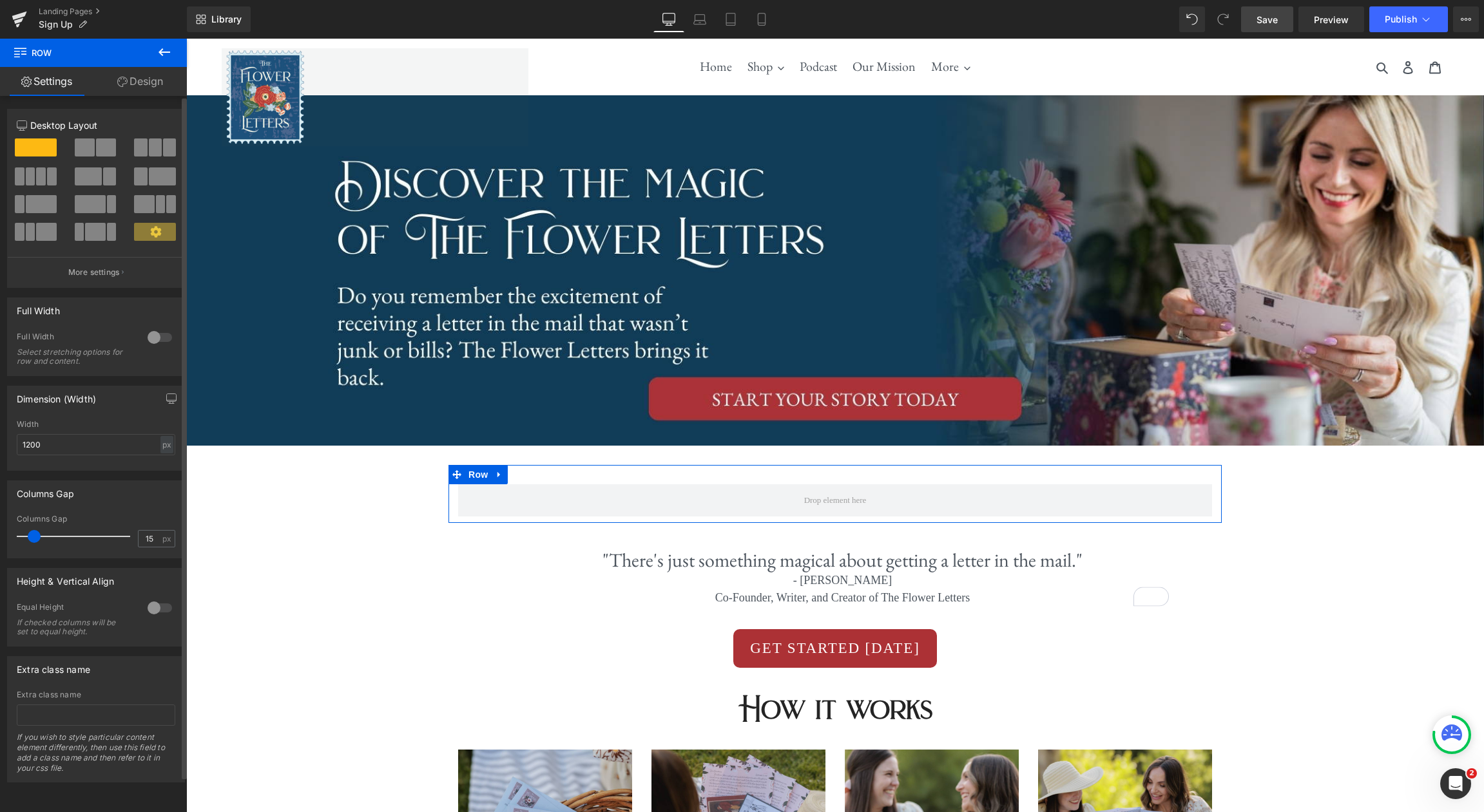
click at [97, 152] on span at bounding box center [105, 147] width 20 height 18
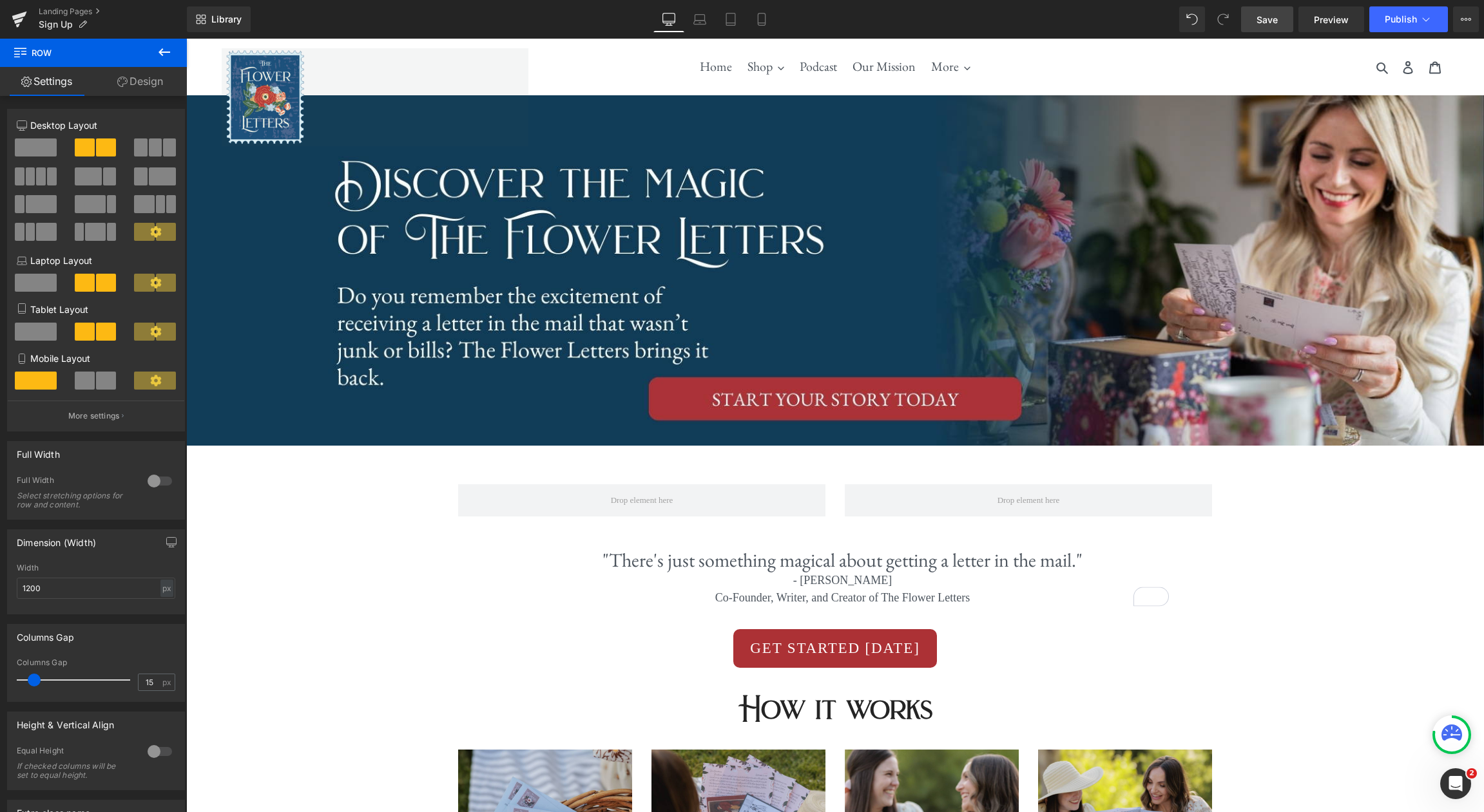
click at [164, 54] on icon at bounding box center [163, 52] width 15 height 15
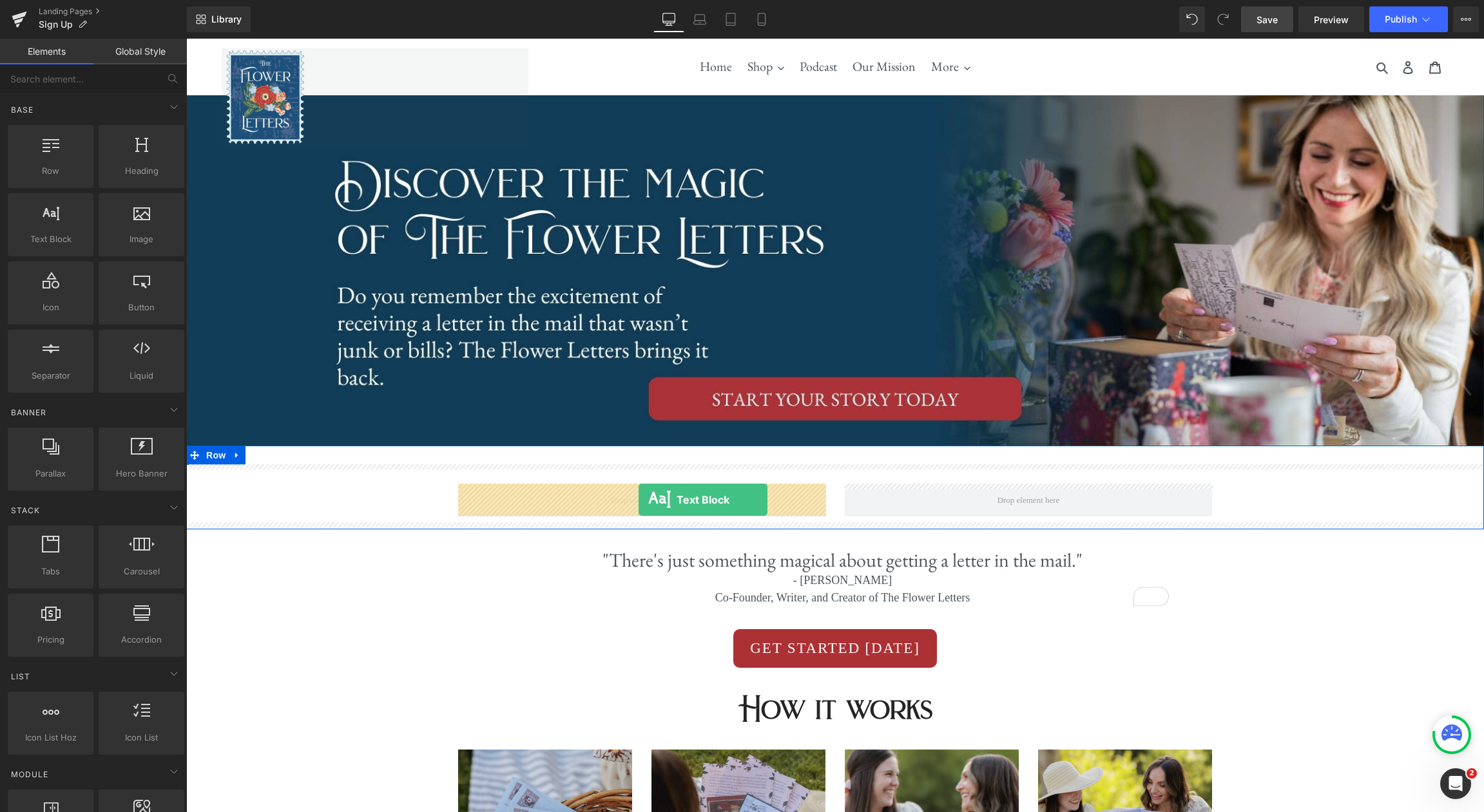
drag, startPoint x: 246, startPoint y: 258, endPoint x: 639, endPoint y: 500, distance: 461.5
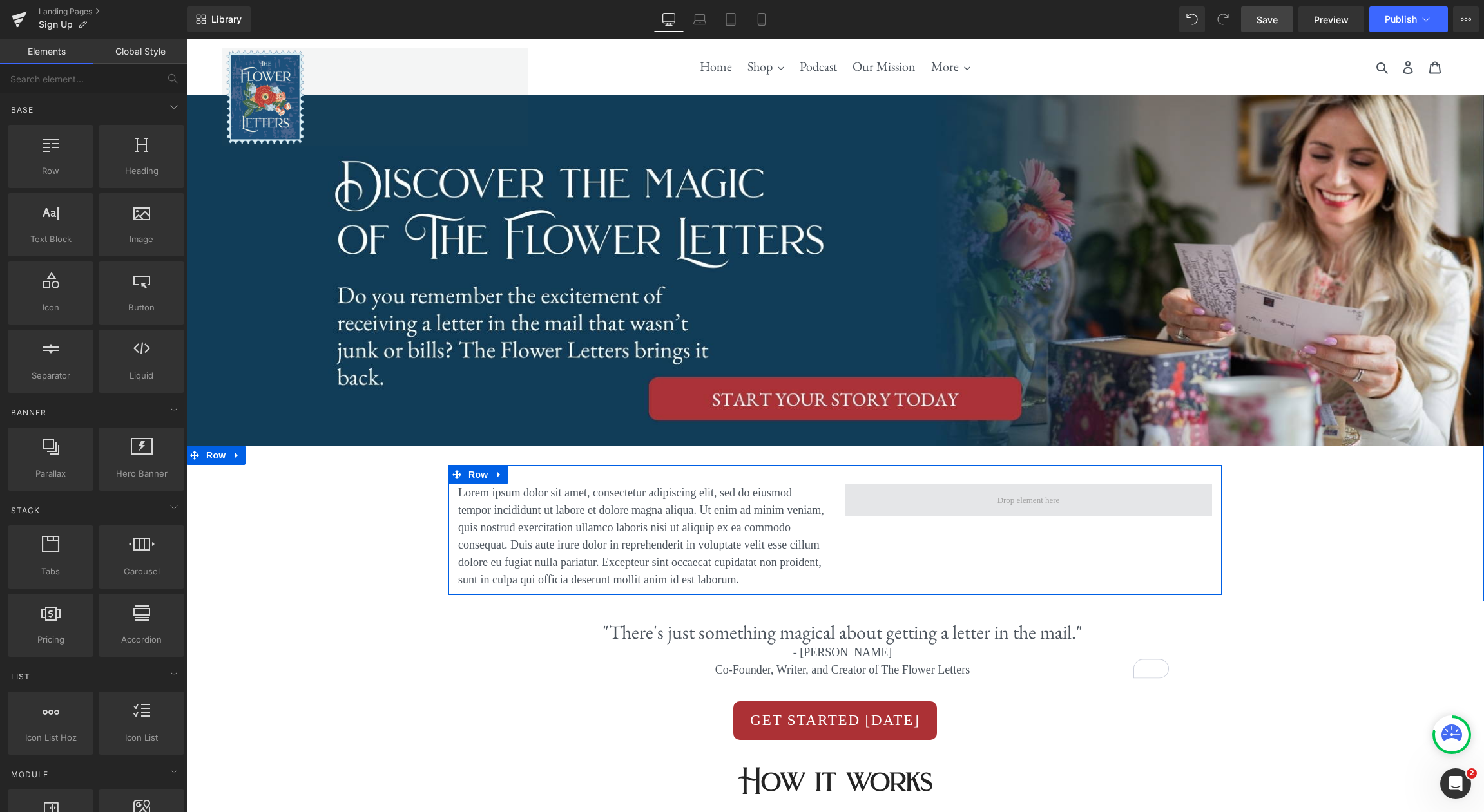
click at [1023, 506] on span at bounding box center [1028, 501] width 72 height 19
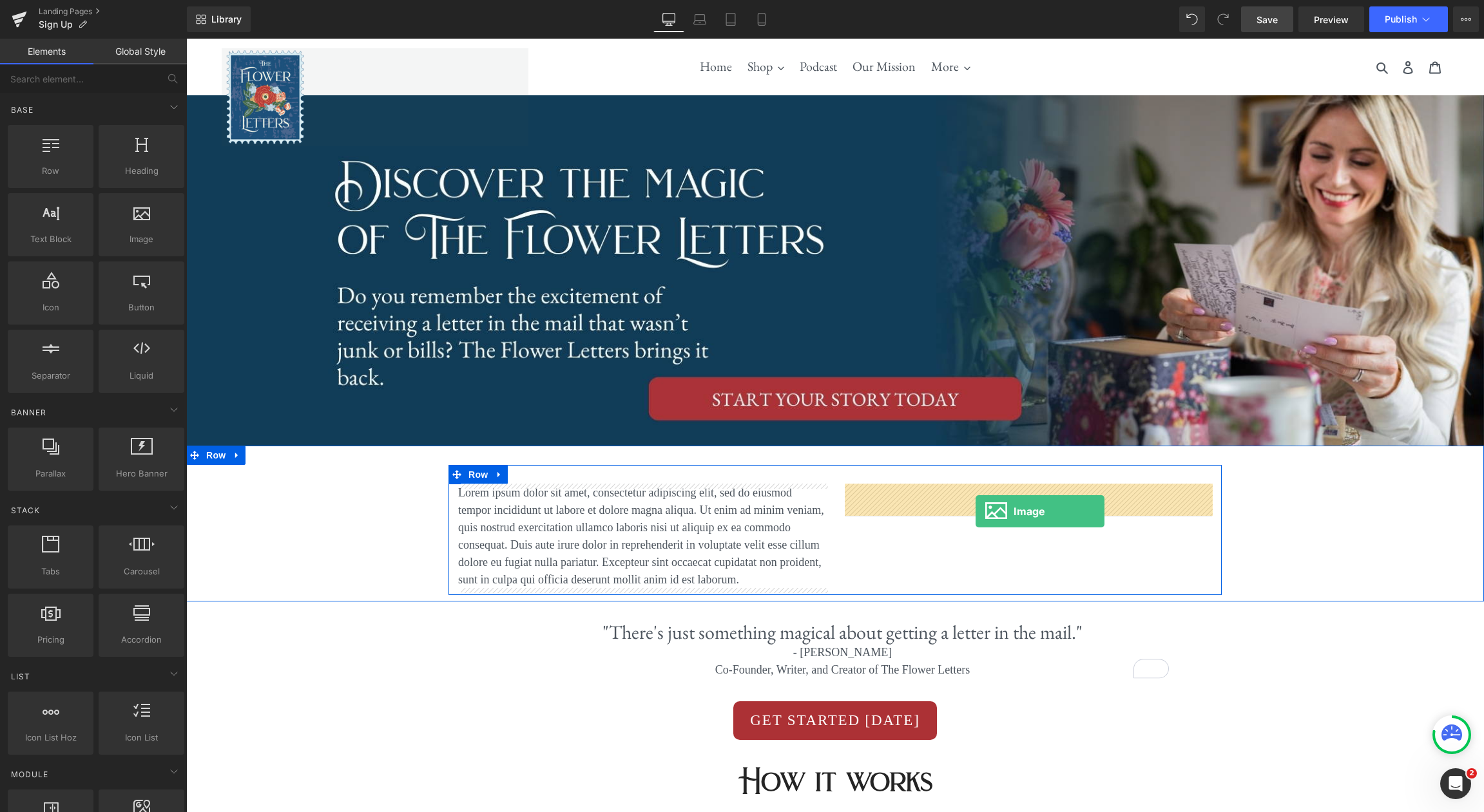
drag, startPoint x: 345, startPoint y: 271, endPoint x: 975, endPoint y: 511, distance: 674.2
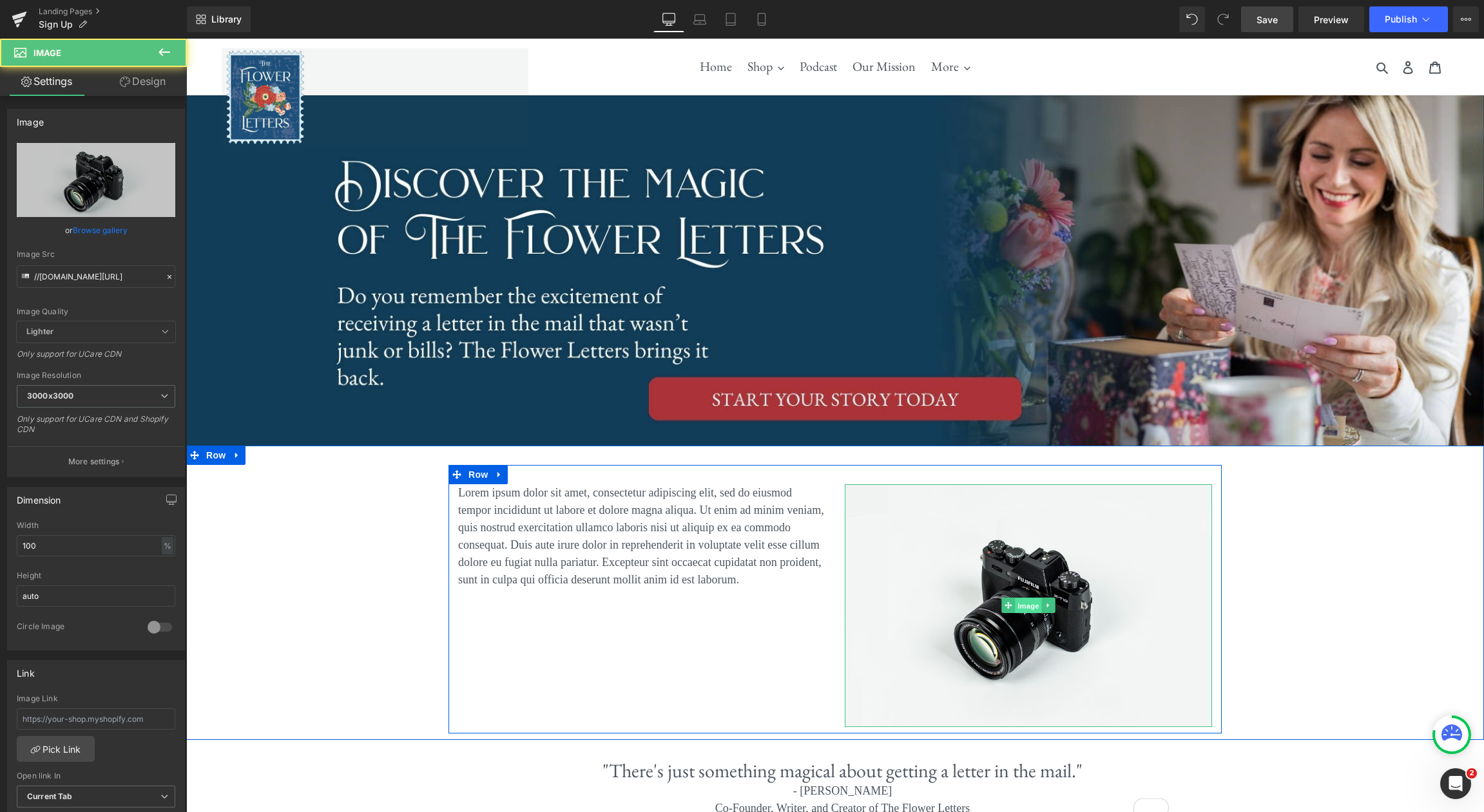
click at [1031, 602] on span "Image" at bounding box center [1028, 605] width 27 height 15
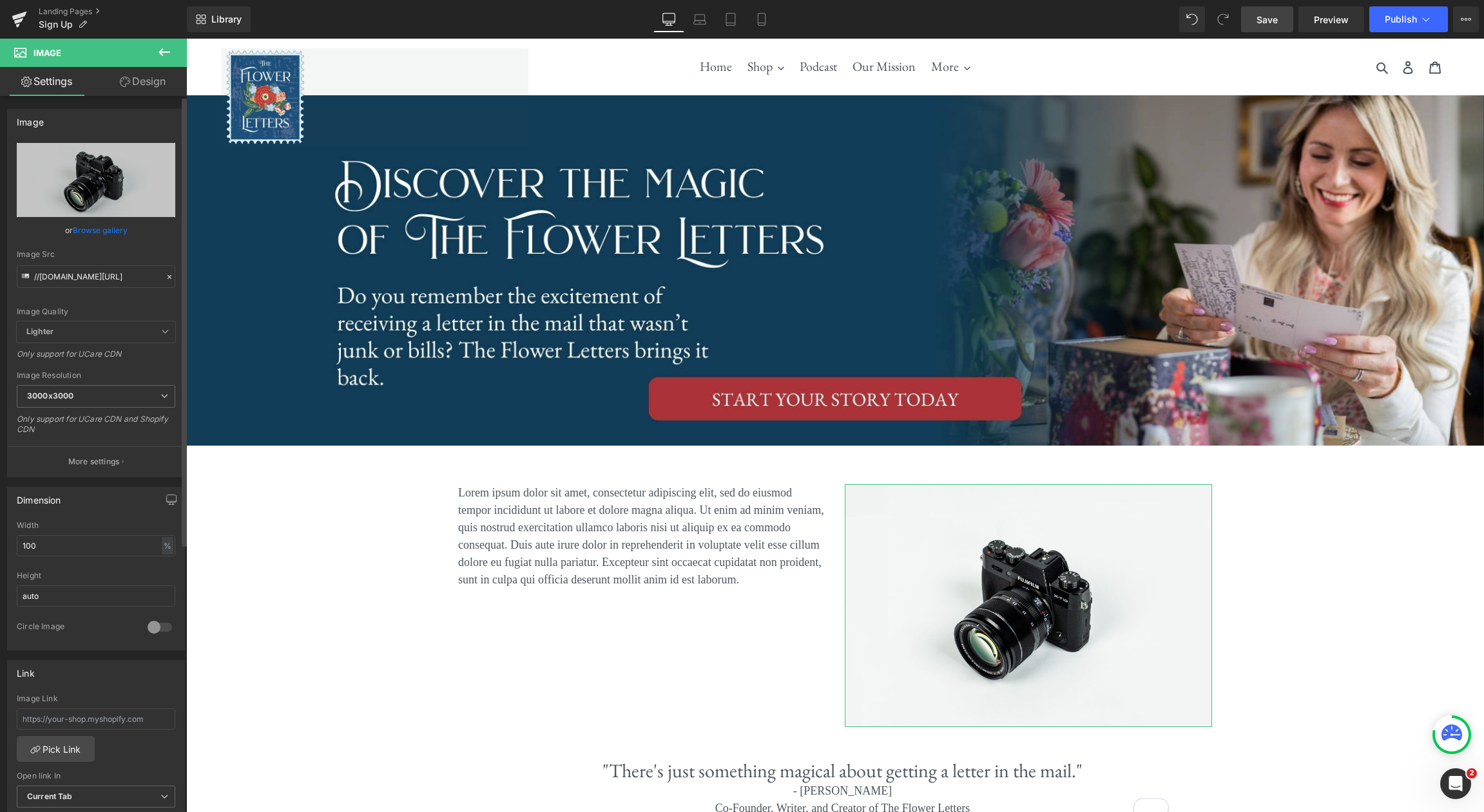
click at [101, 225] on link "Browse gallery" at bounding box center [100, 230] width 55 height 23
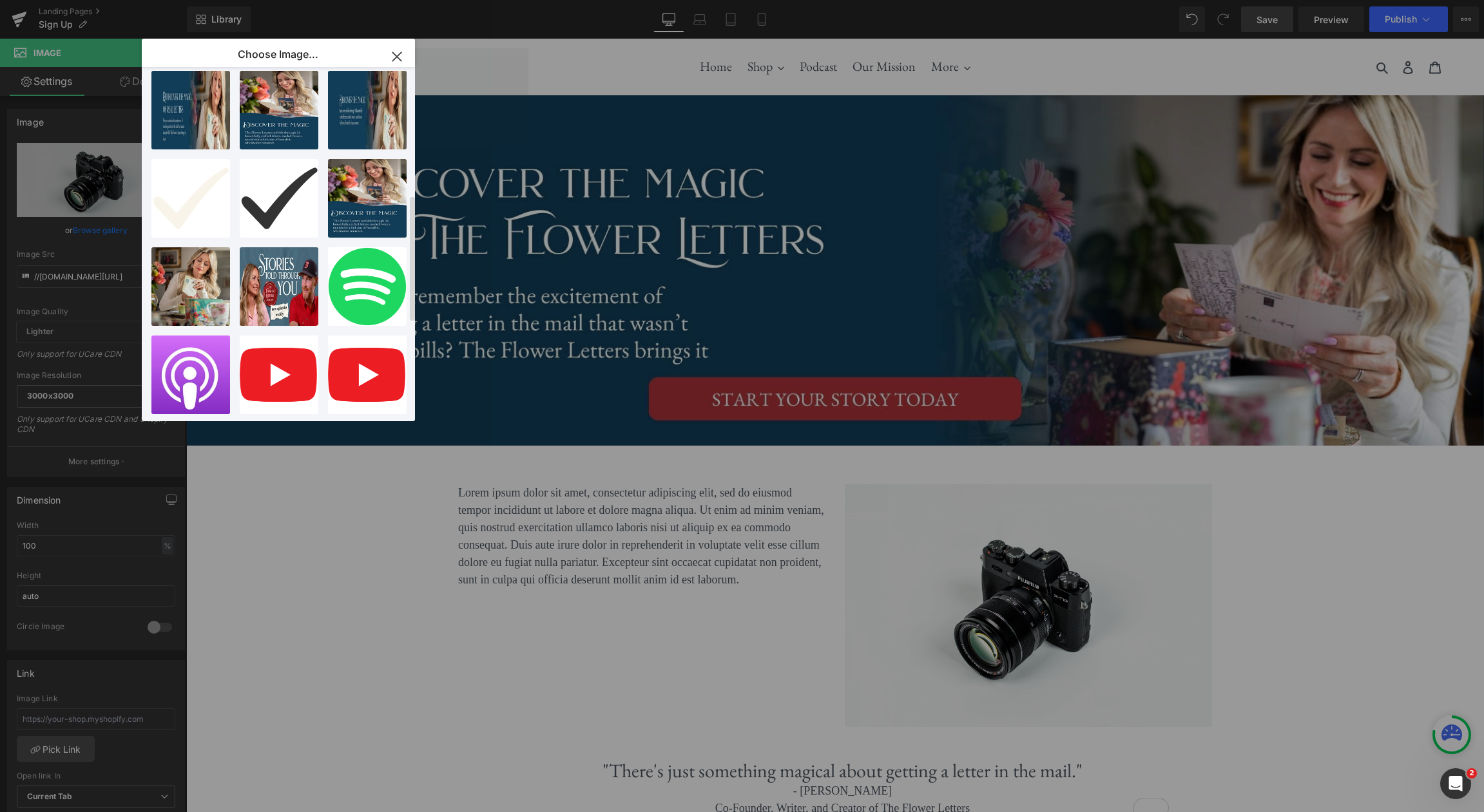
scroll to position [360, 0]
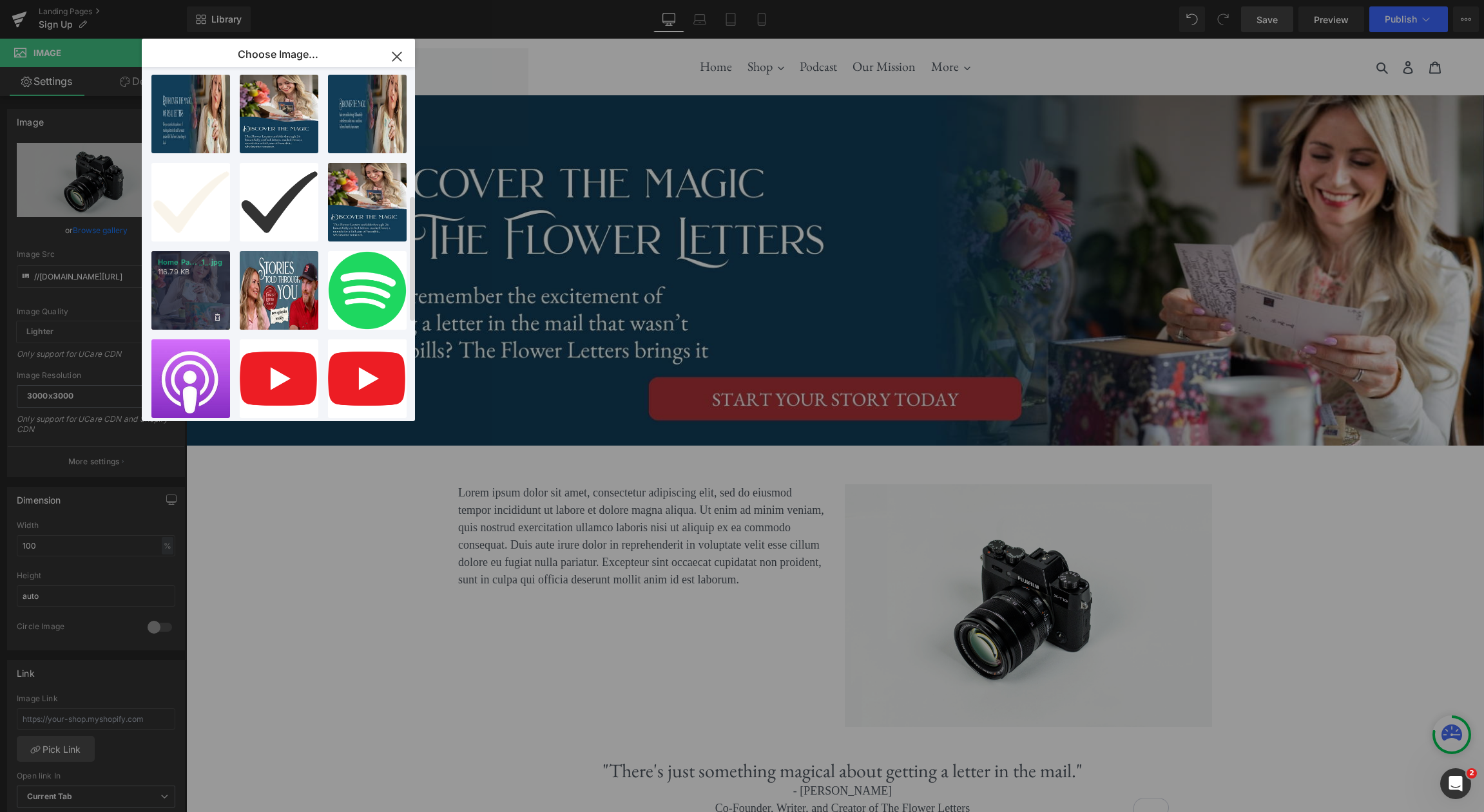
click at [187, 284] on div "Home Pa... _1_.jpg 116.79 KB" at bounding box center [191, 291] width 79 height 79
type input "https://ucarecdn.com/7d57e43f-987c-40a4-b8e3-1ce7416f61ae/-/format/auto/-/previ…"
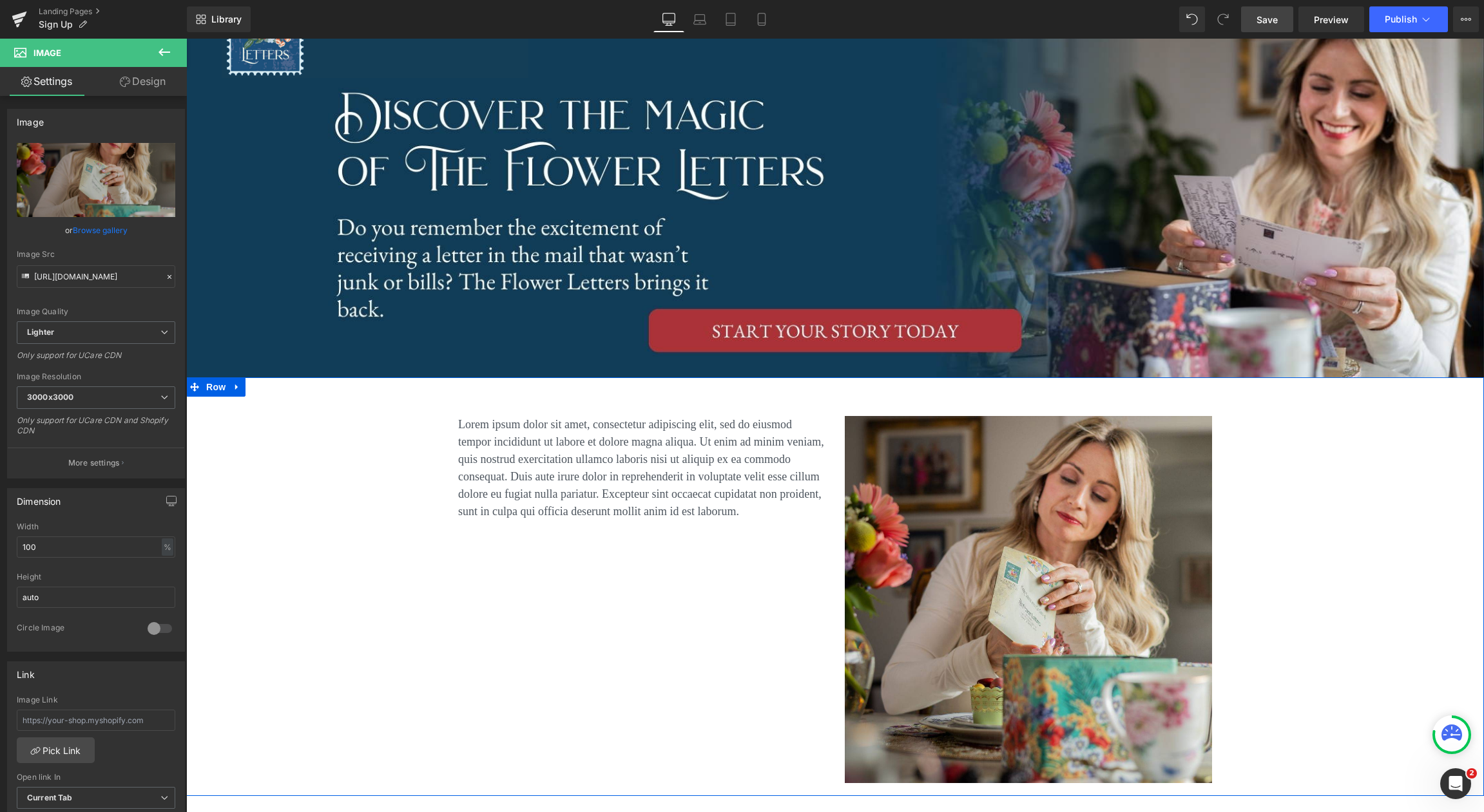
scroll to position [72, 0]
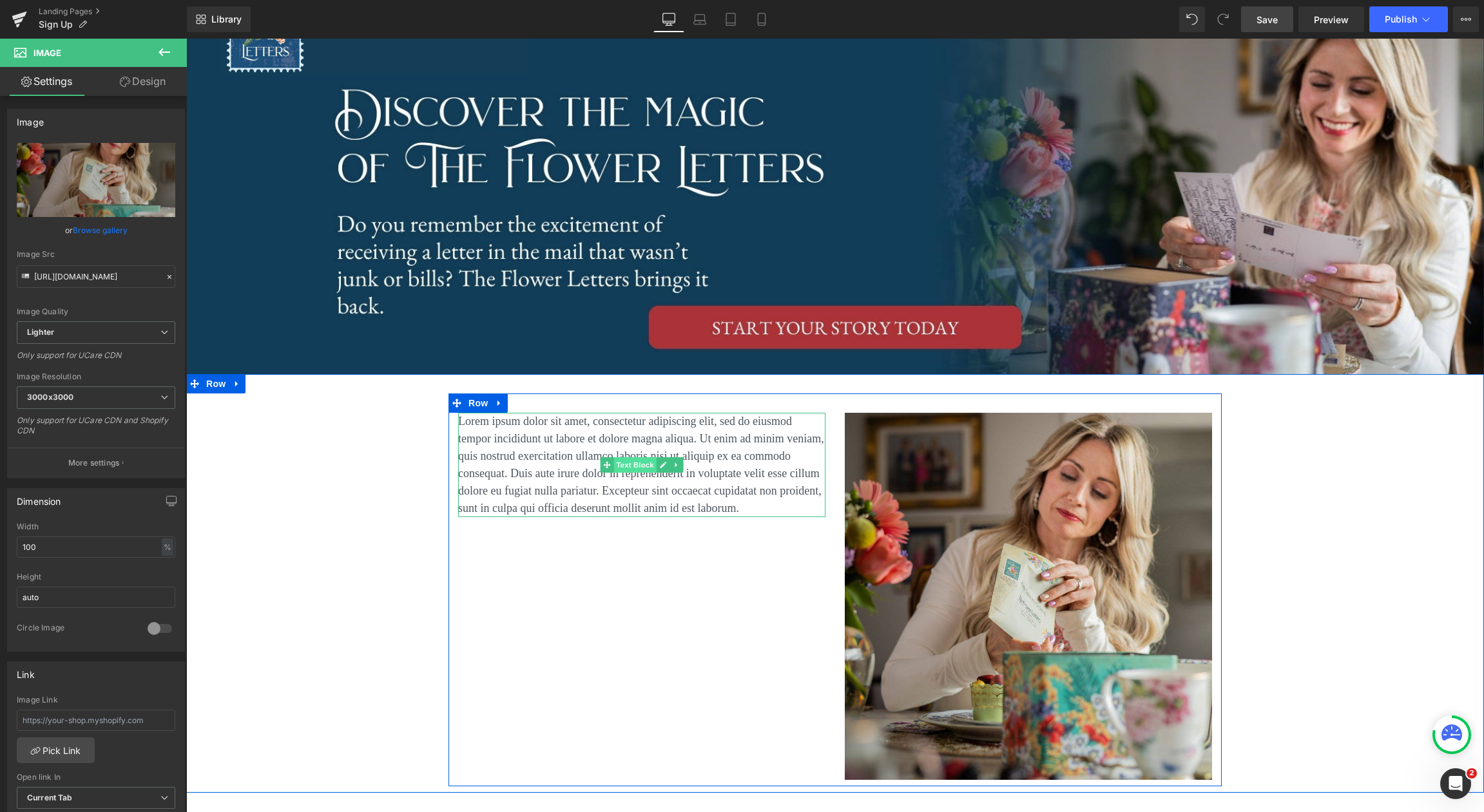
click at [639, 471] on span "Text Block" at bounding box center [635, 464] width 43 height 15
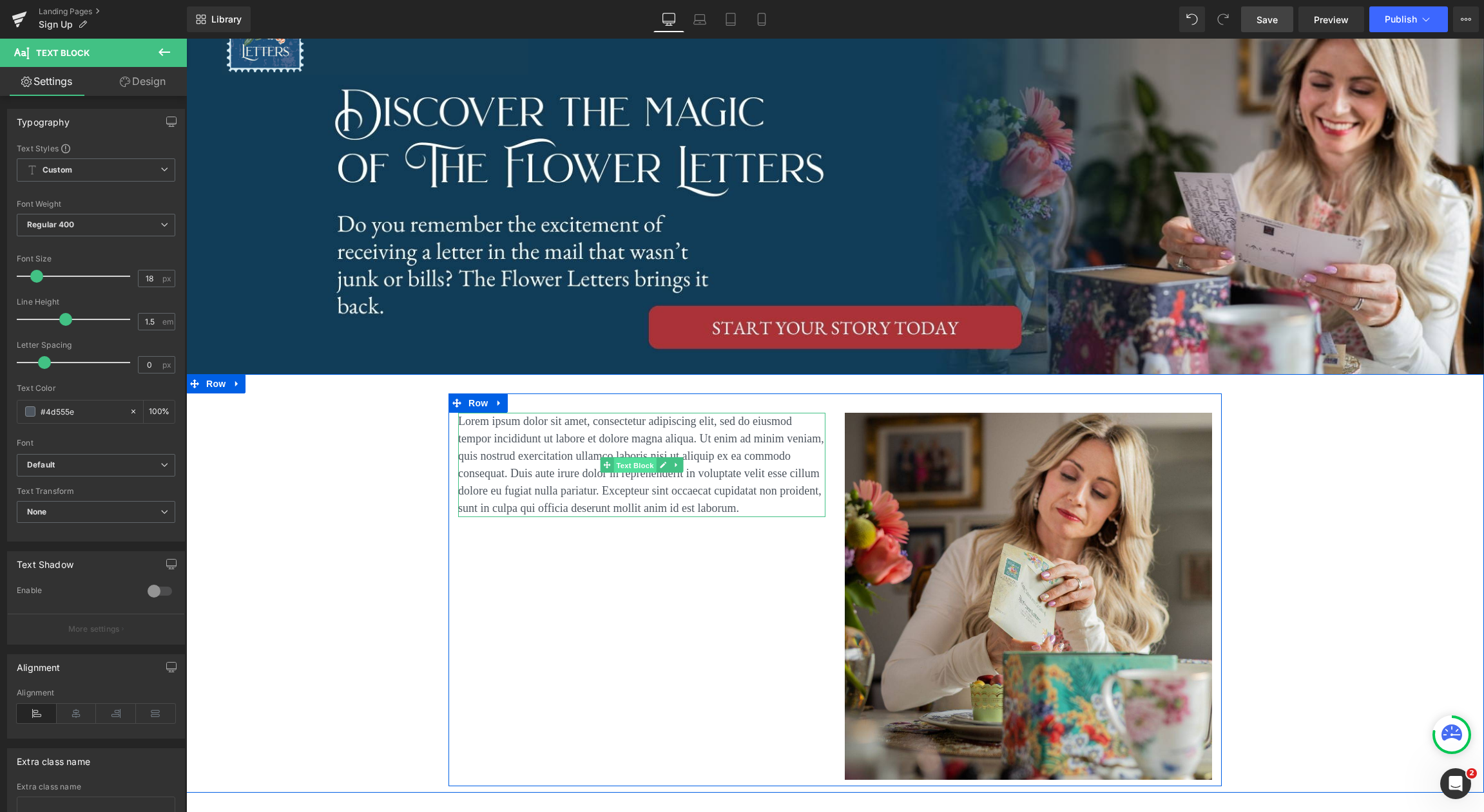
click at [635, 469] on span "Text Block" at bounding box center [635, 464] width 43 height 15
click at [810, 508] on p "Lorem ipsum dolor sit amet, consectetur adipiscing elit, sed do eiusmod tempor …" at bounding box center [642, 465] width 367 height 105
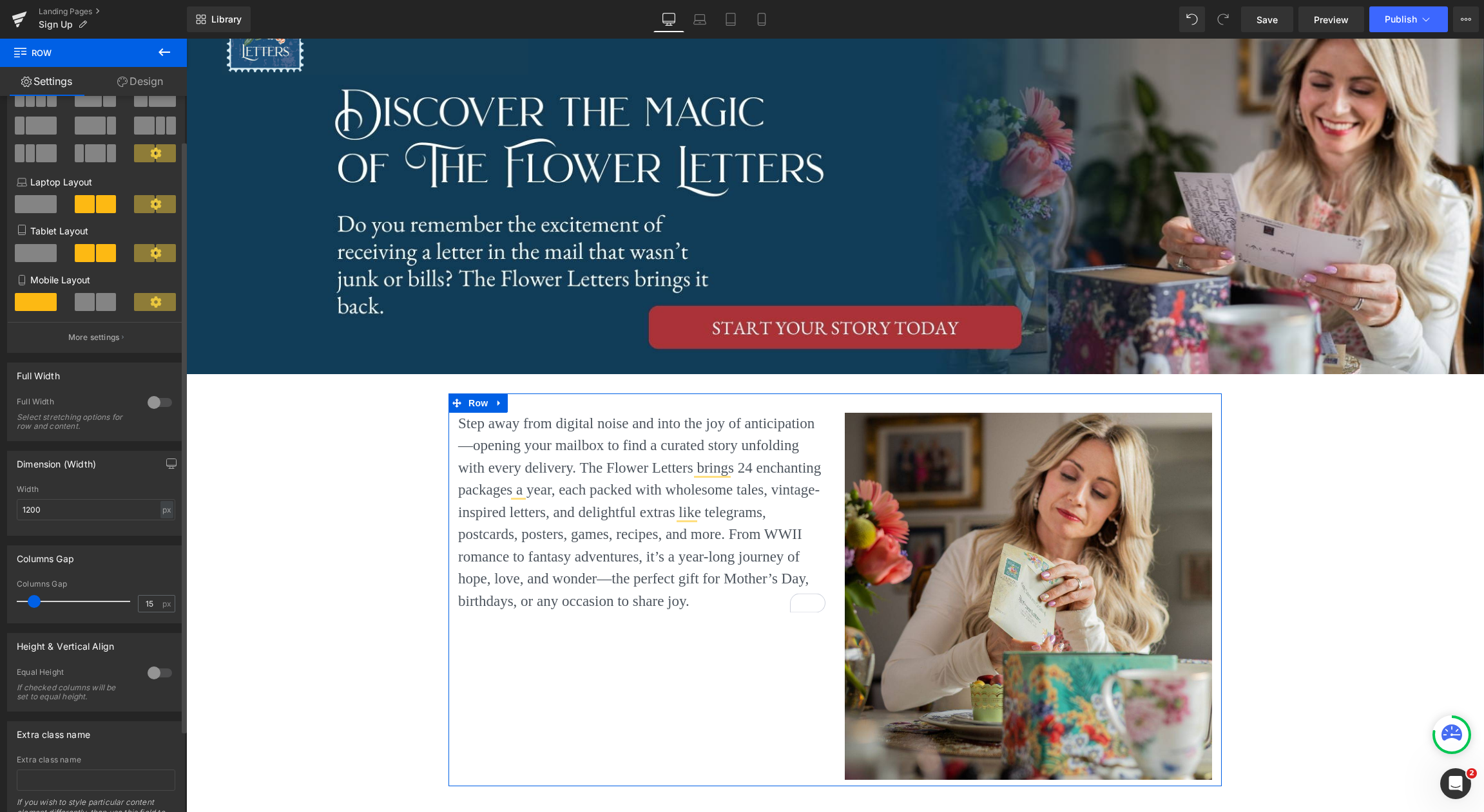
scroll to position [109, 0]
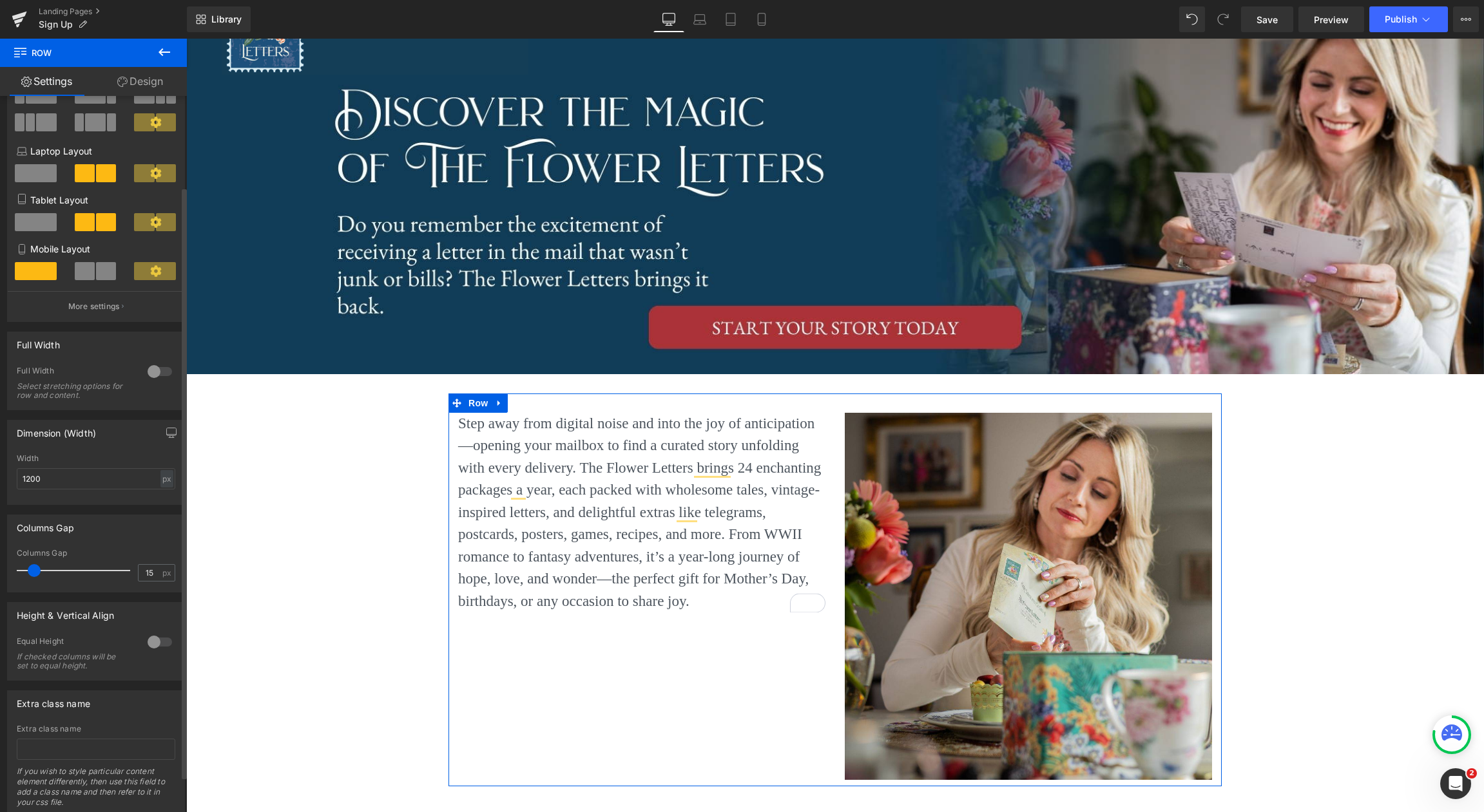
click at [154, 640] on div at bounding box center [159, 642] width 31 height 21
click at [154, 641] on div at bounding box center [159, 642] width 31 height 21
click at [160, 706] on icon at bounding box center [164, 705] width 8 height 8
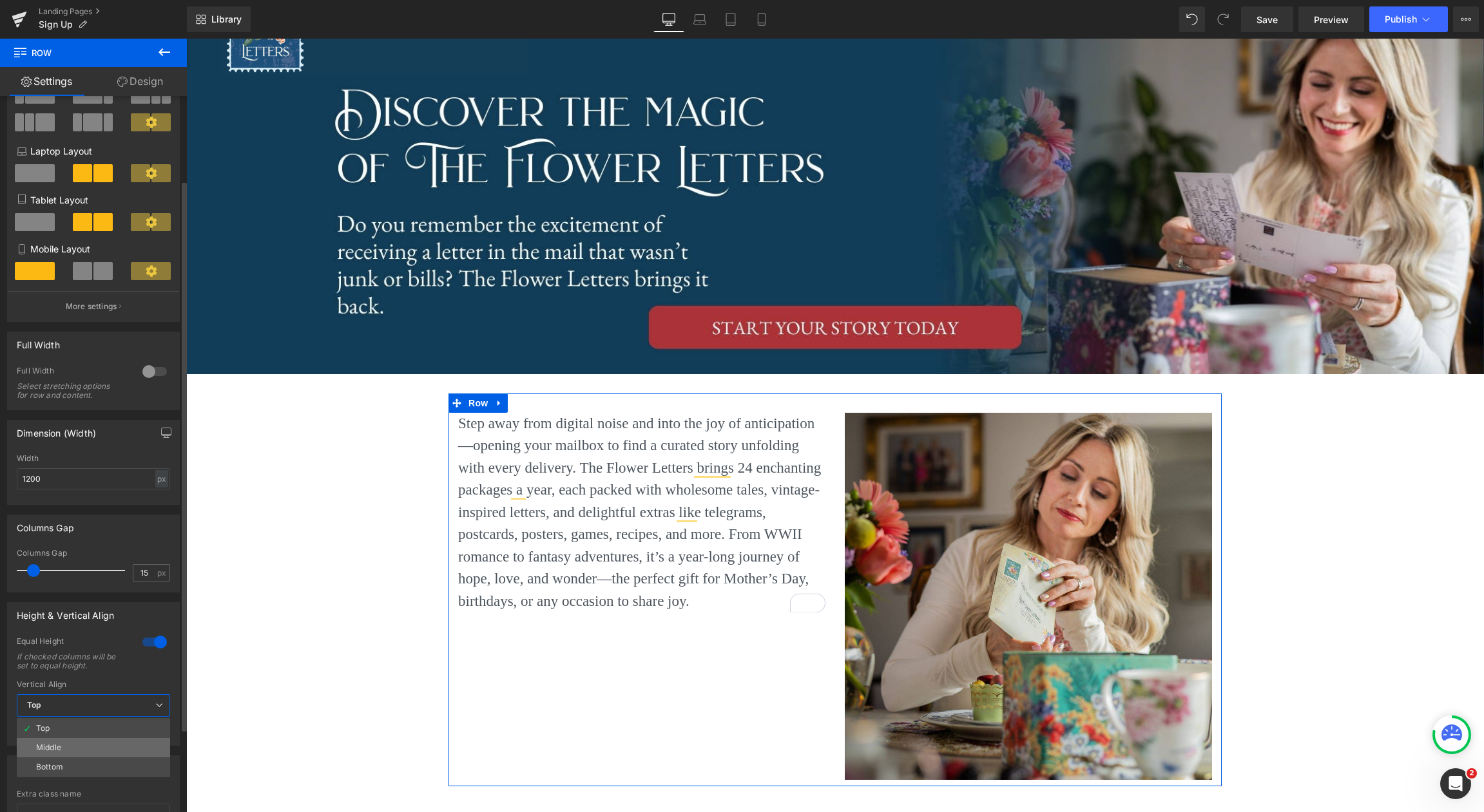
click at [127, 743] on li "Middle" at bounding box center [93, 748] width 153 height 19
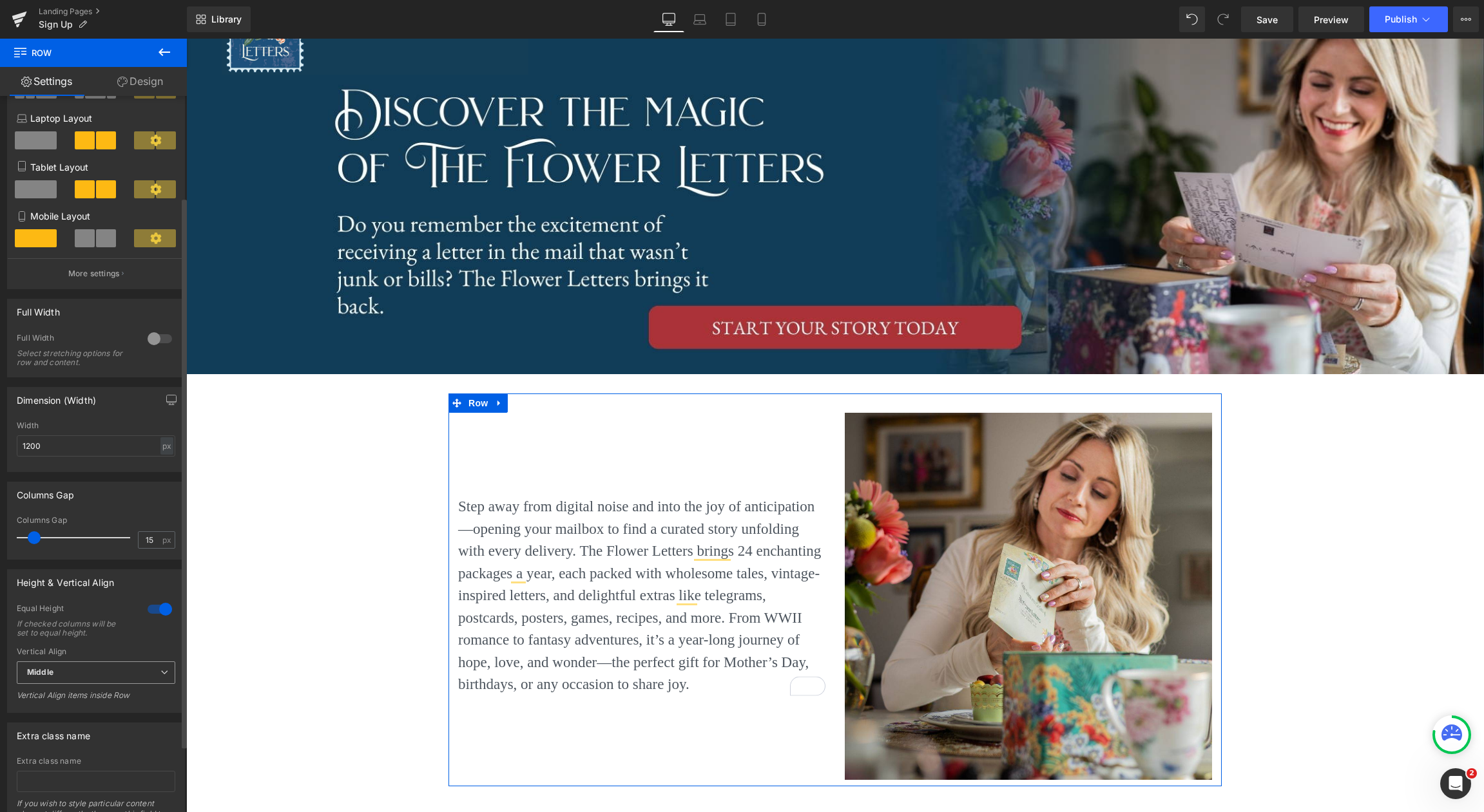
scroll to position [143, 0]
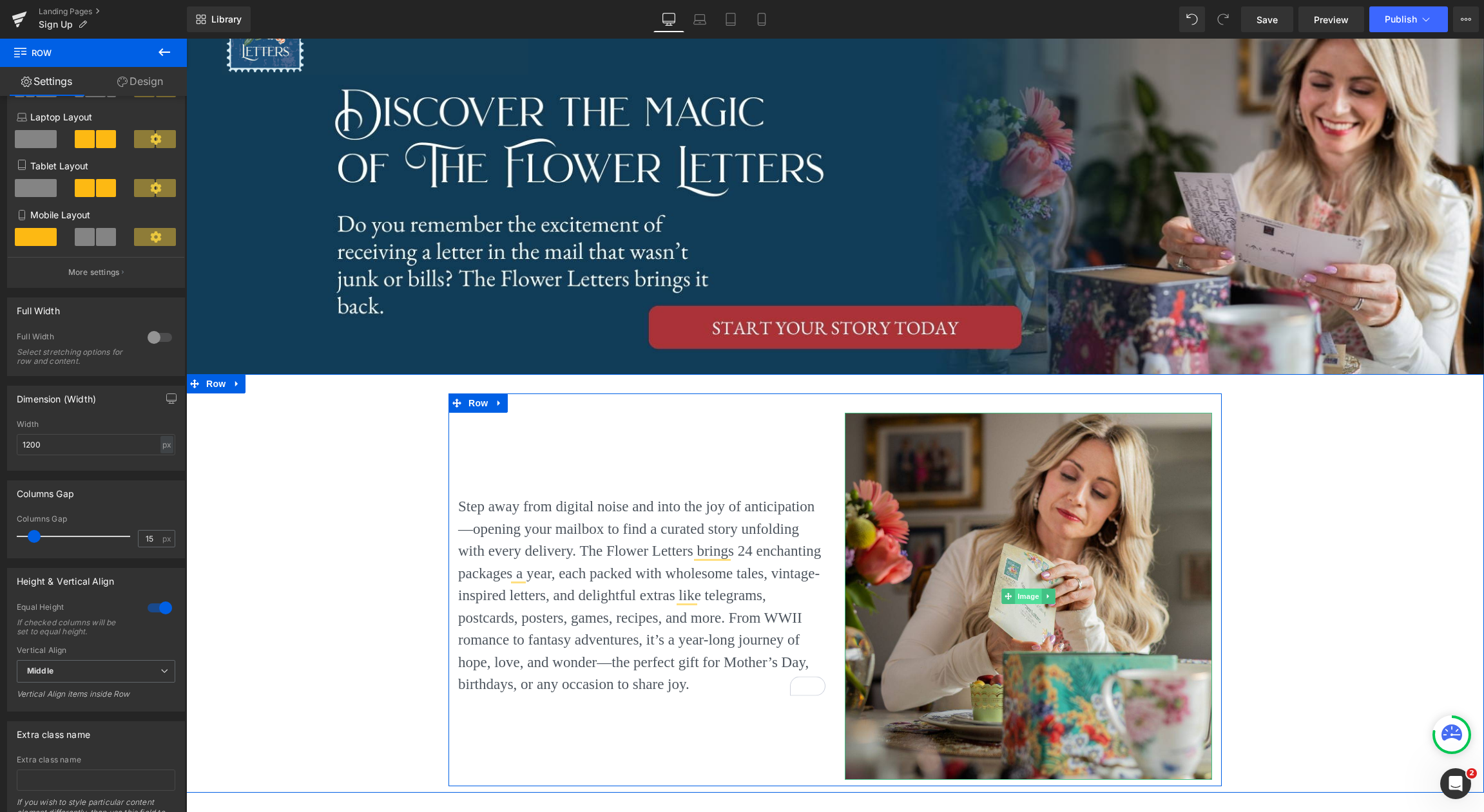
click at [1029, 600] on span "Image" at bounding box center [1028, 596] width 27 height 15
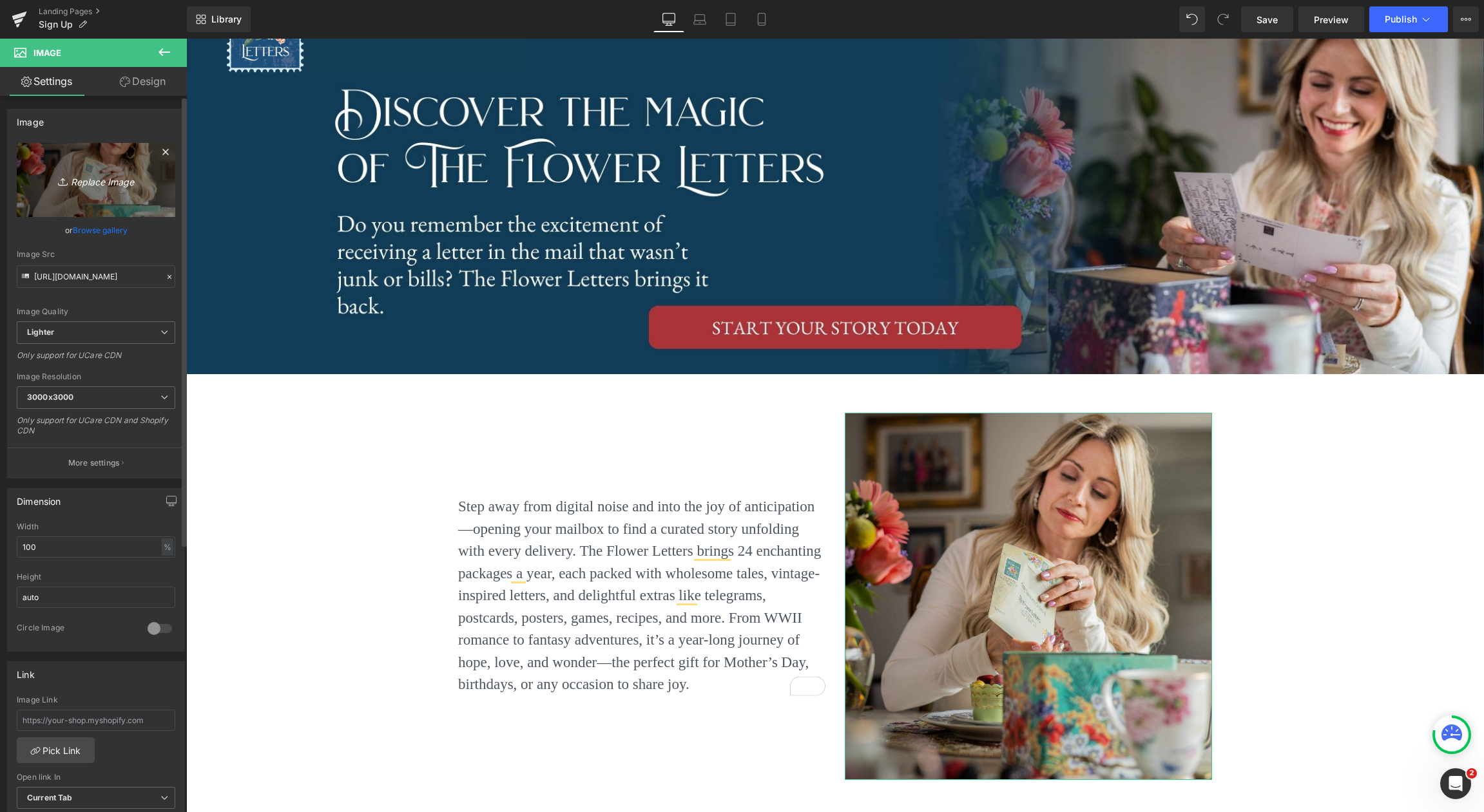
click at [103, 179] on icon "Replace Image" at bounding box center [96, 180] width 103 height 16
type input "C:\fakepath\Envelope Ad.png"
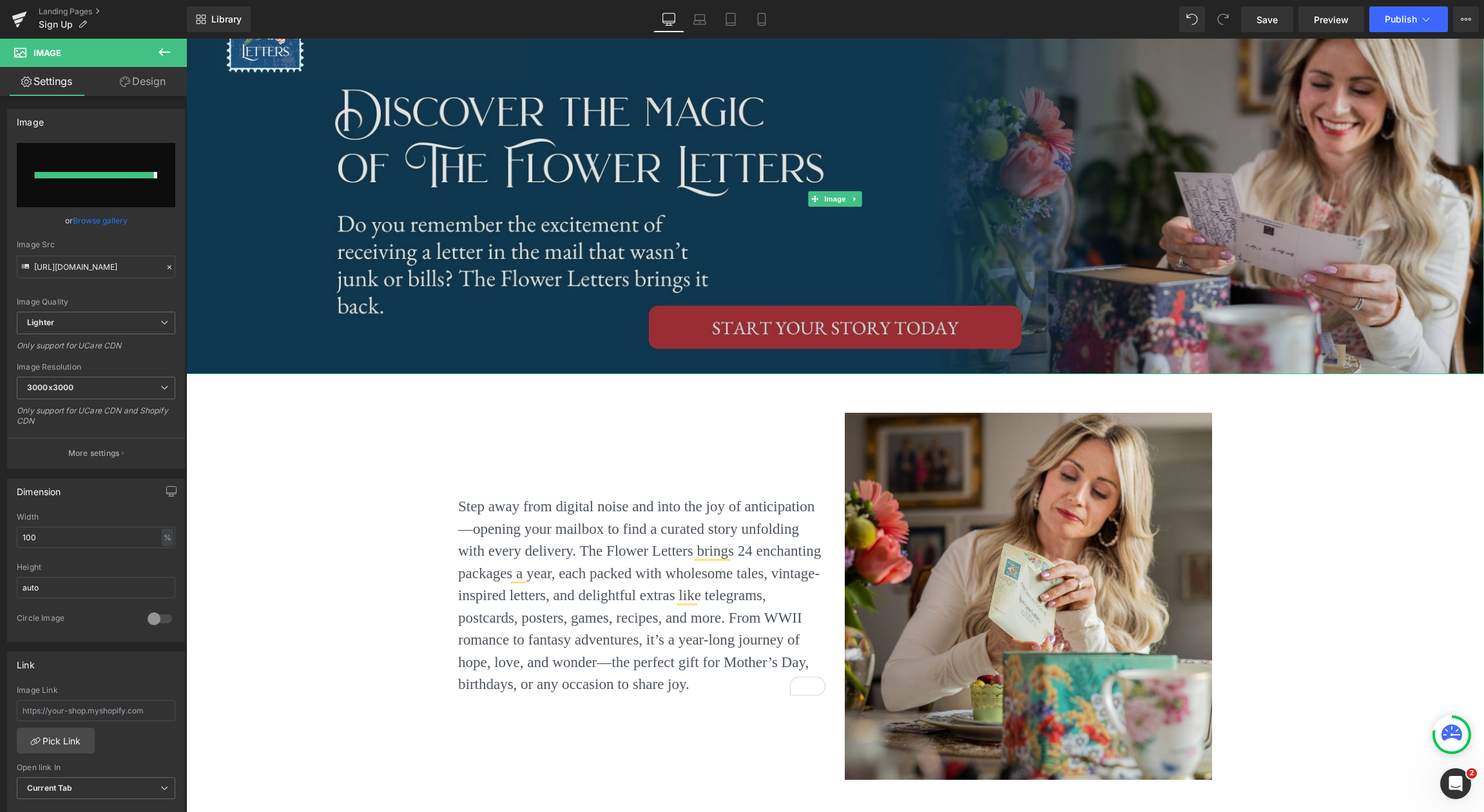
type input "[URL][DOMAIN_NAME]"
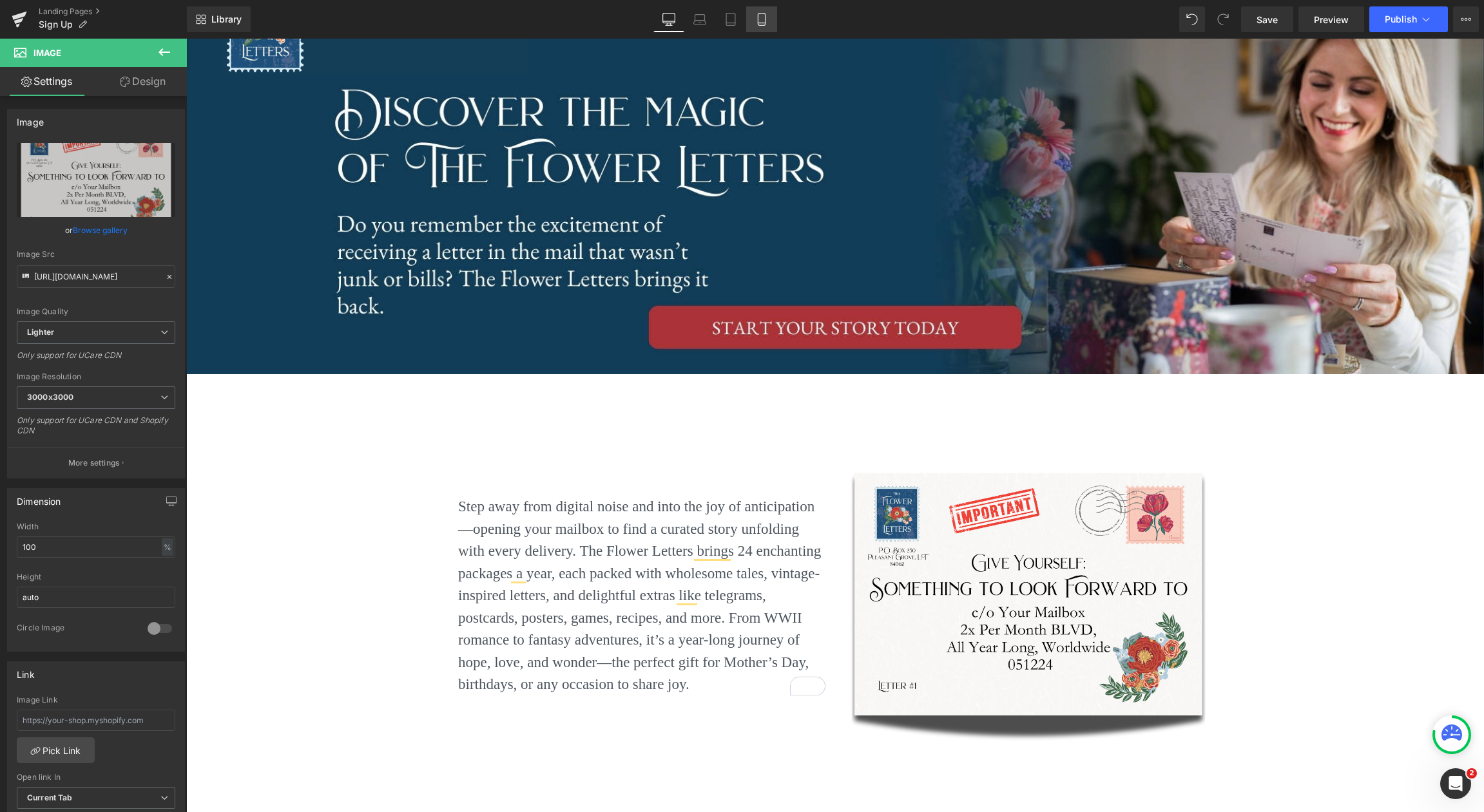
click at [763, 24] on icon at bounding box center [762, 19] width 13 height 13
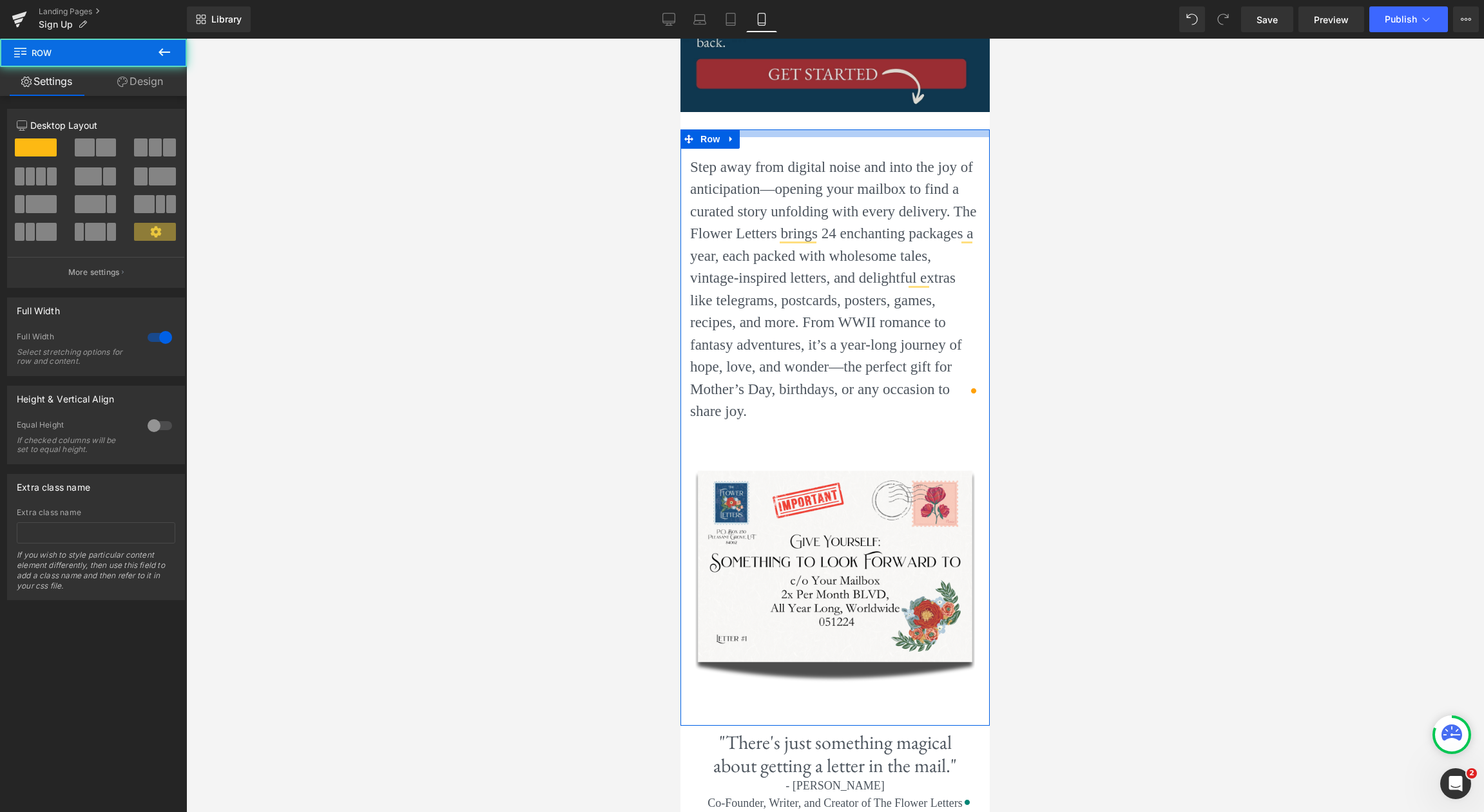
drag, startPoint x: 808, startPoint y: 131, endPoint x: 811, endPoint y: 121, distance: 10.4
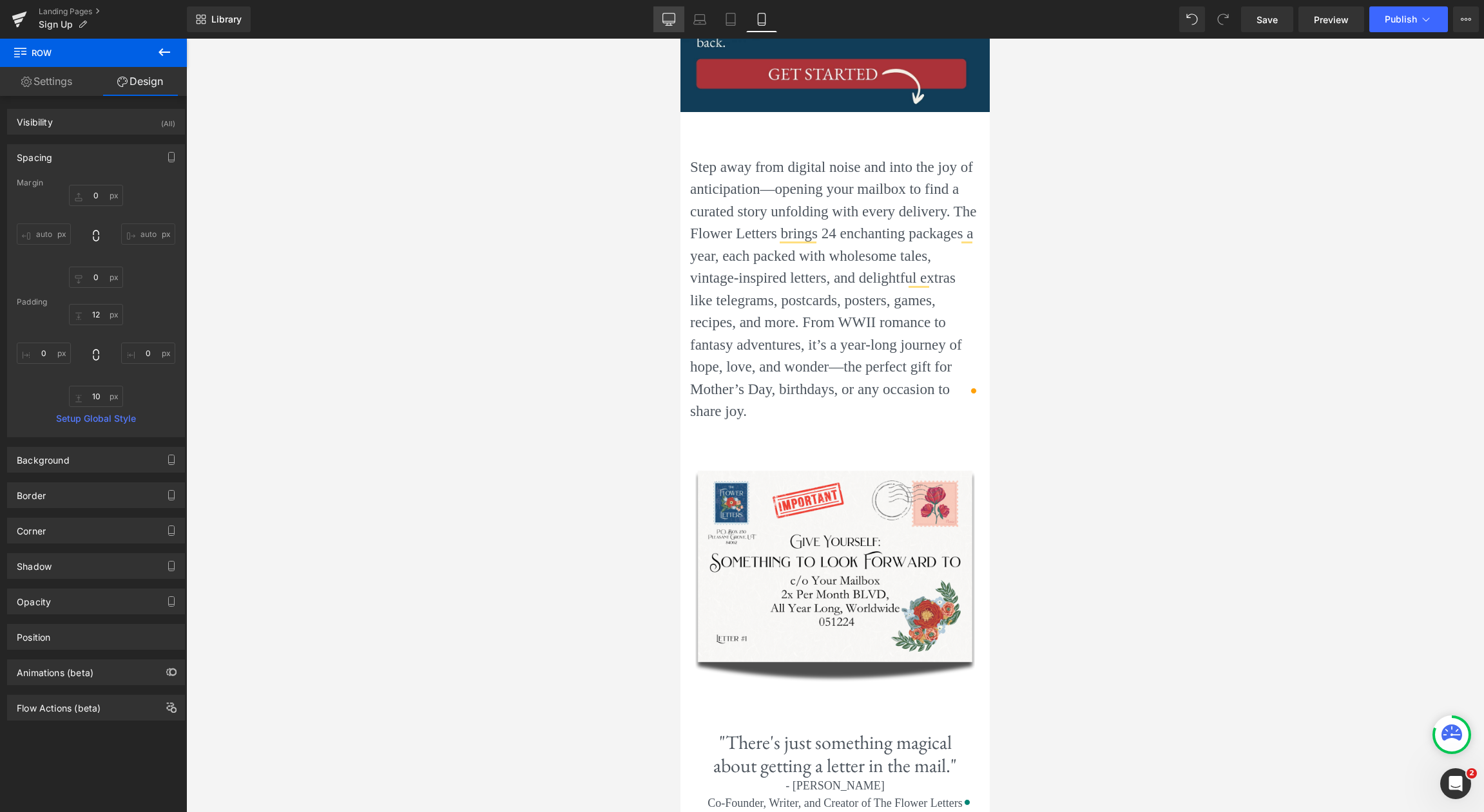
click at [676, 18] on link "Desktop" at bounding box center [668, 19] width 31 height 26
type input "0"
type input "30"
type input "0"
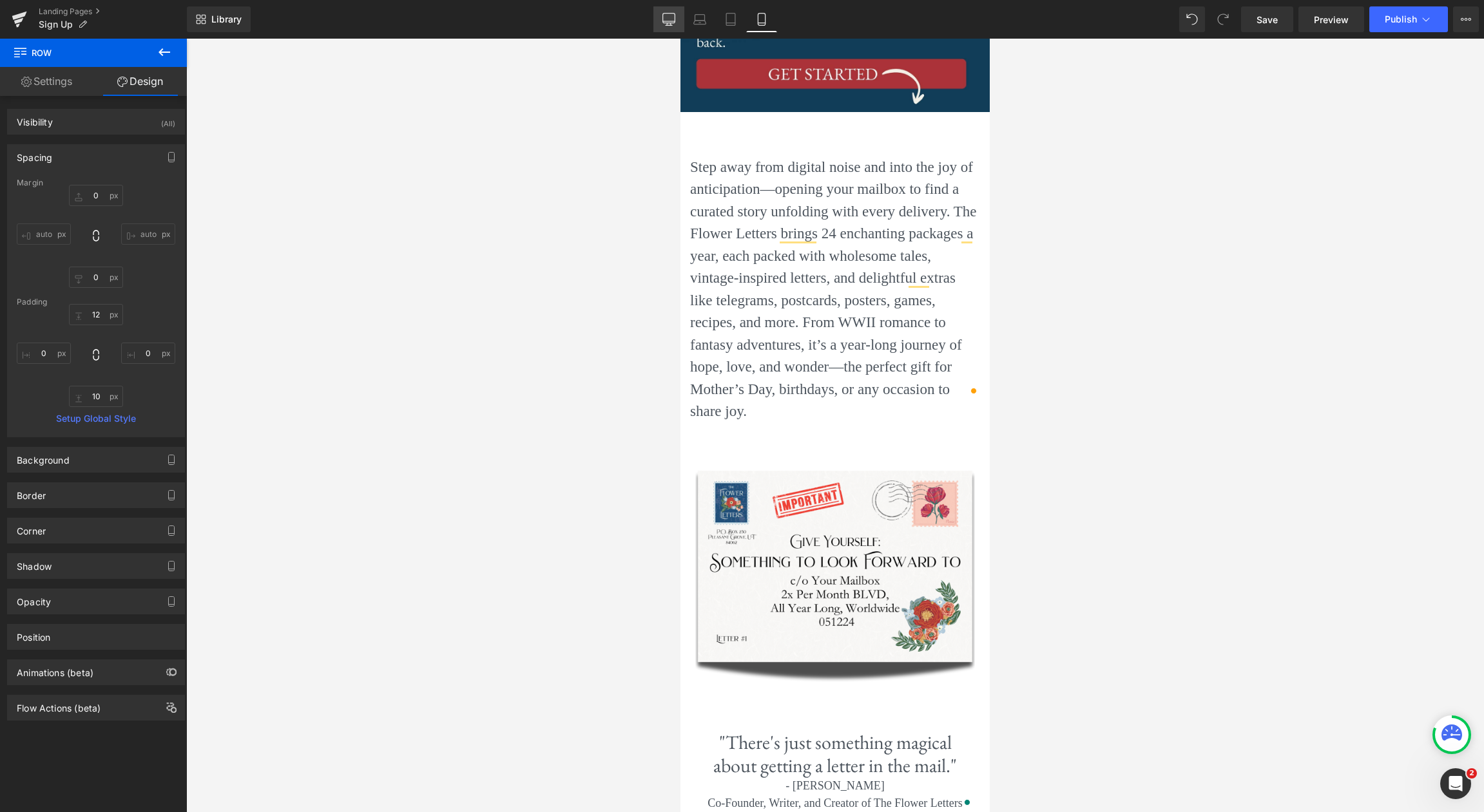
type input "10"
type input "0"
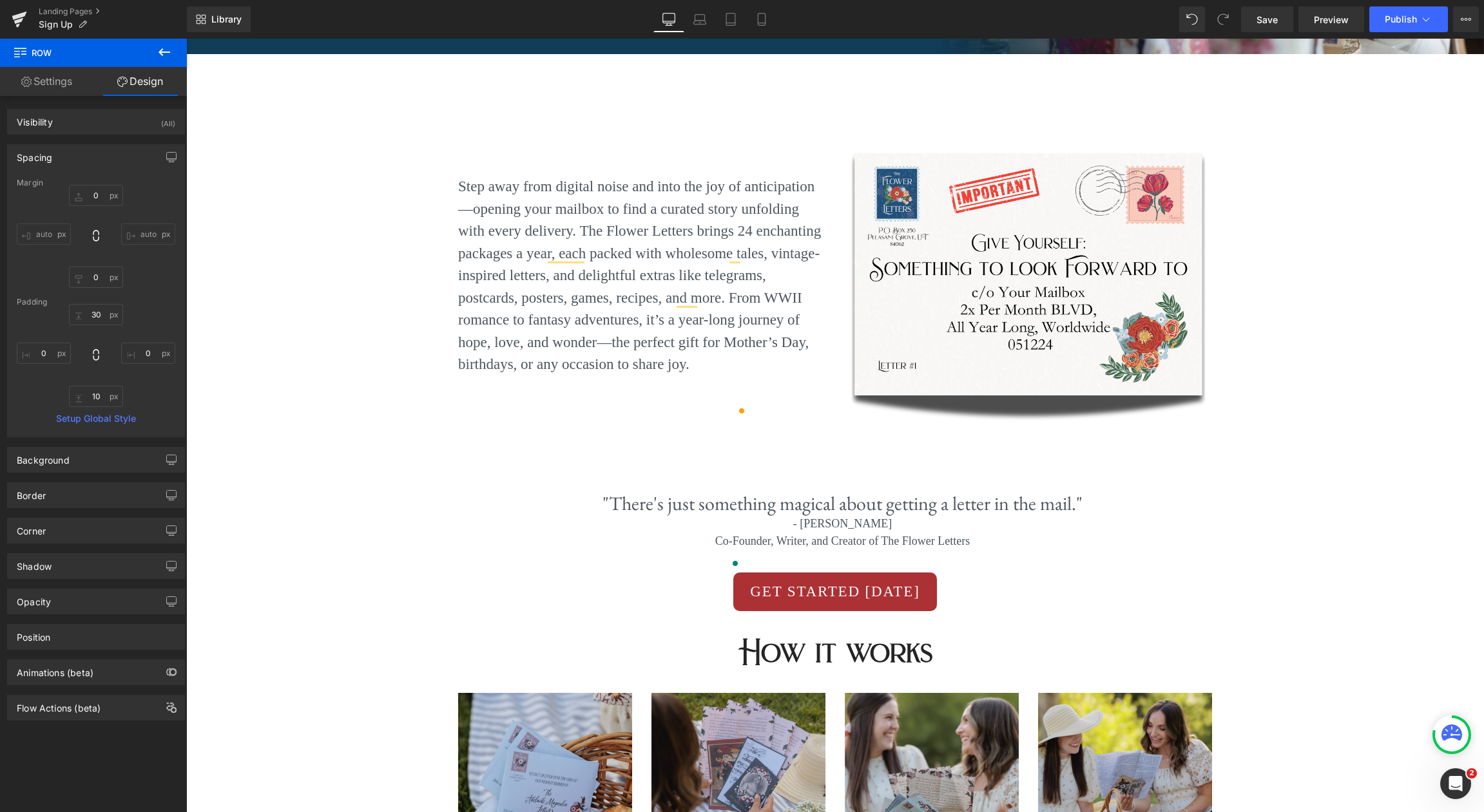
scroll to position [315, 0]
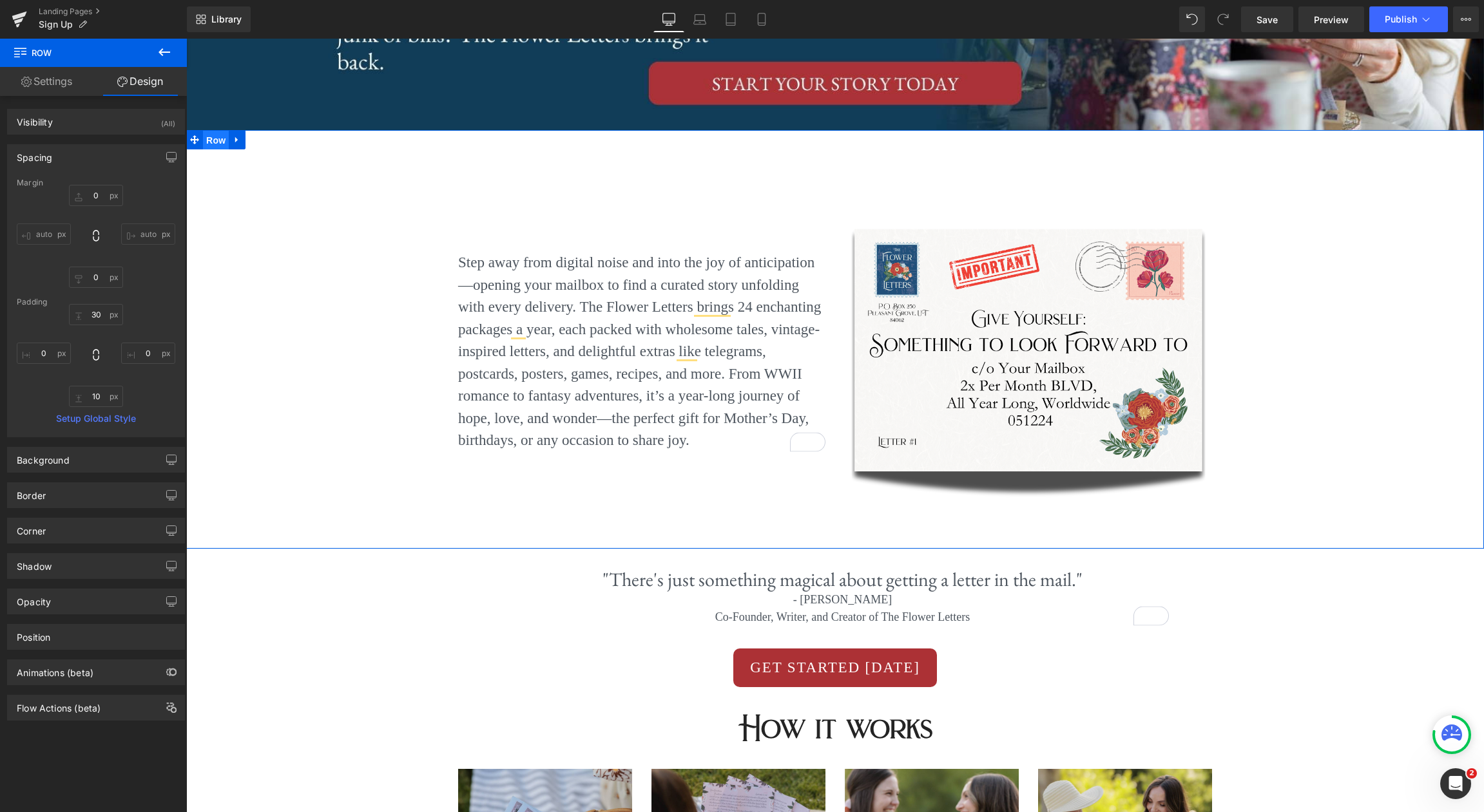
click at [217, 143] on span "Row" at bounding box center [216, 140] width 26 height 19
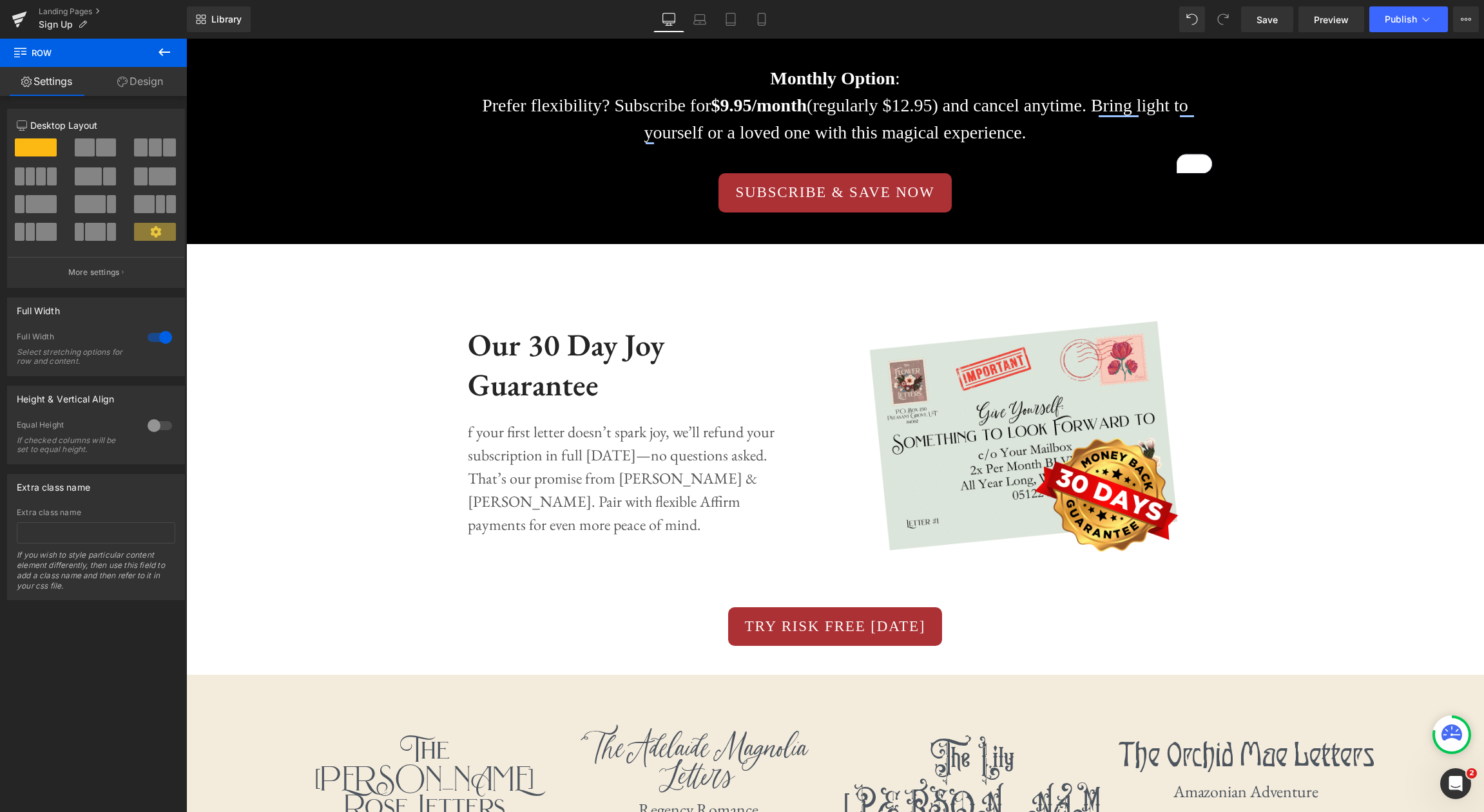
scroll to position [1974, 0]
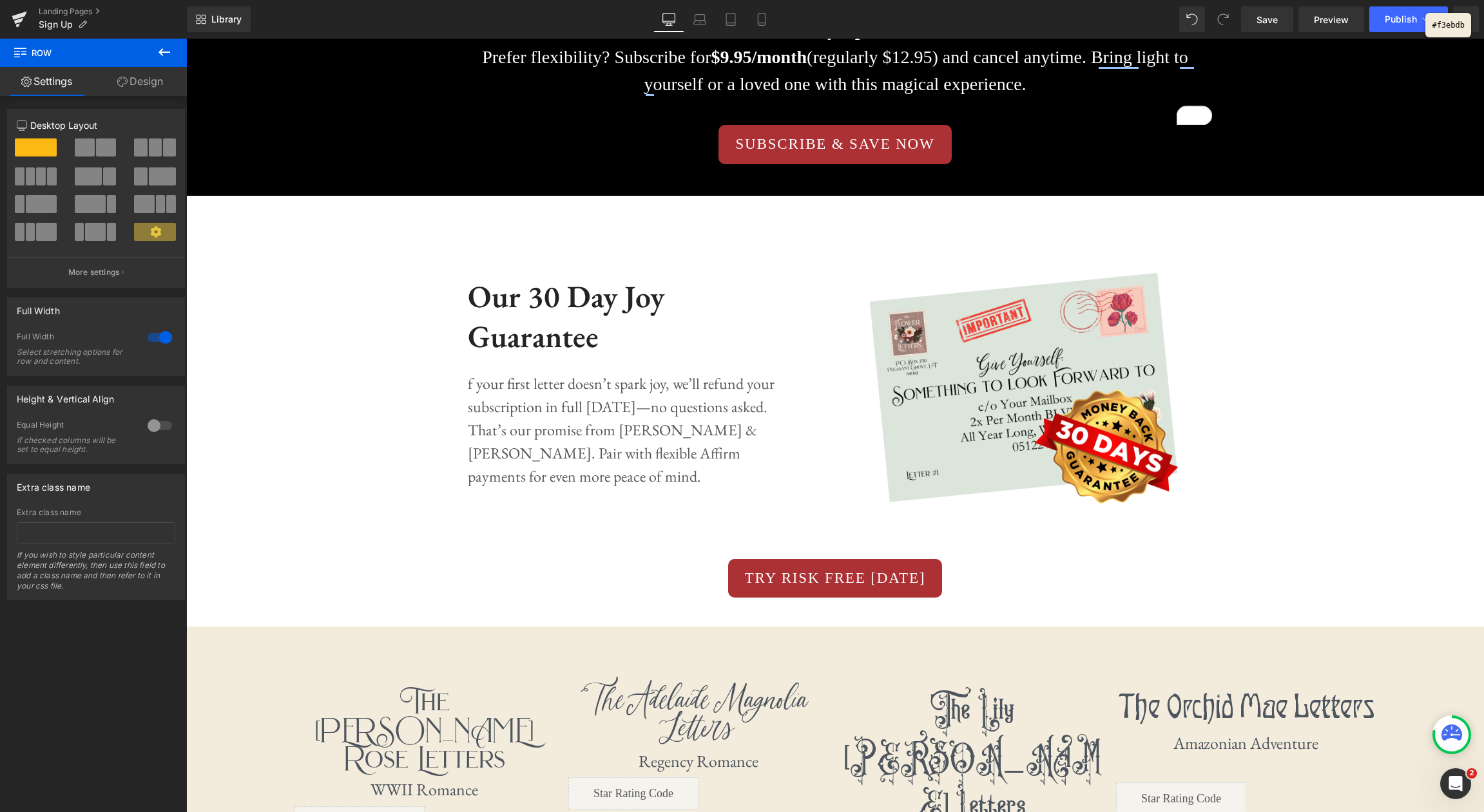
click at [1212, 642] on div at bounding box center [742, 406] width 1484 height 812
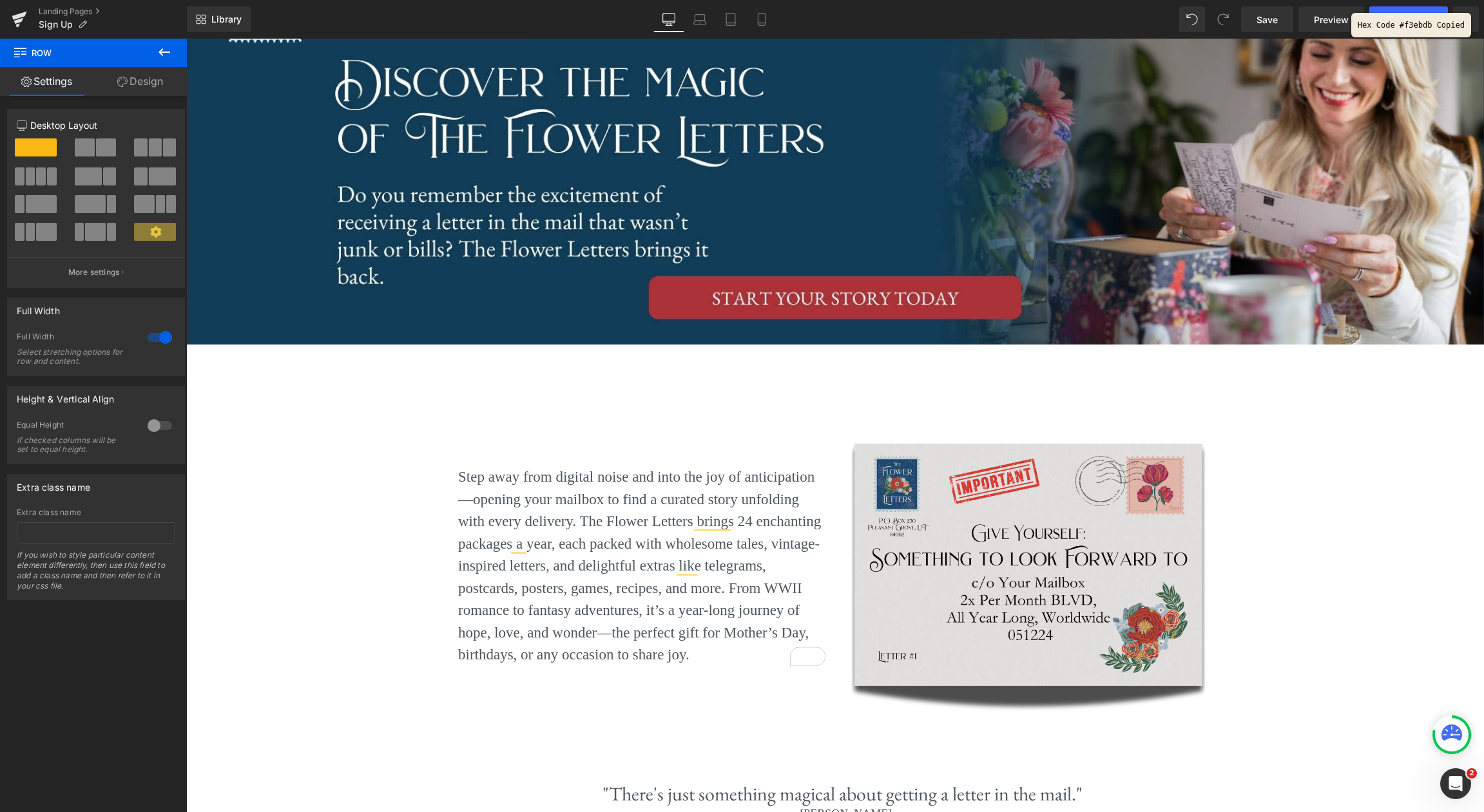
scroll to position [19, 0]
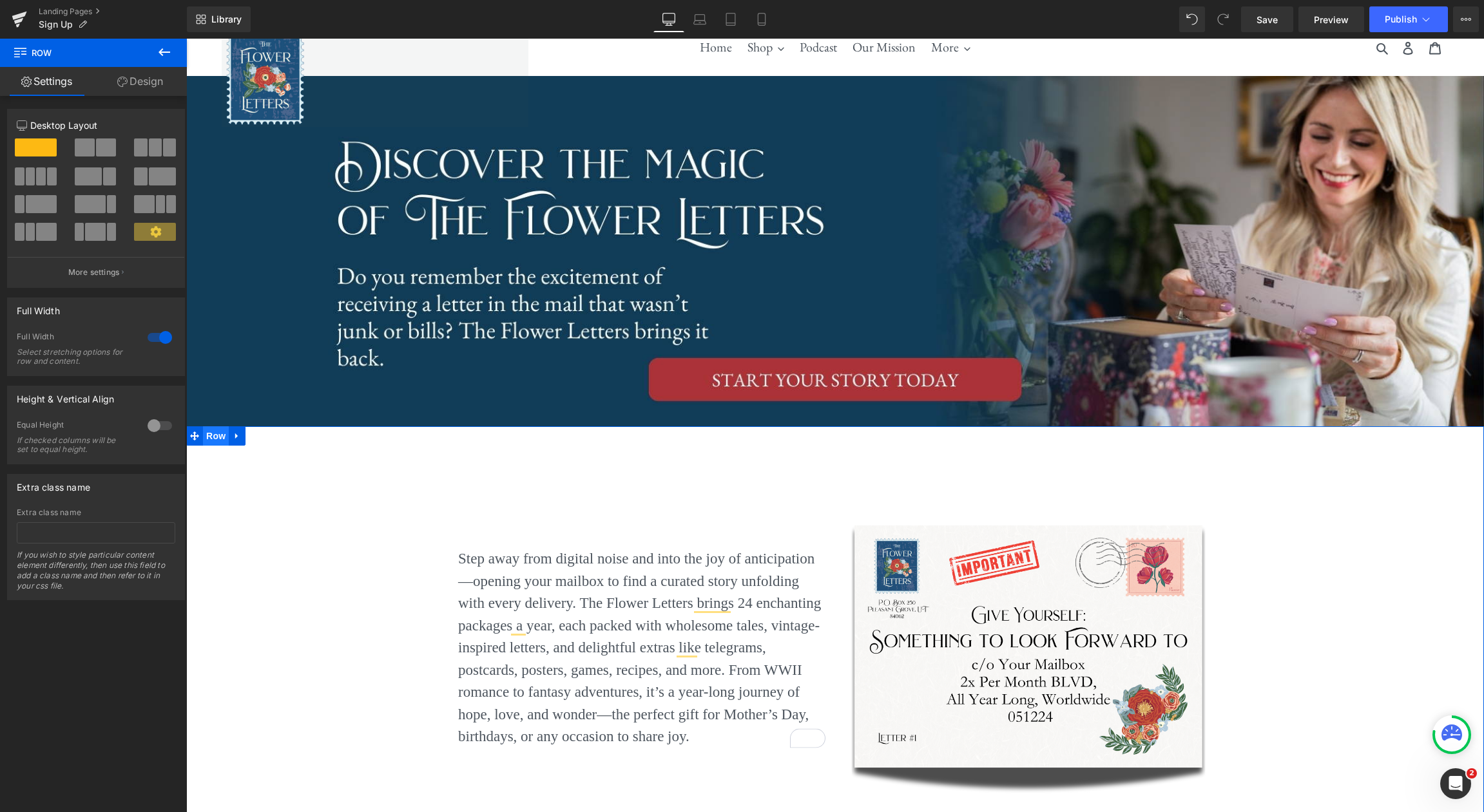
click at [217, 441] on span "Row" at bounding box center [216, 436] width 26 height 19
click at [150, 82] on link "Design" at bounding box center [140, 81] width 93 height 29
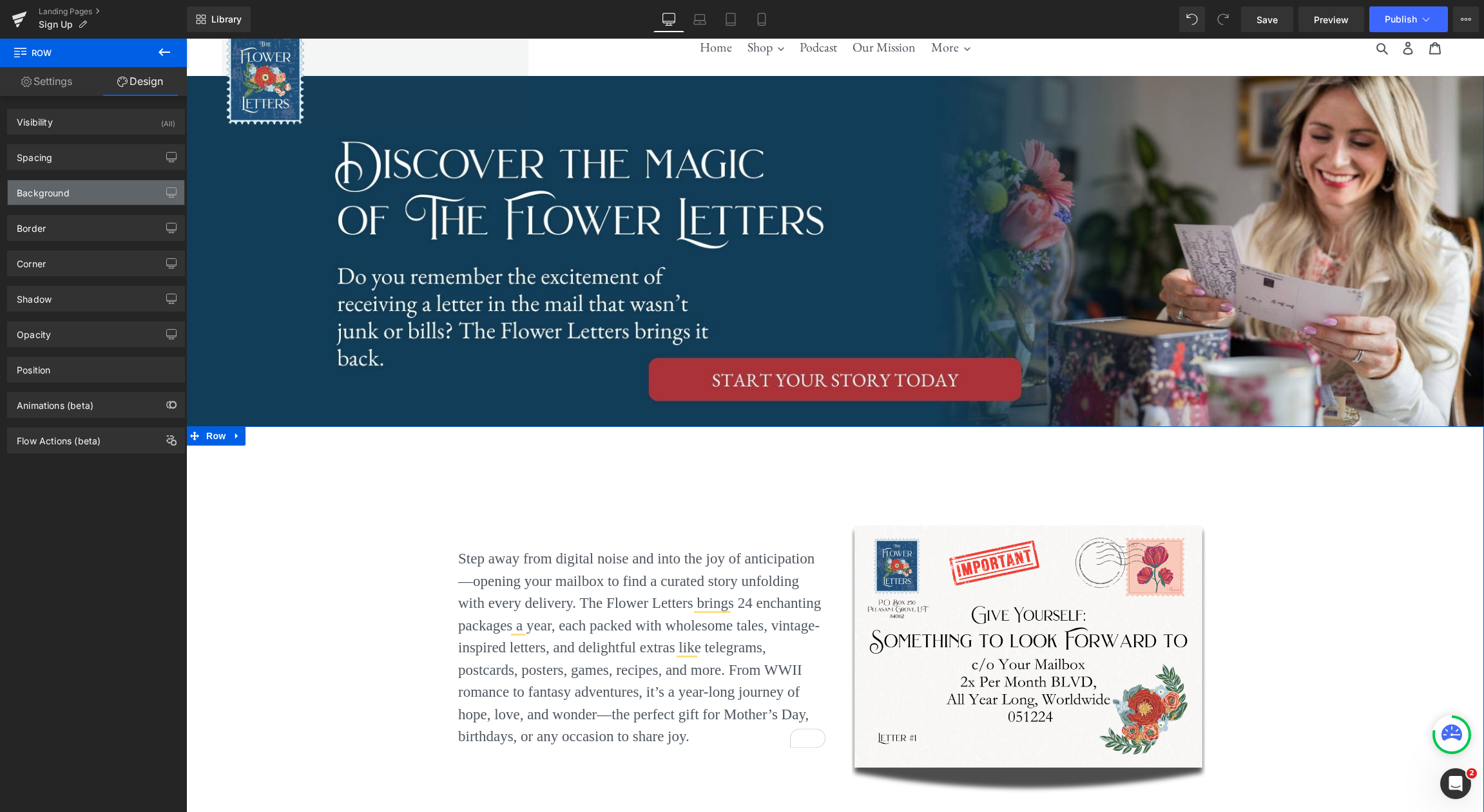
click at [97, 197] on div "Background" at bounding box center [96, 192] width 176 height 24
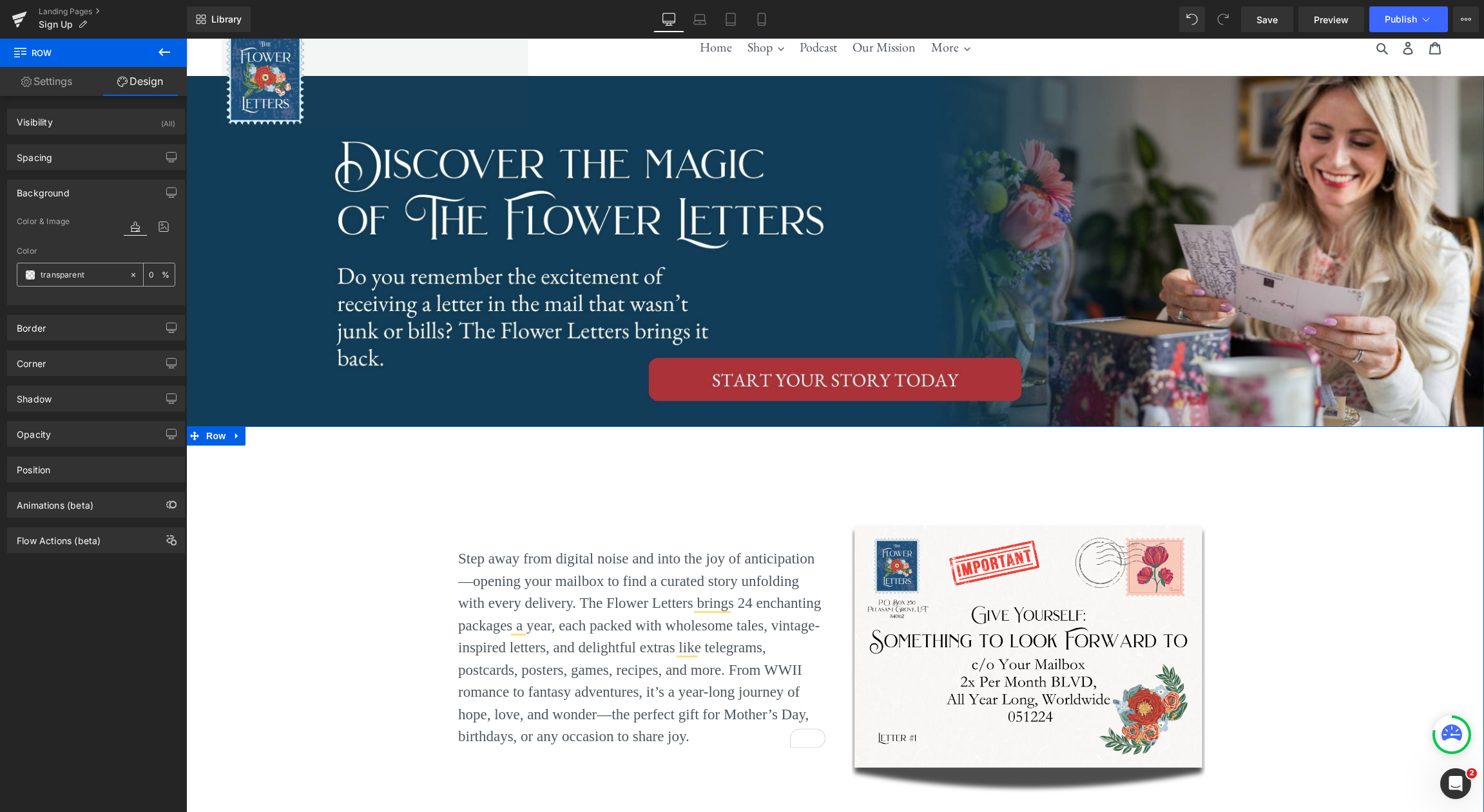
click at [95, 279] on input "transparent" at bounding box center [81, 275] width 82 height 14
paste input "#f3ebdb"
type input "#f3ebdb"
type input "100"
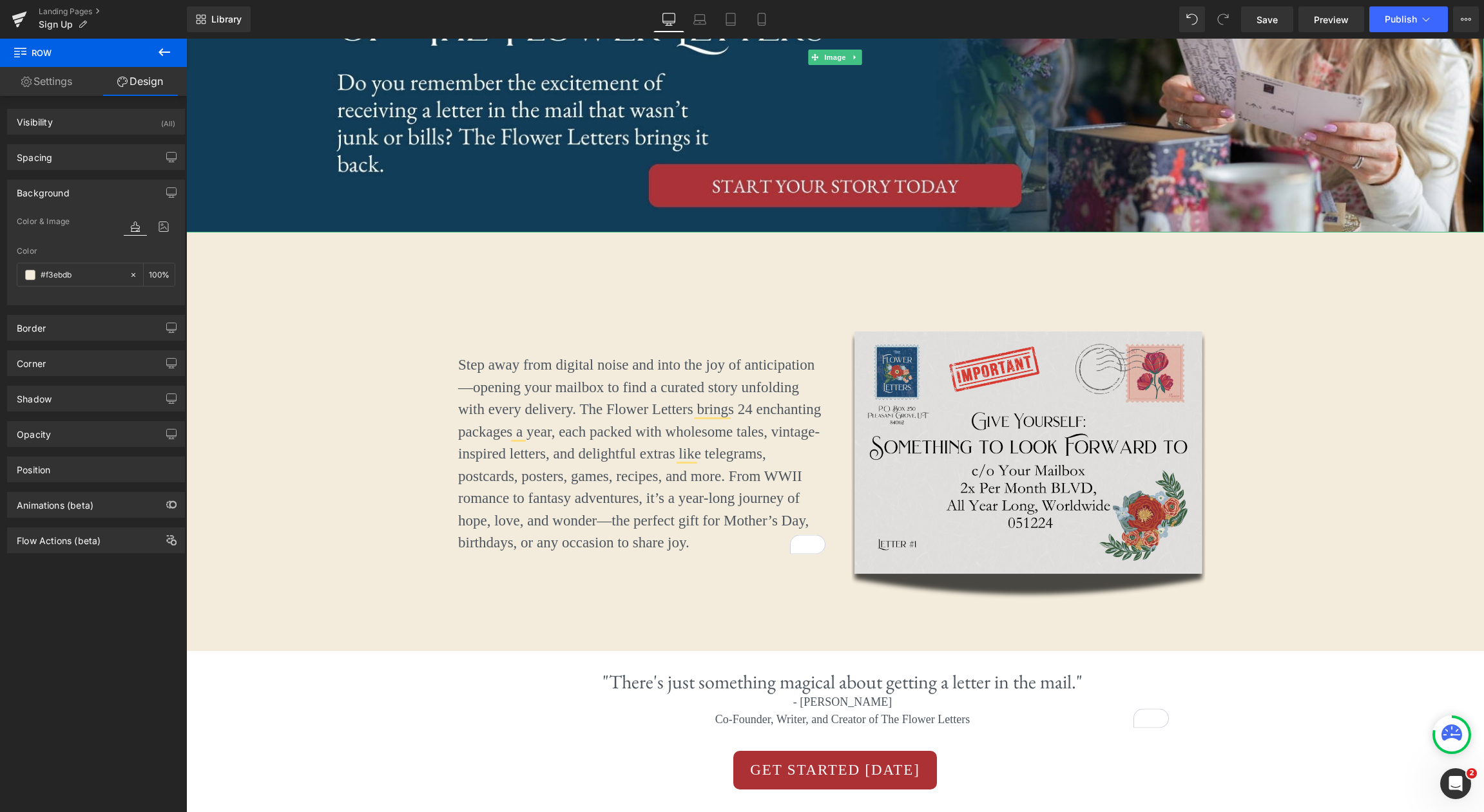
scroll to position [245, 0]
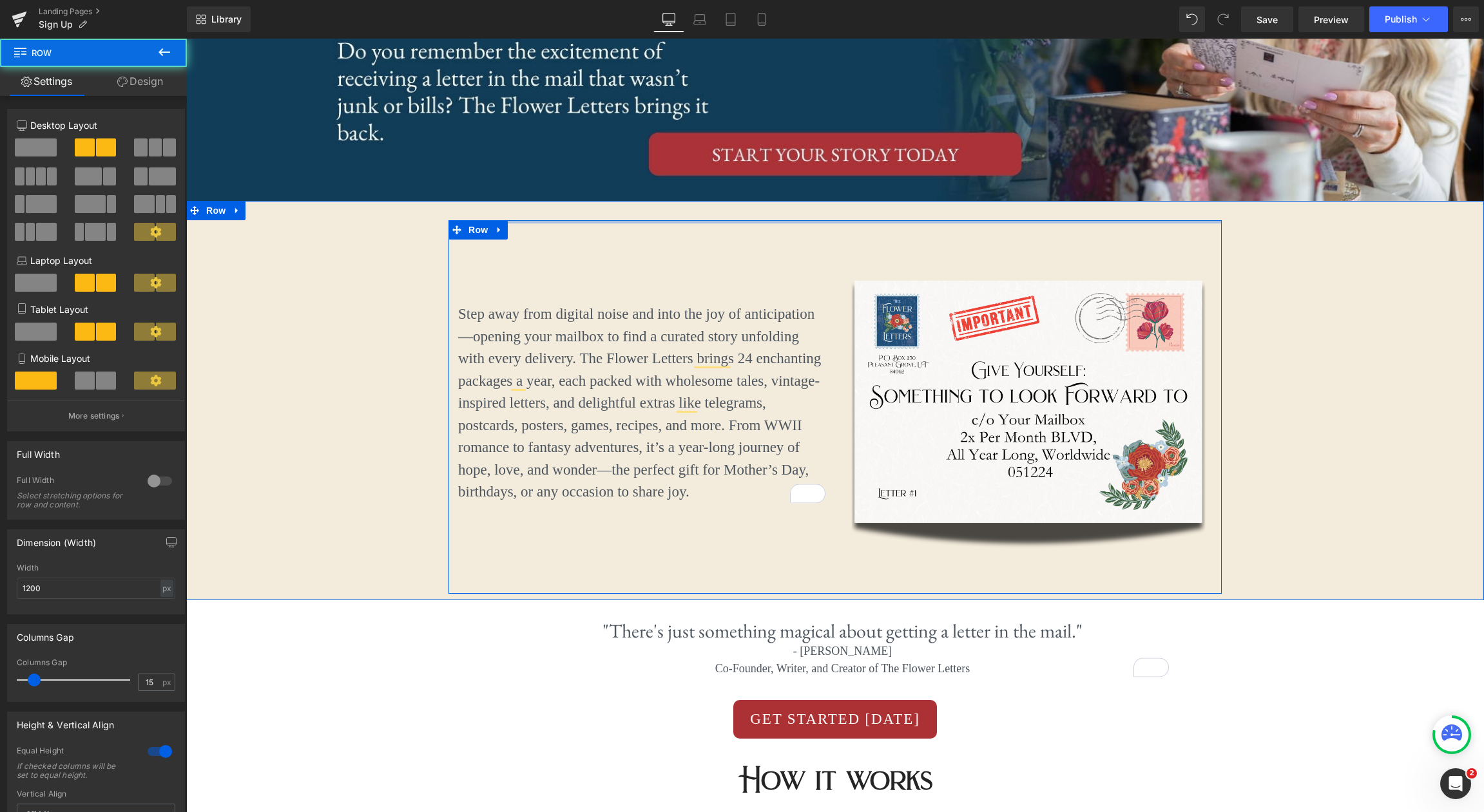
click at [841, 216] on div "Step away from digital noise and into the joy of anticipation—opening your mail…" at bounding box center [835, 401] width 1298 height 399
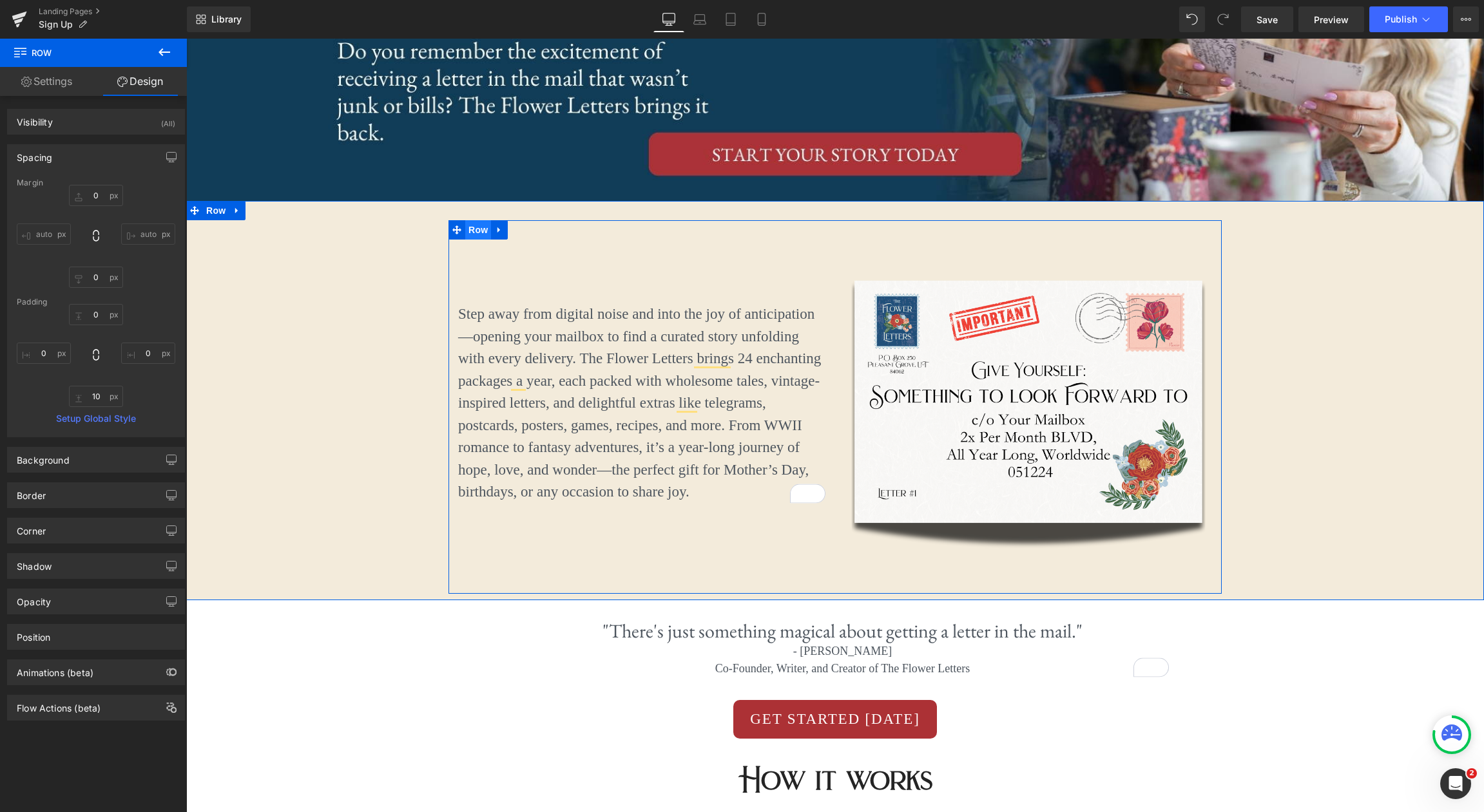
click at [475, 229] on span "Row" at bounding box center [478, 230] width 26 height 19
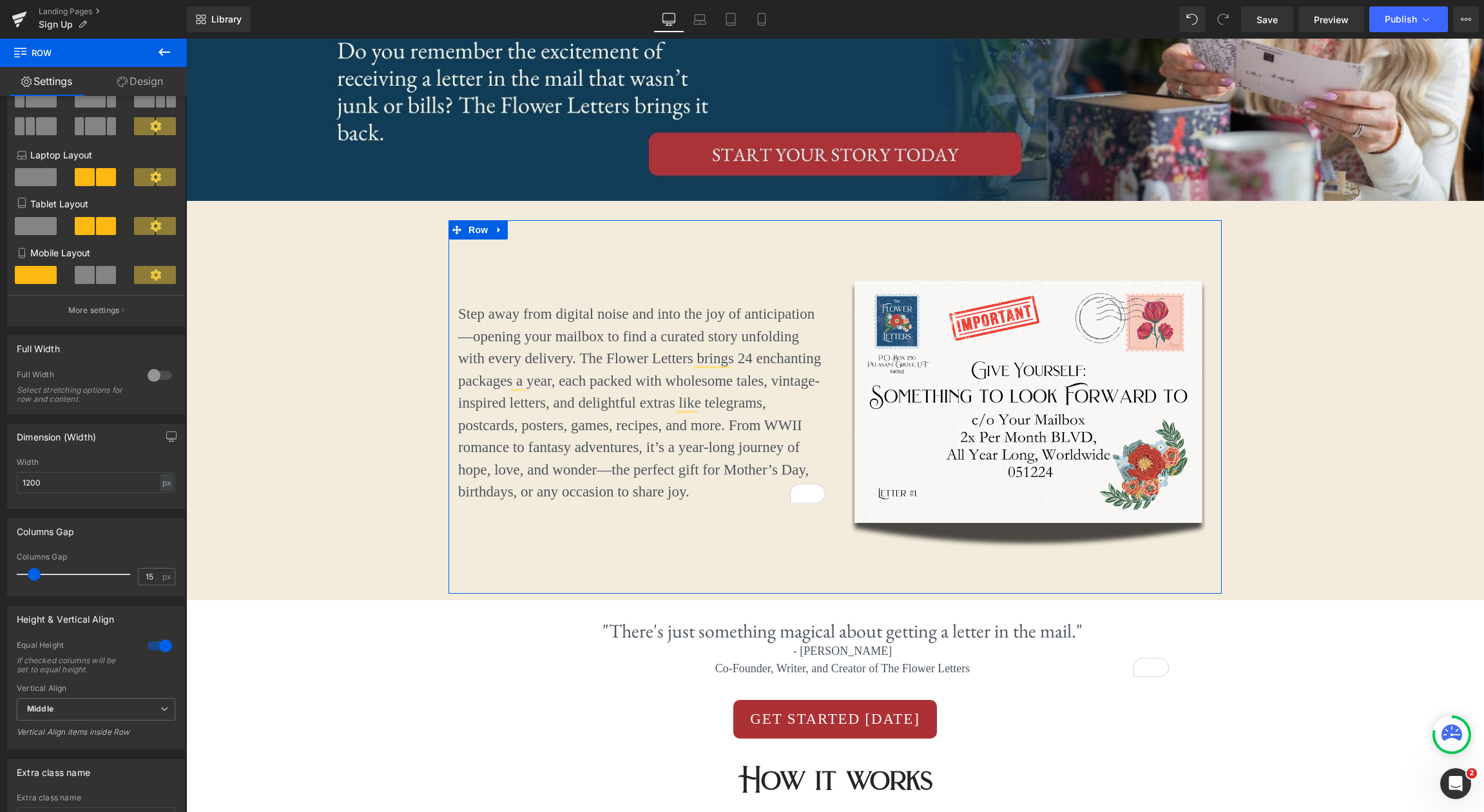
scroll to position [109, 0]
click at [122, 704] on span "Middle" at bounding box center [96, 706] width 159 height 23
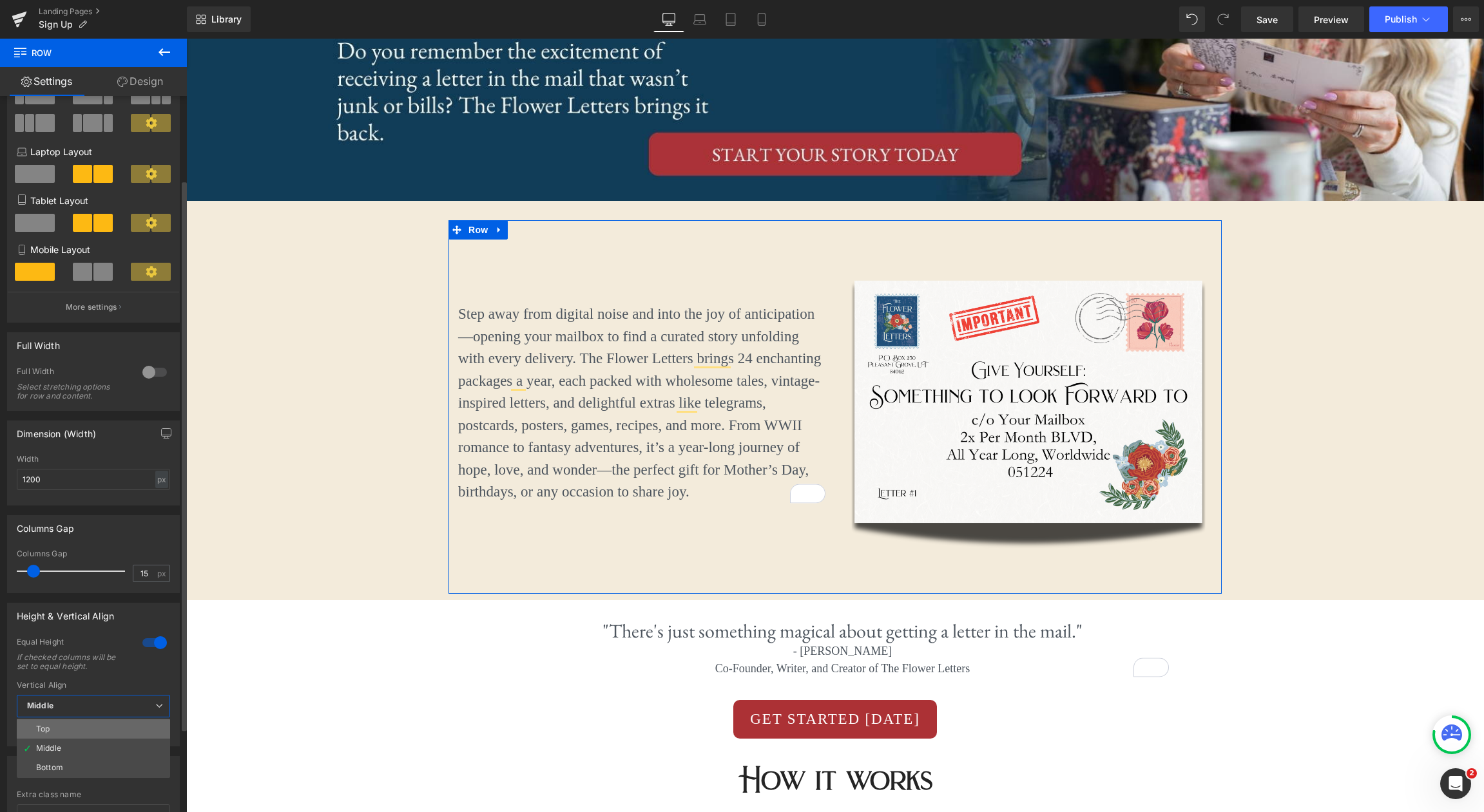
click at [82, 726] on li "Top" at bounding box center [93, 729] width 153 height 19
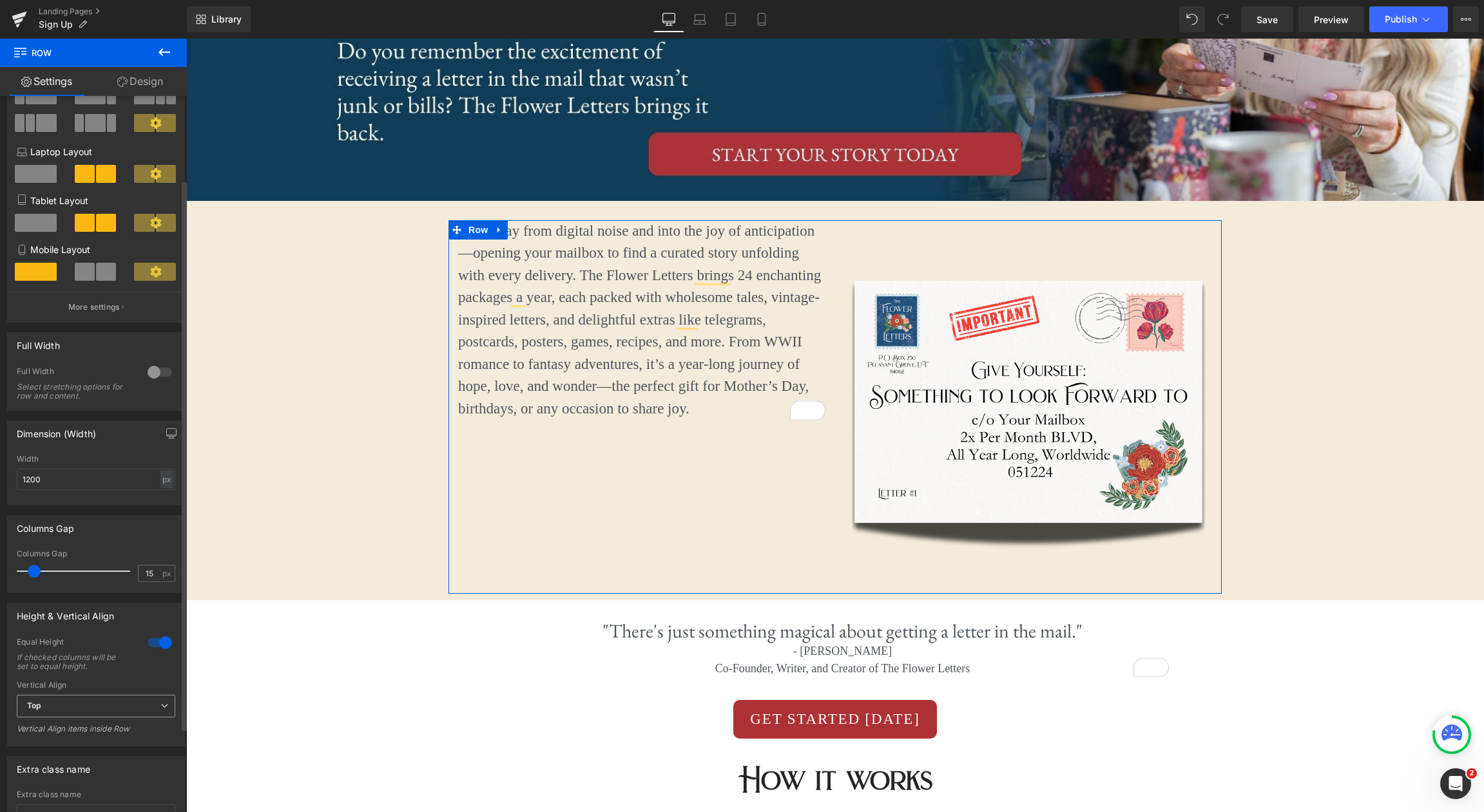
click at [107, 714] on span "Top" at bounding box center [96, 706] width 159 height 23
click at [93, 742] on li "Middle" at bounding box center [93, 748] width 153 height 19
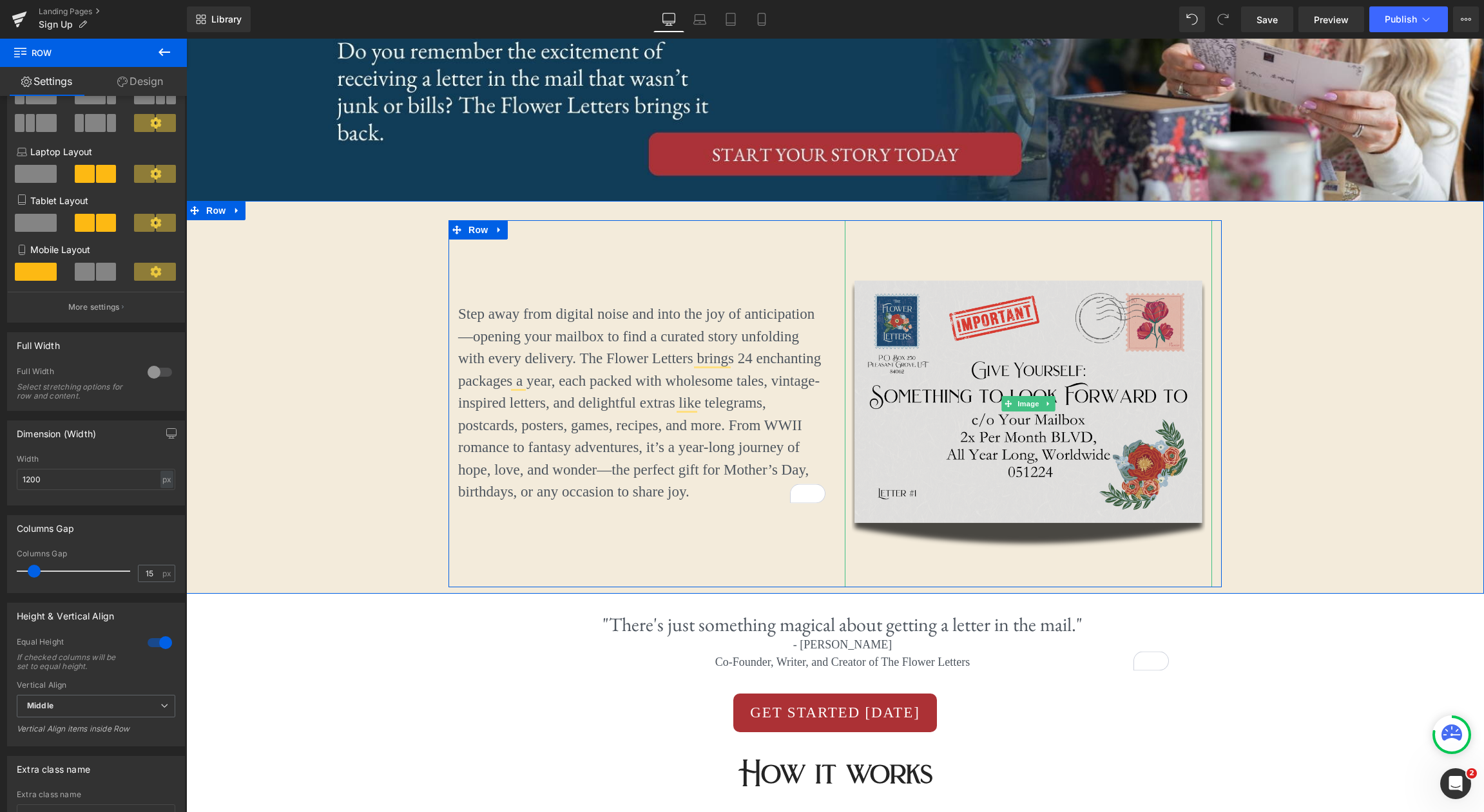
drag, startPoint x: 848, startPoint y: 591, endPoint x: 849, endPoint y: 579, distance: 12.0
click at [849, 579] on div "Step away from digital noise and into the joy of anticipation—opening your mail…" at bounding box center [835, 404] width 773 height 367
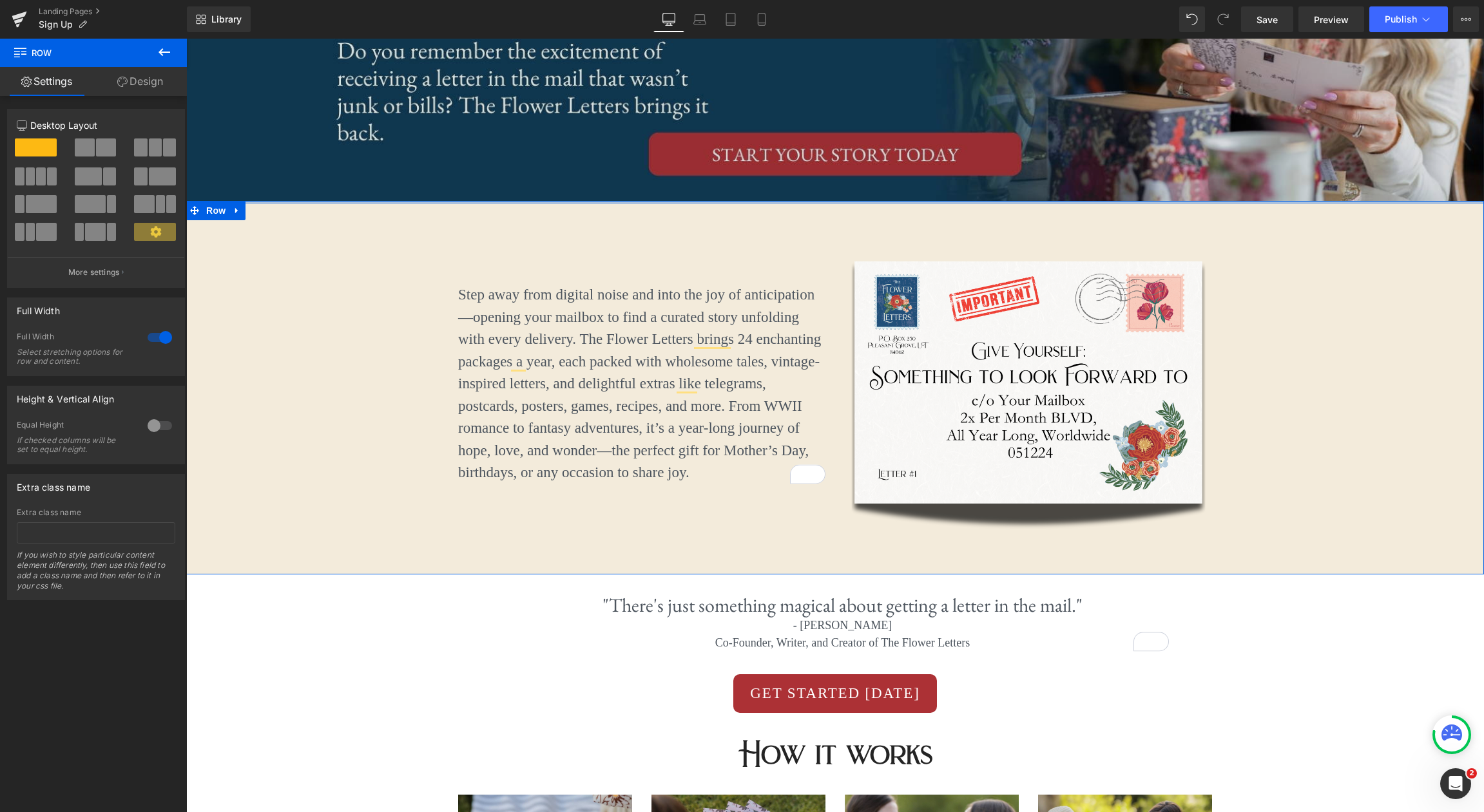
drag, startPoint x: 820, startPoint y: 219, endPoint x: 821, endPoint y: 198, distance: 21.0
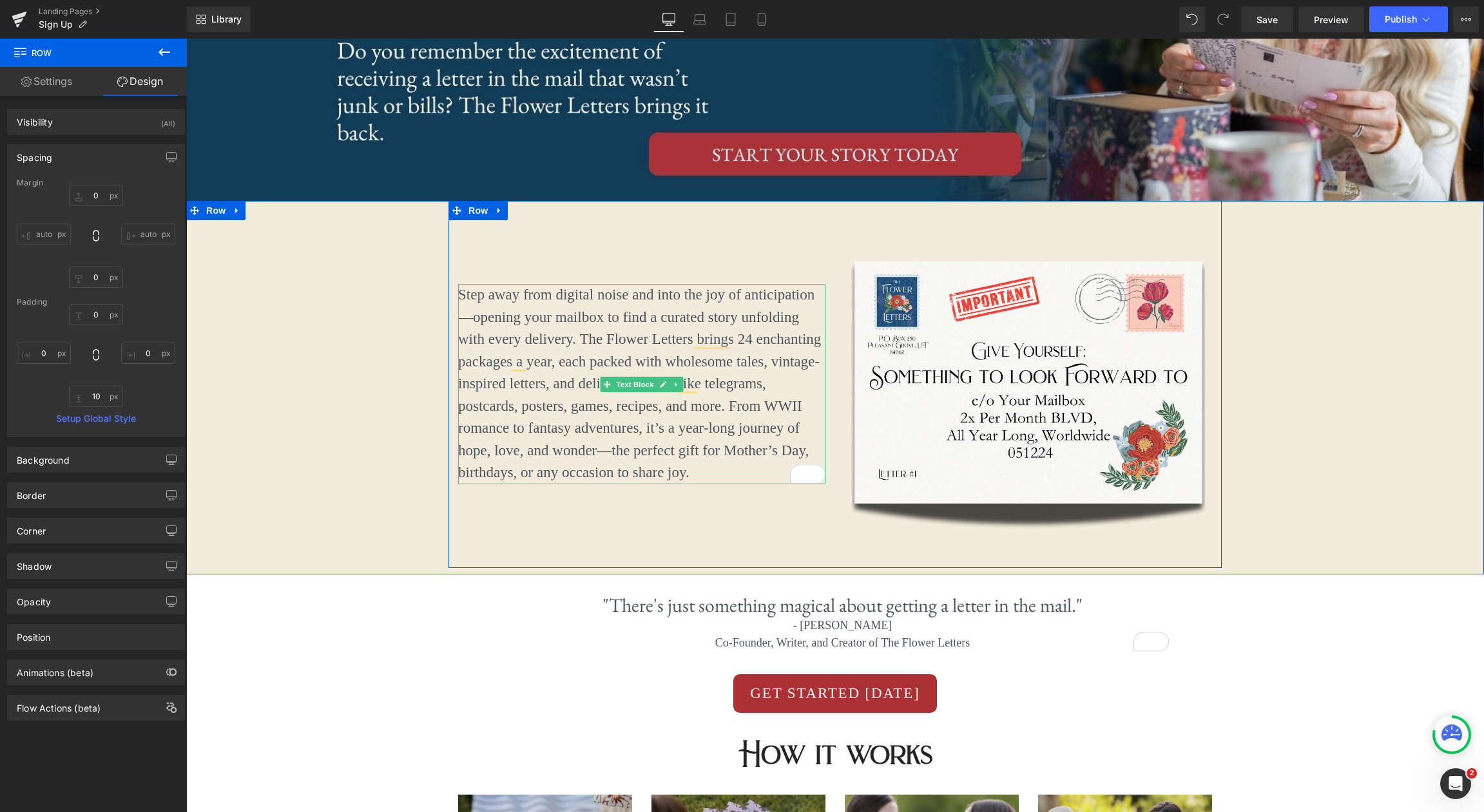
click at [730, 316] on p "Step away from digital noise and into the joy of anticipation—opening your mail…" at bounding box center [642, 384] width 367 height 200
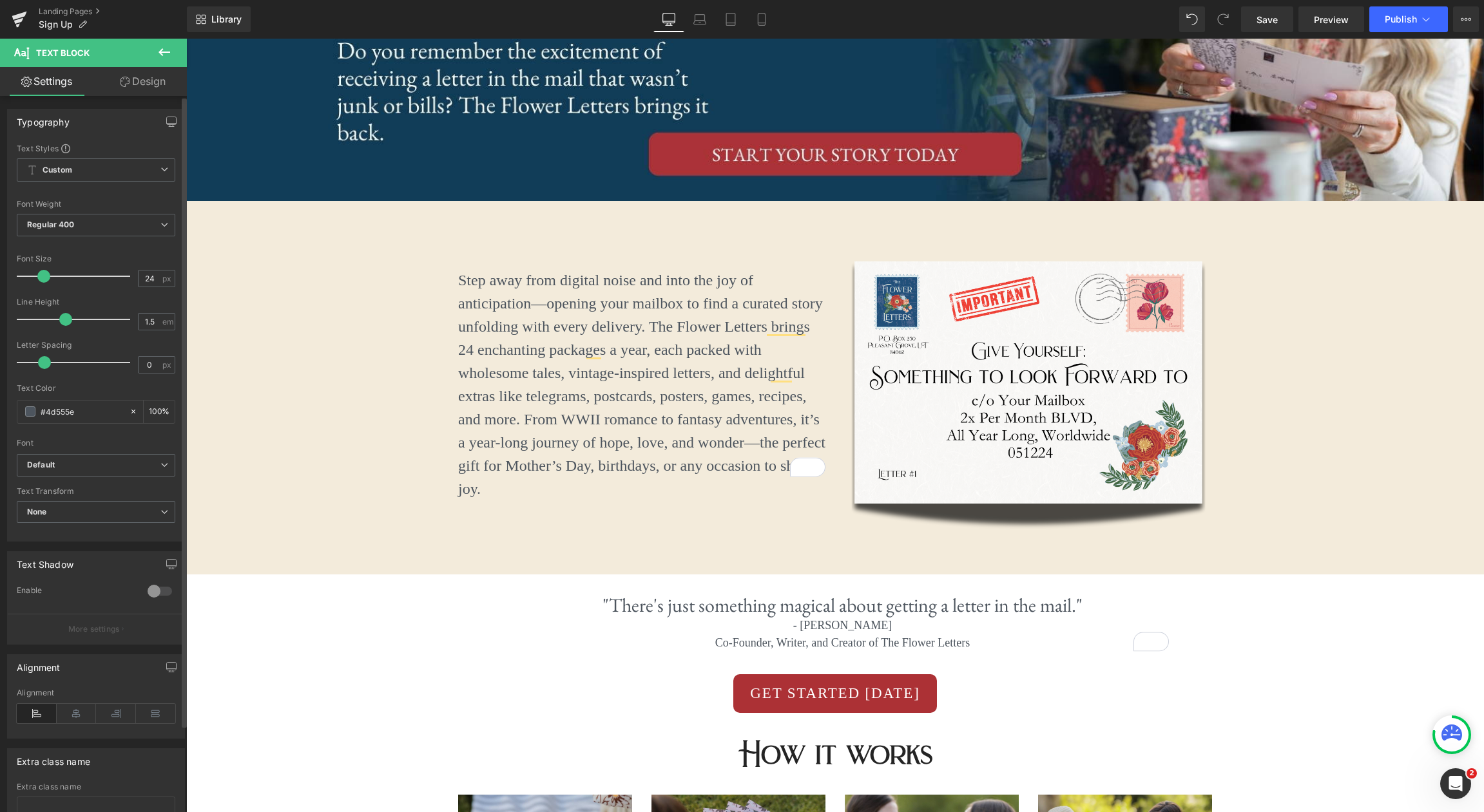
type input "25"
click at [45, 273] on span at bounding box center [45, 276] width 13 height 13
click at [765, 18] on icon at bounding box center [761, 19] width 7 height 12
type input "100"
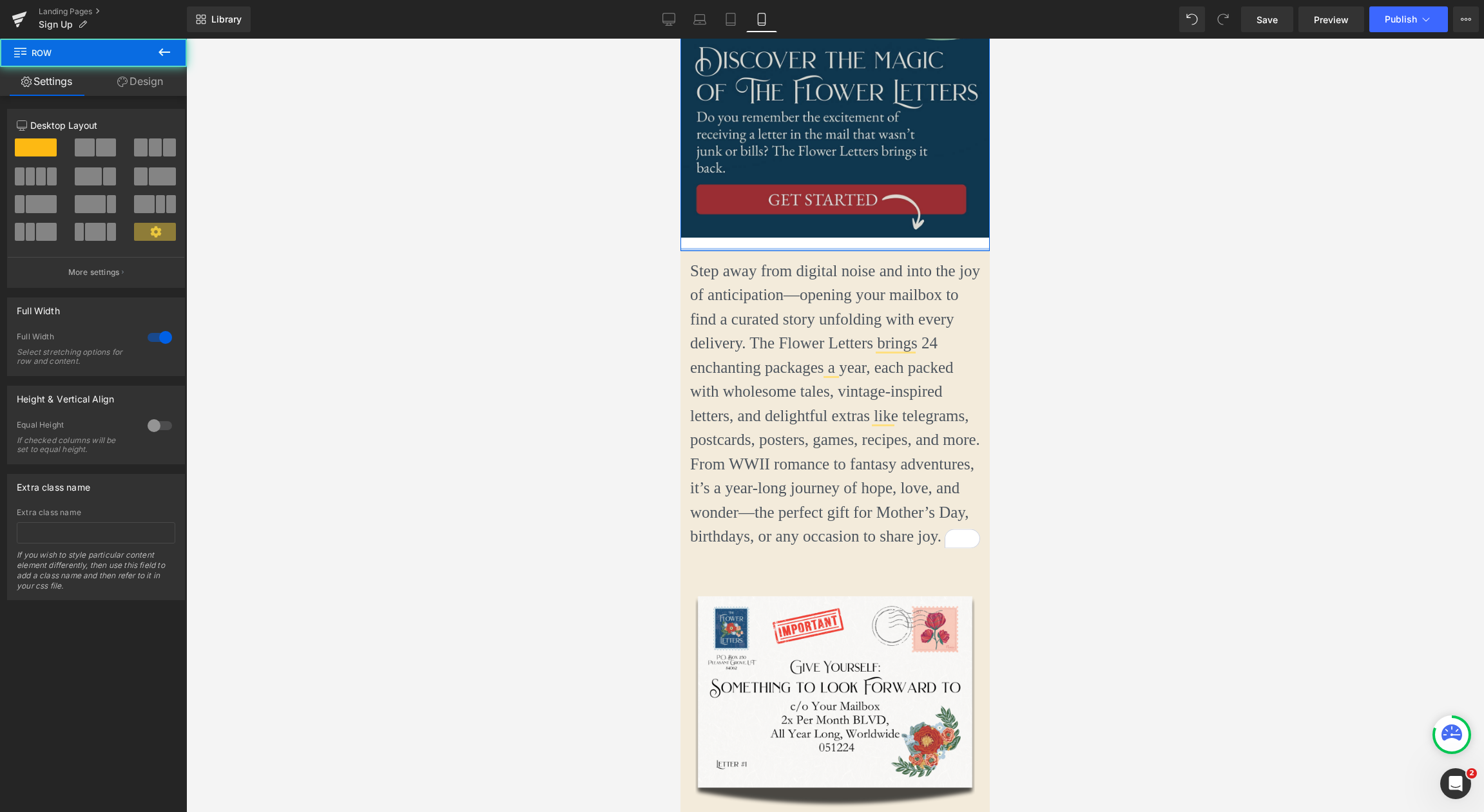
drag, startPoint x: 931, startPoint y: 251, endPoint x: 935, endPoint y: 233, distance: 18.4
click at [935, 233] on div "Image Row" at bounding box center [835, 47] width 309 height 407
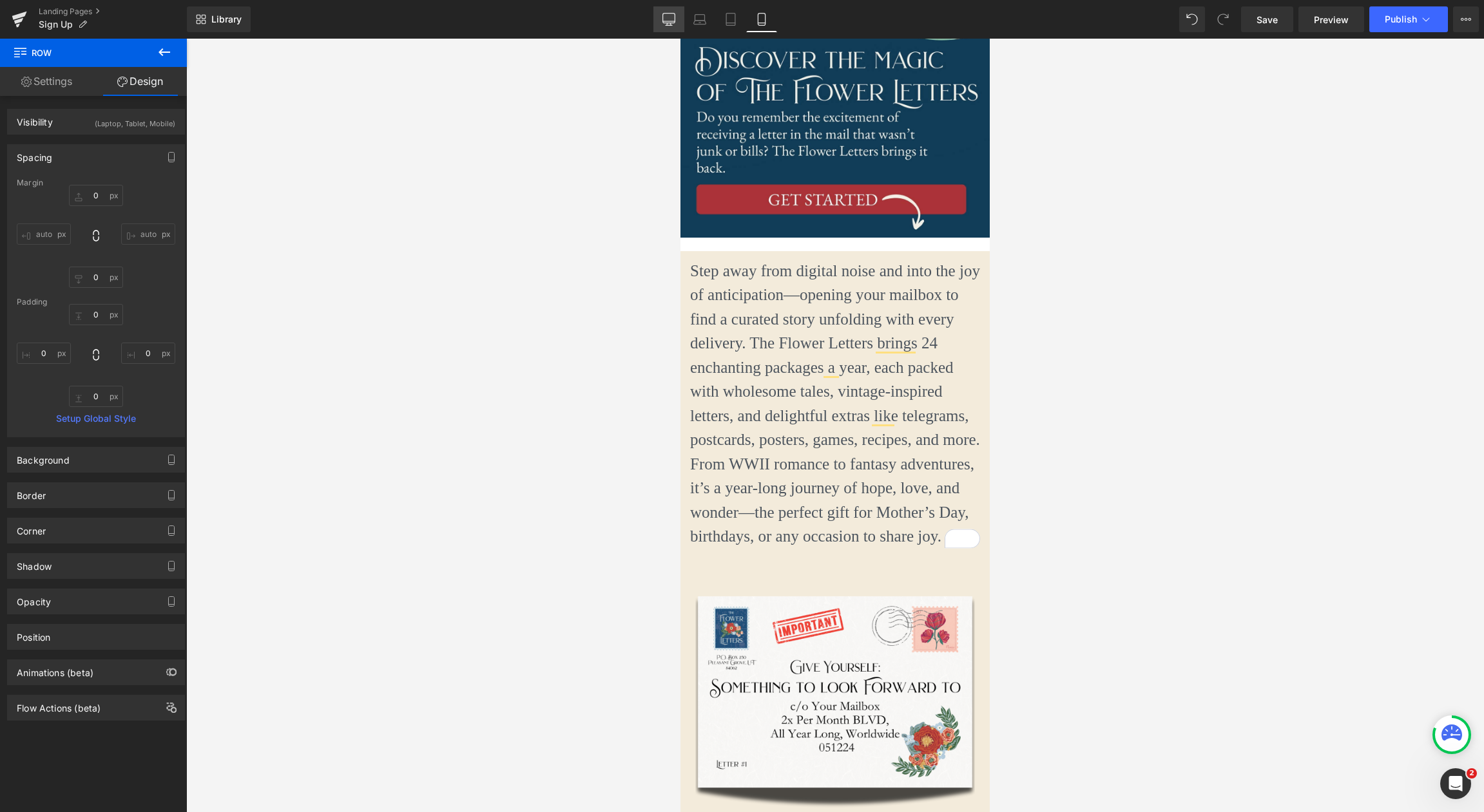
click at [672, 21] on icon at bounding box center [668, 21] width 12 height 0
type input "0"
type input "34"
type input "0"
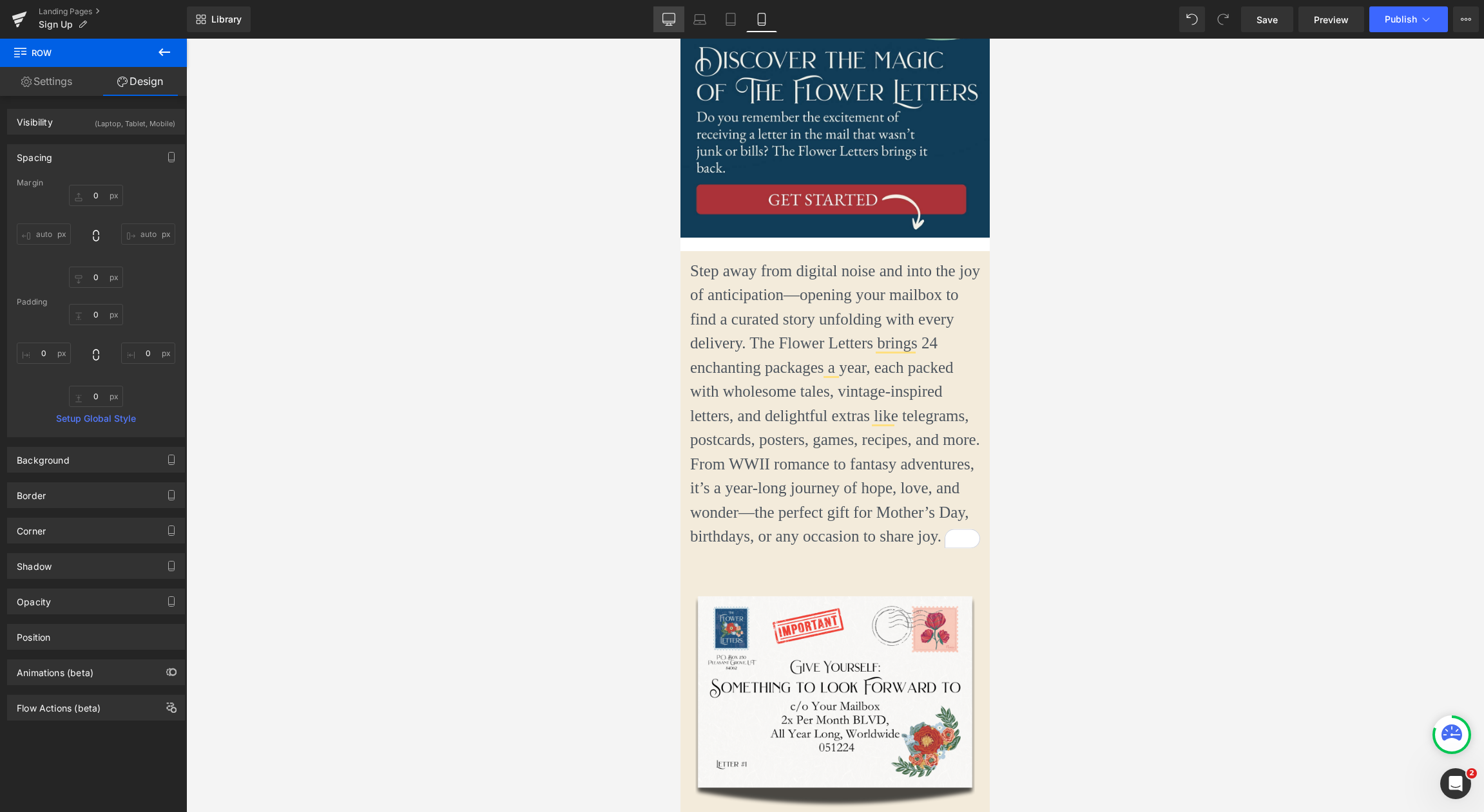
type input "54"
type input "0"
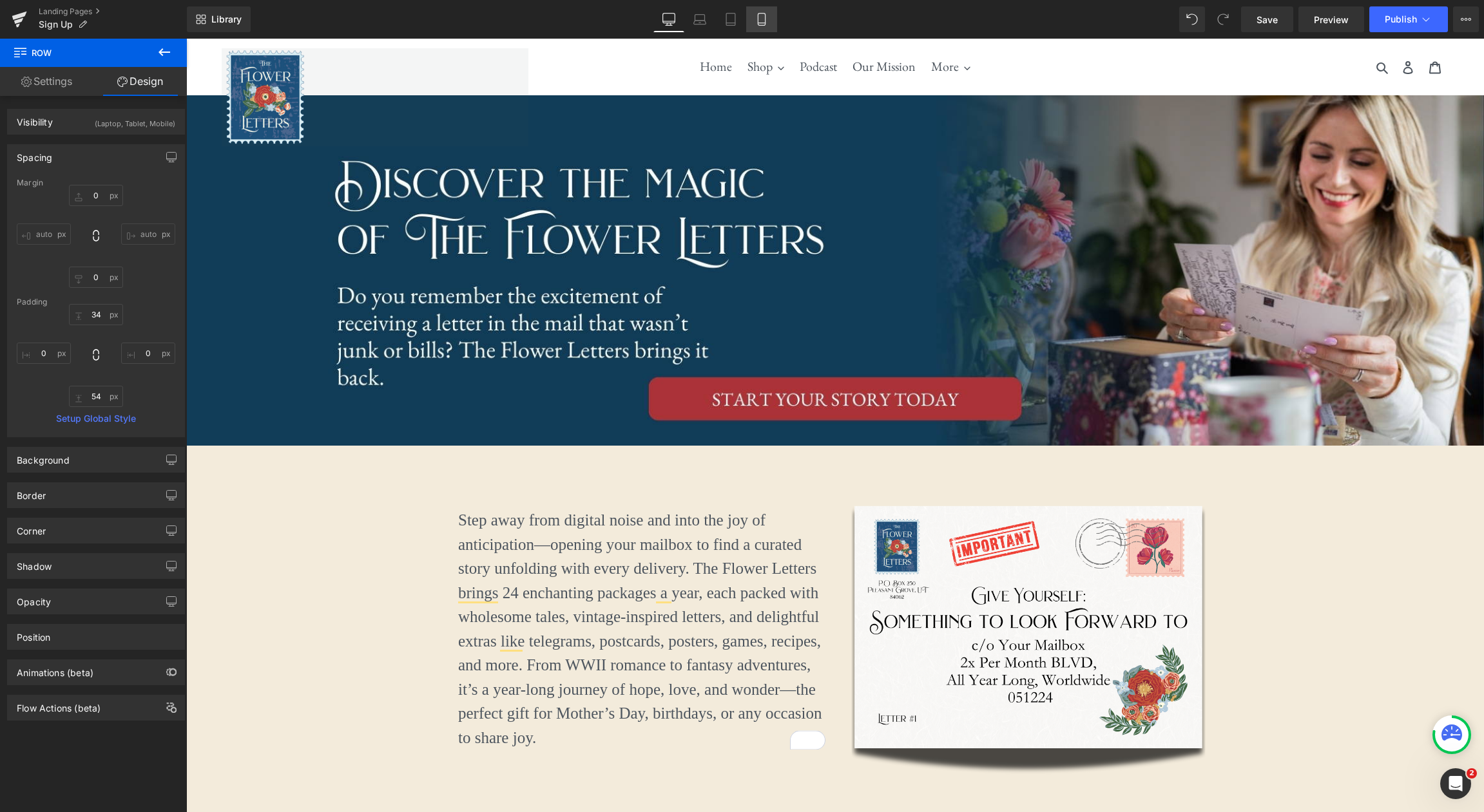
click at [767, 14] on icon at bounding box center [762, 19] width 13 height 13
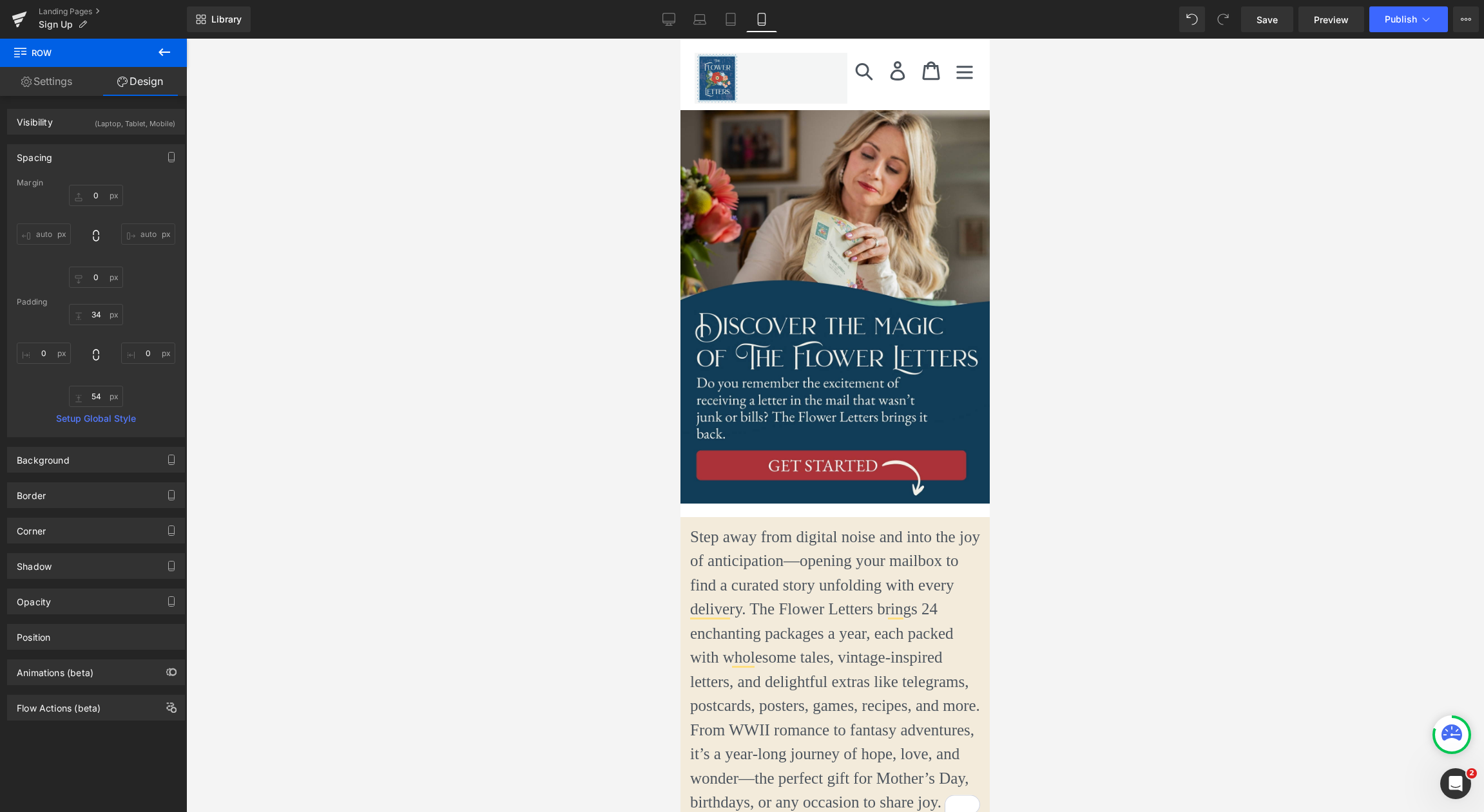
type input "0"
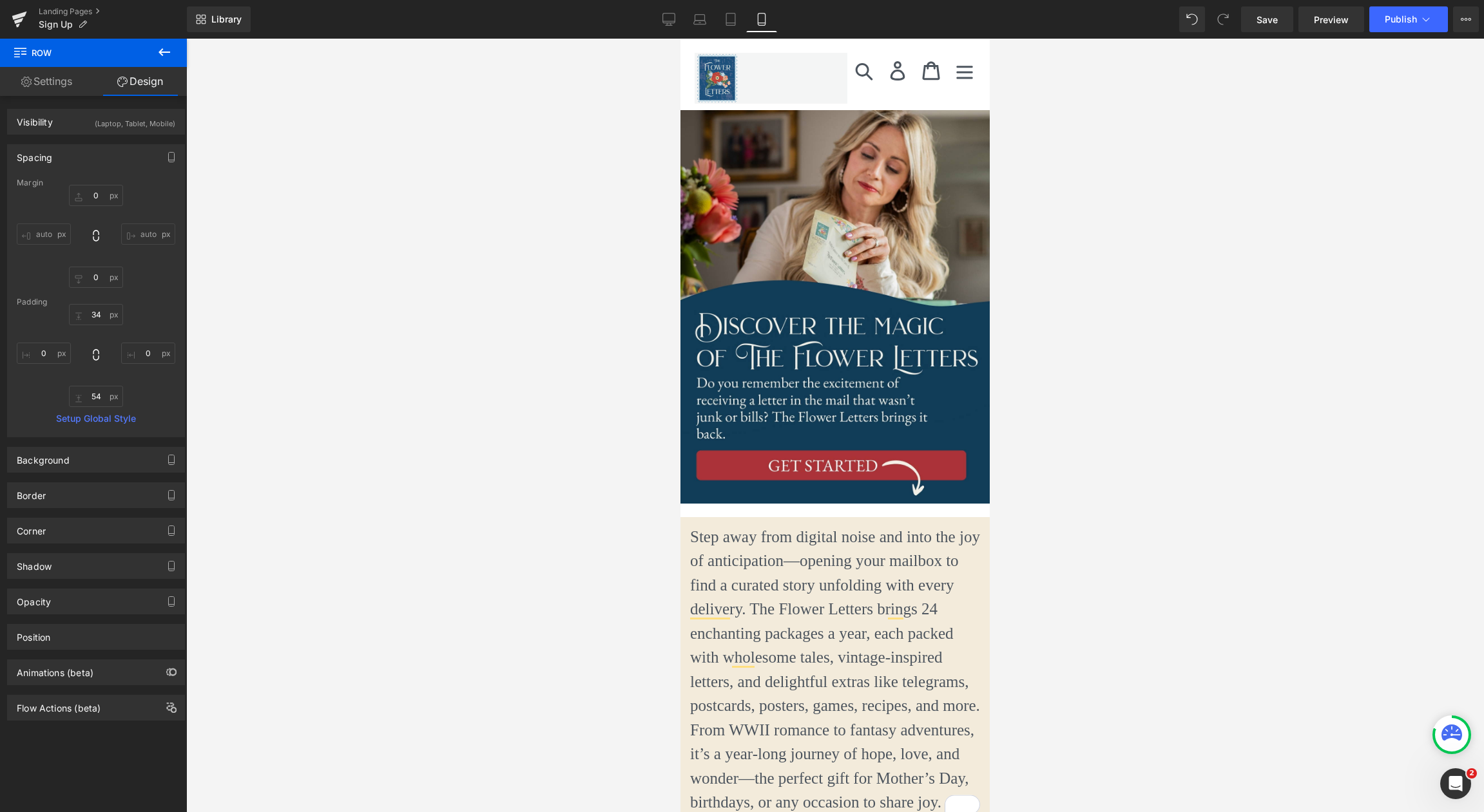
type input "0"
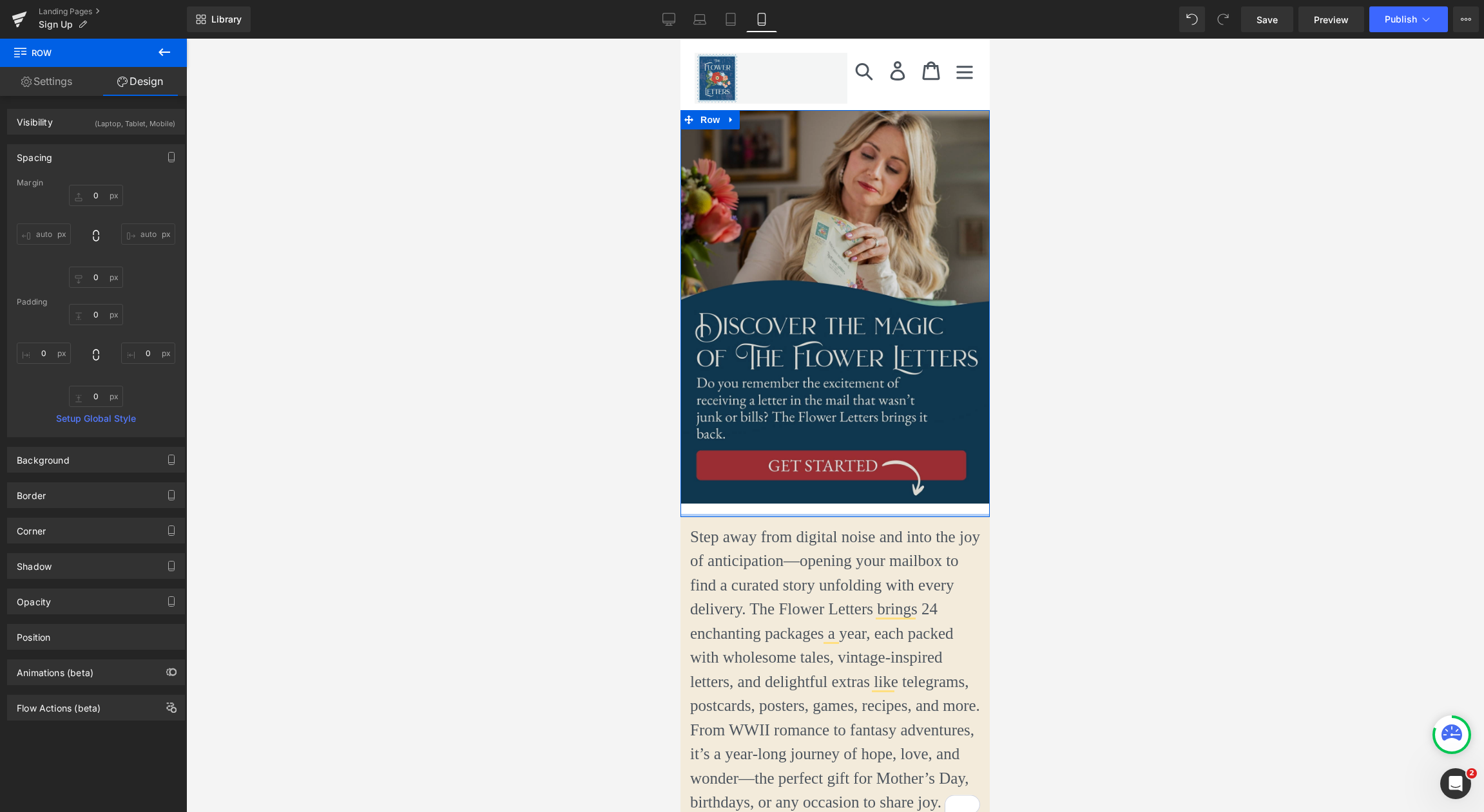
type input "0px"
drag, startPoint x: 928, startPoint y: 514, endPoint x: 928, endPoint y: 507, distance: 7.0
click at [929, 506] on div "Image Row" at bounding box center [835, 314] width 309 height 407
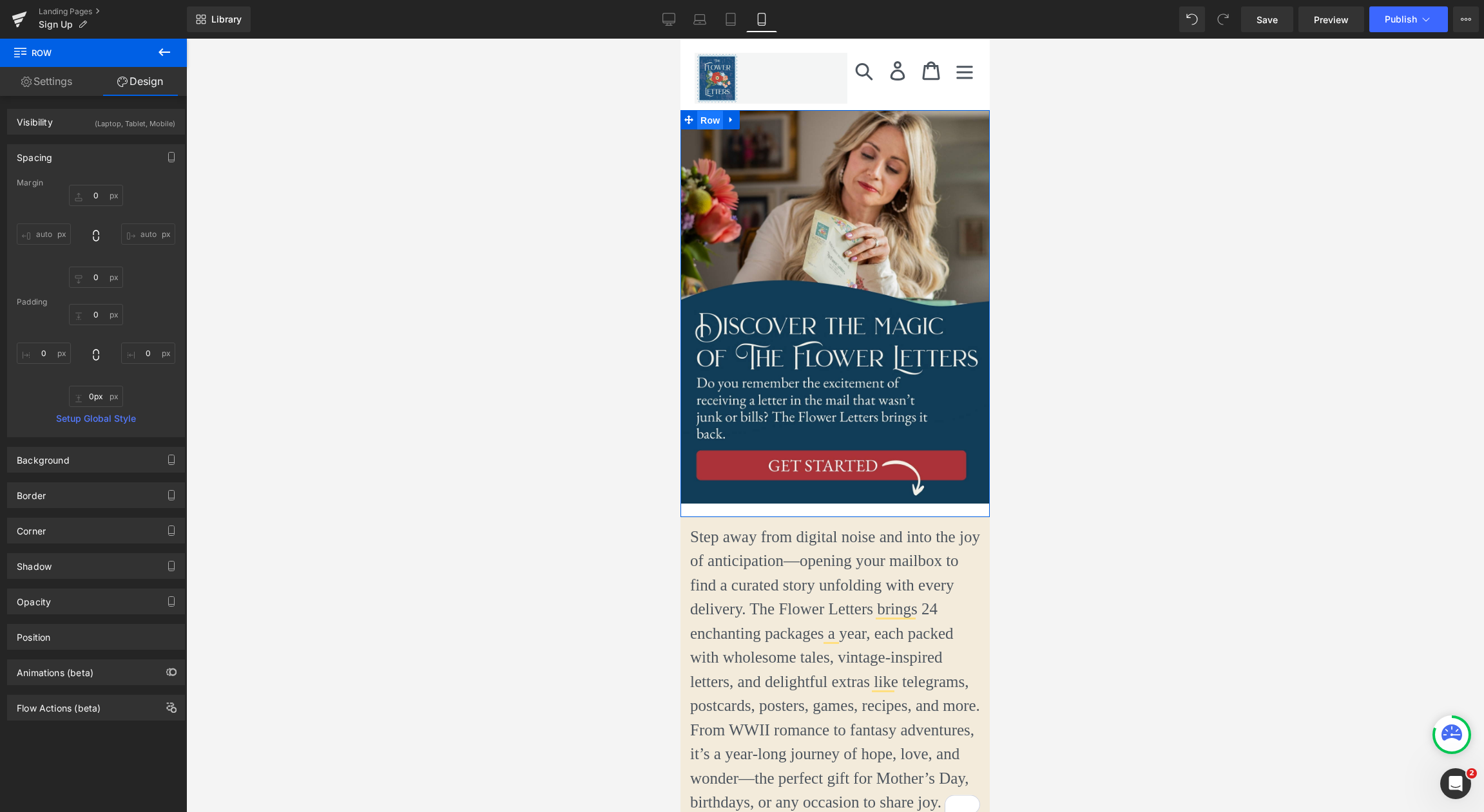
click at [712, 126] on span "Row" at bounding box center [710, 121] width 26 height 19
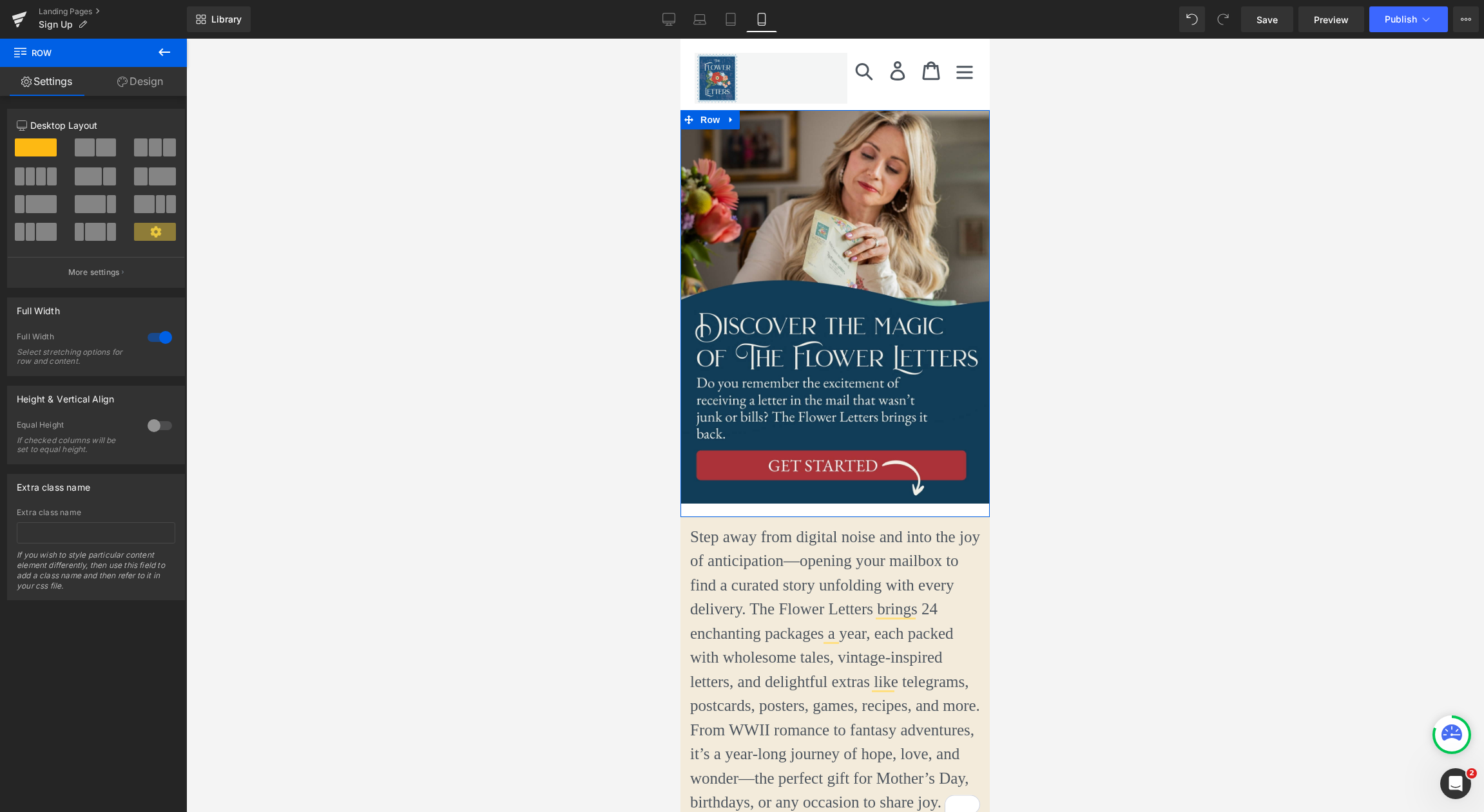
click at [155, 425] on div at bounding box center [159, 426] width 31 height 21
click at [147, 488] on span "Top" at bounding box center [96, 489] width 159 height 23
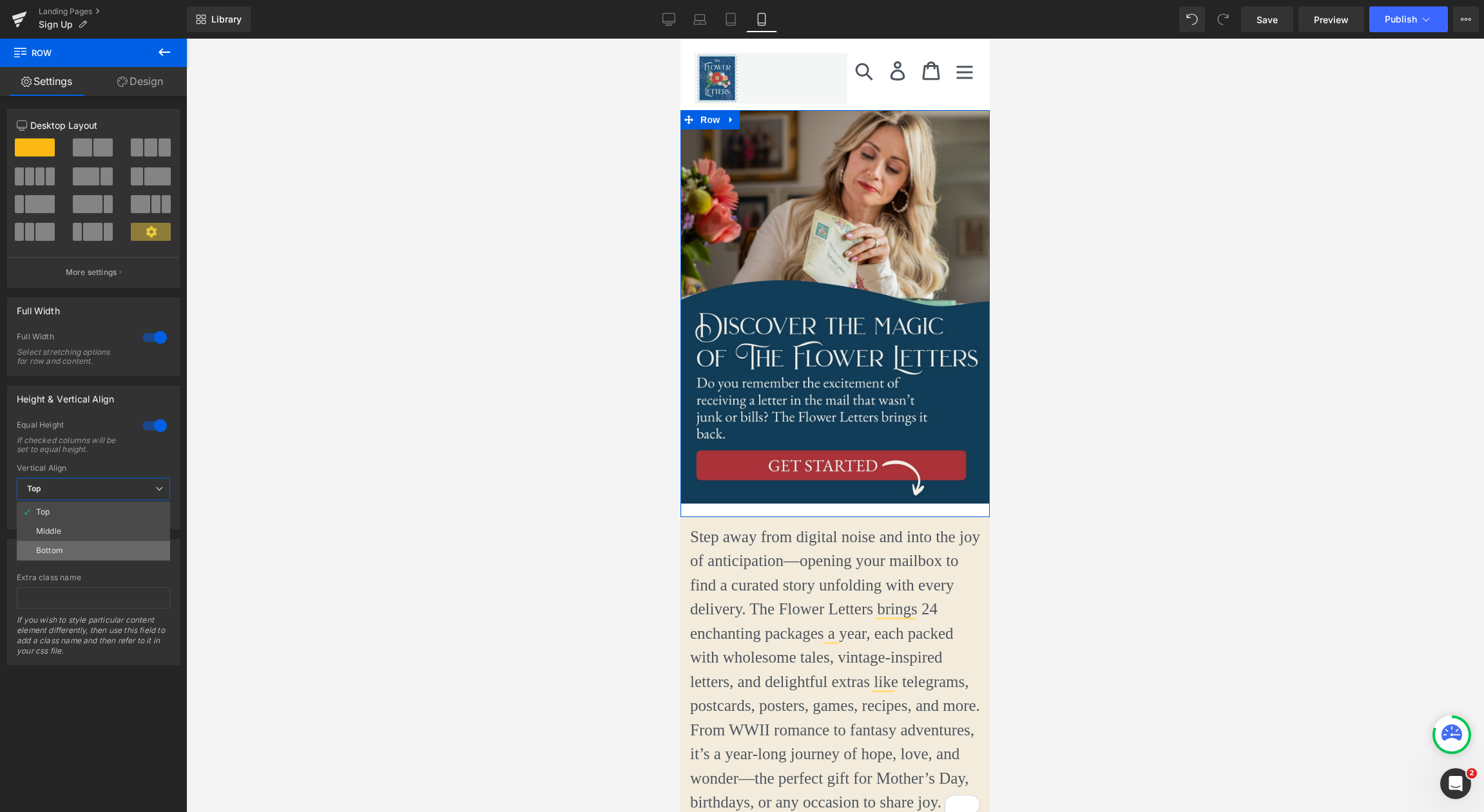
click at [112, 546] on li "Bottom" at bounding box center [93, 550] width 153 height 19
click at [160, 427] on div at bounding box center [159, 426] width 31 height 21
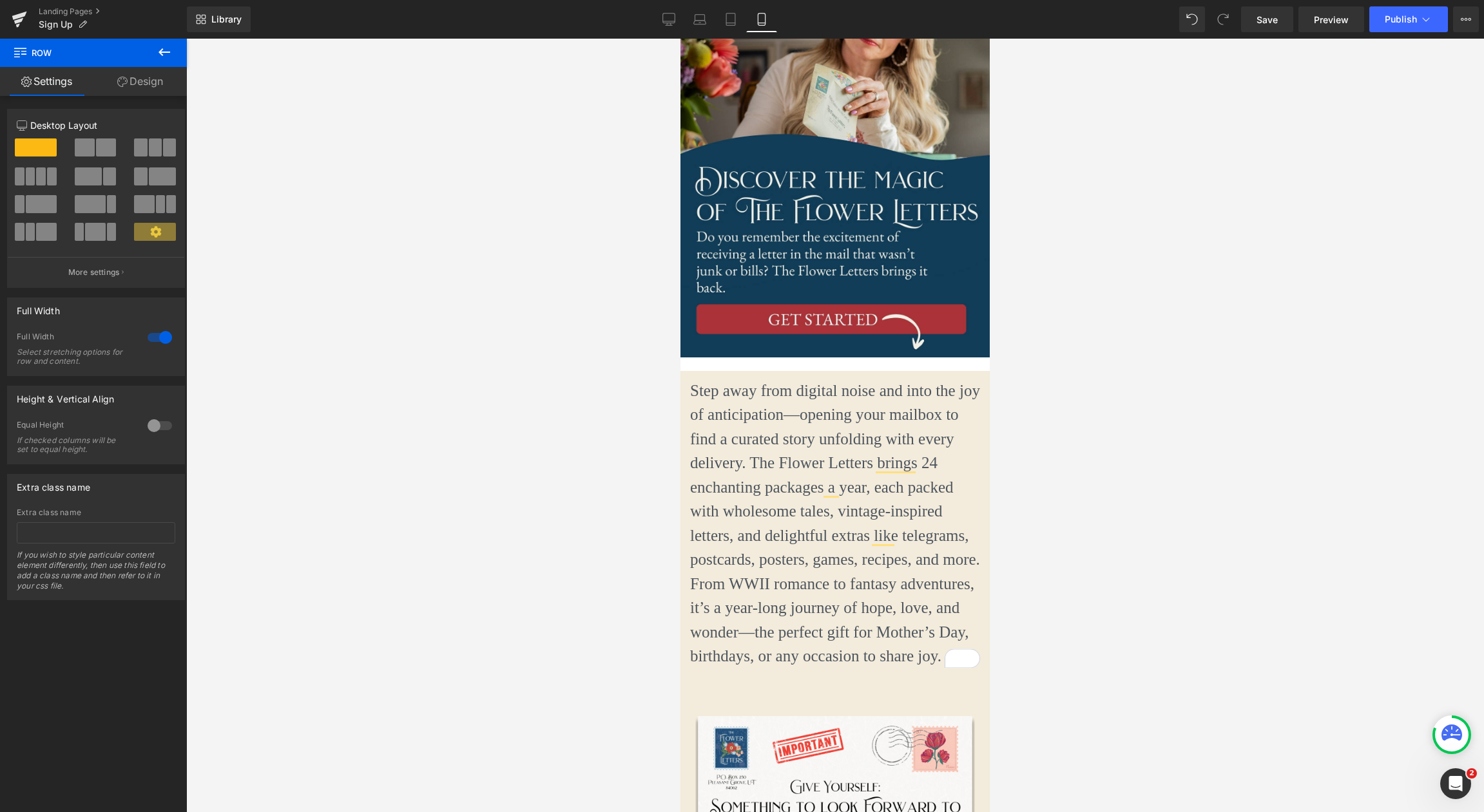
scroll to position [92, 0]
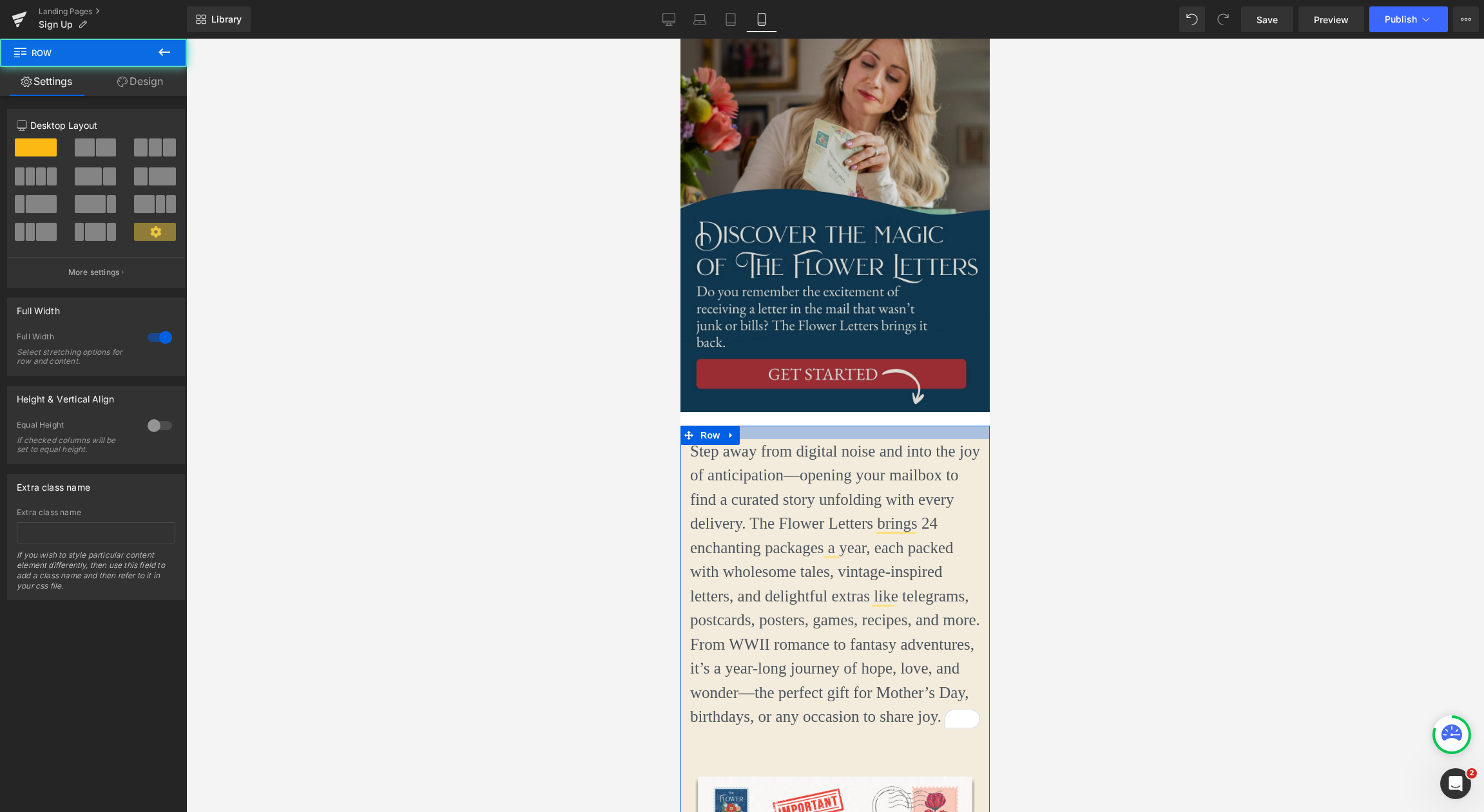
drag, startPoint x: 826, startPoint y: 431, endPoint x: 847, endPoint y: 415, distance: 26.4
click at [825, 437] on div at bounding box center [835, 432] width 309 height 14
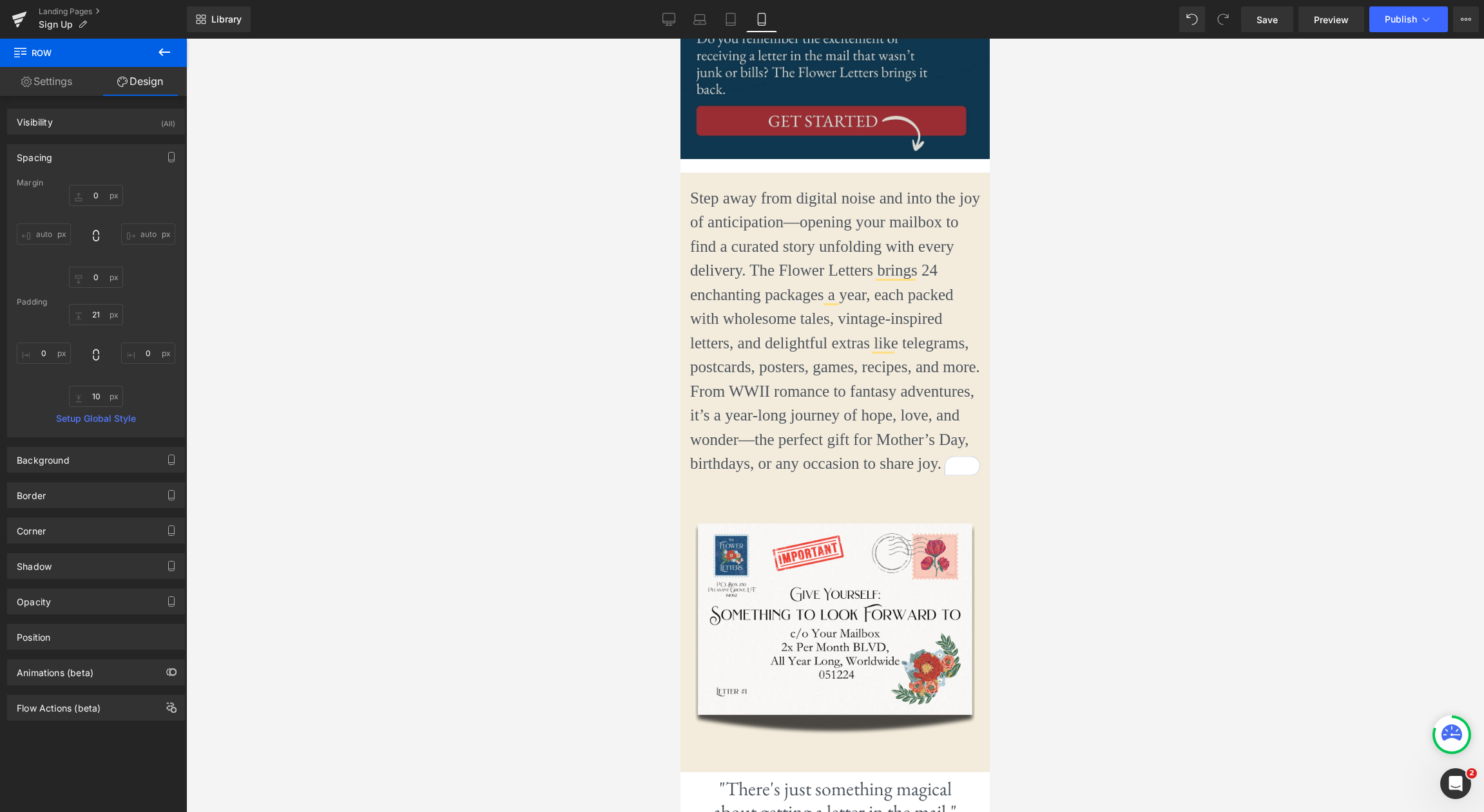
scroll to position [311, 0]
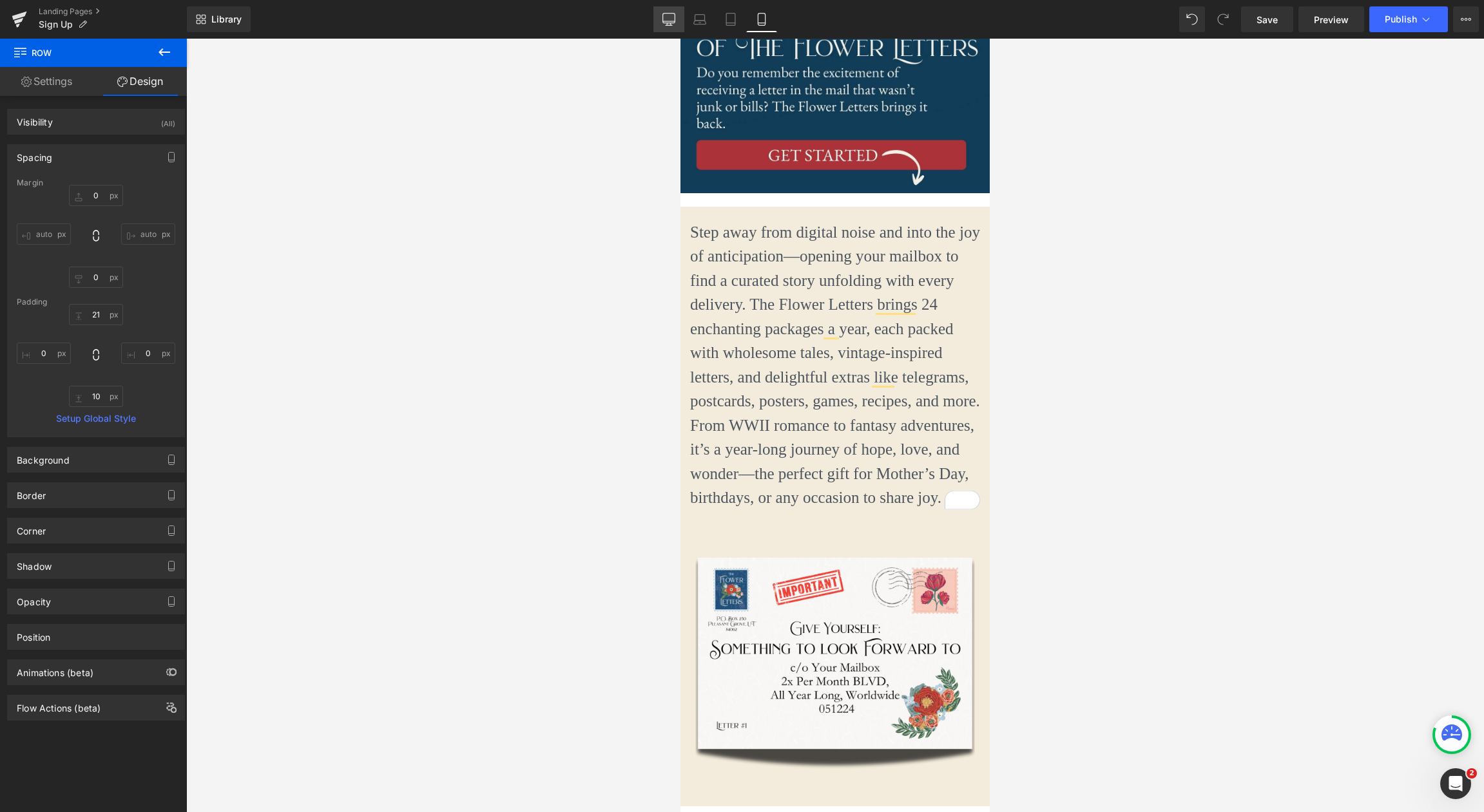
click at [665, 29] on link "Desktop" at bounding box center [668, 19] width 31 height 26
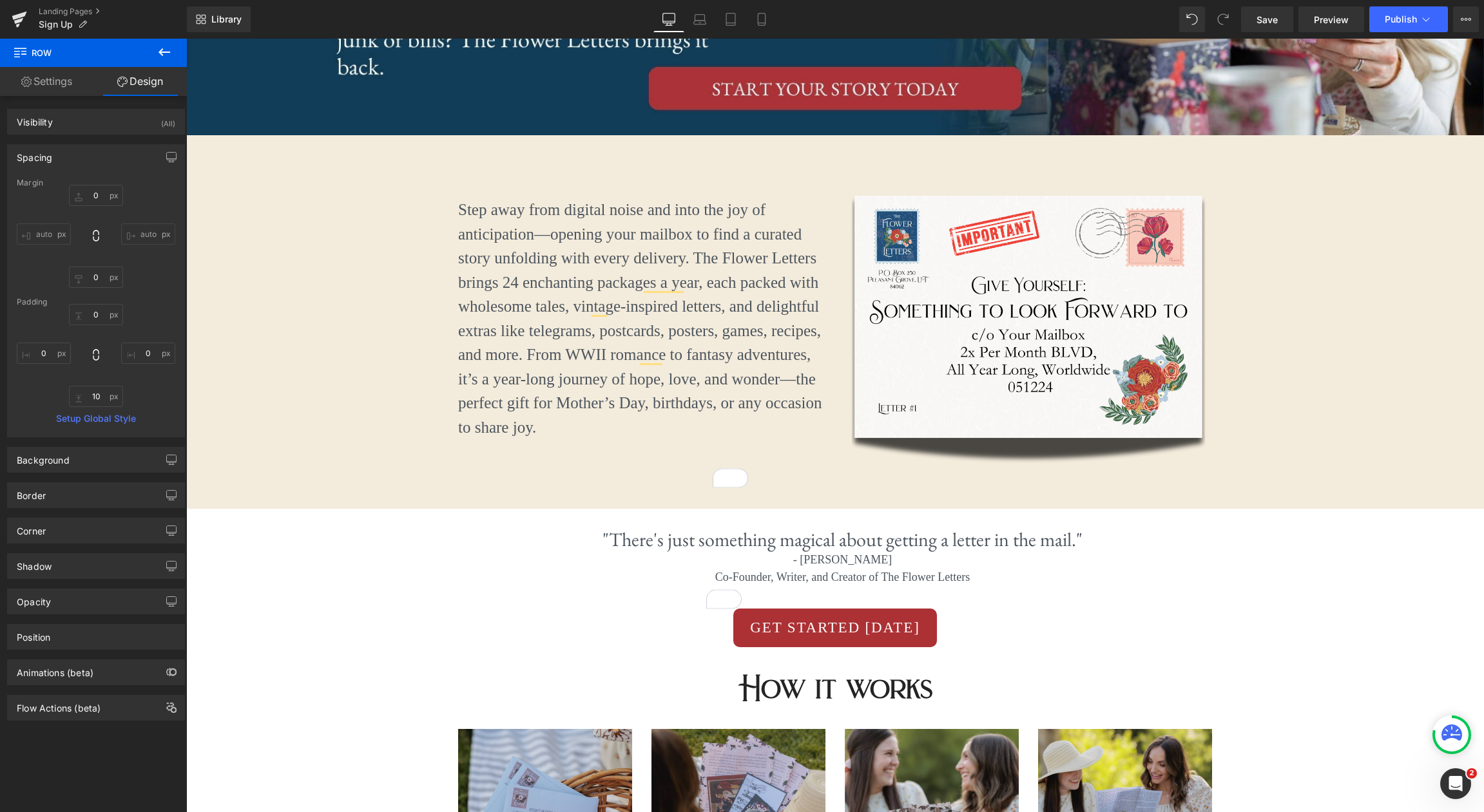
type input "0"
type input "10"
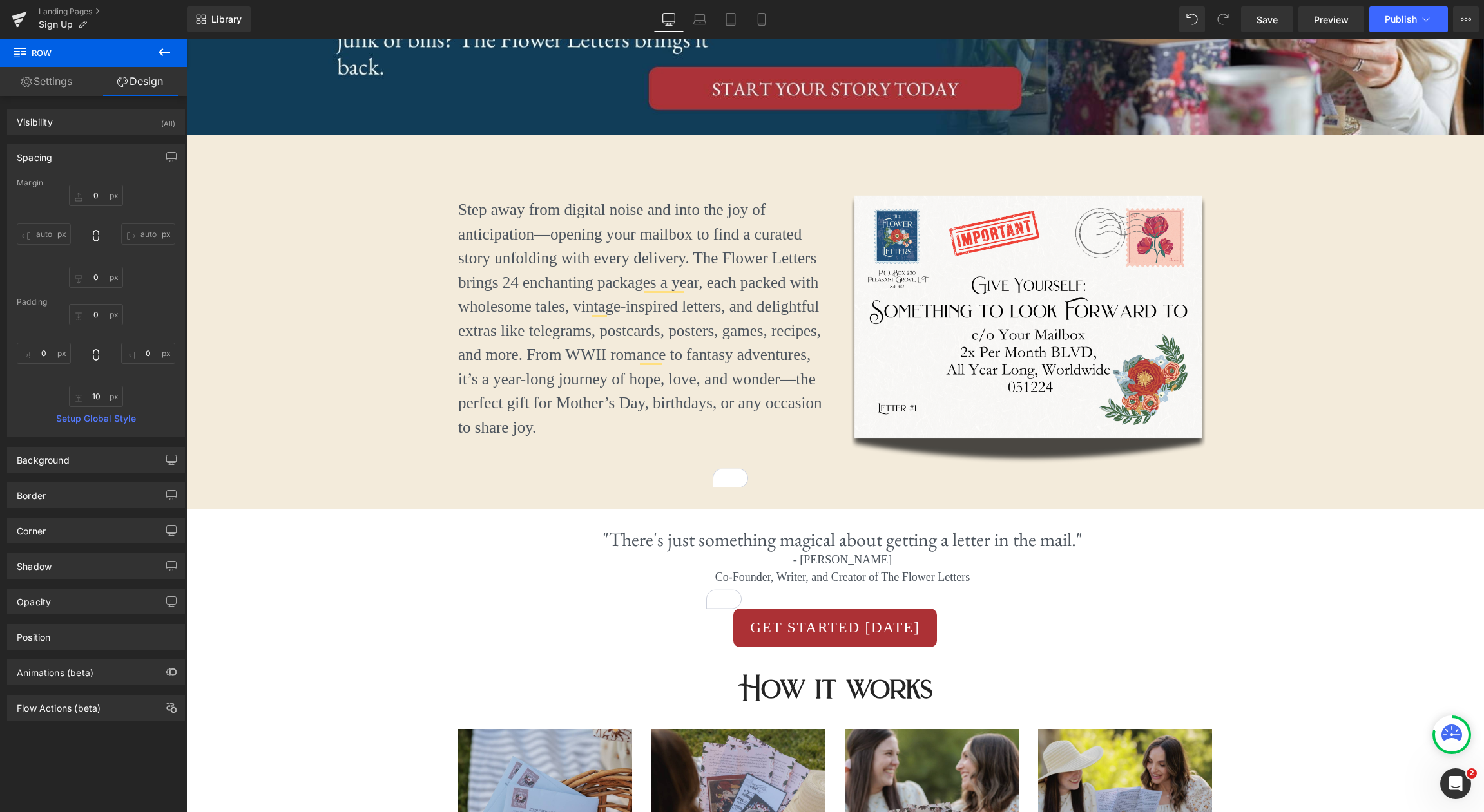
type input "0"
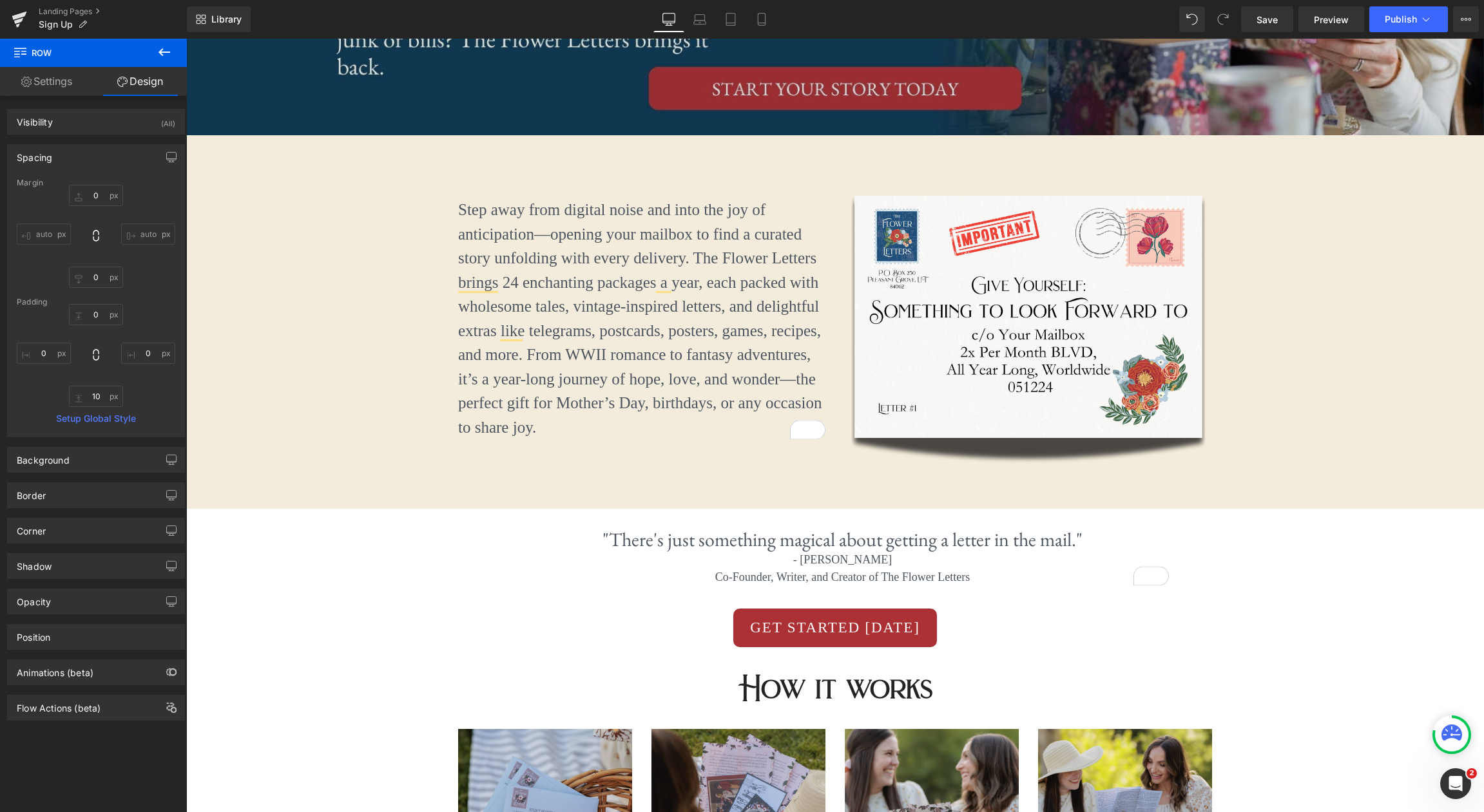
scroll to position [238, 0]
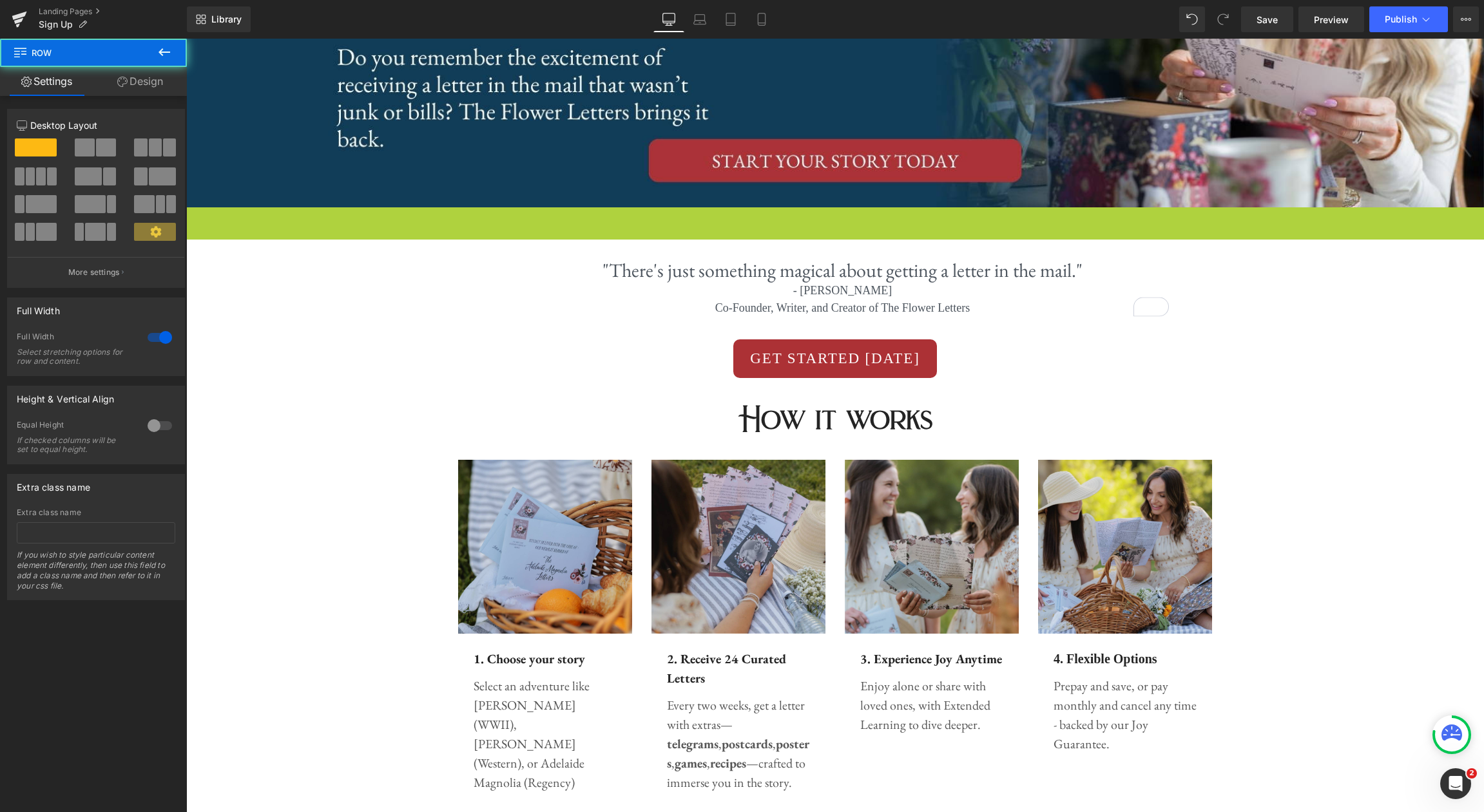
scroll to position [434, 0]
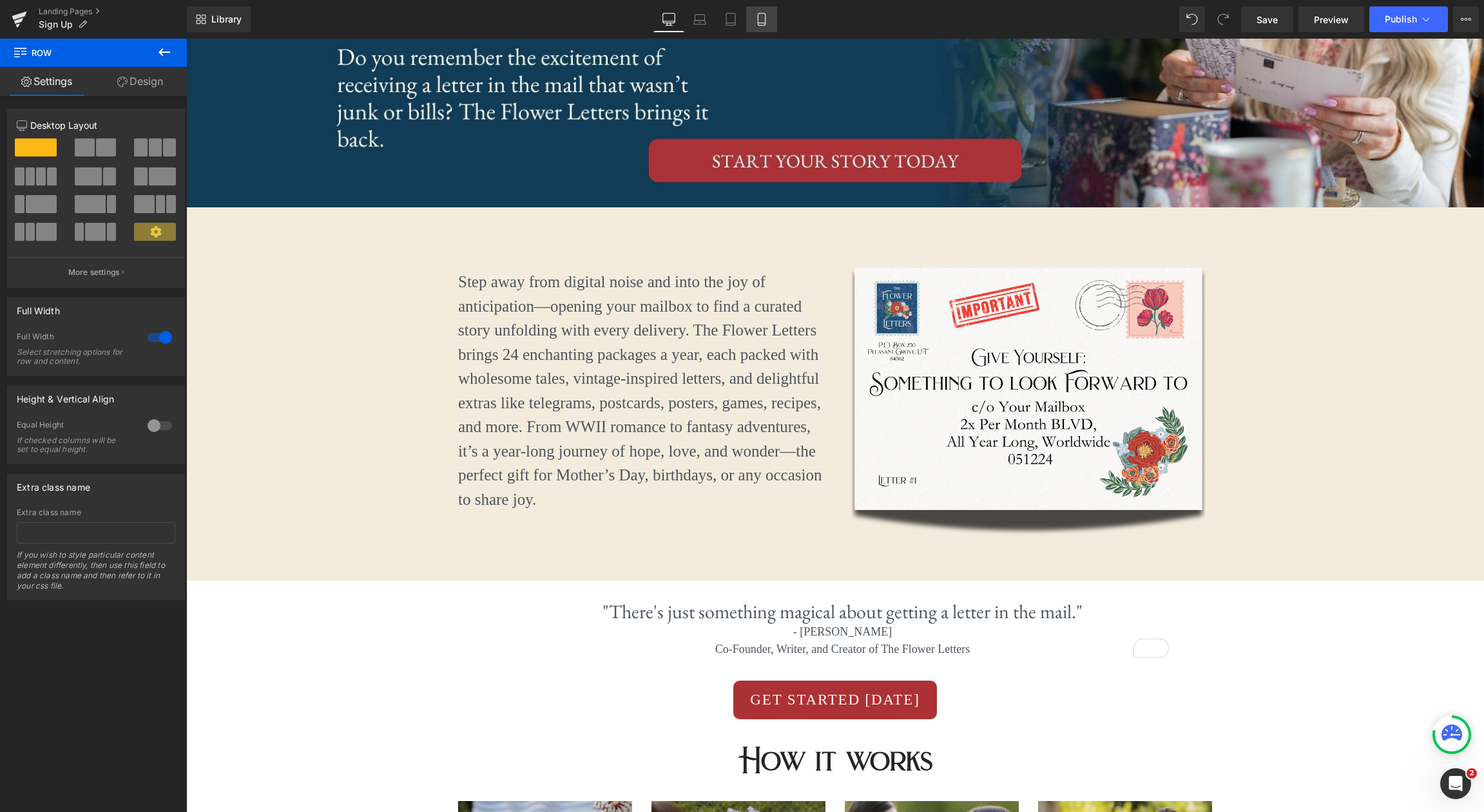
click at [767, 14] on icon at bounding box center [762, 19] width 13 height 13
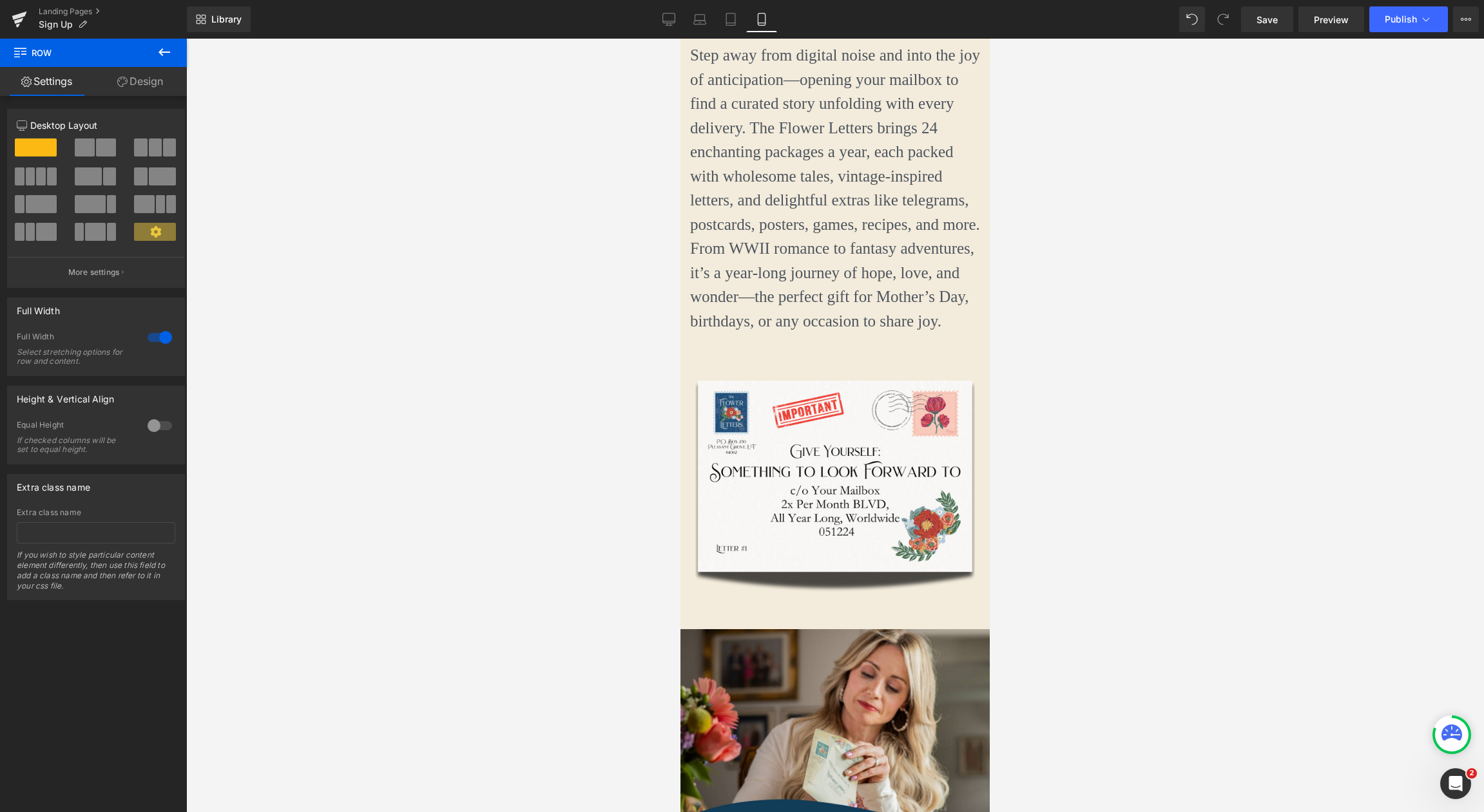
scroll to position [0, 0]
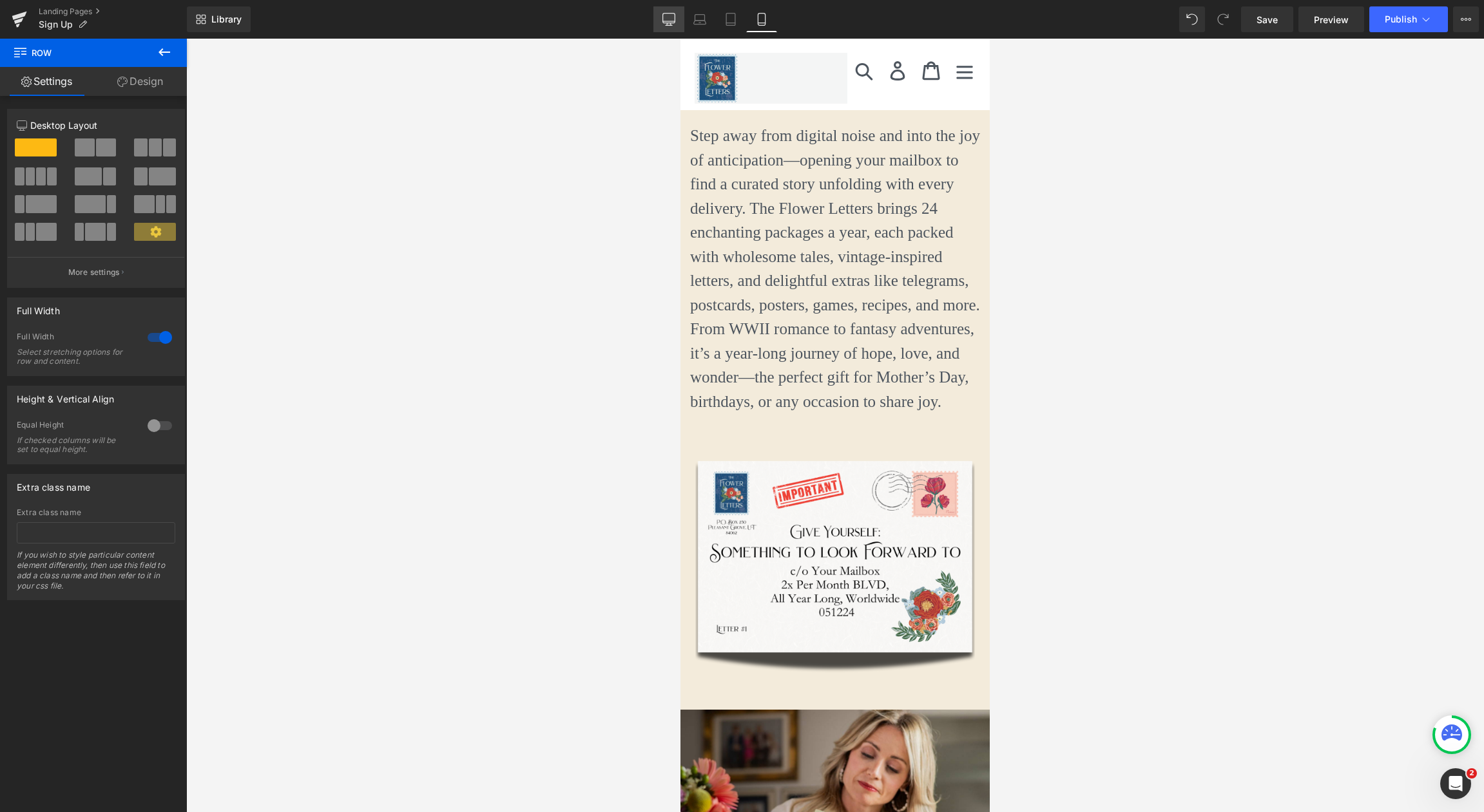
click at [659, 14] on link "Desktop" at bounding box center [668, 19] width 31 height 26
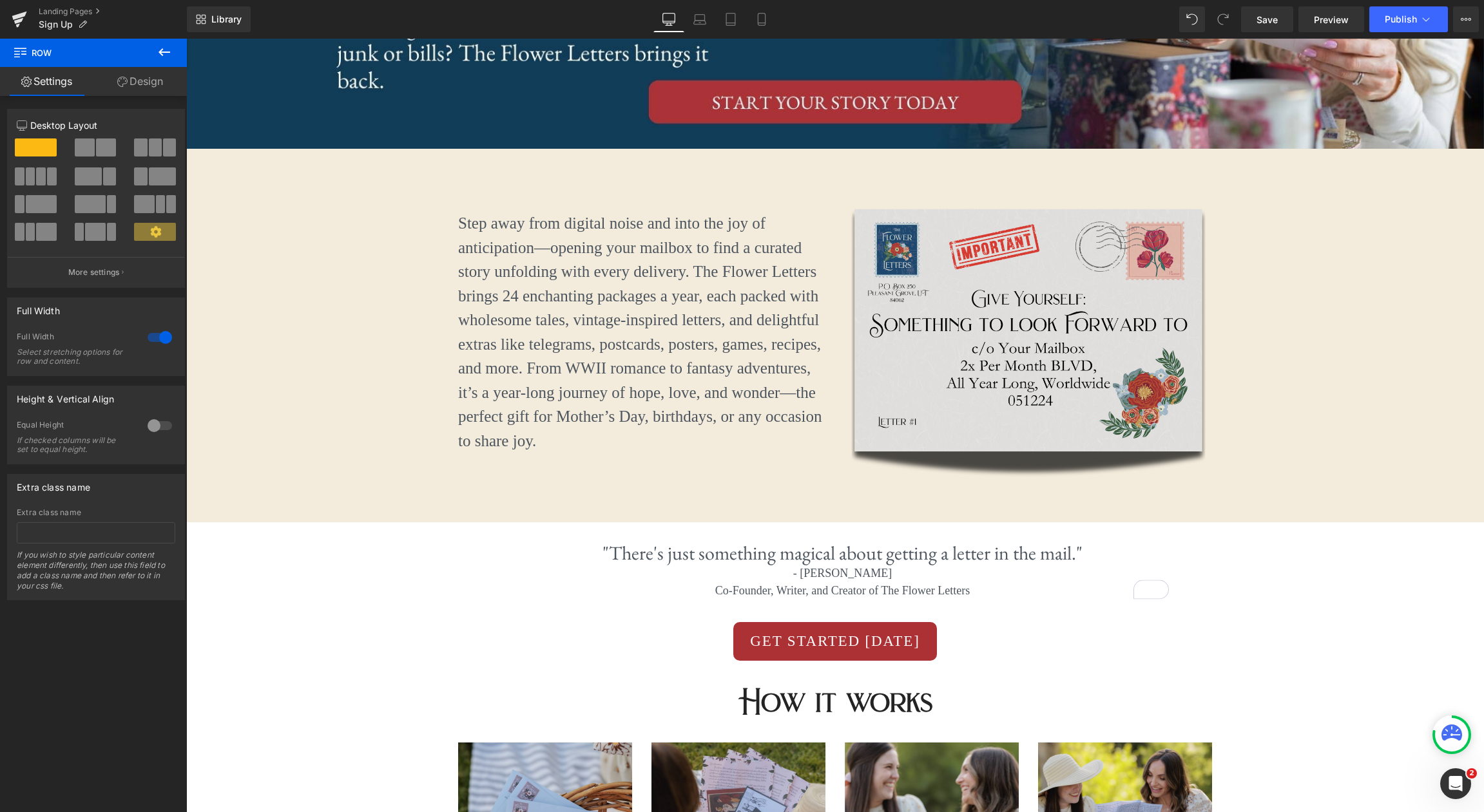
scroll to position [298, 0]
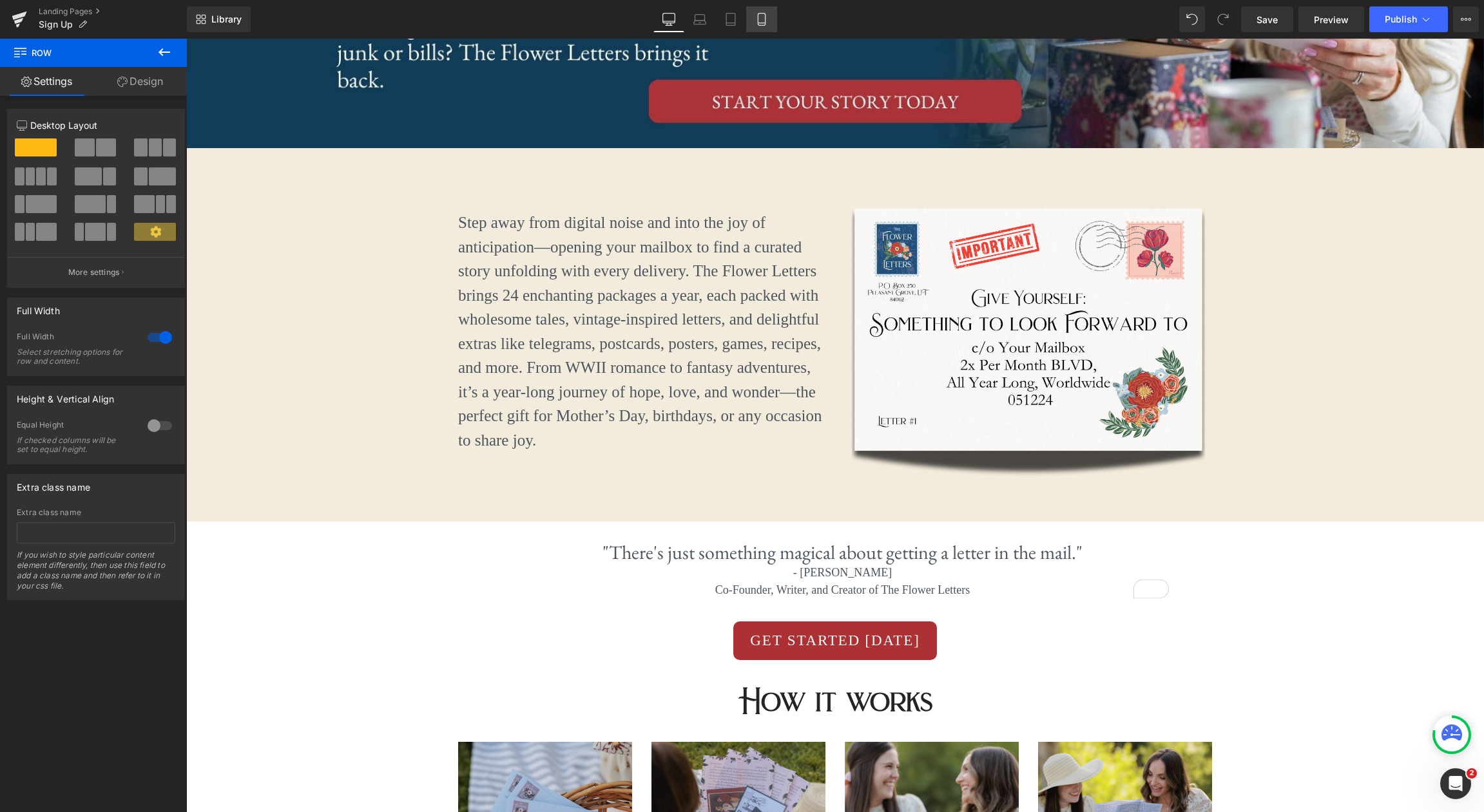
click at [759, 16] on icon at bounding box center [762, 19] width 13 height 13
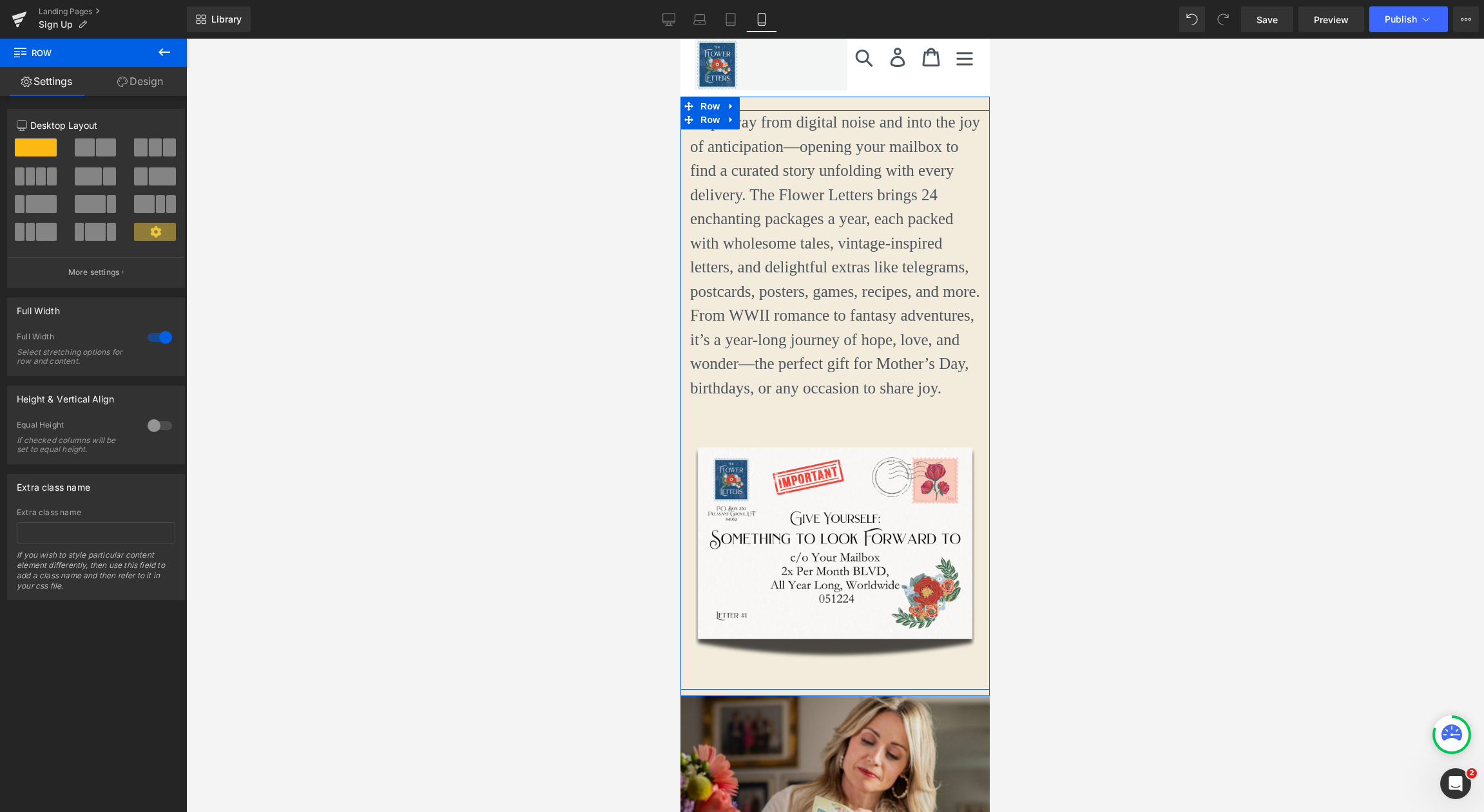
scroll to position [0, 0]
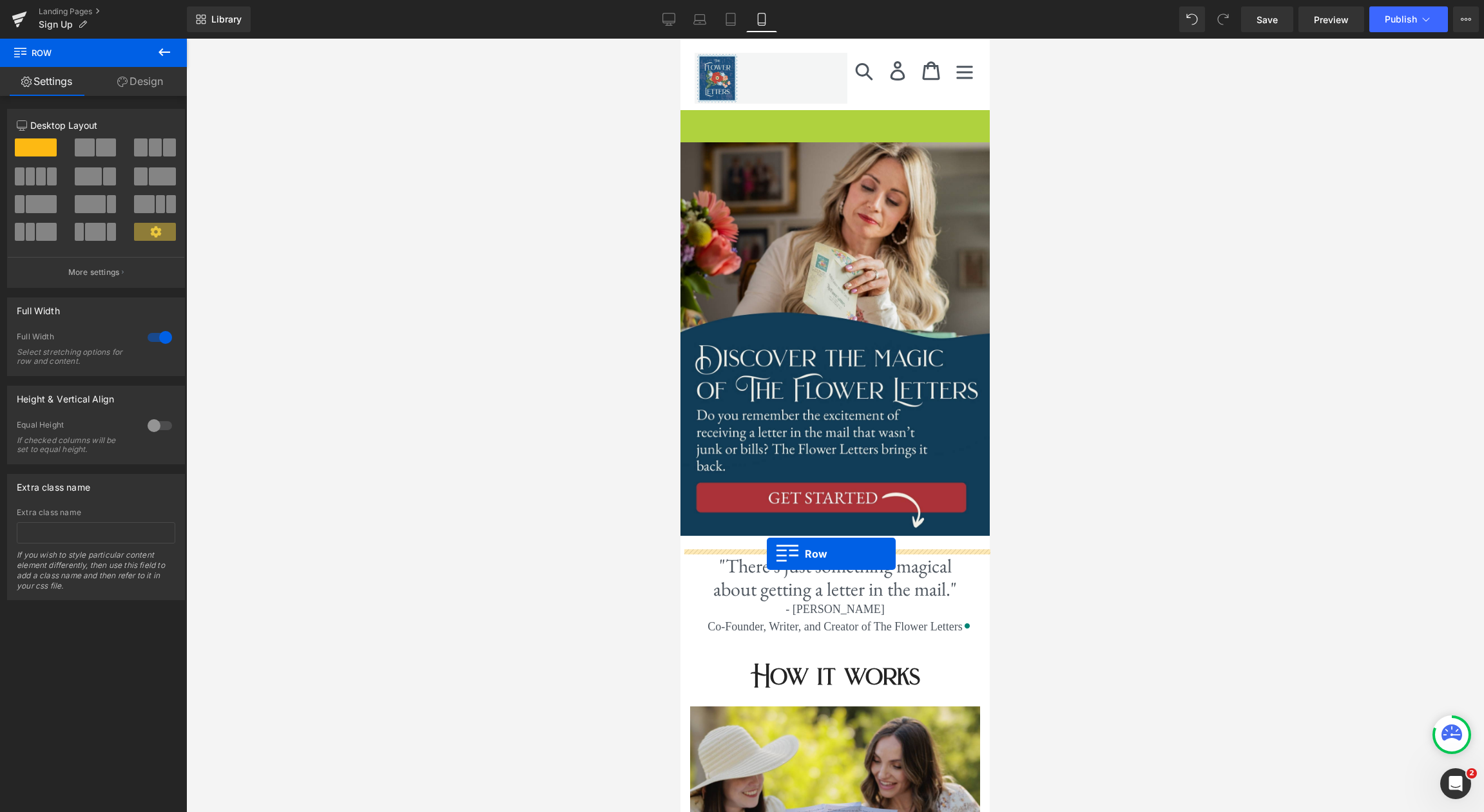
drag, startPoint x: 688, startPoint y: 117, endPoint x: 767, endPoint y: 554, distance: 444.1
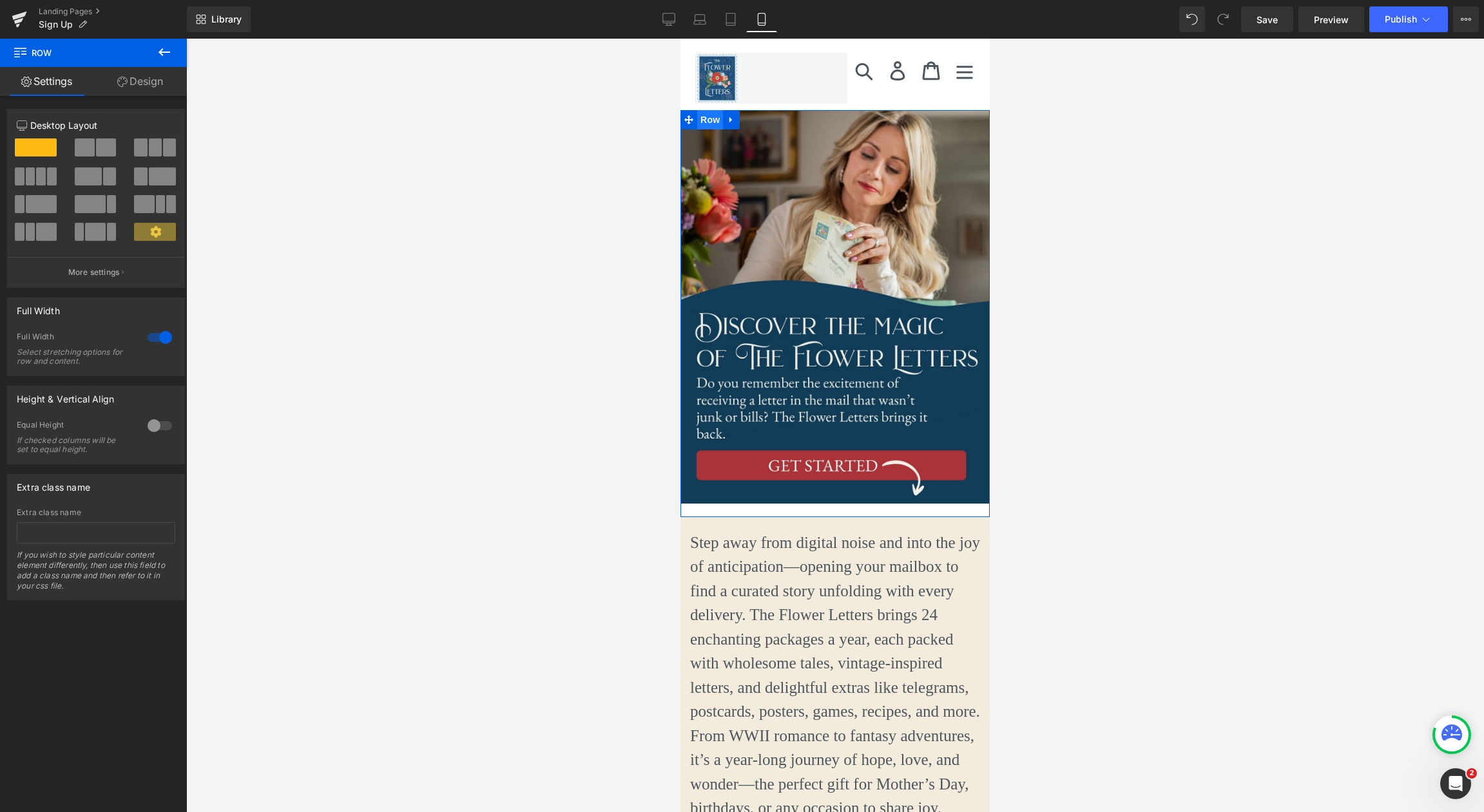
click at [709, 116] on span "Row" at bounding box center [710, 120] width 26 height 19
click at [841, 315] on span "Image" at bounding box center [835, 313] width 27 height 15
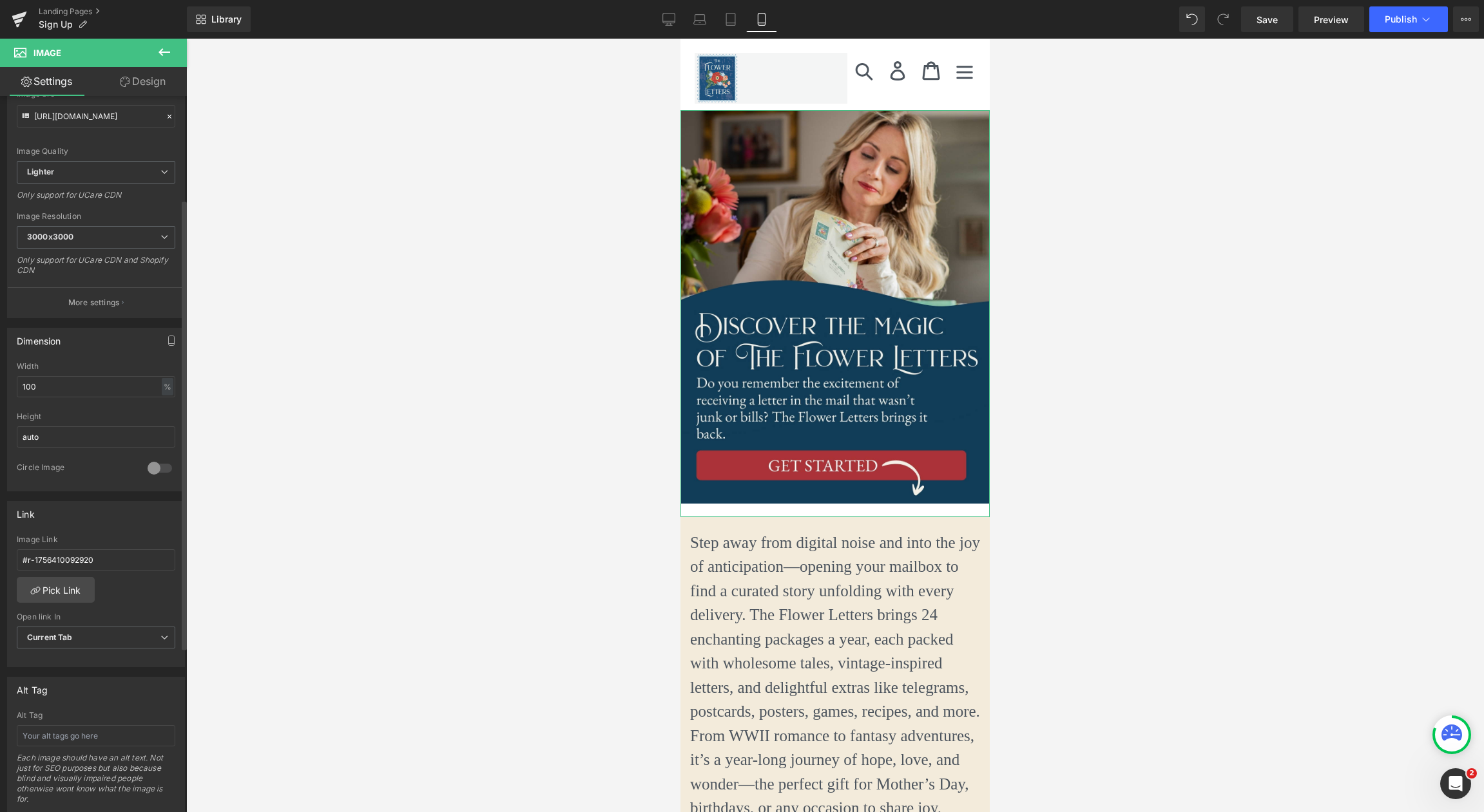
scroll to position [167, 0]
click at [159, 460] on div at bounding box center [159, 462] width 31 height 21
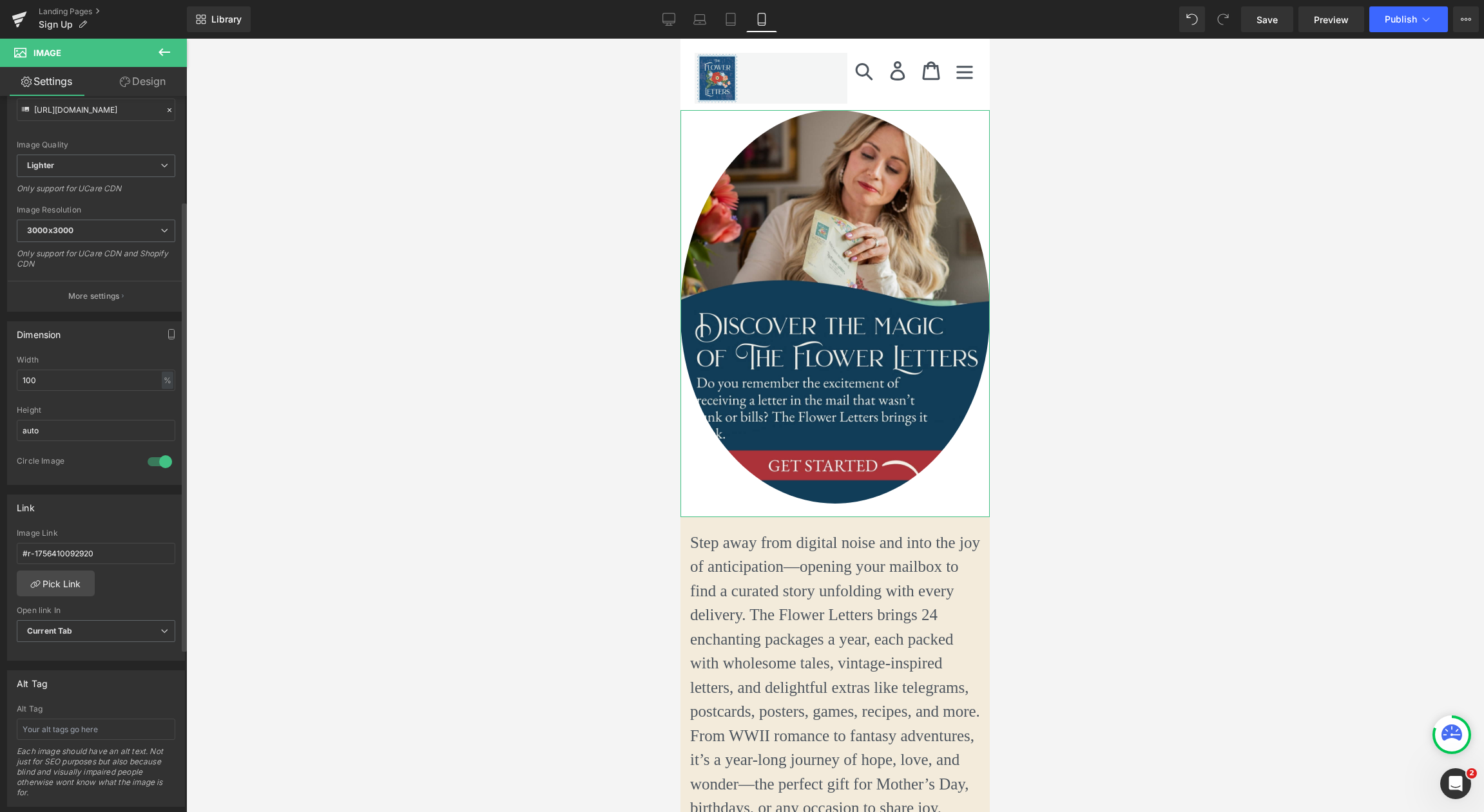
click at [159, 460] on div at bounding box center [159, 462] width 31 height 21
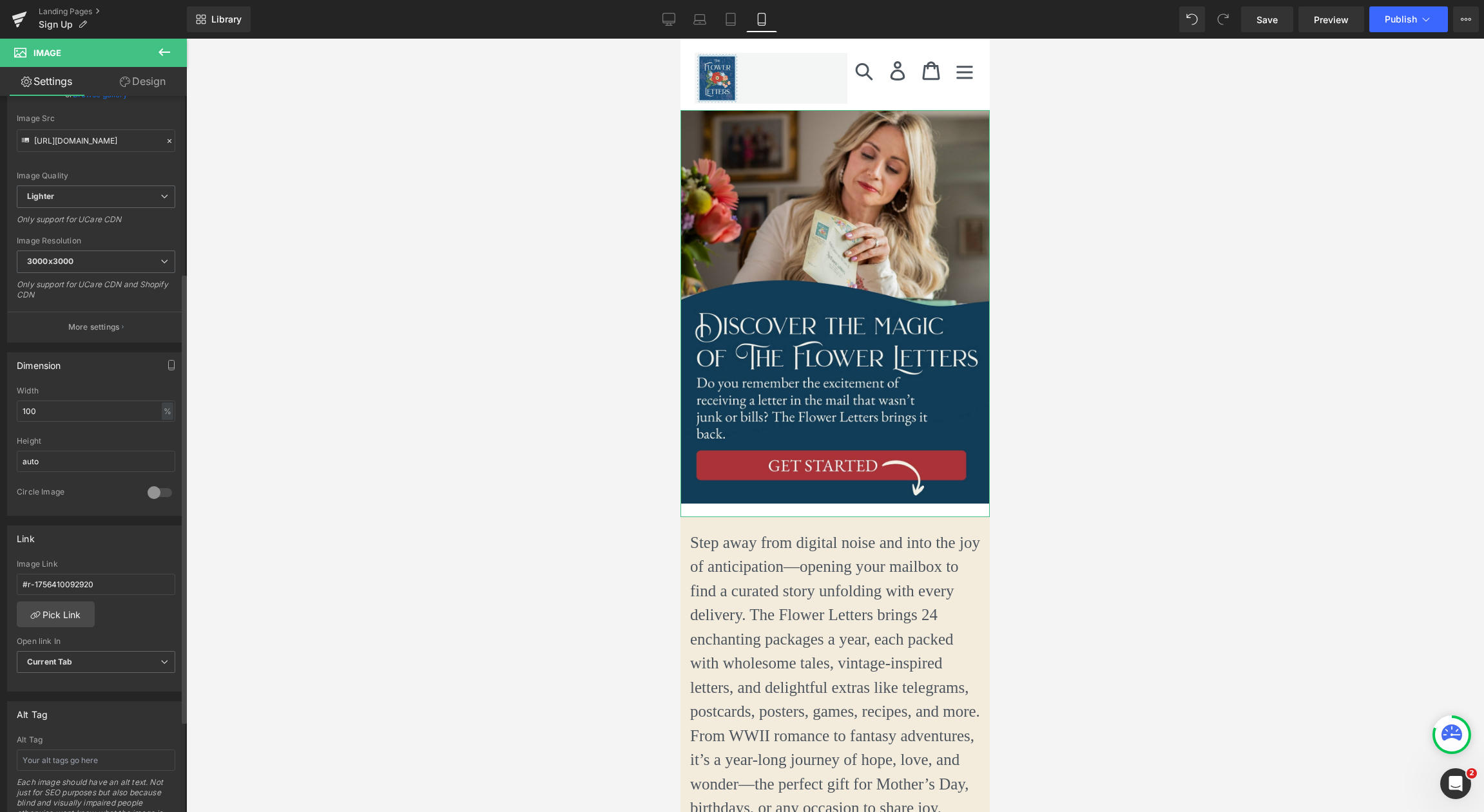
scroll to position [0, 0]
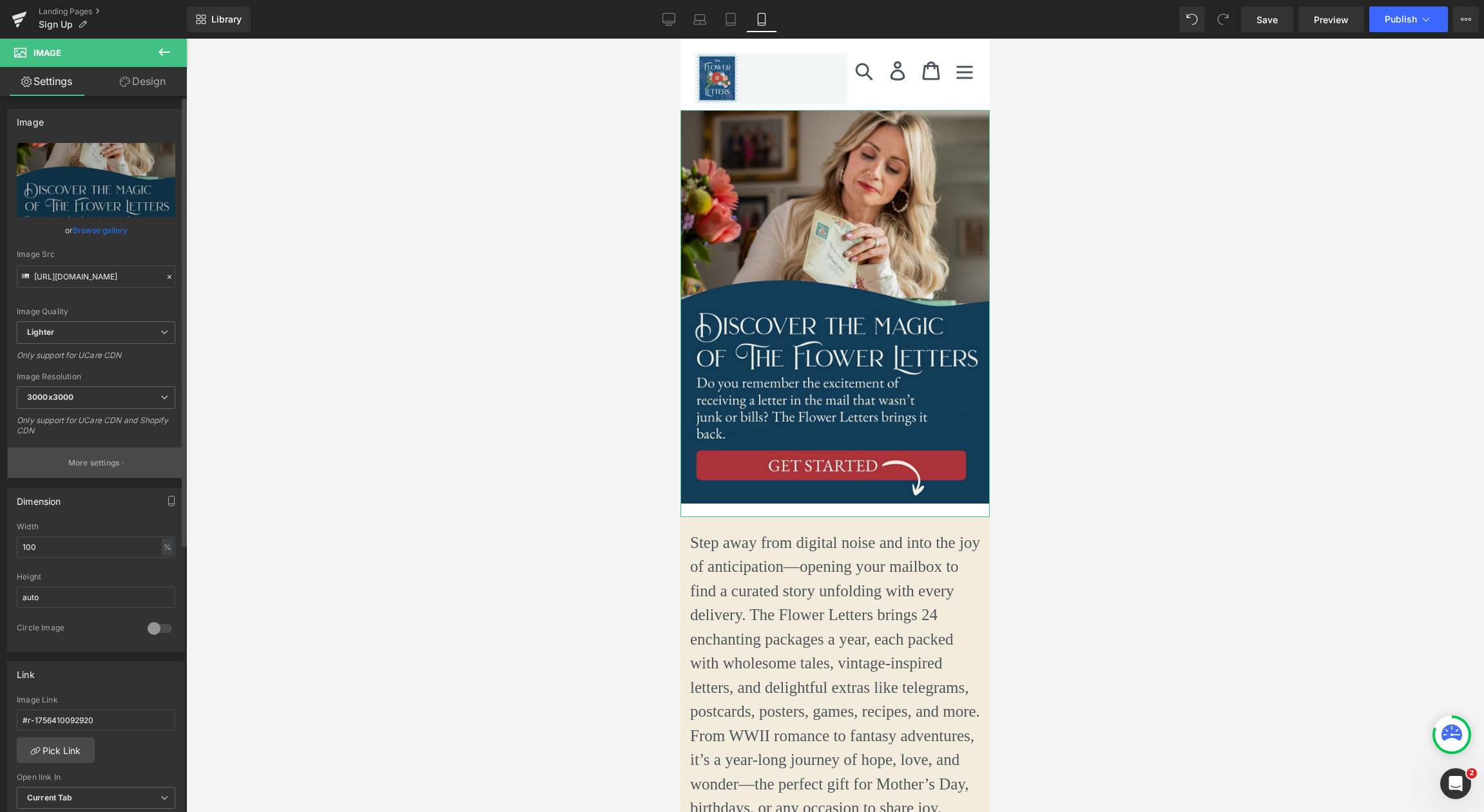
click at [111, 468] on button "More settings" at bounding box center [96, 463] width 176 height 31
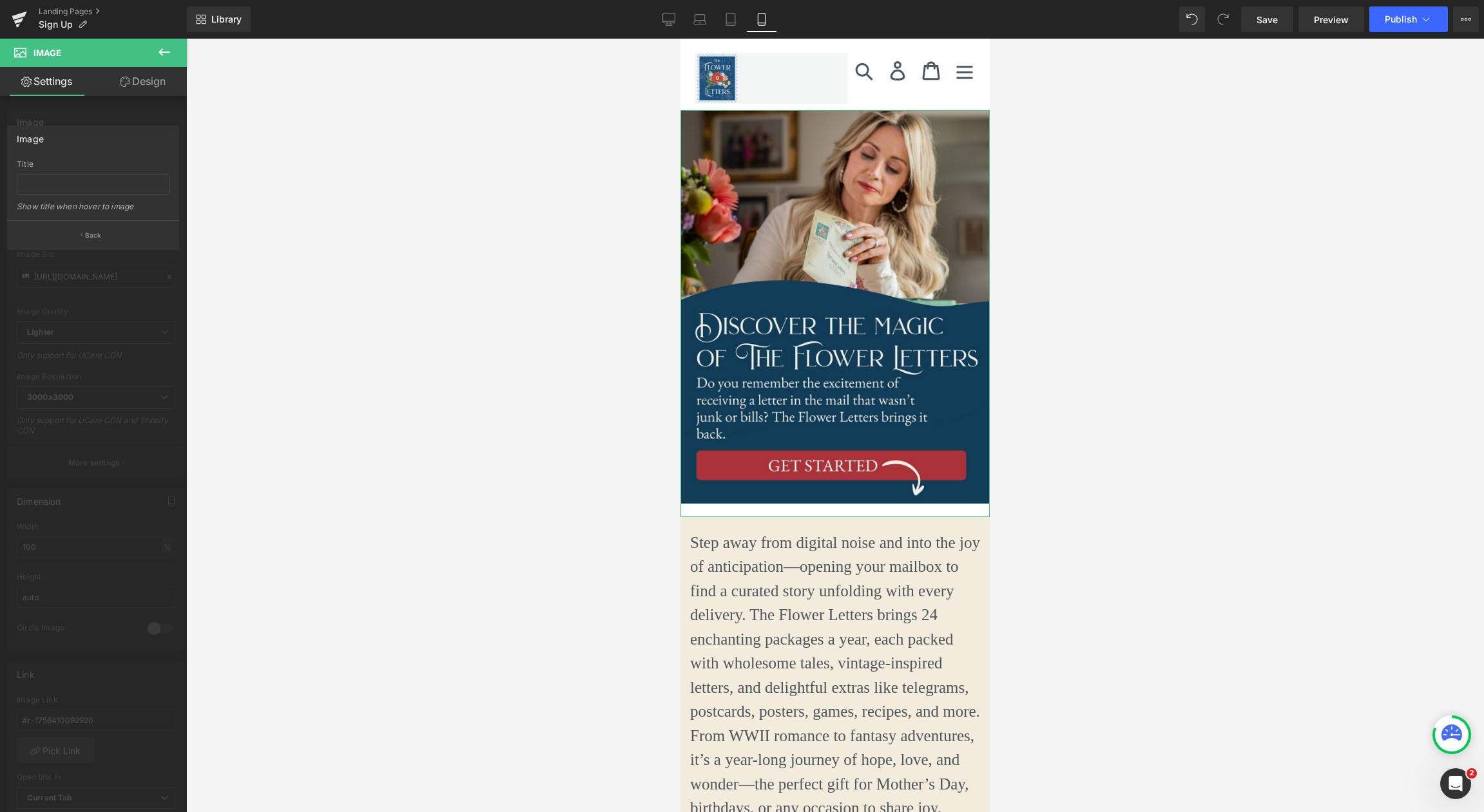
click at [91, 230] on p "Back" at bounding box center [93, 235] width 17 height 10
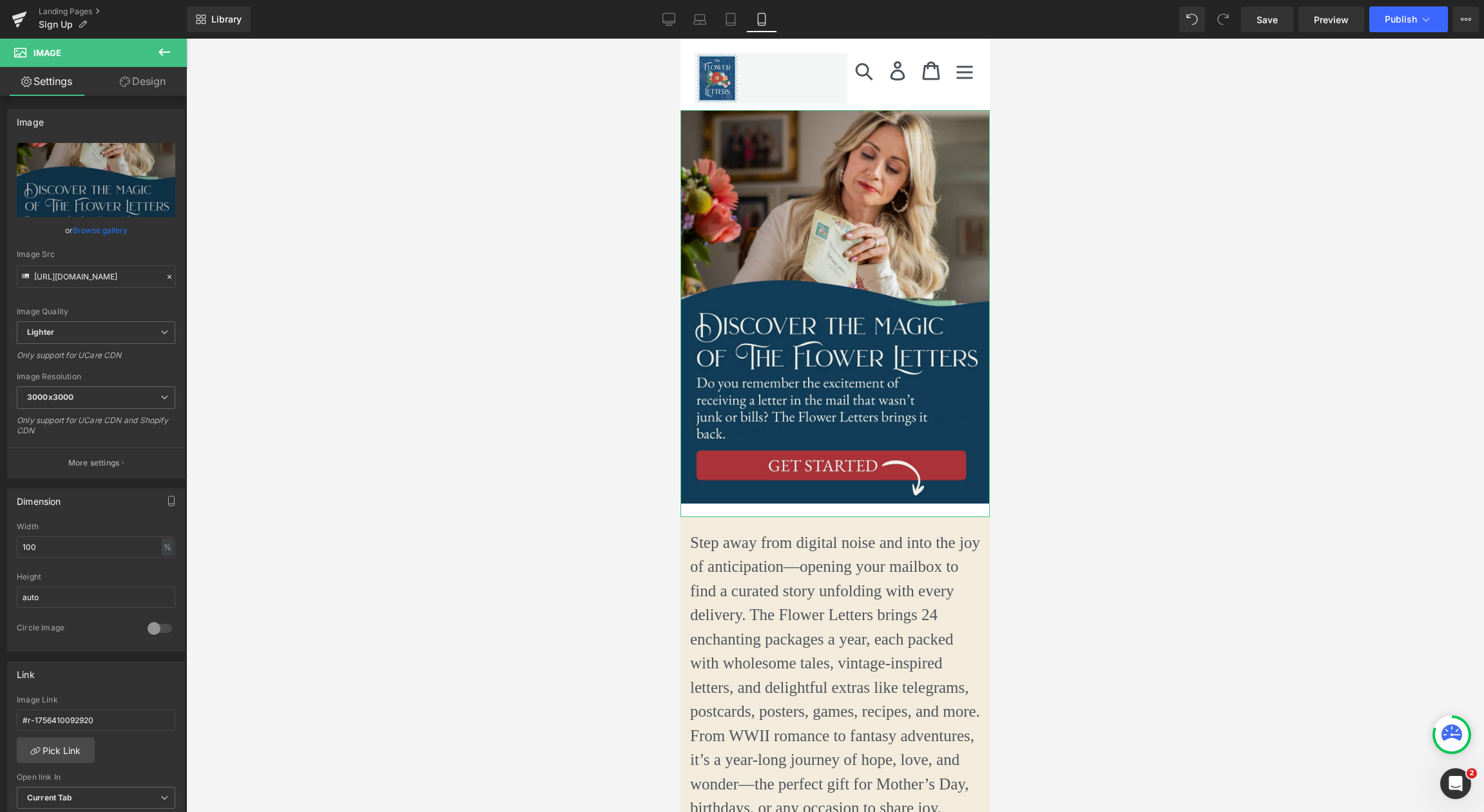
click at [140, 85] on link "Design" at bounding box center [143, 81] width 93 height 29
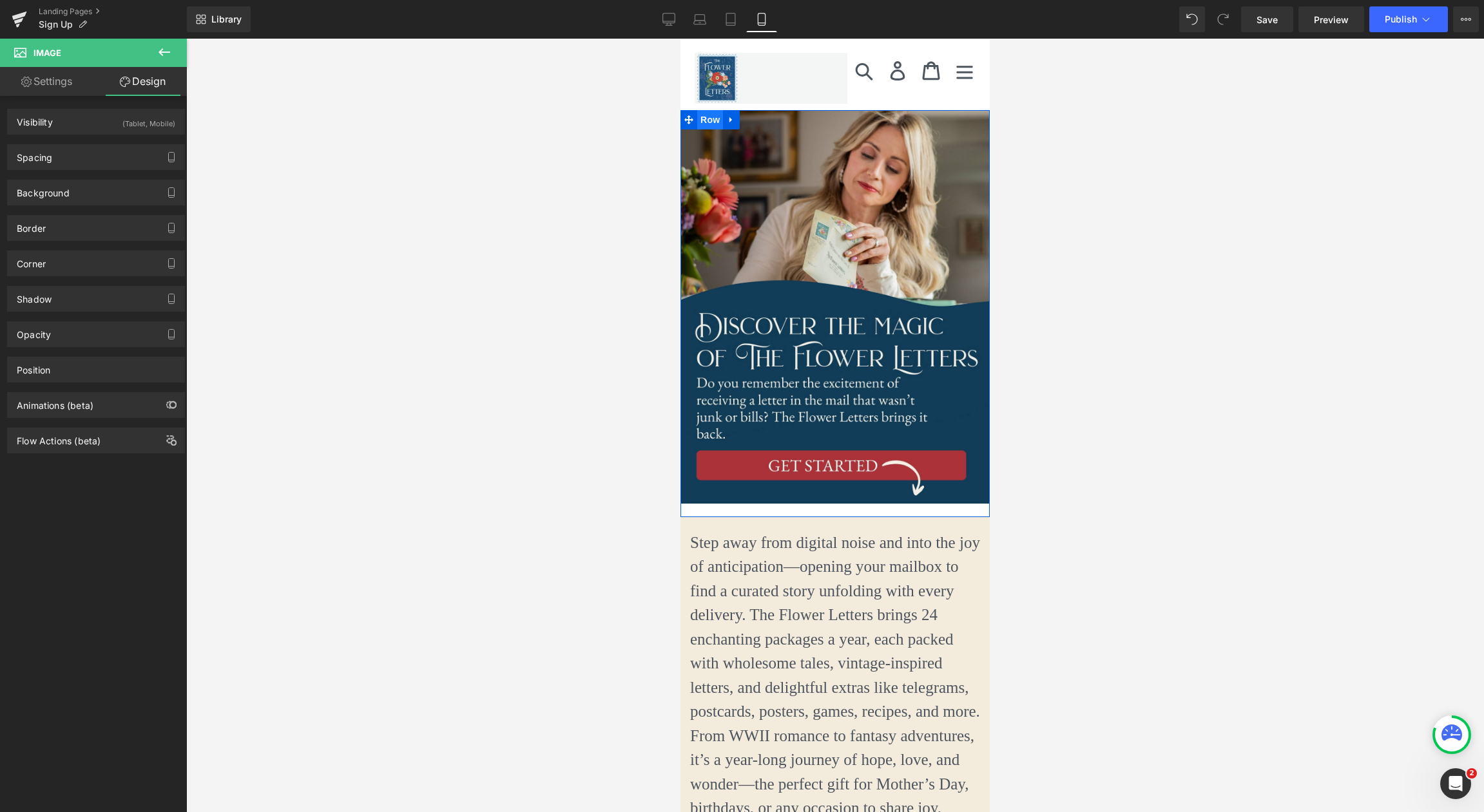
click at [706, 120] on span "Row" at bounding box center [710, 120] width 26 height 19
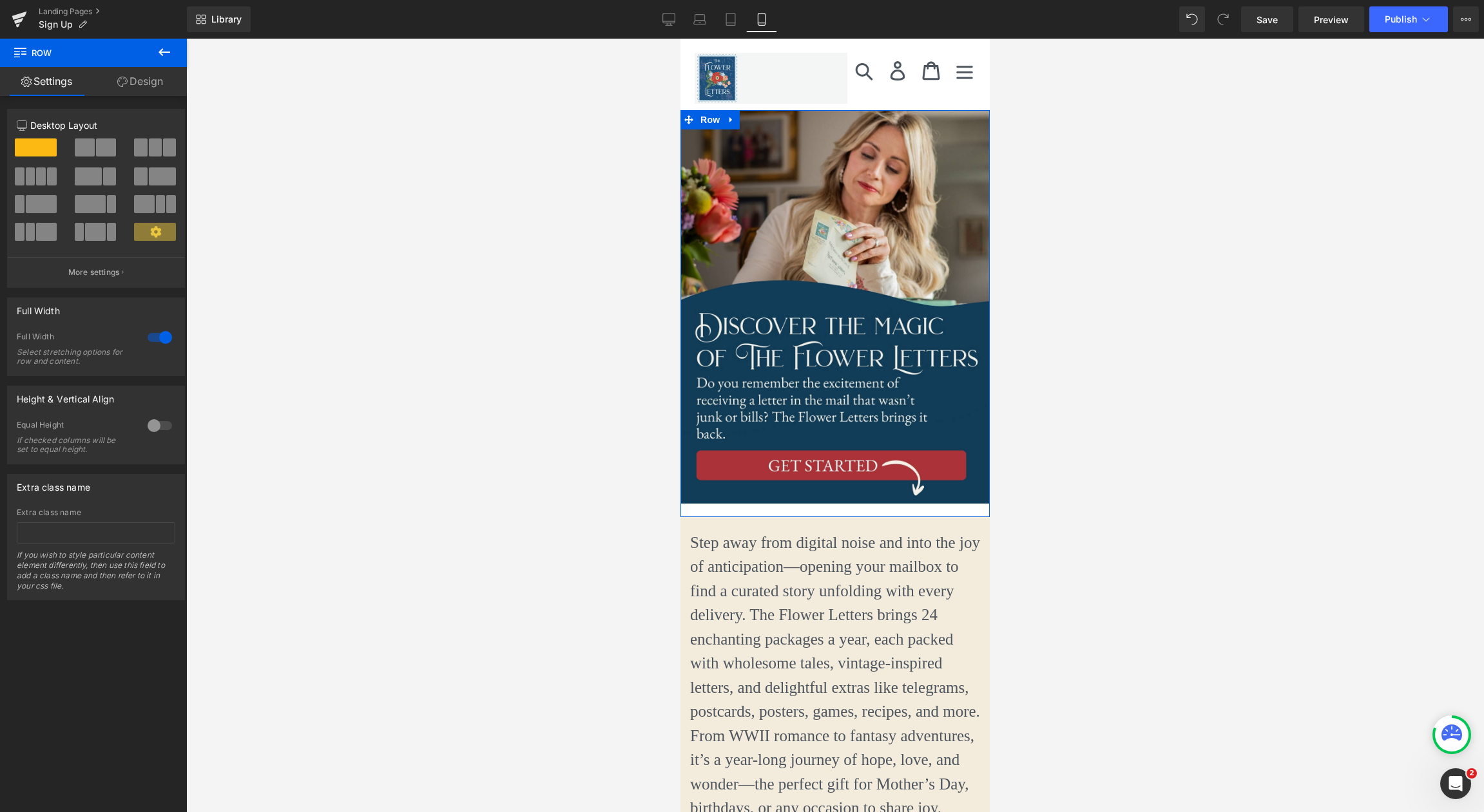
click at [154, 88] on link "Design" at bounding box center [140, 81] width 93 height 29
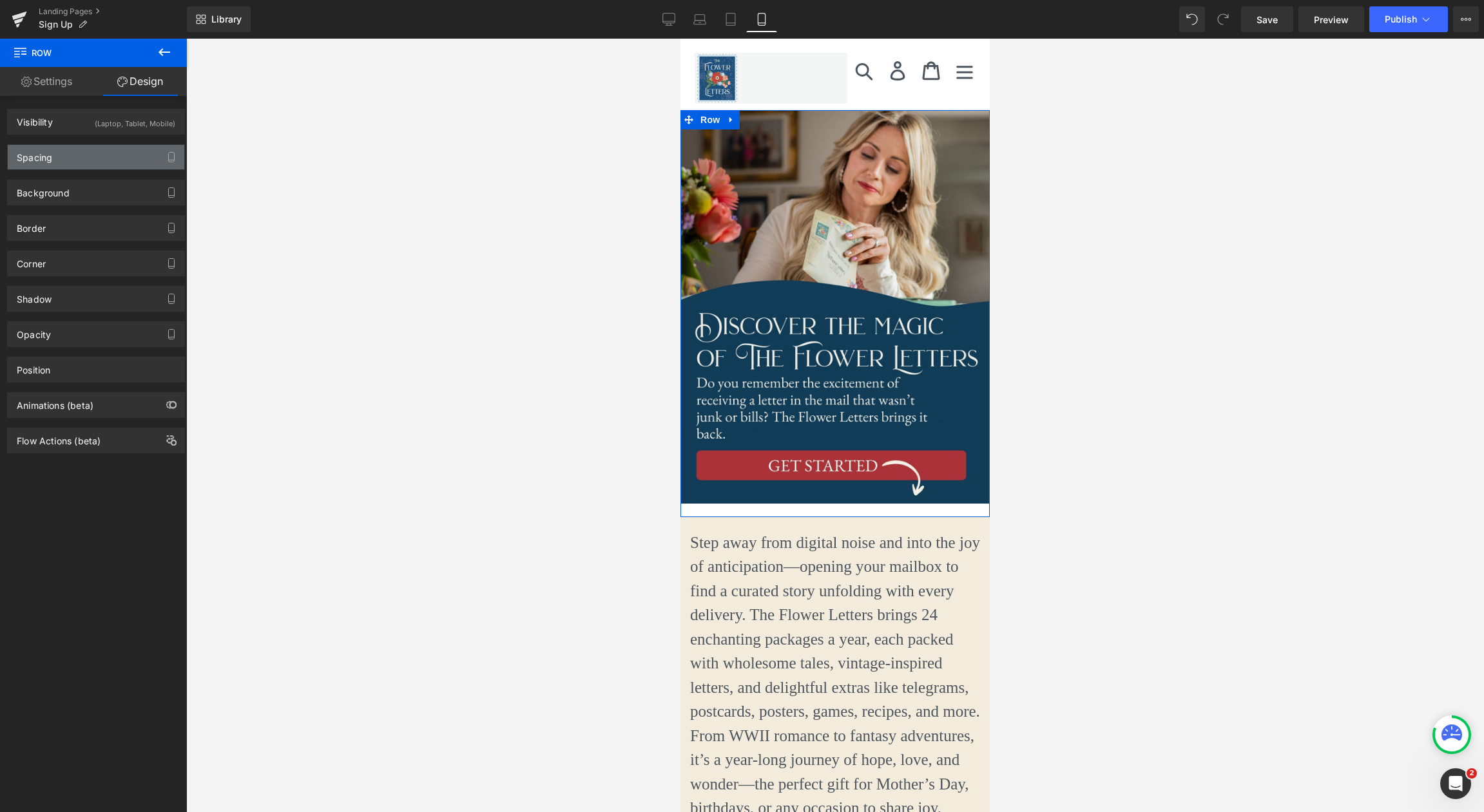
click at [128, 163] on div "Spacing" at bounding box center [96, 157] width 176 height 24
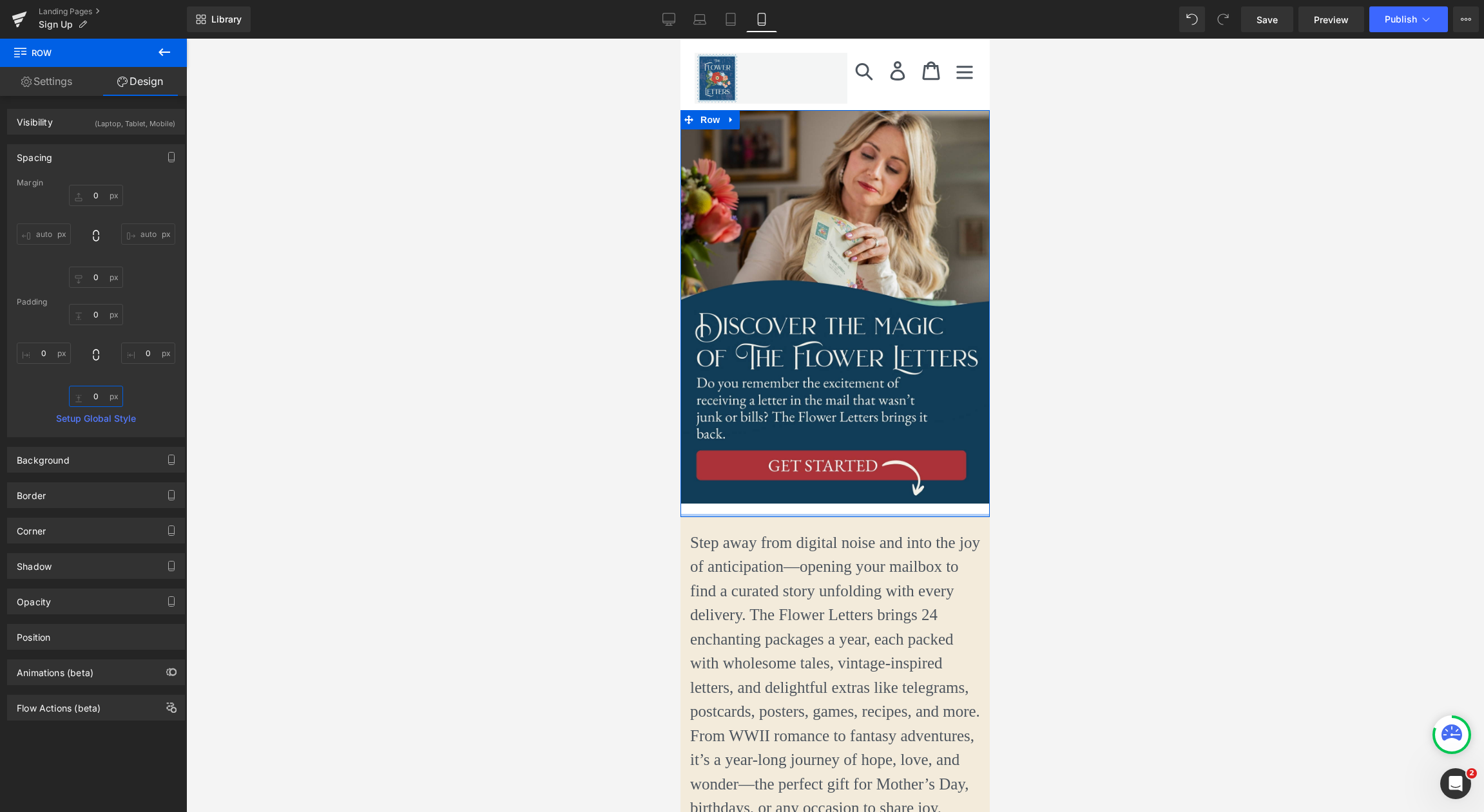
click at [97, 396] on input "0" at bounding box center [96, 396] width 54 height 21
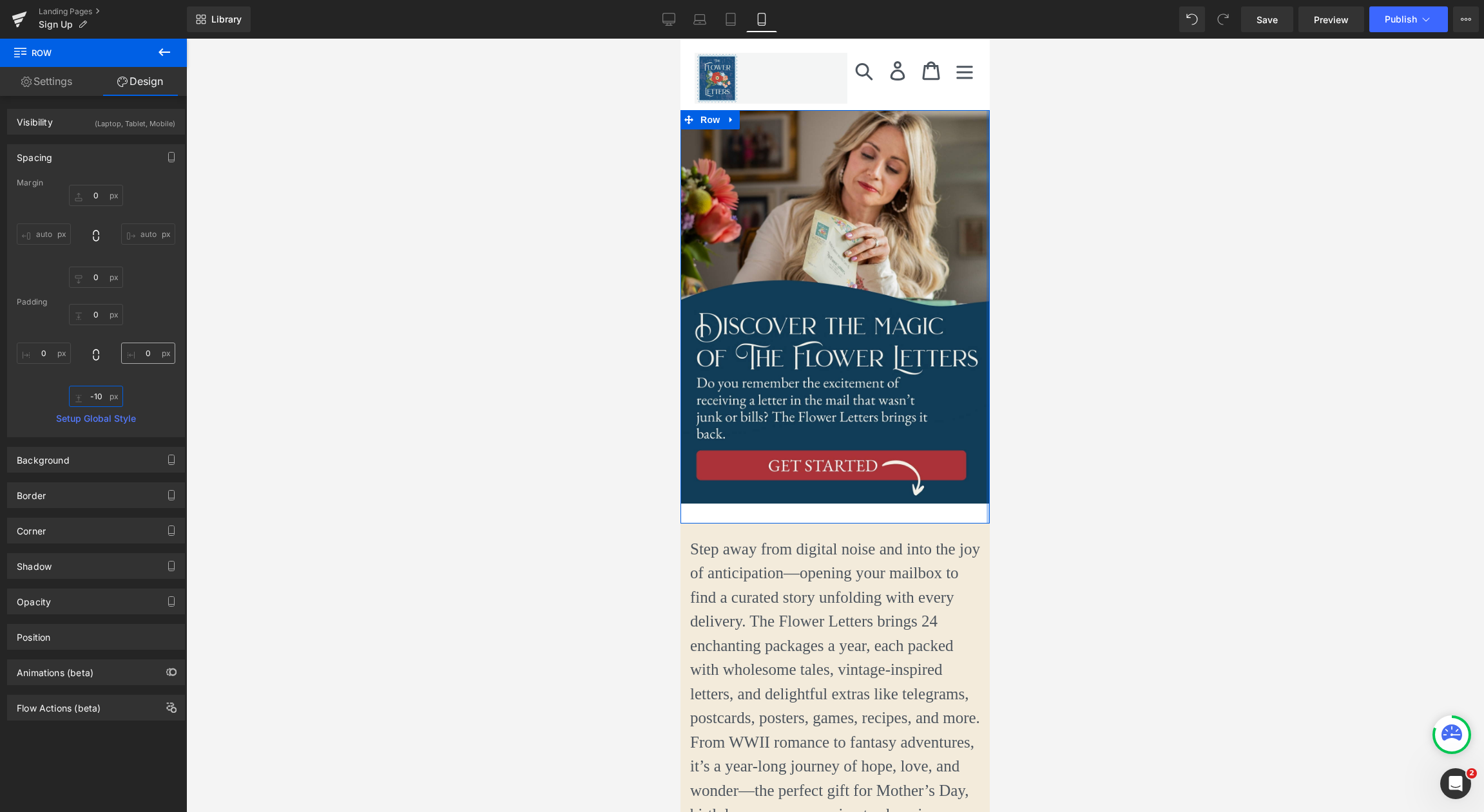
type input "-10"
click at [147, 354] on input "0" at bounding box center [147, 353] width 54 height 21
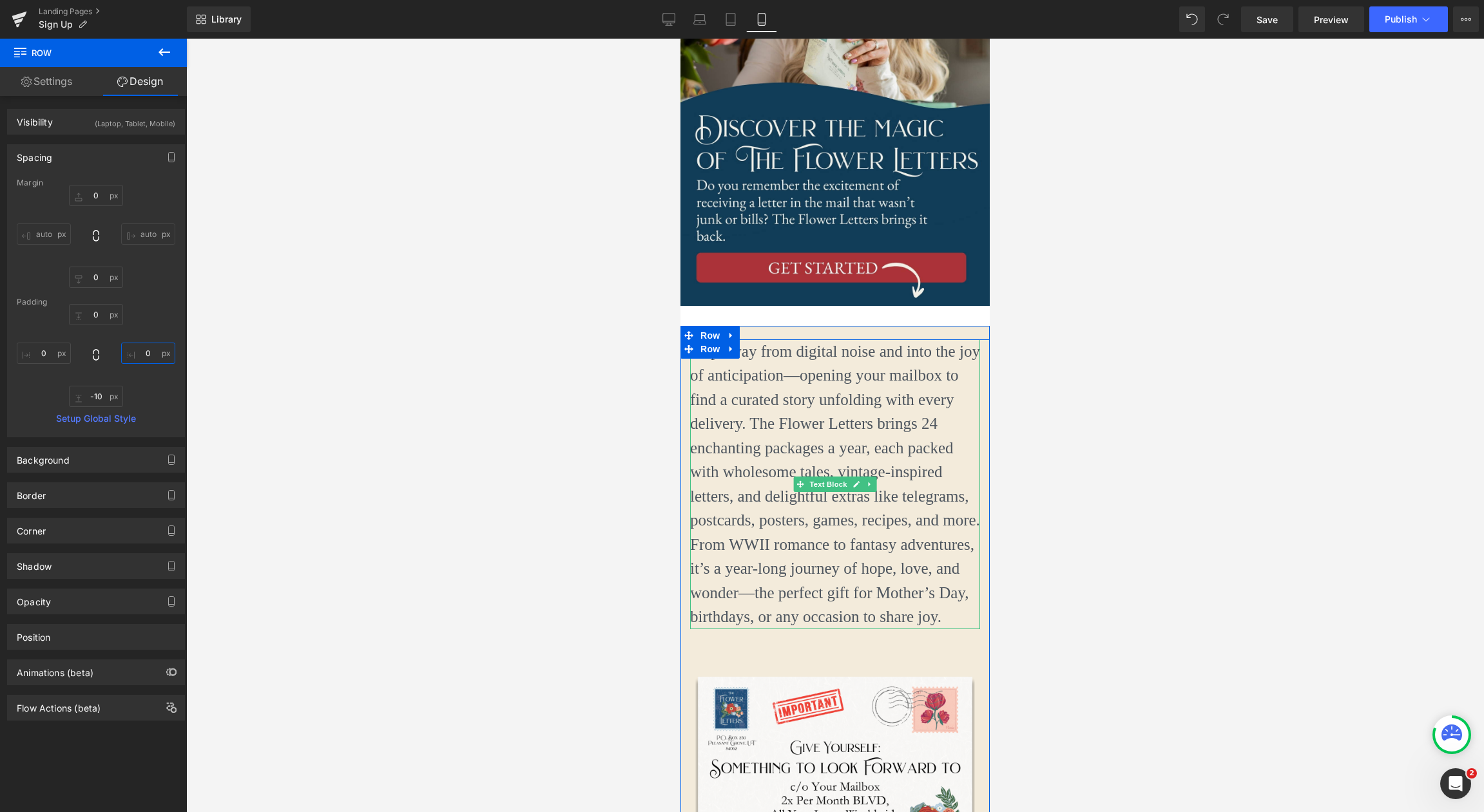
scroll to position [276, 0]
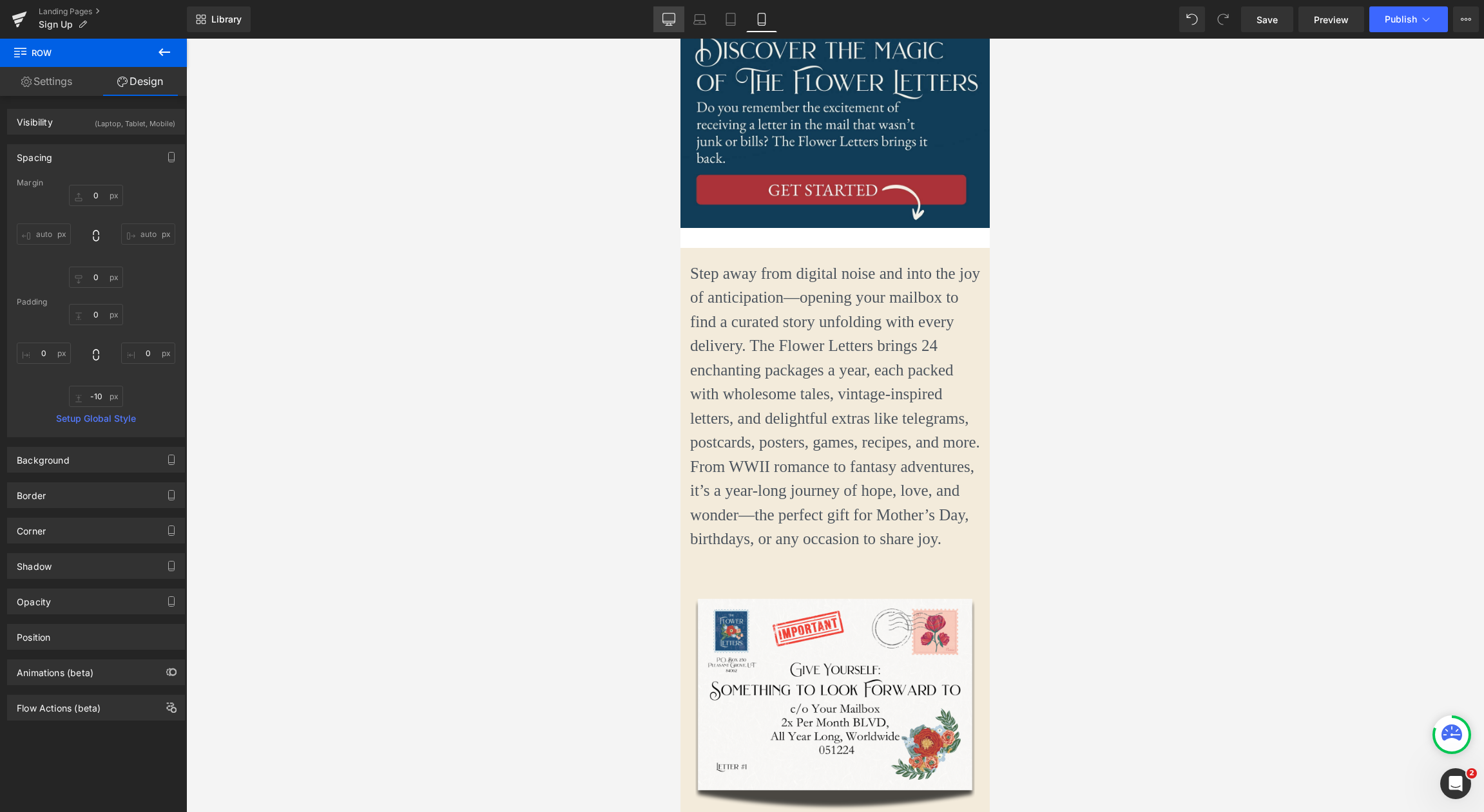
click at [682, 23] on link "Desktop" at bounding box center [668, 19] width 31 height 26
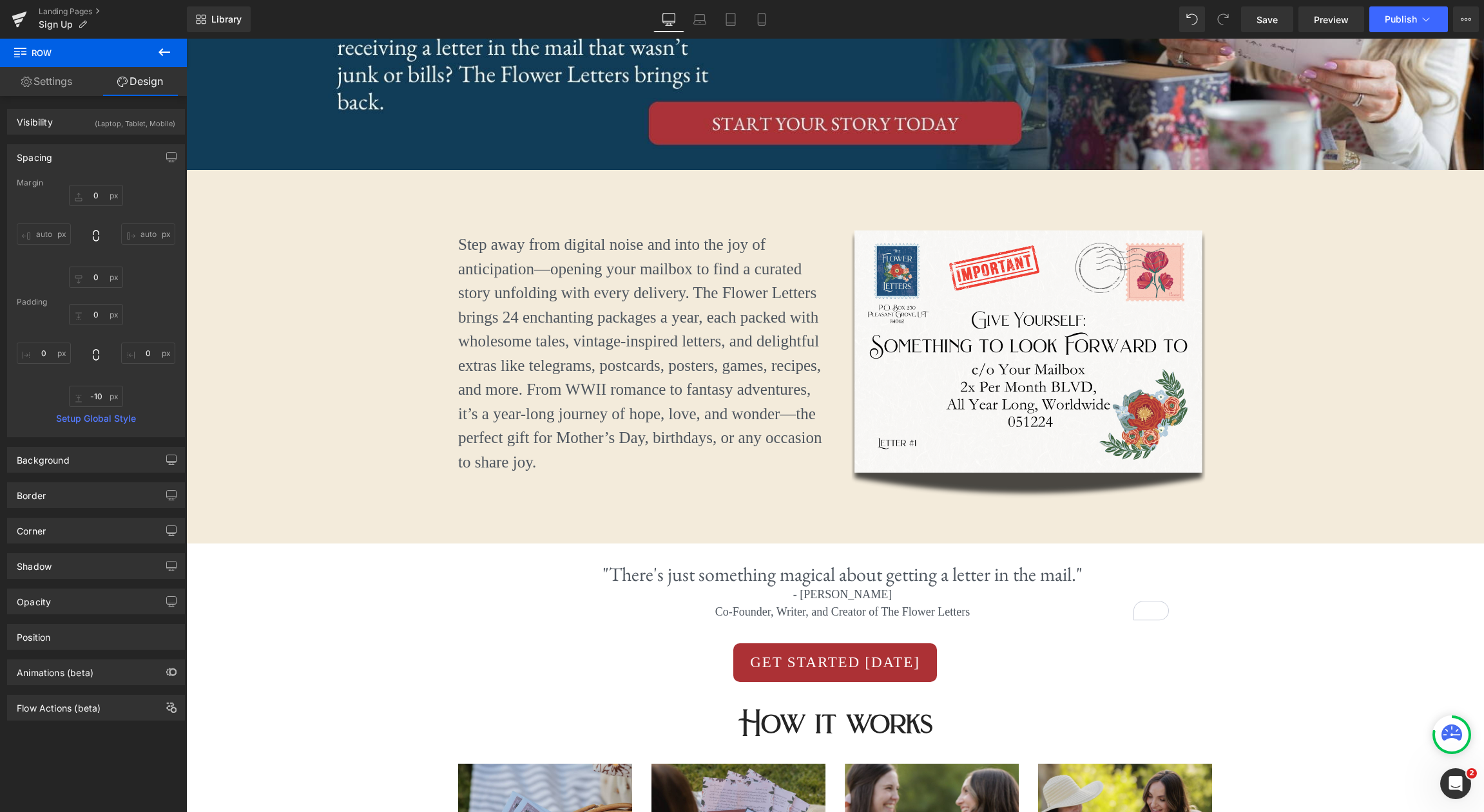
scroll to position [0, 0]
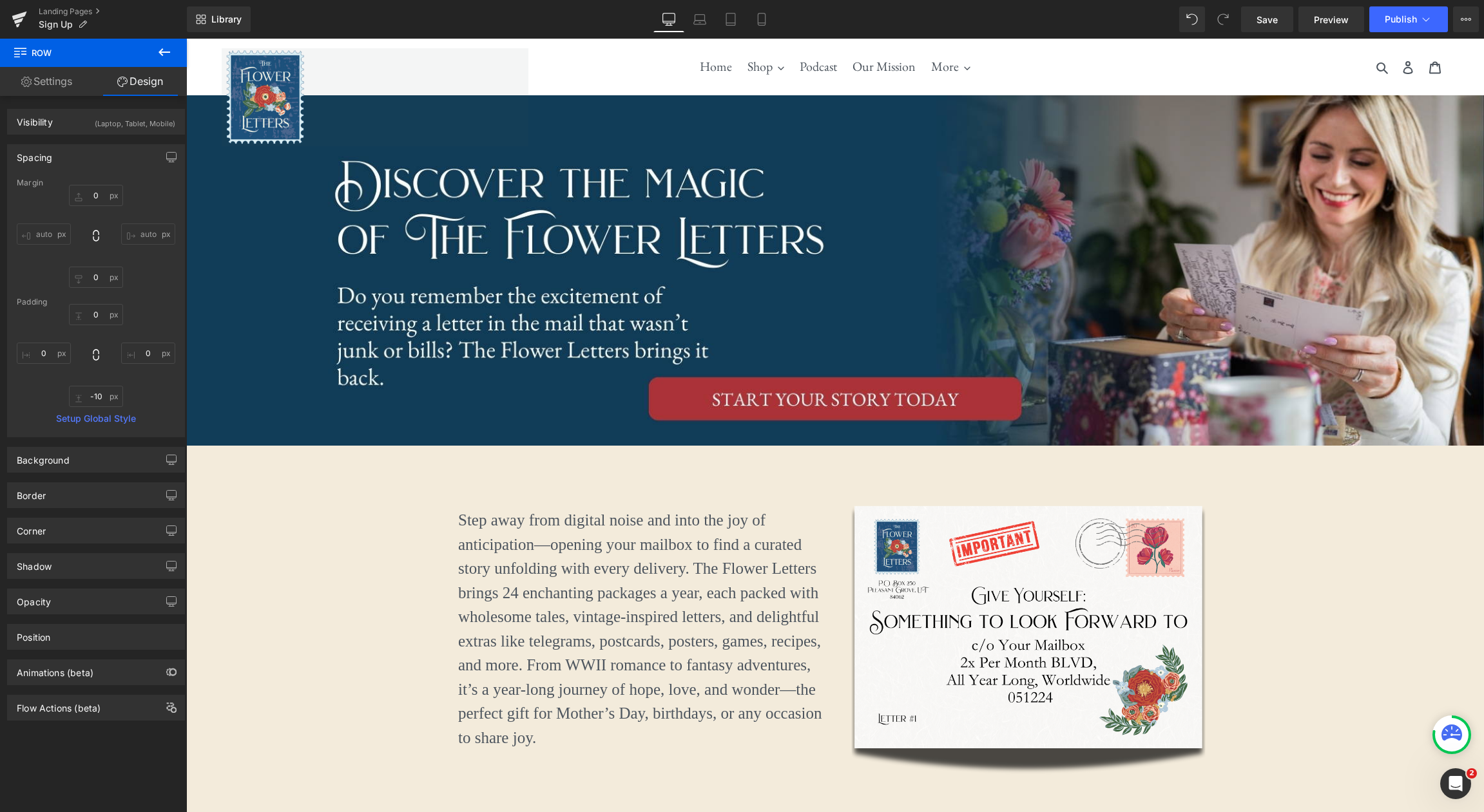
type input "0"
type input "34"
type input "0"
type input "54"
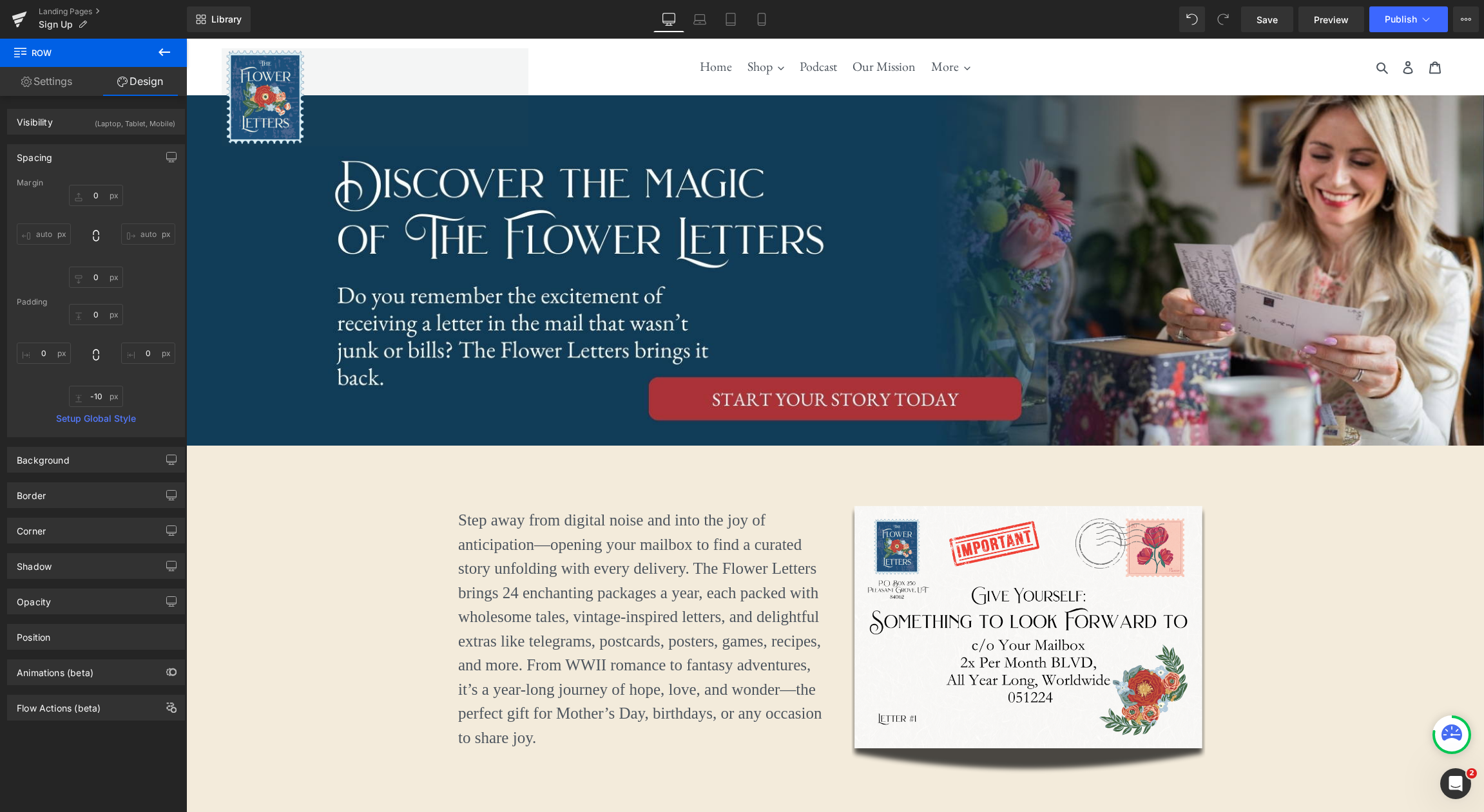
type input "0"
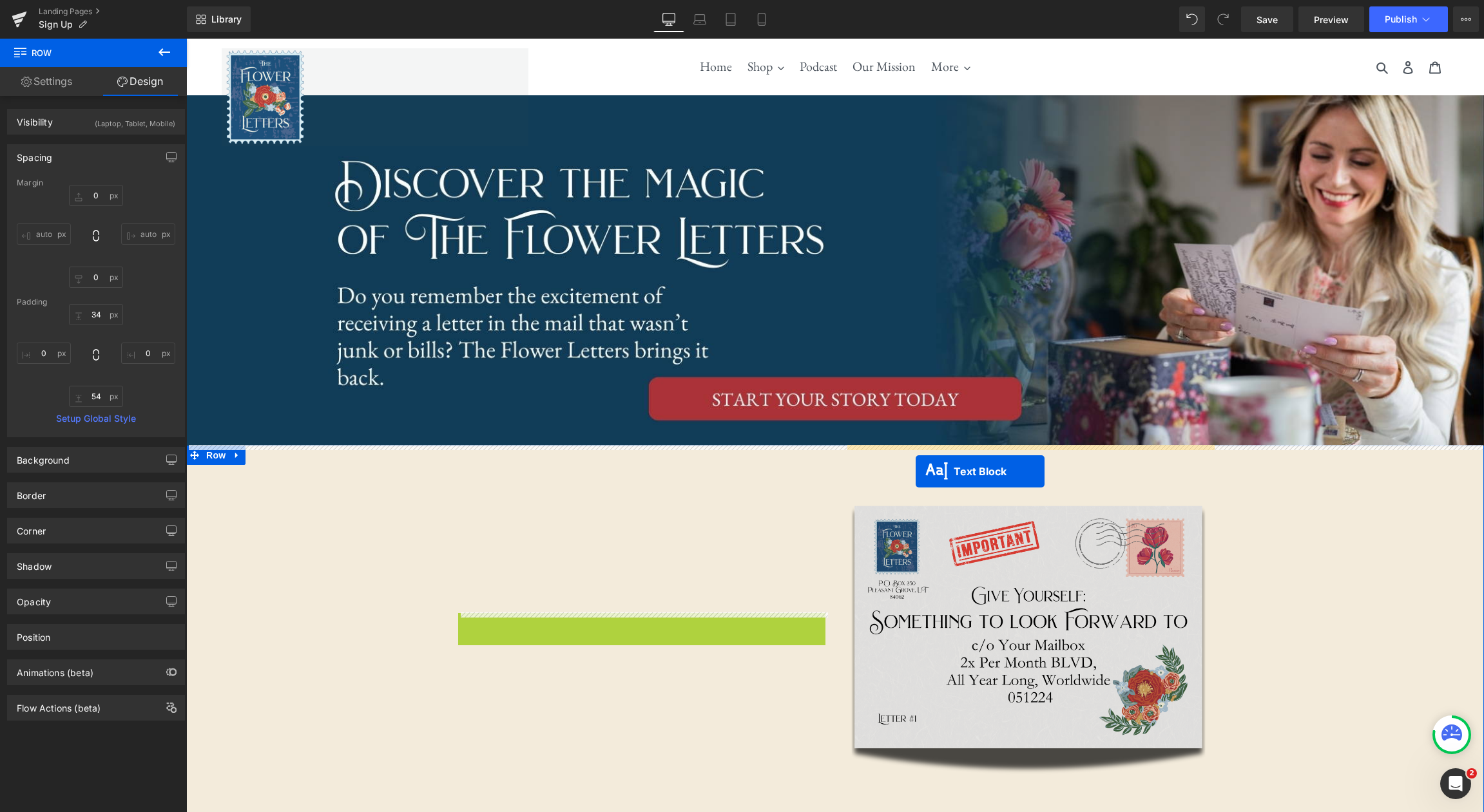
drag, startPoint x: 604, startPoint y: 629, endPoint x: 916, endPoint y: 472, distance: 349.3
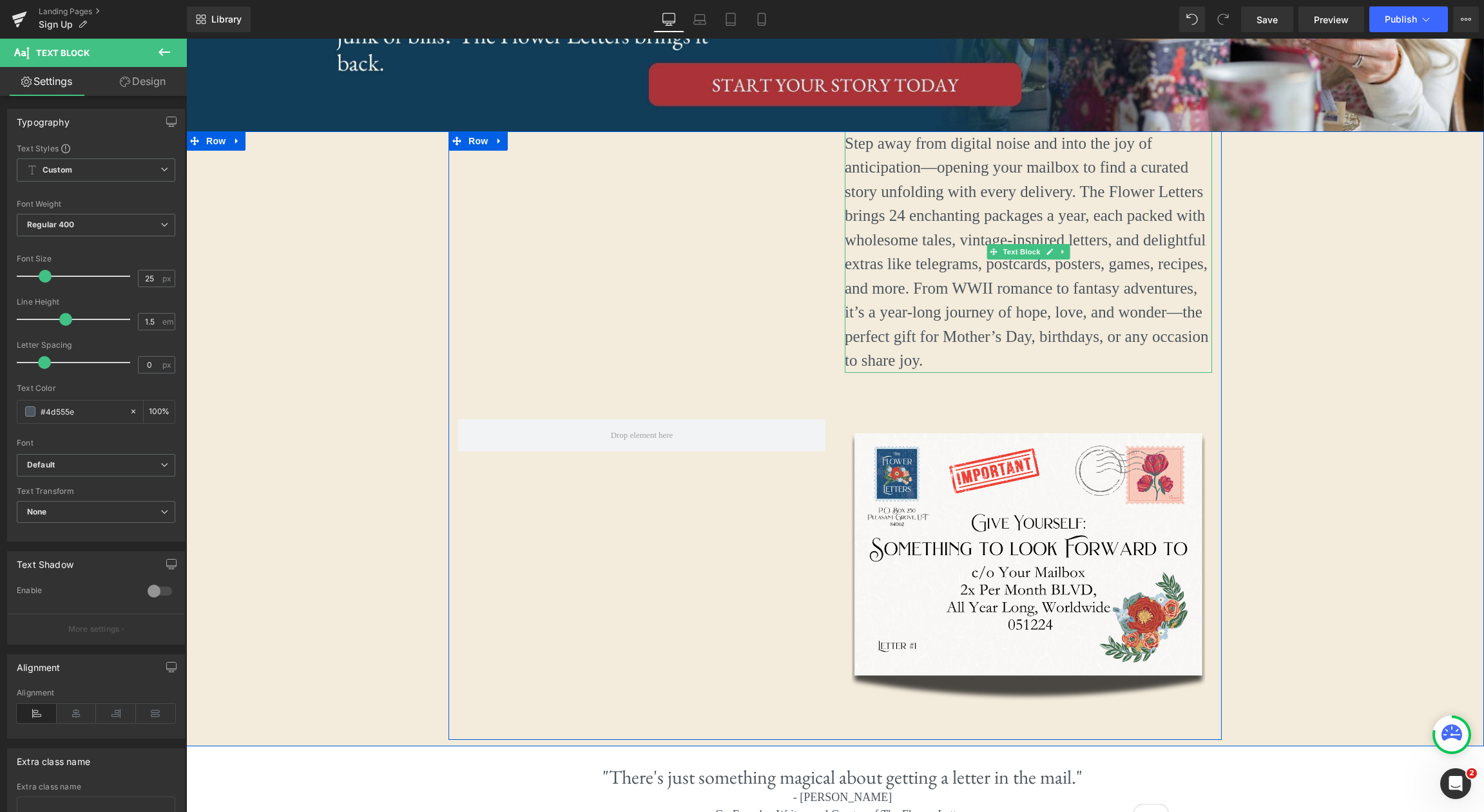
scroll to position [362, 0]
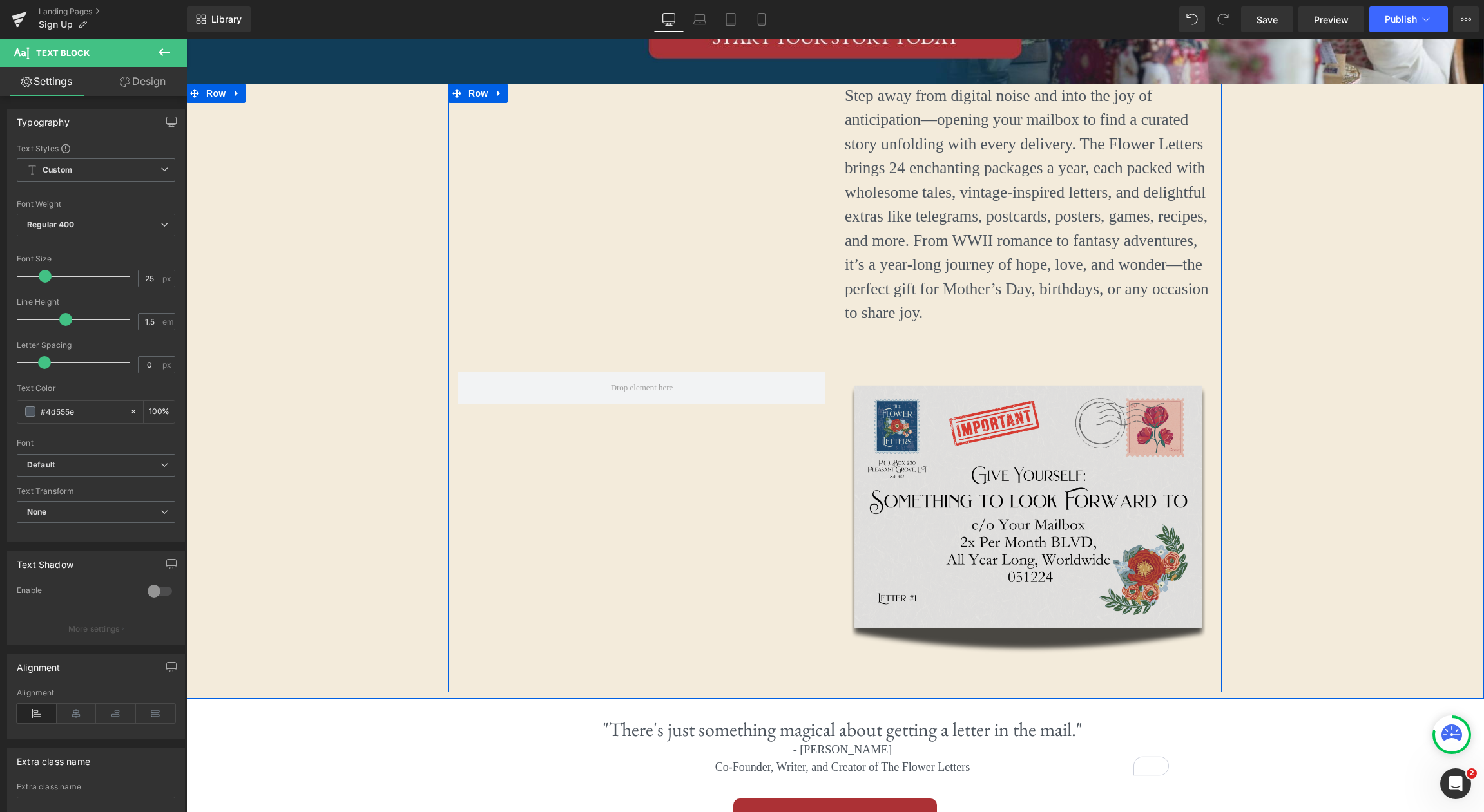
click at [893, 415] on img at bounding box center [1028, 509] width 367 height 367
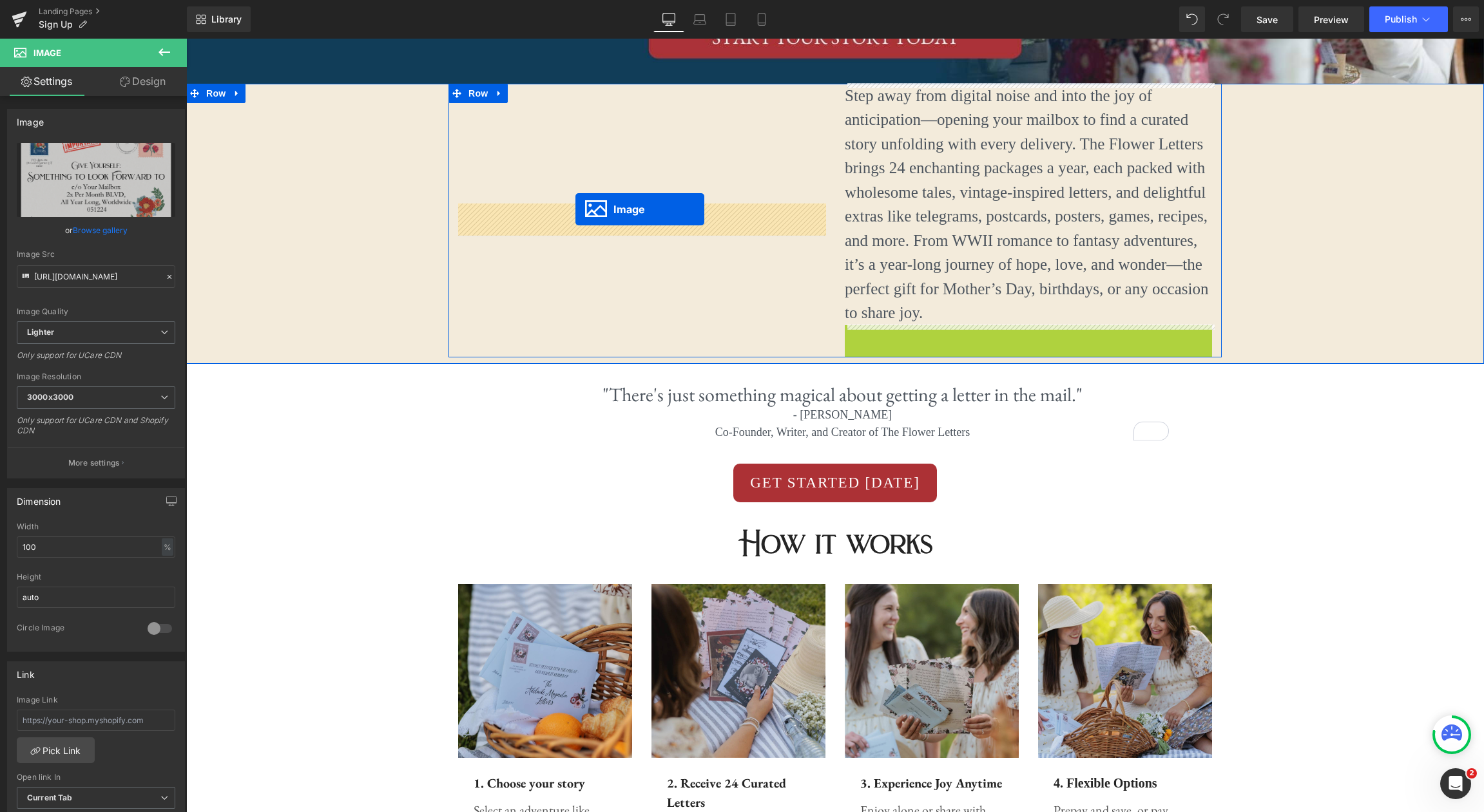
drag, startPoint x: 1004, startPoint y: 502, endPoint x: 576, endPoint y: 209, distance: 518.7
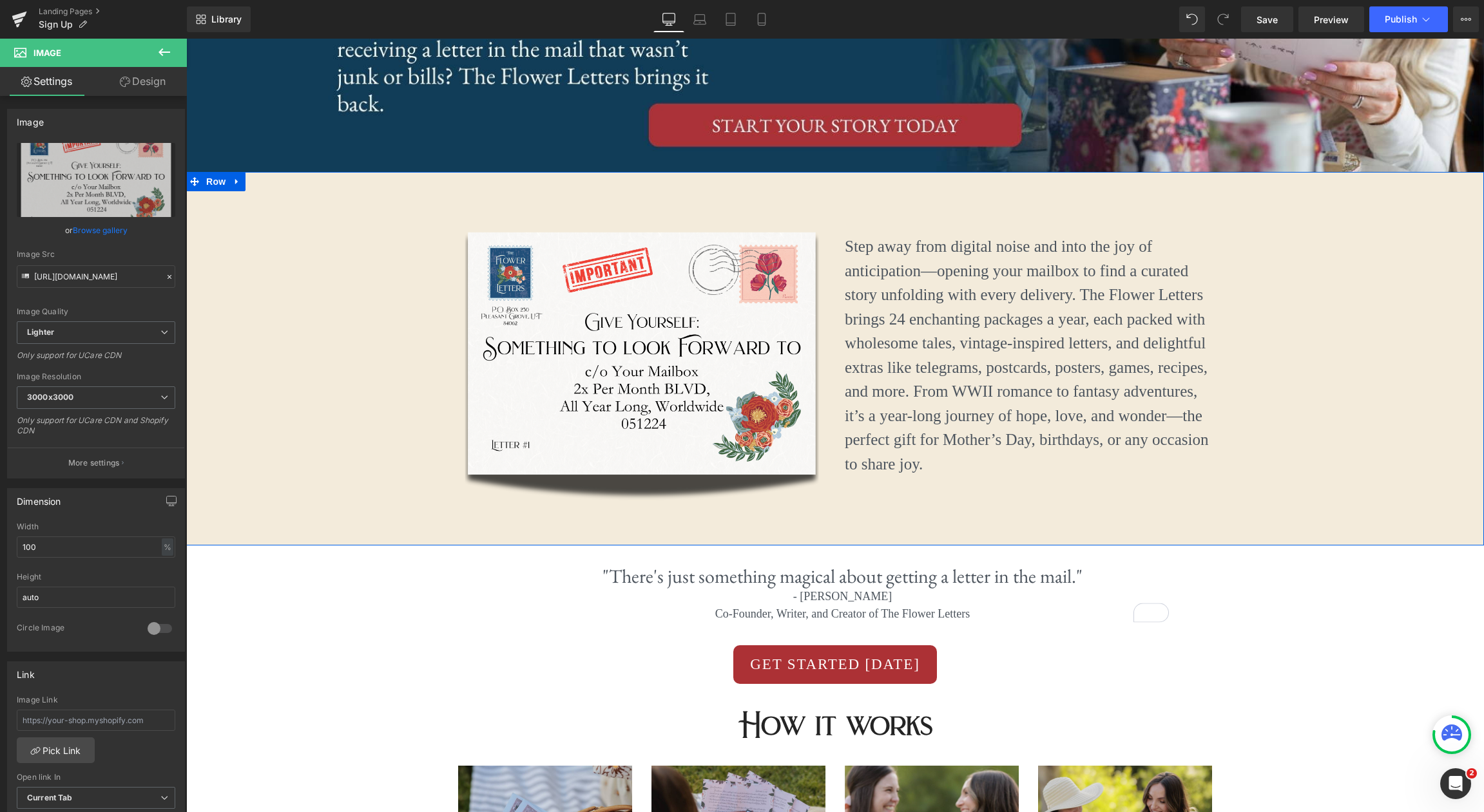
scroll to position [166, 0]
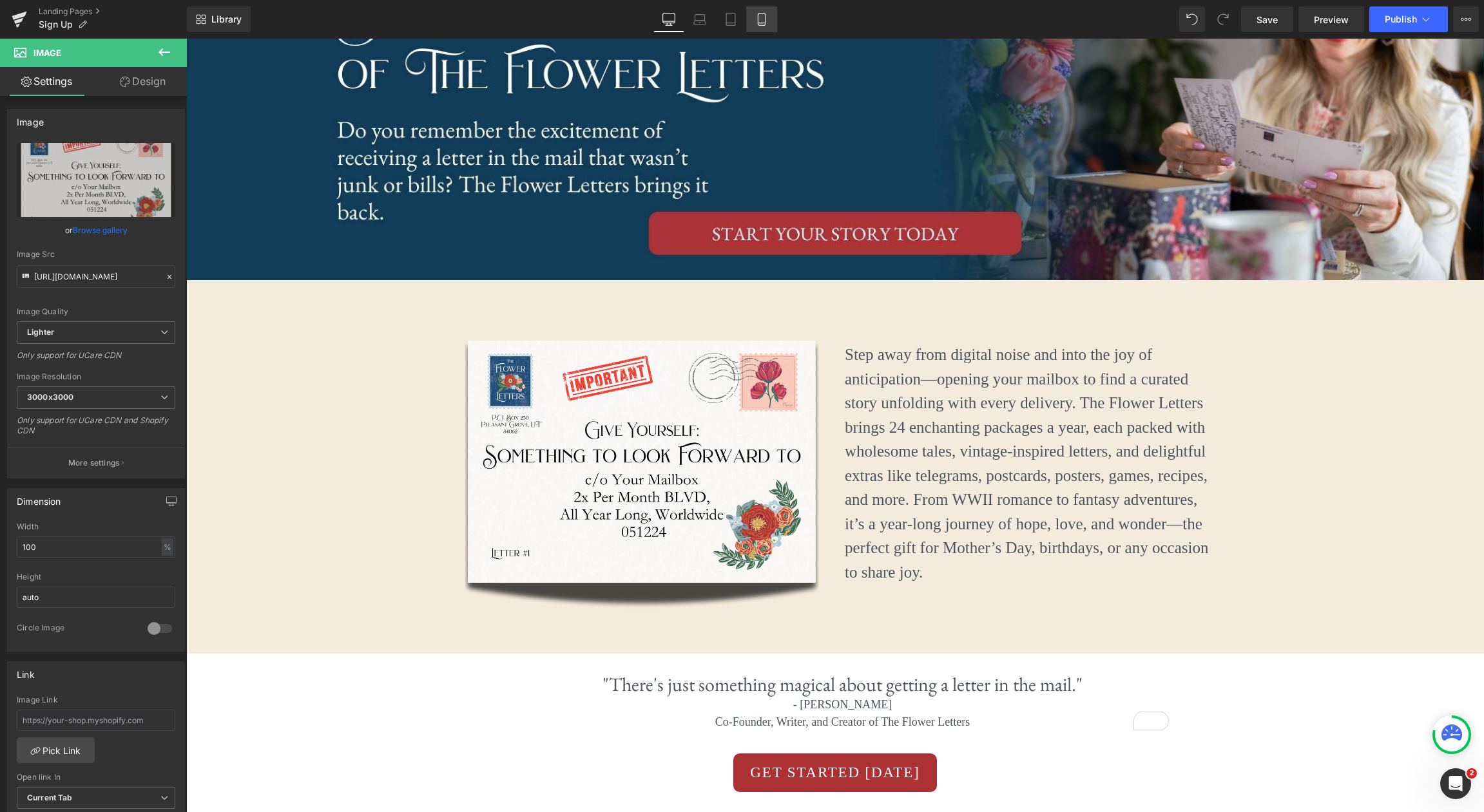
click at [766, 21] on icon at bounding box center [762, 19] width 13 height 13
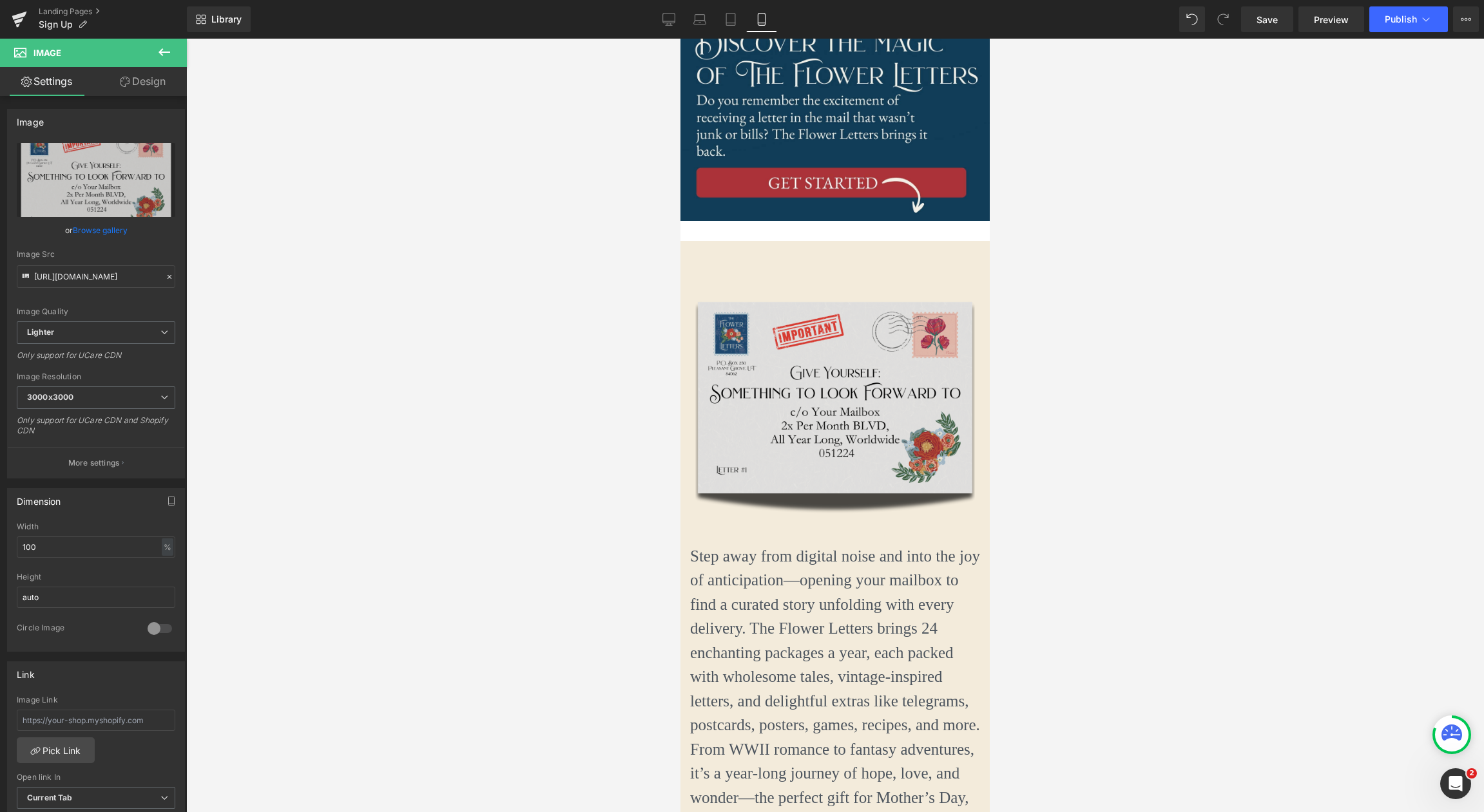
scroll to position [261, 0]
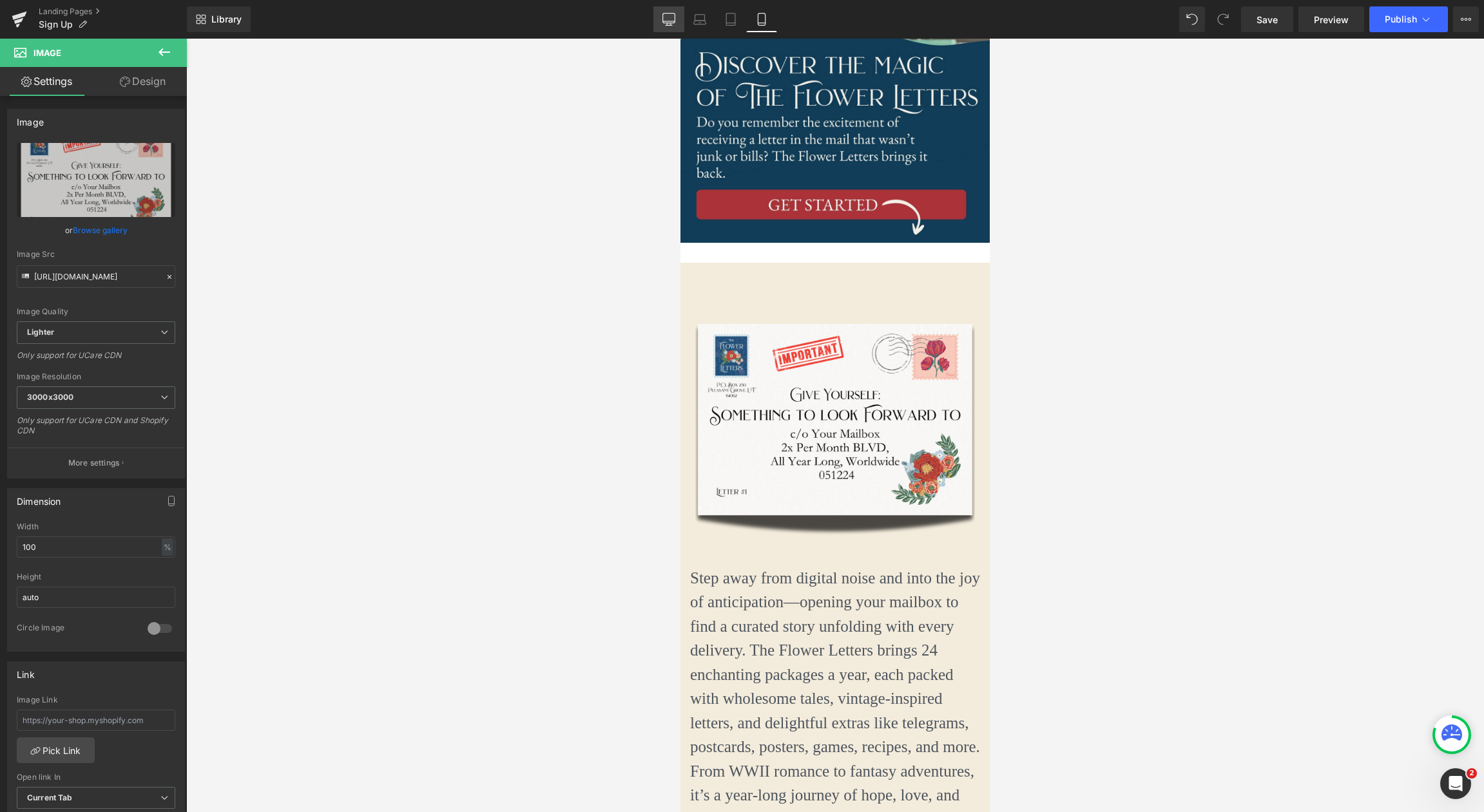
click at [672, 11] on link "Desktop" at bounding box center [668, 19] width 31 height 26
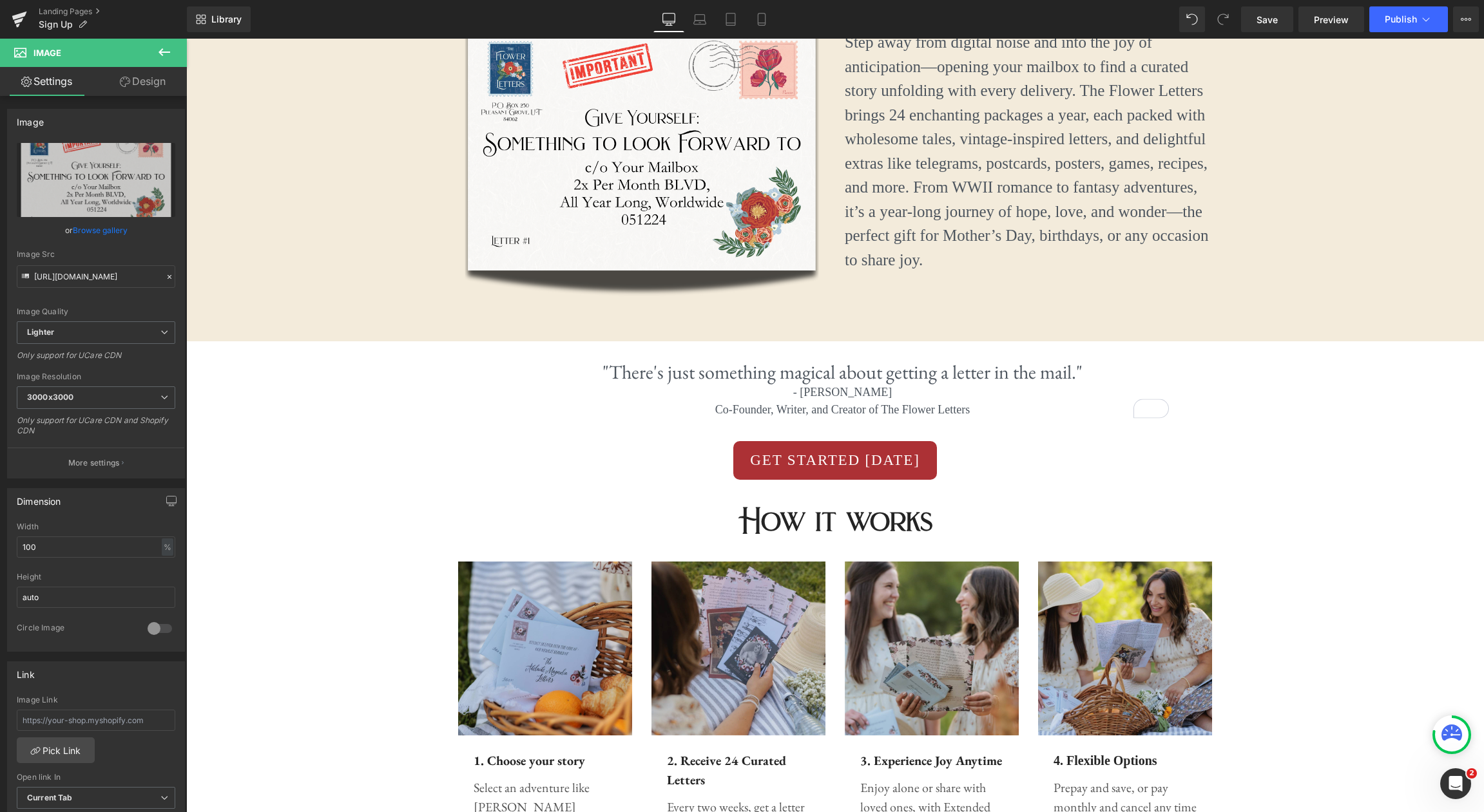
scroll to position [517, 0]
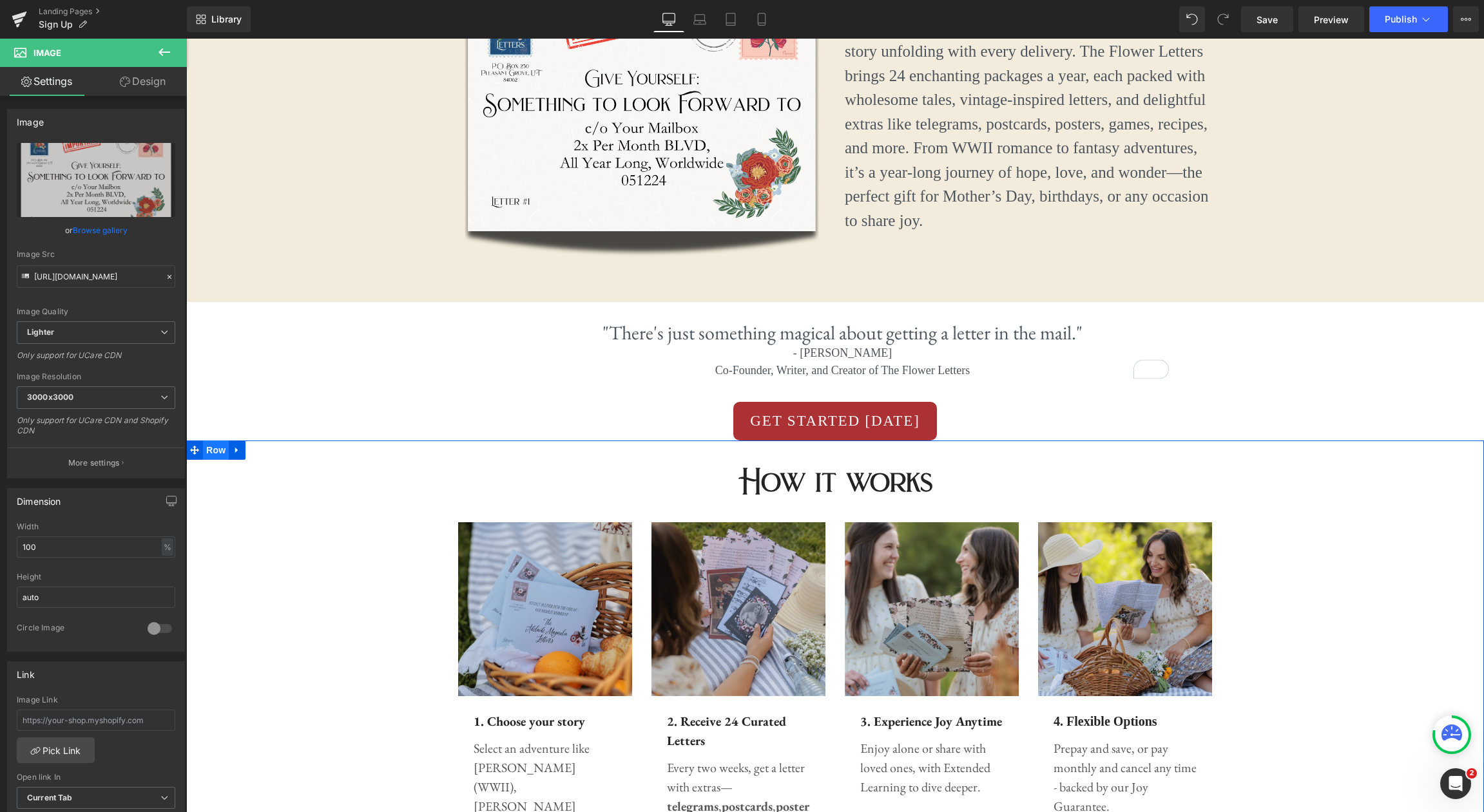
click at [216, 453] on span "Row" at bounding box center [216, 450] width 26 height 19
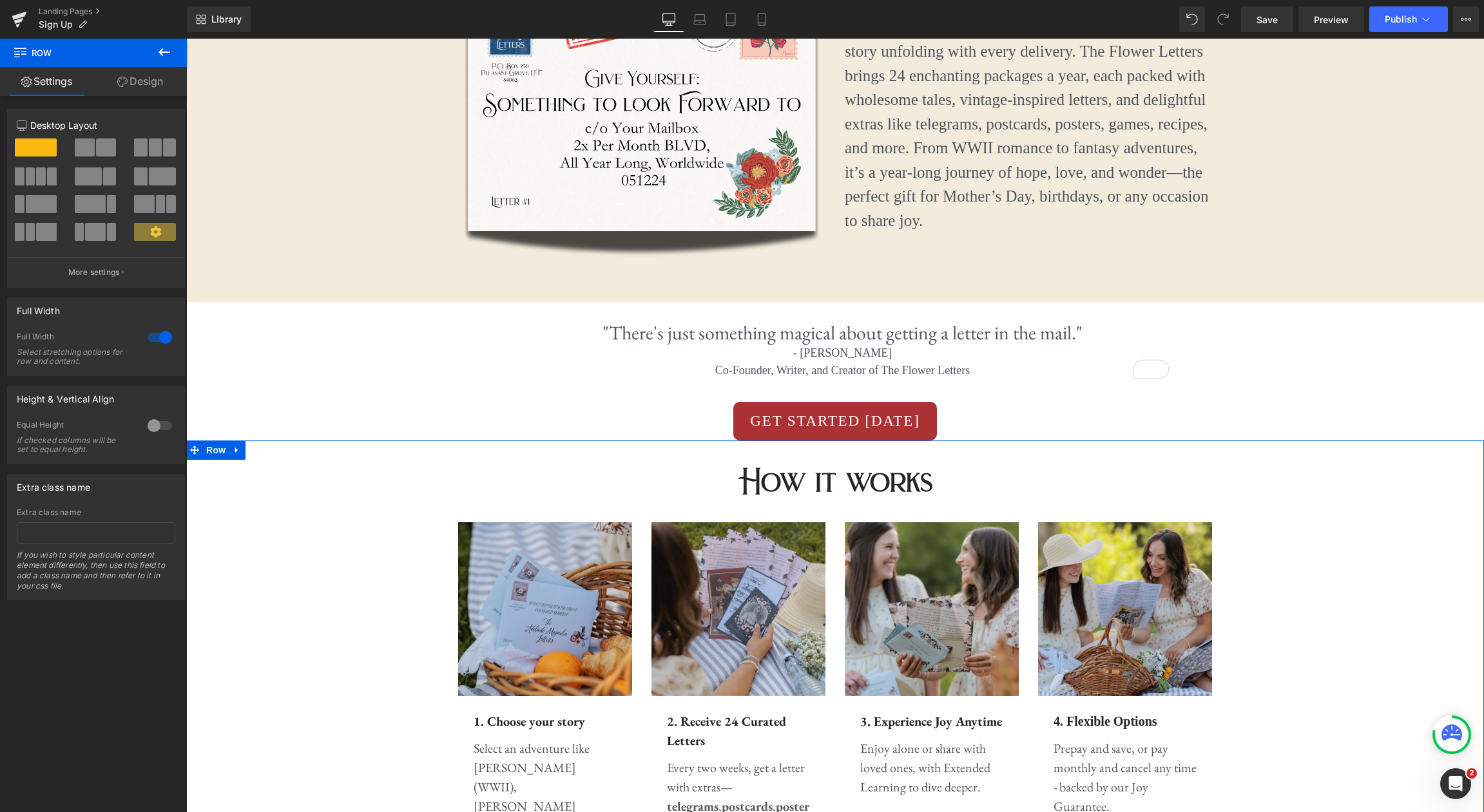
click at [133, 76] on link "Design" at bounding box center [140, 81] width 93 height 29
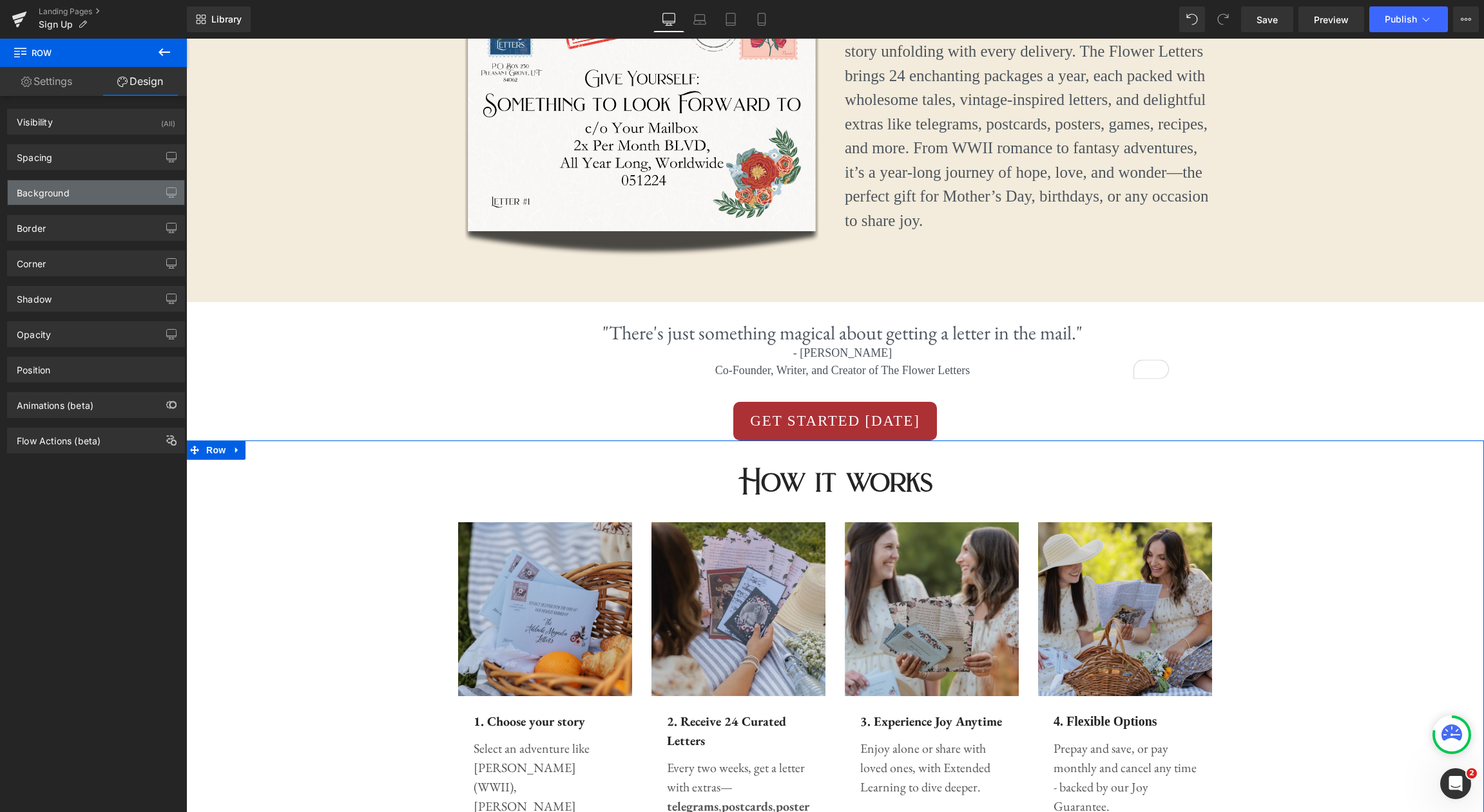
click at [104, 195] on div "Background" at bounding box center [96, 192] width 176 height 24
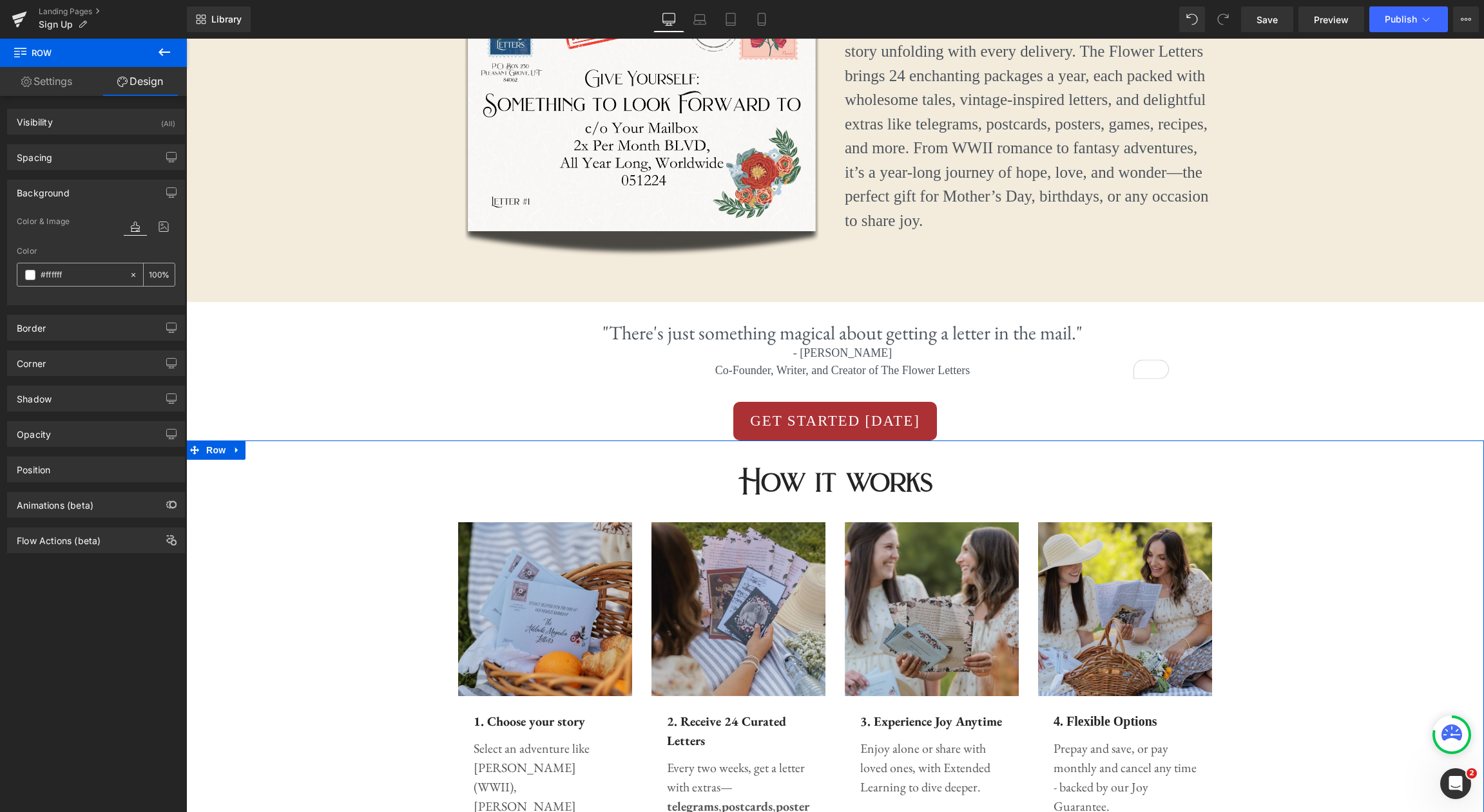
click at [95, 274] on input "#ffffff" at bounding box center [81, 275] width 82 height 14
paste input "3ebdb"
type input "#f3ebdb"
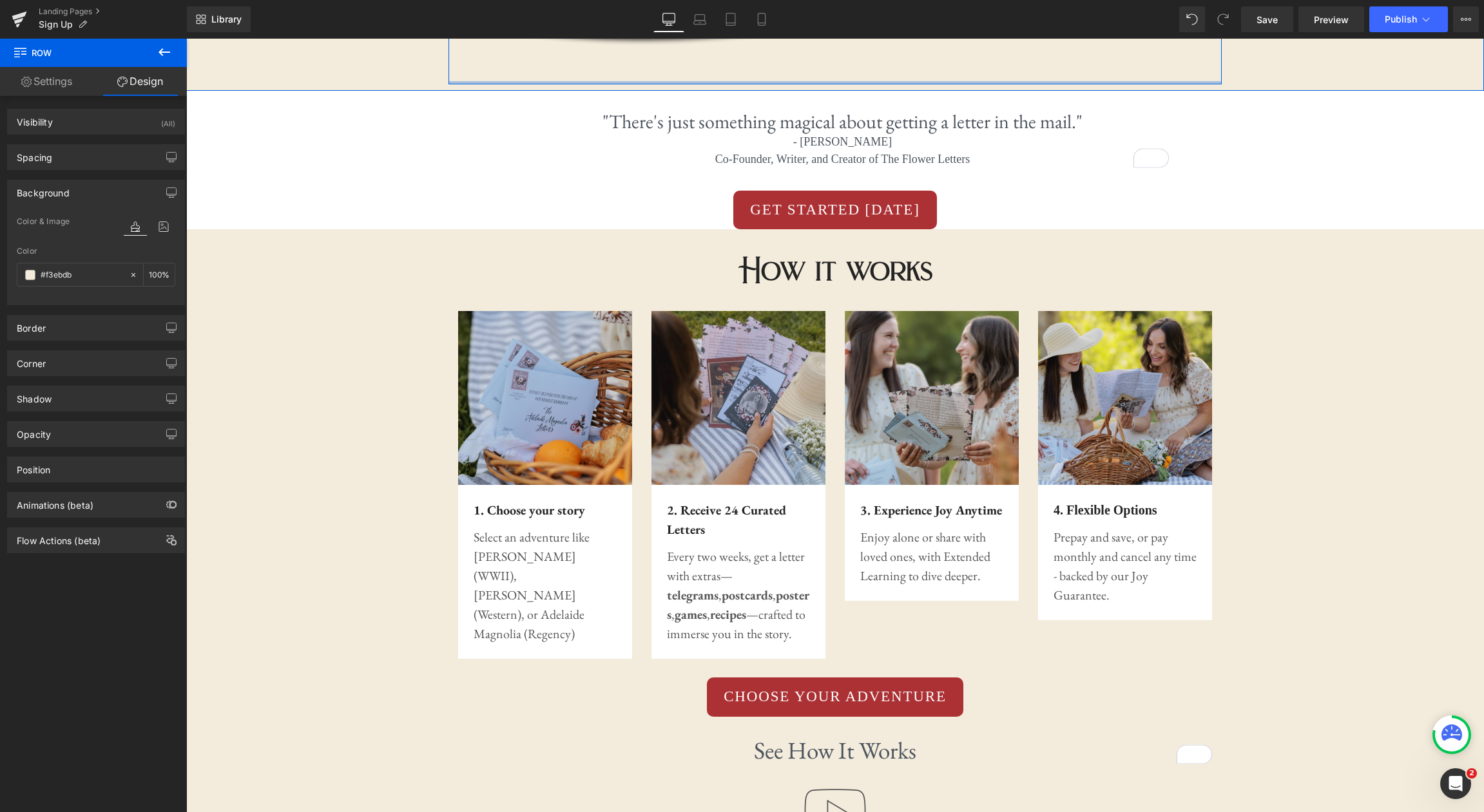
scroll to position [778, 0]
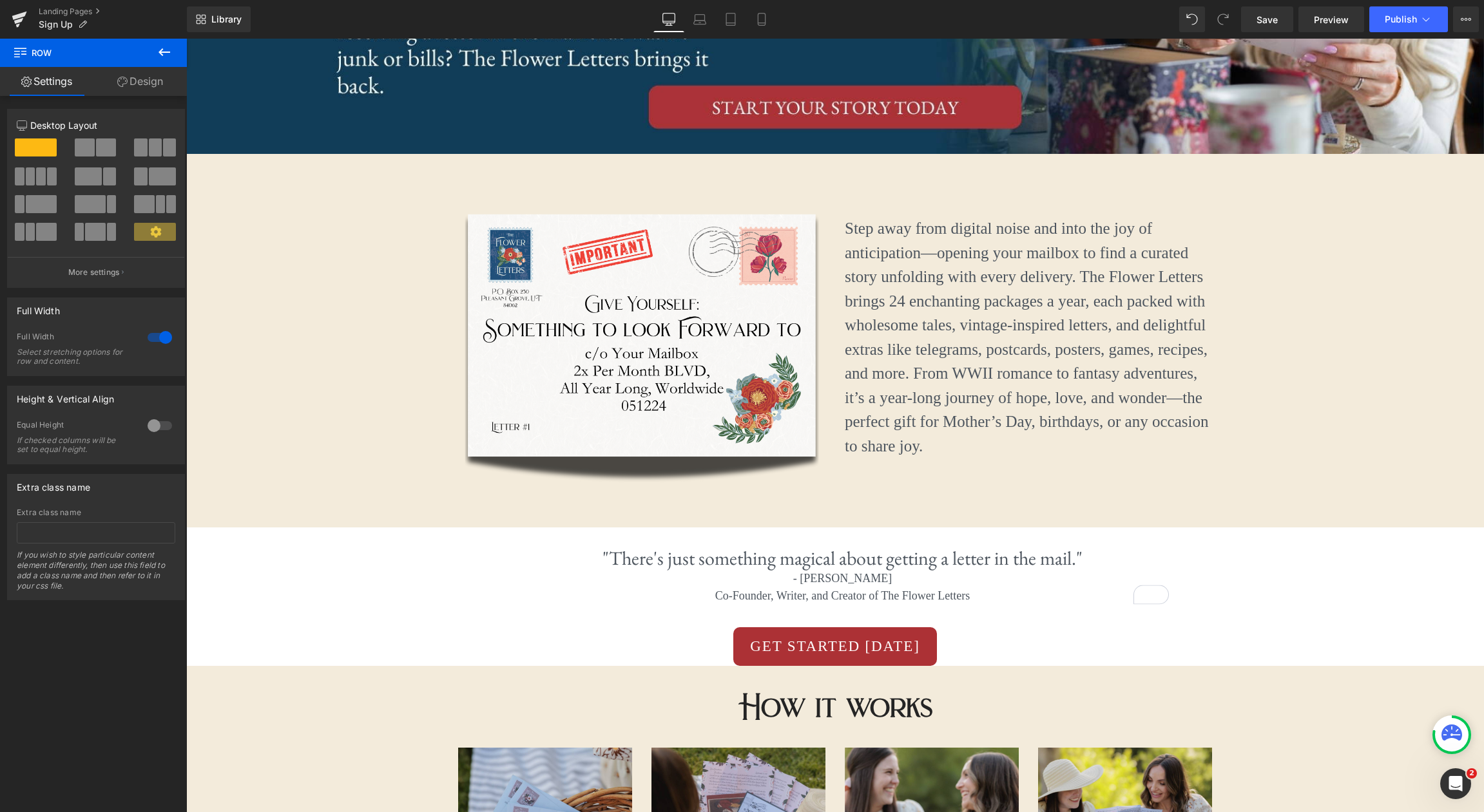
scroll to position [246, 0]
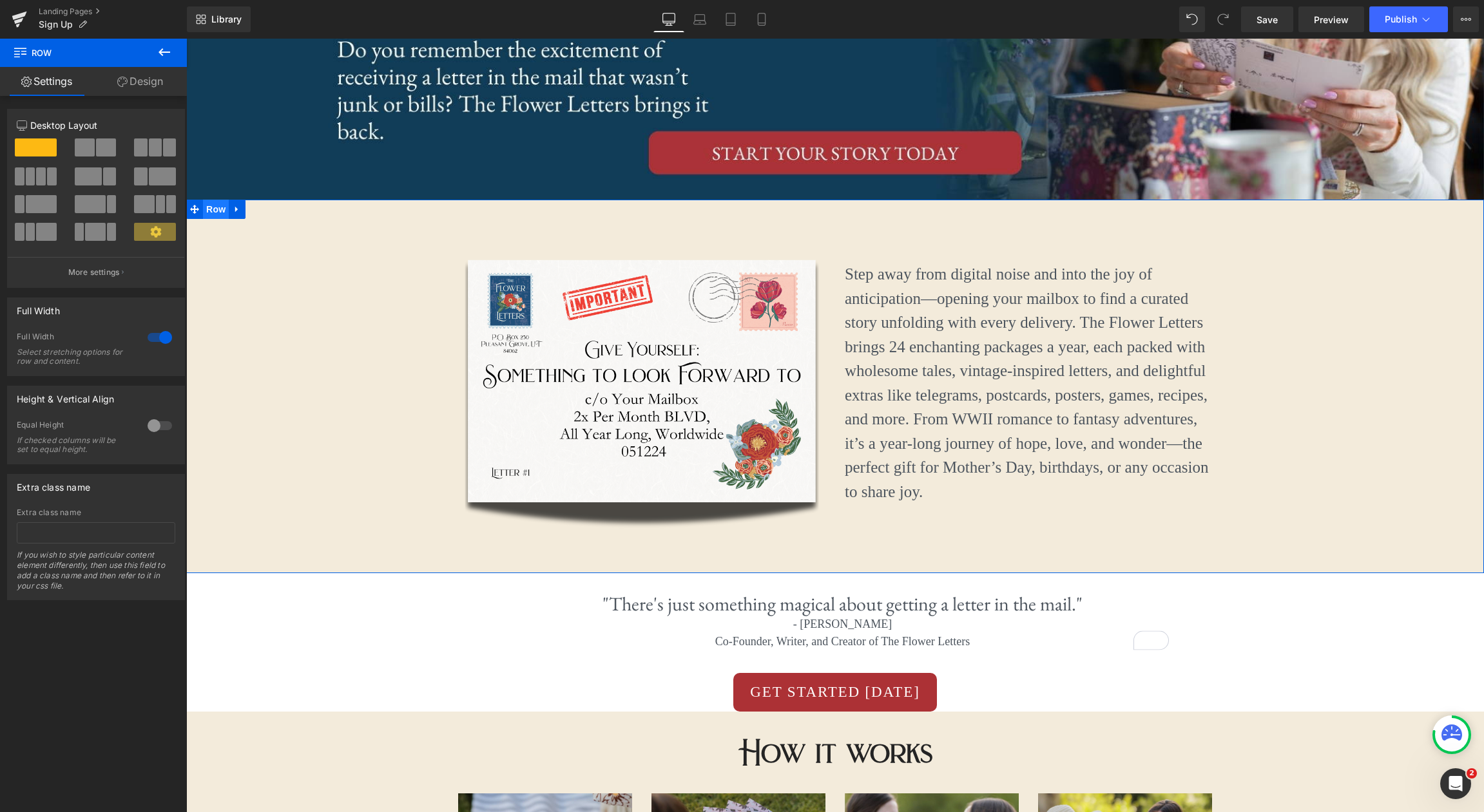
click at [213, 212] on span "Row" at bounding box center [216, 209] width 26 height 19
click at [153, 84] on link "Design" at bounding box center [140, 81] width 93 height 29
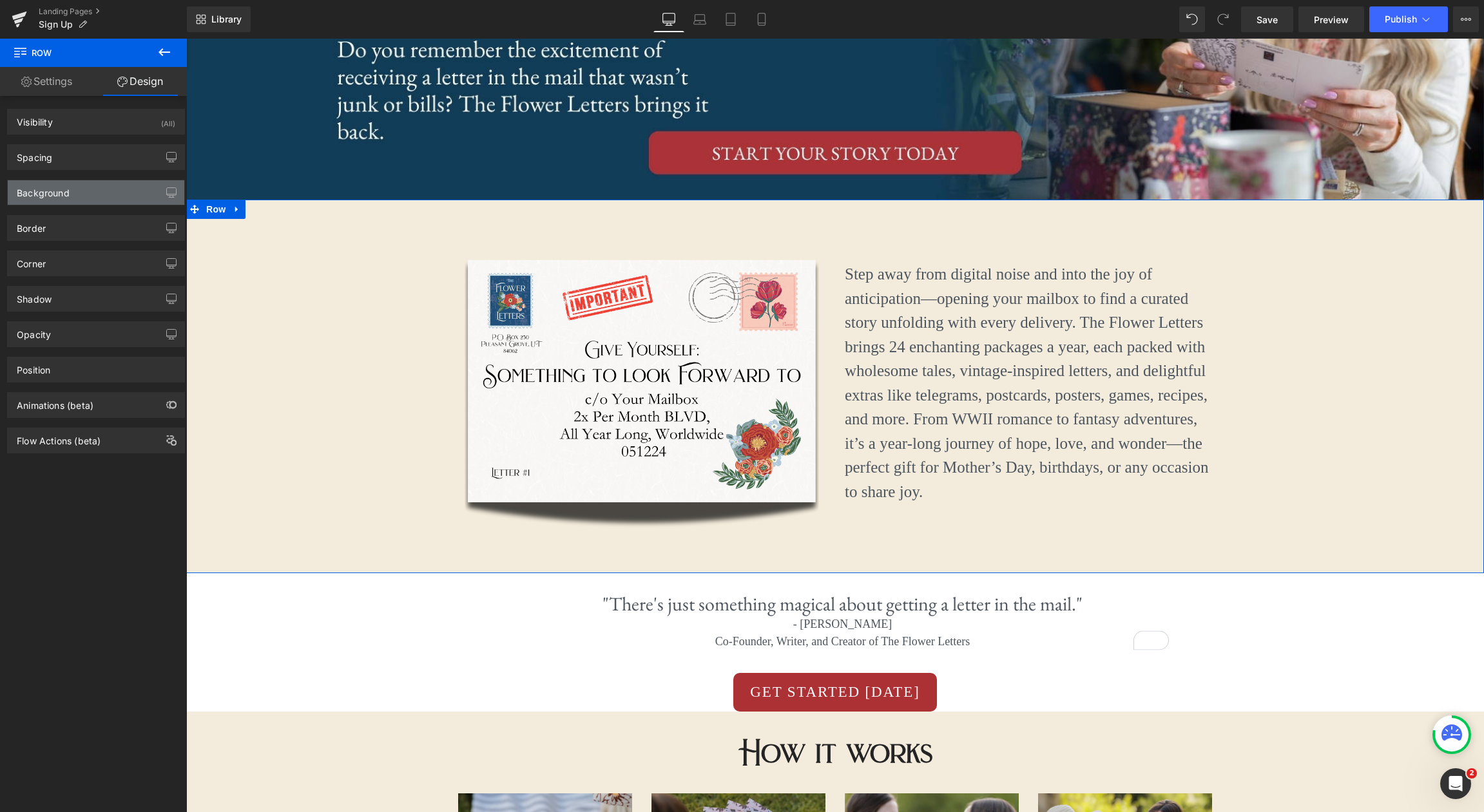
click at [111, 188] on div "Background" at bounding box center [96, 192] width 176 height 24
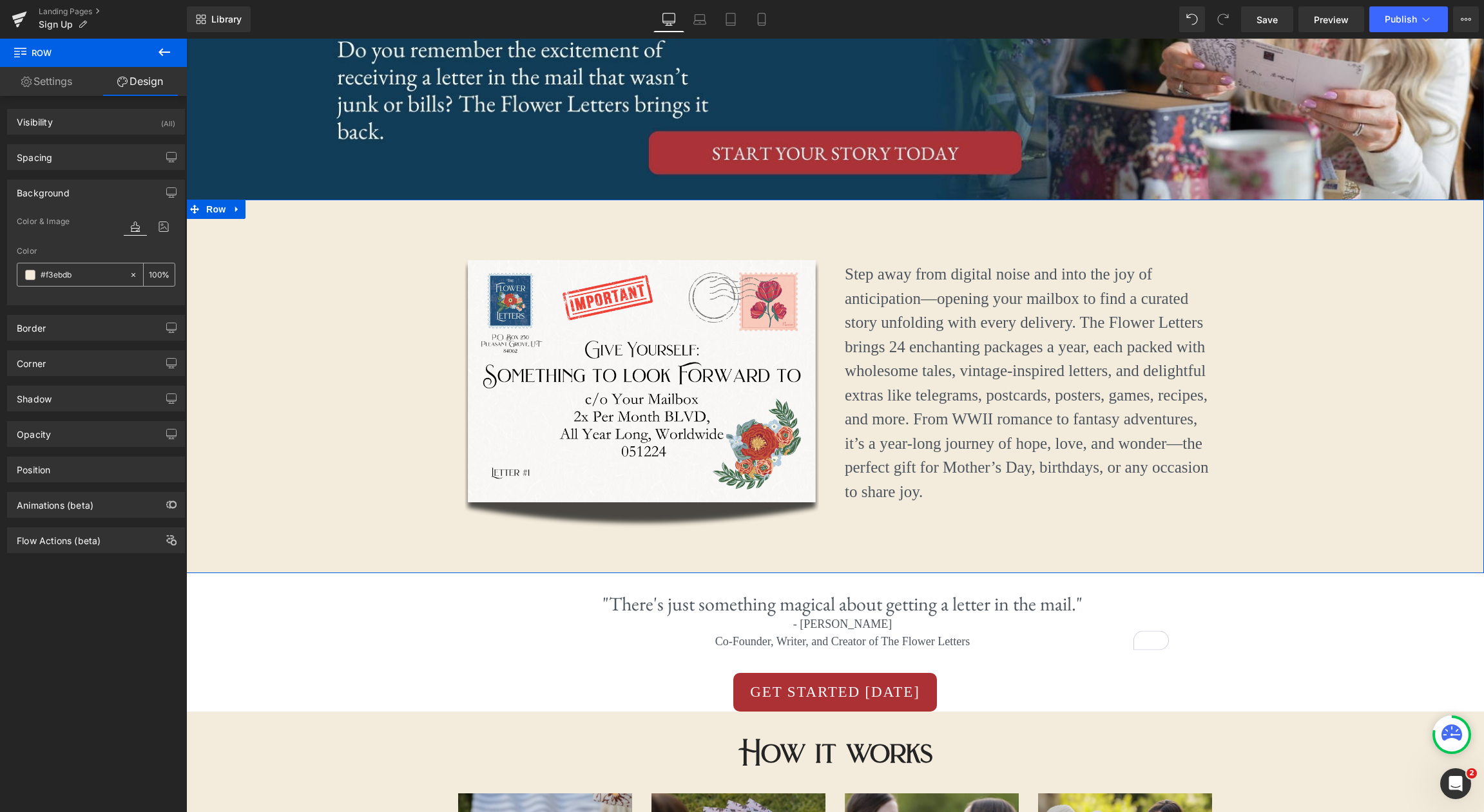
click at [129, 272] on icon at bounding box center [133, 274] width 9 height 9
type input "none"
type input "0"
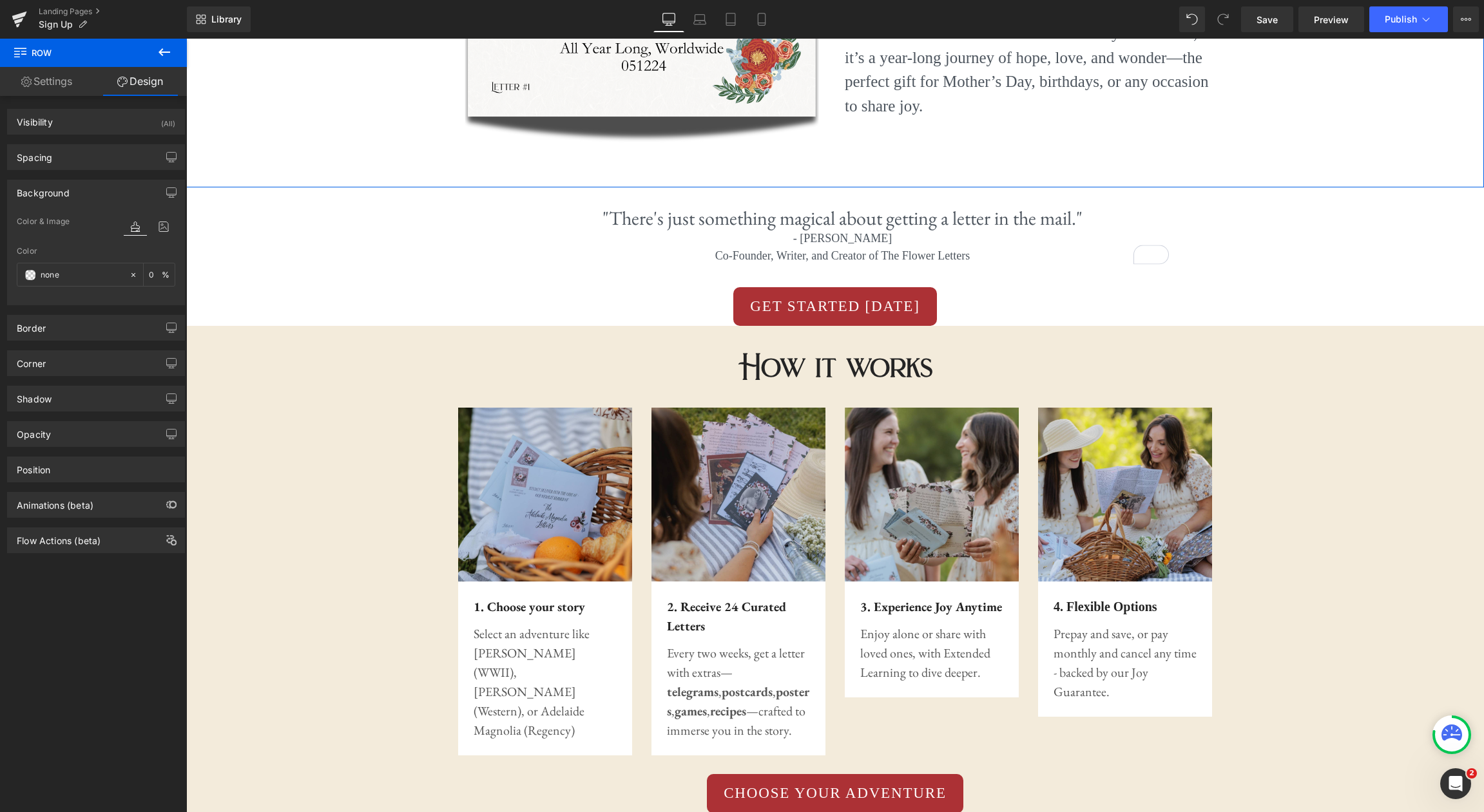
scroll to position [748, 0]
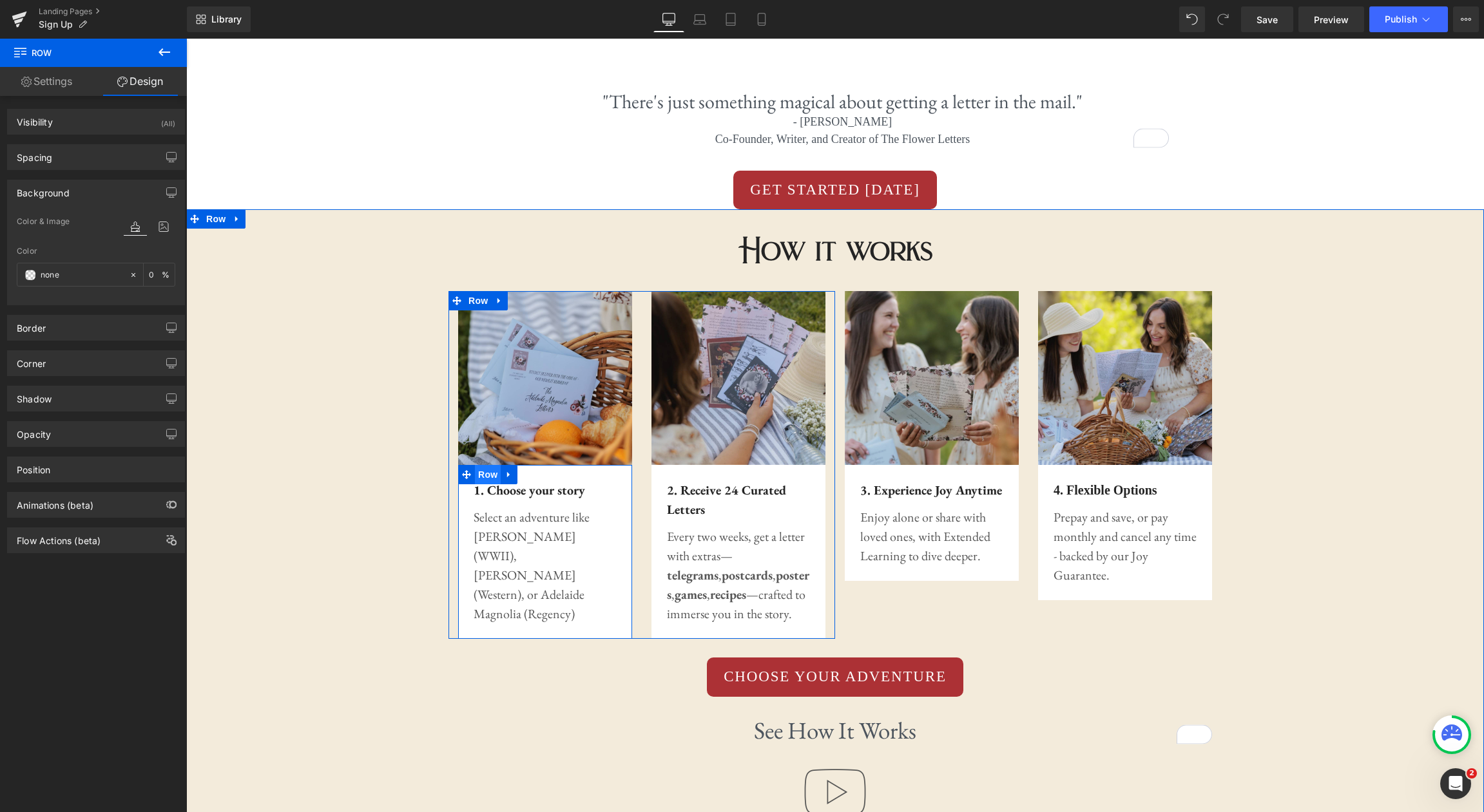
click at [486, 476] on span "Row" at bounding box center [488, 475] width 26 height 19
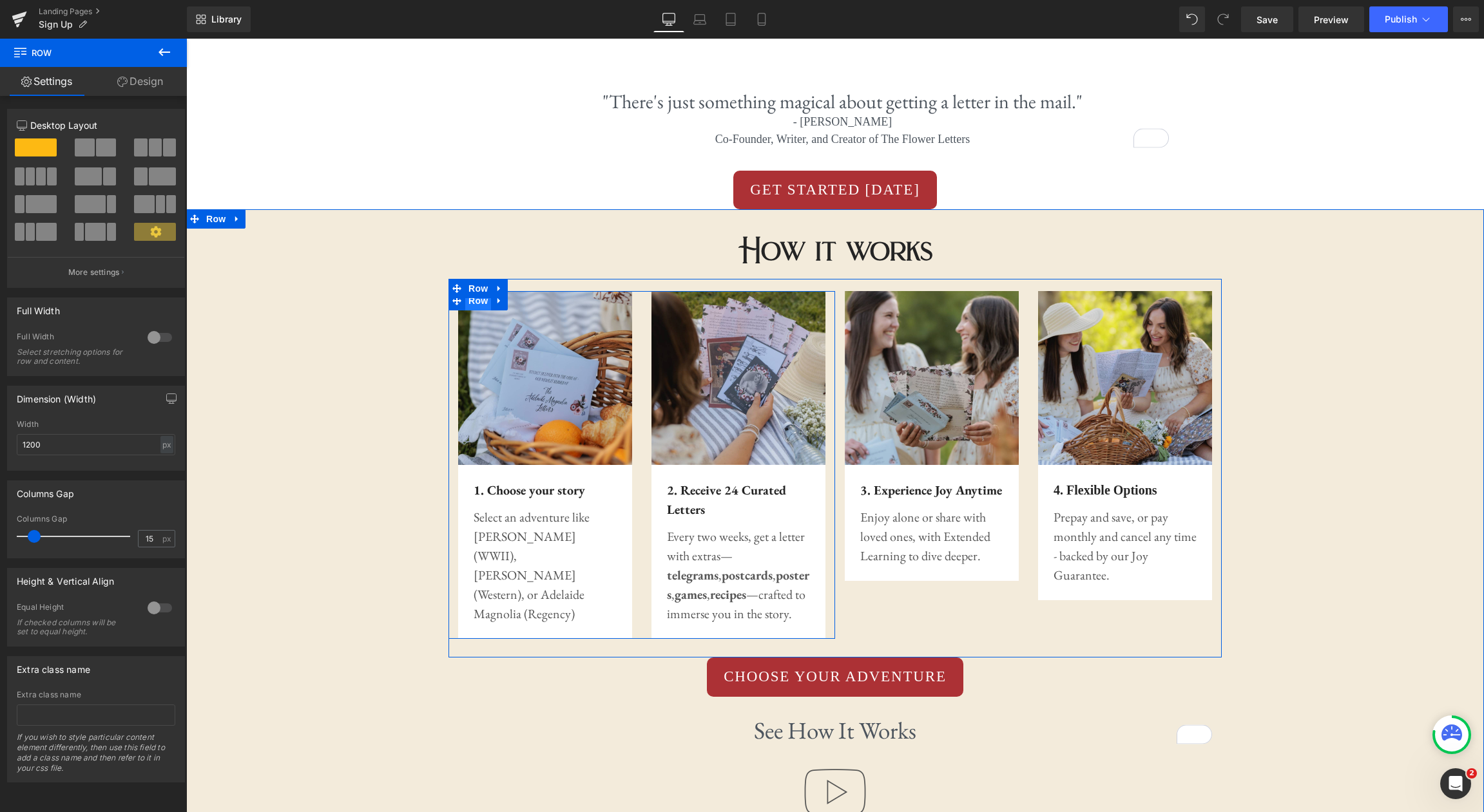
click at [483, 303] on span "Row" at bounding box center [478, 301] width 26 height 19
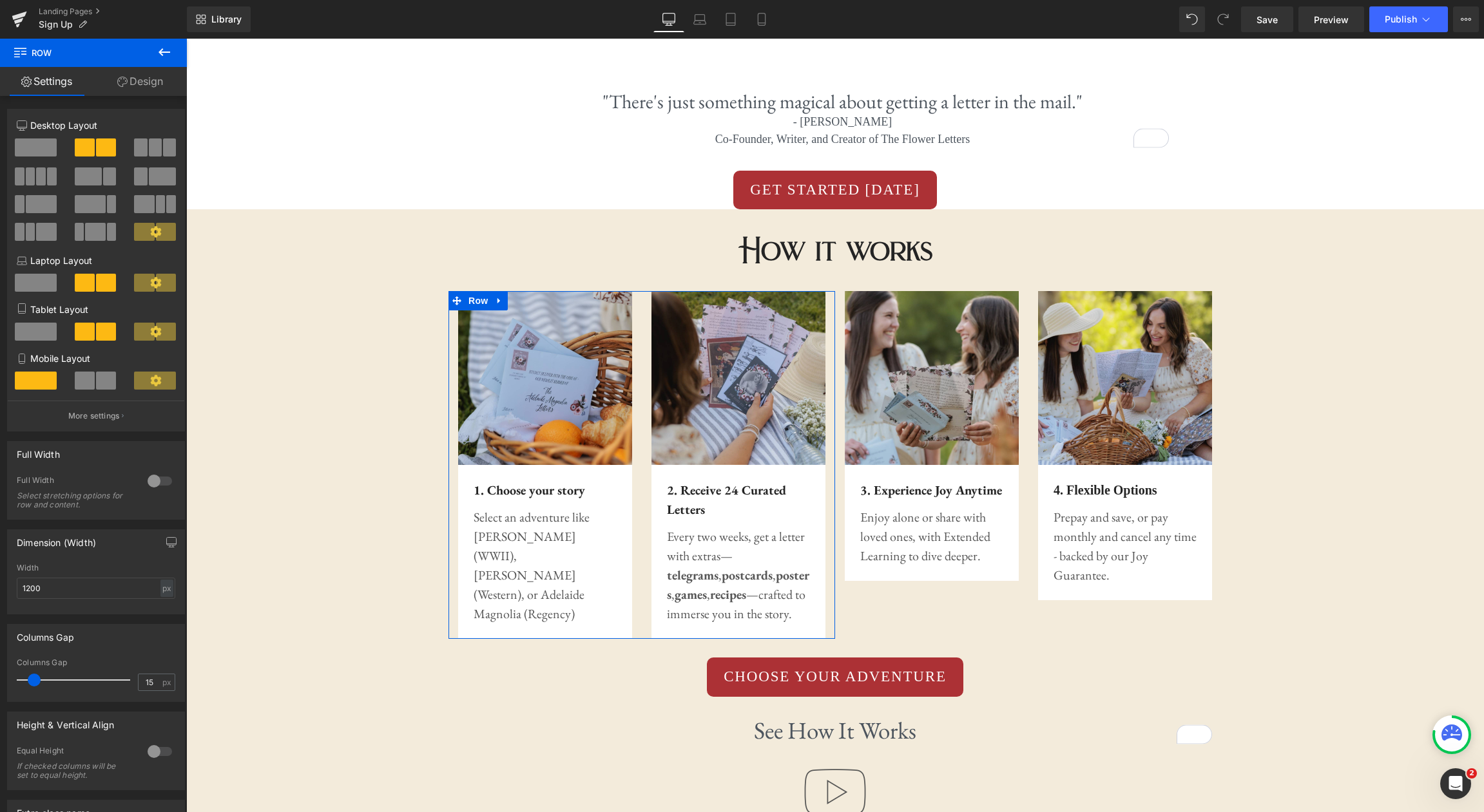
click at [150, 88] on link "Design" at bounding box center [140, 81] width 93 height 29
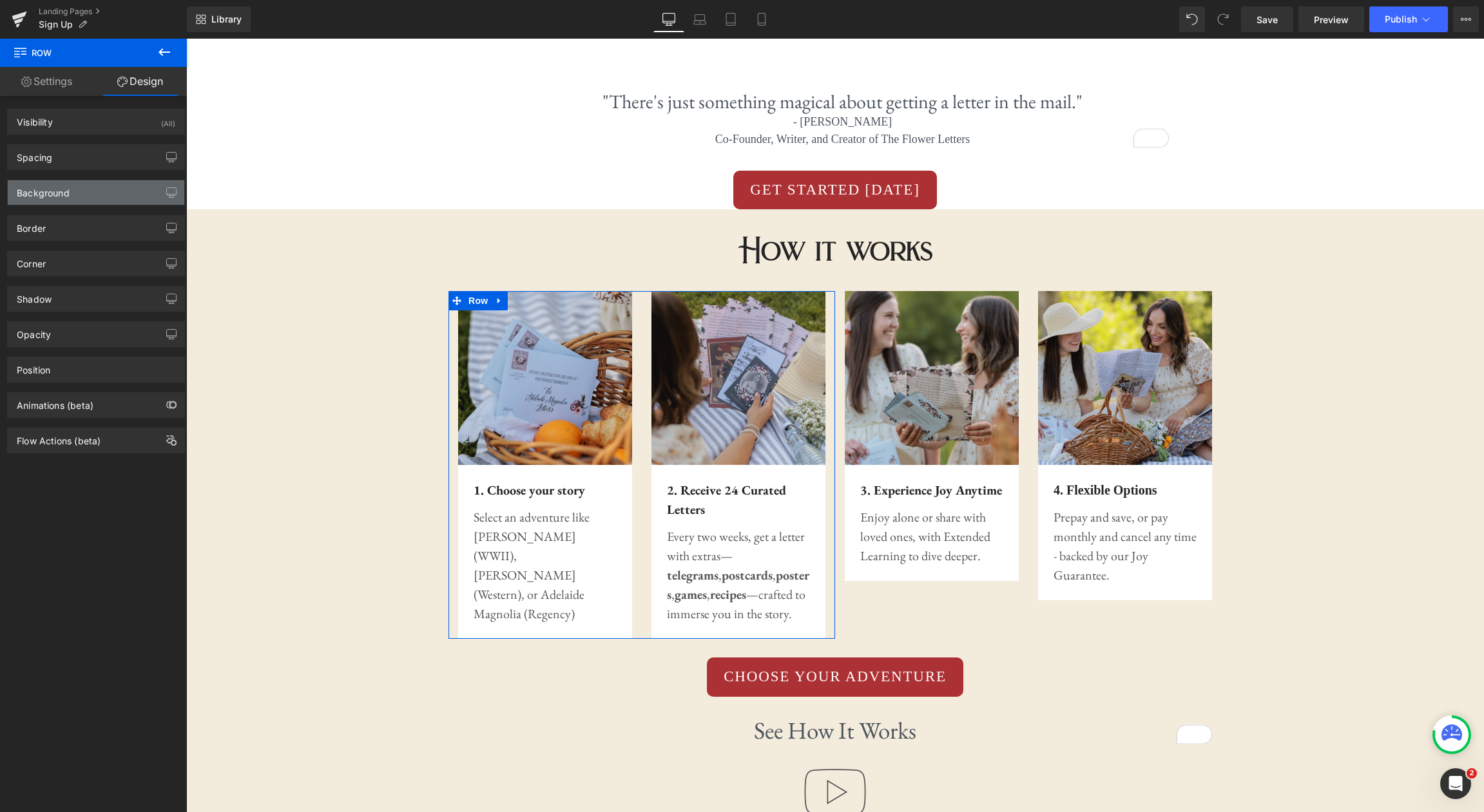
click at [143, 187] on div "Background" at bounding box center [96, 192] width 176 height 24
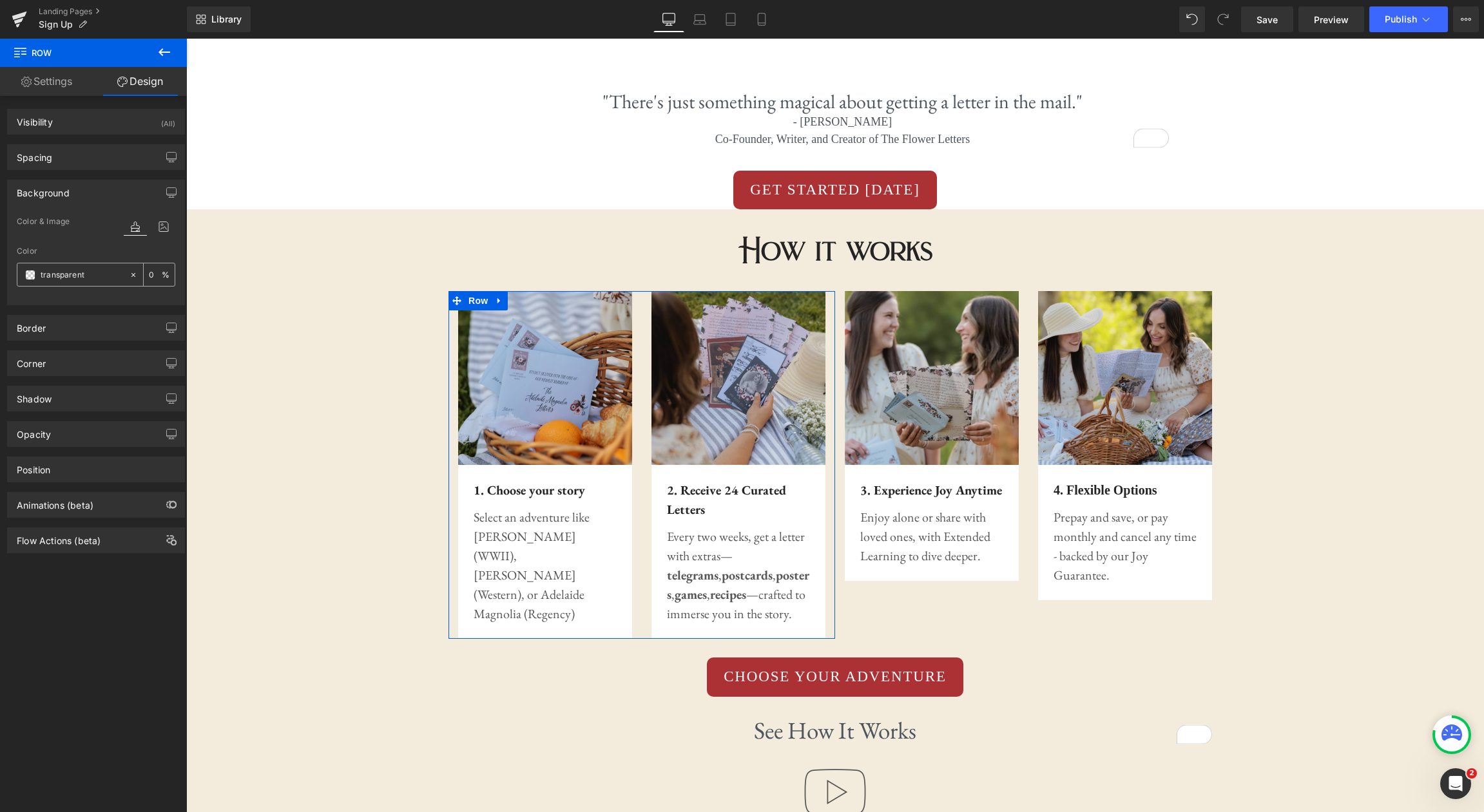
click at [101, 266] on div "transparent" at bounding box center [73, 274] width 111 height 23
click at [100, 276] on input "transparent" at bounding box center [81, 275] width 82 height 14
paste input "#f3ebdb"
type input "#f3ebdb"
type input "100"
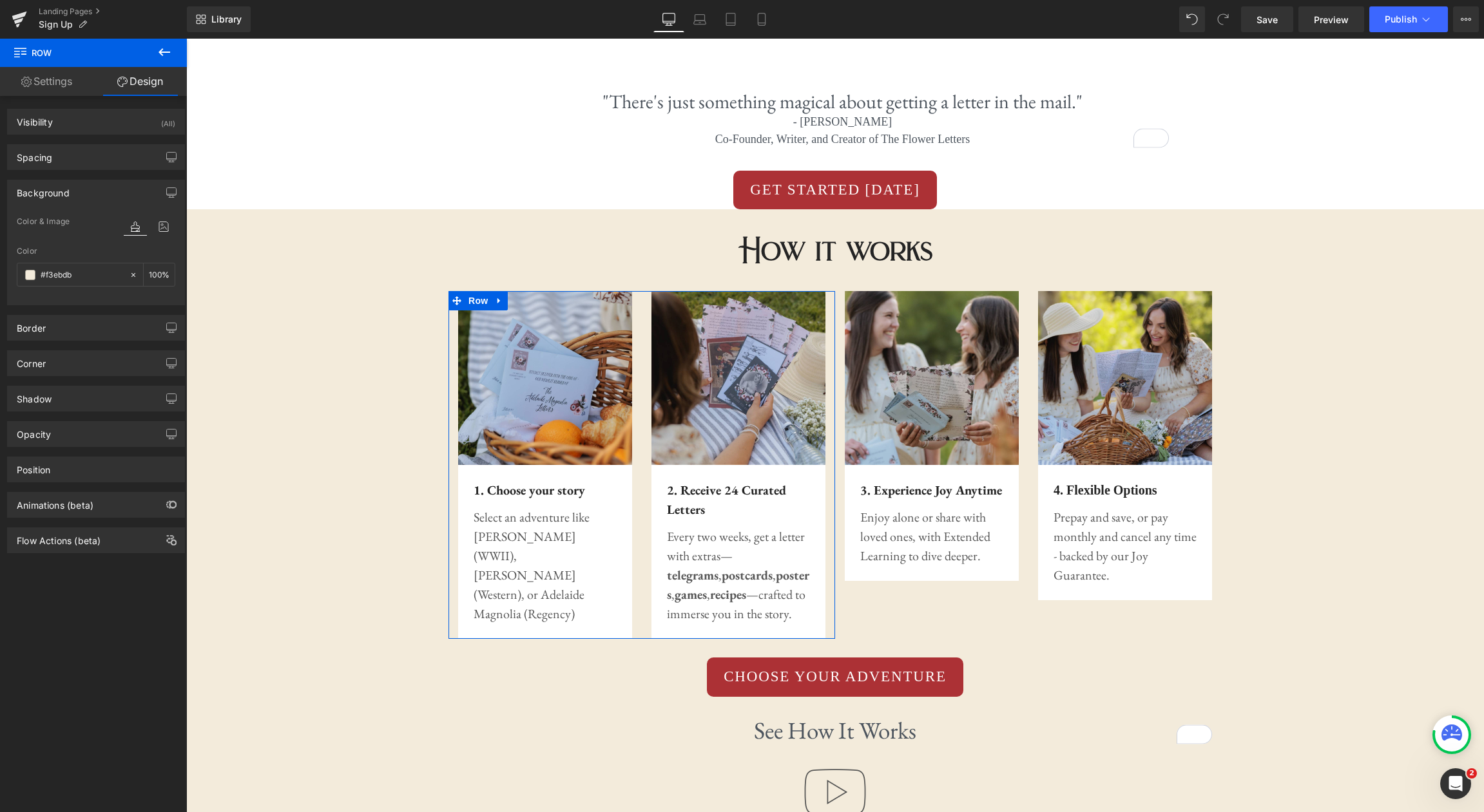
type input "#f3ebdb"
click at [114, 299] on div at bounding box center [96, 297] width 159 height 8
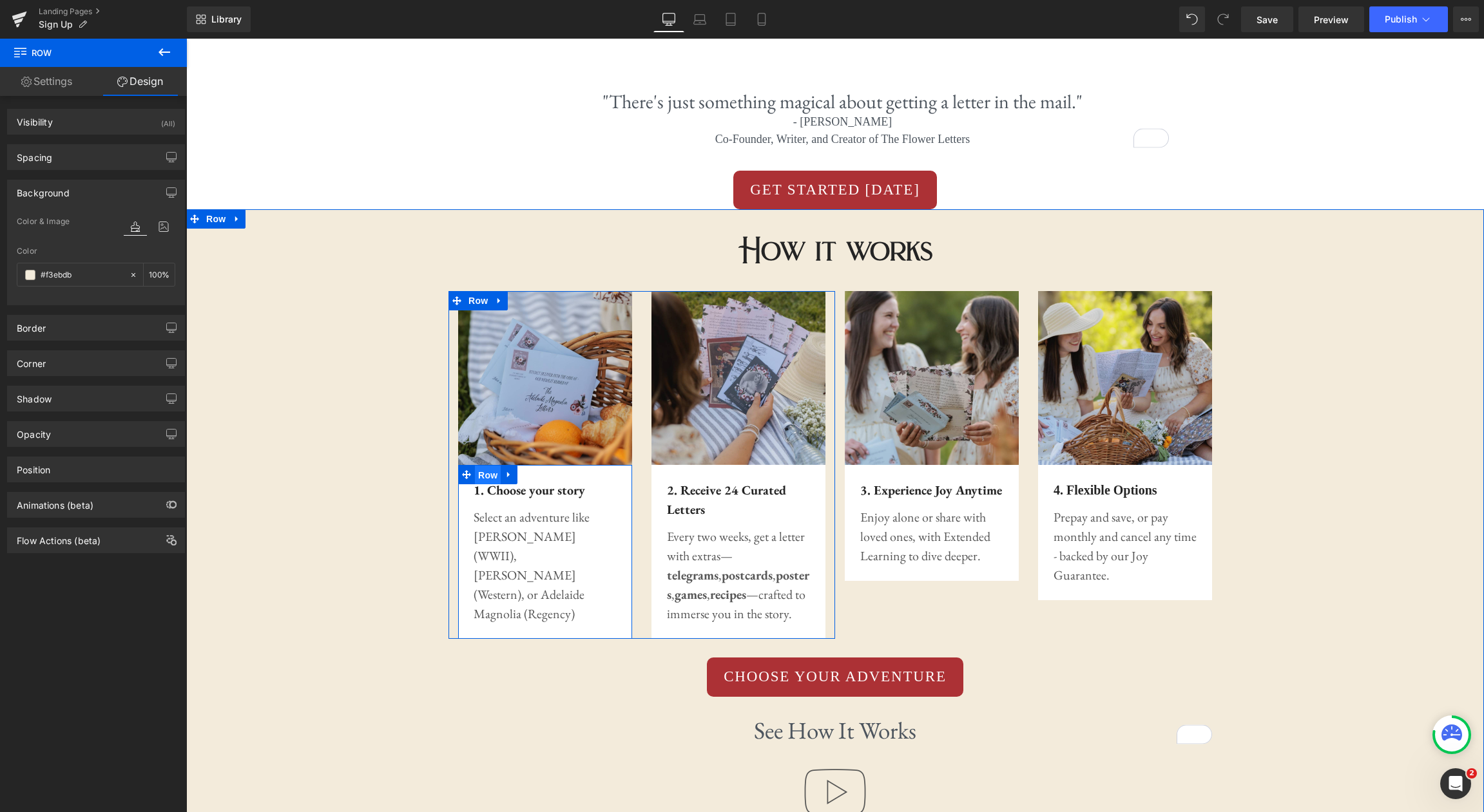
click at [487, 476] on span "Row" at bounding box center [488, 476] width 26 height 19
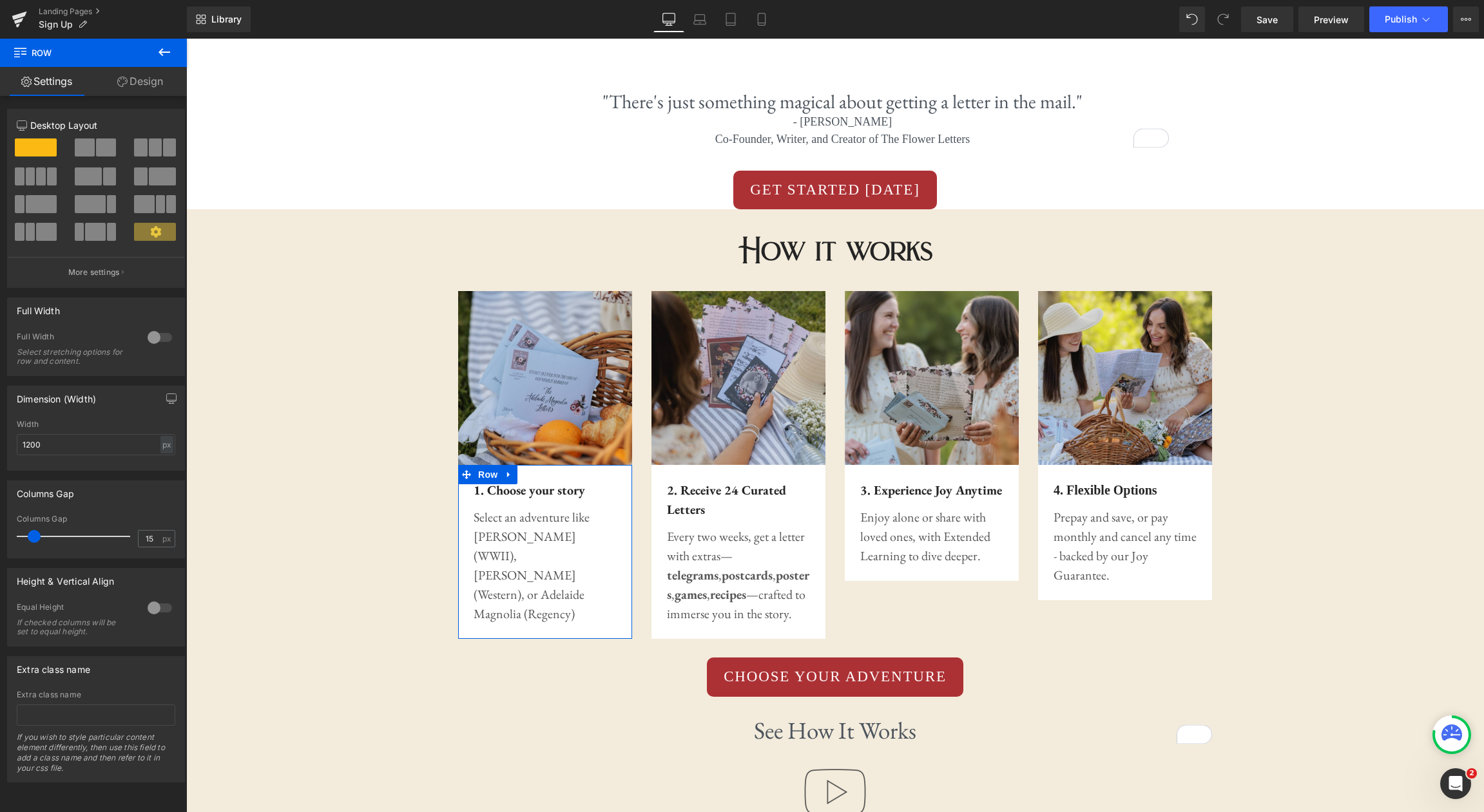
click at [137, 88] on link "Design" at bounding box center [140, 81] width 93 height 29
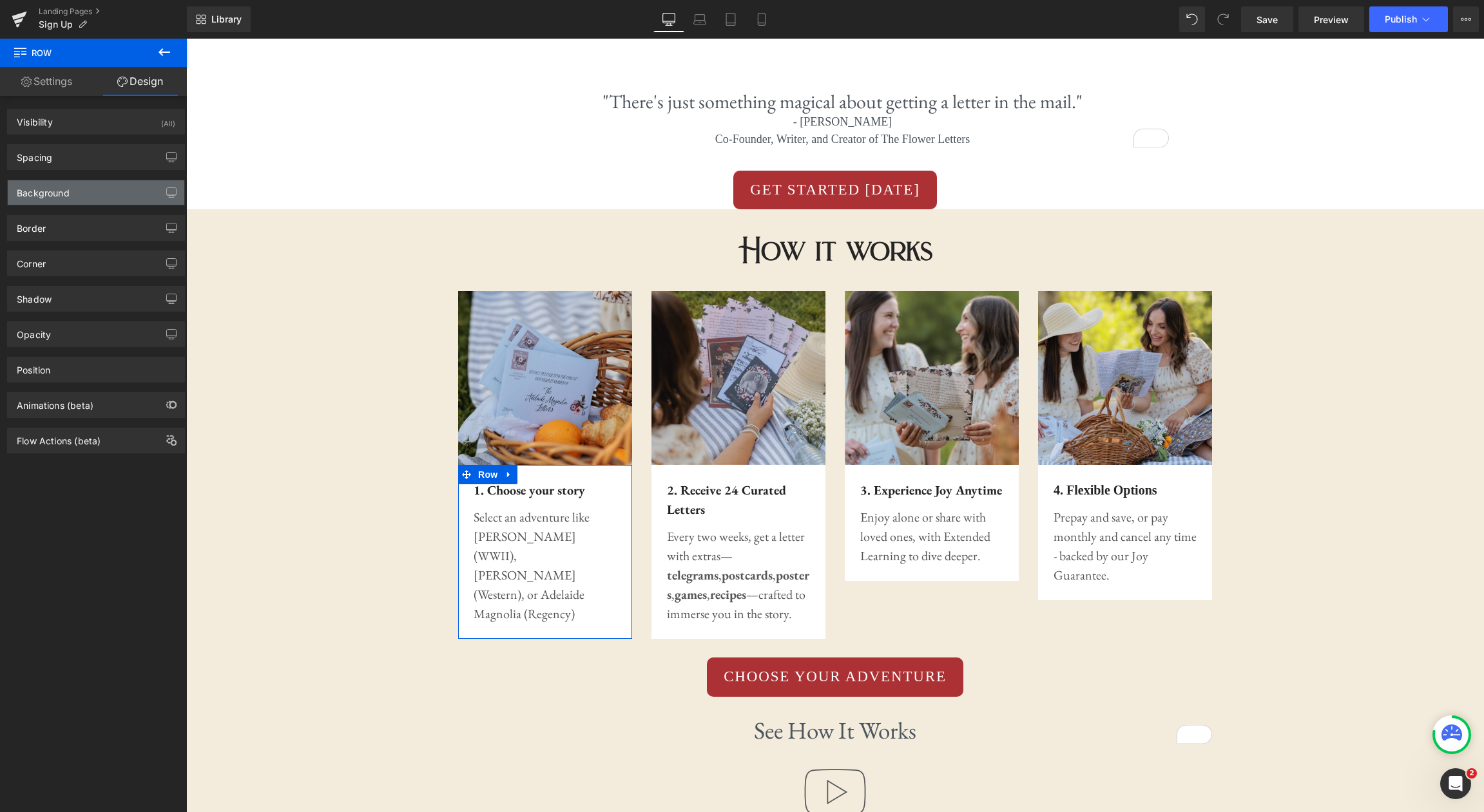
click at [111, 193] on div "Background" at bounding box center [96, 192] width 176 height 24
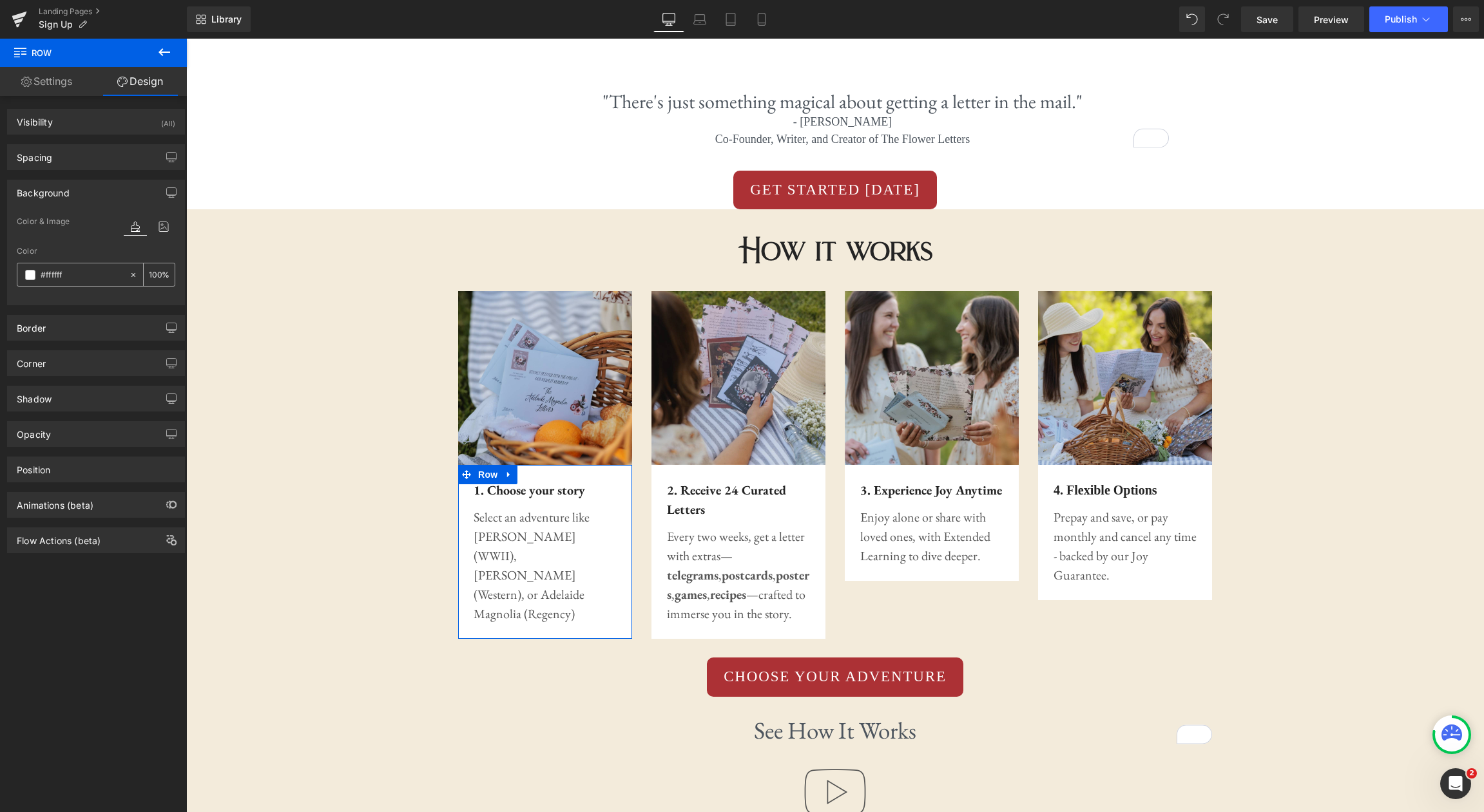
click at [105, 276] on input "#ffffff" at bounding box center [81, 275] width 82 height 14
paste input "3ebdb"
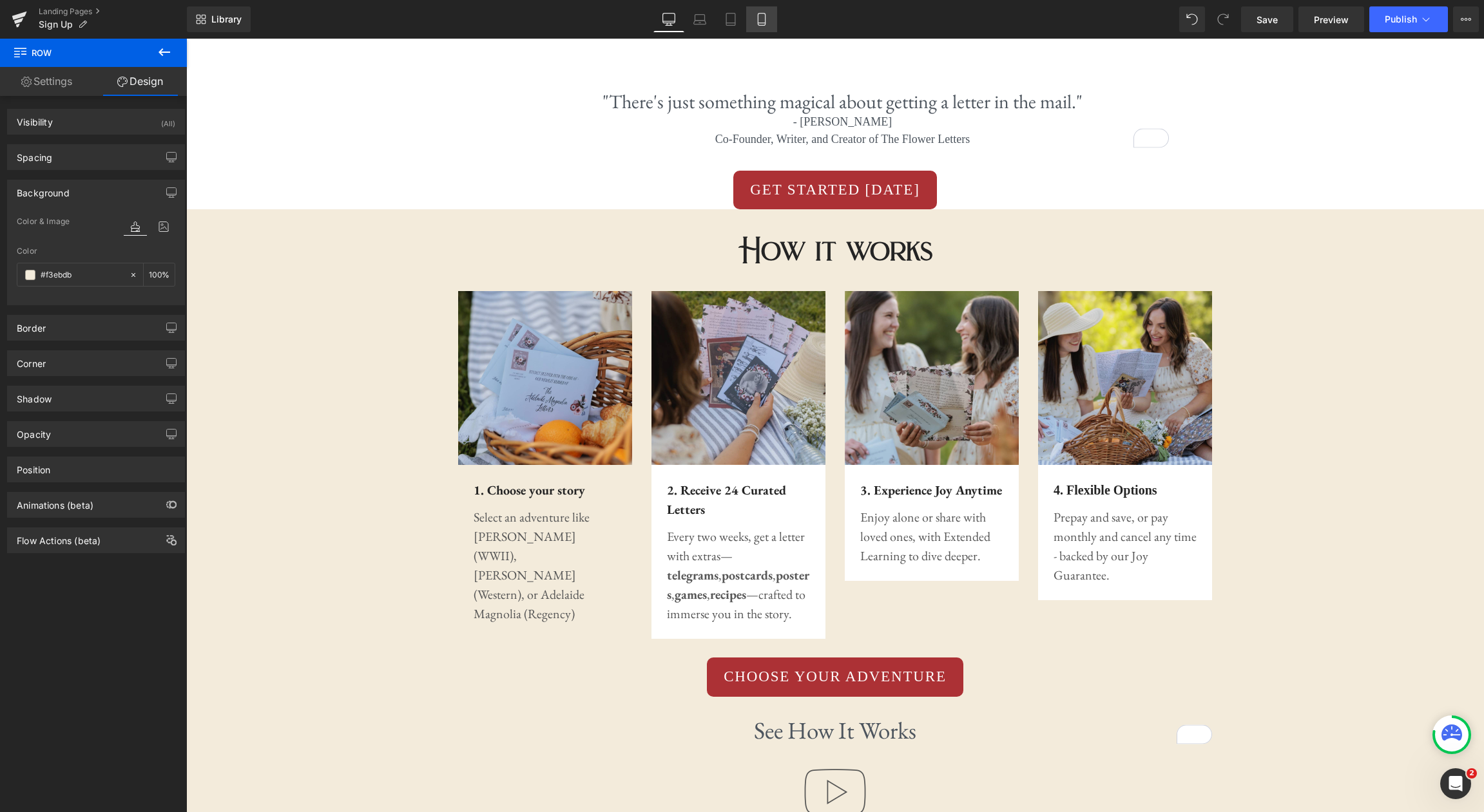
type input "#f3ebdb"
click at [755, 23] on icon at bounding box center [762, 19] width 13 height 13
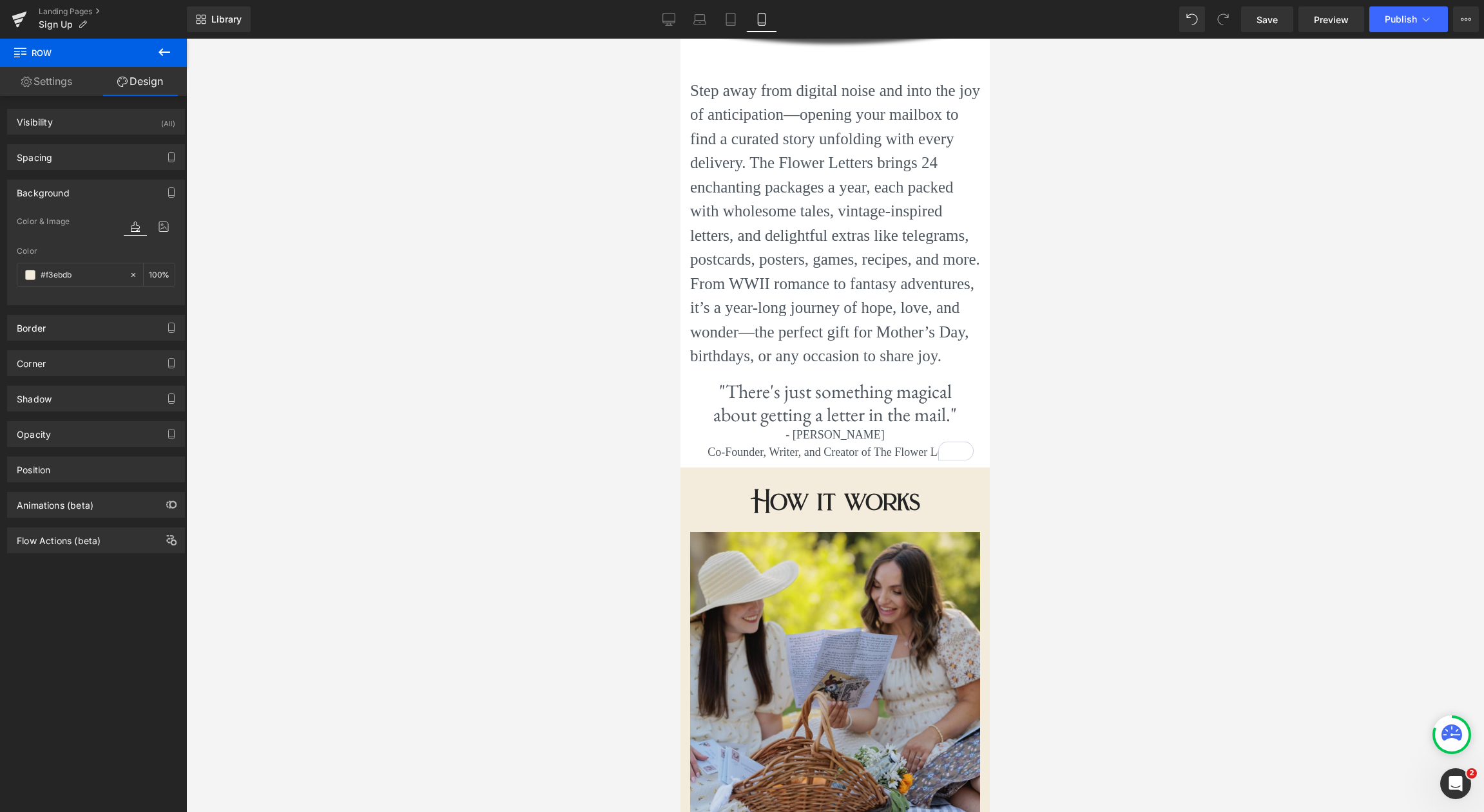
scroll to position [1106, 0]
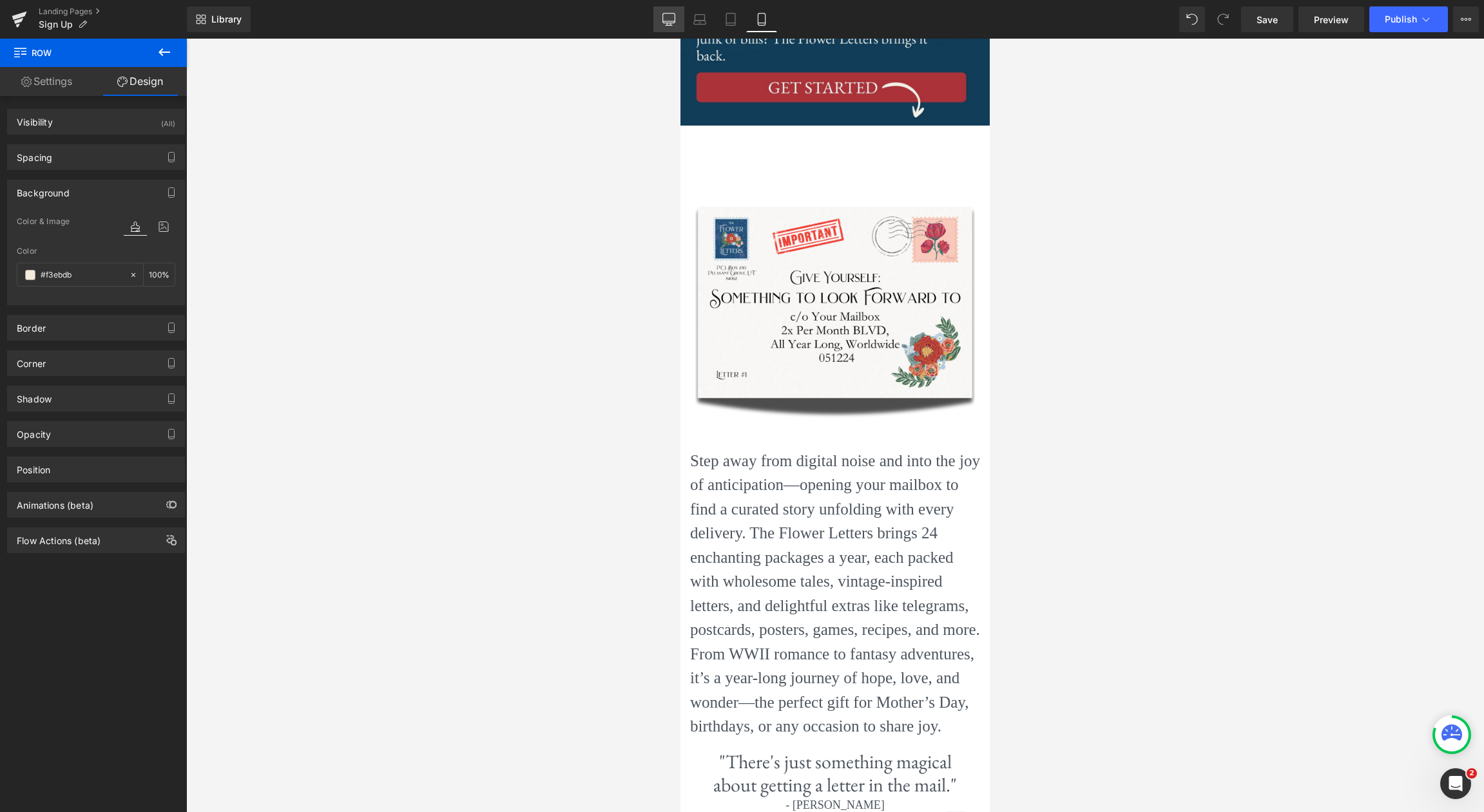
click at [667, 17] on icon at bounding box center [669, 19] width 13 height 13
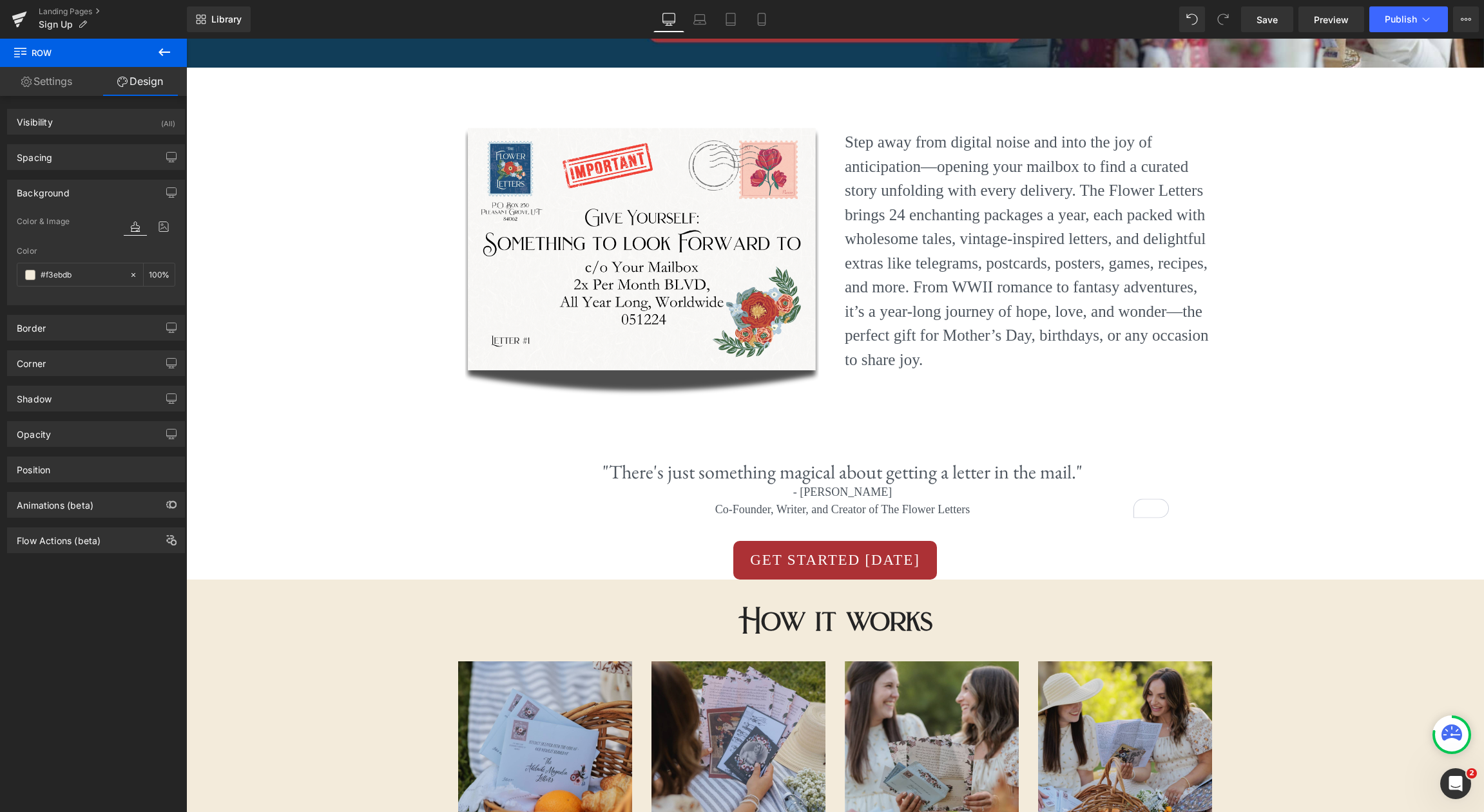
type input "100"
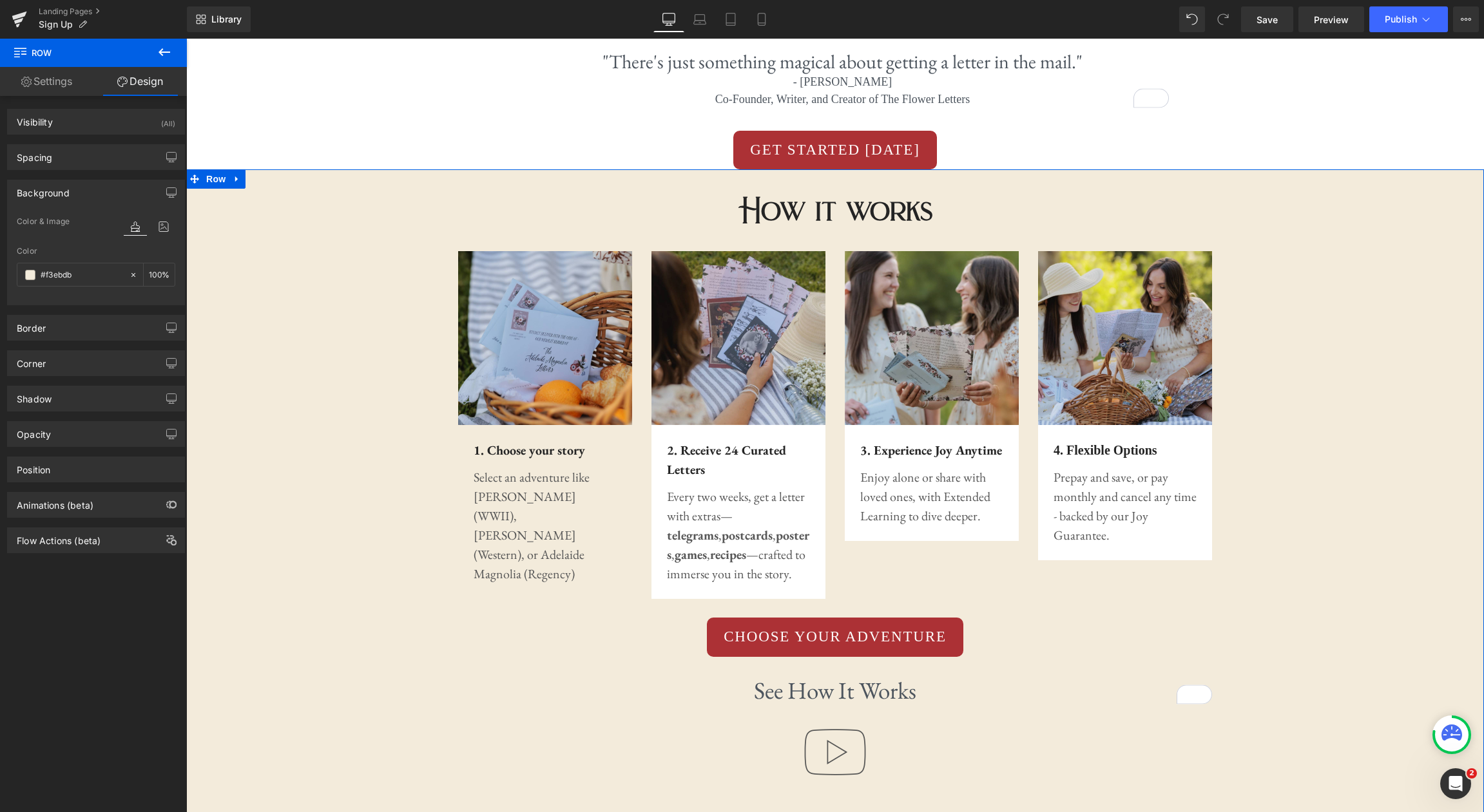
scroll to position [793, 0]
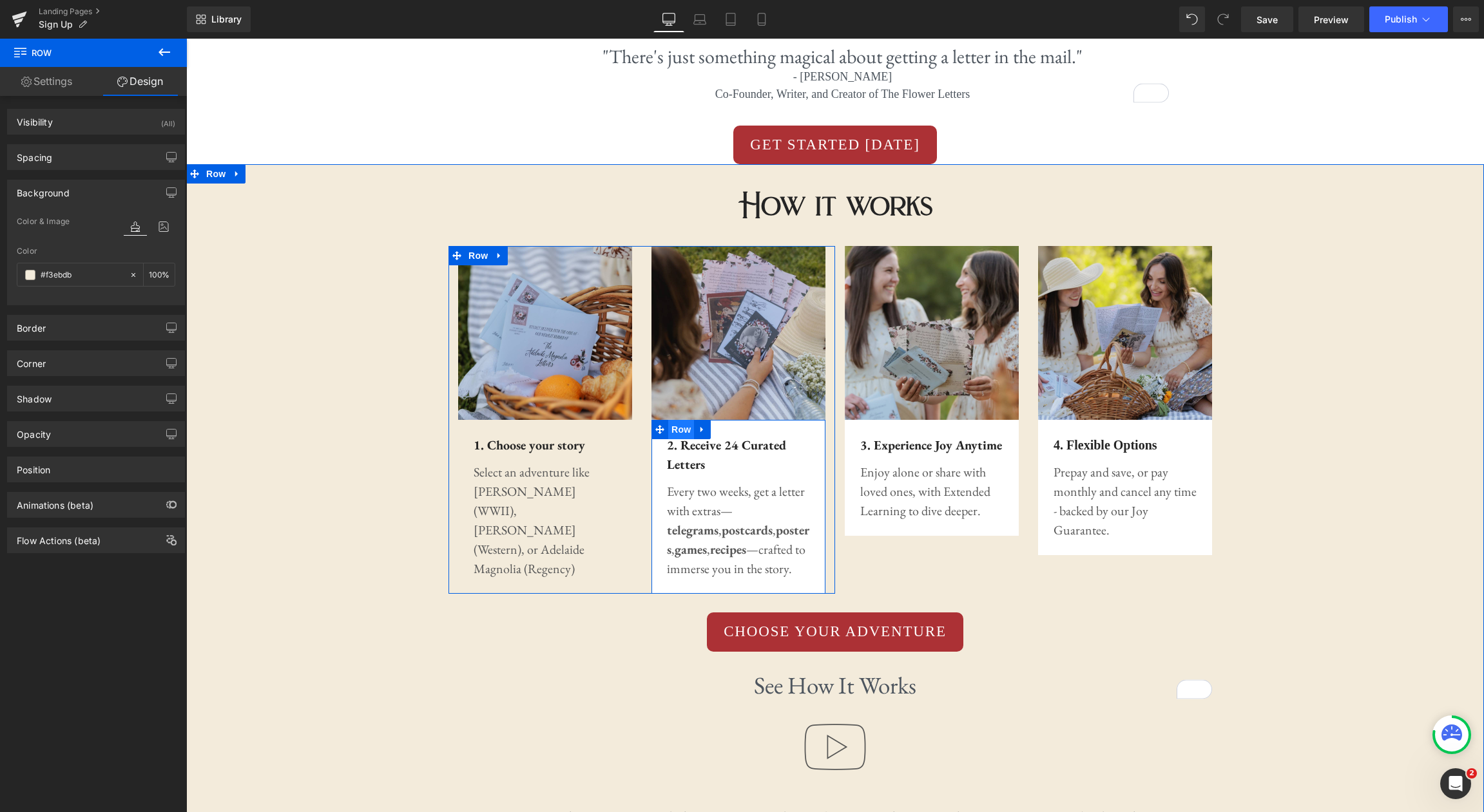
click at [680, 437] on span "Row" at bounding box center [681, 430] width 26 height 19
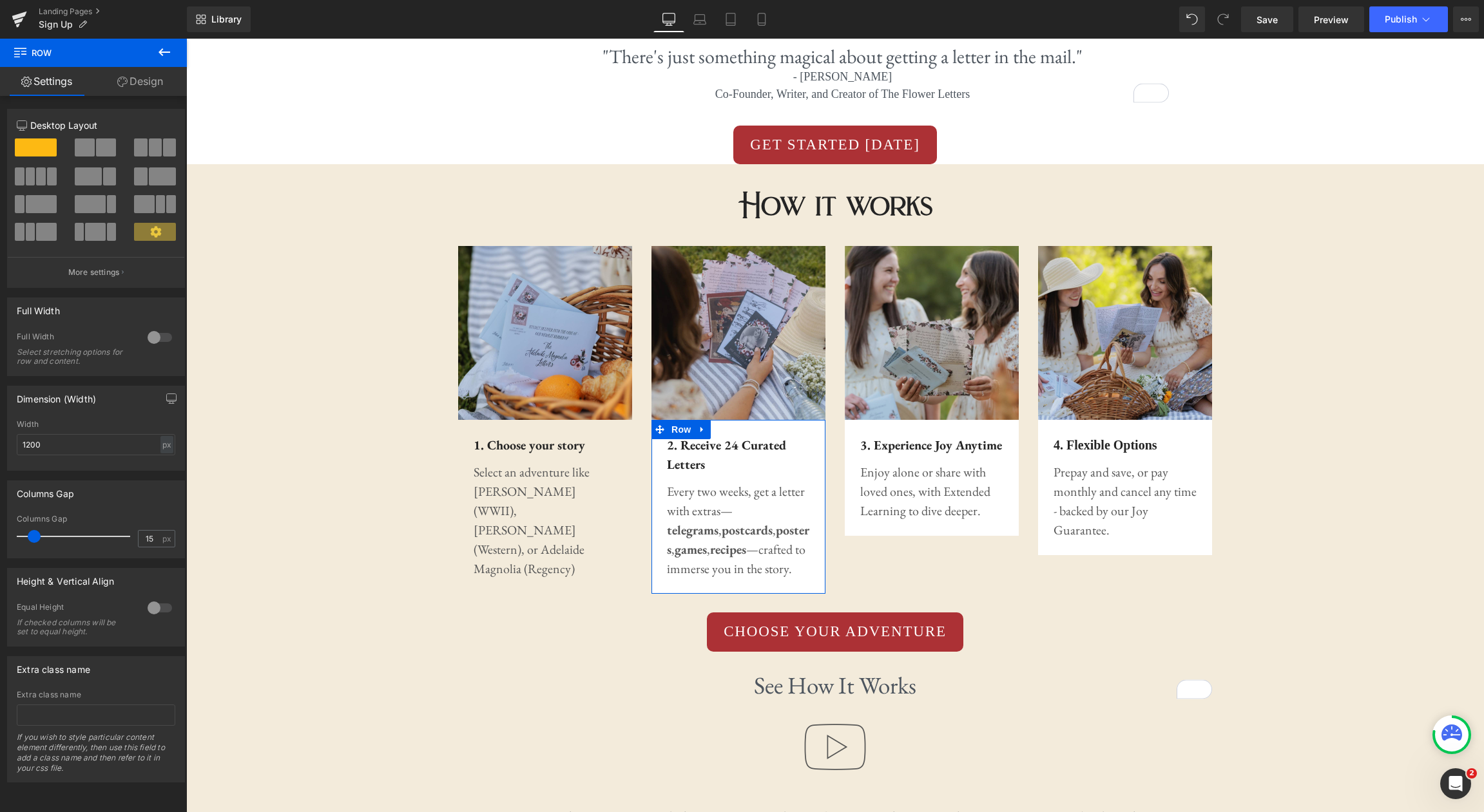
click at [139, 77] on link "Design" at bounding box center [140, 81] width 93 height 29
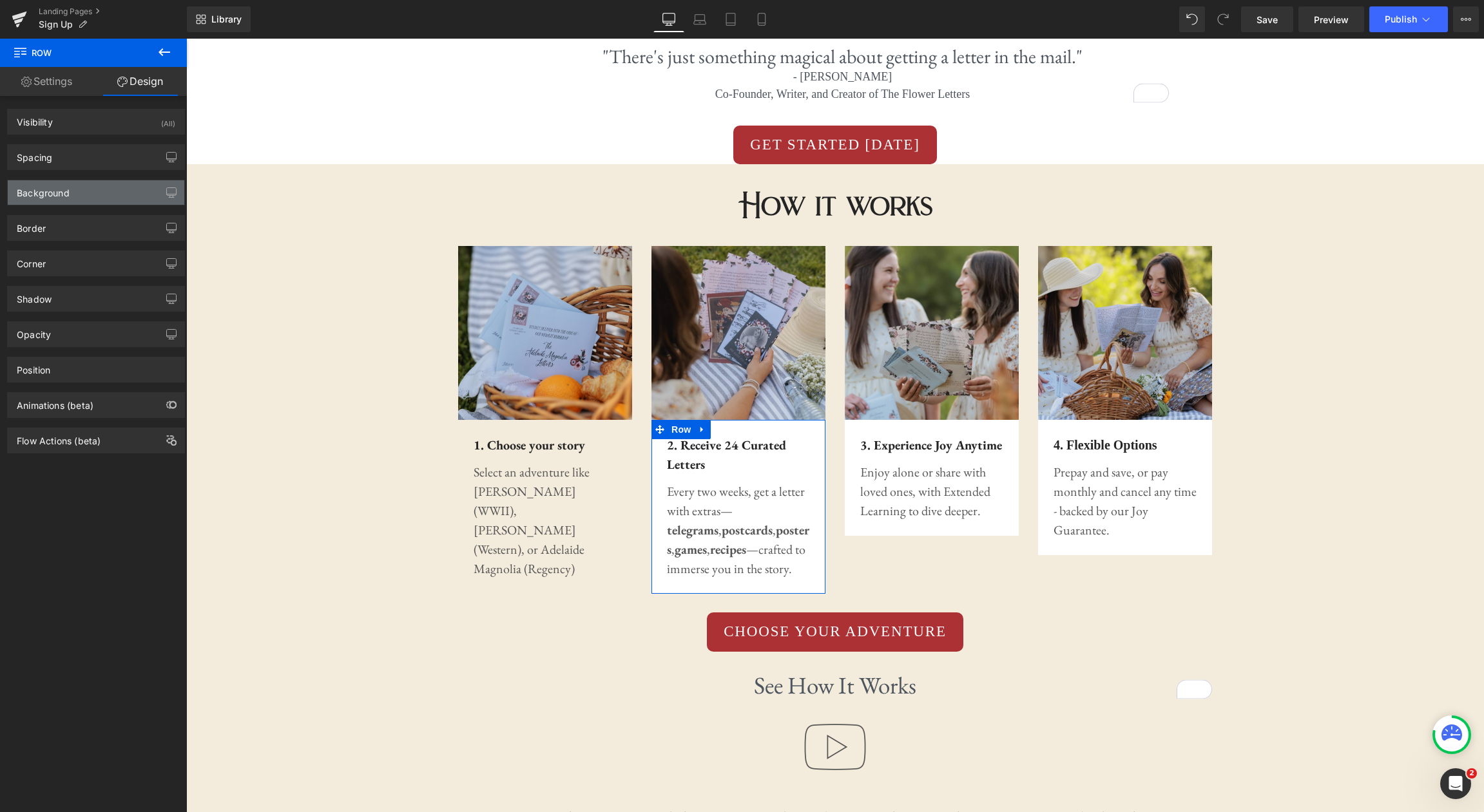
click at [119, 187] on div "Background" at bounding box center [96, 192] width 176 height 24
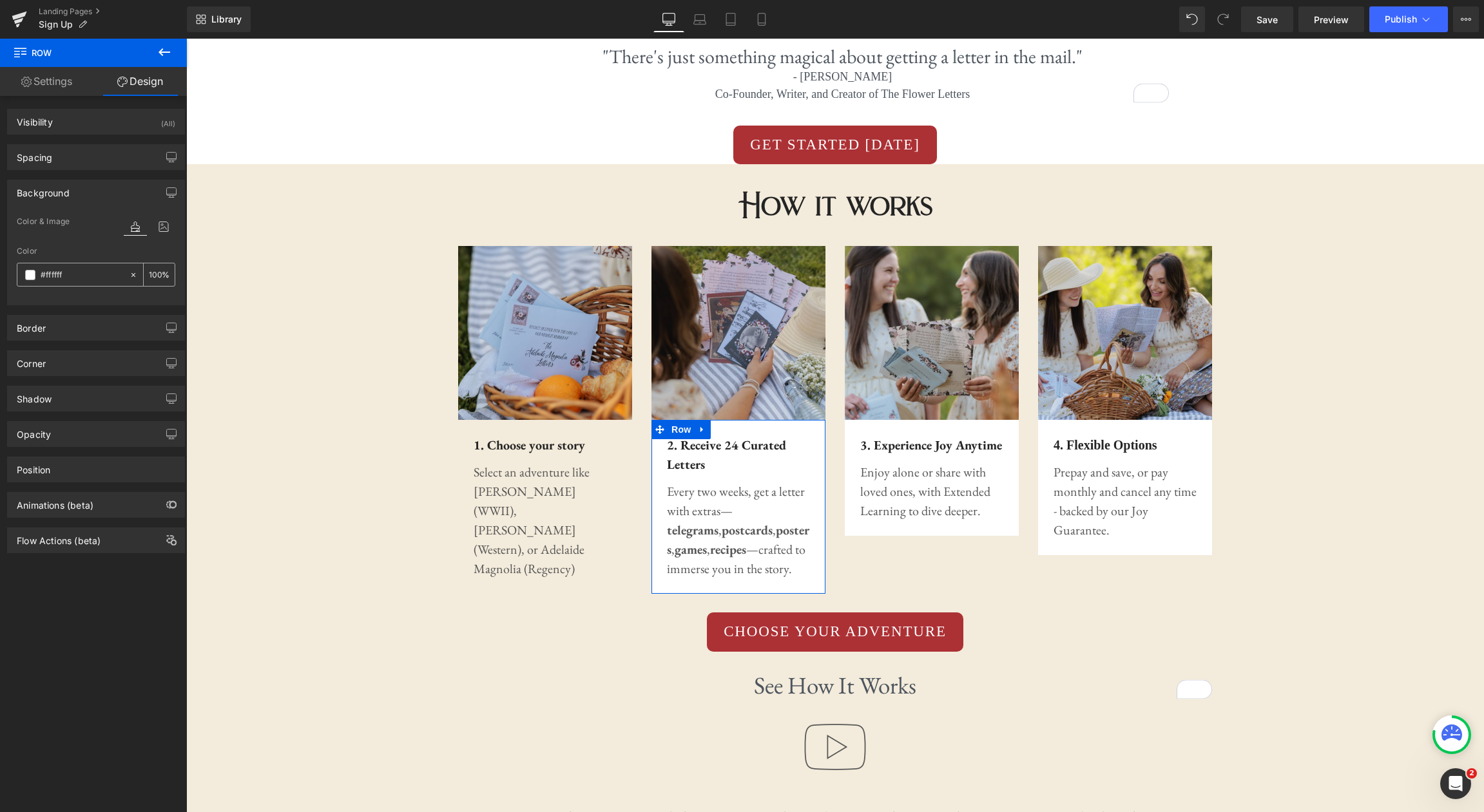
click at [93, 275] on input "#ffffff" at bounding box center [81, 275] width 82 height 14
paste input "3ebdb"
type input "#f3ebdb"
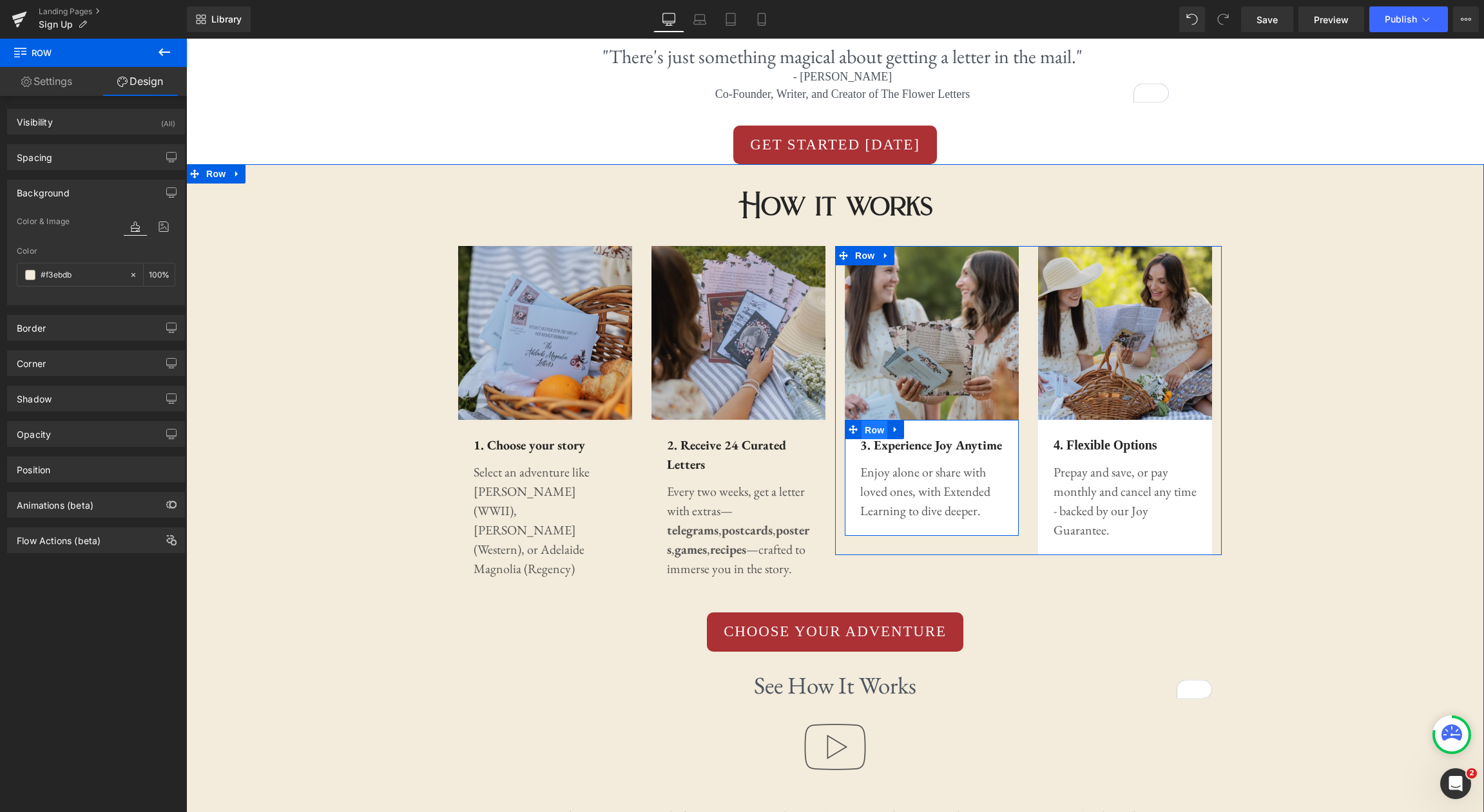
click at [877, 431] on span "Row" at bounding box center [874, 431] width 26 height 19
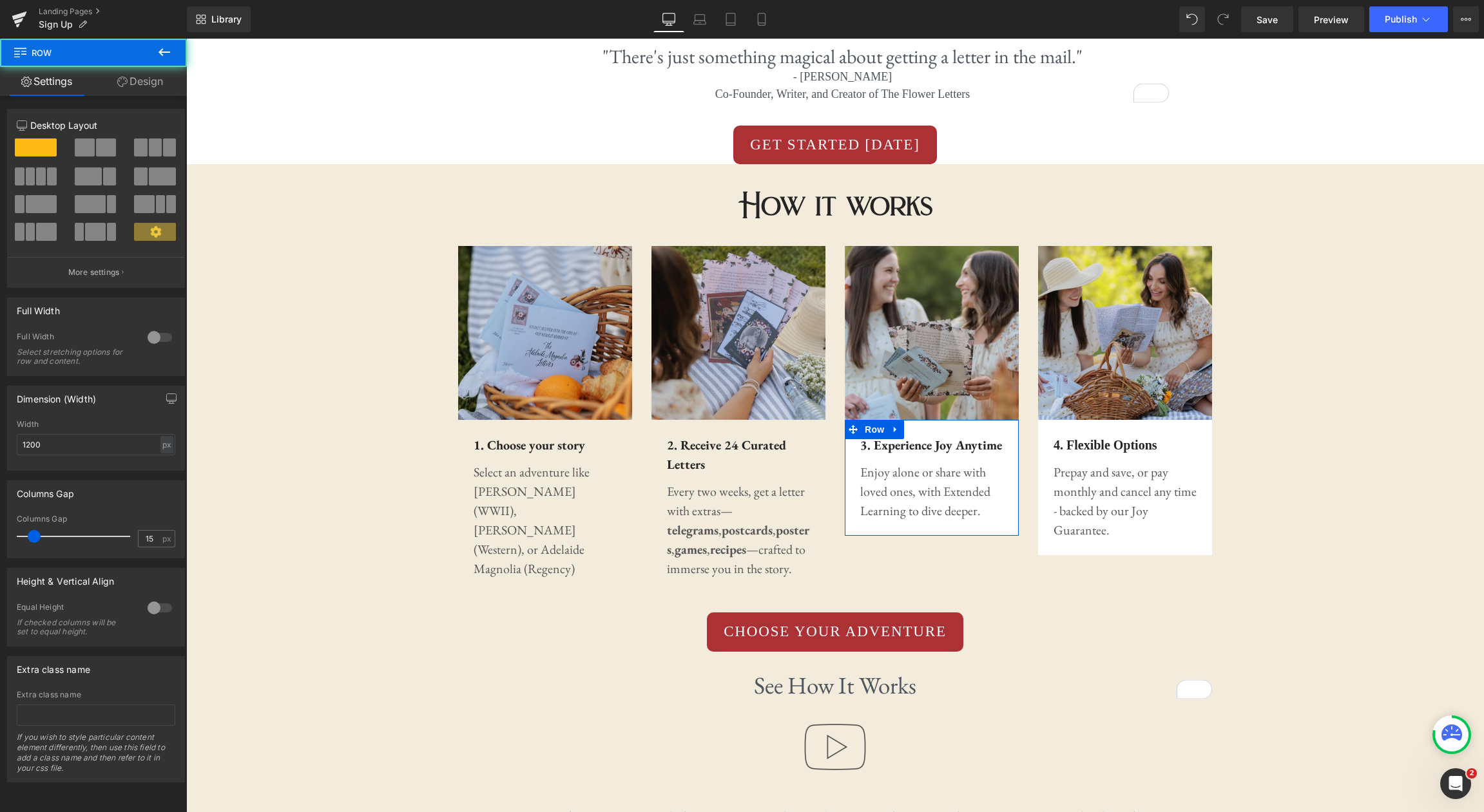
click at [156, 88] on link "Design" at bounding box center [140, 81] width 93 height 29
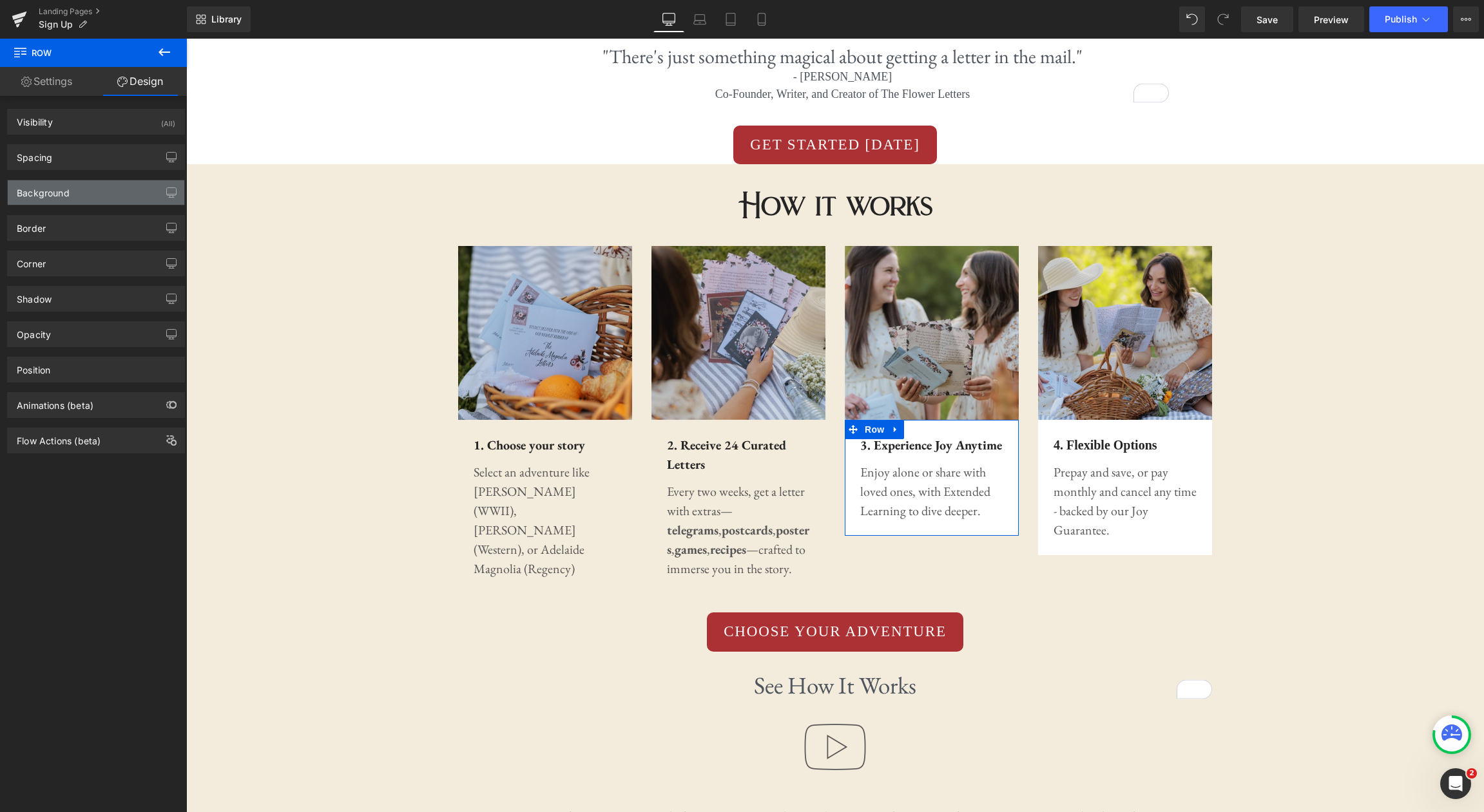
click at [123, 192] on div "Background" at bounding box center [96, 192] width 176 height 24
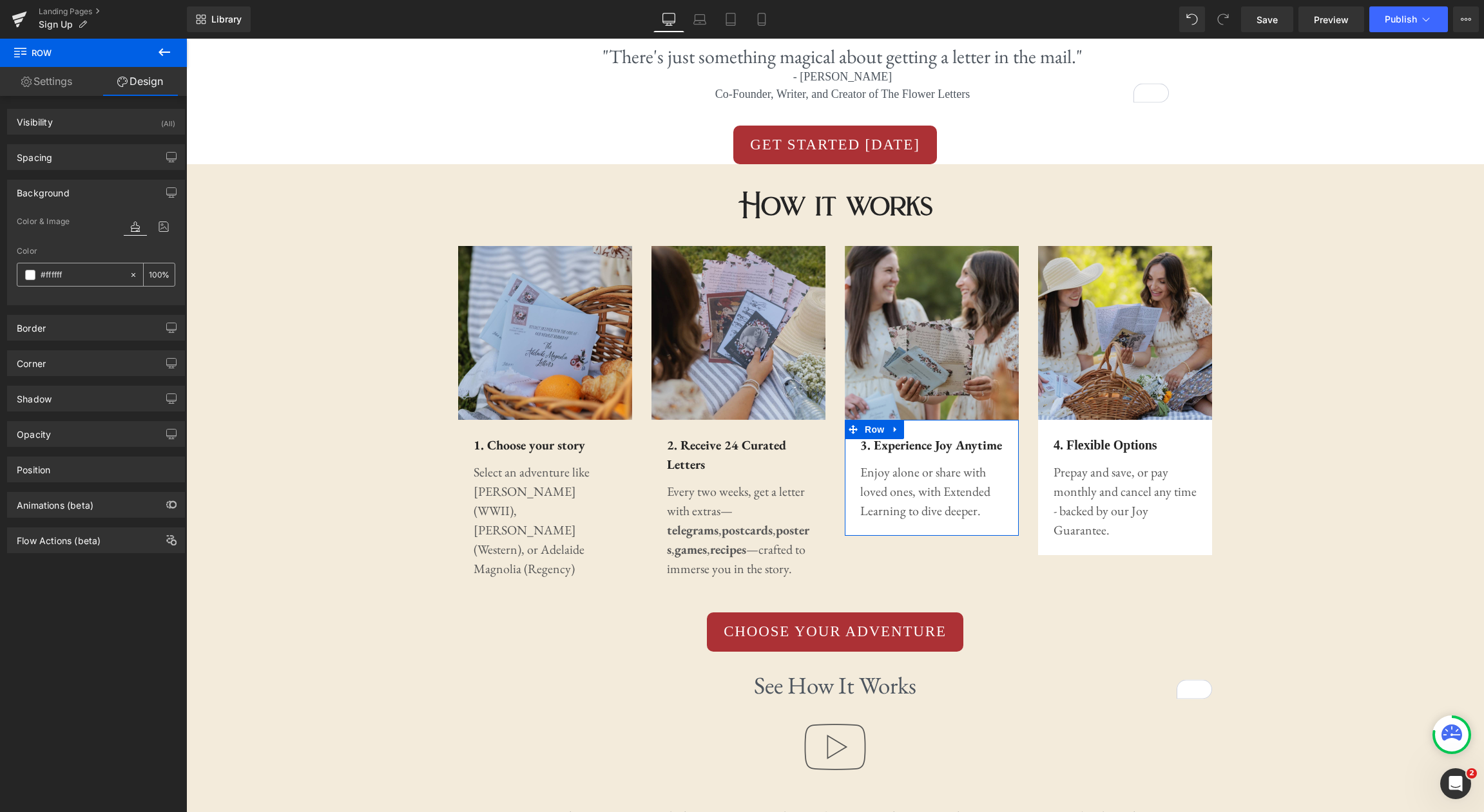
click at [97, 270] on input "#ffffff" at bounding box center [81, 275] width 82 height 14
paste input "3ebdb"
type input "#f3ebdb"
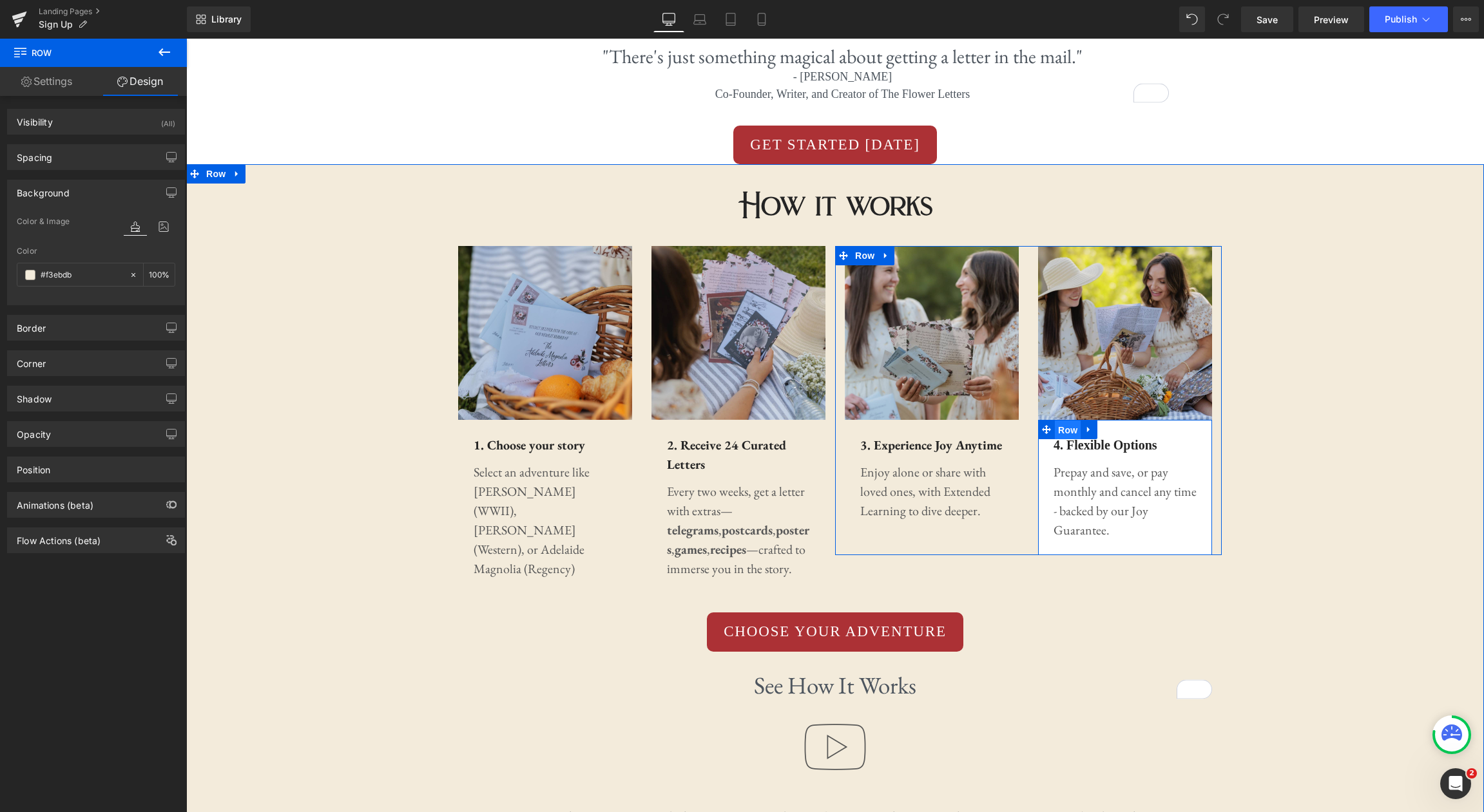
click at [1070, 435] on span "Row" at bounding box center [1068, 431] width 26 height 19
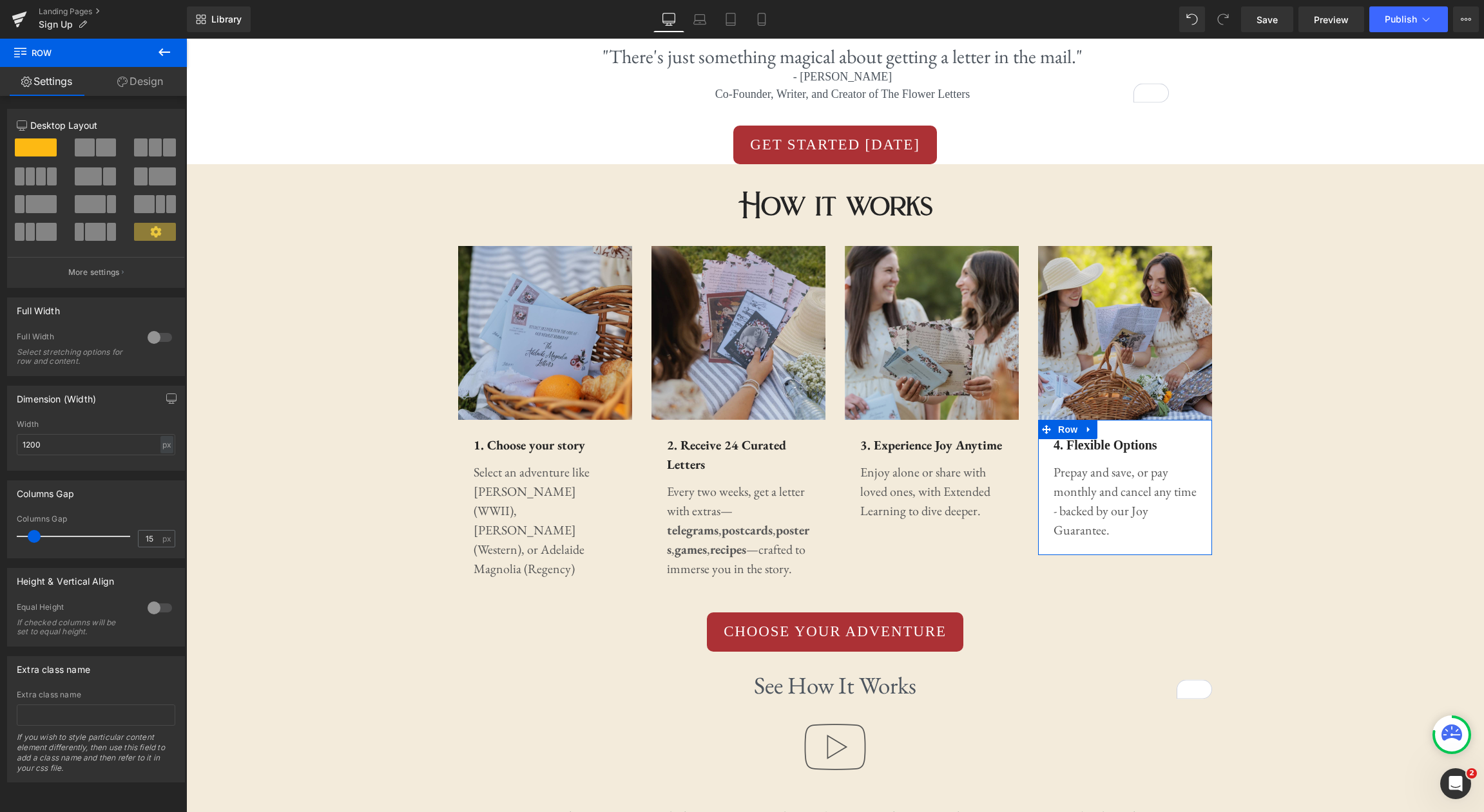
click at [130, 91] on link "Design" at bounding box center [140, 81] width 93 height 29
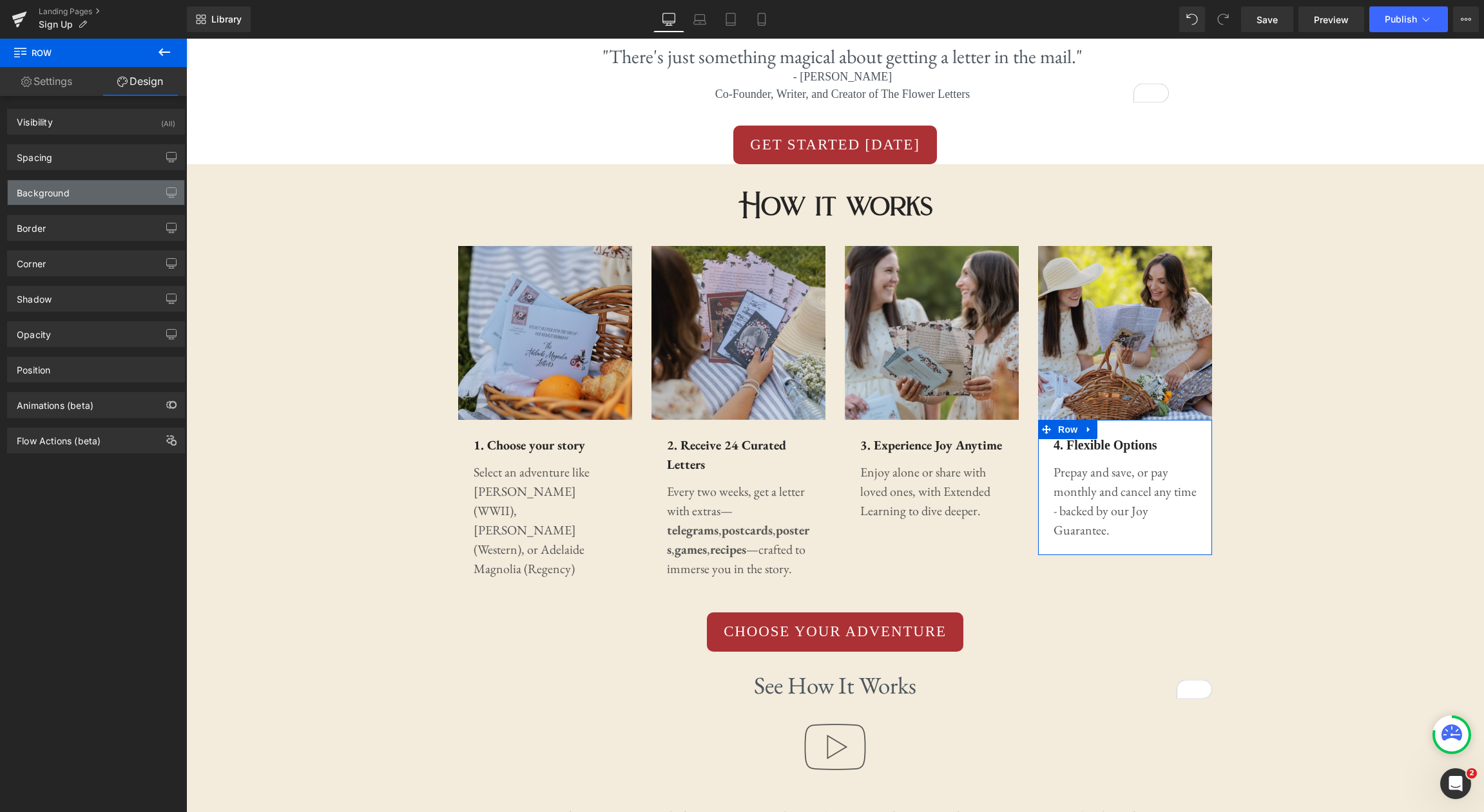
click at [104, 196] on div "Background" at bounding box center [96, 192] width 176 height 24
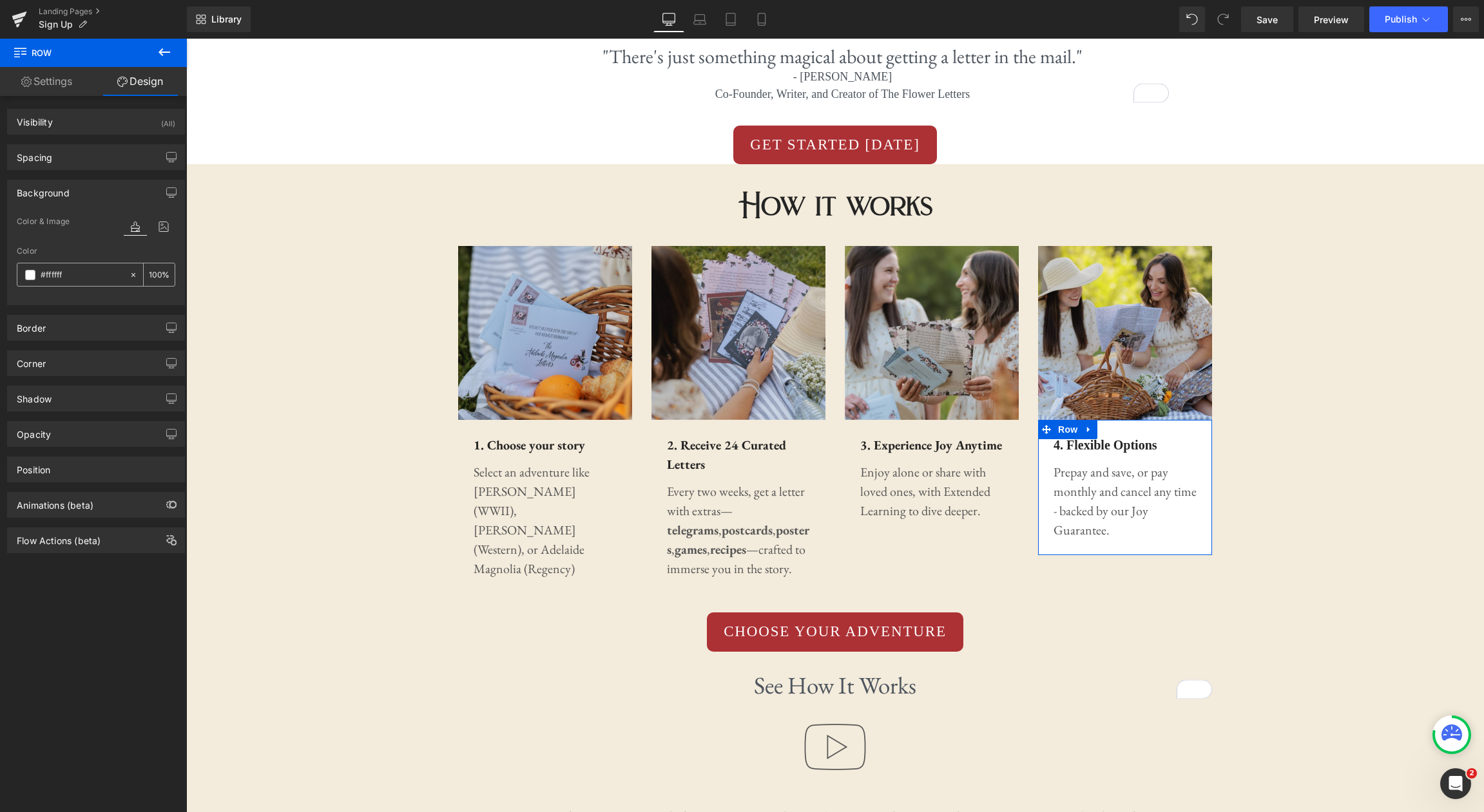
click at [100, 271] on input "#ffffff" at bounding box center [81, 275] width 82 height 14
paste input "3ebdb"
type input "#f3ebdb"
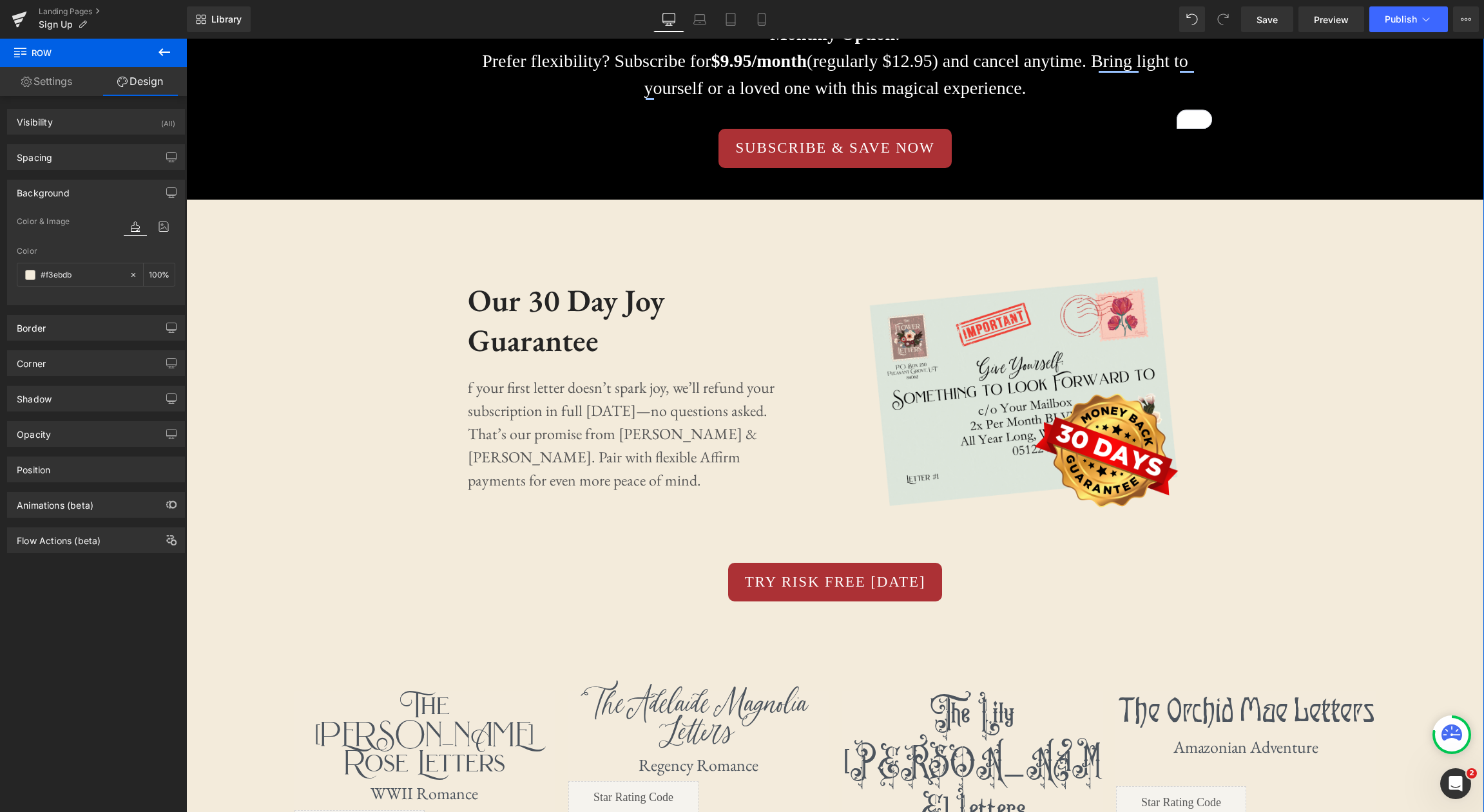
scroll to position [1733, 0]
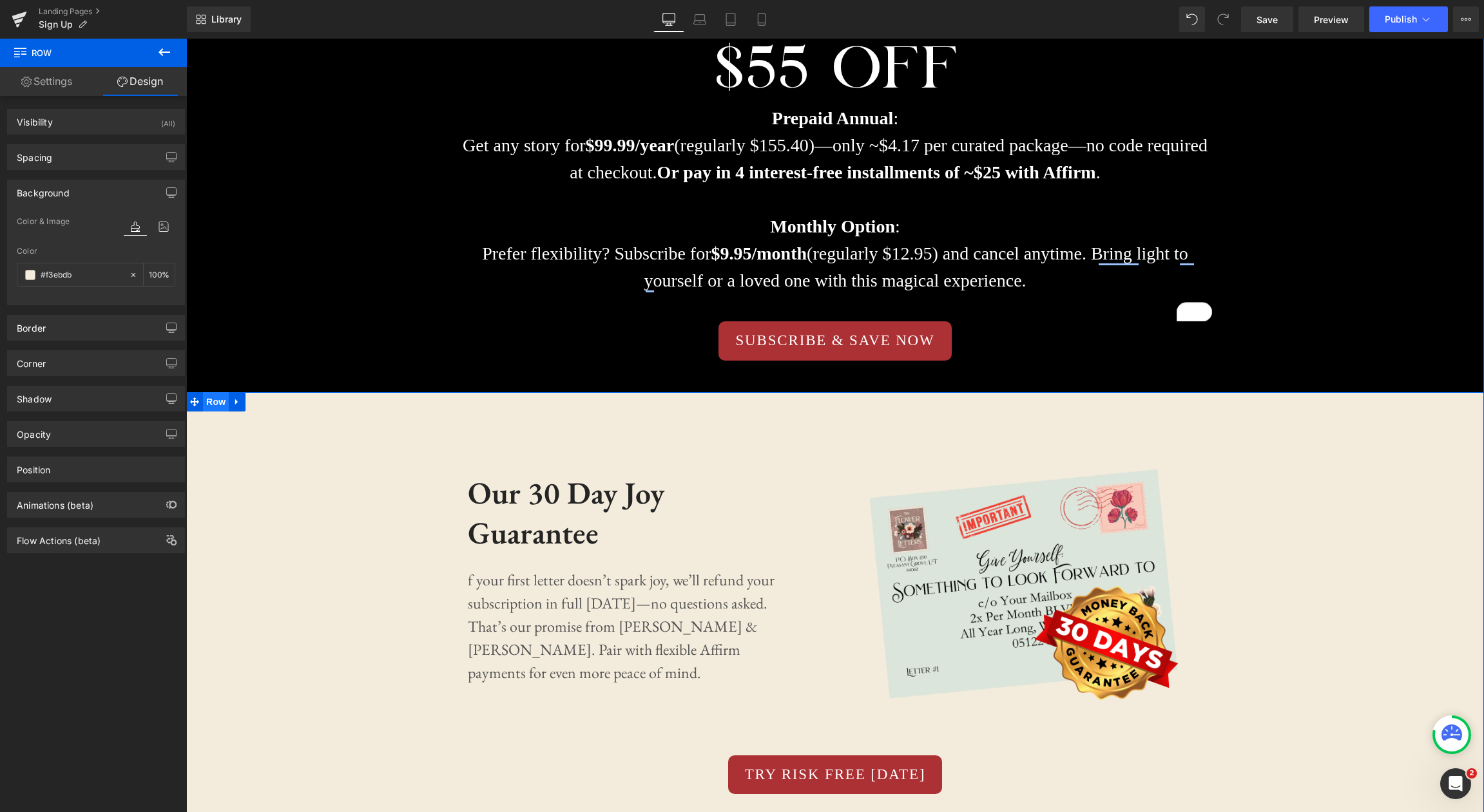
click at [225, 398] on span "Row" at bounding box center [216, 402] width 26 height 19
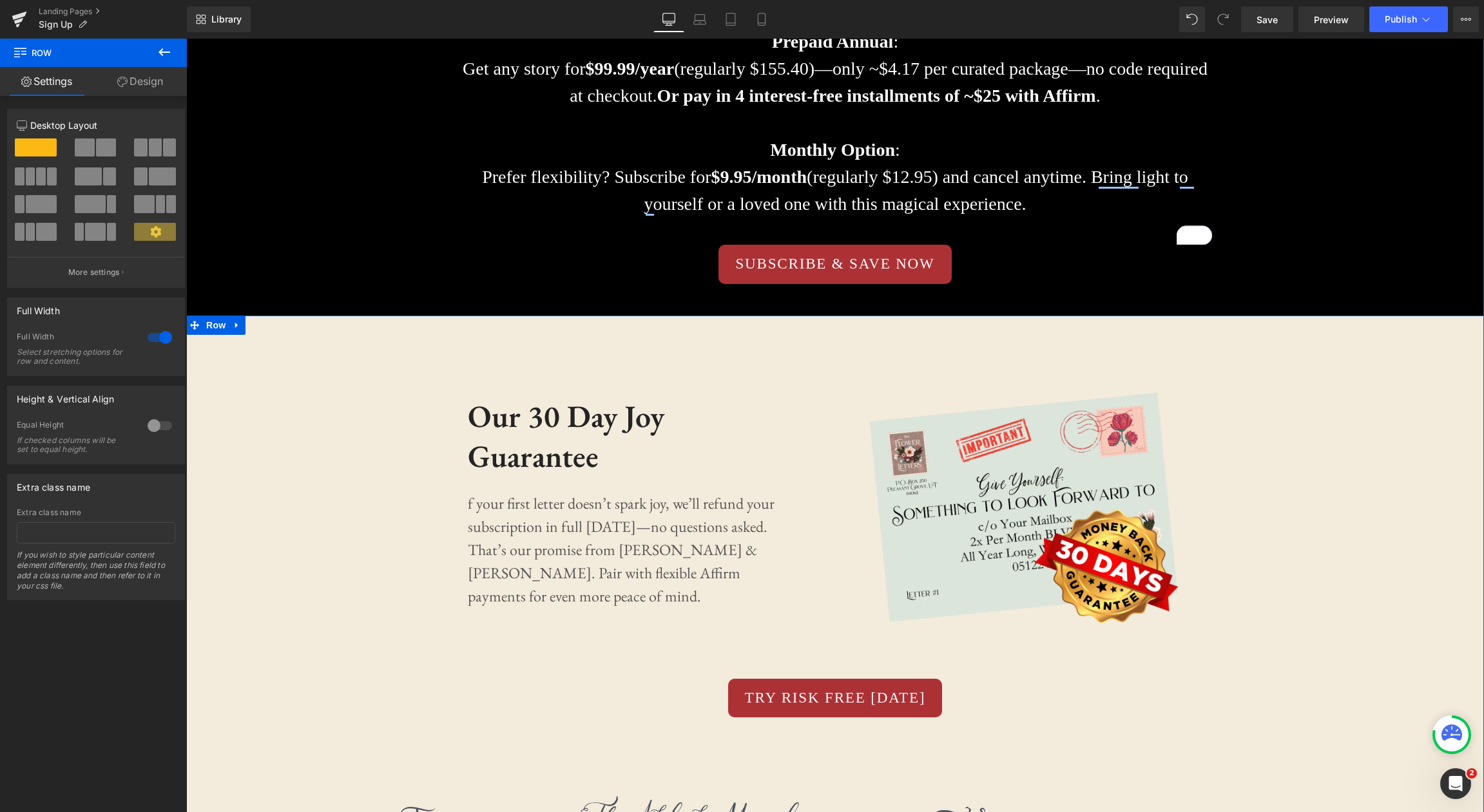
scroll to position [1723, 0]
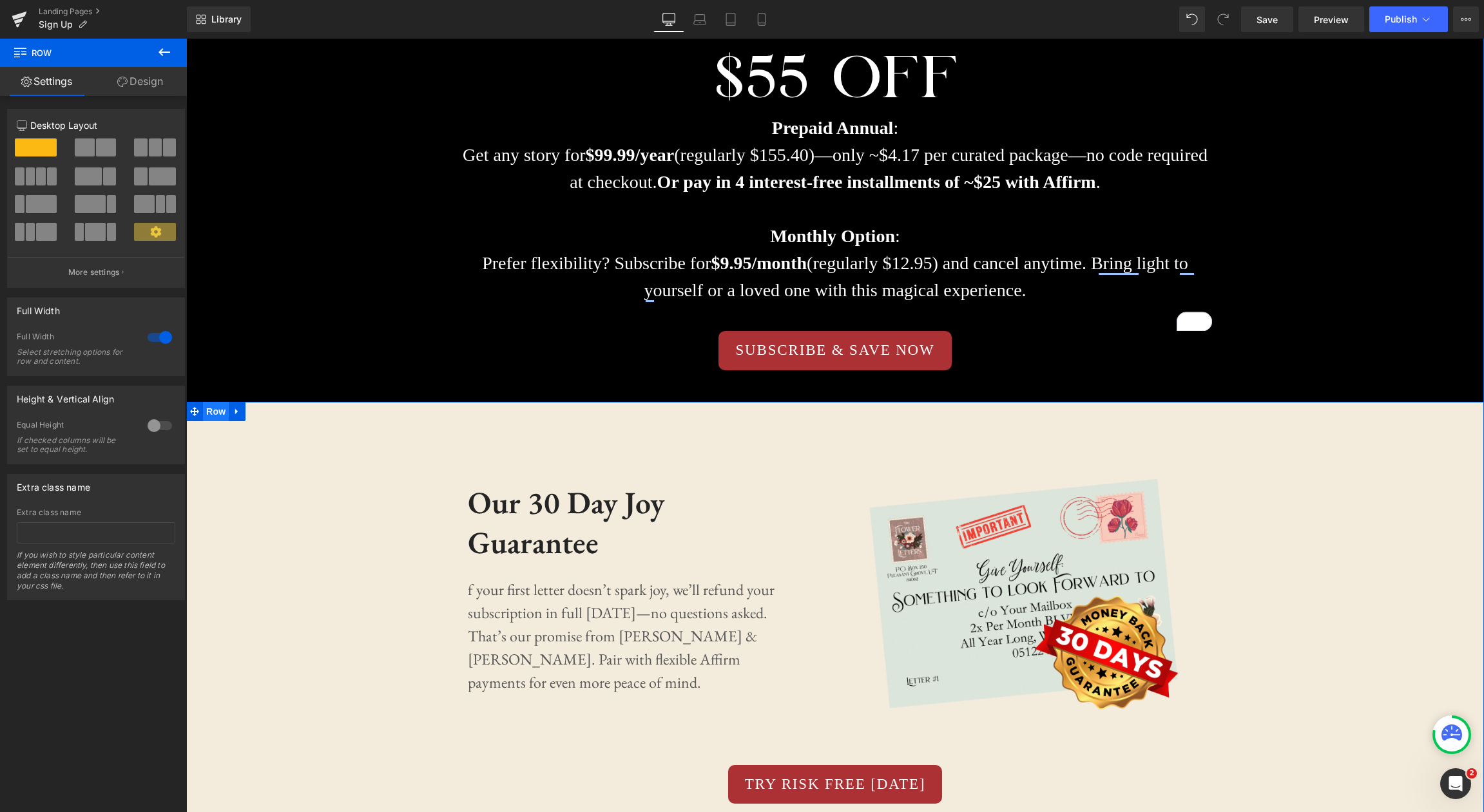
click at [212, 412] on span "Row" at bounding box center [216, 411] width 26 height 19
click at [149, 86] on link "Design" at bounding box center [140, 81] width 93 height 29
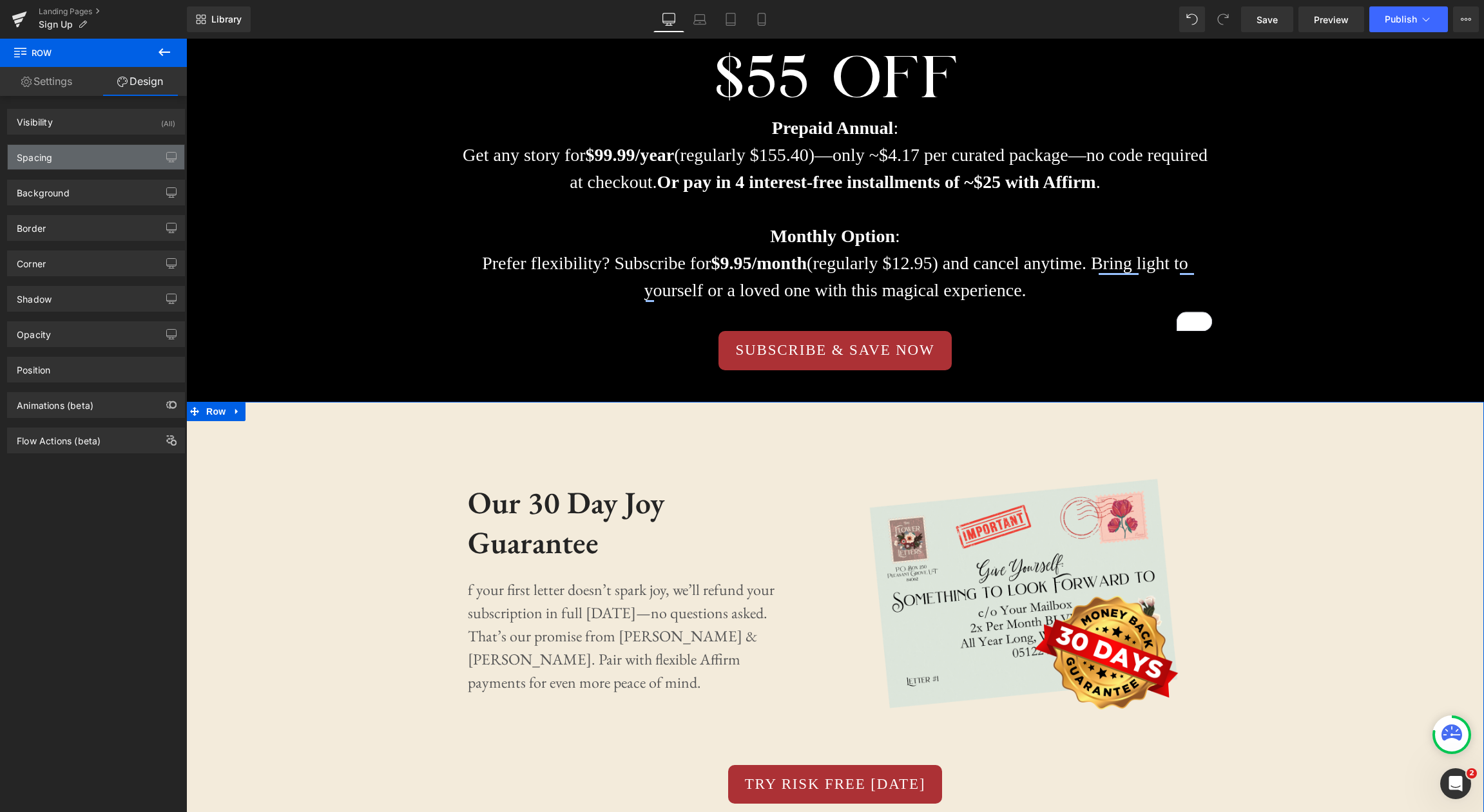
click at [102, 158] on div "Spacing" at bounding box center [96, 157] width 176 height 24
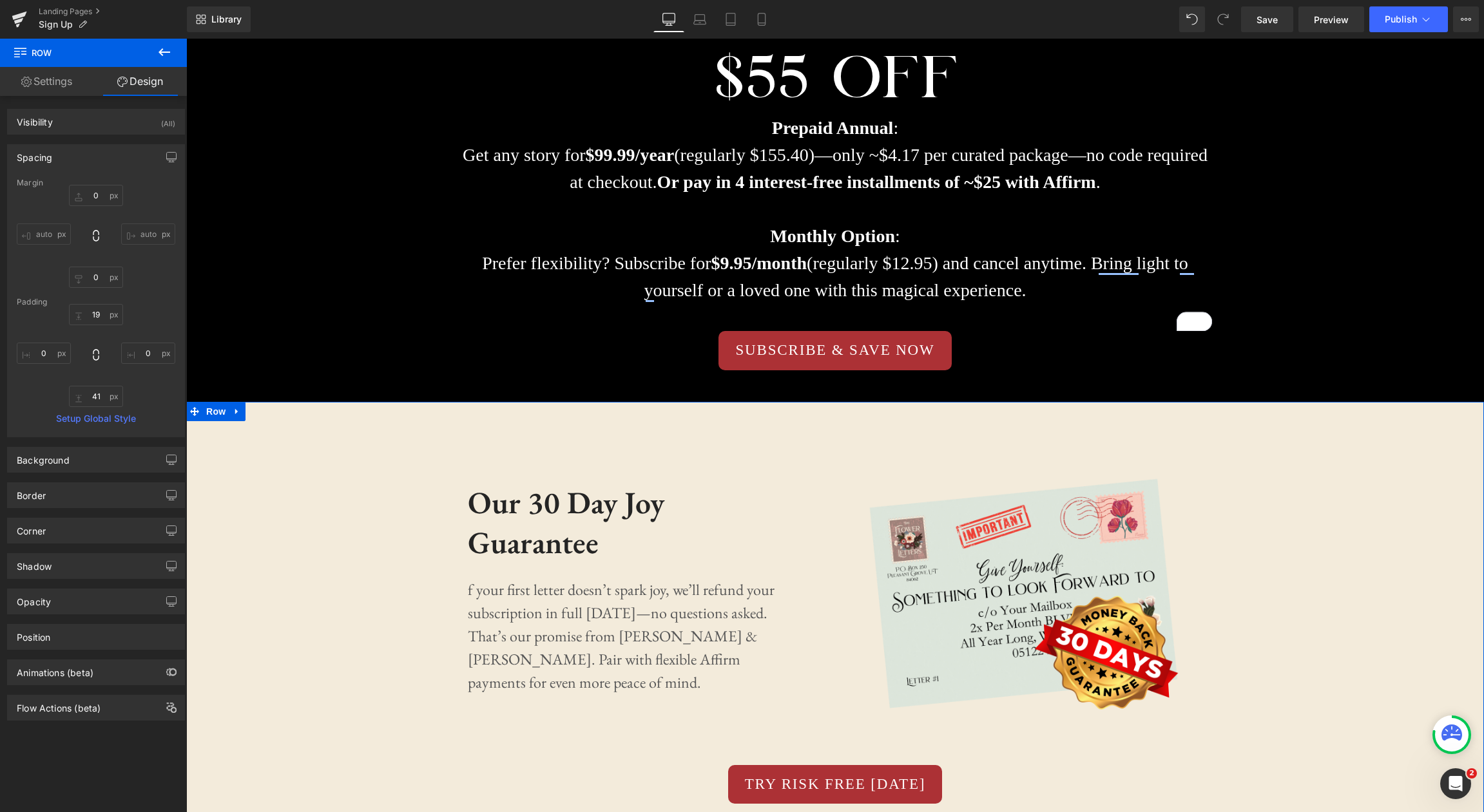
click at [111, 146] on div "Spacing" at bounding box center [96, 157] width 176 height 24
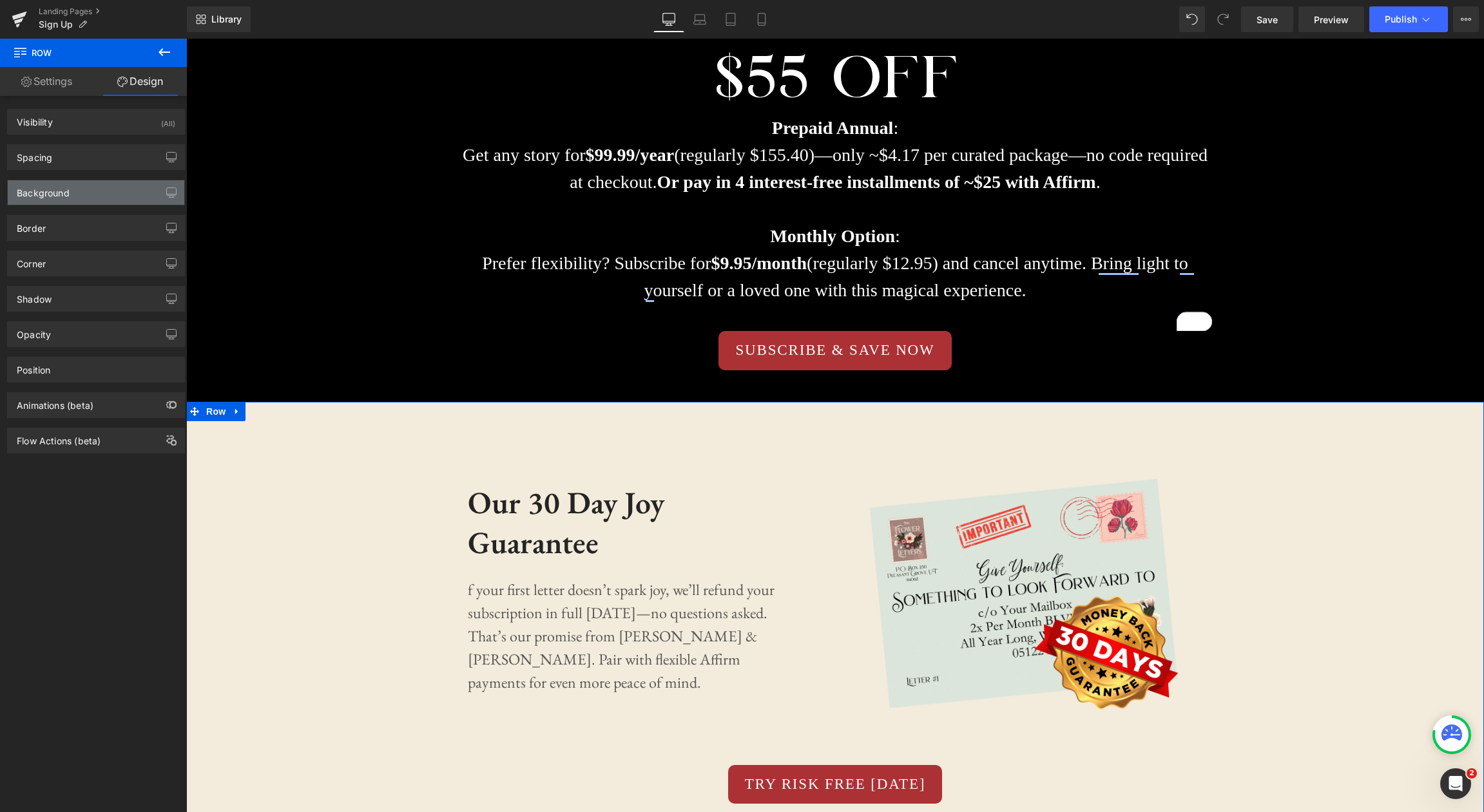
click at [105, 194] on div "Background" at bounding box center [96, 192] width 176 height 24
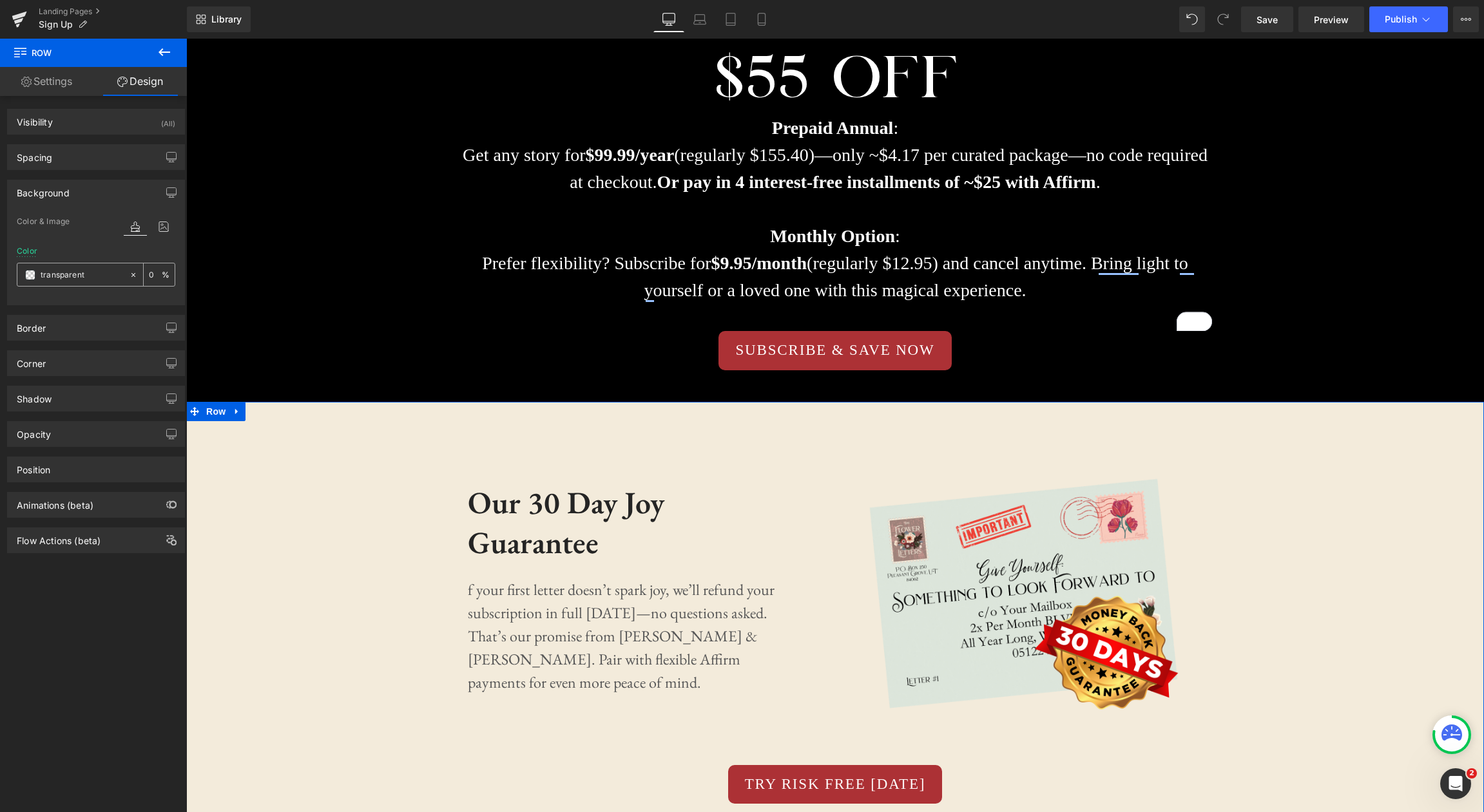
click at [116, 274] on input "transparent" at bounding box center [81, 275] width 82 height 14
click at [130, 274] on icon at bounding box center [133, 274] width 9 height 9
type input "none"
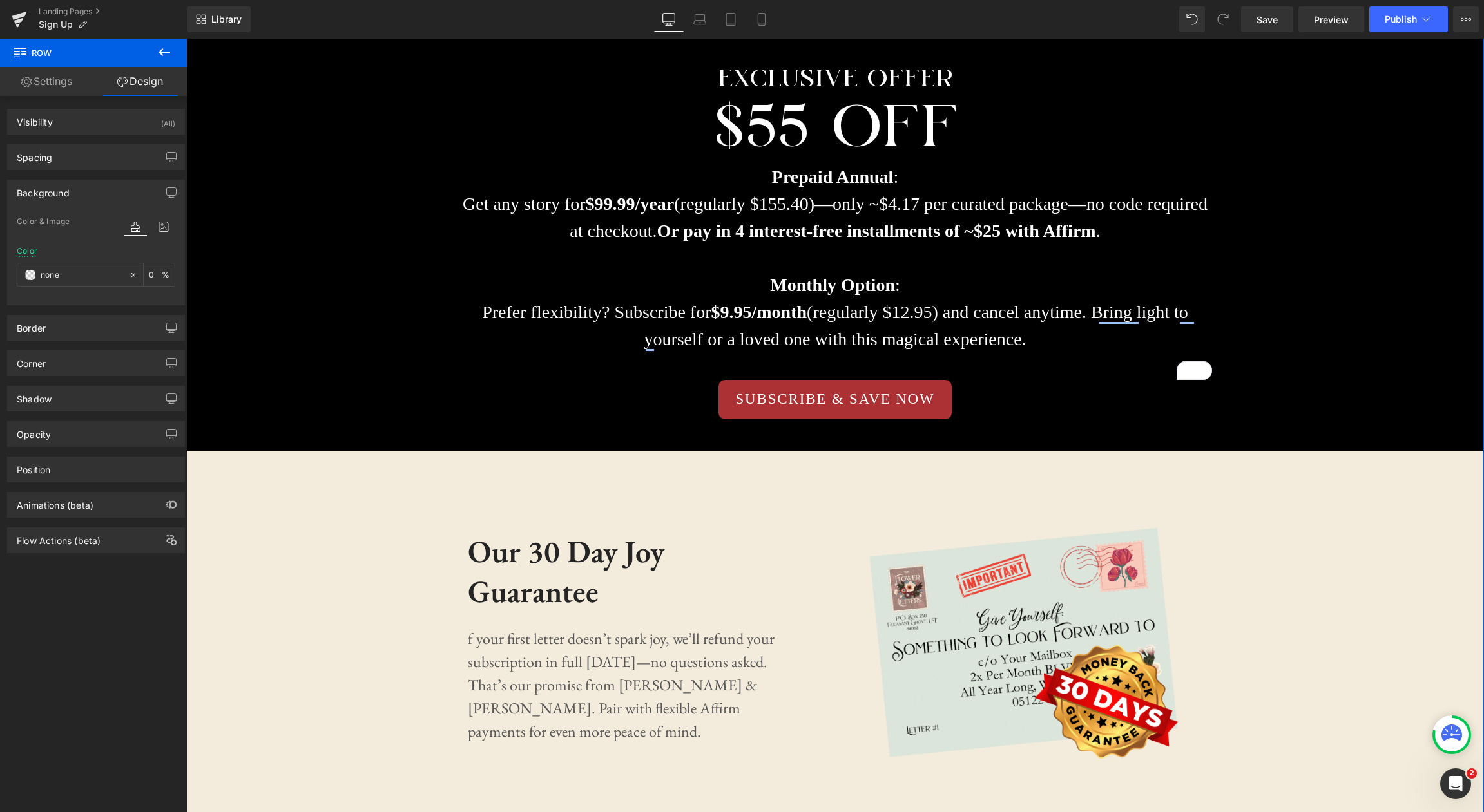
scroll to position [1733, 0]
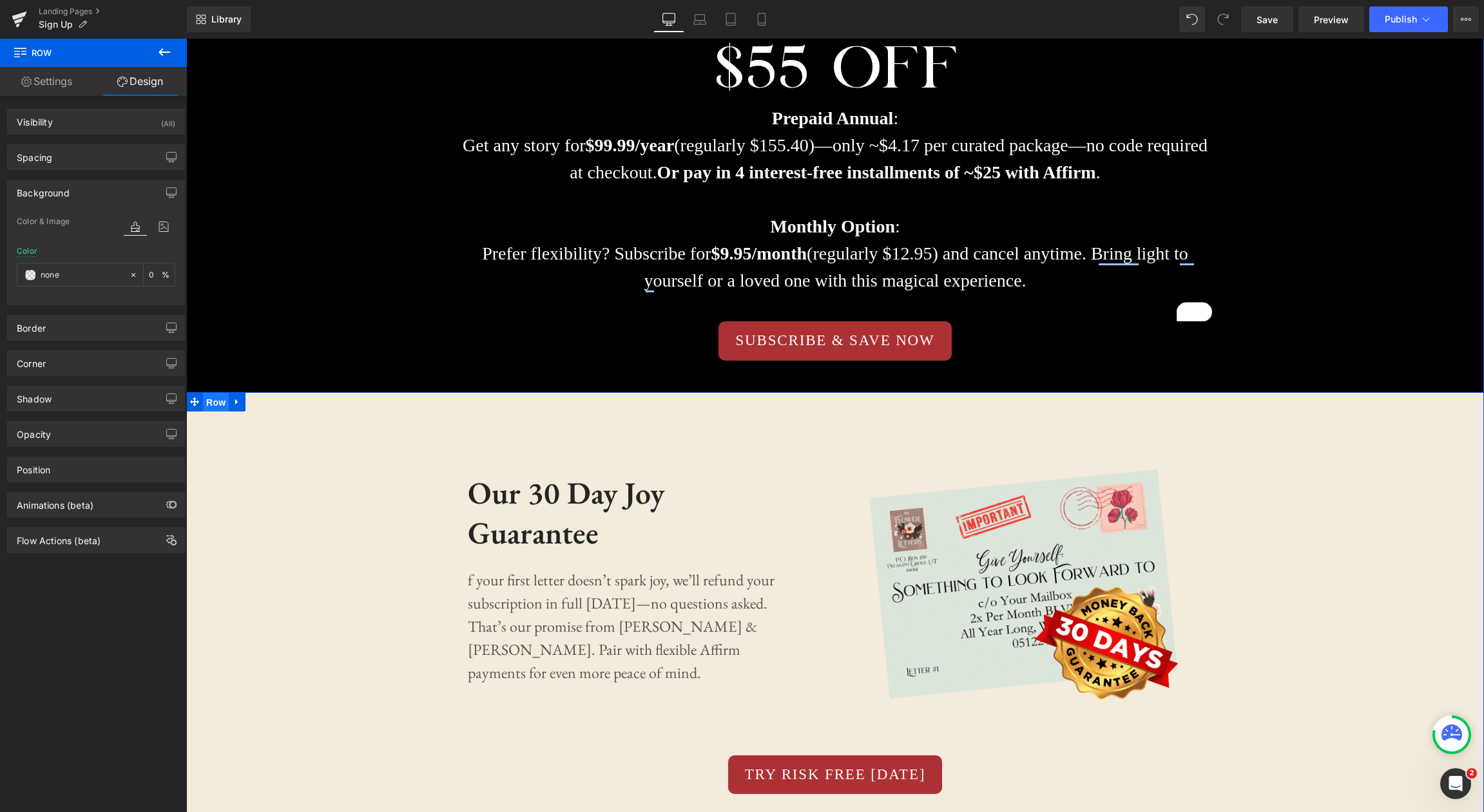
click at [219, 406] on span "Row" at bounding box center [216, 402] width 26 height 19
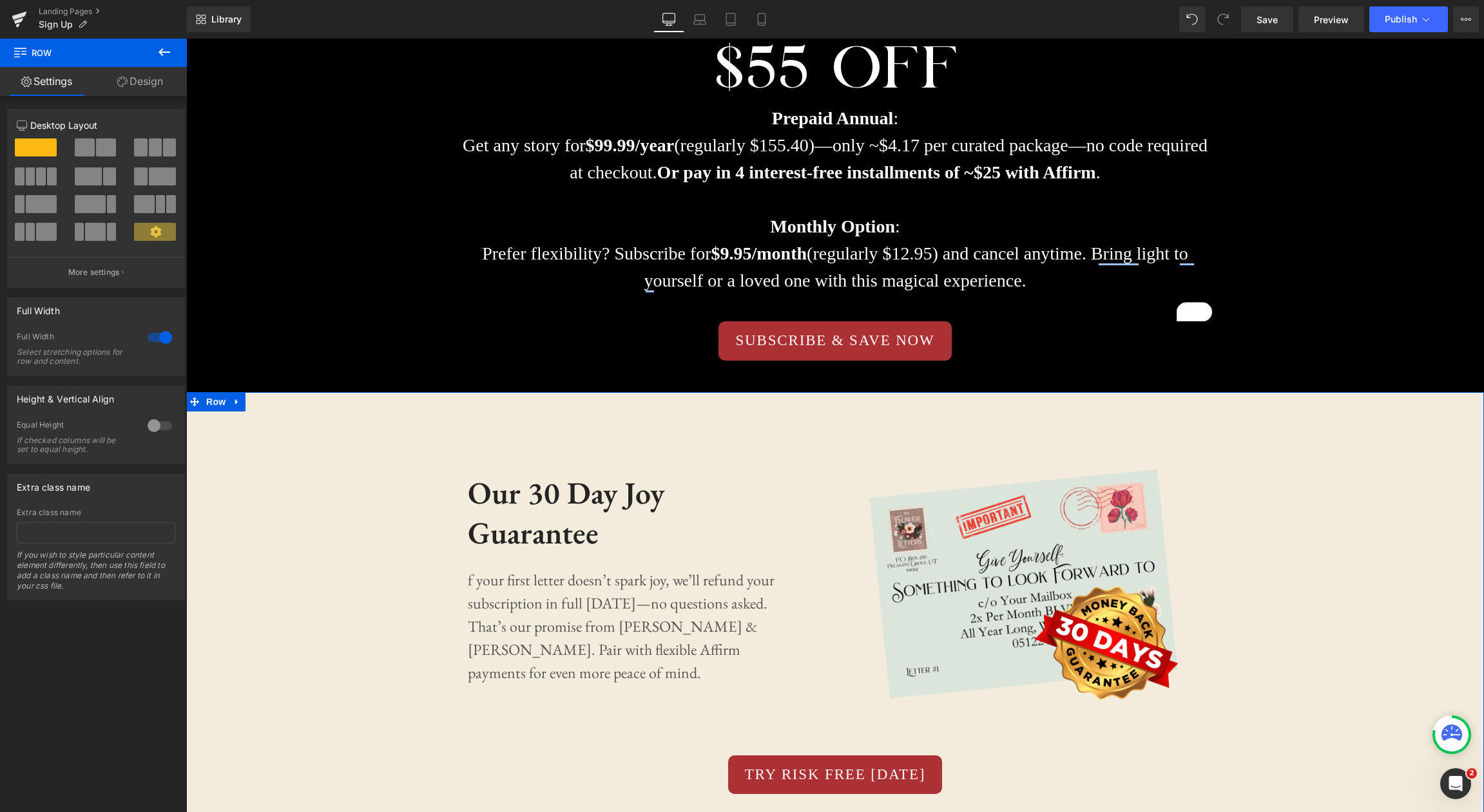
click at [156, 87] on link "Design" at bounding box center [140, 81] width 93 height 29
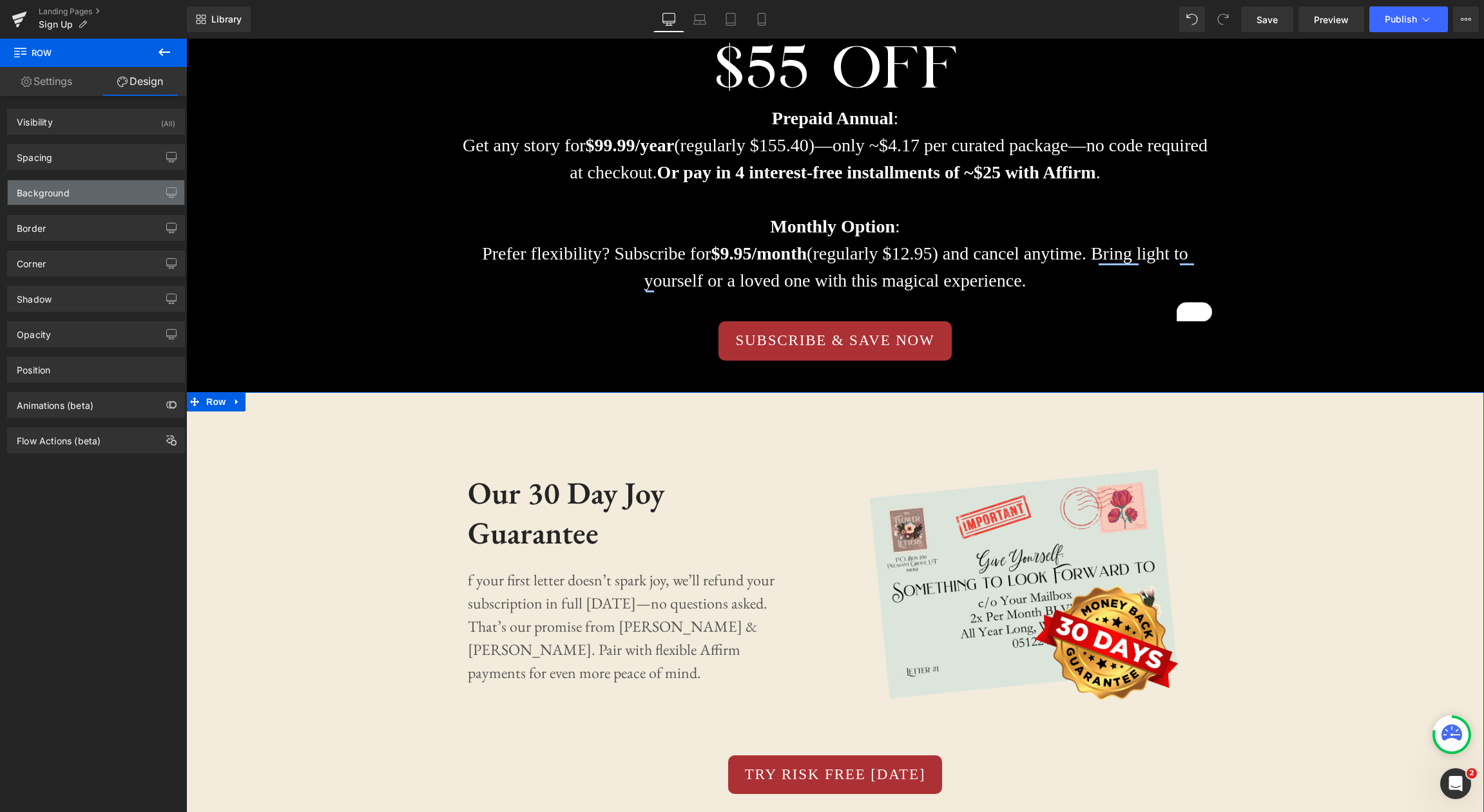
click at [111, 195] on div "Background" at bounding box center [96, 192] width 176 height 24
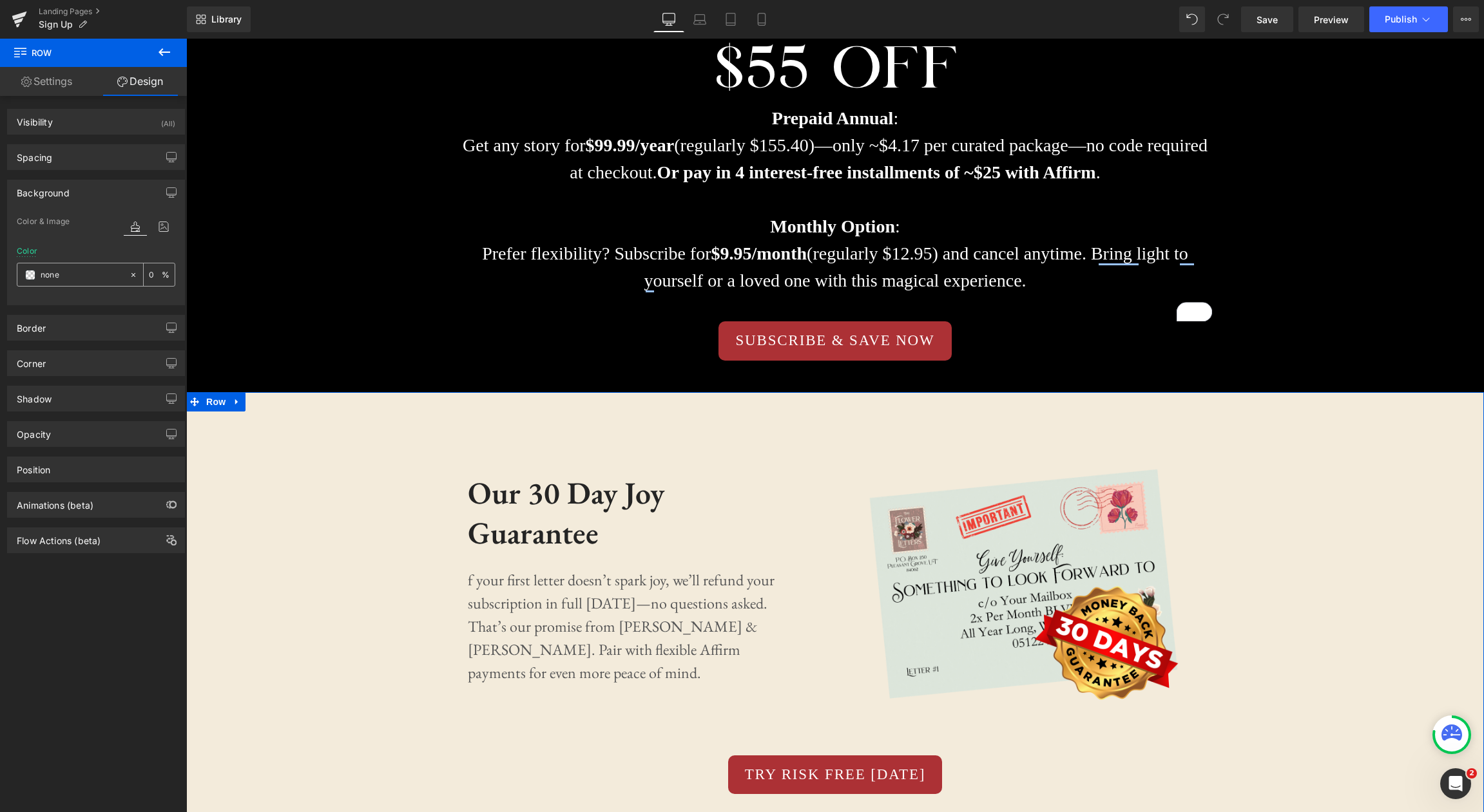
click at [129, 273] on icon at bounding box center [133, 274] width 9 height 9
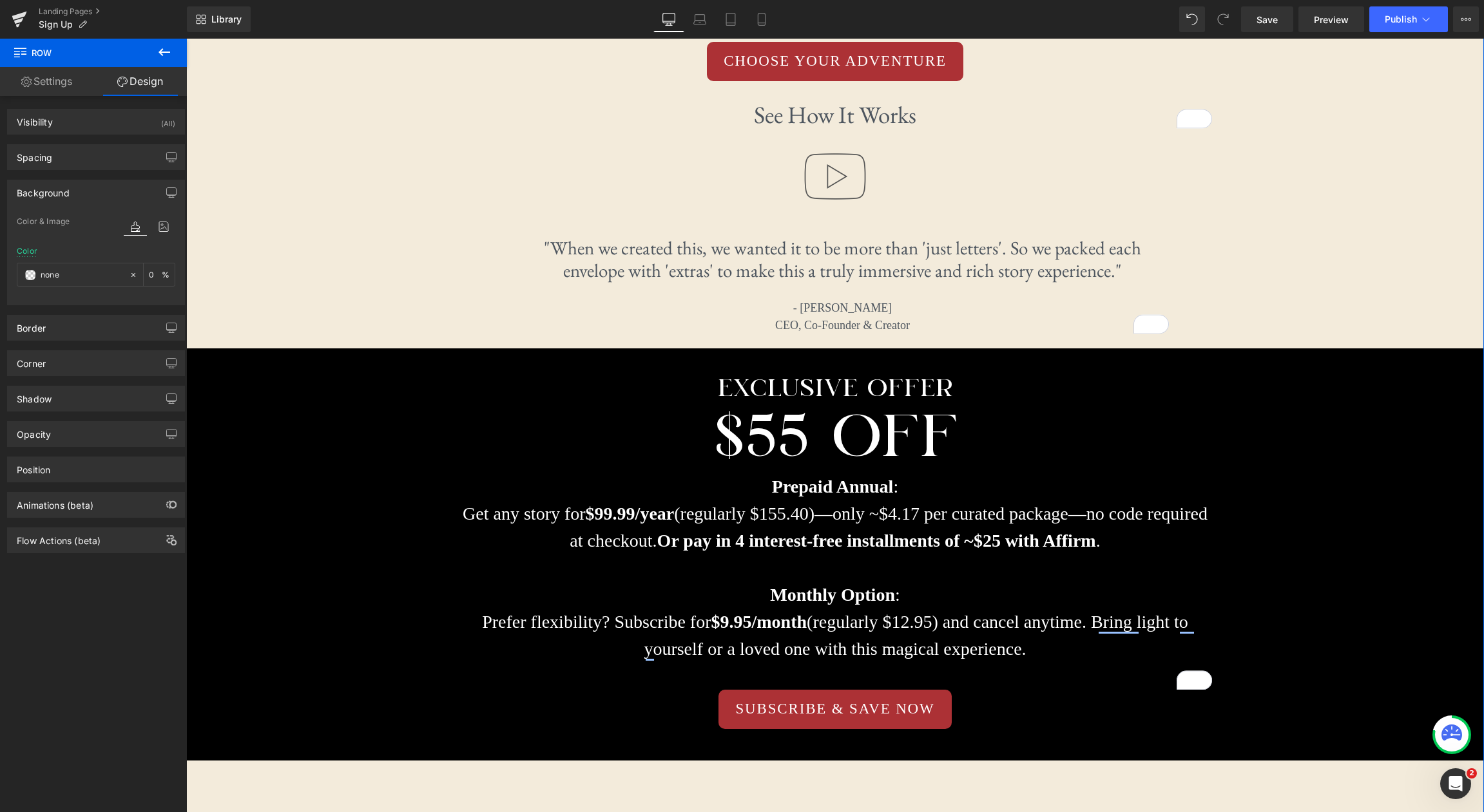
scroll to position [1370, 0]
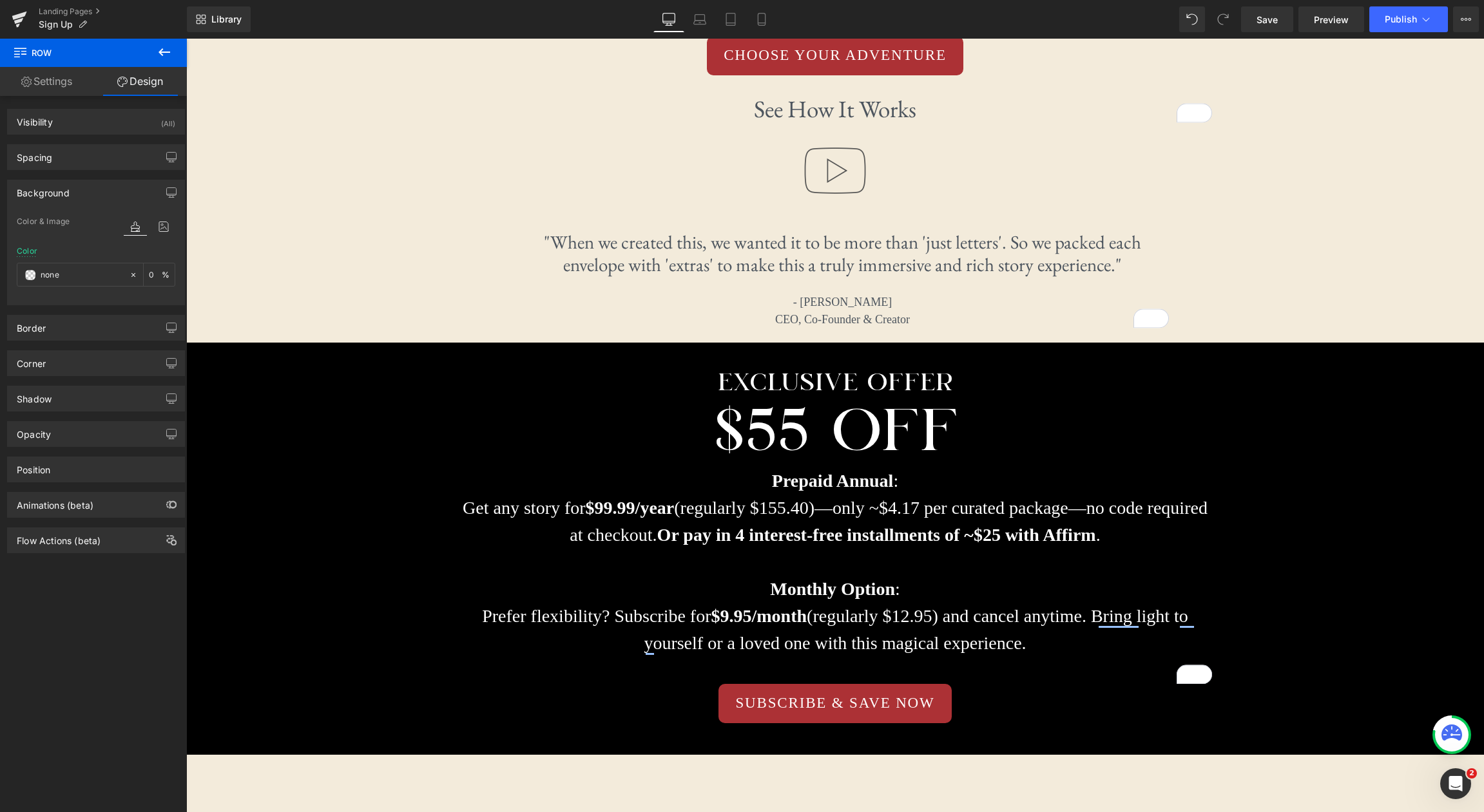
click at [163, 52] on icon at bounding box center [164, 52] width 11 height 8
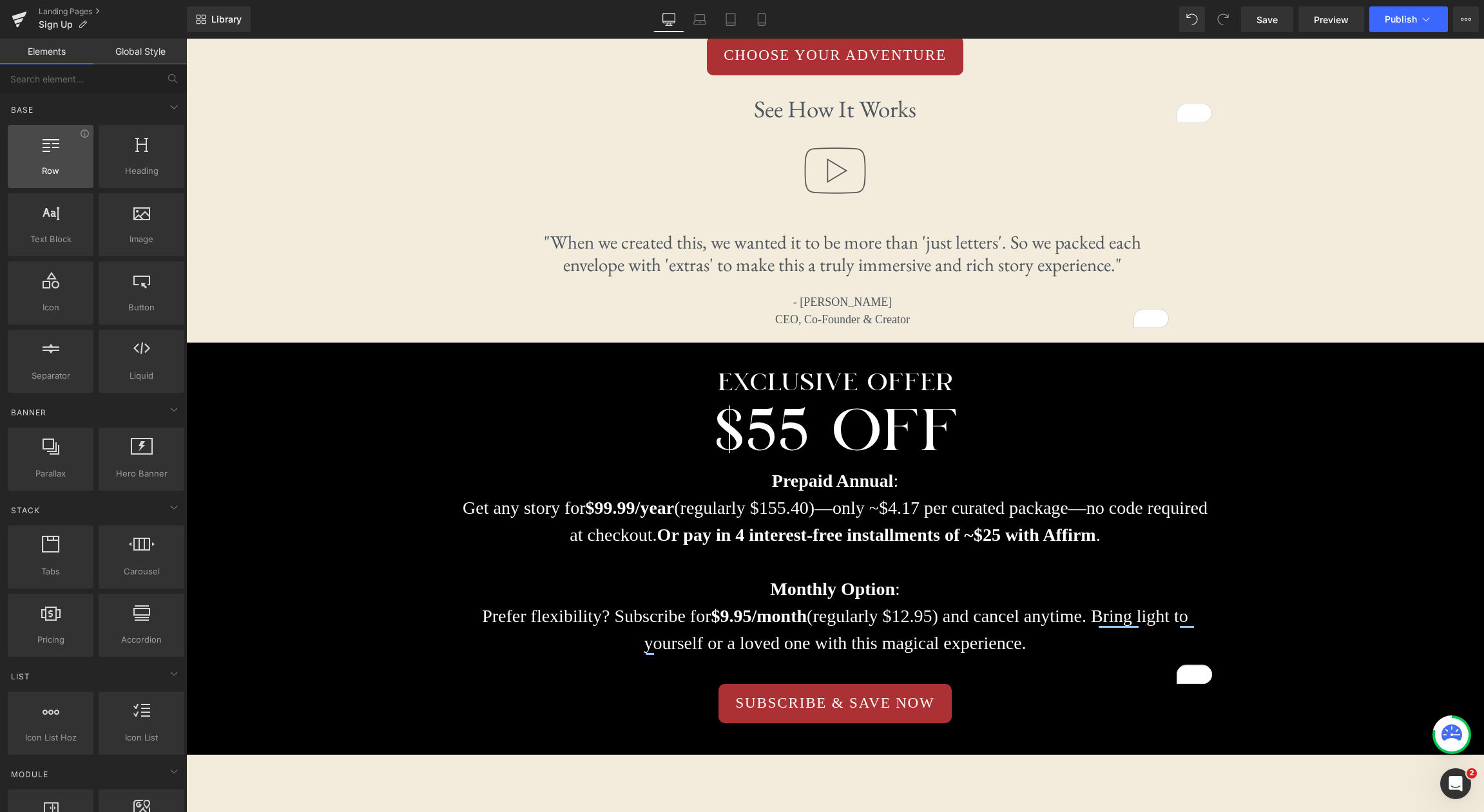
click at [55, 156] on div at bounding box center [50, 150] width 78 height 29
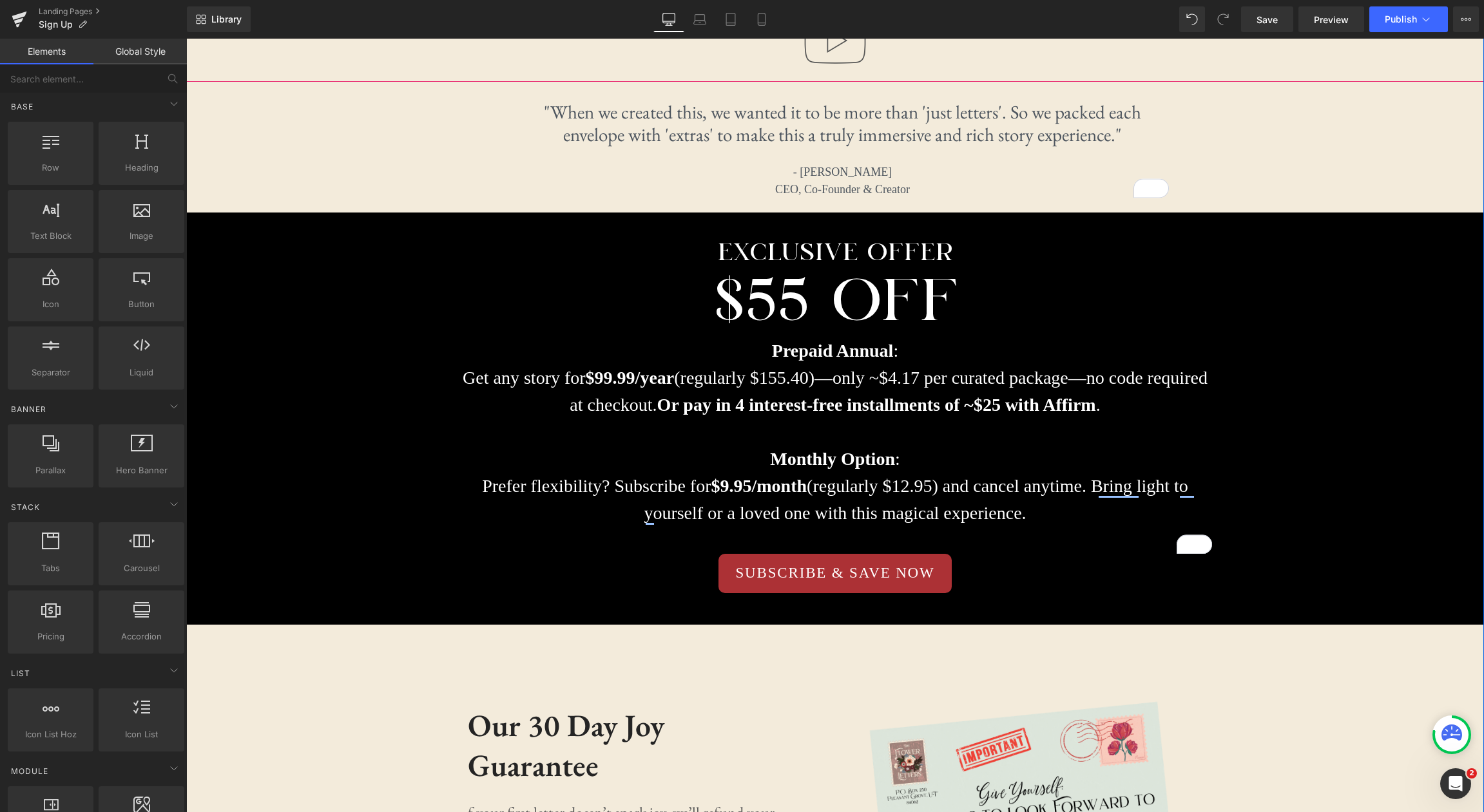
scroll to position [1501, 0]
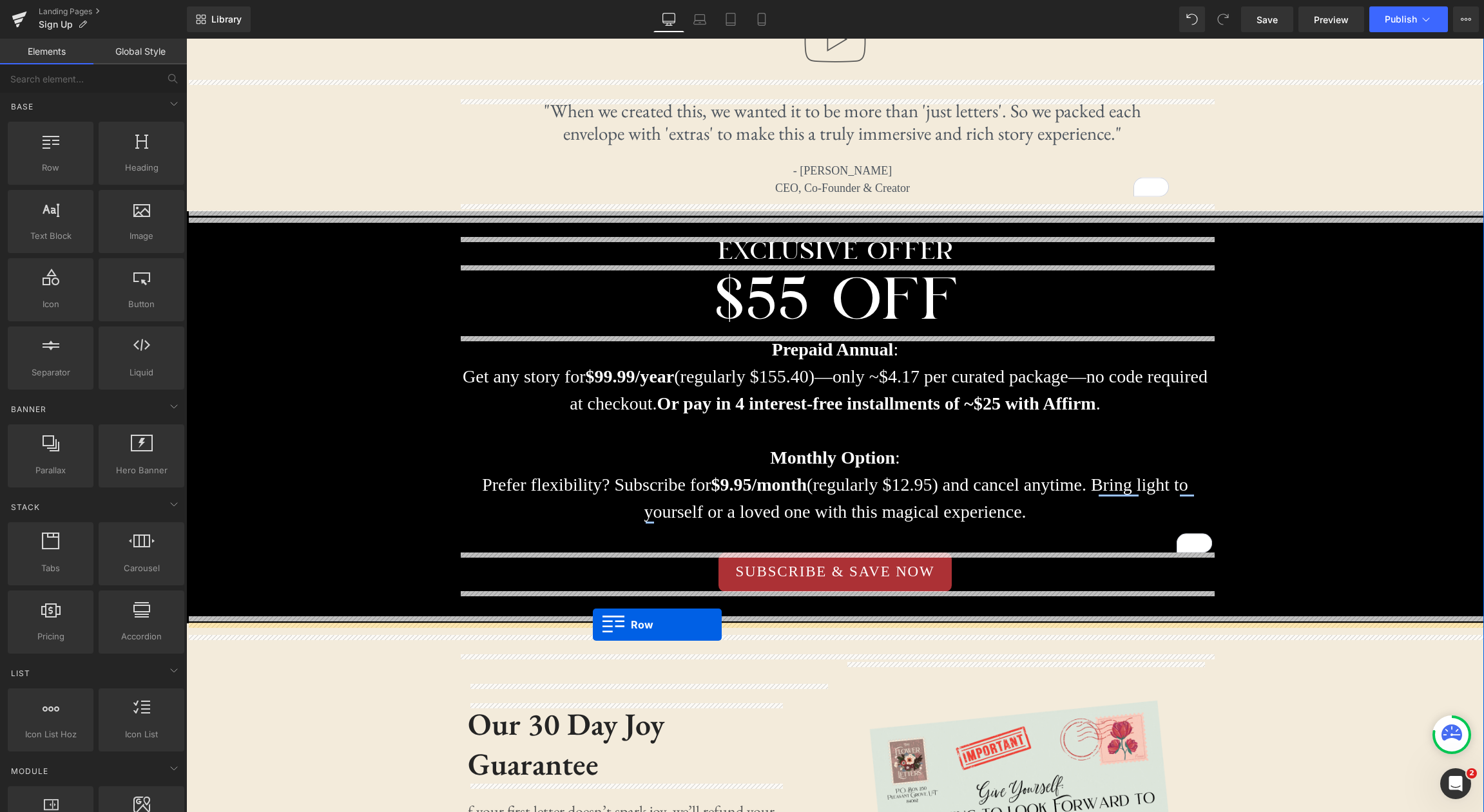
drag, startPoint x: 245, startPoint y: 190, endPoint x: 593, endPoint y: 624, distance: 556.3
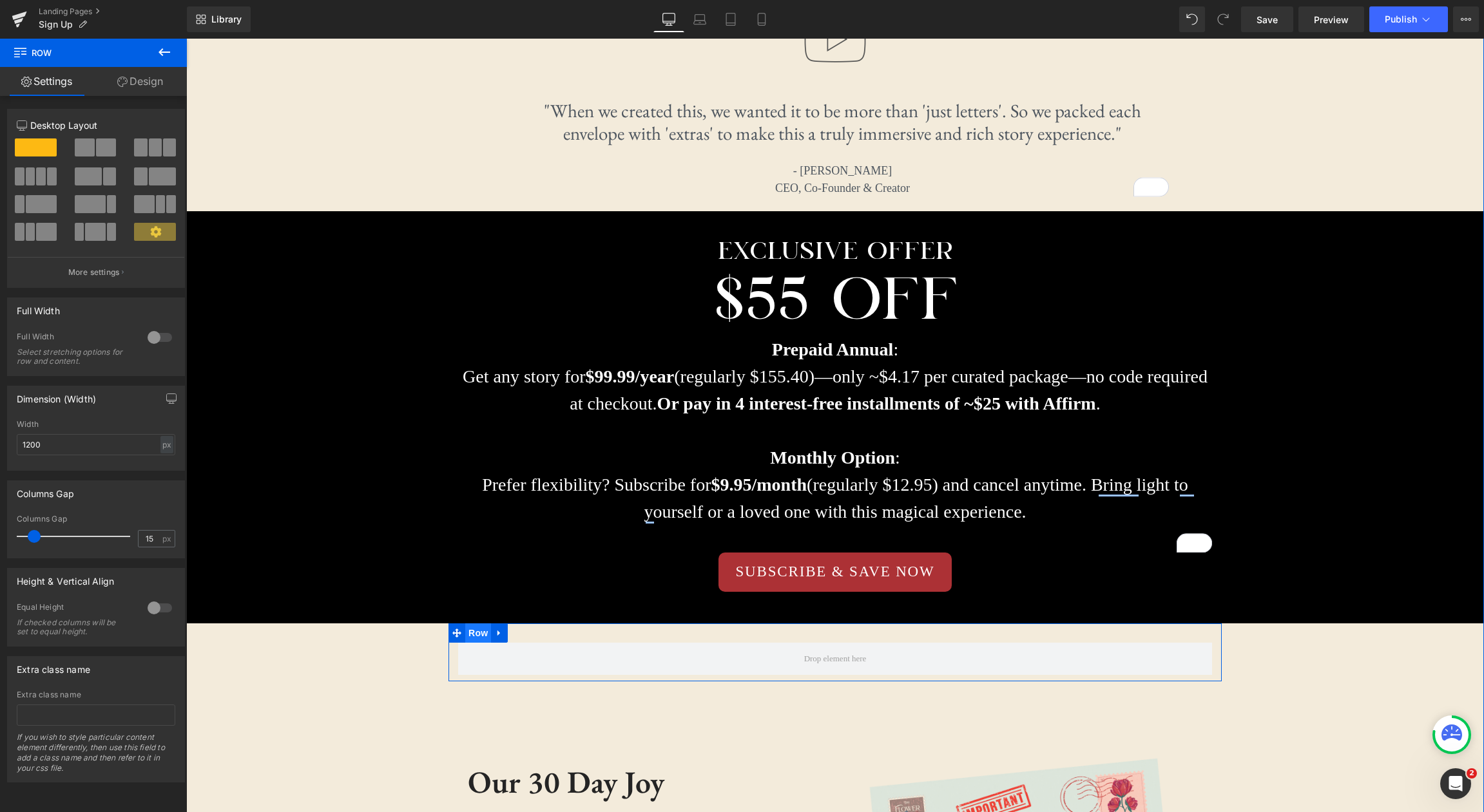
click at [476, 634] on span "Row" at bounding box center [478, 633] width 26 height 19
click at [500, 632] on icon at bounding box center [499, 633] width 9 height 10
click at [539, 633] on link at bounding box center [532, 633] width 17 height 19
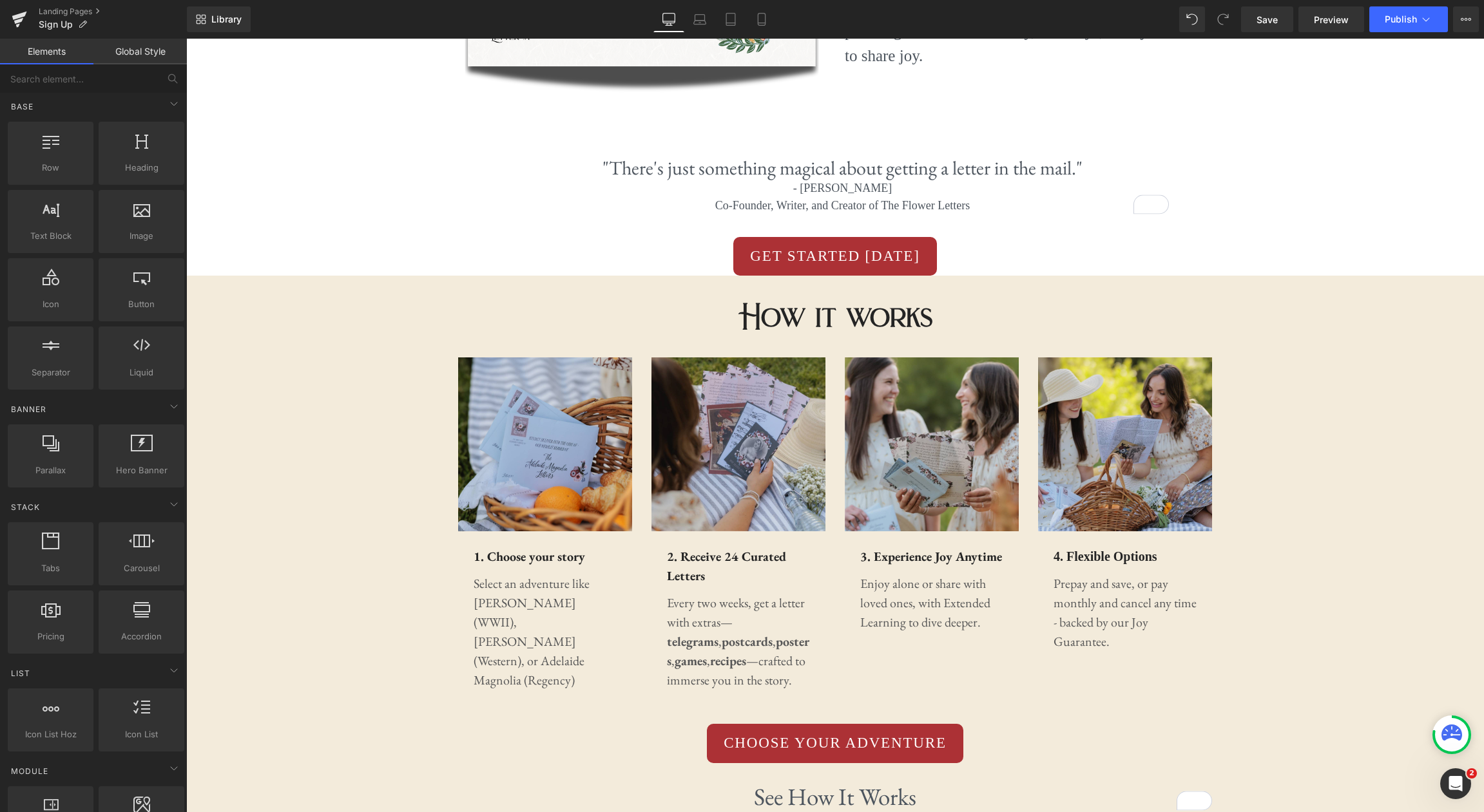
scroll to position [638, 0]
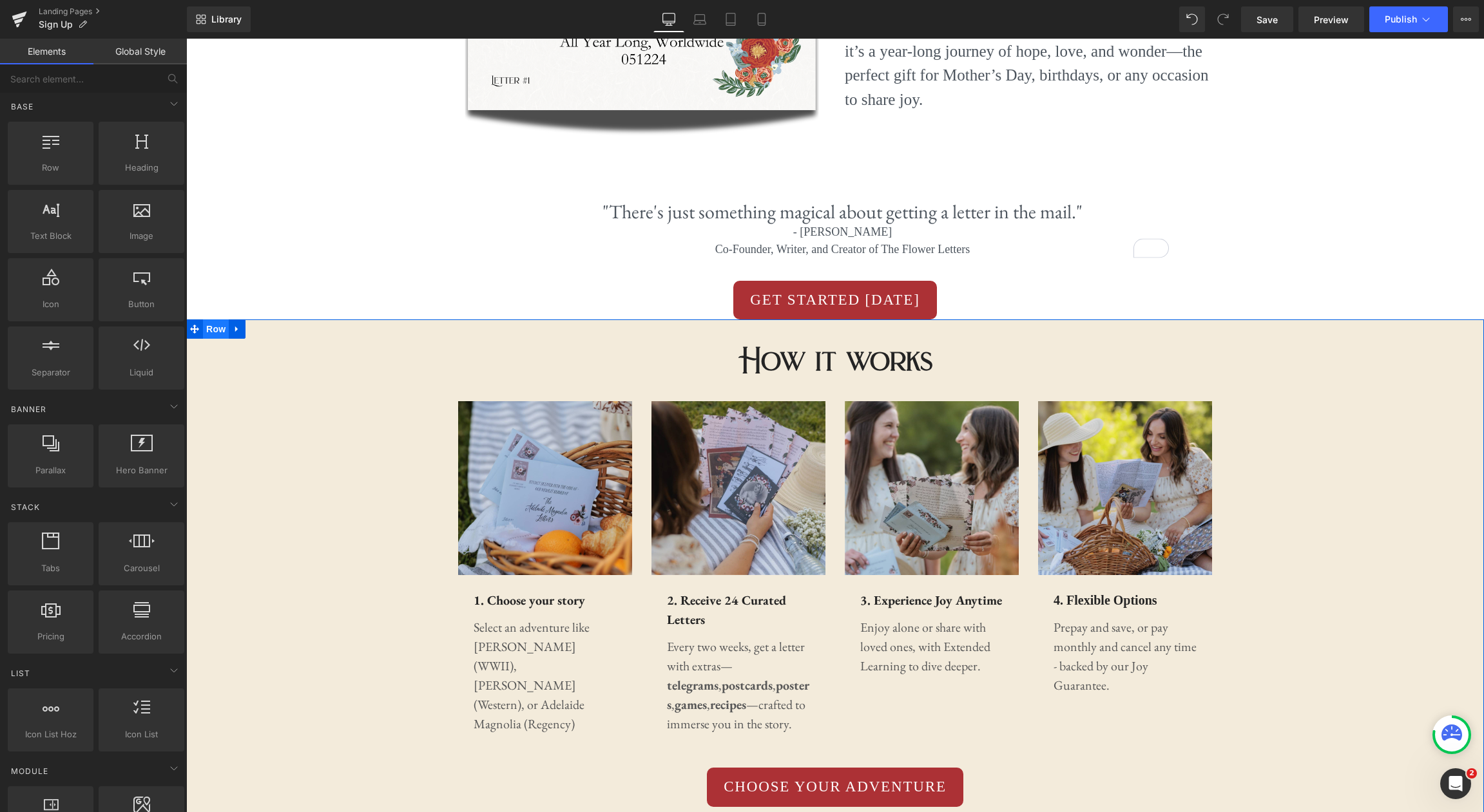
click at [219, 335] on span "Row" at bounding box center [216, 329] width 26 height 19
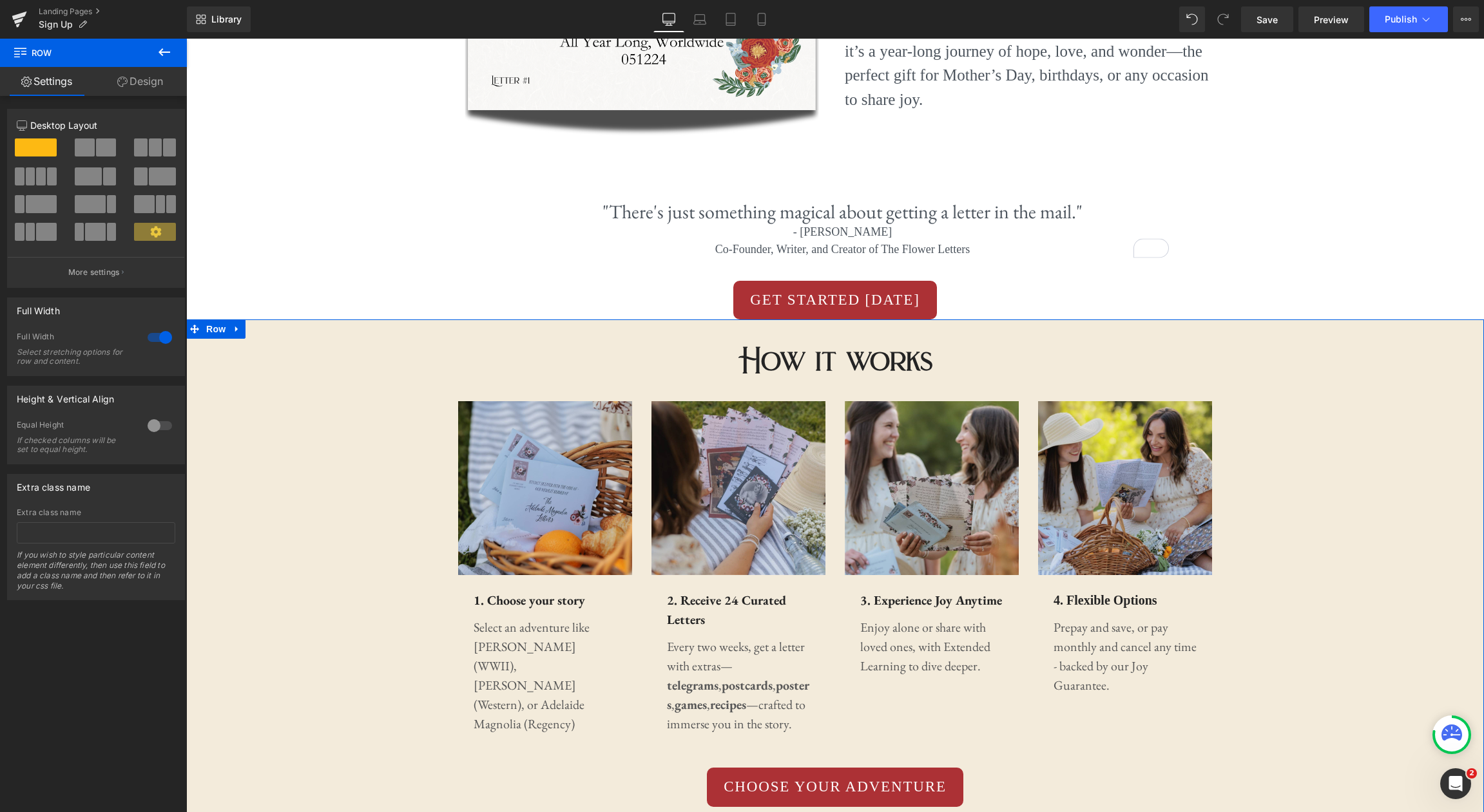
click at [155, 80] on link "Design" at bounding box center [140, 81] width 93 height 29
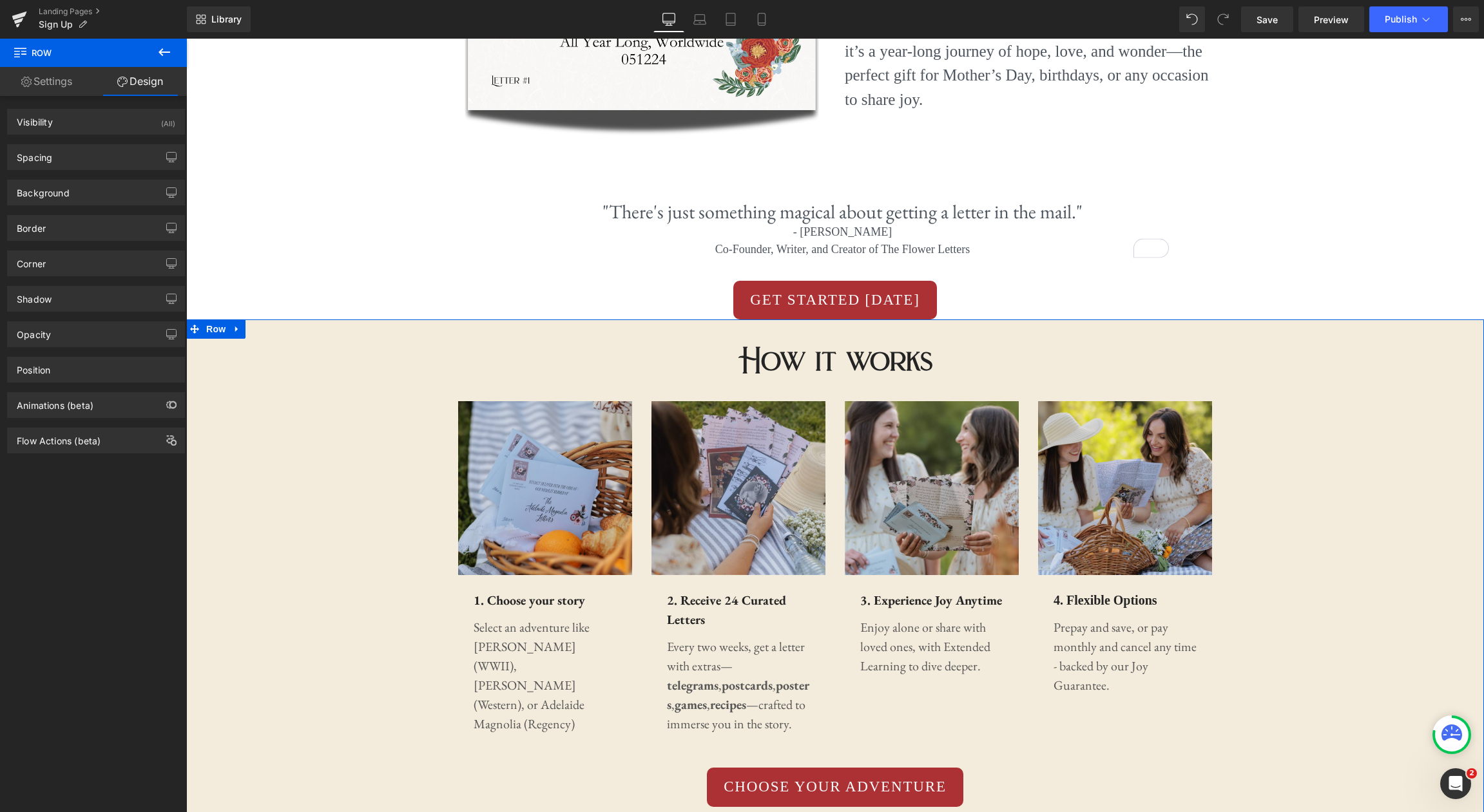
type input "#f3ebdb"
type input "100"
click at [96, 185] on div "Background" at bounding box center [96, 192] width 176 height 24
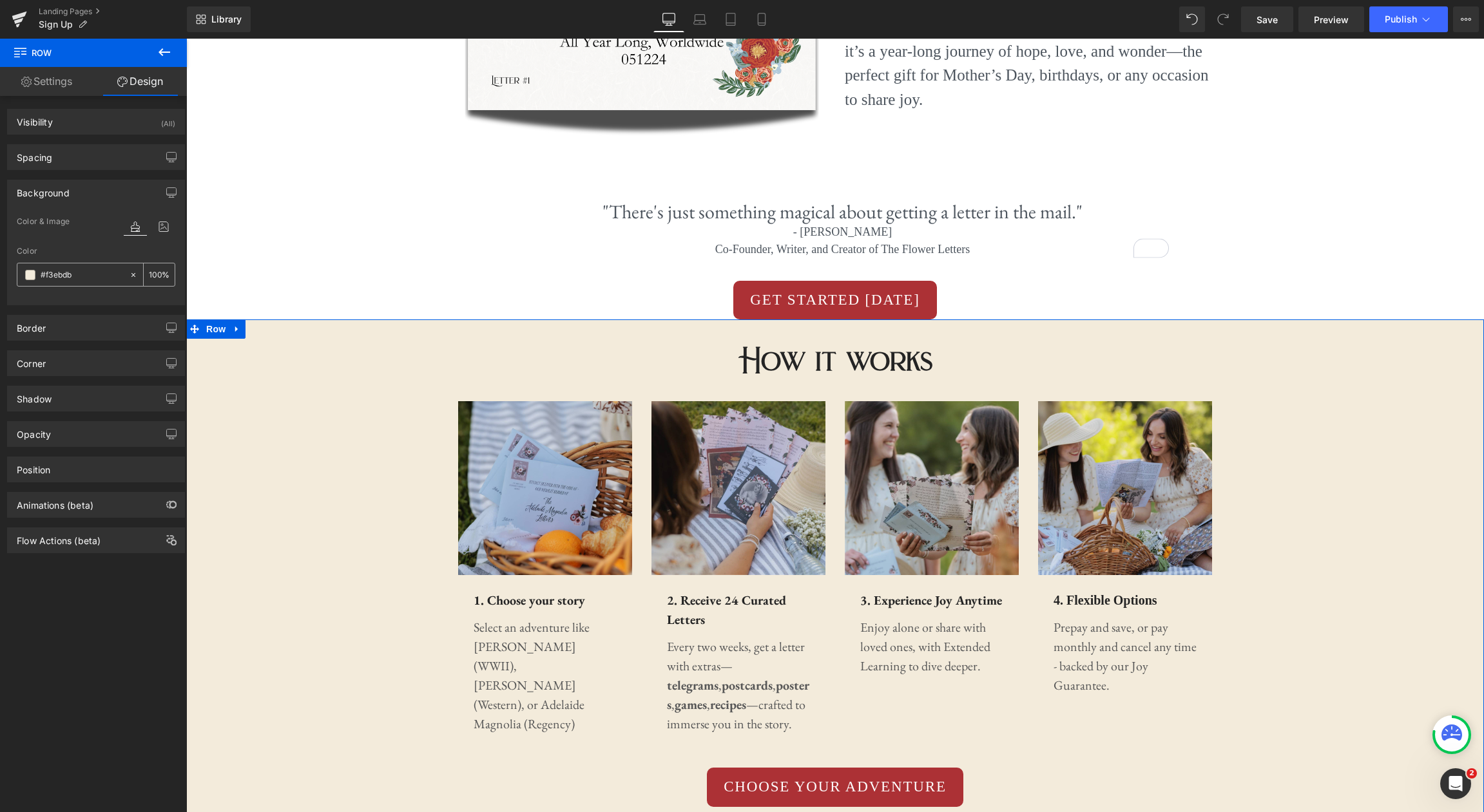
click at [131, 274] on icon at bounding box center [133, 274] width 4 height 4
type input "none"
type input "0"
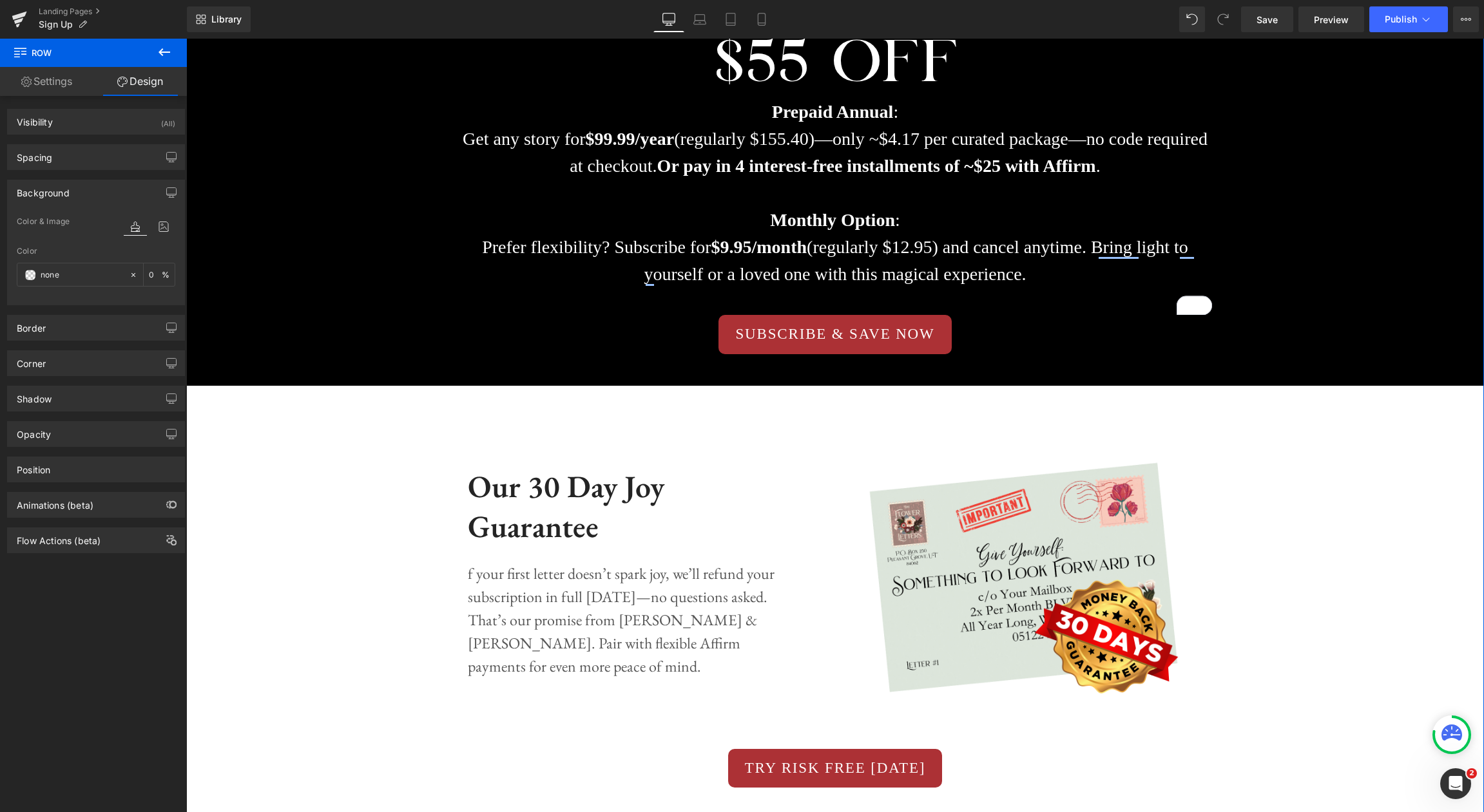
scroll to position [1761, 0]
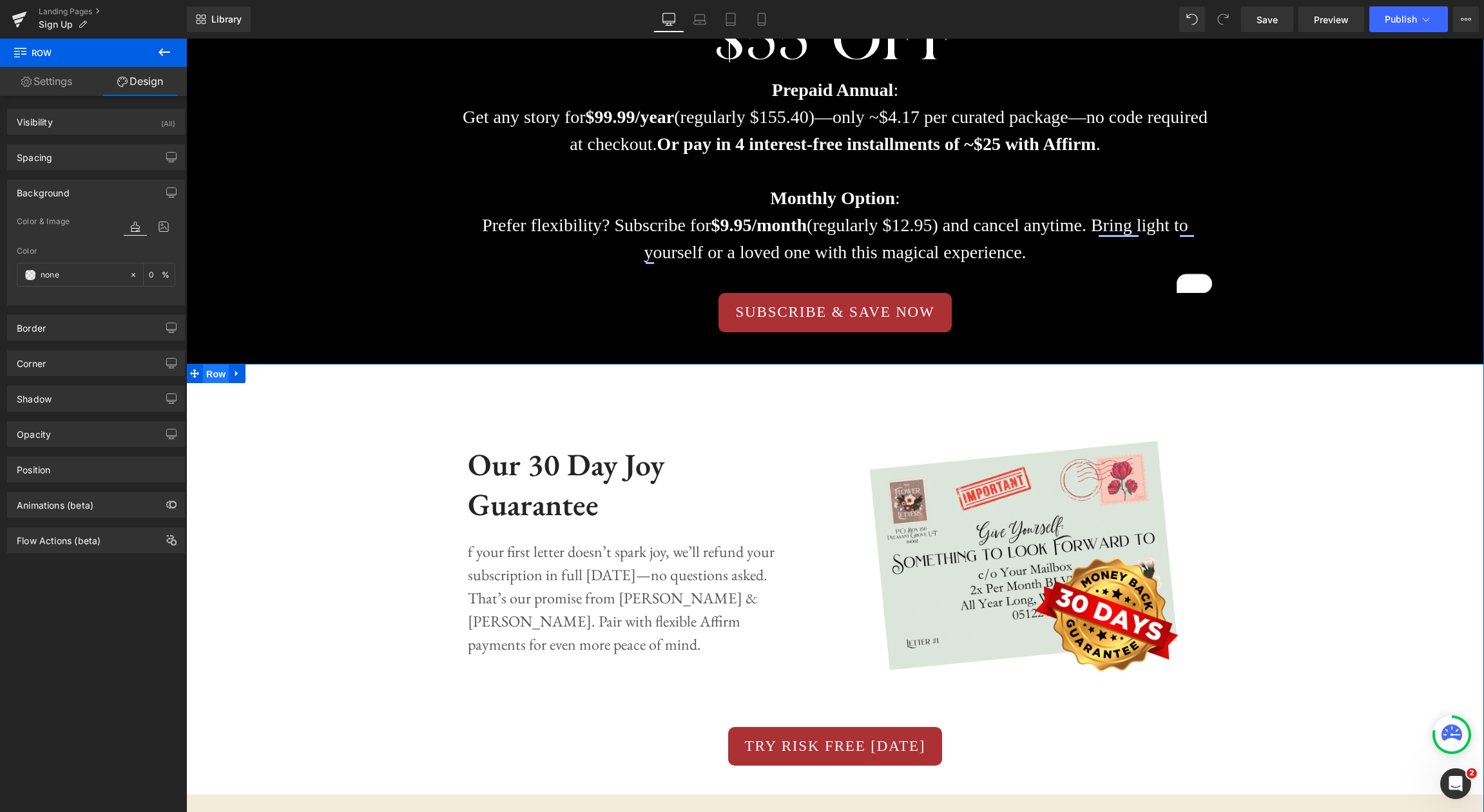
click at [221, 374] on span "Row" at bounding box center [216, 374] width 26 height 19
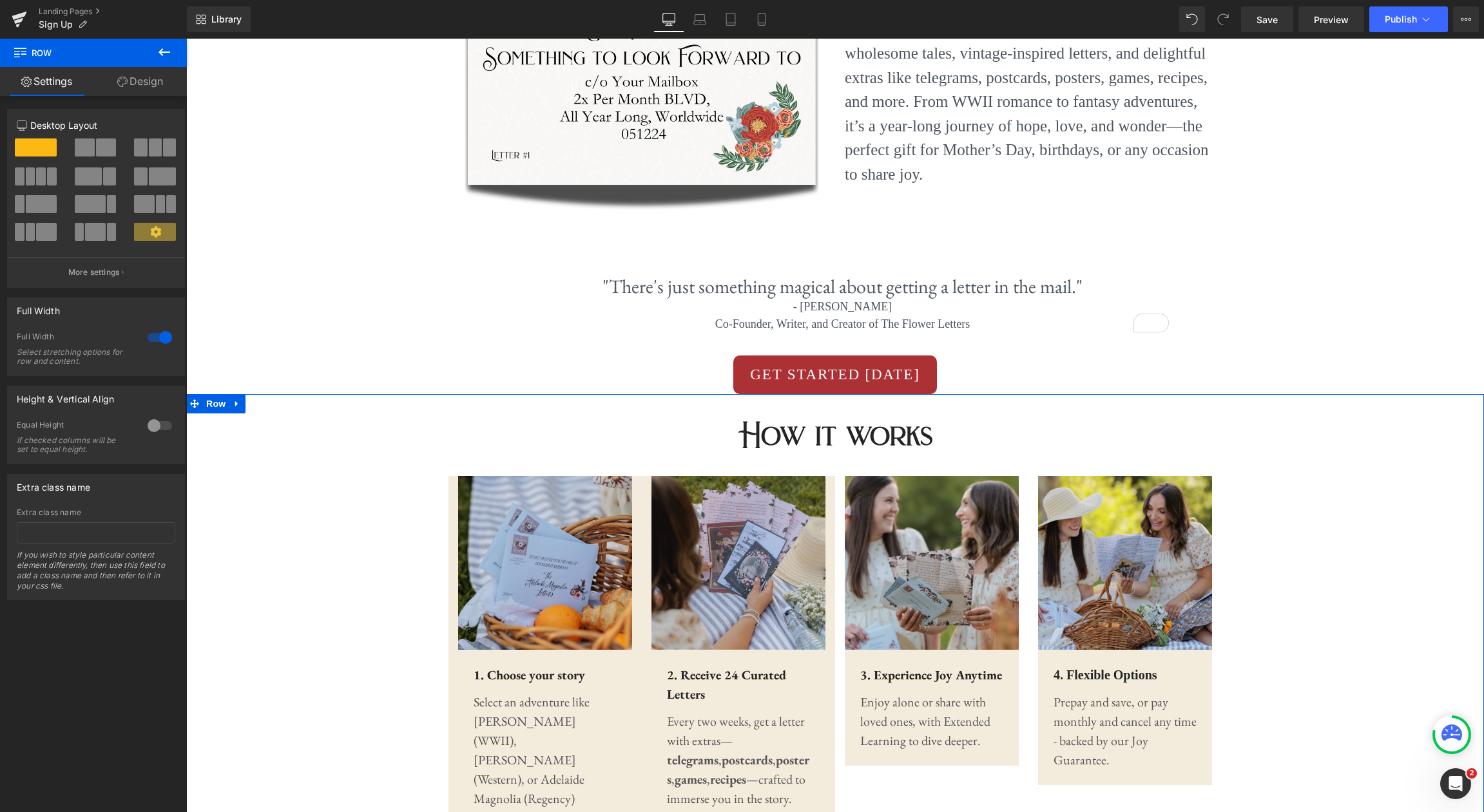
scroll to position [492, 0]
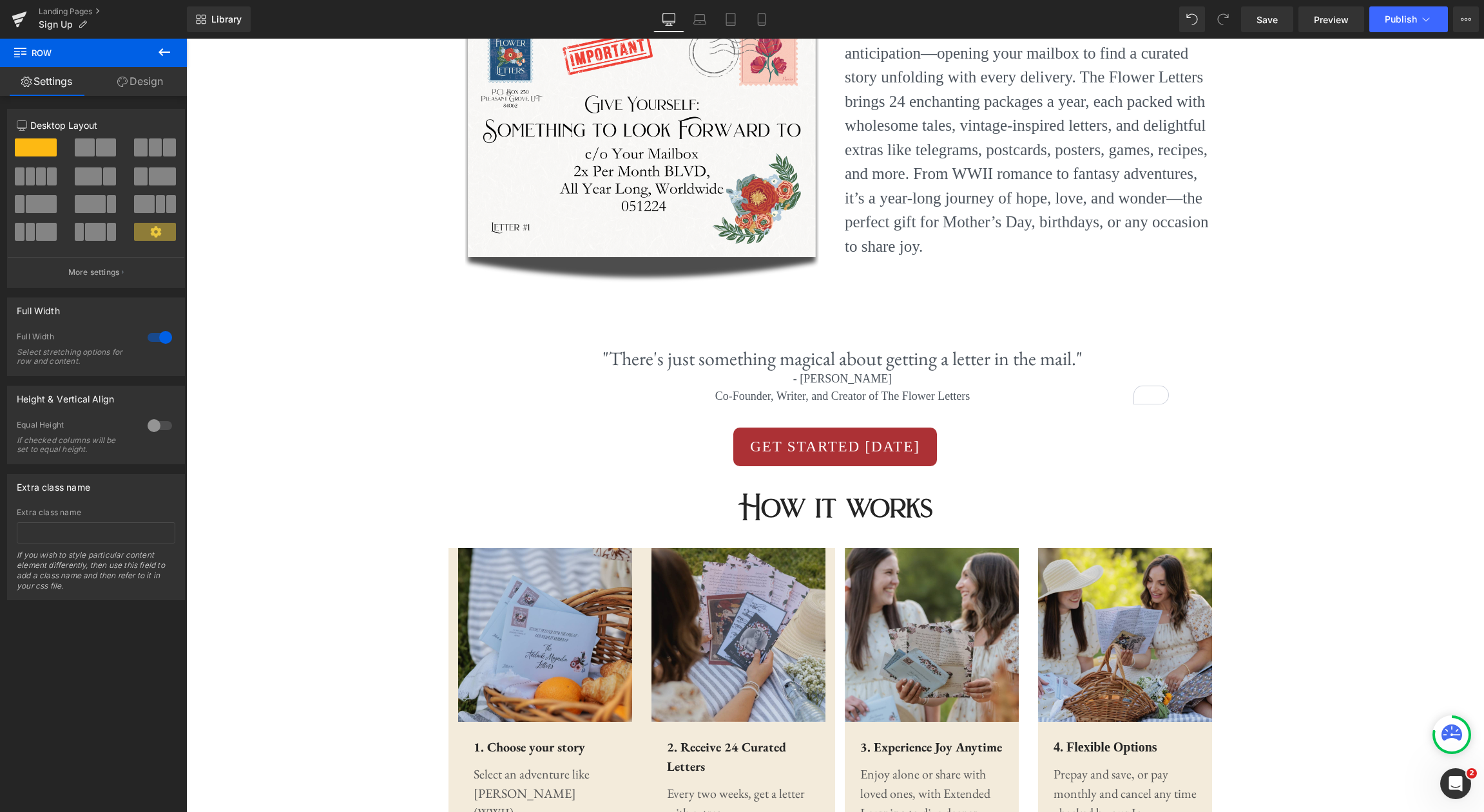
click at [162, 47] on icon at bounding box center [163, 52] width 15 height 15
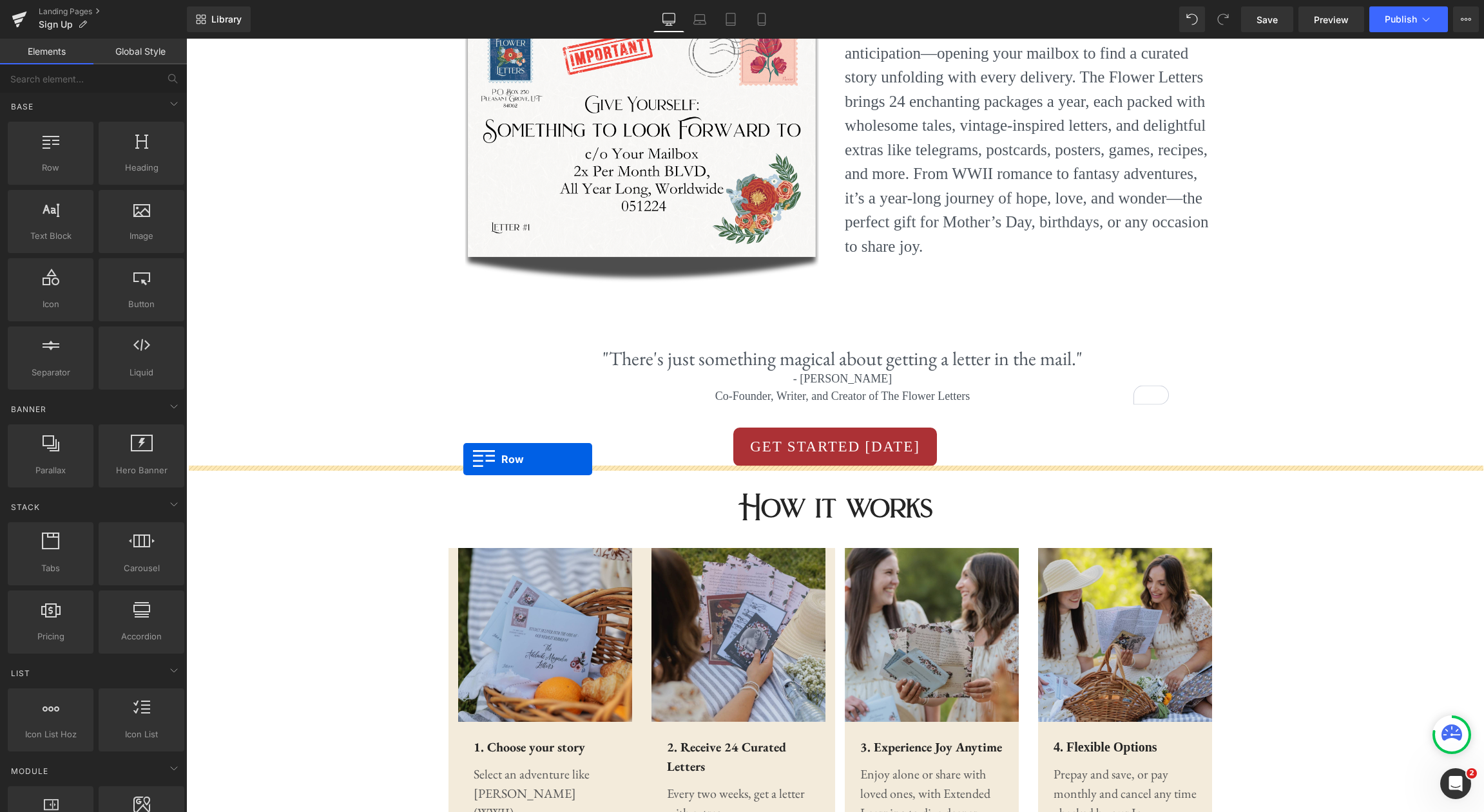
drag, startPoint x: 231, startPoint y: 200, endPoint x: 463, endPoint y: 460, distance: 348.5
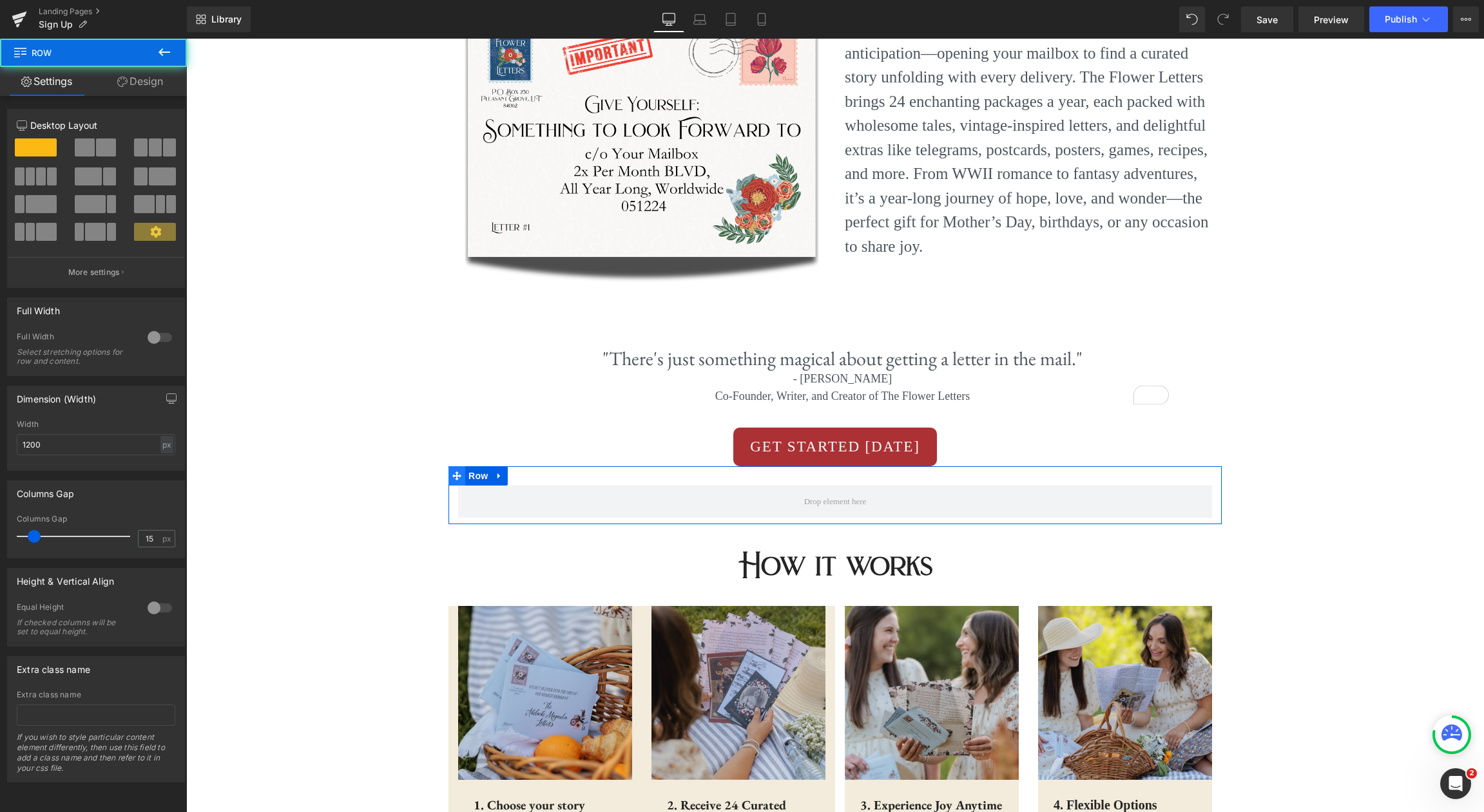
scroll to position [434, 0]
click at [155, 336] on div at bounding box center [159, 338] width 31 height 21
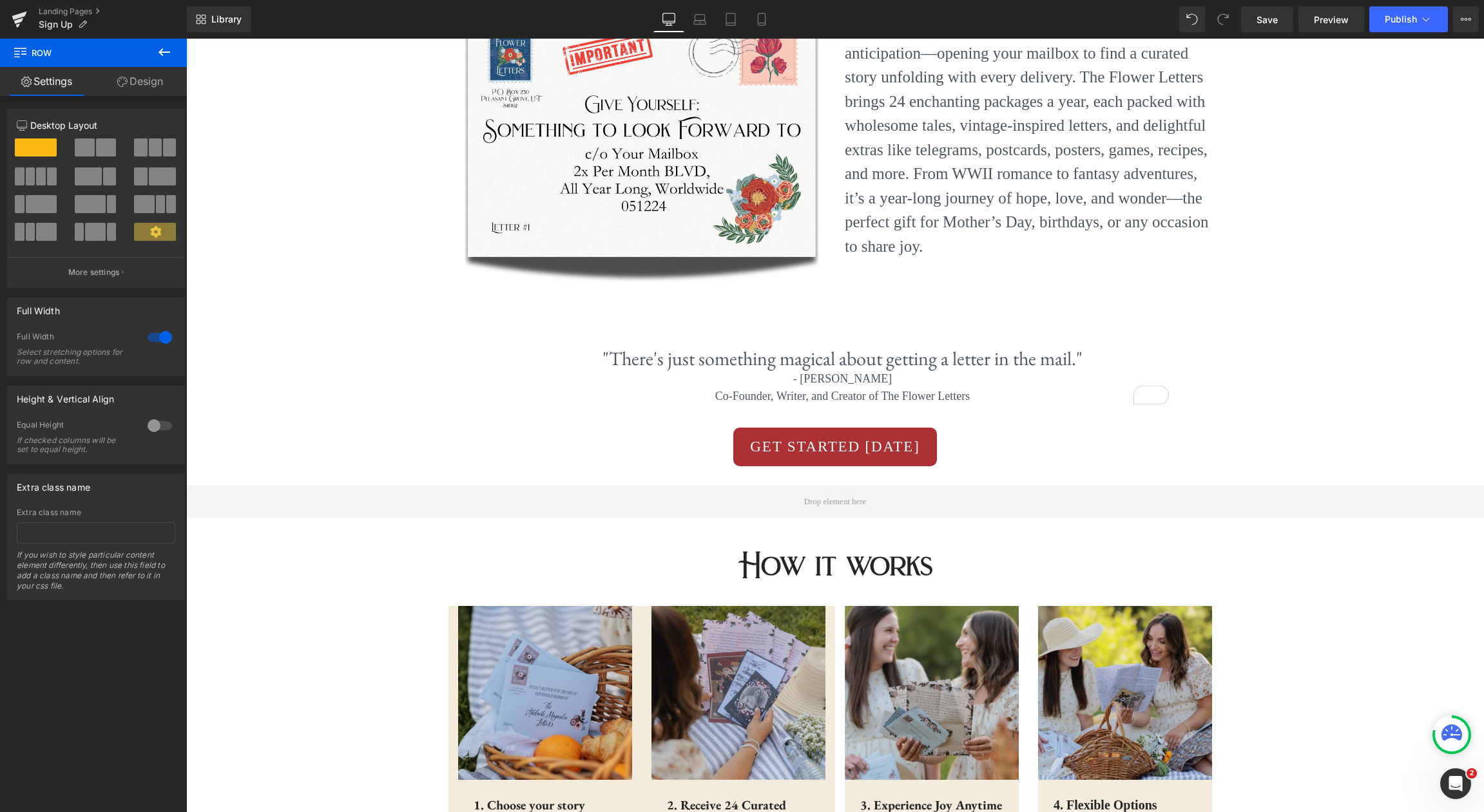
click at [169, 56] on icon at bounding box center [163, 52] width 15 height 15
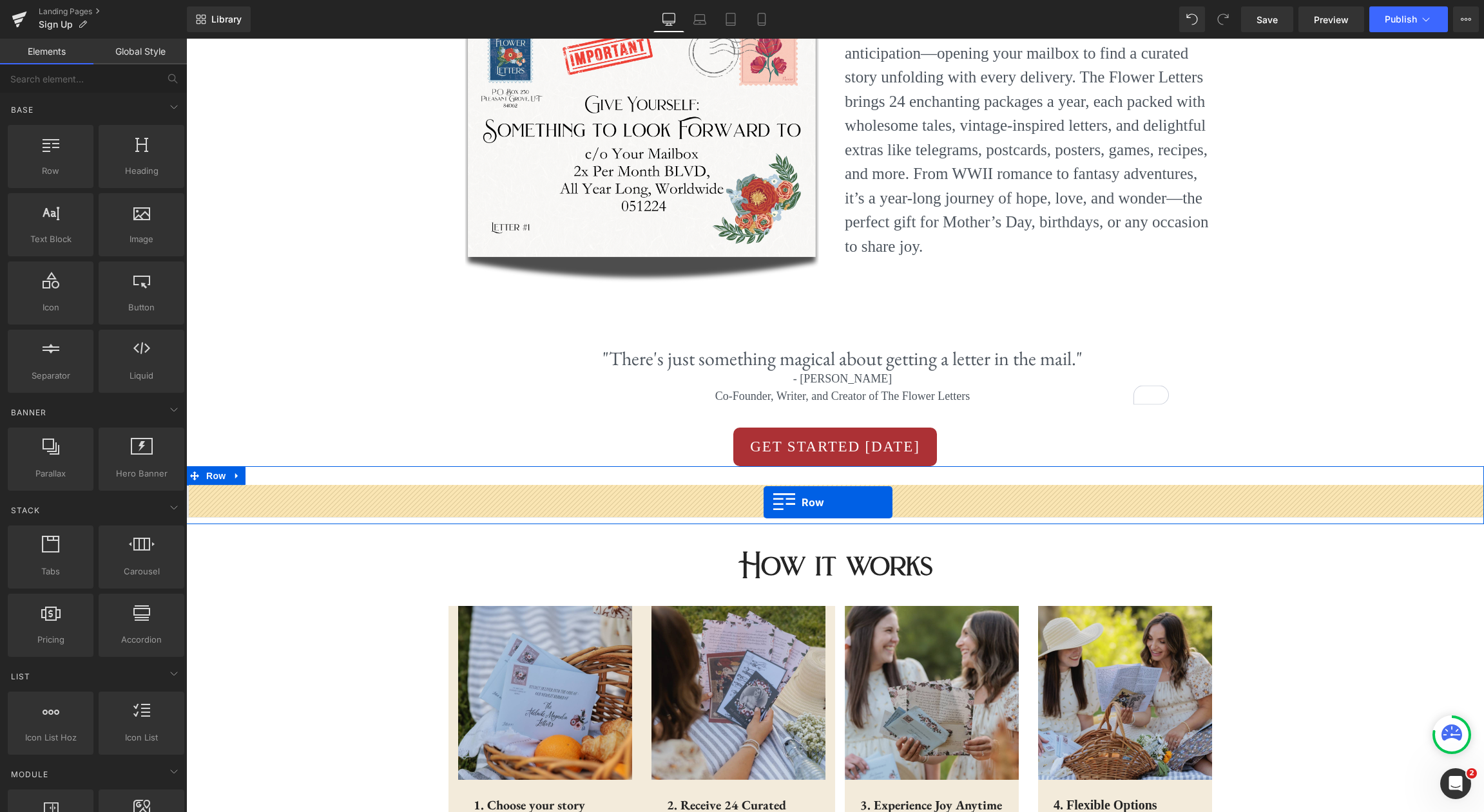
drag, startPoint x: 229, startPoint y: 198, endPoint x: 763, endPoint y: 502, distance: 614.5
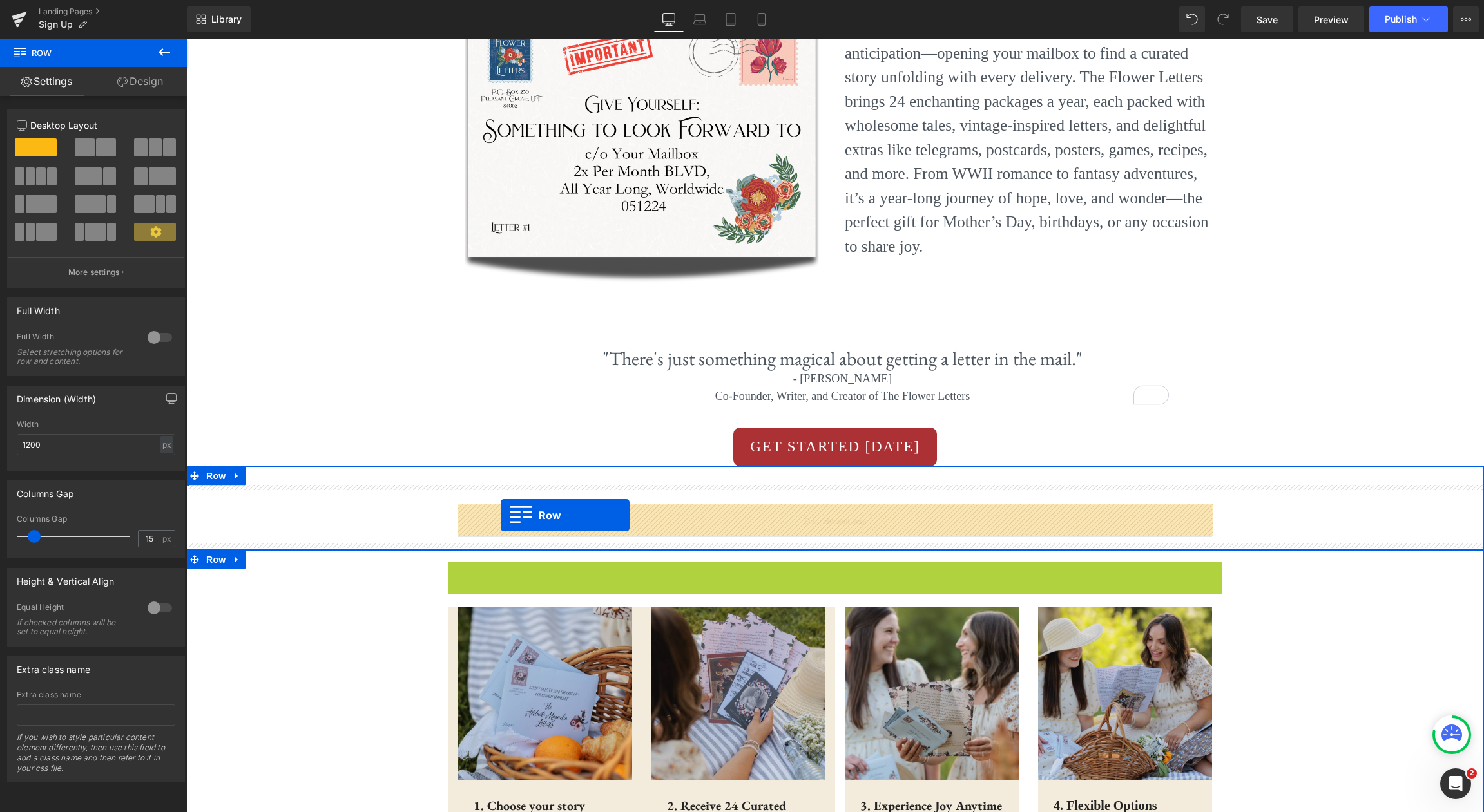
drag, startPoint x: 458, startPoint y: 571, endPoint x: 501, endPoint y: 515, distance: 70.6
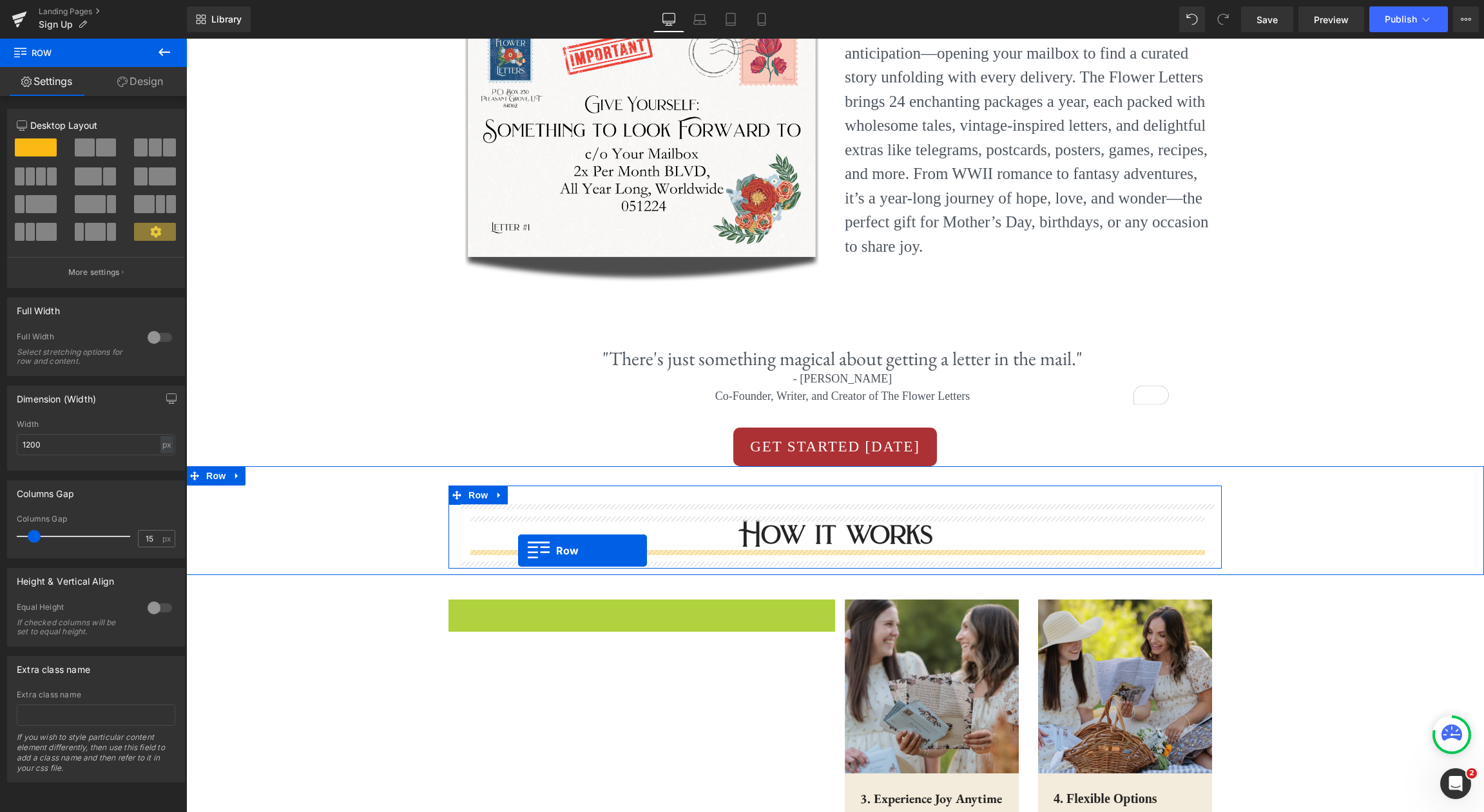
drag, startPoint x: 455, startPoint y: 609, endPoint x: 518, endPoint y: 550, distance: 86.3
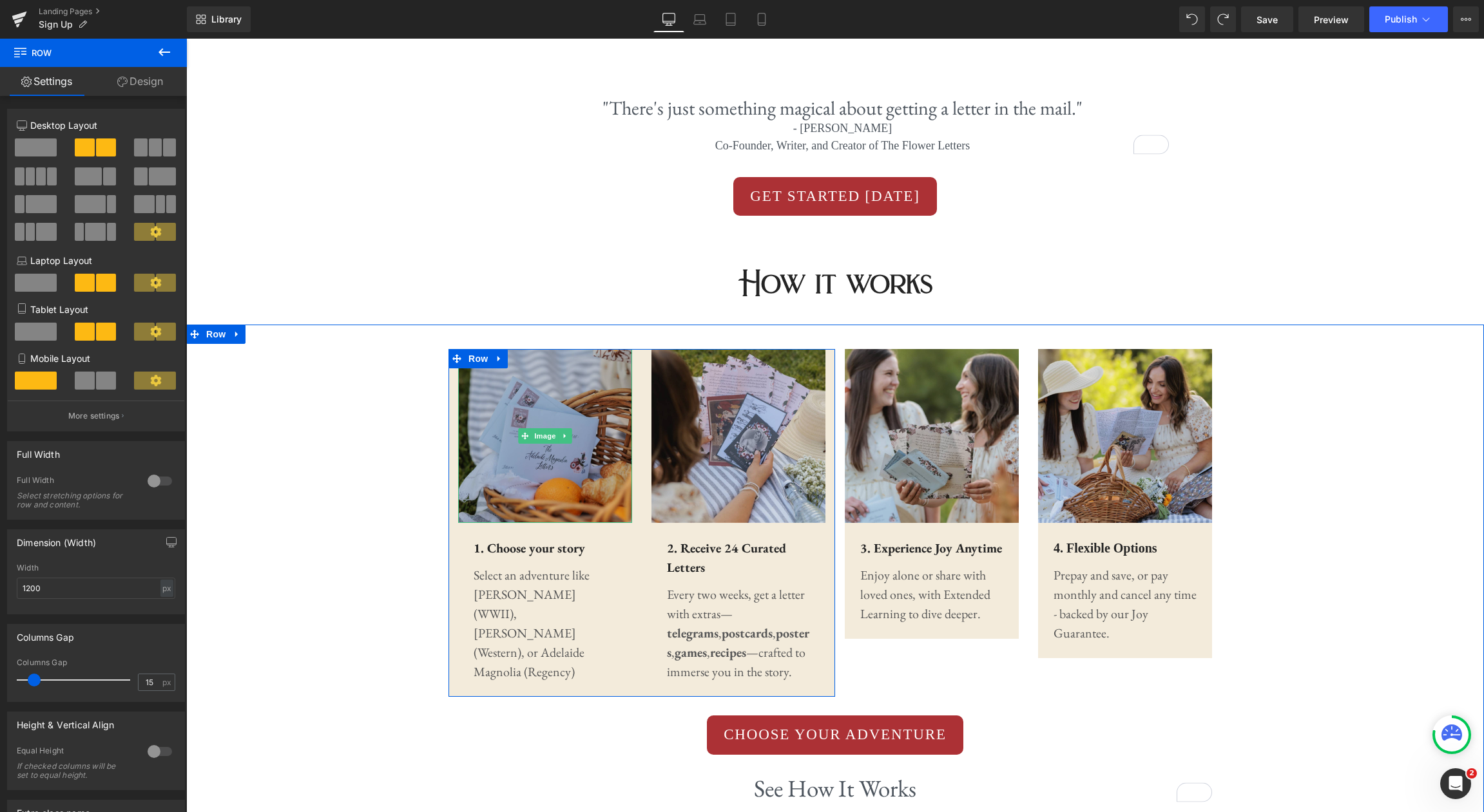
scroll to position [730, 0]
